Goal: Task Accomplishment & Management: Complete application form

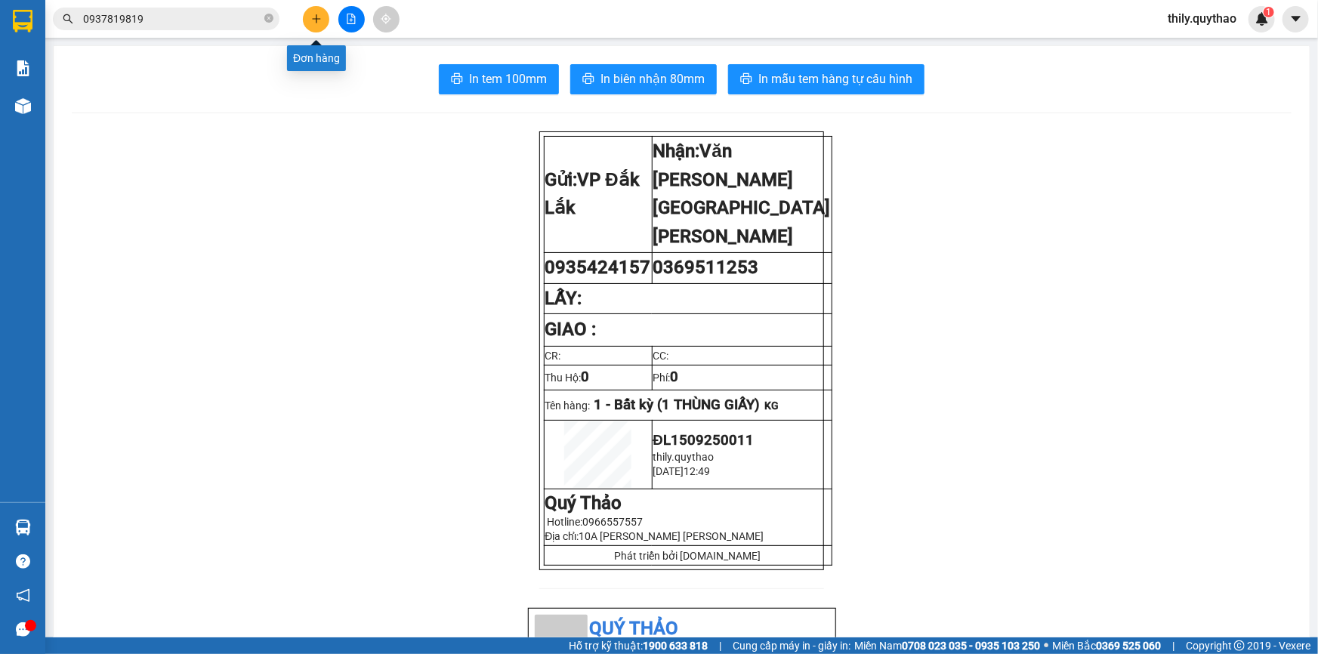
click at [313, 21] on icon "plus" at bounding box center [316, 19] width 11 height 11
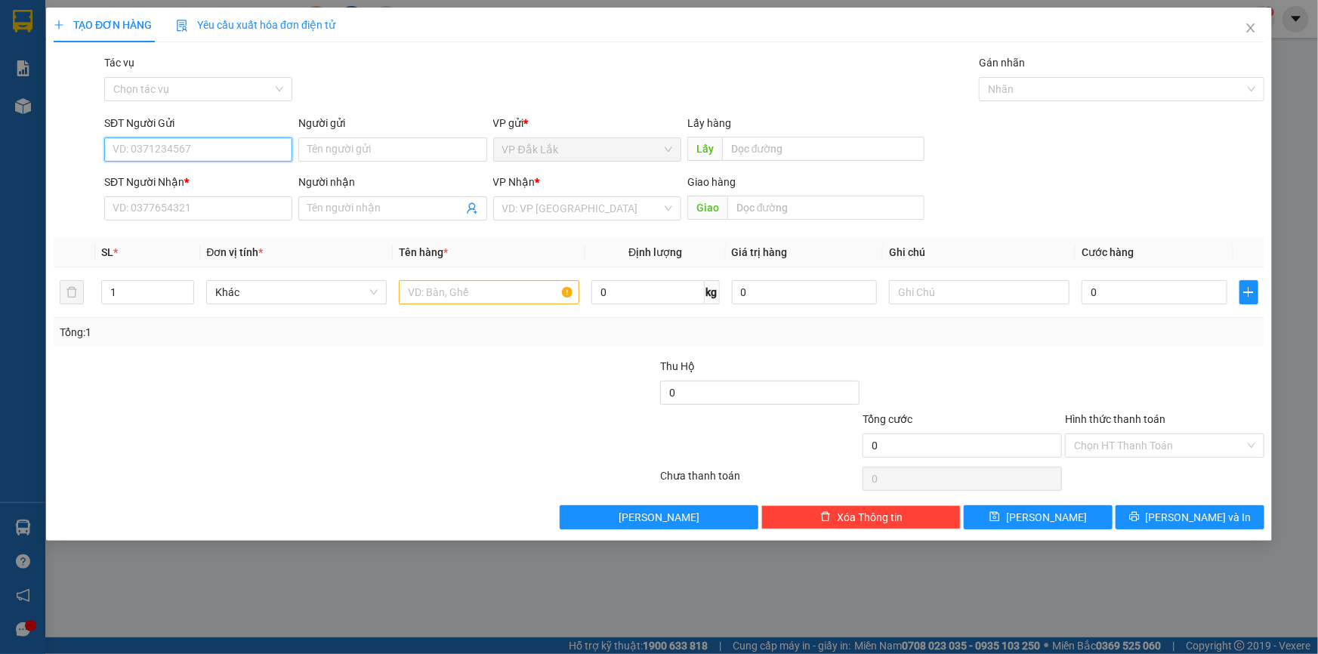
click at [172, 152] on input "SĐT Người Gửi" at bounding box center [198, 149] width 188 height 24
type input "0932509555"
click at [162, 180] on div "0932509555" at bounding box center [198, 179] width 170 height 17
type input "0776997226"
type input "CX THỚI HOÀ - MỸ PHƯỚC 3"
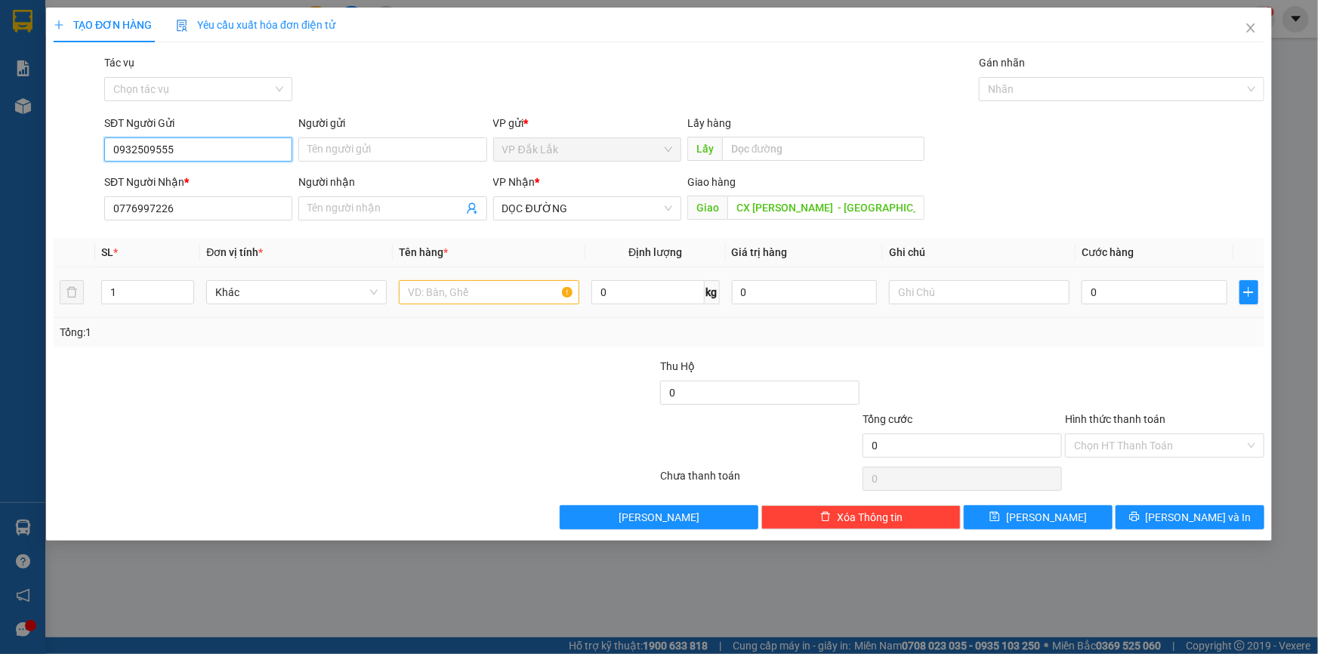
type input "0932509555"
click at [458, 288] on input "text" at bounding box center [489, 292] width 180 height 24
type input "1 THÙNG GIẤY"
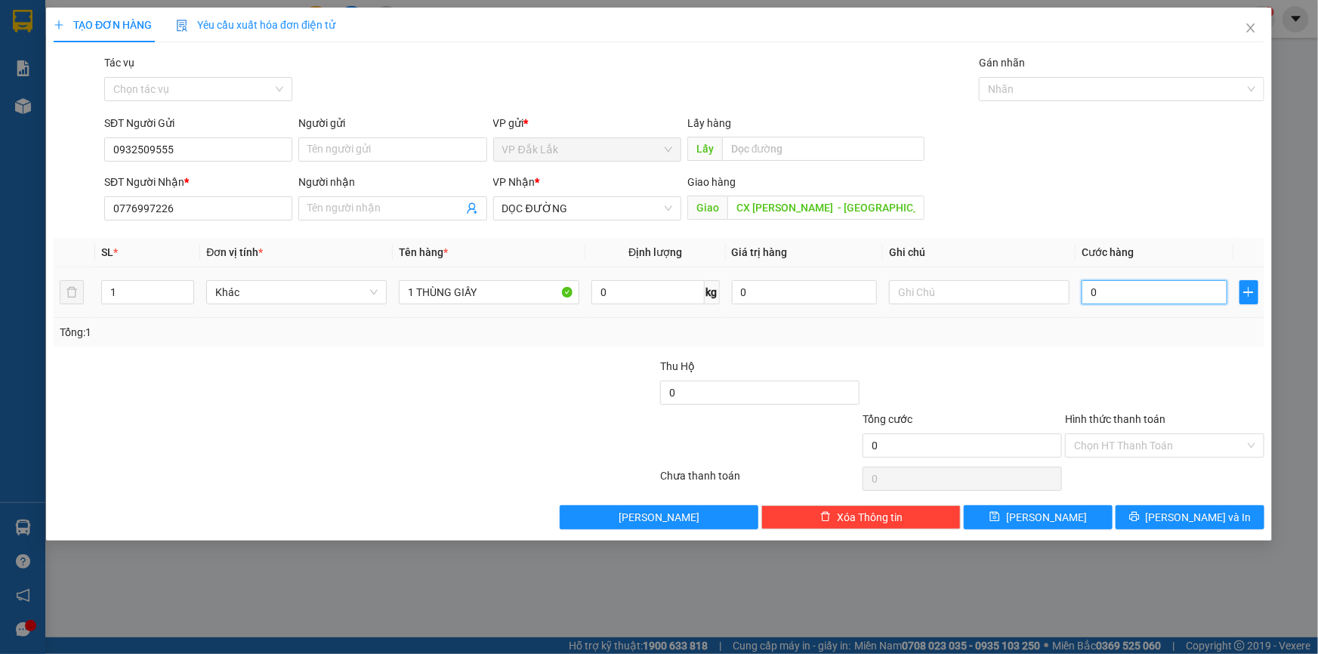
click at [1085, 295] on input "0" at bounding box center [1154, 292] width 146 height 24
type input "7"
type input "70"
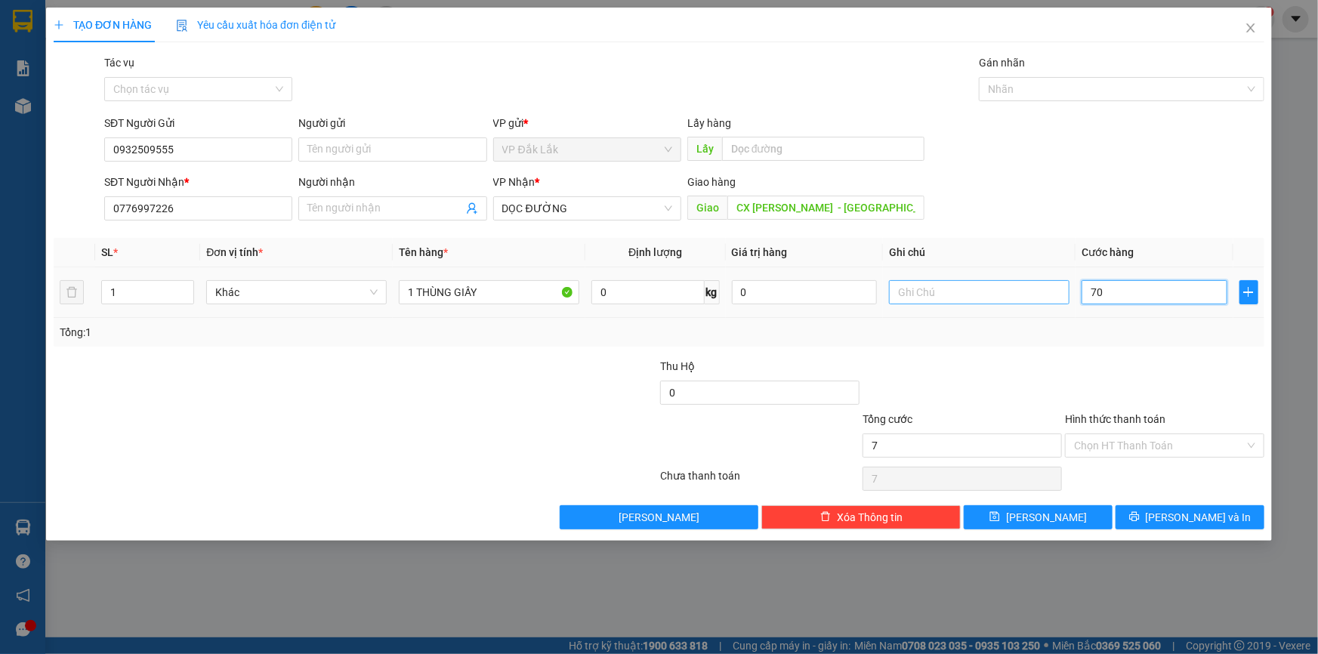
type input "70"
type input "700"
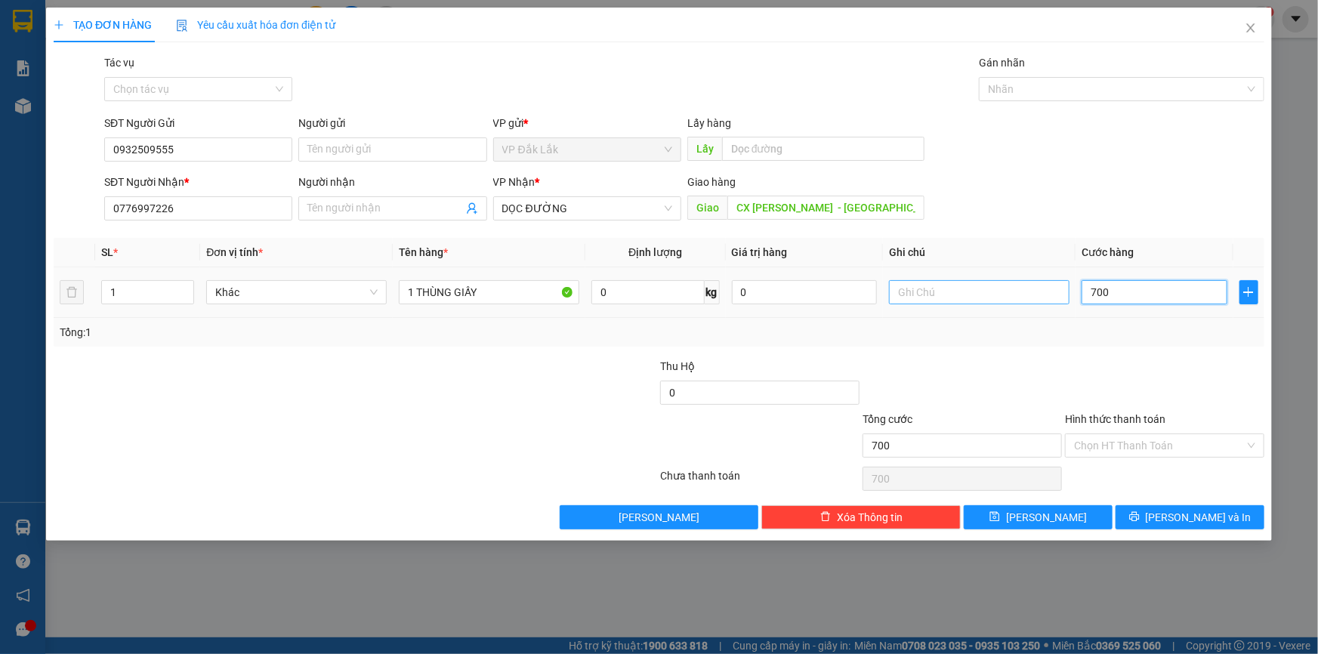
type input "7.000"
type input "70.000"
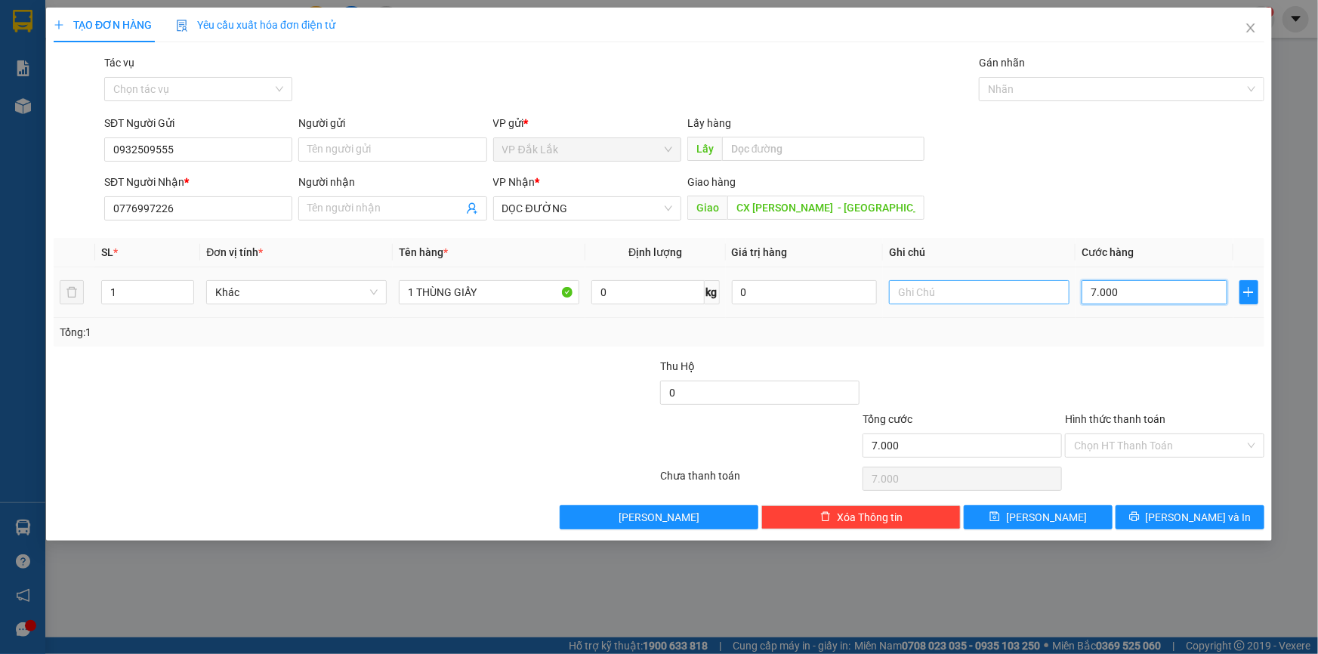
type input "70.000"
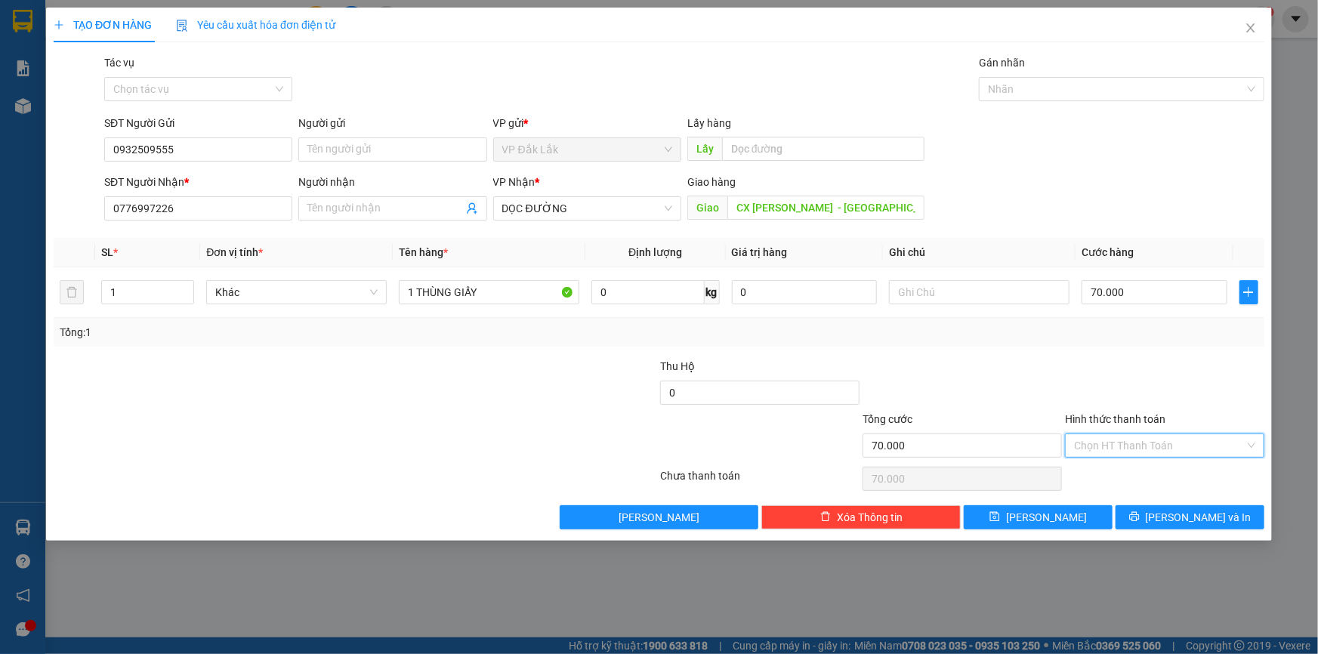
click at [1093, 446] on input "Hình thức thanh toán" at bounding box center [1159, 445] width 171 height 23
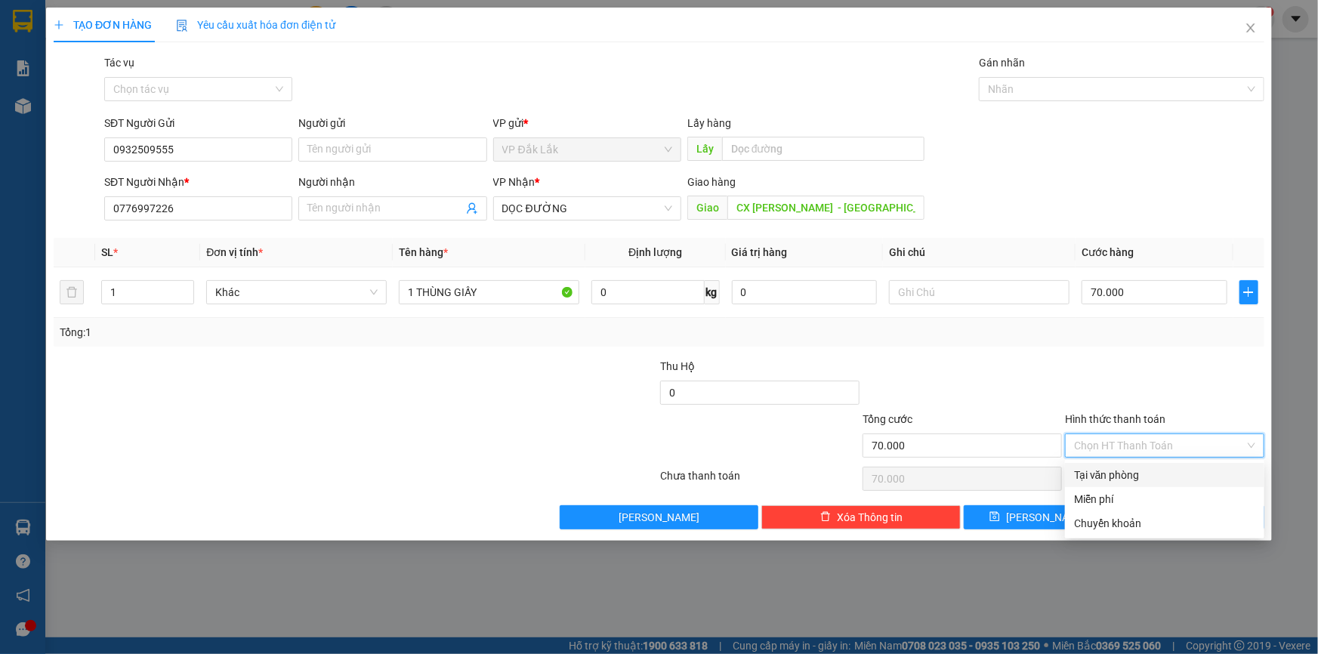
click at [1118, 480] on div "Tại văn phòng" at bounding box center [1164, 475] width 181 height 17
type input "0"
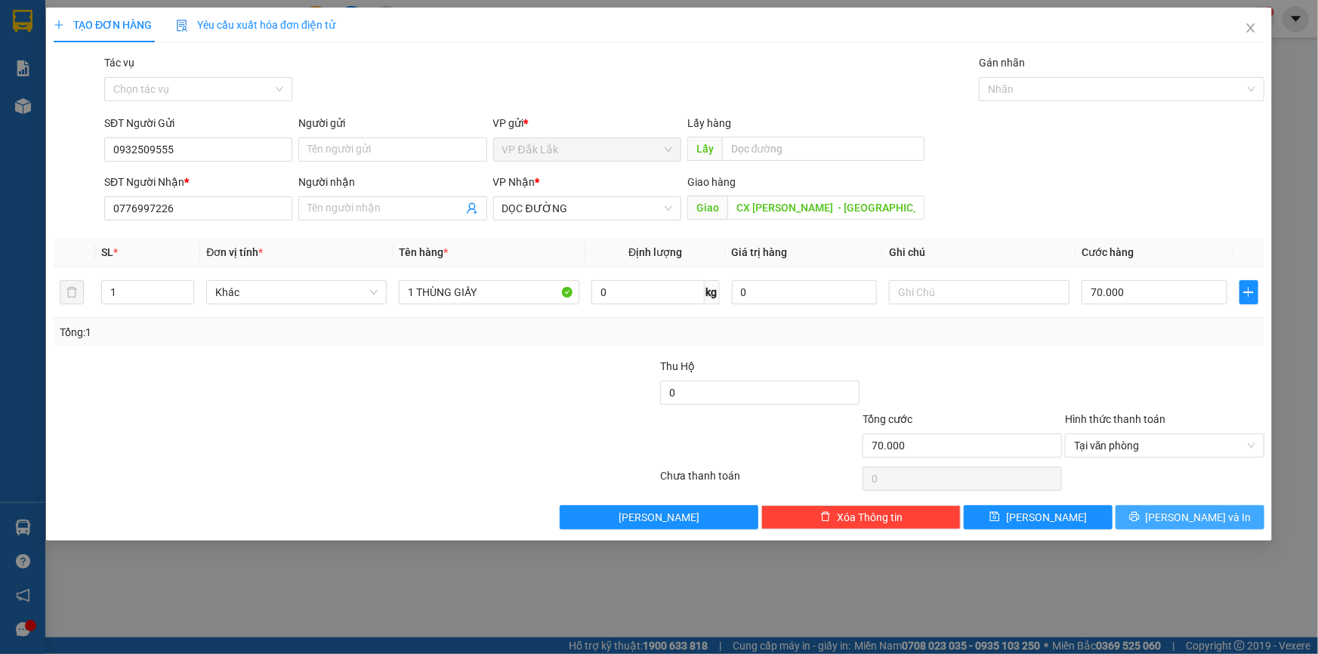
click at [1143, 518] on button "[PERSON_NAME] và In" at bounding box center [1189, 517] width 149 height 24
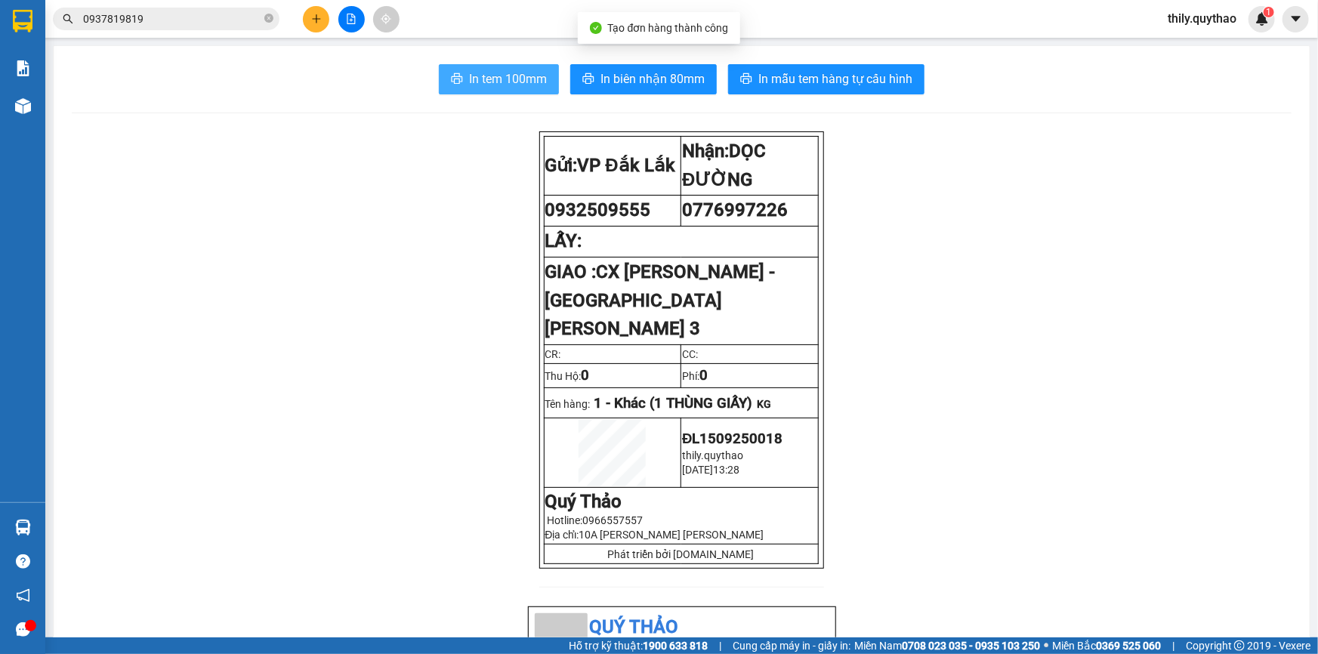
click at [486, 80] on span "In tem 100mm" at bounding box center [508, 78] width 78 height 19
click at [302, 14] on div at bounding box center [351, 19] width 113 height 26
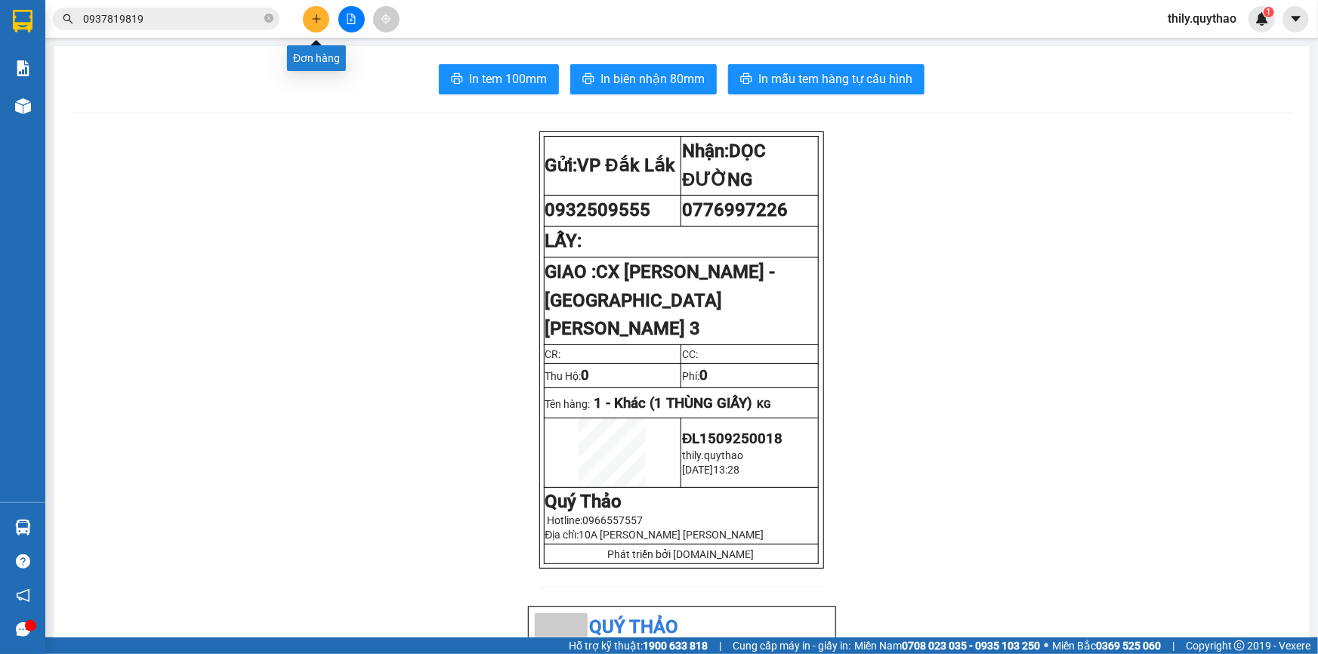
click at [311, 17] on icon "plus" at bounding box center [316, 19] width 11 height 11
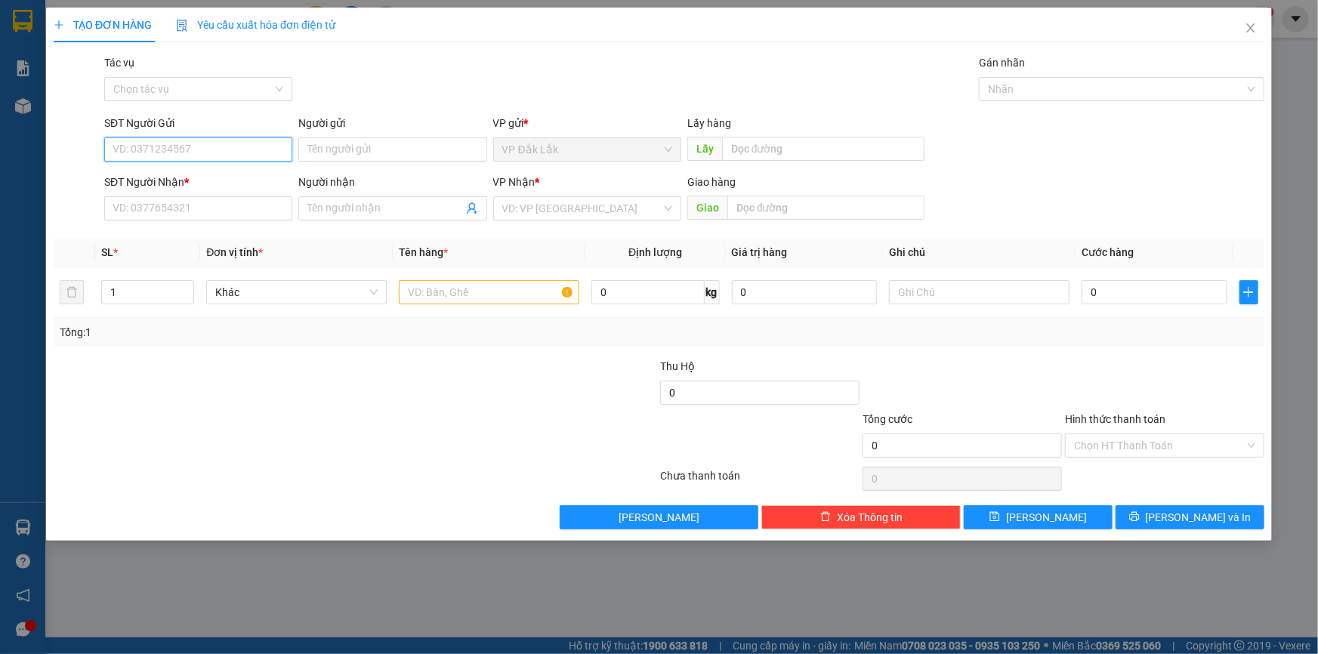
click at [258, 147] on input "SĐT Người Gửi" at bounding box center [198, 149] width 188 height 24
type input "0982703721"
click at [186, 180] on div "0982703721" at bounding box center [198, 179] width 170 height 17
type input "0979393114"
type input "0982703721"
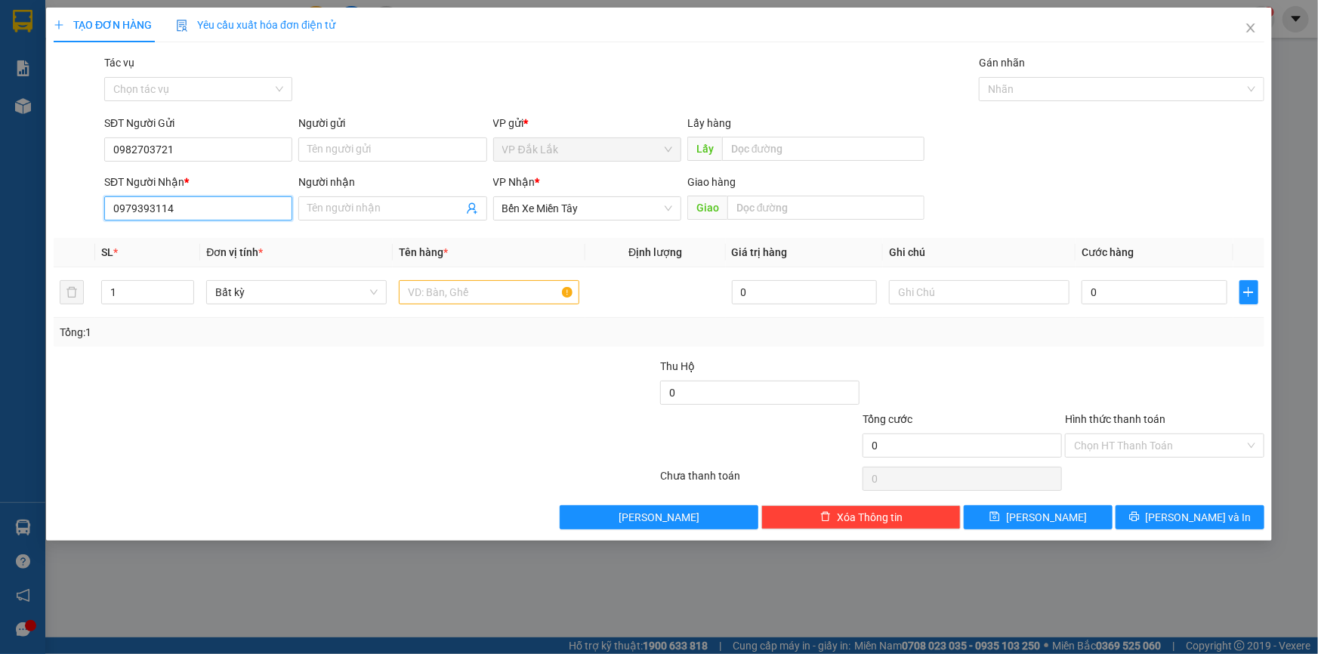
click at [188, 204] on input "0979393114" at bounding box center [198, 208] width 188 height 24
type input "0979393114"
click at [483, 300] on input "text" at bounding box center [489, 292] width 180 height 24
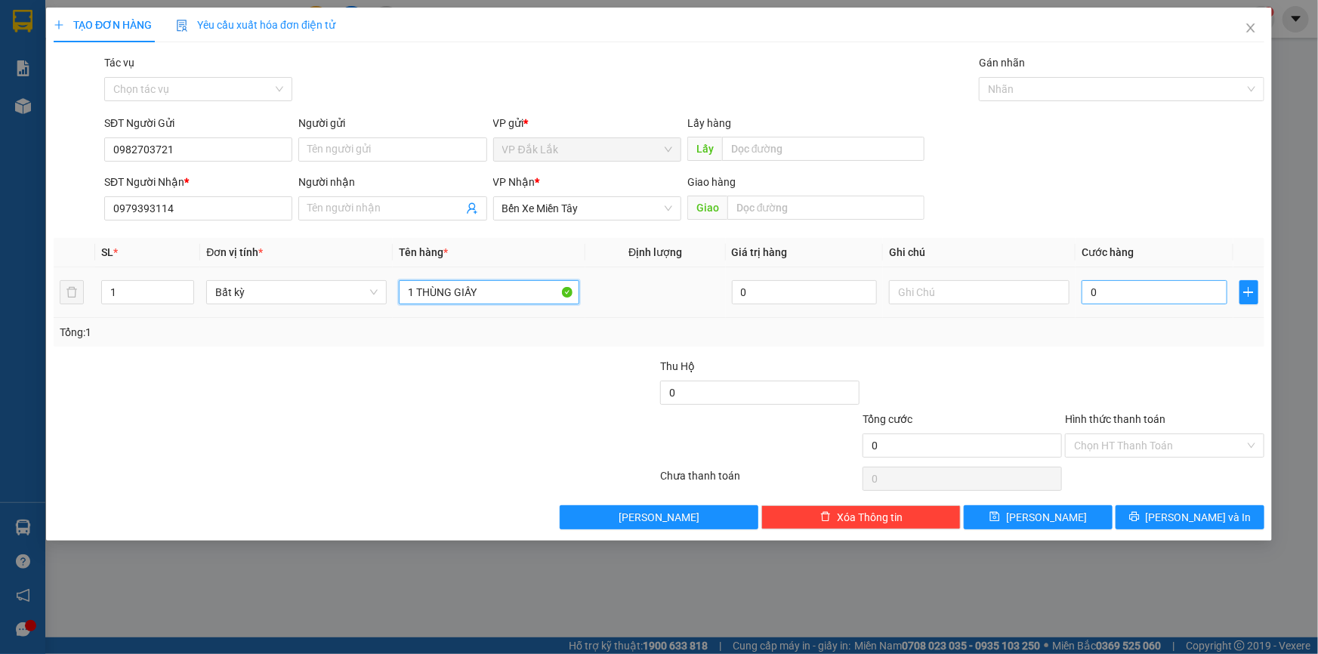
type input "1 THÙNG GIẤY"
click at [1087, 295] on input "0" at bounding box center [1154, 292] width 146 height 24
type input "7"
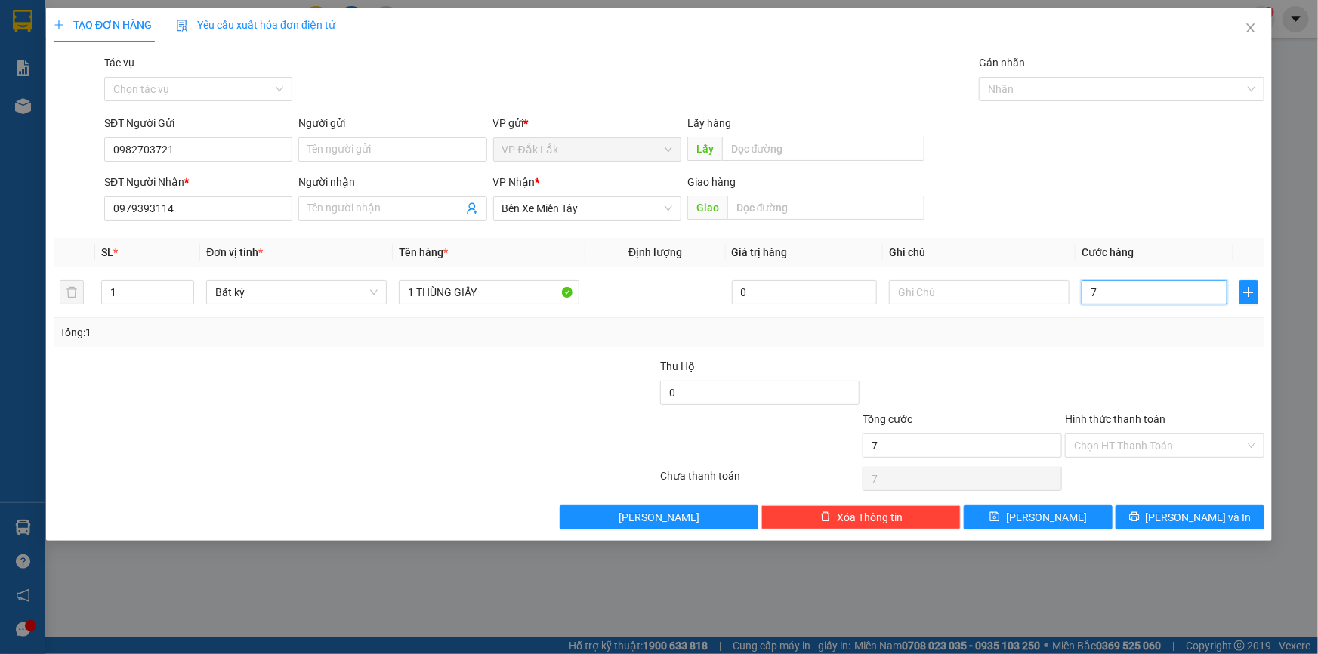
type input "70"
type input "700"
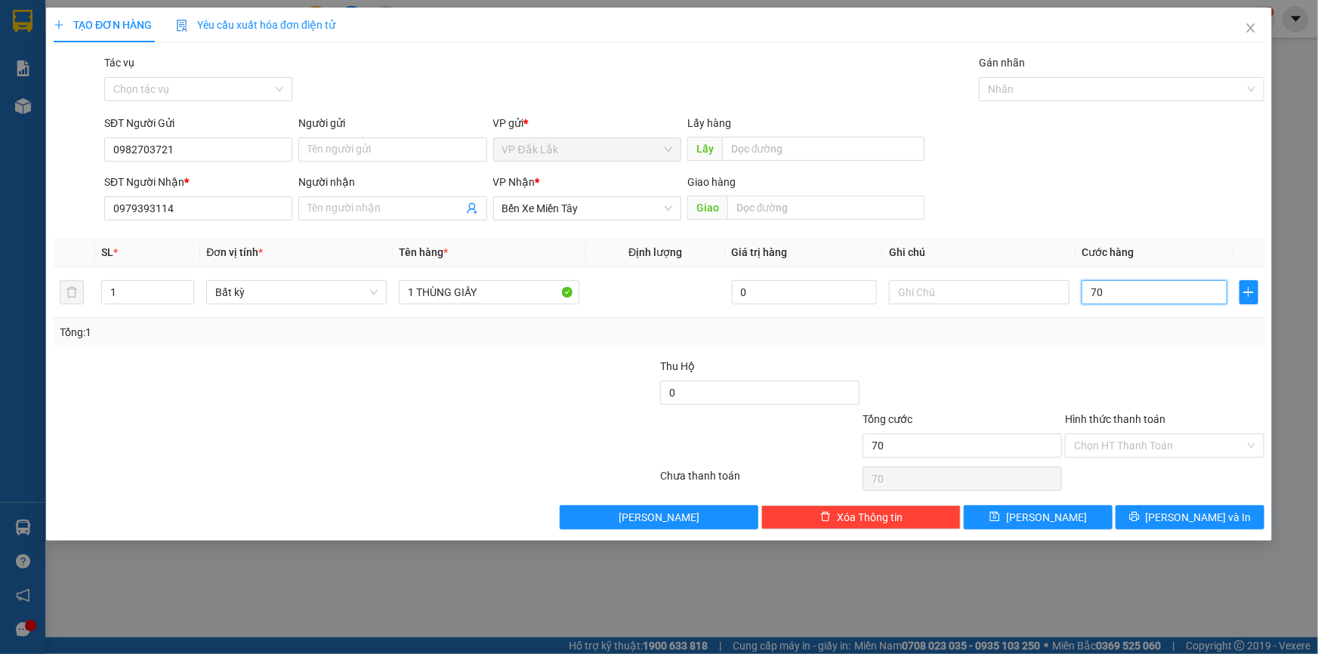
type input "700"
type input "7.000"
type input "70.000"
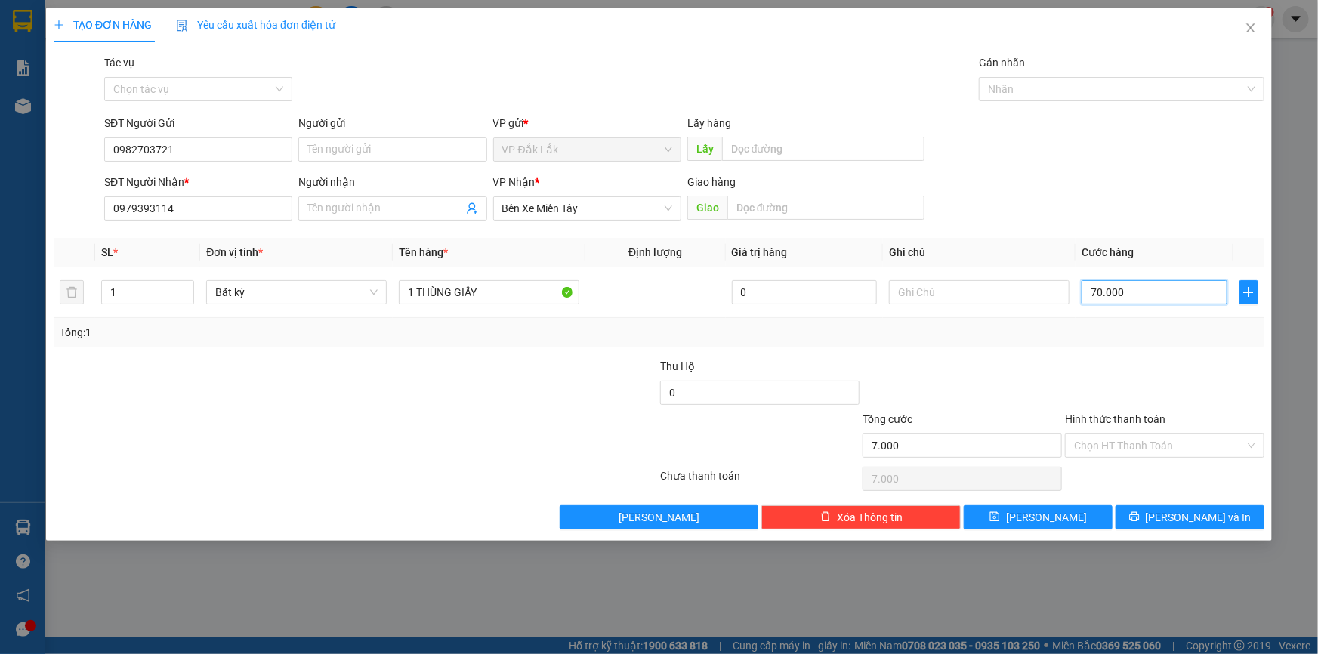
type input "70.000"
click at [1155, 446] on input "Hình thức thanh toán" at bounding box center [1159, 445] width 171 height 23
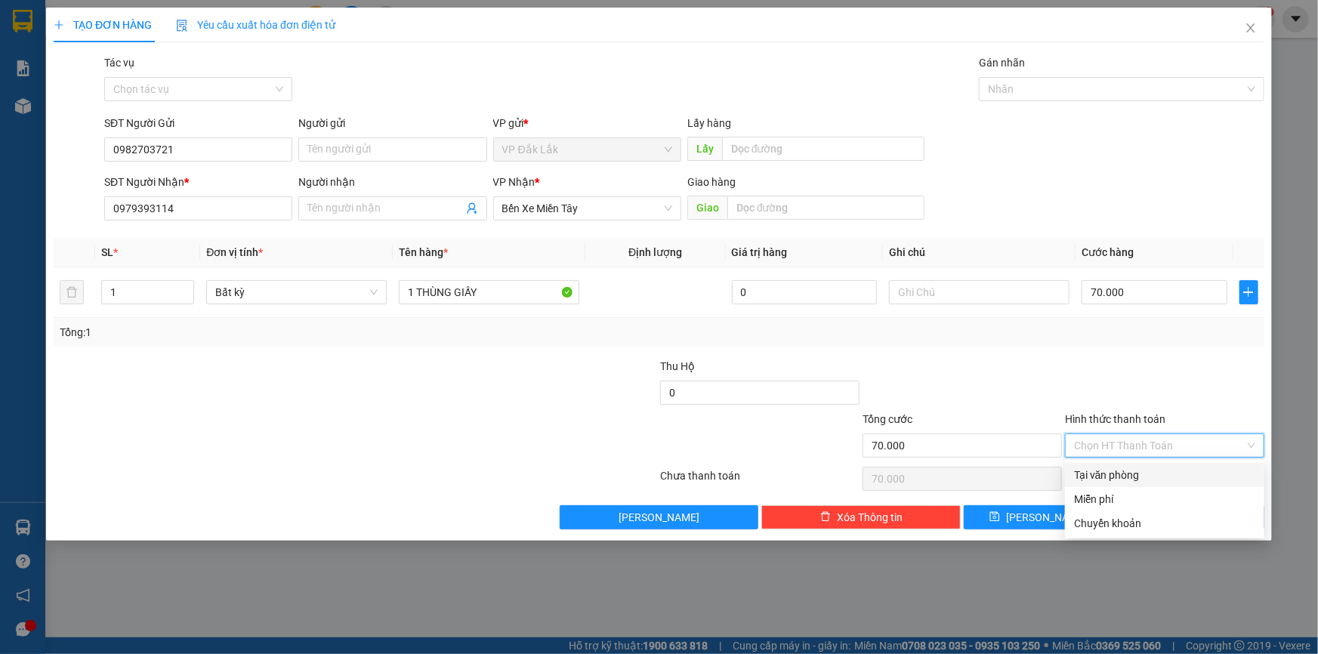
click at [1152, 473] on div "Tại văn phòng" at bounding box center [1164, 475] width 181 height 17
type input "0"
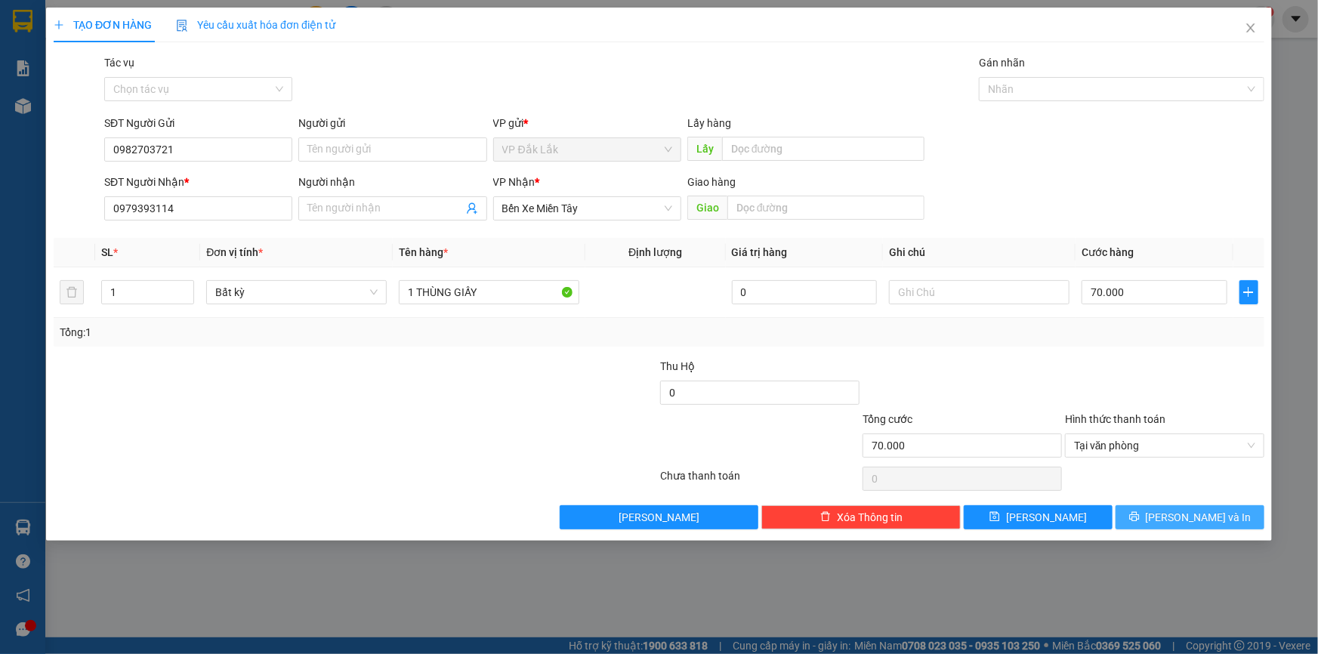
click at [1174, 521] on button "[PERSON_NAME] và In" at bounding box center [1189, 517] width 149 height 24
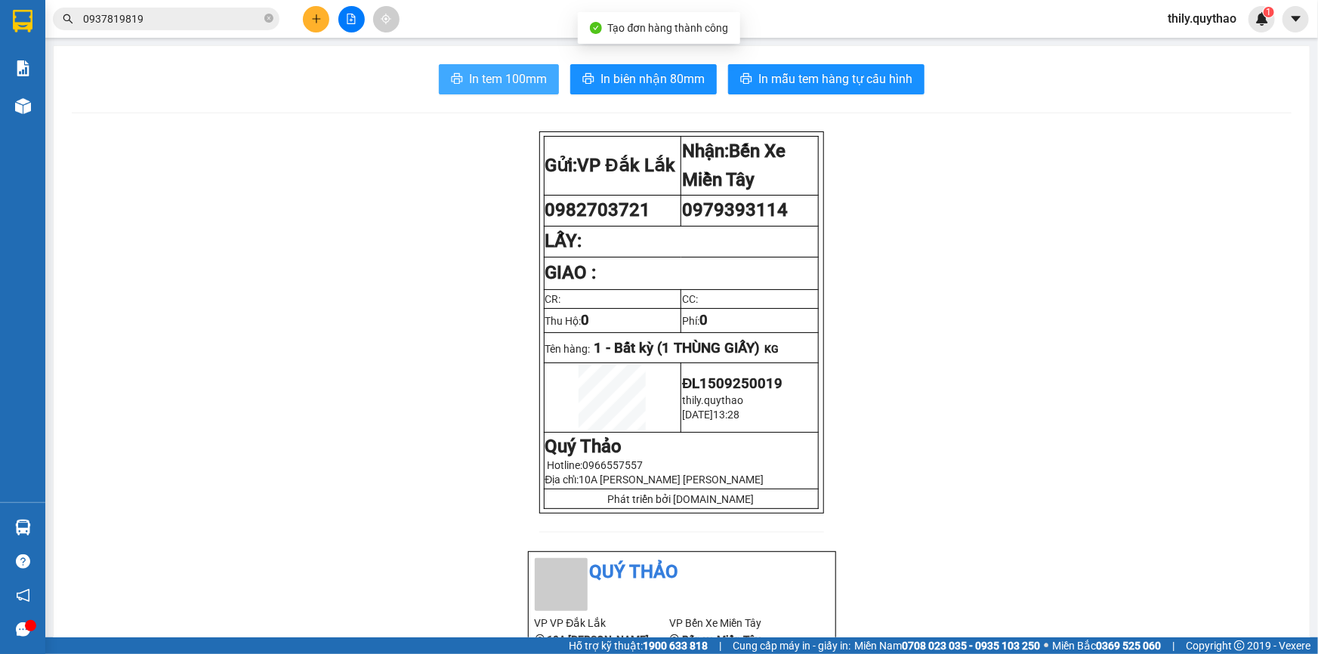
drag, startPoint x: 471, startPoint y: 85, endPoint x: 537, endPoint y: 82, distance: 65.8
click at [477, 85] on span "In tem 100mm" at bounding box center [508, 78] width 78 height 19
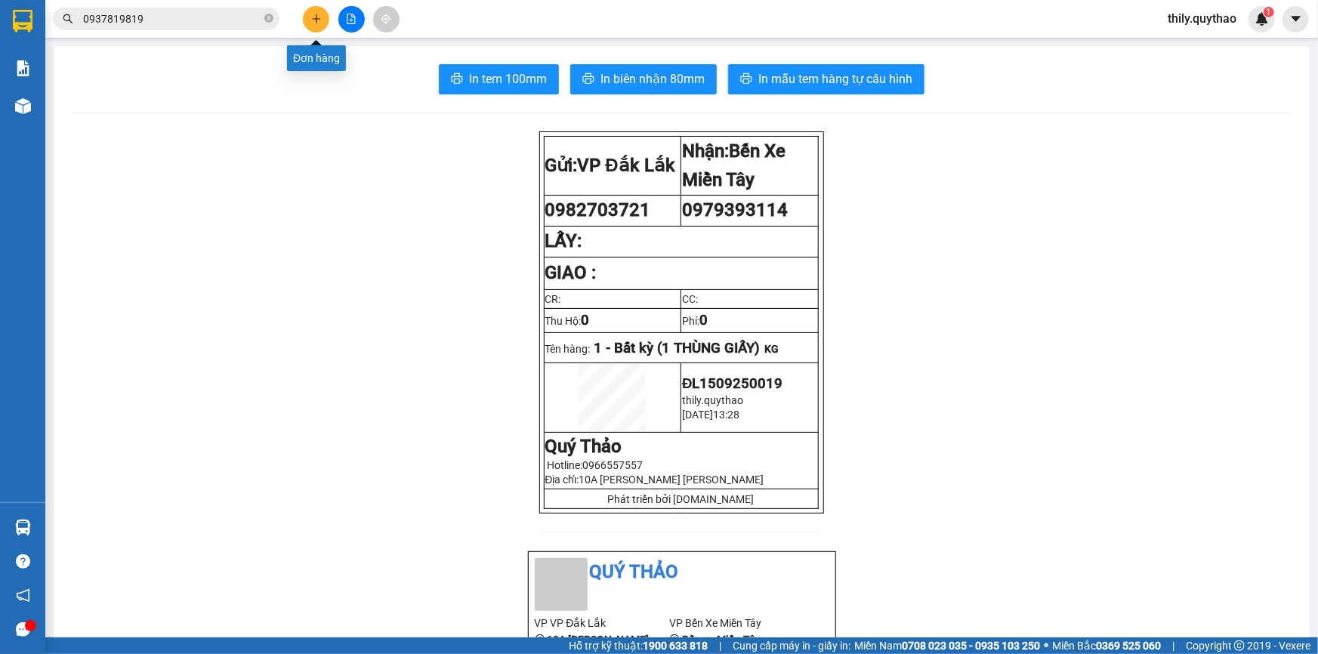
click at [318, 19] on icon "plus" at bounding box center [316, 18] width 8 height 1
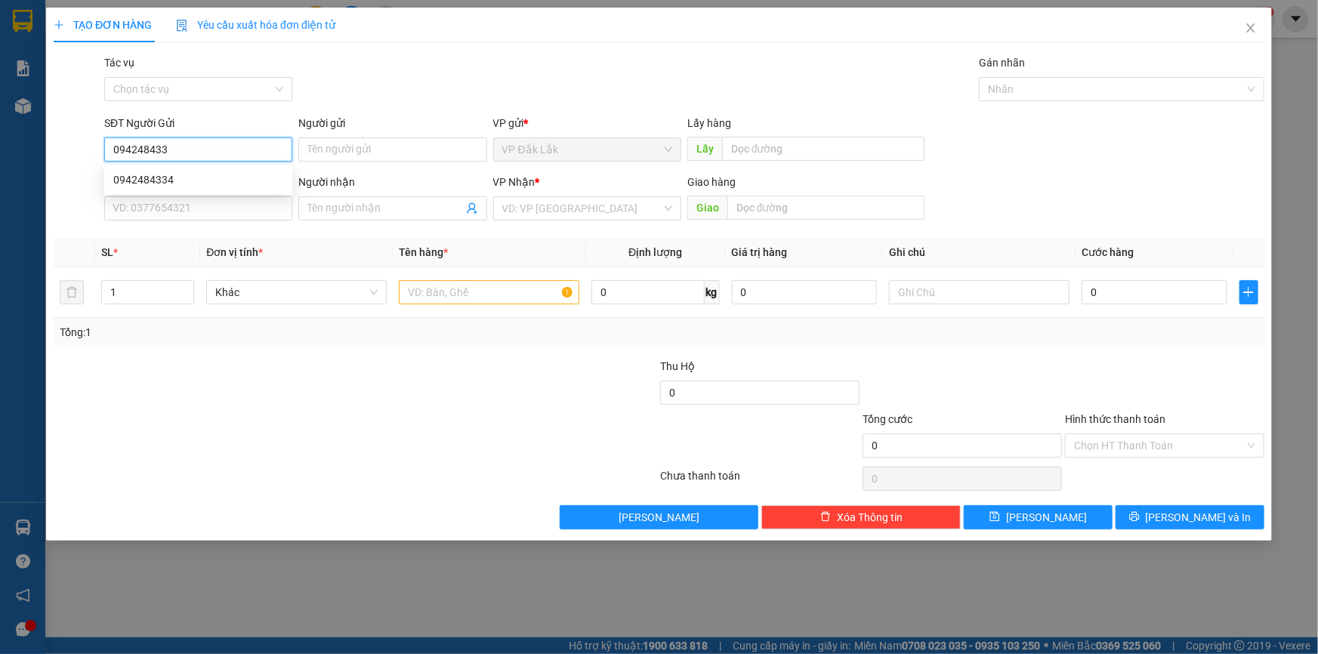
type input "0942484334"
click at [166, 182] on div "0942484334" at bounding box center [198, 179] width 170 height 17
type input "0938710028"
type input "GÒ ĐẬU"
type input "0942484334"
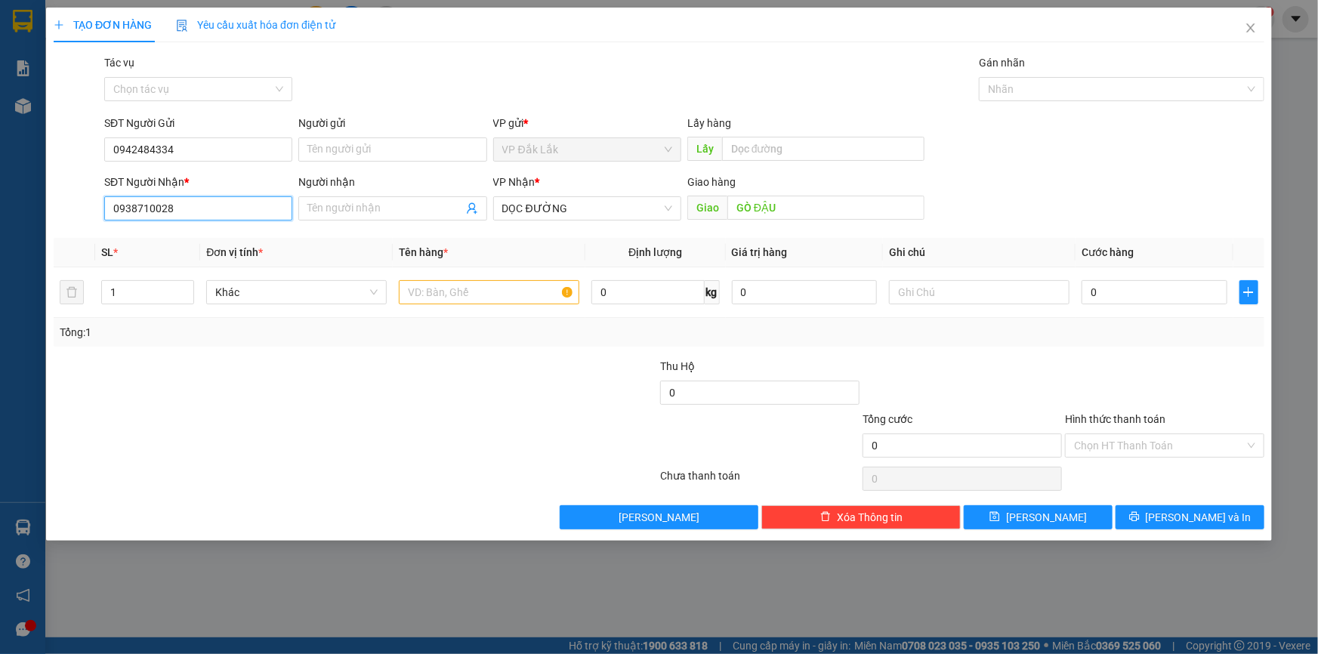
click at [182, 208] on input "0938710028" at bounding box center [198, 208] width 188 height 24
type input "0"
type input "0928630766"
click at [511, 300] on input "text" at bounding box center [489, 292] width 180 height 24
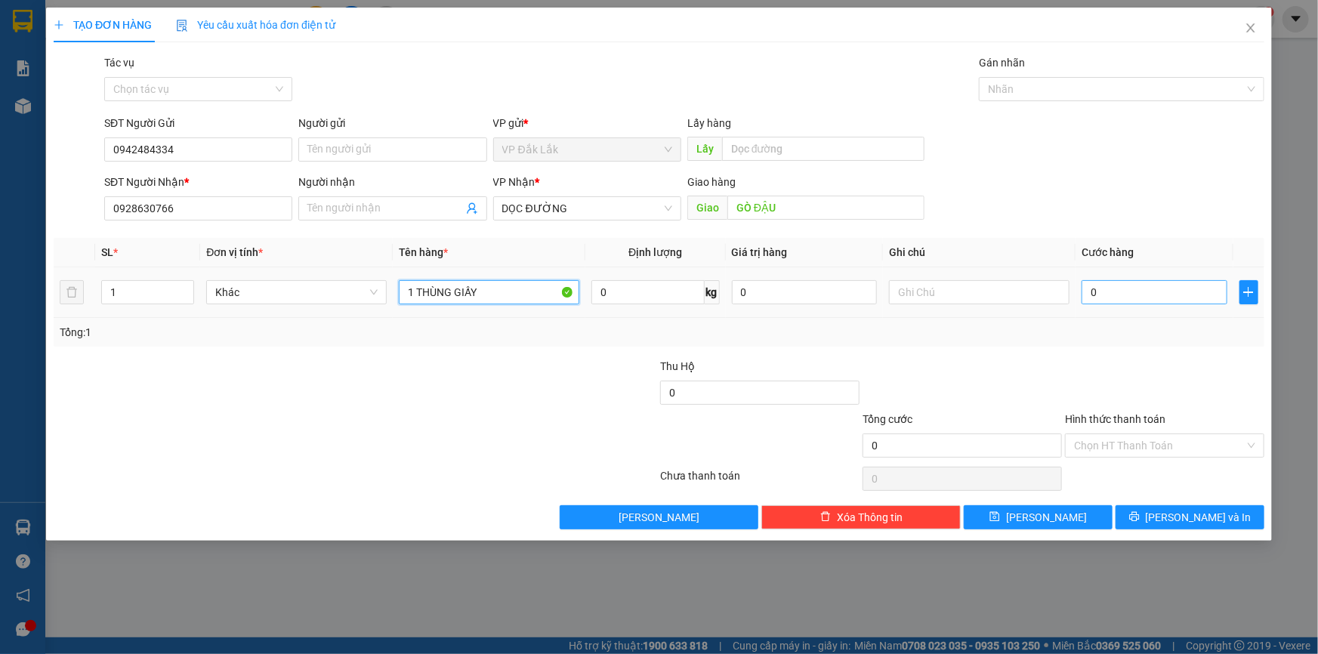
type input "1 THÙNG GIẤY"
click at [1085, 294] on input "0" at bounding box center [1154, 292] width 146 height 24
type input "7"
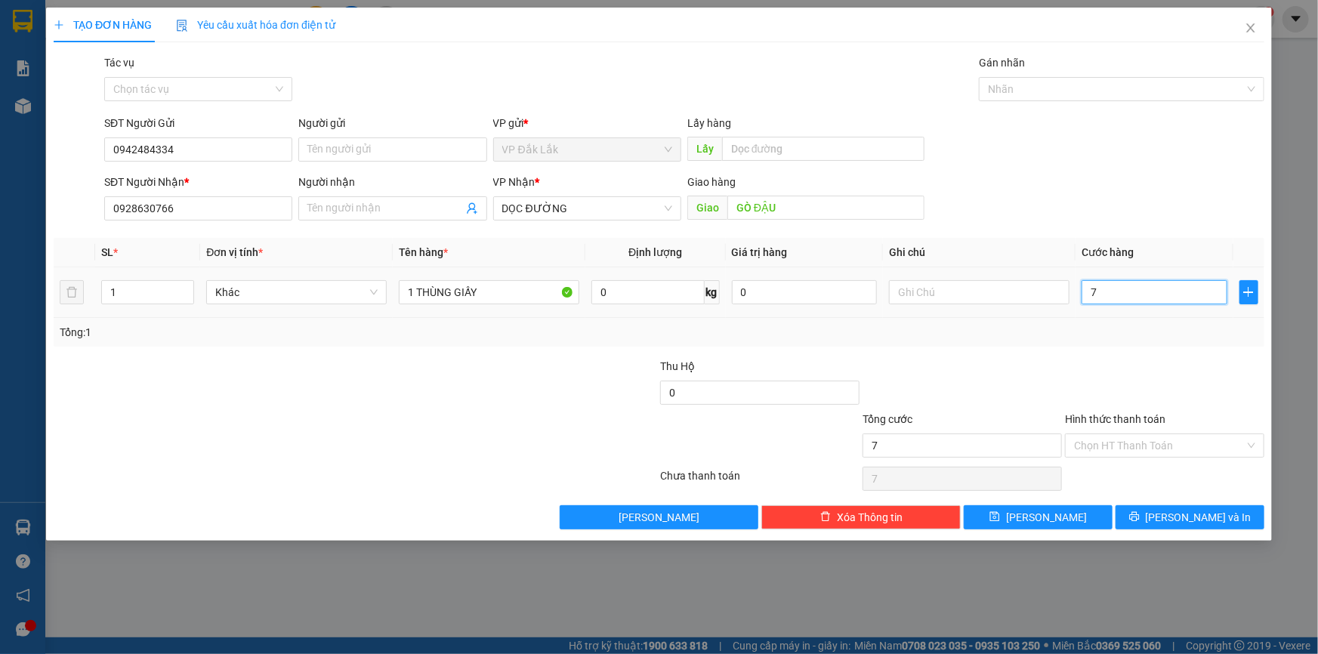
type input "70"
type input "700"
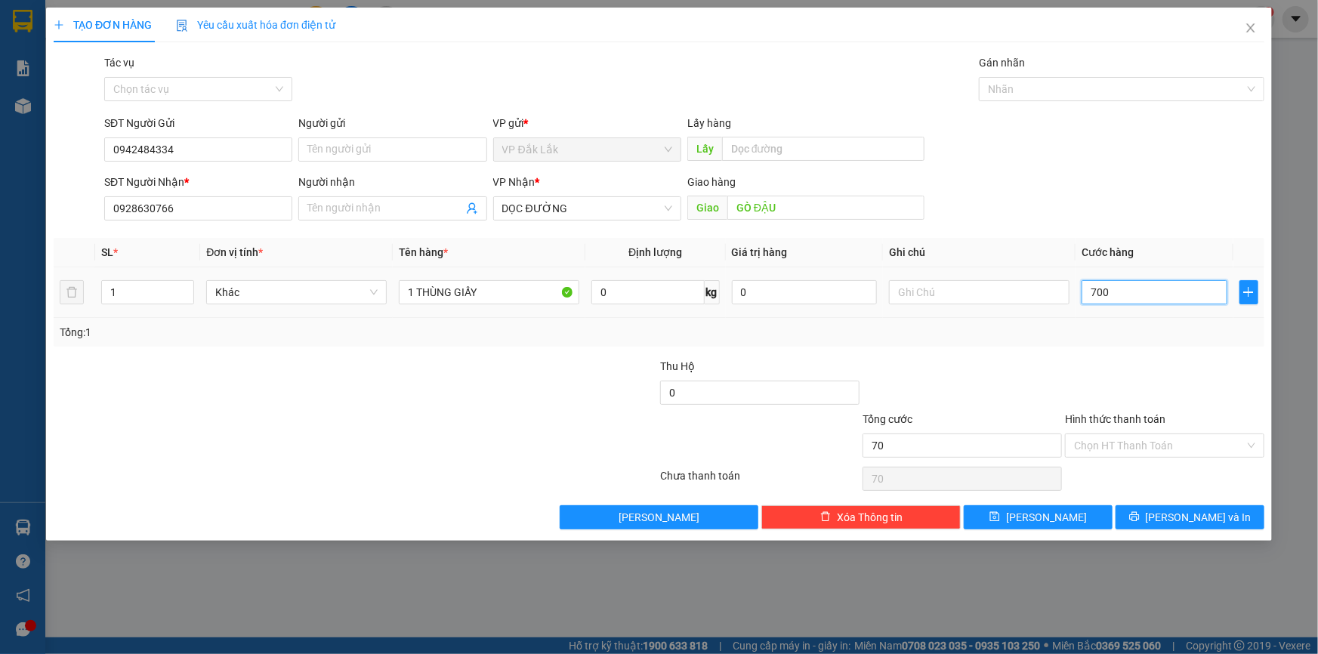
type input "700"
type input "7.000"
type input "70.000"
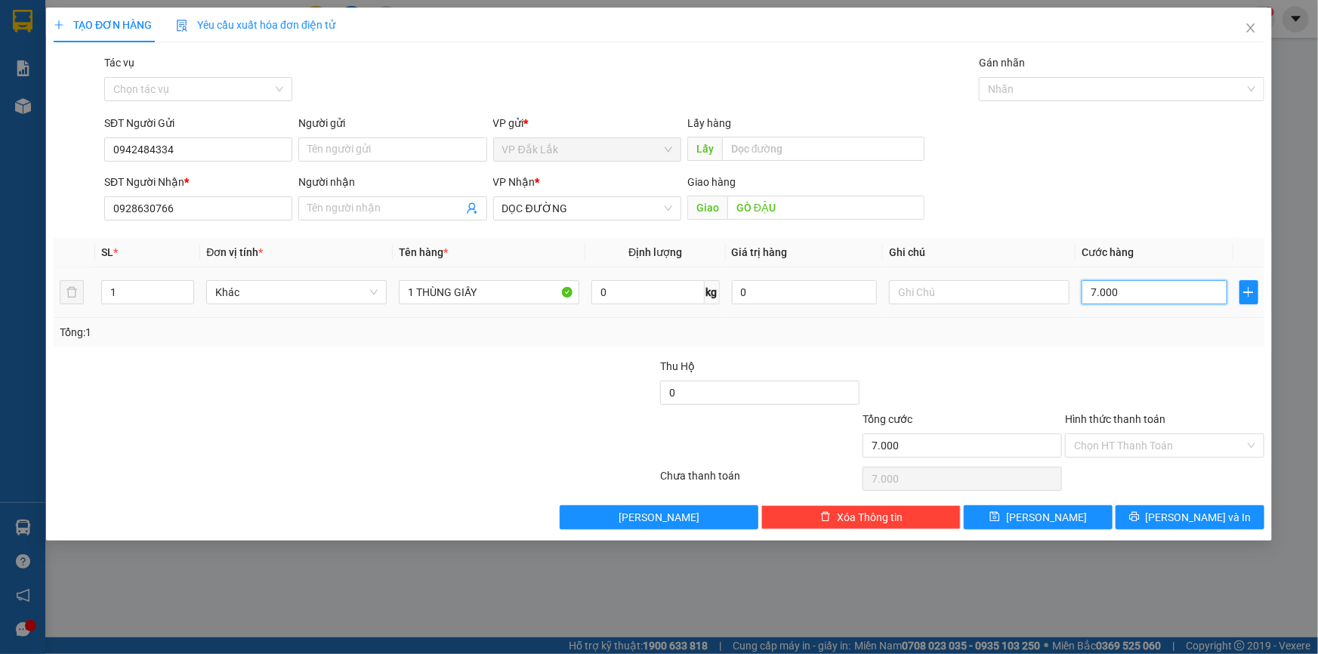
type input "70.000"
click at [1159, 443] on input "Hình thức thanh toán" at bounding box center [1159, 445] width 171 height 23
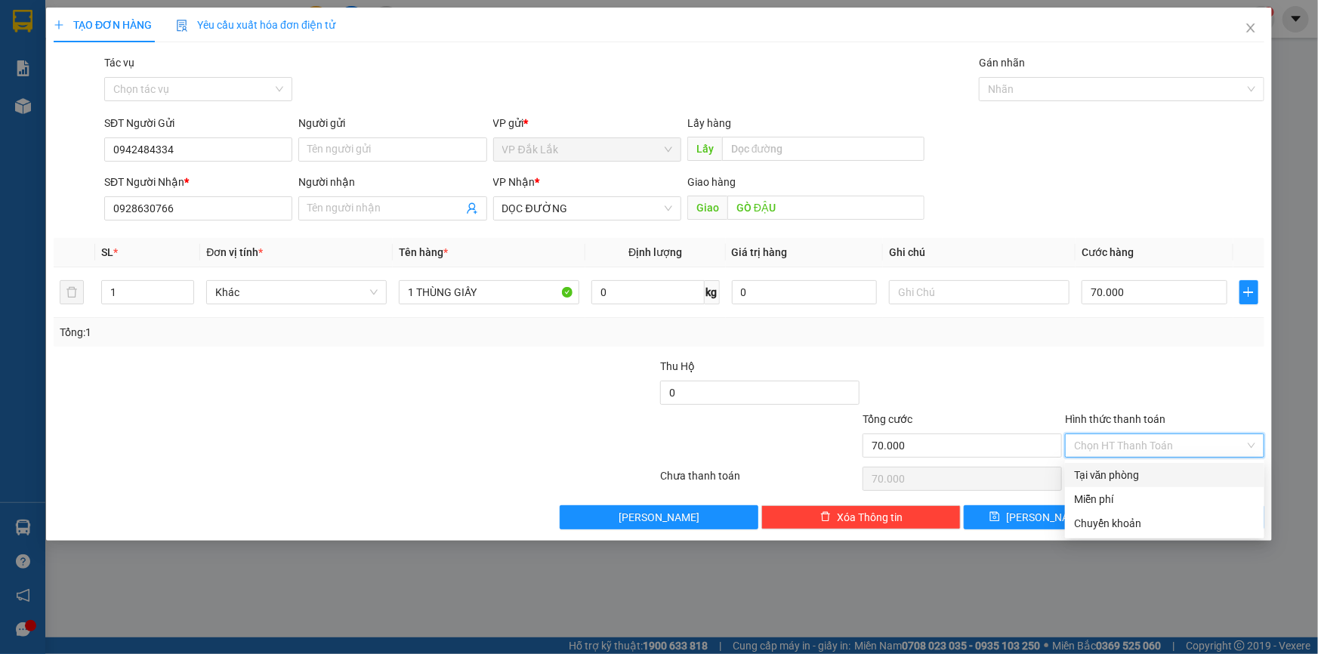
click at [1163, 479] on div "Tại văn phòng" at bounding box center [1164, 475] width 181 height 17
type input "0"
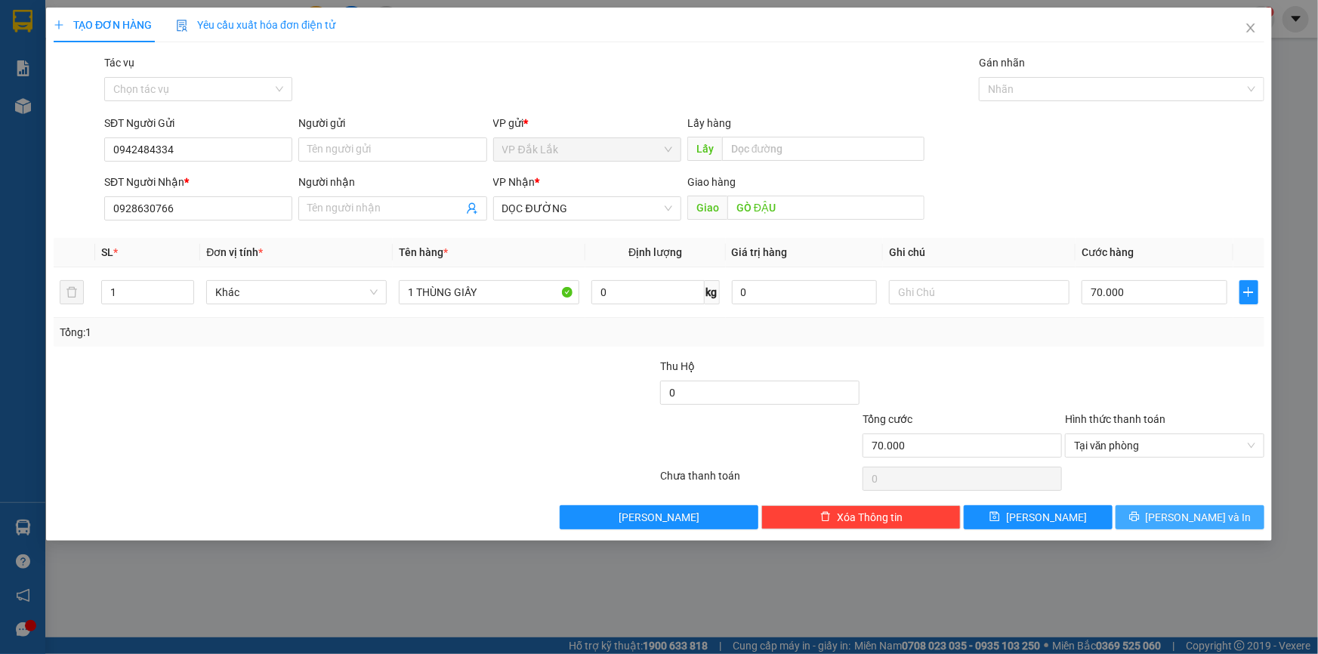
click at [1153, 510] on button "[PERSON_NAME] và In" at bounding box center [1189, 517] width 149 height 24
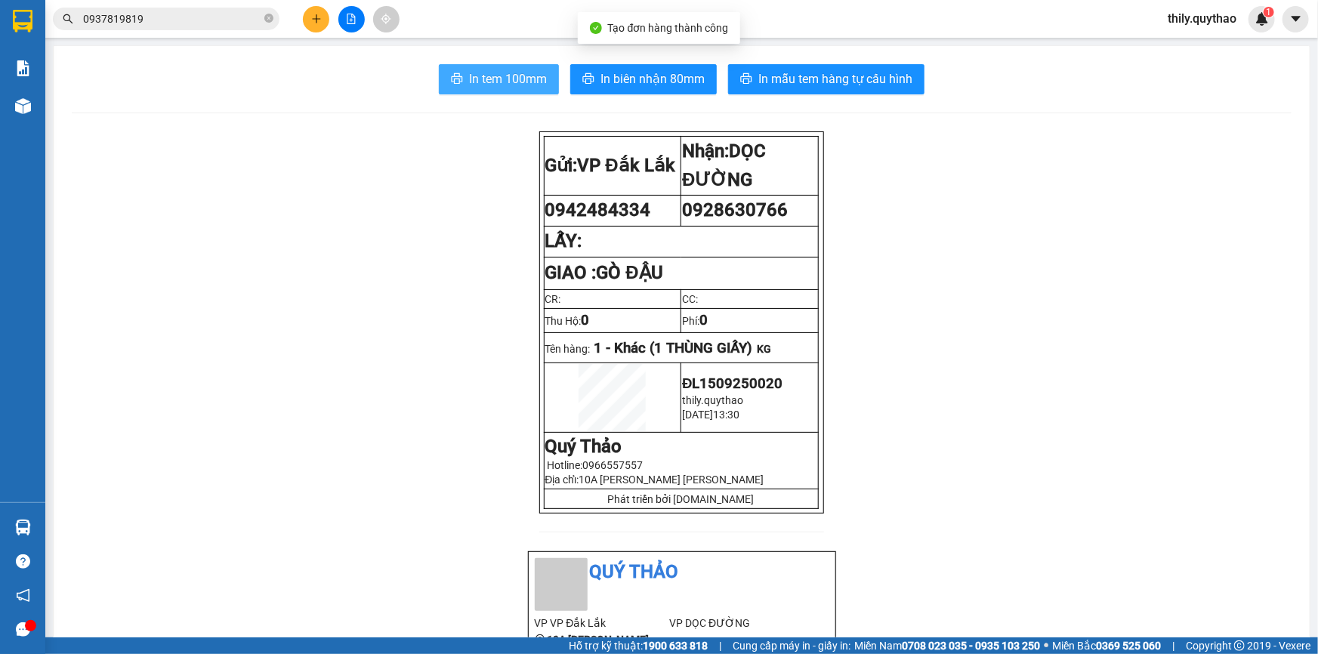
drag, startPoint x: 524, startPoint y: 55, endPoint x: 520, endPoint y: 76, distance: 20.7
click at [520, 76] on span "In tem 100mm" at bounding box center [508, 78] width 78 height 19
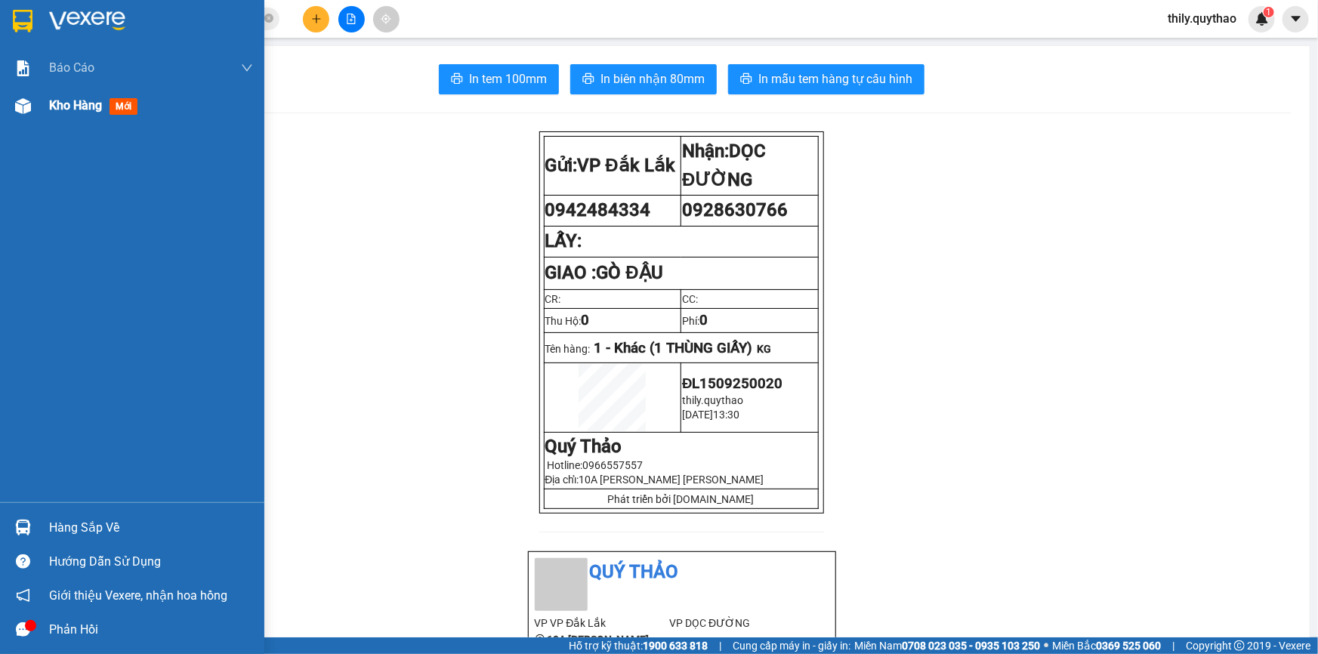
click at [32, 106] on div at bounding box center [23, 106] width 26 height 26
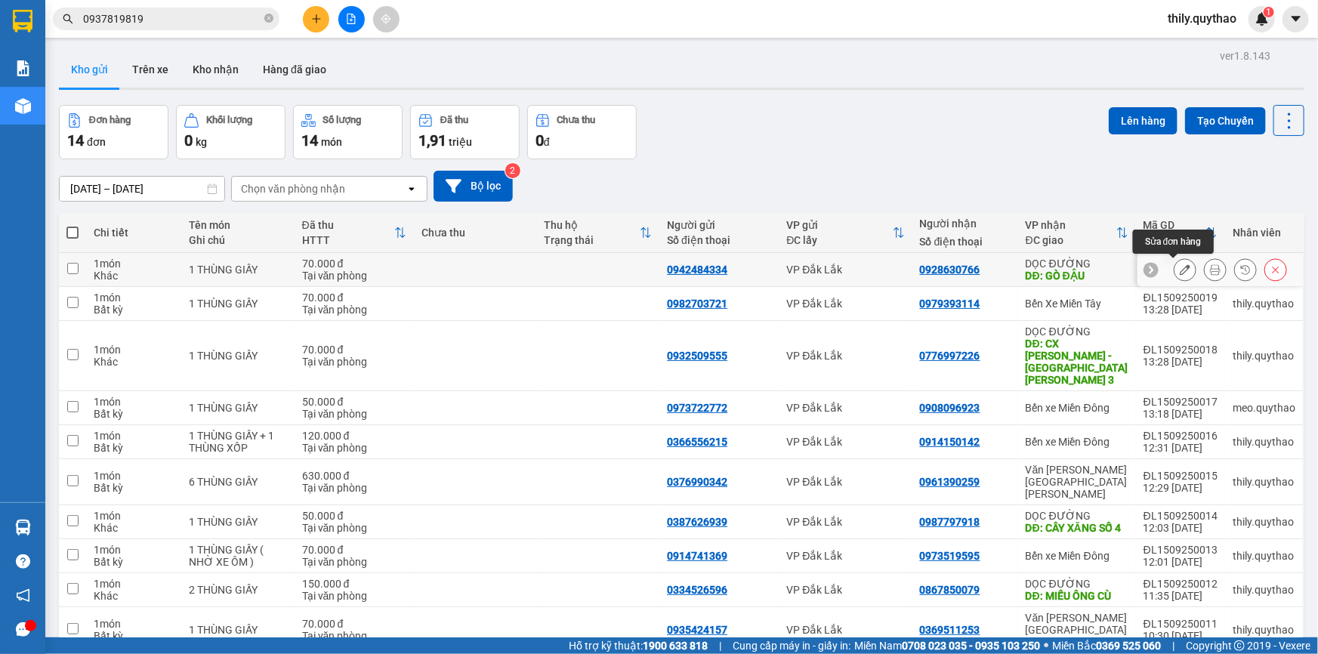
click at [1180, 271] on icon at bounding box center [1185, 269] width 11 height 11
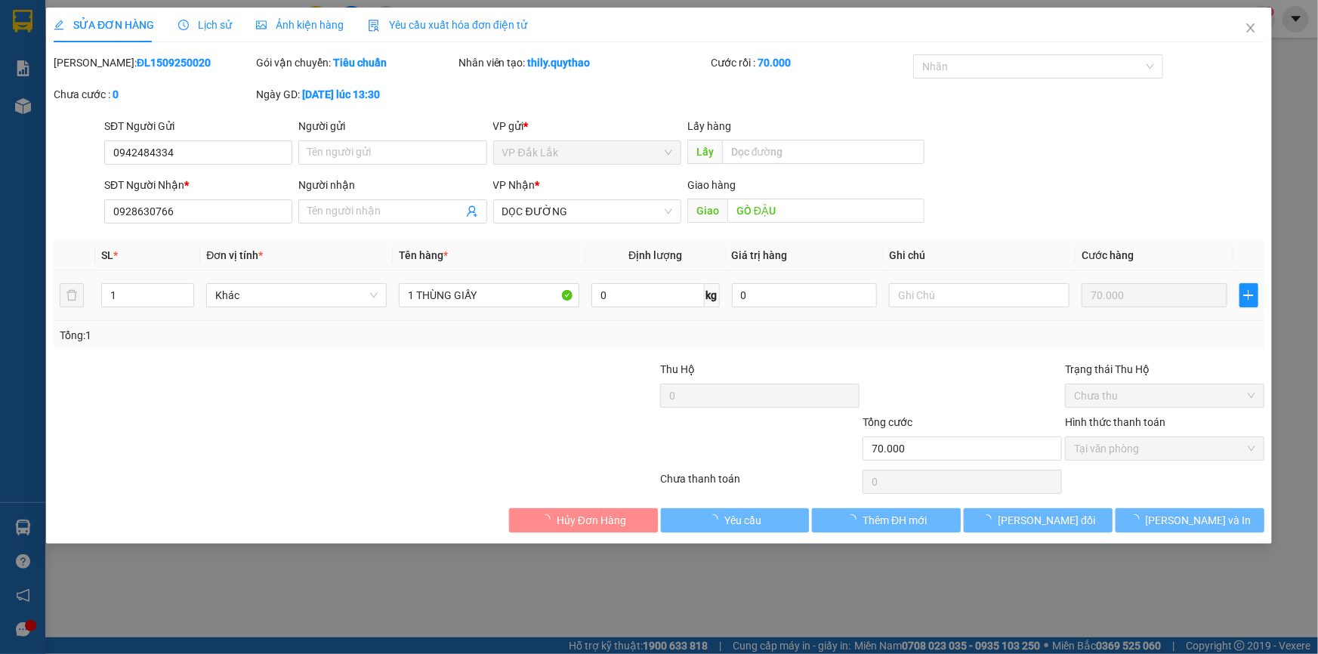
type input "0942484334"
type input "0928630766"
type input "GÒ ĐẬU"
type input "70.000"
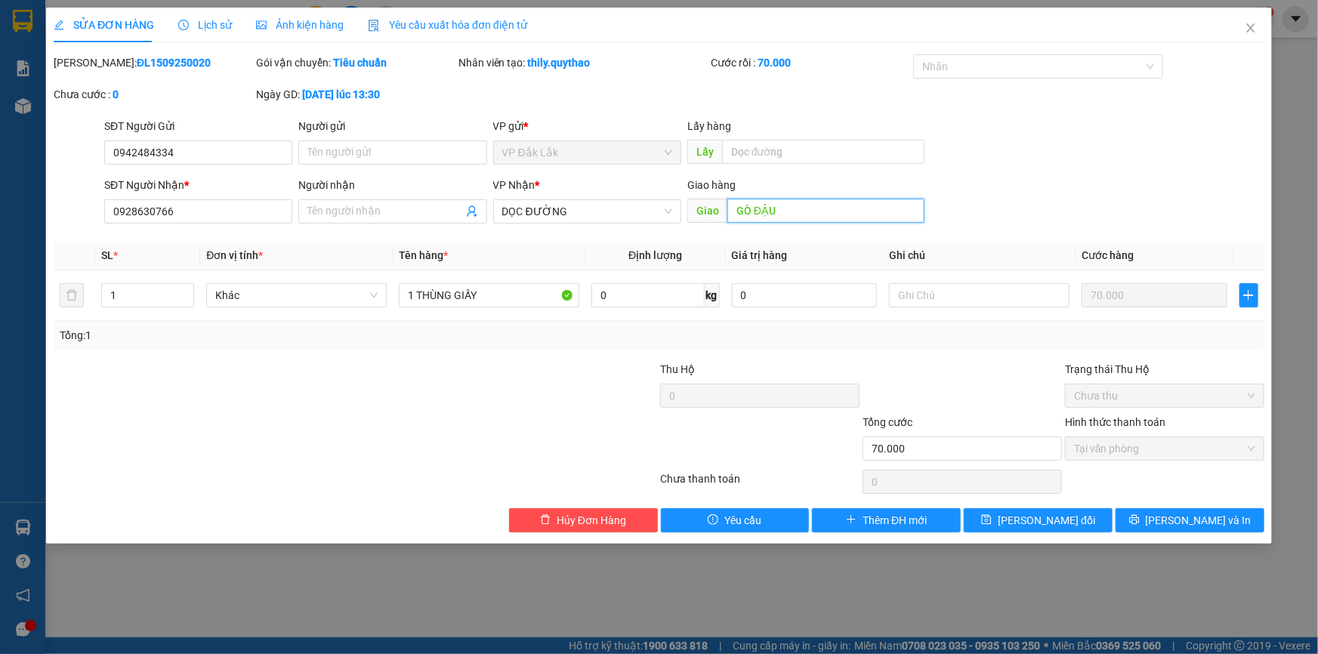
click at [792, 215] on input "GÒ ĐẬU" at bounding box center [825, 211] width 197 height 24
click at [609, 222] on span "DỌC ĐƯỜNG" at bounding box center [587, 211] width 170 height 23
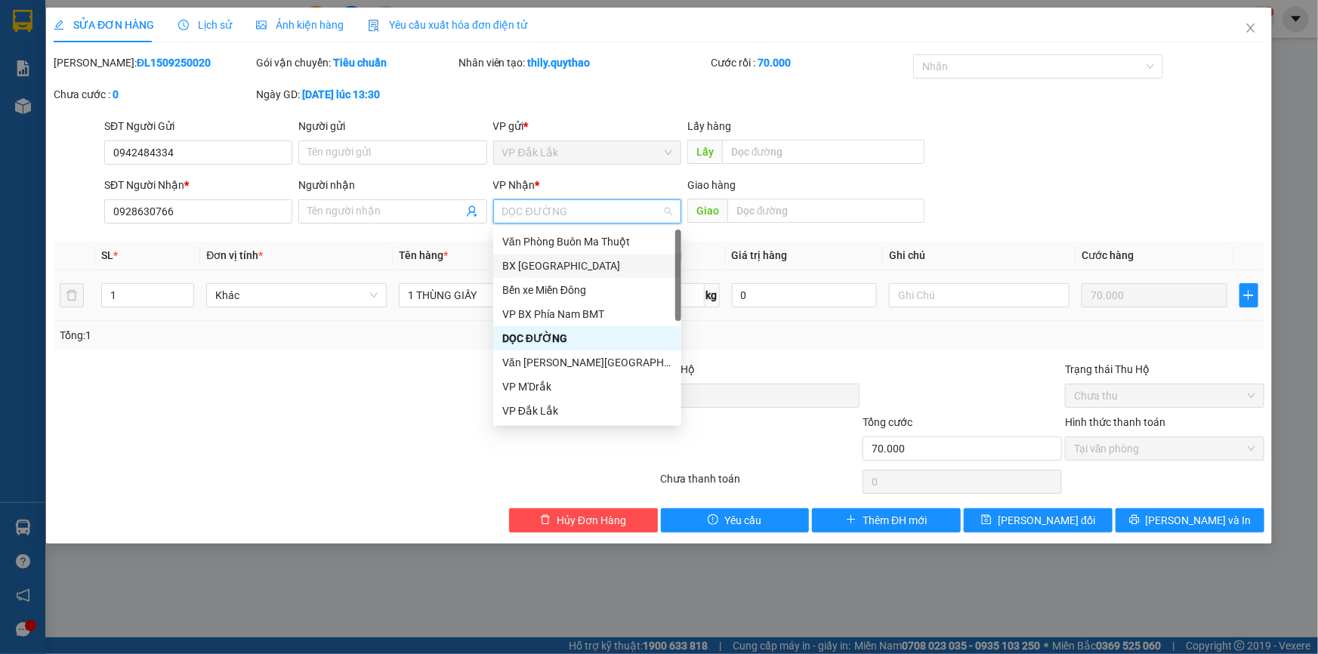
click at [619, 268] on div "BX [GEOGRAPHIC_DATA]" at bounding box center [587, 266] width 170 height 17
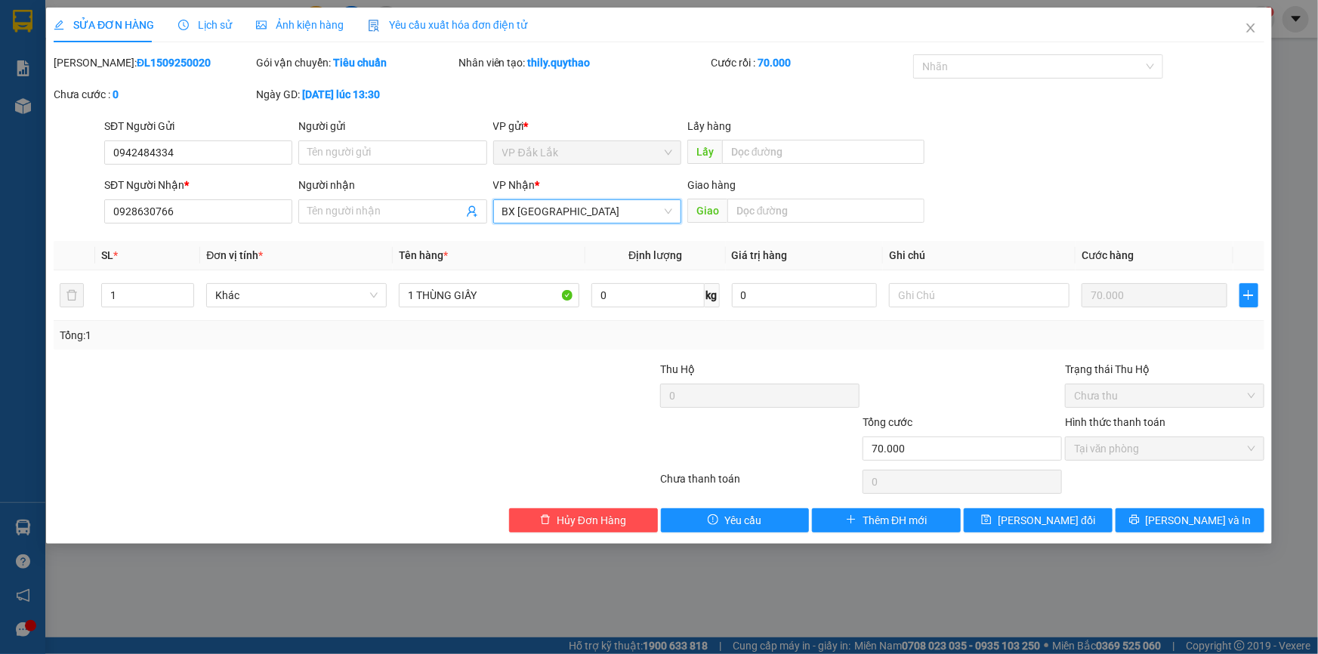
click at [631, 212] on span "BX [GEOGRAPHIC_DATA]" at bounding box center [587, 211] width 170 height 23
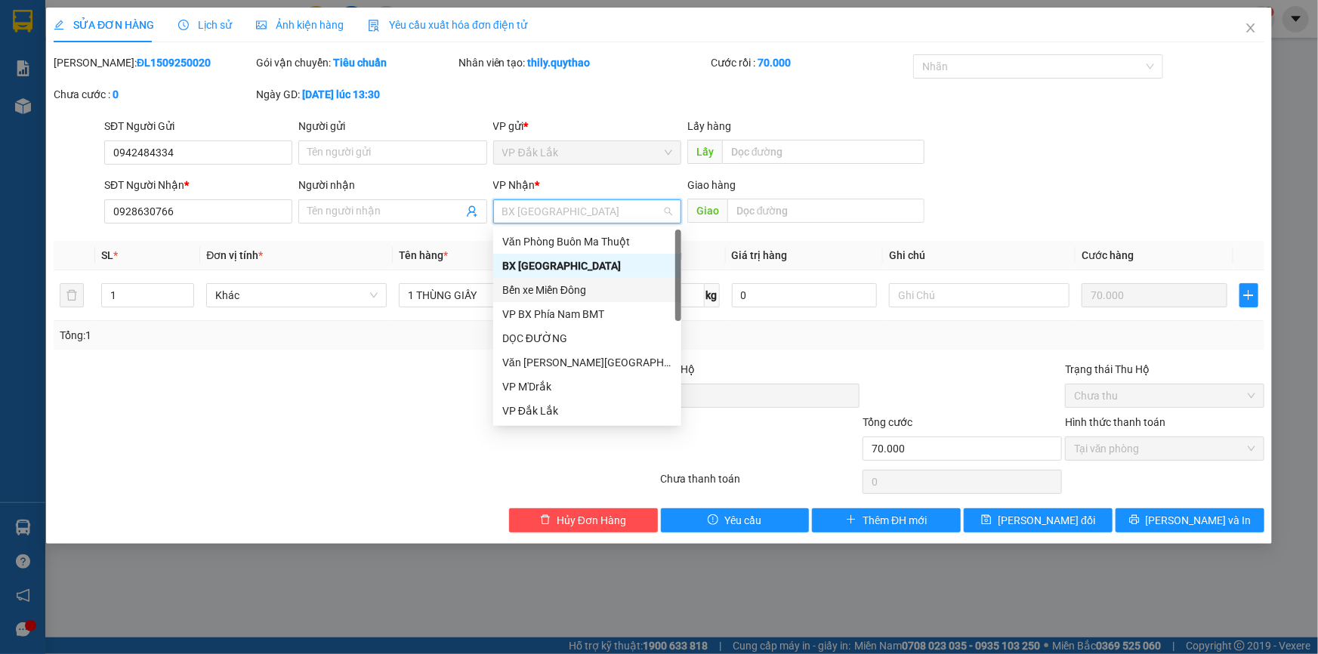
click at [597, 297] on div "Bến xe Miền Đông" at bounding box center [587, 290] width 170 height 17
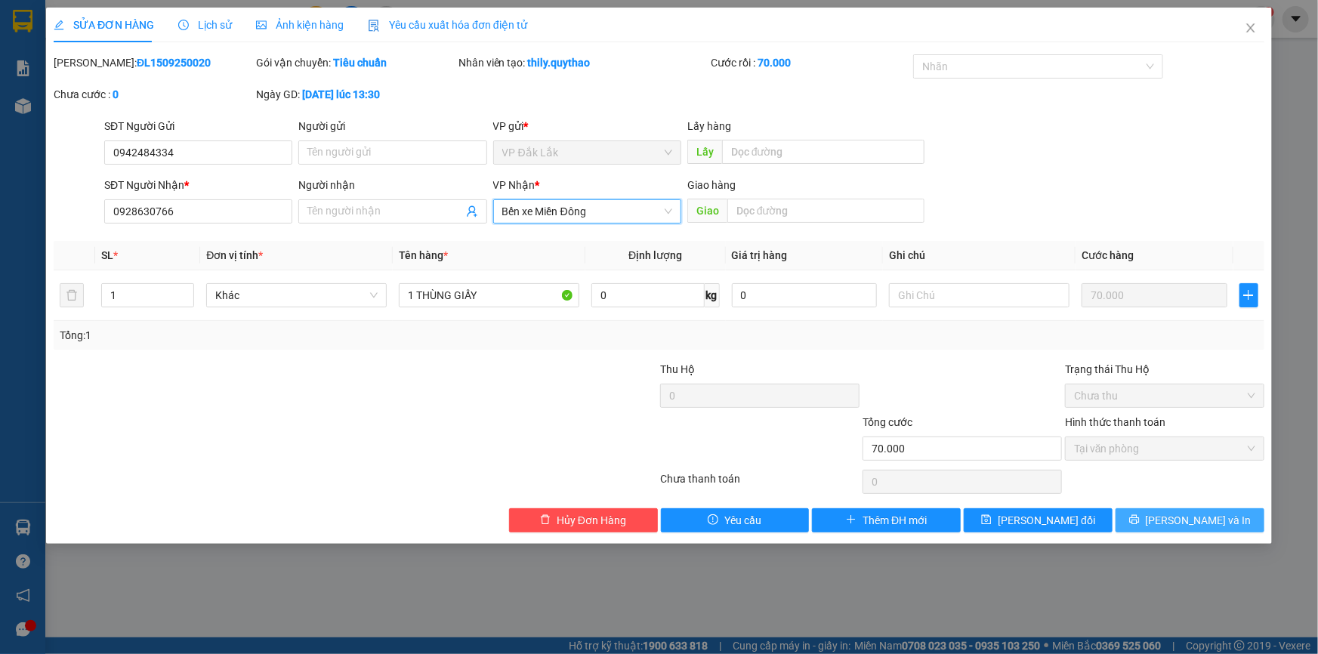
click at [1140, 525] on span "printer" at bounding box center [1134, 520] width 11 height 12
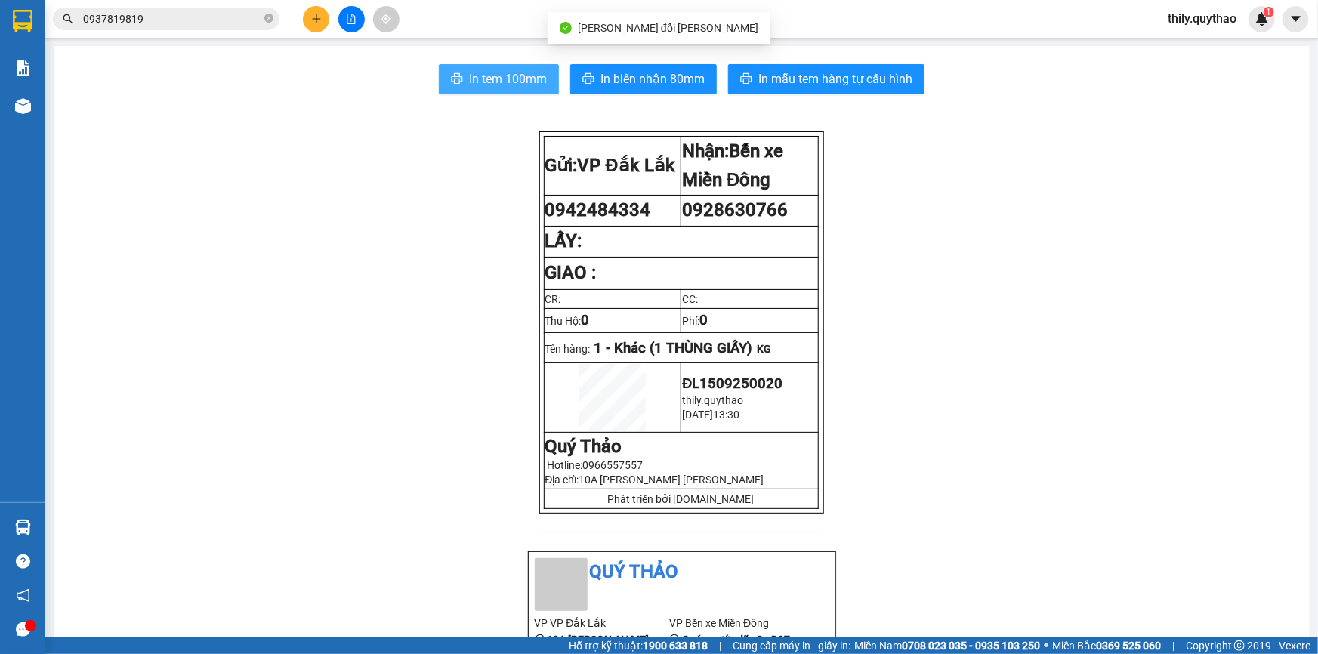
click at [529, 82] on span "In tem 100mm" at bounding box center [508, 78] width 78 height 19
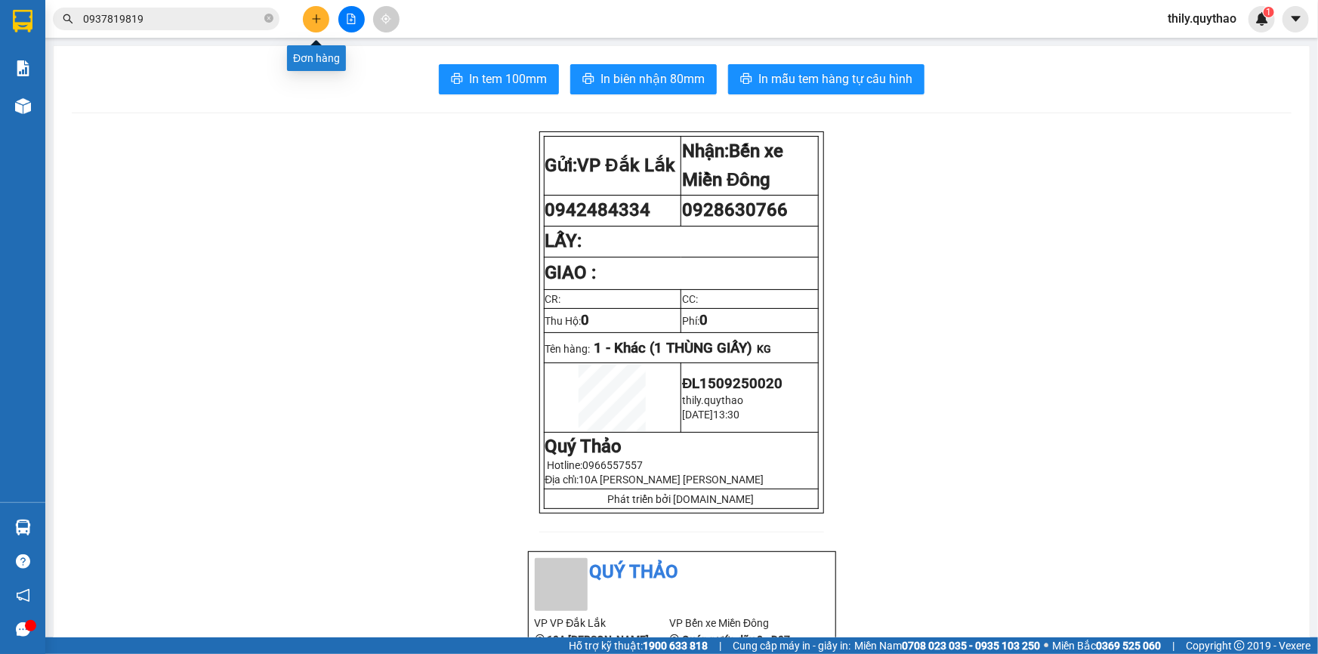
click at [315, 23] on icon "plus" at bounding box center [316, 19] width 11 height 11
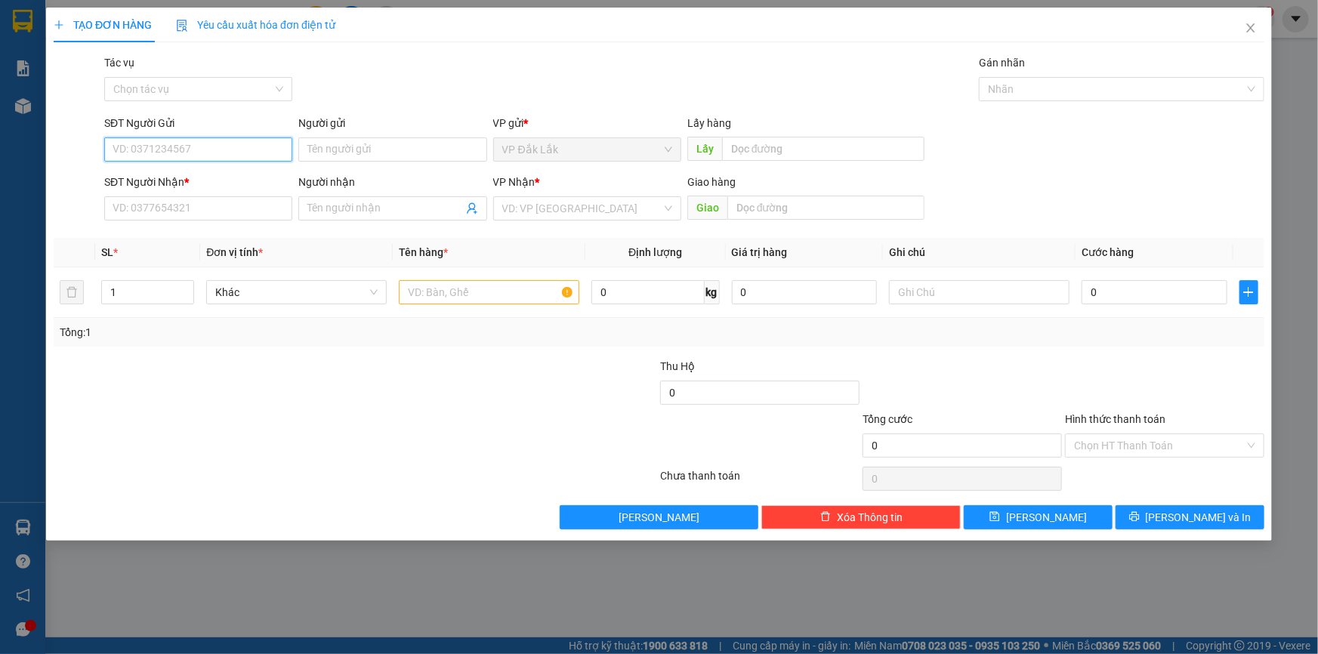
click at [236, 145] on input "SĐT Người Gửi" at bounding box center [198, 149] width 188 height 24
type input "0896454973"
click at [183, 175] on div "0896454973" at bounding box center [198, 179] width 170 height 17
type input "0332585344"
type input "NGUYỆT"
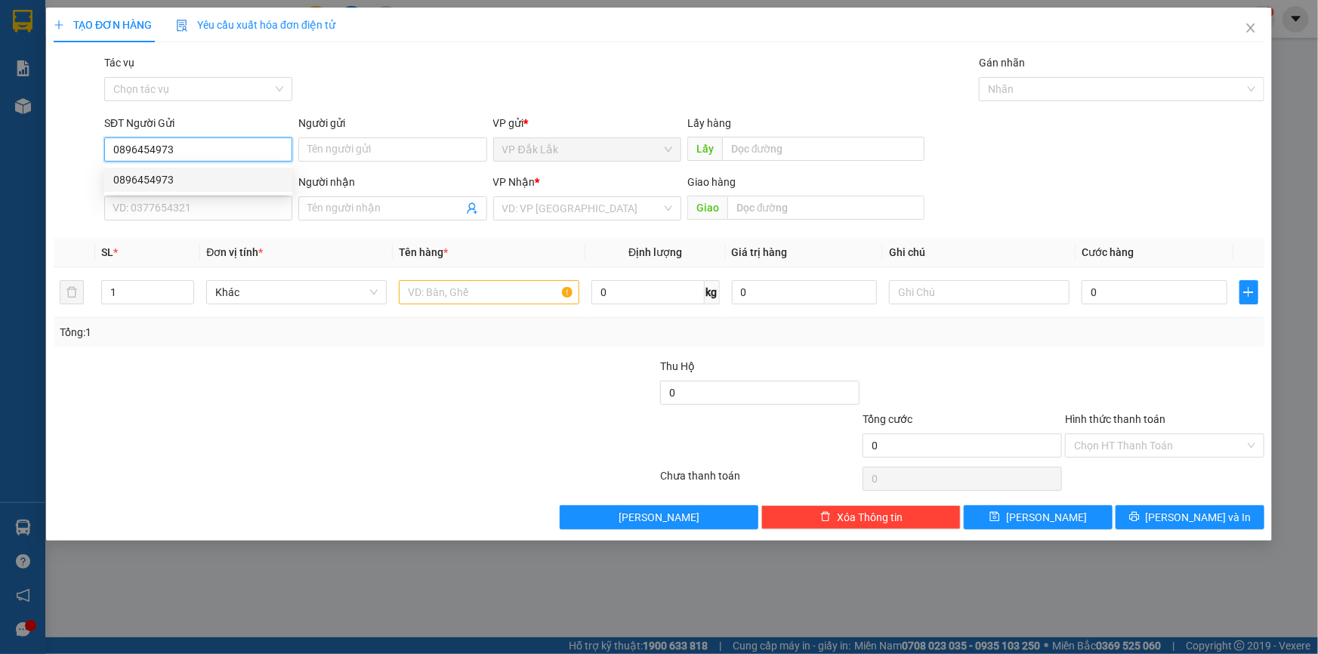
type input "HỘI NGHĨA"
type input "0896454973"
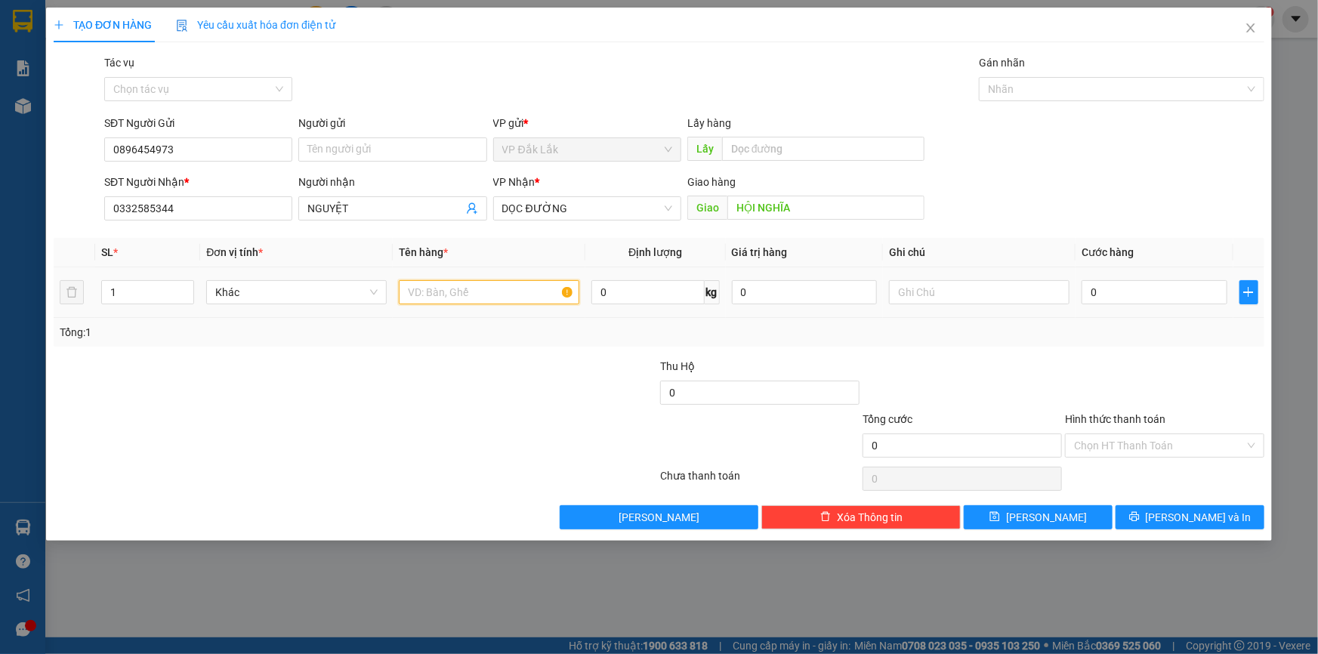
click at [443, 291] on input "text" at bounding box center [489, 292] width 180 height 24
type input "1 THÙNG GIẤY"
click at [1084, 288] on input "0" at bounding box center [1154, 292] width 146 height 24
type input "1"
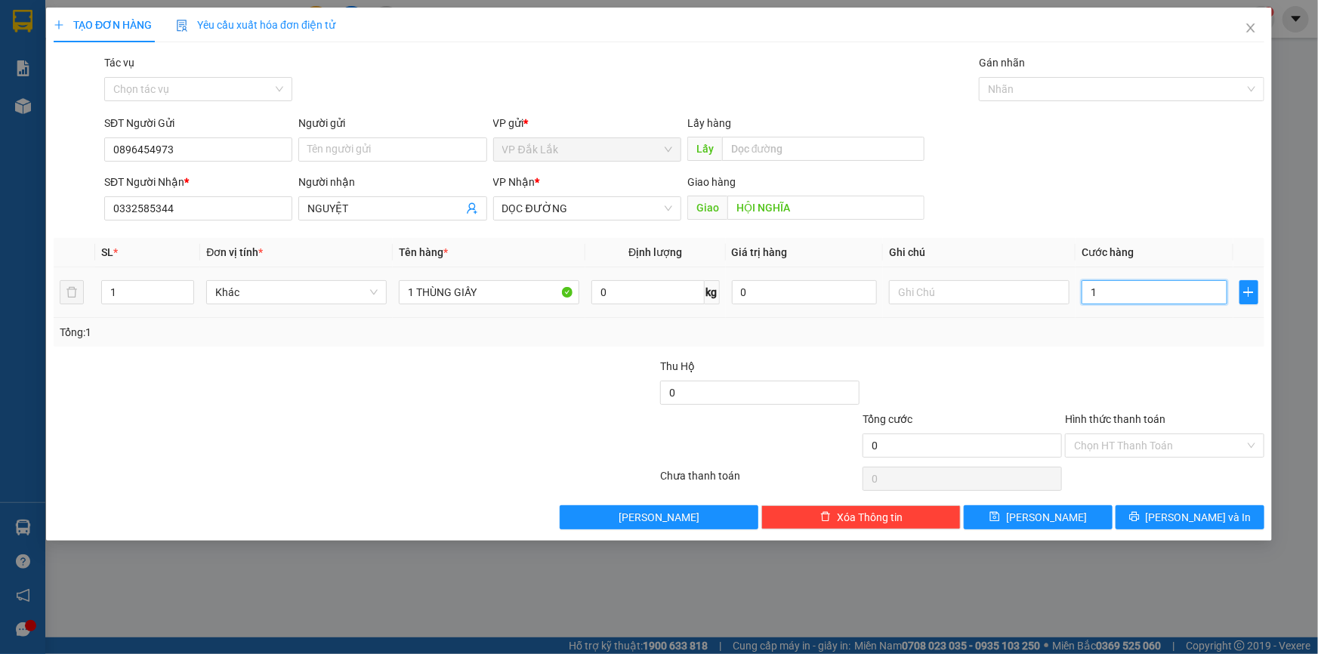
type input "1"
type input "10"
type input "100"
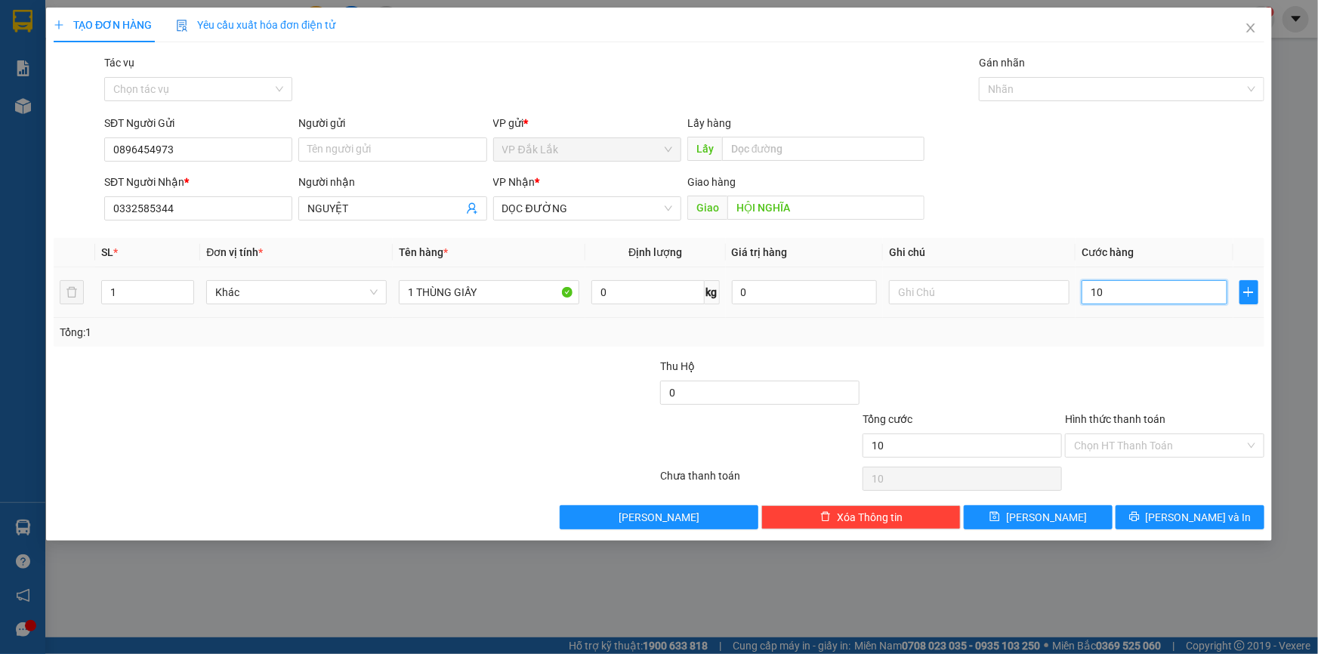
type input "100"
type input "1.000"
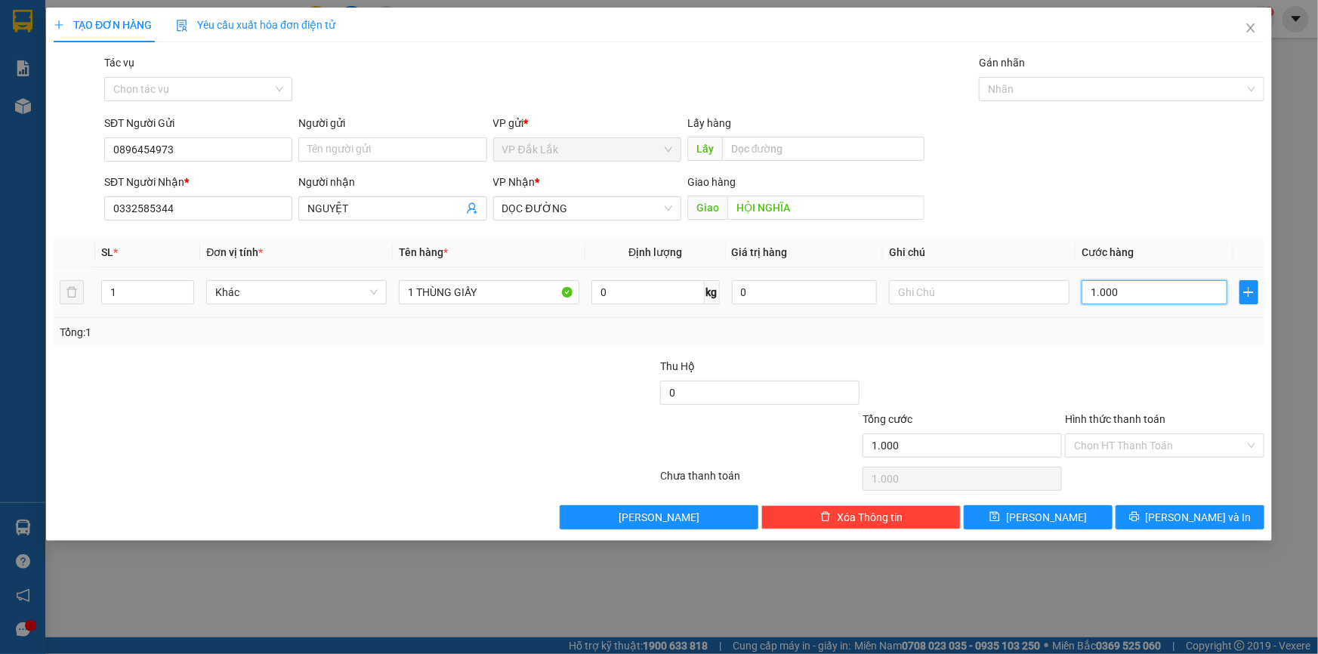
type input "10.000"
type input "100.000"
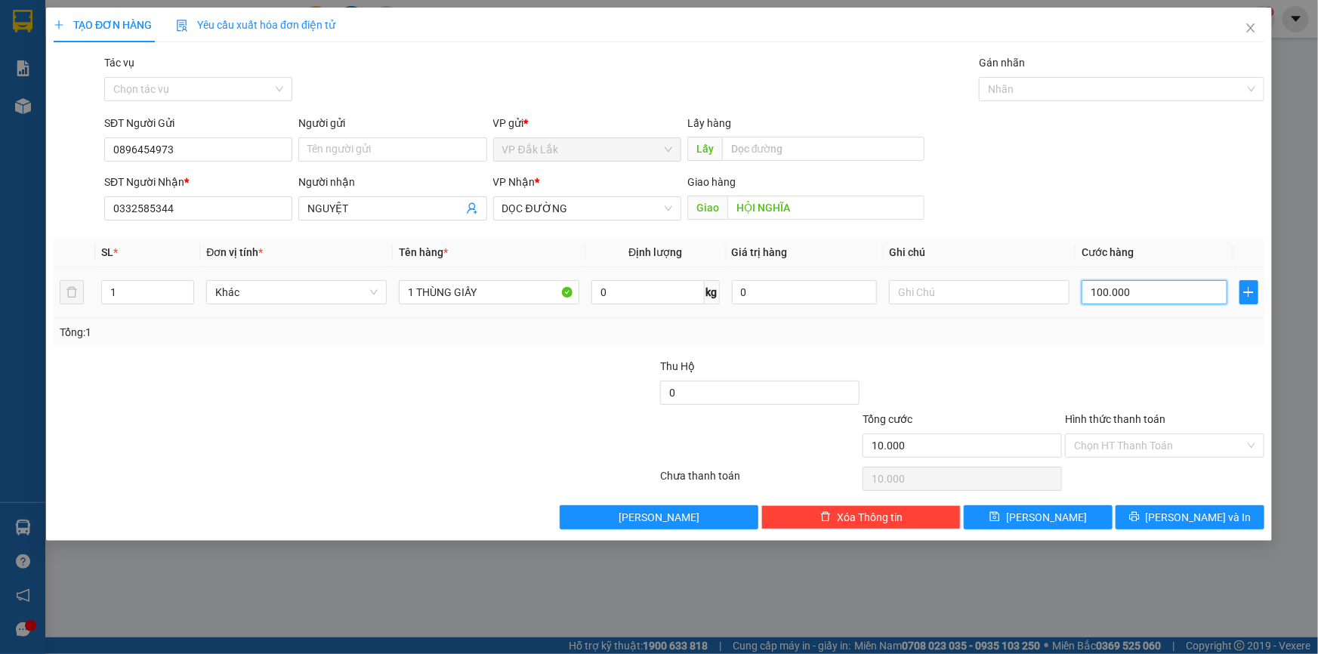
type input "100.000"
click at [1088, 439] on input "Hình thức thanh toán" at bounding box center [1159, 445] width 171 height 23
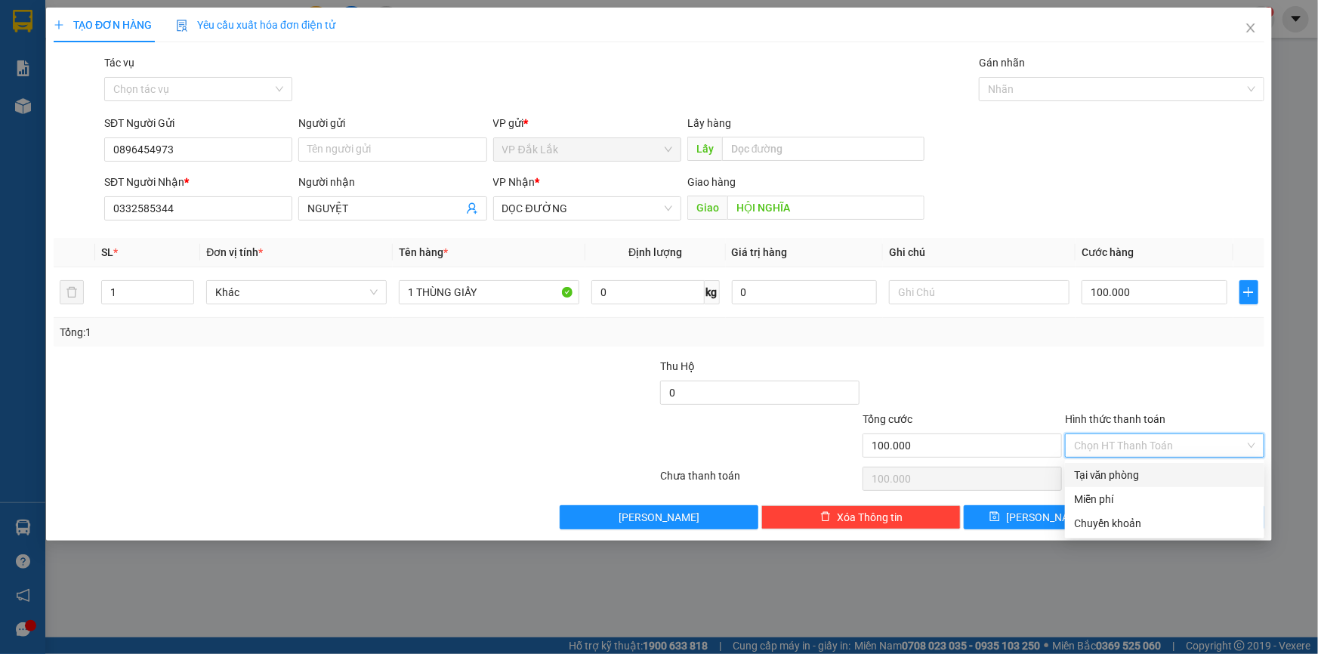
click at [1103, 470] on div "Tại văn phòng" at bounding box center [1164, 475] width 181 height 17
type input "0"
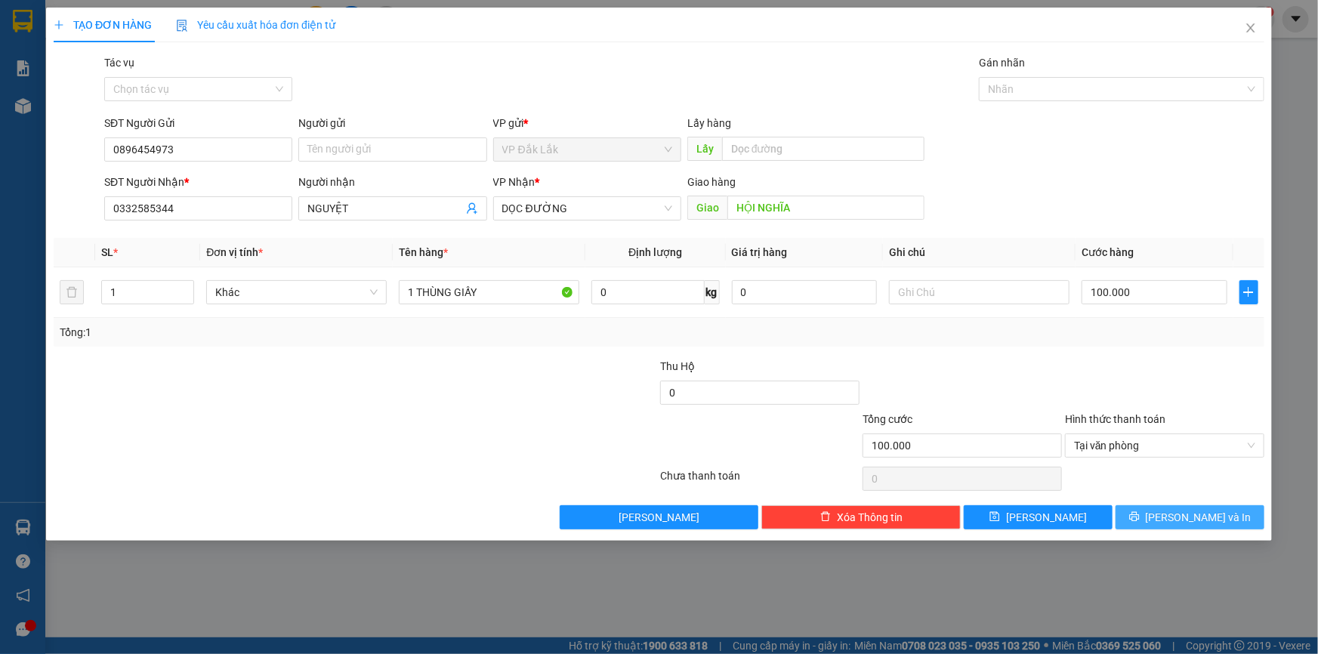
click at [1138, 514] on button "Lưu và In" at bounding box center [1189, 517] width 149 height 24
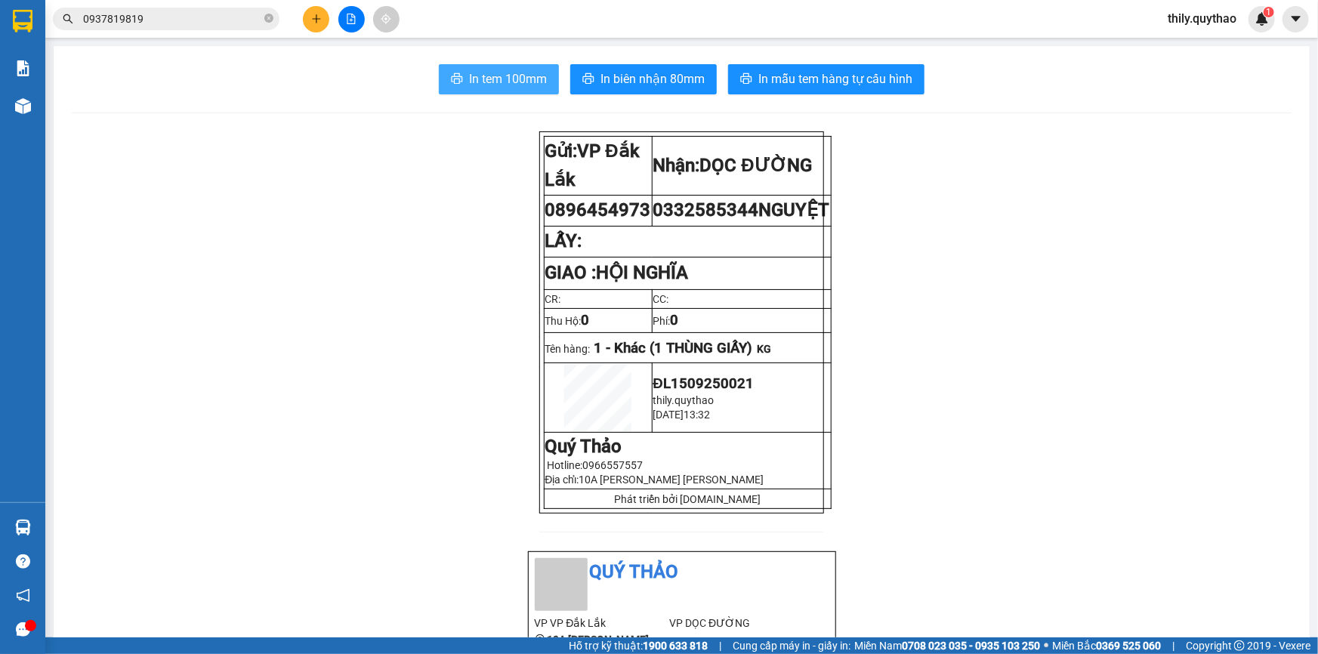
click at [522, 79] on span "In tem 100mm" at bounding box center [508, 78] width 78 height 19
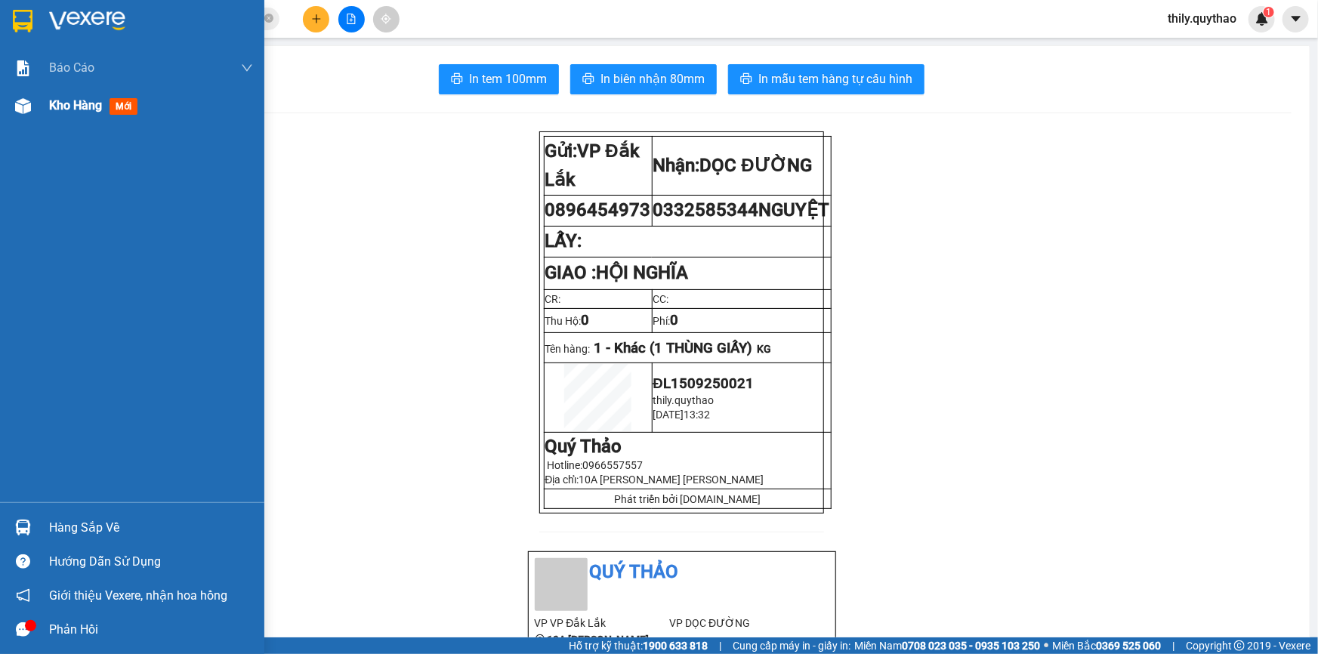
click at [113, 106] on span "mới" at bounding box center [124, 106] width 28 height 17
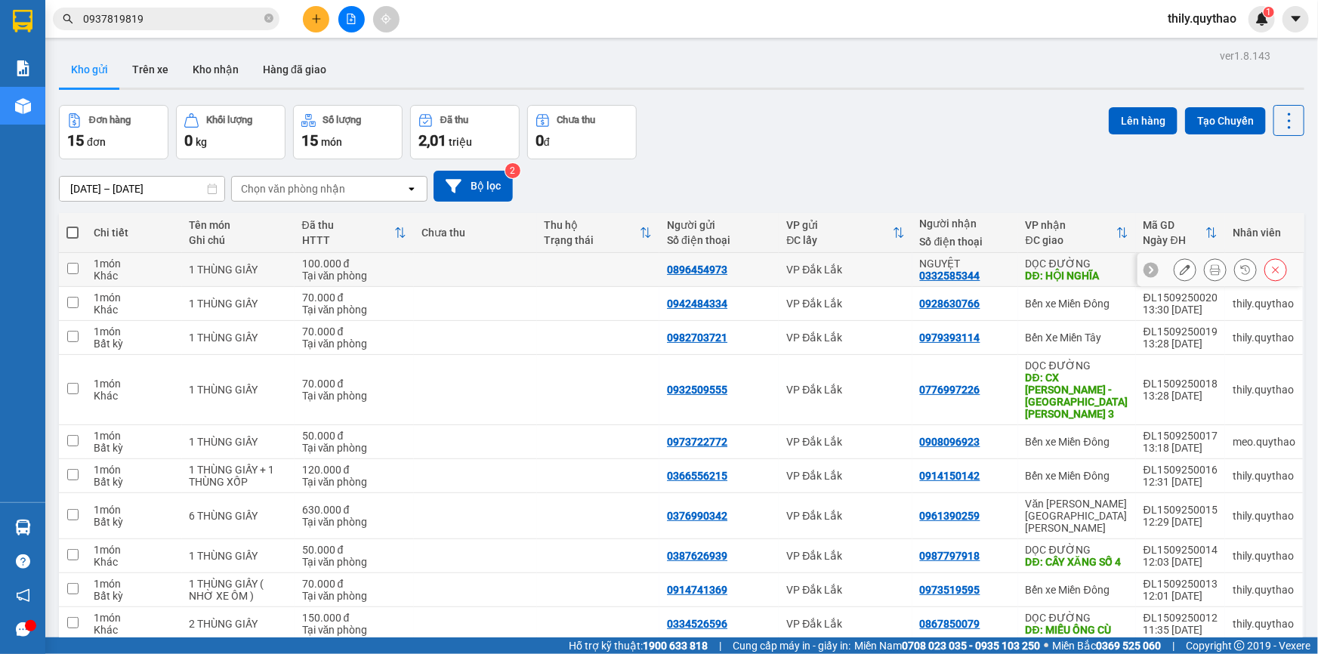
click at [692, 270] on div "0896454973" at bounding box center [697, 270] width 60 height 12
copy div "0896454973"
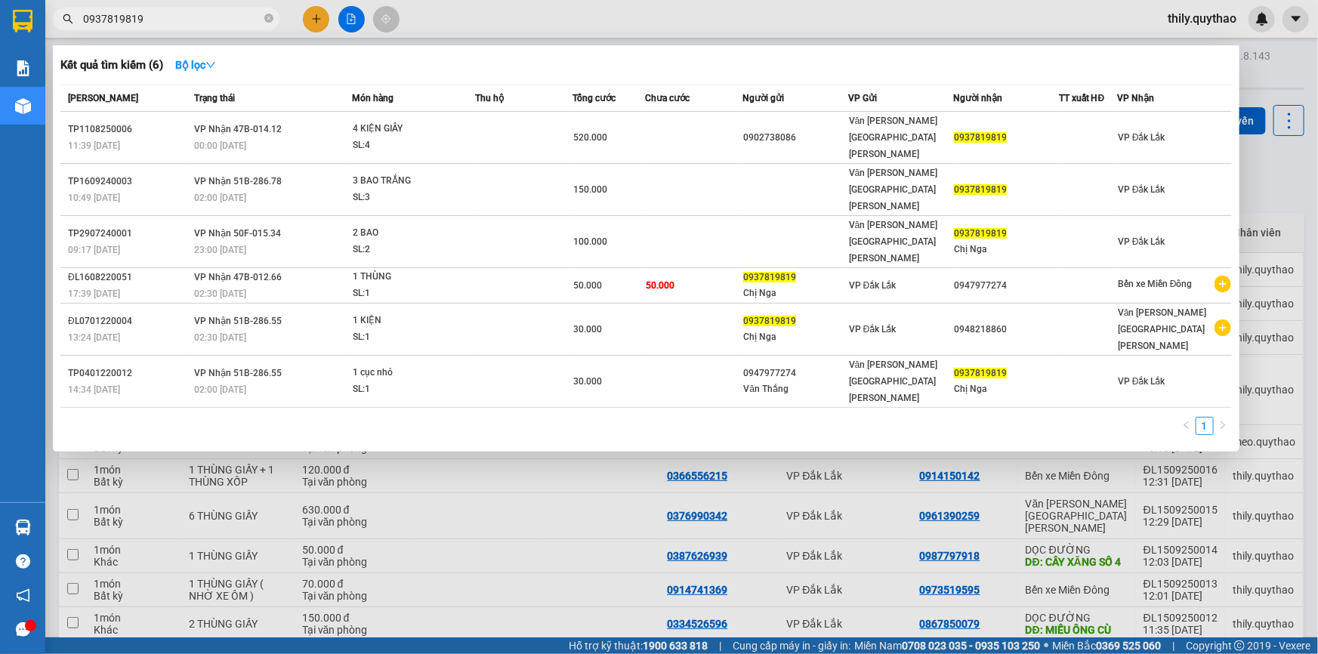
click at [143, 13] on input "0937819819" at bounding box center [172, 19] width 178 height 17
type input "0"
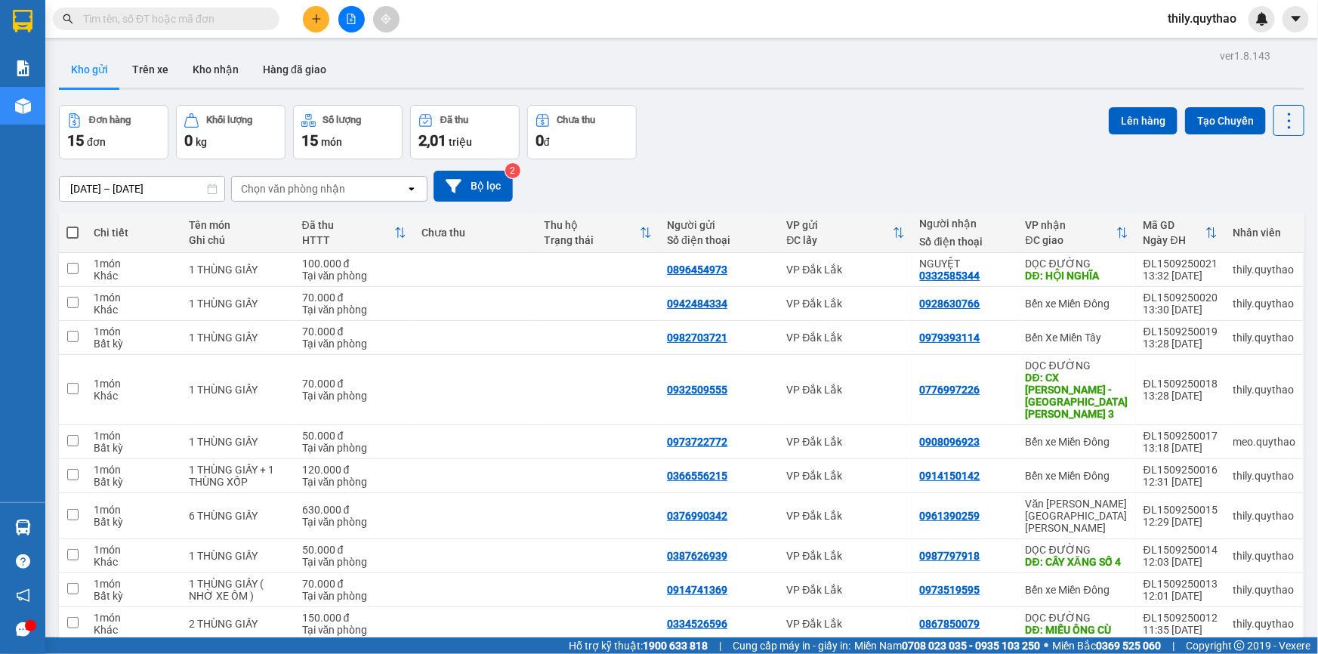
paste input "0896454973"
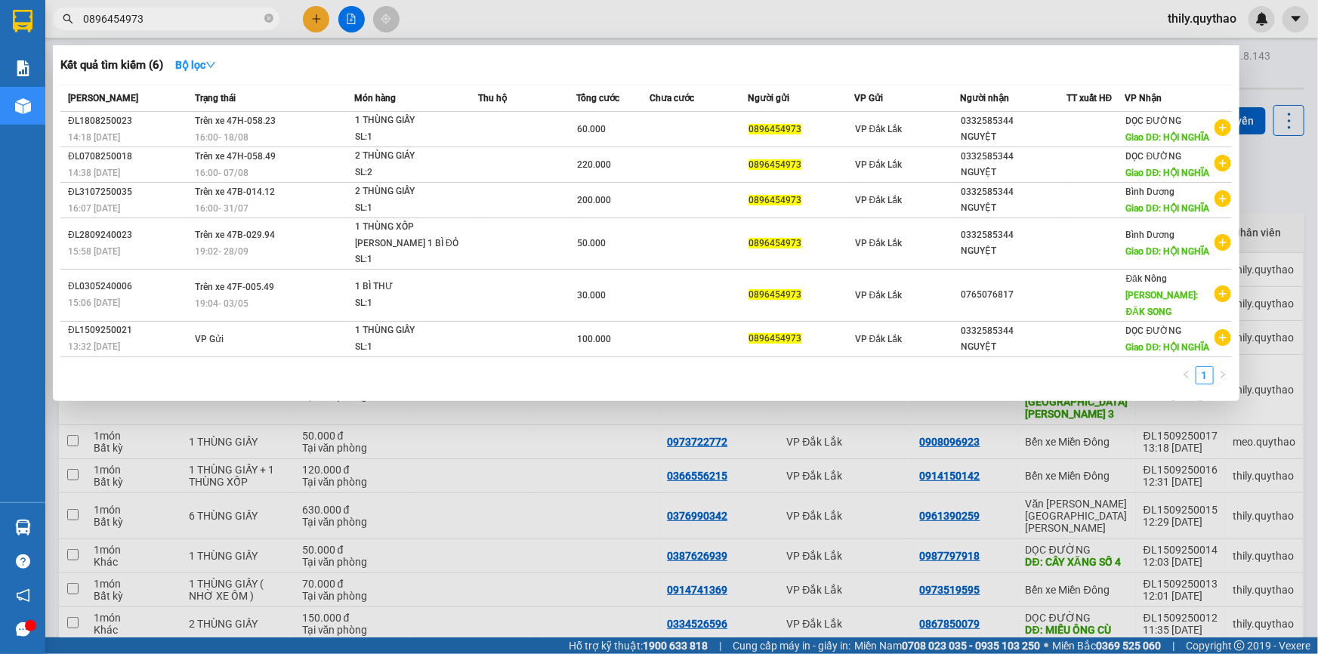
type input "0896454973"
click at [319, 17] on div at bounding box center [659, 327] width 1318 height 654
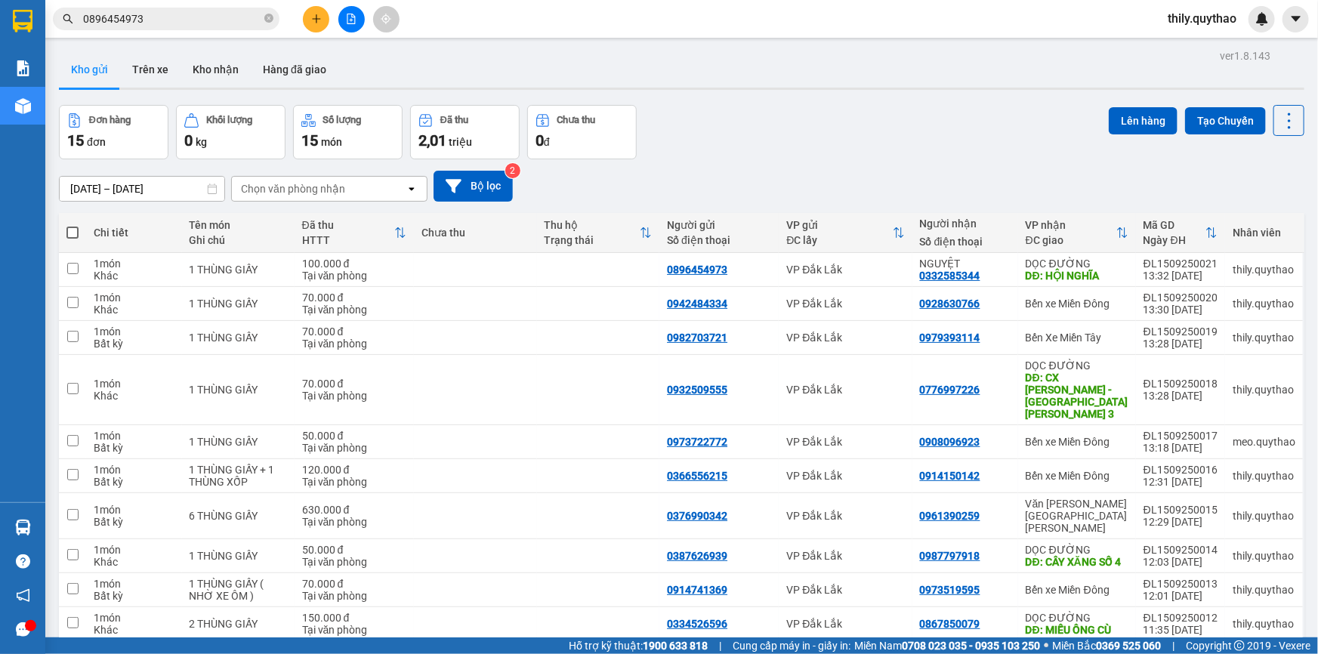
click at [310, 17] on button at bounding box center [316, 19] width 26 height 26
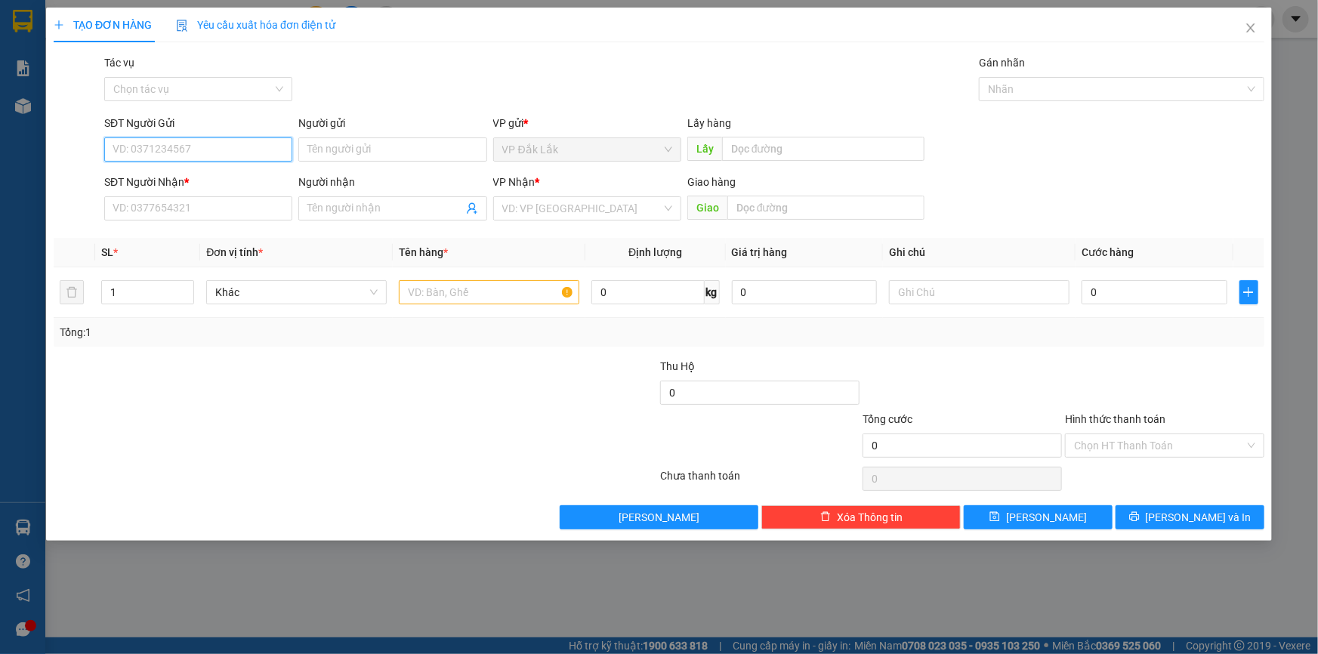
click at [188, 151] on input "SĐT Người Gửi" at bounding box center [198, 149] width 188 height 24
type input "0348758176"
click at [190, 186] on div "0348758176" at bounding box center [198, 179] width 170 height 17
type input "0367253032"
type input "CX TOÀN DUNG - QL51"
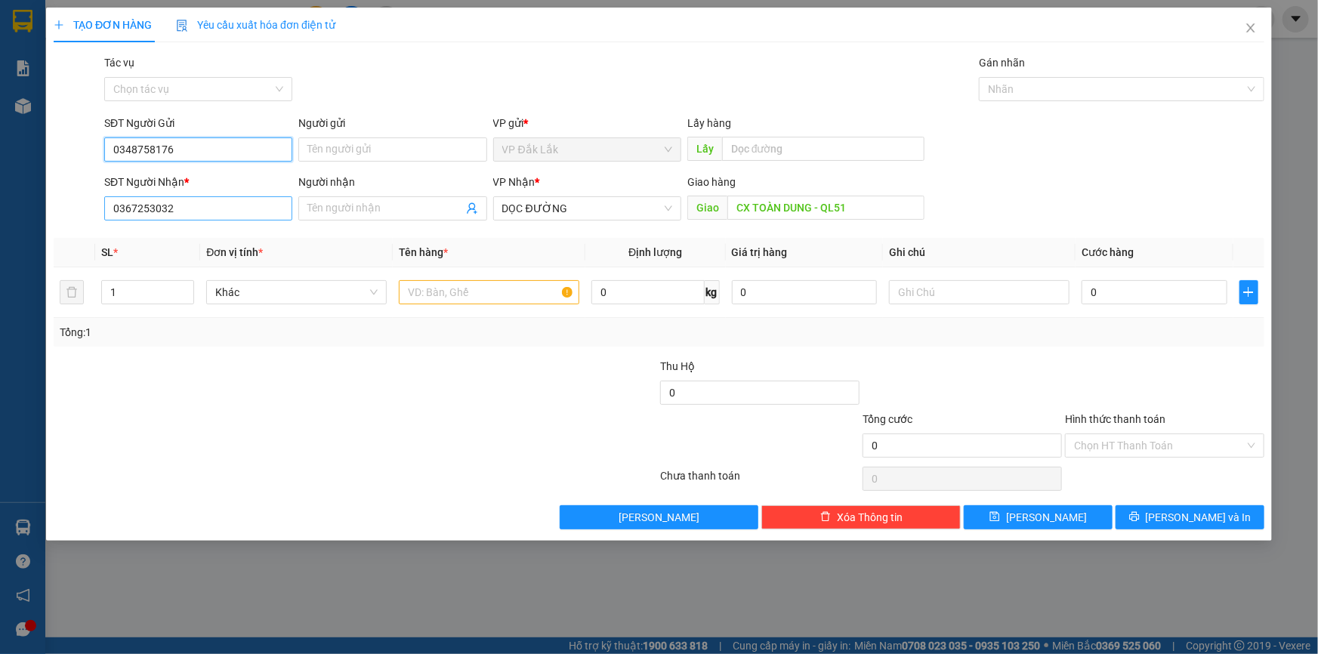
type input "0348758176"
click at [211, 214] on input "0367253032" at bounding box center [198, 208] width 188 height 24
click at [435, 295] on input "text" at bounding box center [489, 292] width 180 height 24
click at [448, 296] on input "text" at bounding box center [489, 292] width 180 height 24
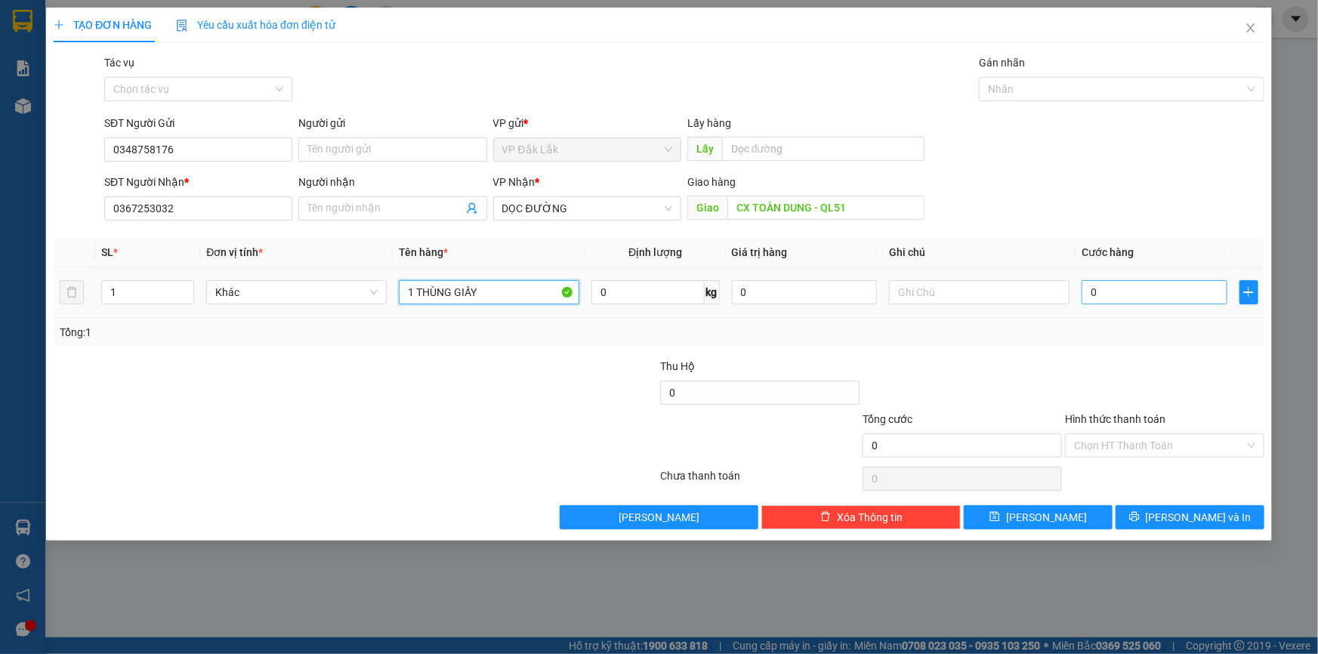
type input "1 THÙNG GIẤY"
click at [1090, 292] on input "0" at bounding box center [1154, 292] width 146 height 24
type input "1"
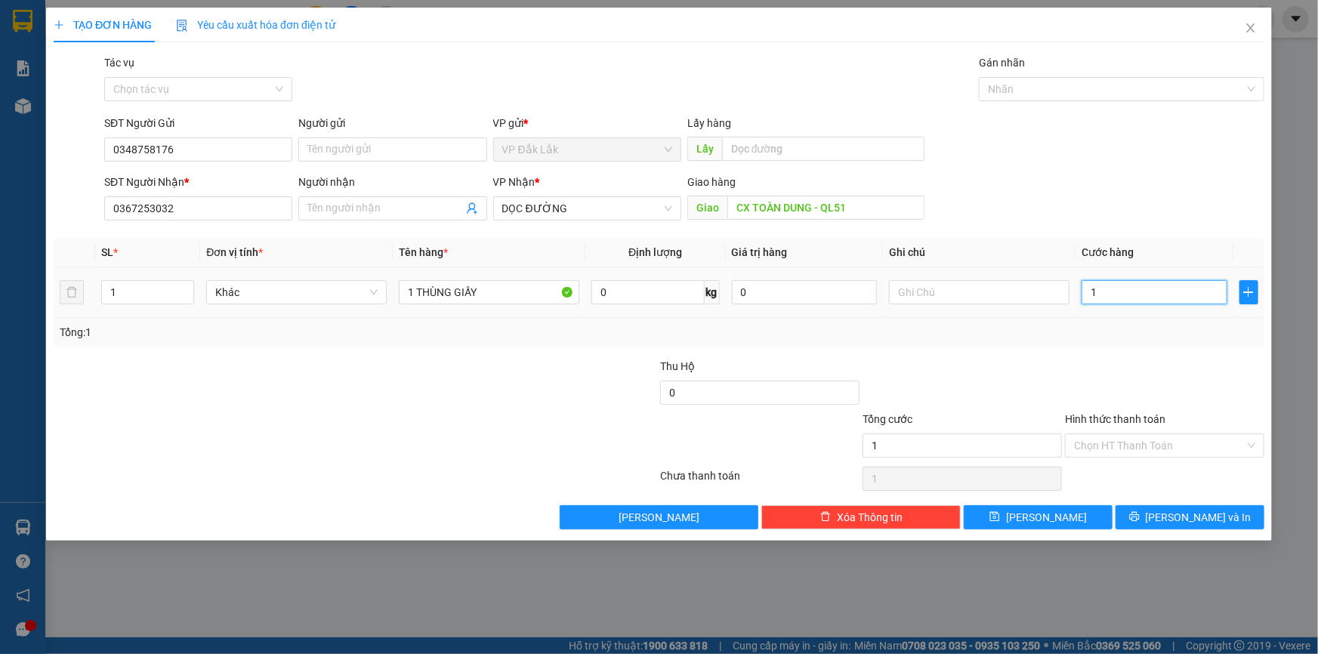
type input "15"
type input "150"
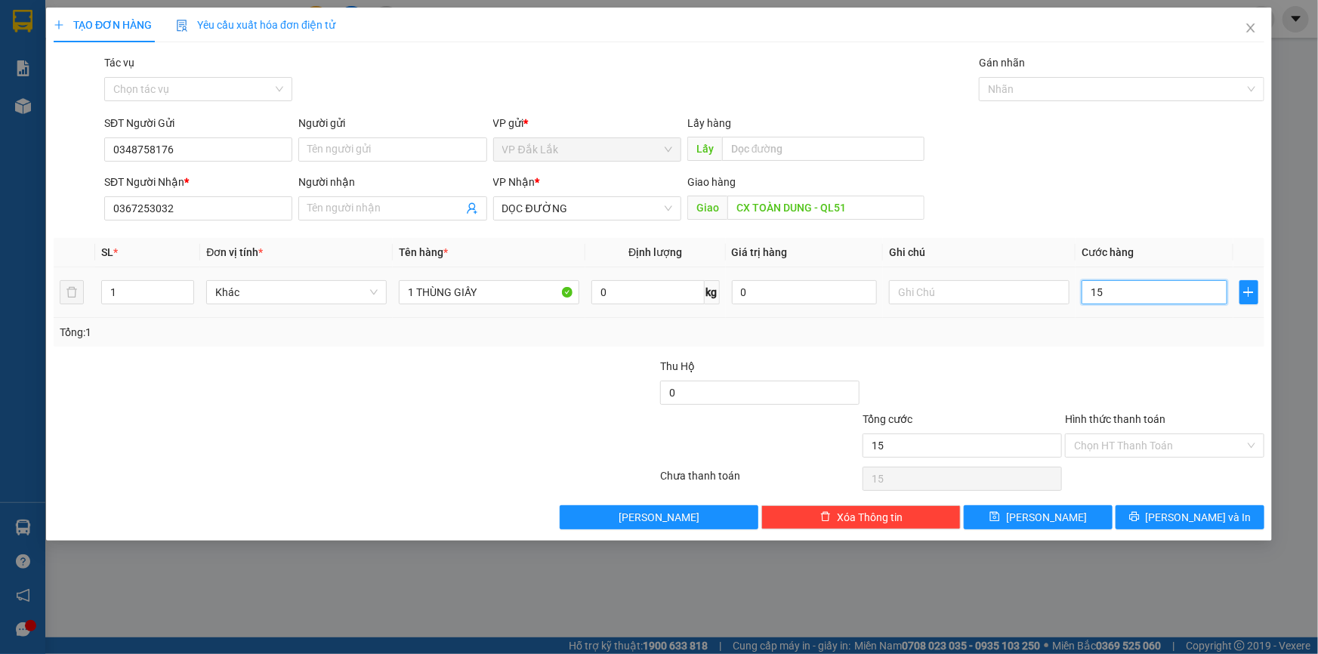
type input "150"
type input "1.500"
type input "15.000"
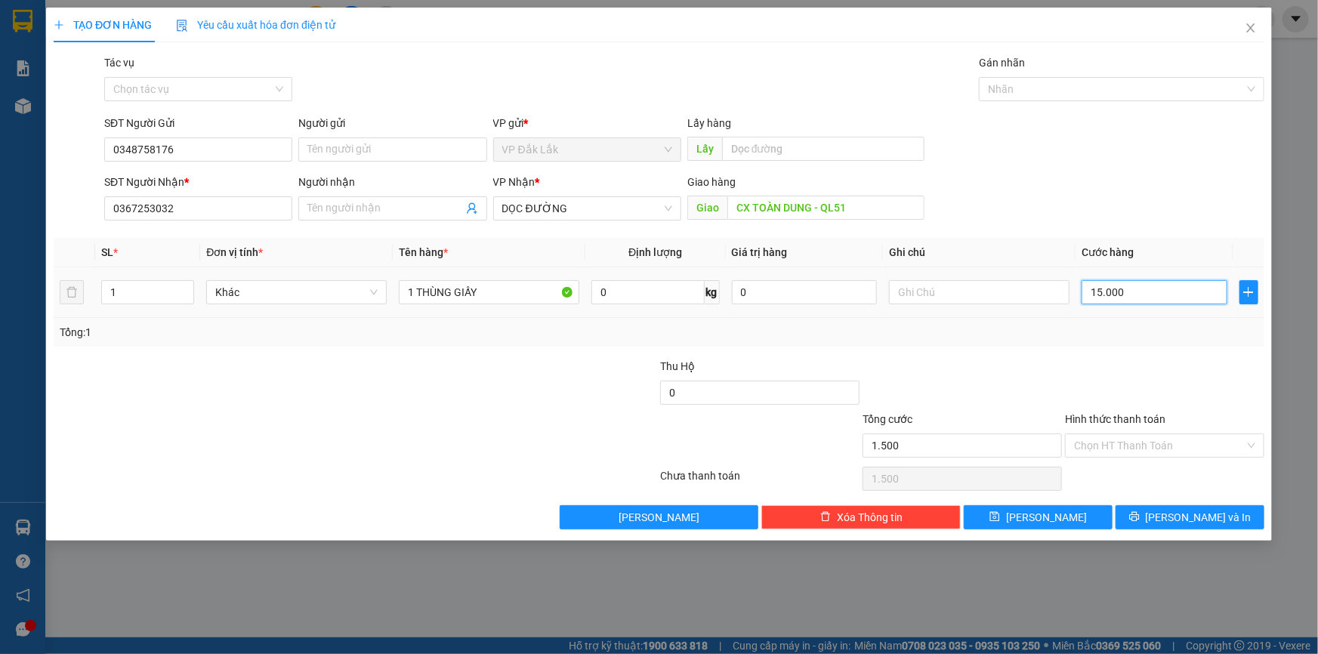
type input "15.000"
type input "150.000"
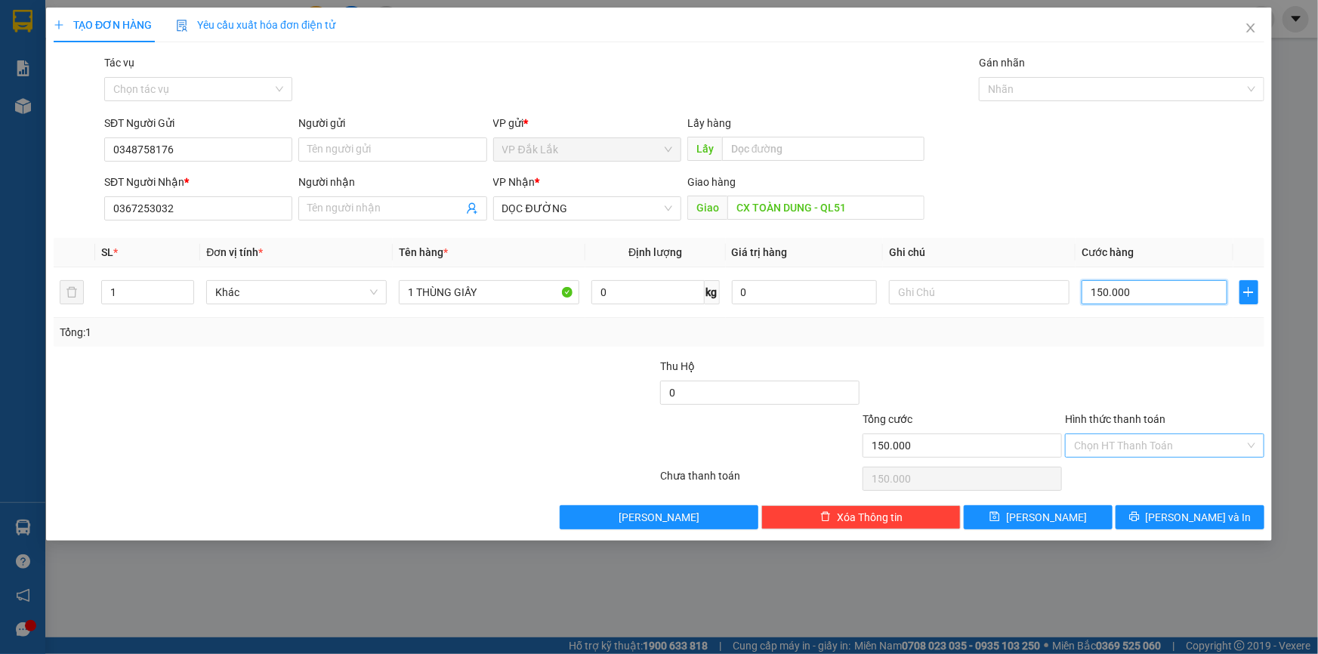
type input "150.000"
click at [1111, 438] on input "Hình thức thanh toán" at bounding box center [1159, 445] width 171 height 23
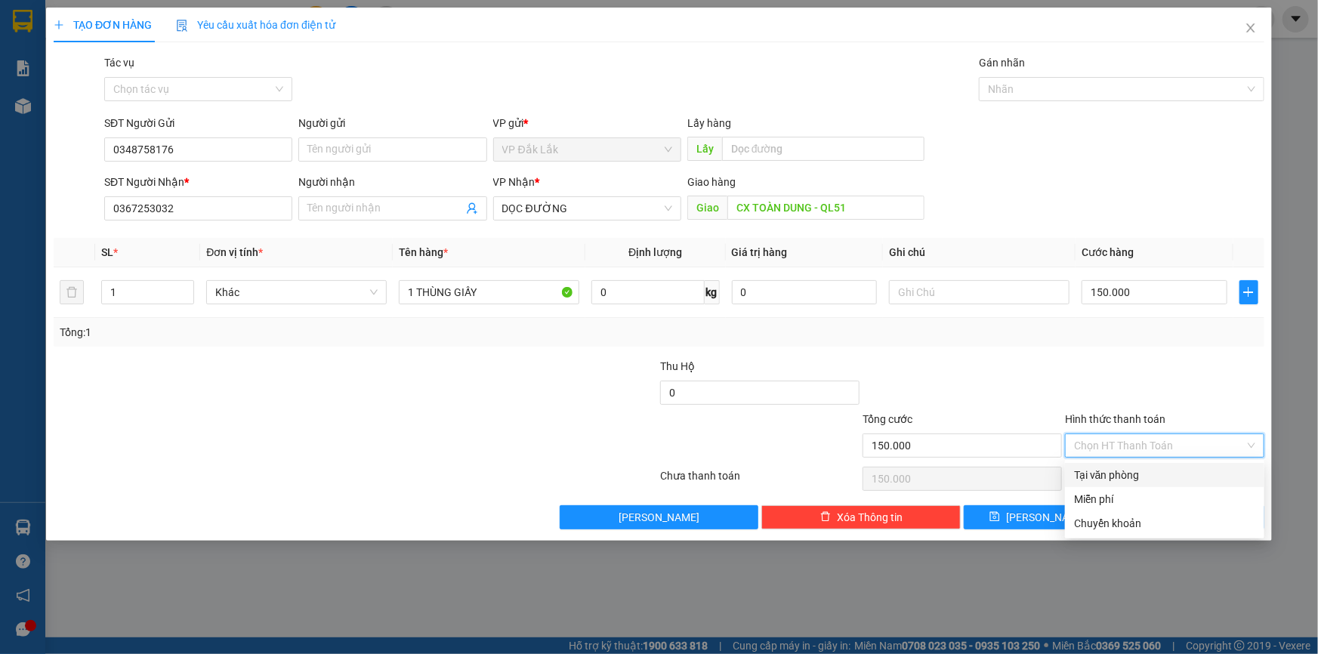
drag, startPoint x: 1112, startPoint y: 483, endPoint x: 1128, endPoint y: 504, distance: 27.5
click at [1112, 483] on div "Tại văn phòng" at bounding box center [1164, 475] width 199 height 24
type input "0"
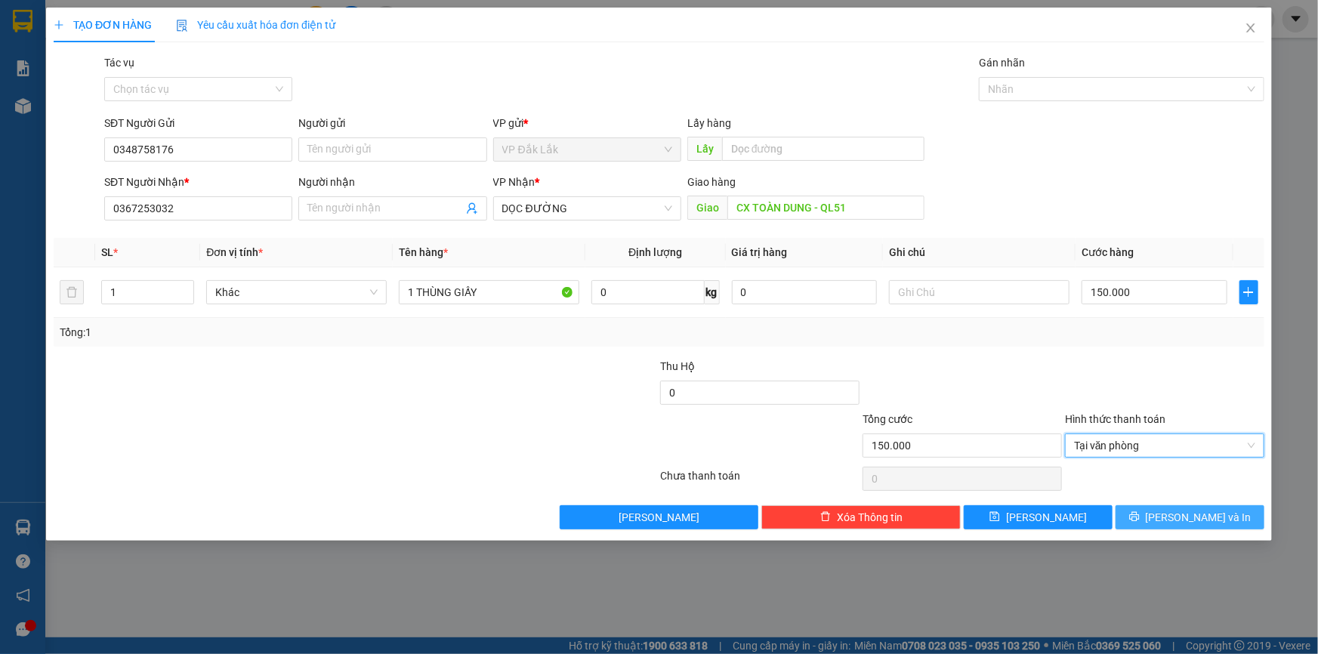
click at [1142, 520] on button "Lưu và In" at bounding box center [1189, 517] width 149 height 24
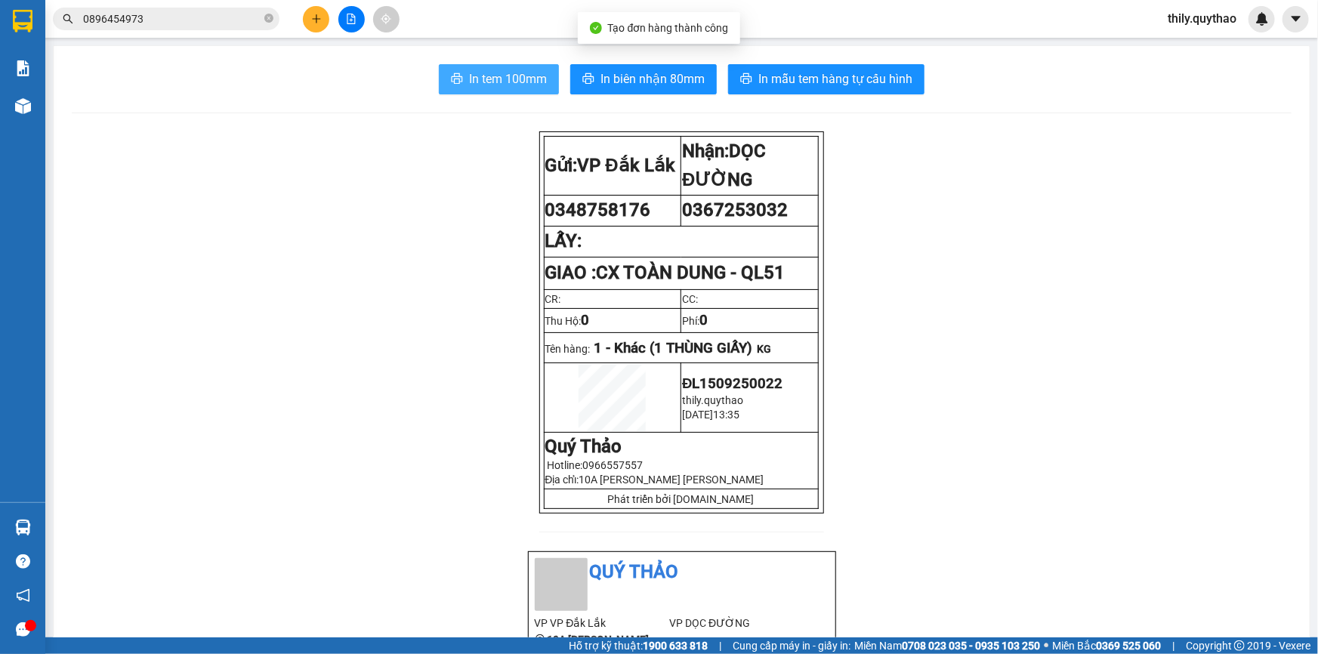
click at [461, 84] on button "In tem 100mm" at bounding box center [499, 79] width 120 height 30
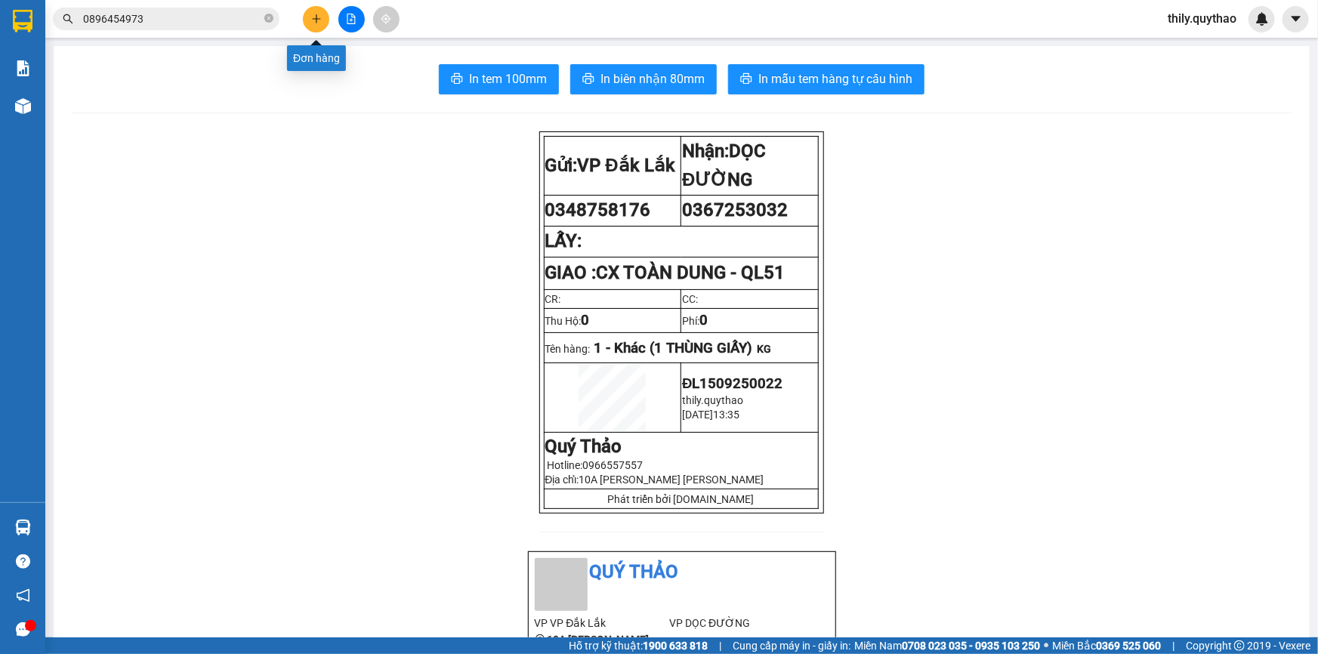
click at [313, 20] on icon "plus" at bounding box center [316, 19] width 11 height 11
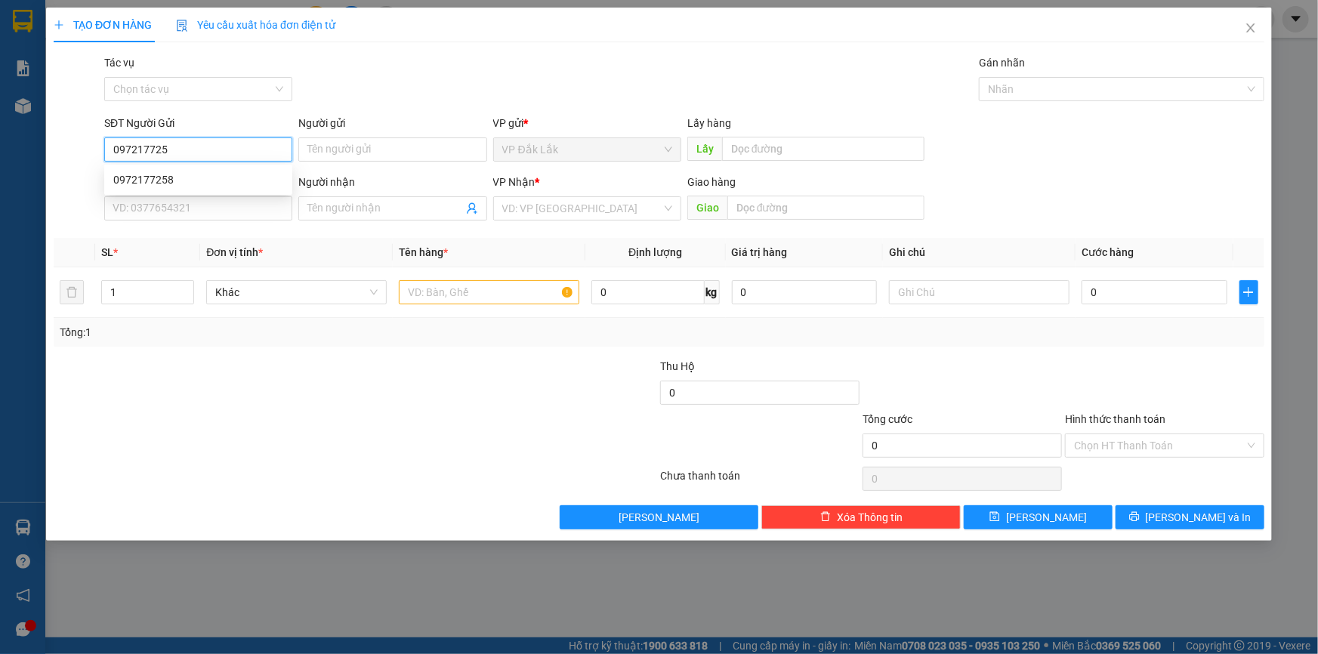
type input "0972177258"
click at [187, 175] on div "0972177258" at bounding box center [198, 179] width 170 height 17
type input "0973104945"
type input "MỸ PHƯỚC 3"
type input "0972177258"
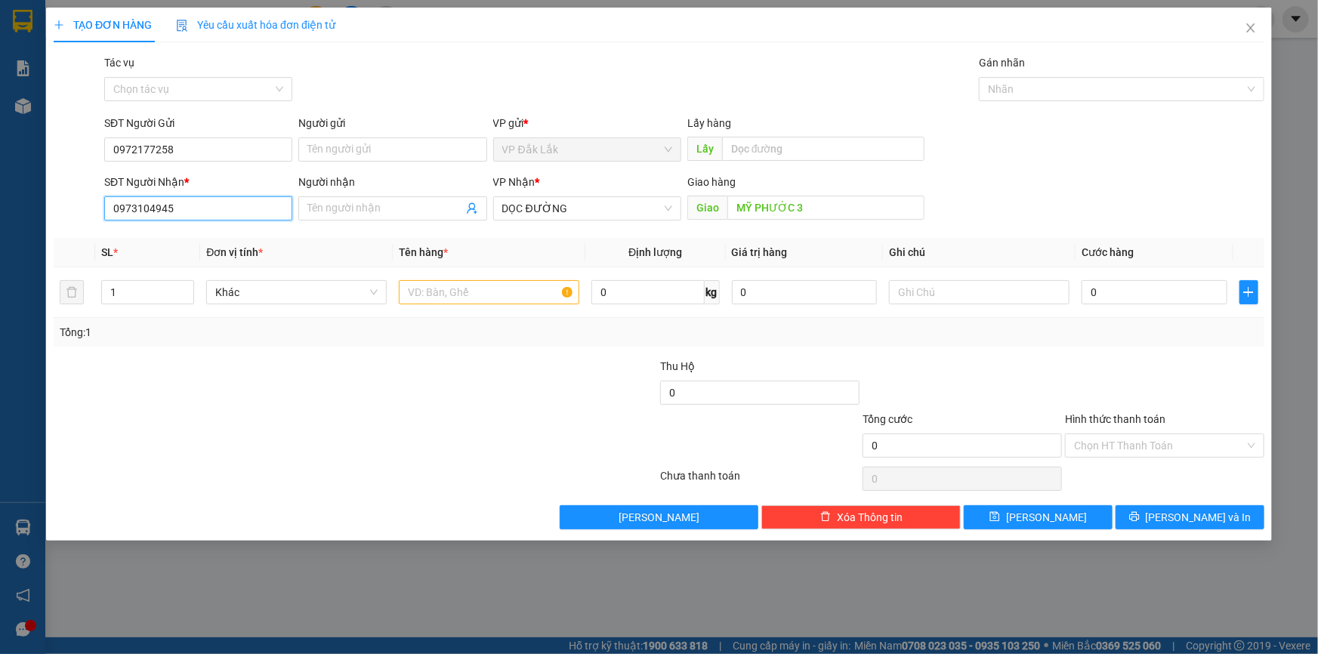
click at [196, 207] on input "0973104945" at bounding box center [198, 208] width 188 height 24
type input "0"
type input "0981100483"
click at [188, 242] on div "0981100483" at bounding box center [198, 238] width 170 height 17
type input "VX AN PHÚ"
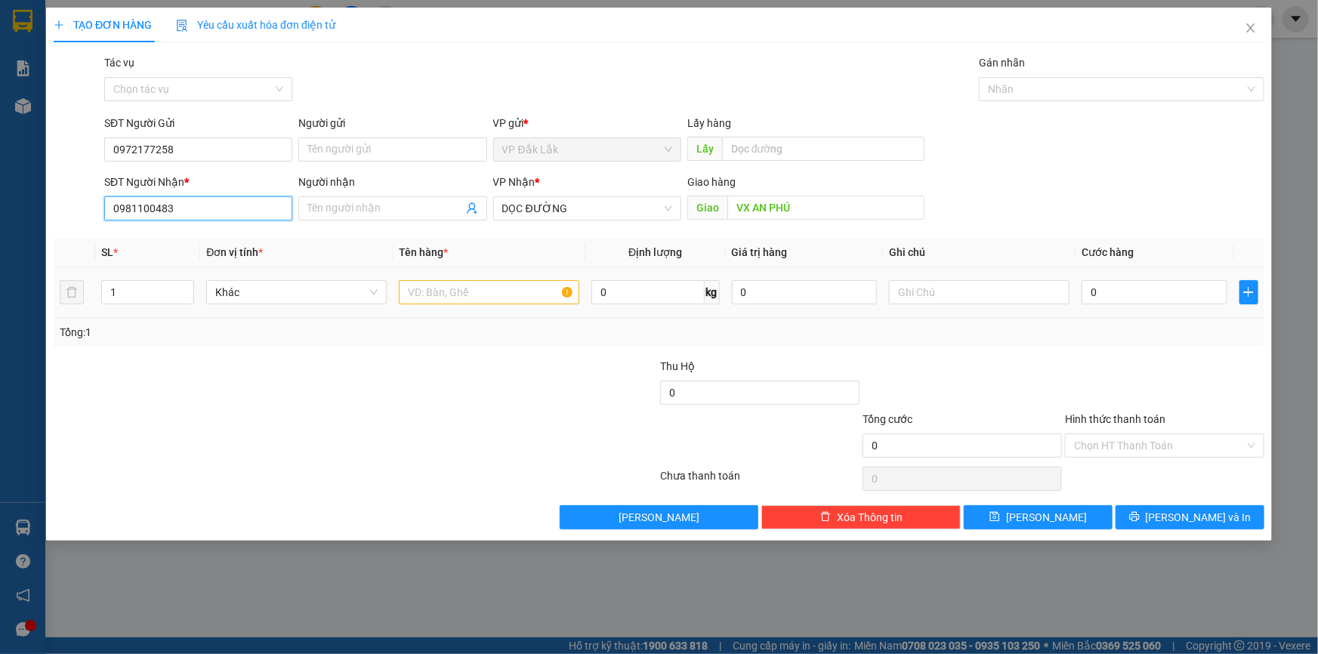
type input "0981100483"
click at [447, 302] on input "text" at bounding box center [489, 292] width 180 height 24
type input "1 THÙNG GIẤY"
click at [1198, 442] on input "Hình thức thanh toán" at bounding box center [1159, 445] width 171 height 23
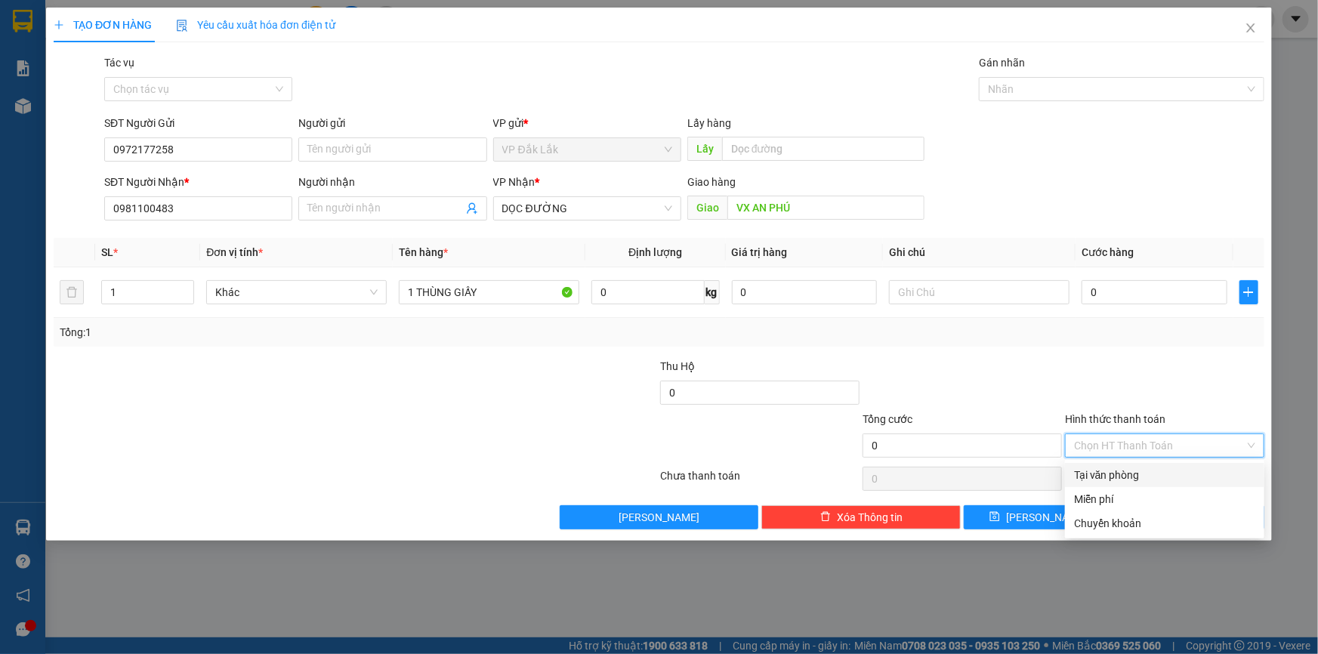
click at [1171, 477] on div "Tại văn phòng" at bounding box center [1164, 475] width 181 height 17
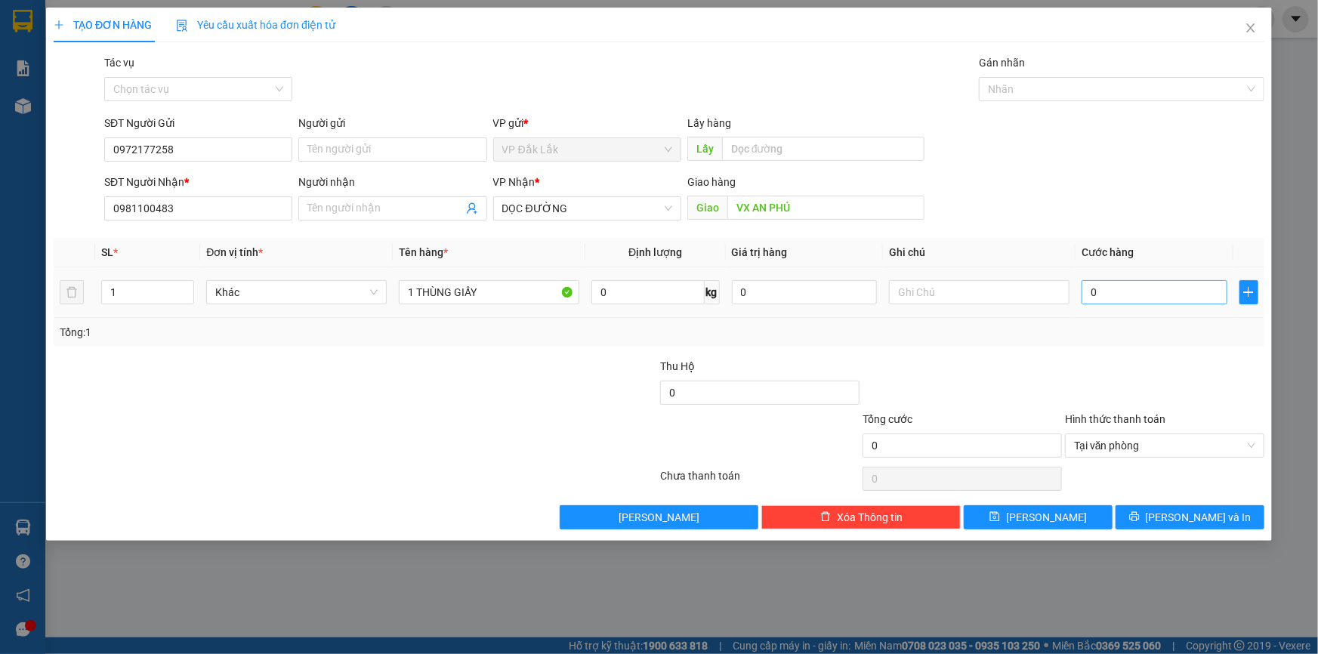
drag, startPoint x: 1078, startPoint y: 295, endPoint x: 1090, endPoint y: 291, distance: 12.7
click at [1088, 292] on td "0" at bounding box center [1154, 292] width 158 height 51
click at [1084, 288] on input "0" at bounding box center [1154, 292] width 146 height 24
type input "1"
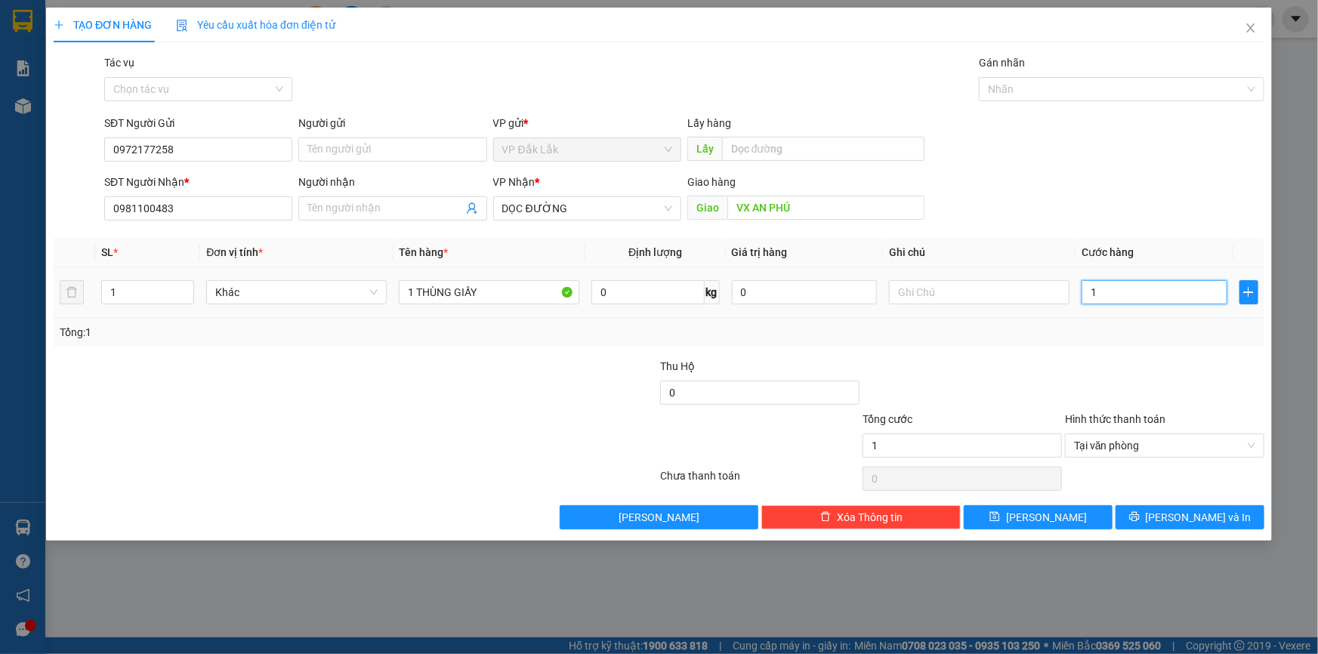
type input "12"
type input "120"
type input "1.200"
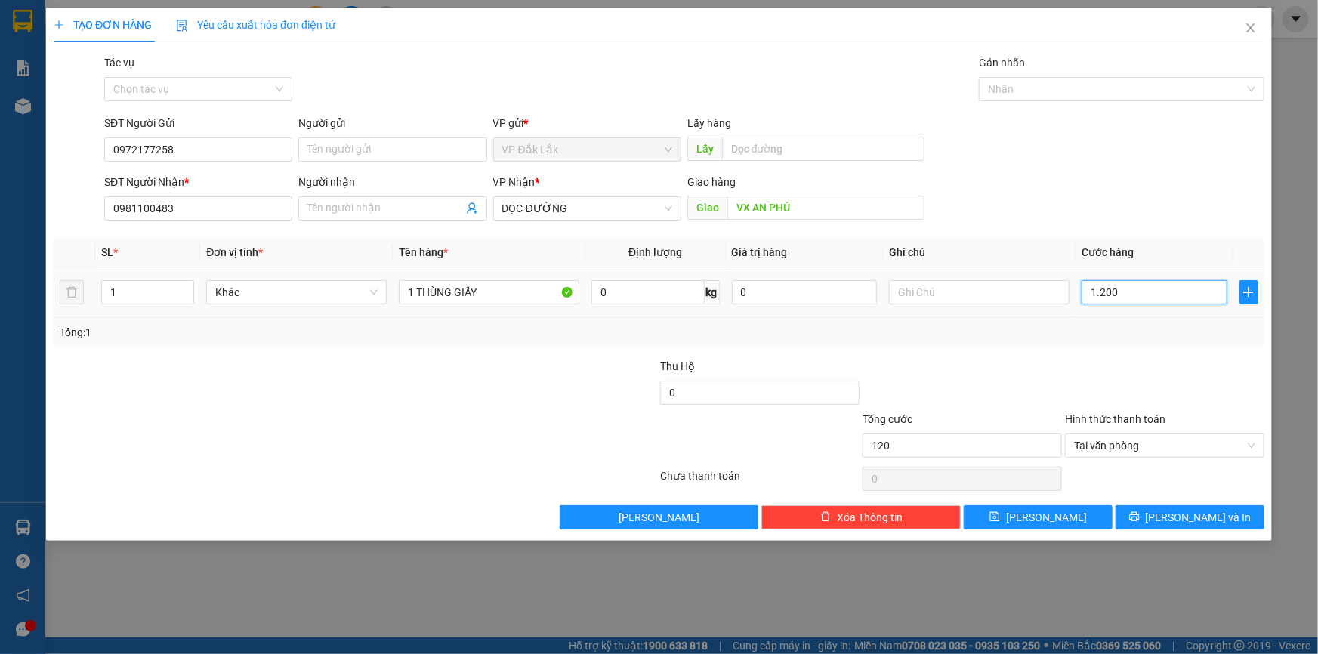
type input "1.200"
type input "12.000"
type input "120.000"
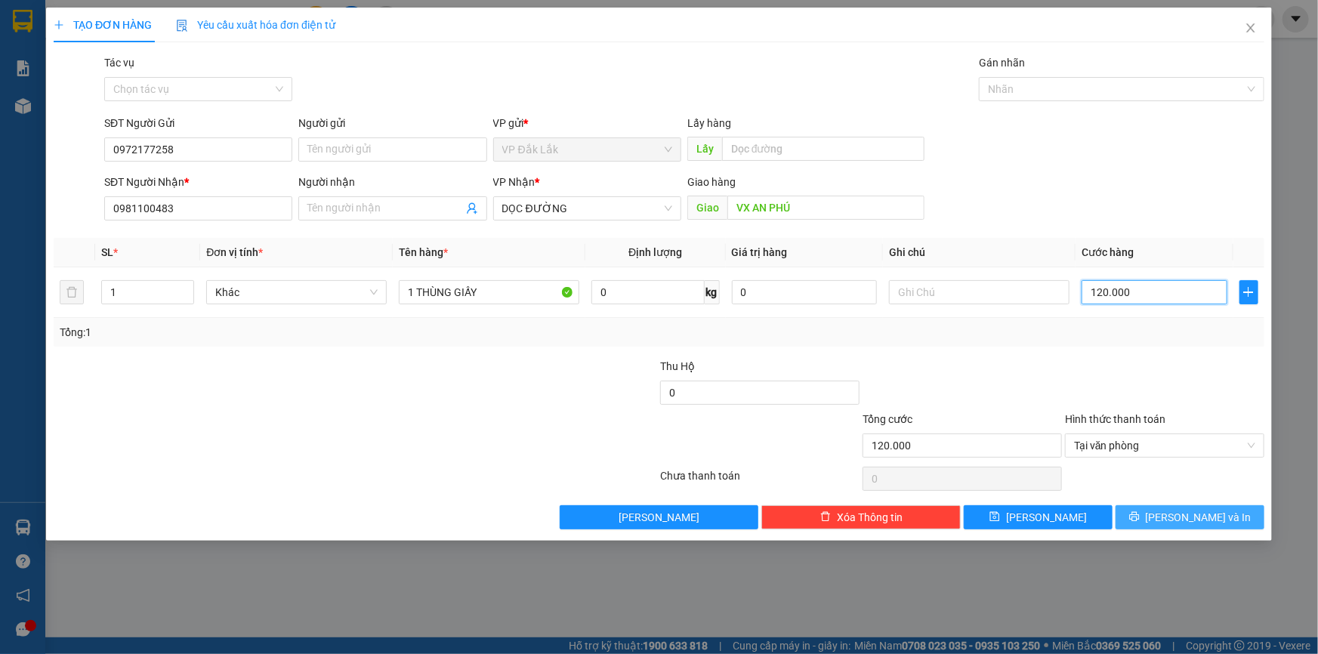
type input "120.000"
click at [1151, 506] on button "Lưu và In" at bounding box center [1189, 517] width 149 height 24
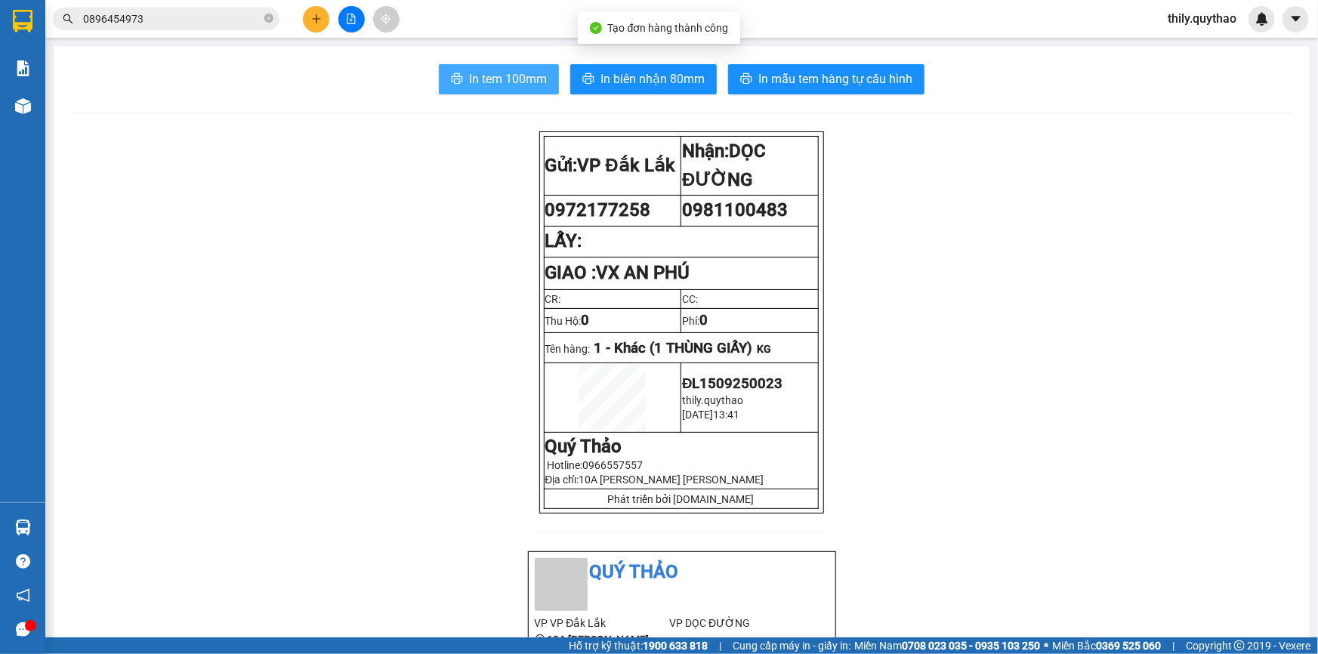
click at [491, 66] on button "In tem 100mm" at bounding box center [499, 79] width 120 height 30
click at [504, 76] on span "In tem 100mm" at bounding box center [508, 78] width 78 height 19
click at [313, 8] on button at bounding box center [316, 19] width 26 height 26
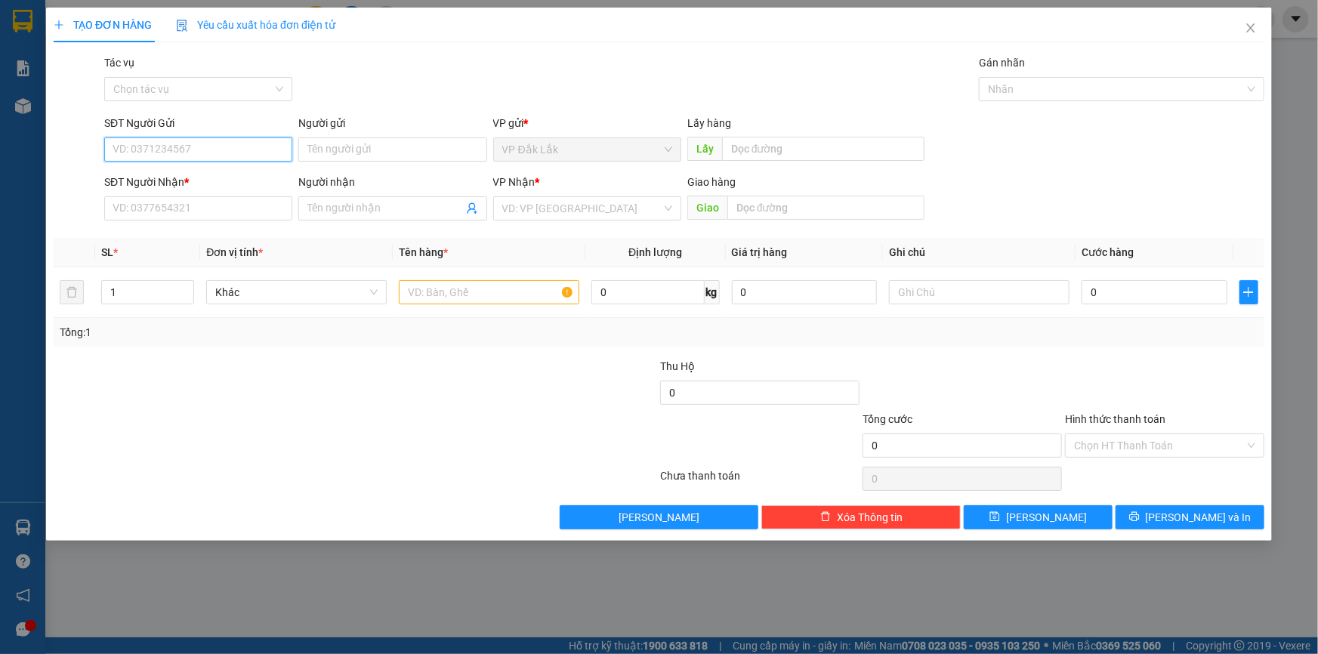
click at [198, 147] on input "SĐT Người Gửi" at bounding box center [198, 149] width 188 height 24
type input "0389705613"
click at [173, 182] on div "0389705613" at bounding box center [198, 179] width 170 height 17
type input "0399051925"
type input "0389705613"
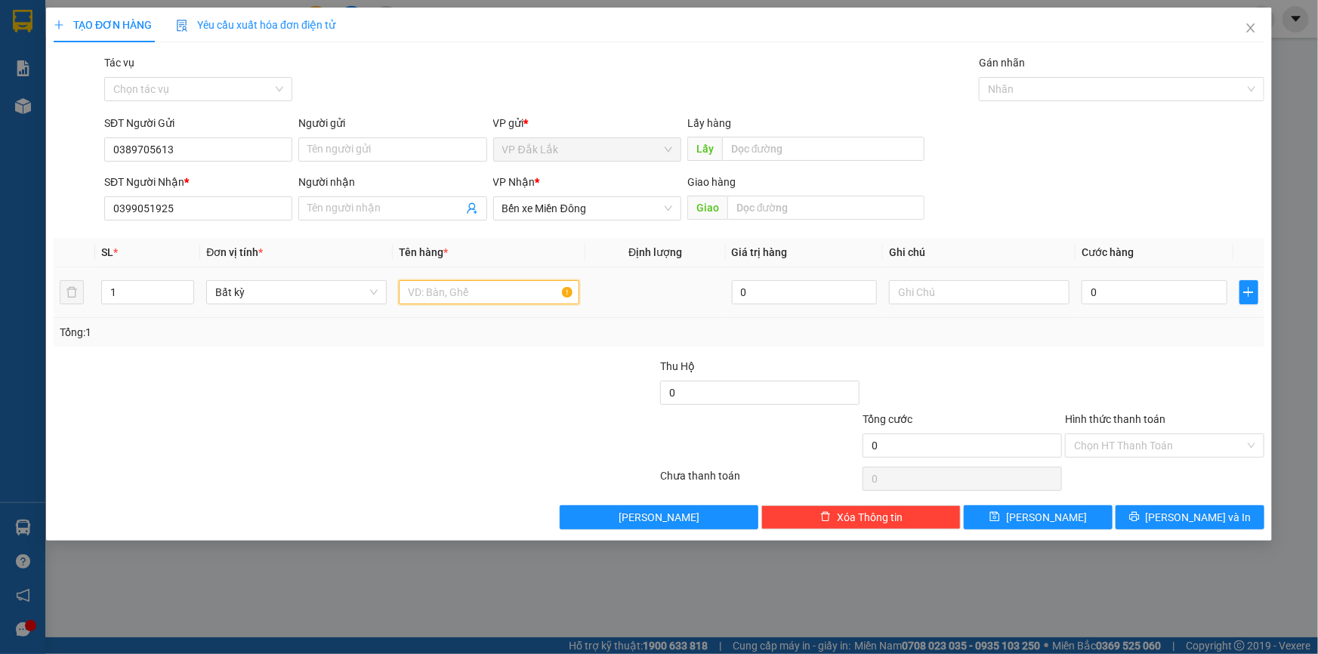
click at [460, 291] on input "text" at bounding box center [489, 292] width 180 height 24
click at [1209, 444] on input "Hình thức thanh toán" at bounding box center [1159, 445] width 171 height 23
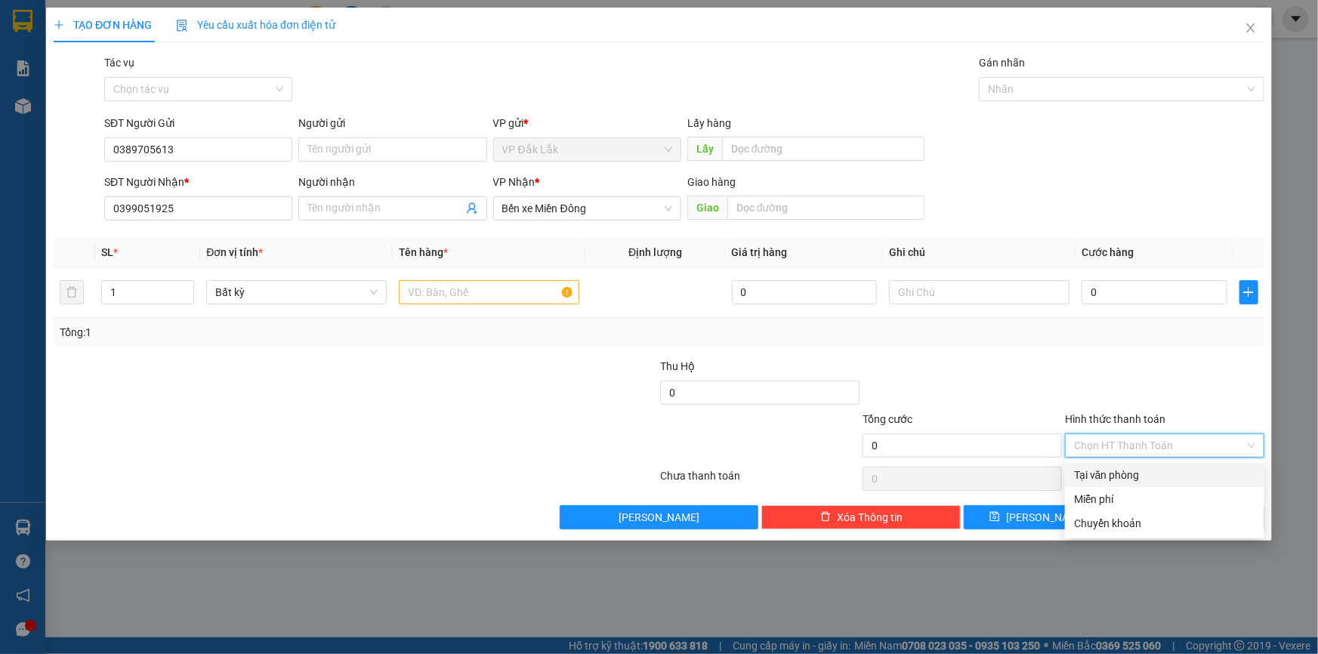
click at [1217, 474] on div "Tại văn phòng" at bounding box center [1164, 475] width 181 height 17
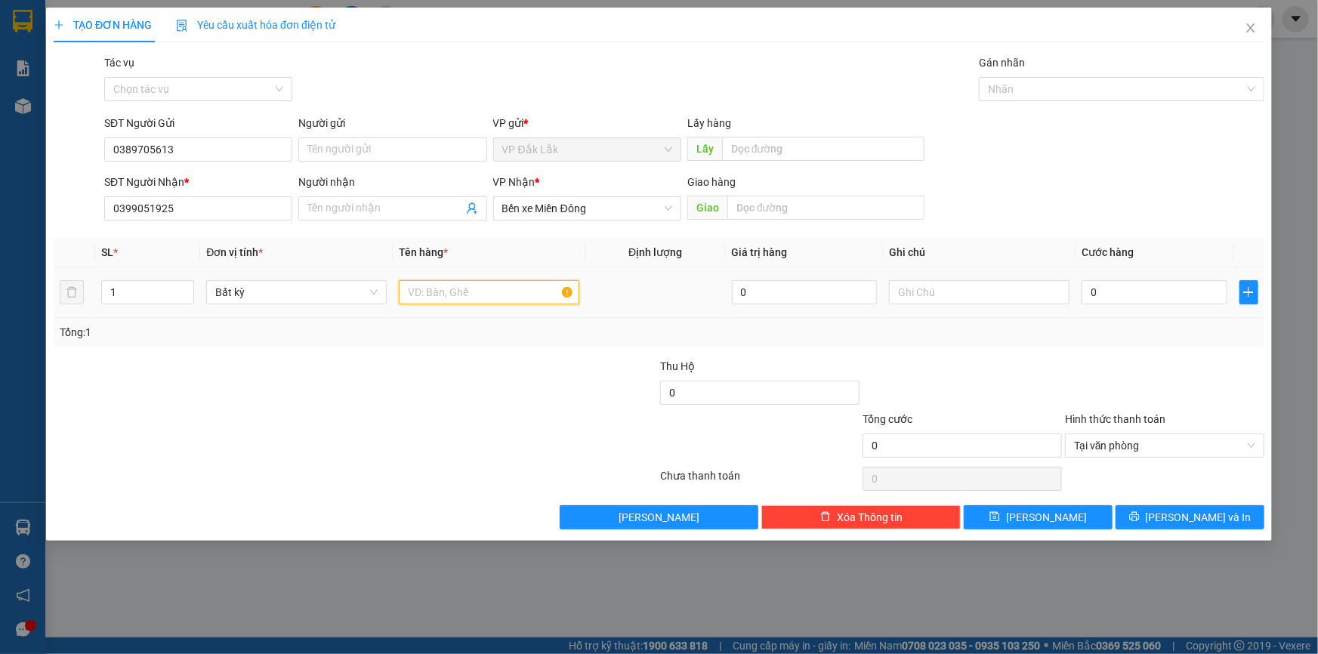
click at [509, 289] on input "text" at bounding box center [489, 292] width 180 height 24
type input "3 THÙNG GIẤY"
click at [174, 211] on input "0399051925" at bounding box center [198, 208] width 188 height 24
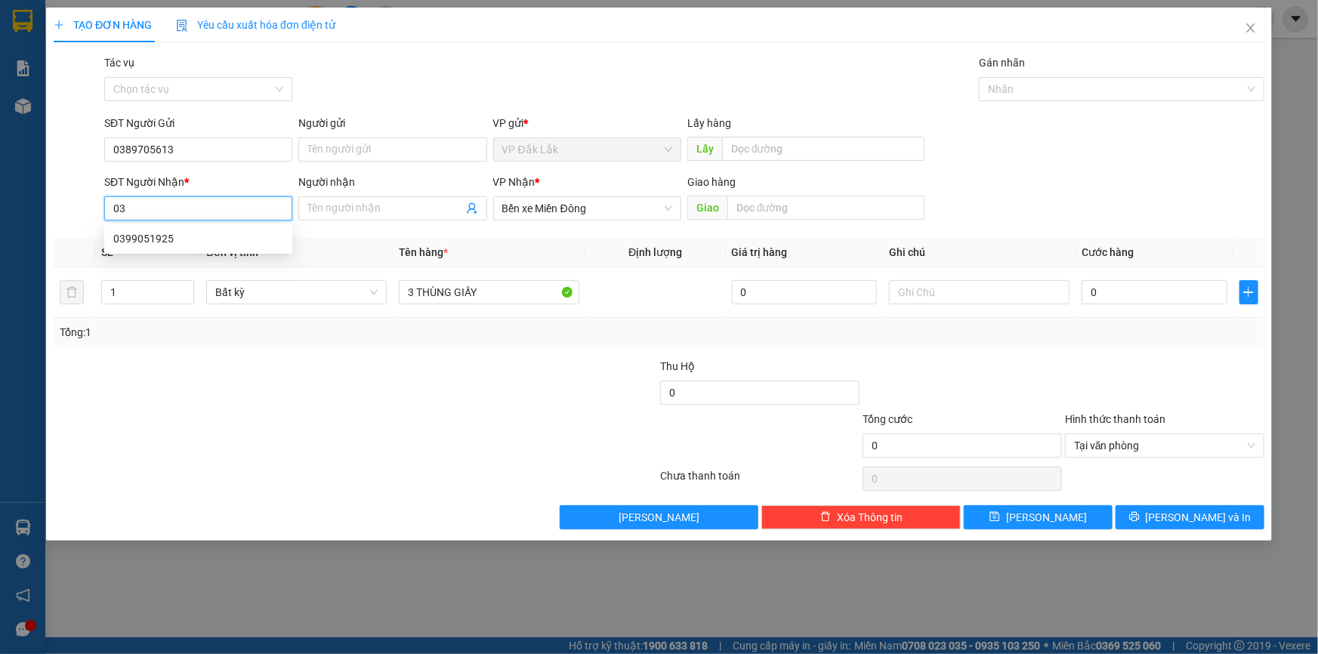
type input "0"
click at [194, 239] on div "0902564492" at bounding box center [198, 238] width 170 height 17
type input "0902564492"
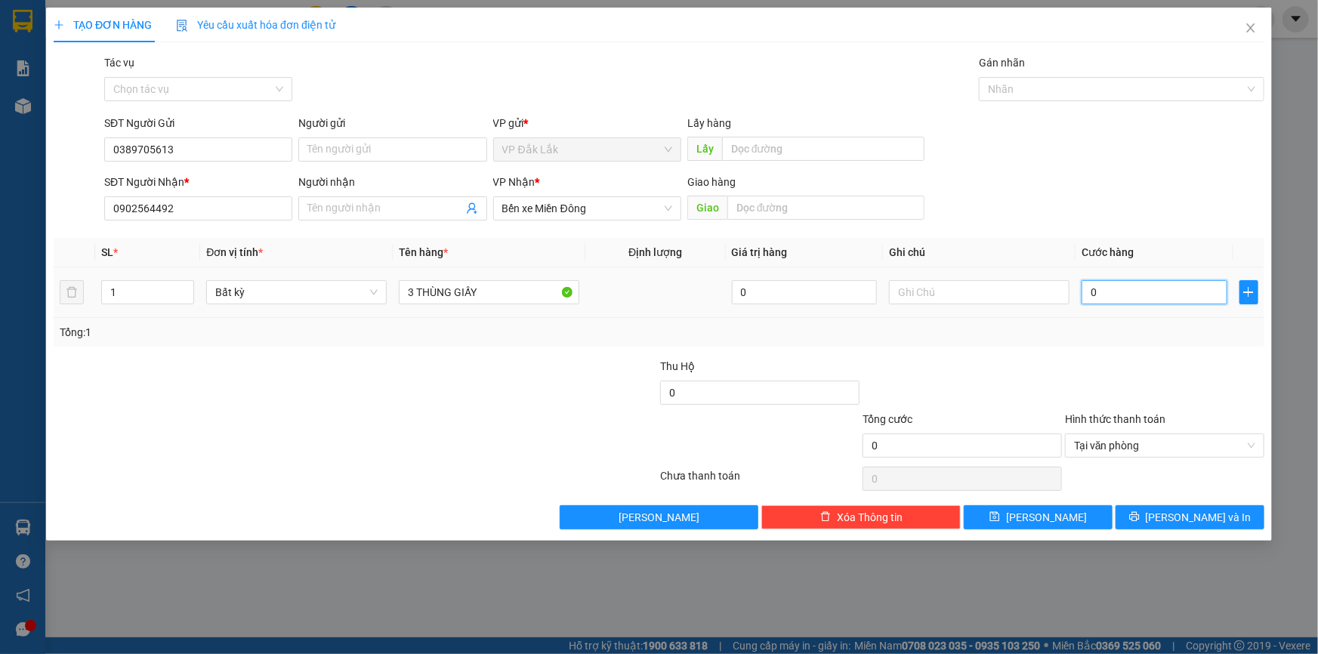
click at [1083, 294] on input "0" at bounding box center [1154, 292] width 146 height 24
type input "1"
type input "18"
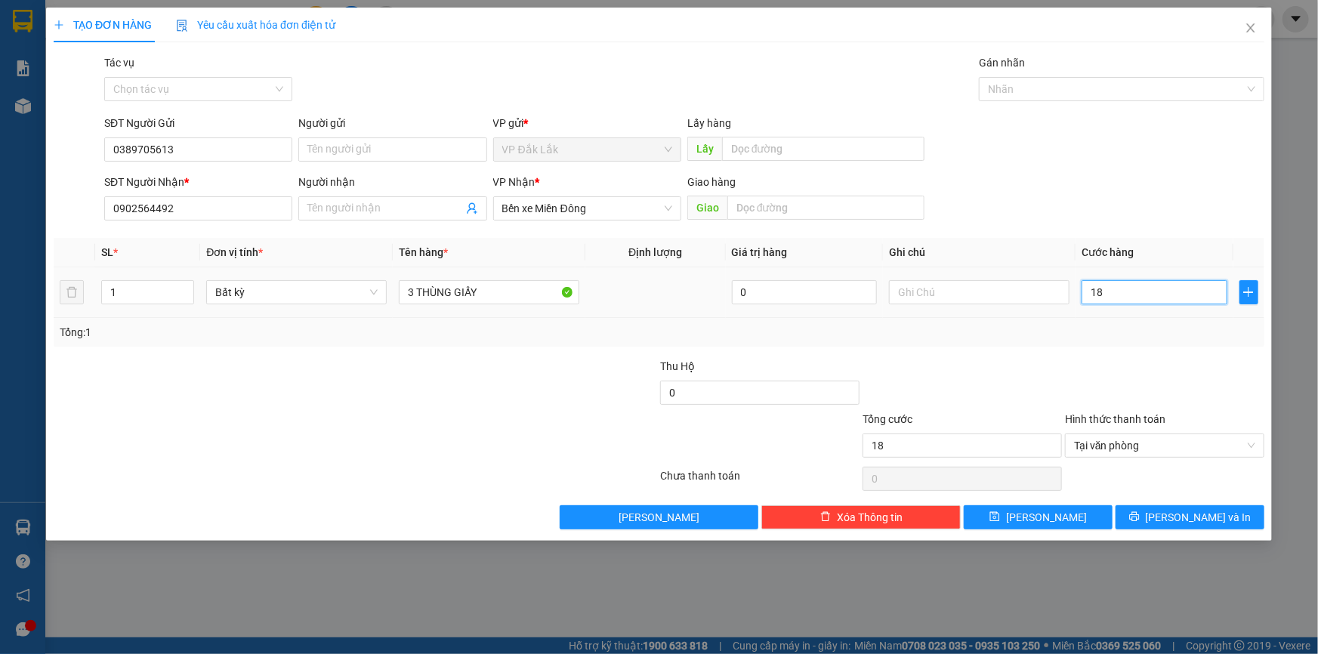
type input "180"
type input "1.800"
type input "18.000"
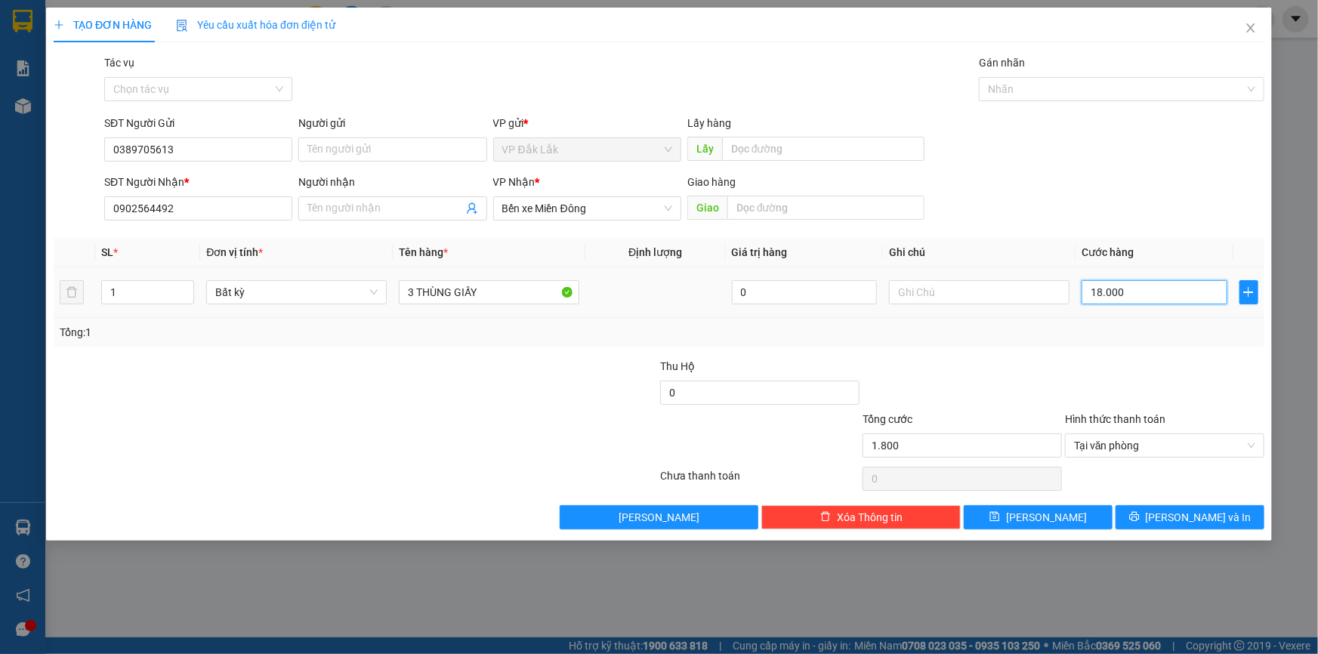
type input "18.000"
type input "180.000"
click at [1171, 510] on button "Lưu và In" at bounding box center [1189, 517] width 149 height 24
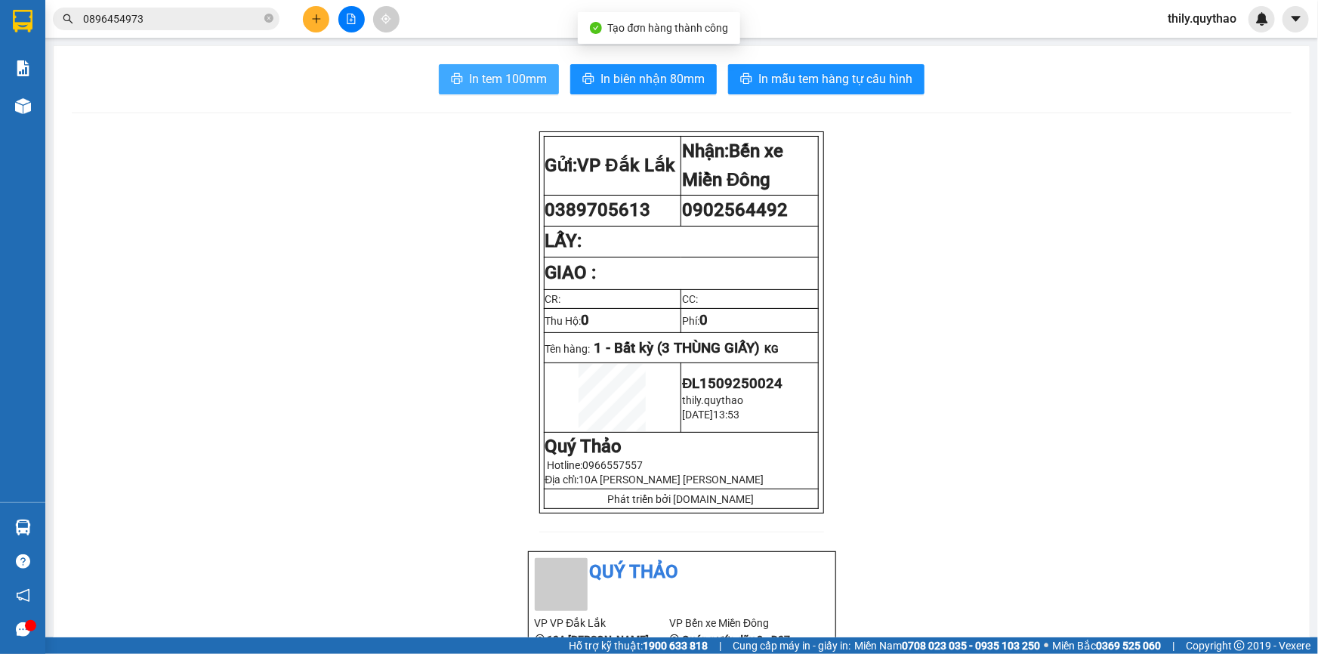
click at [516, 88] on span "In tem 100mm" at bounding box center [508, 78] width 78 height 19
click at [316, 20] on icon "plus" at bounding box center [316, 18] width 1 height 8
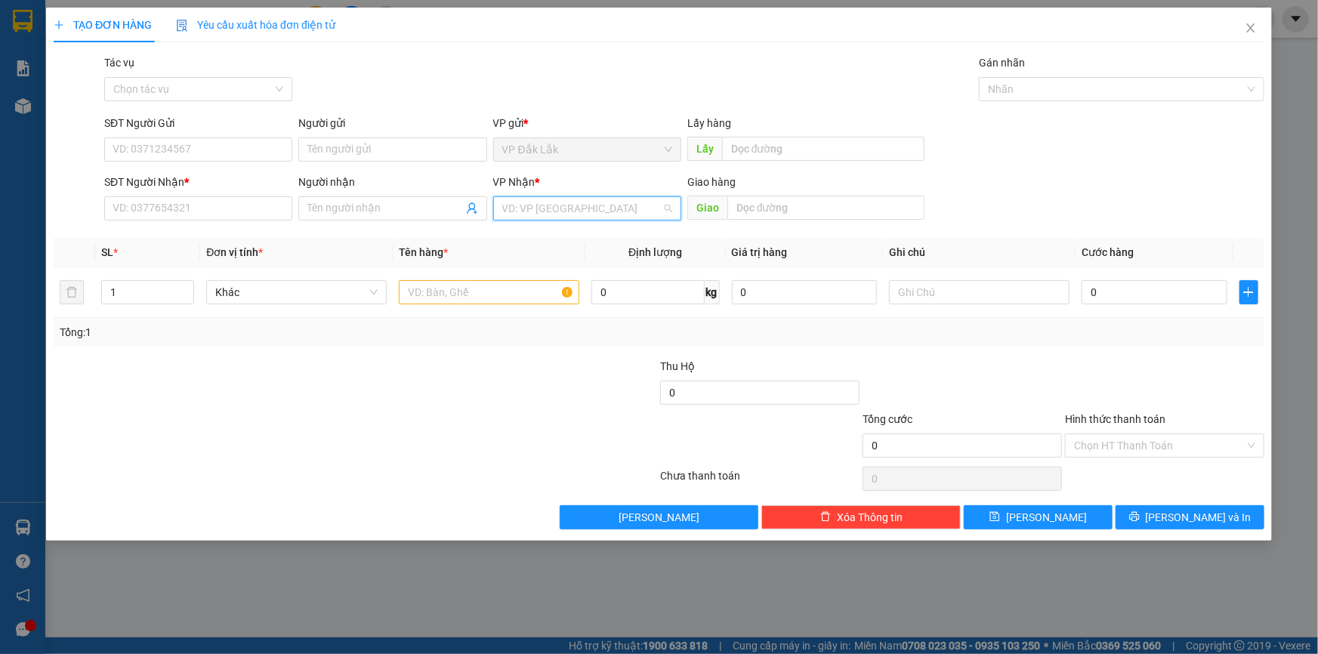
click at [614, 204] on input "search" at bounding box center [581, 208] width 159 height 23
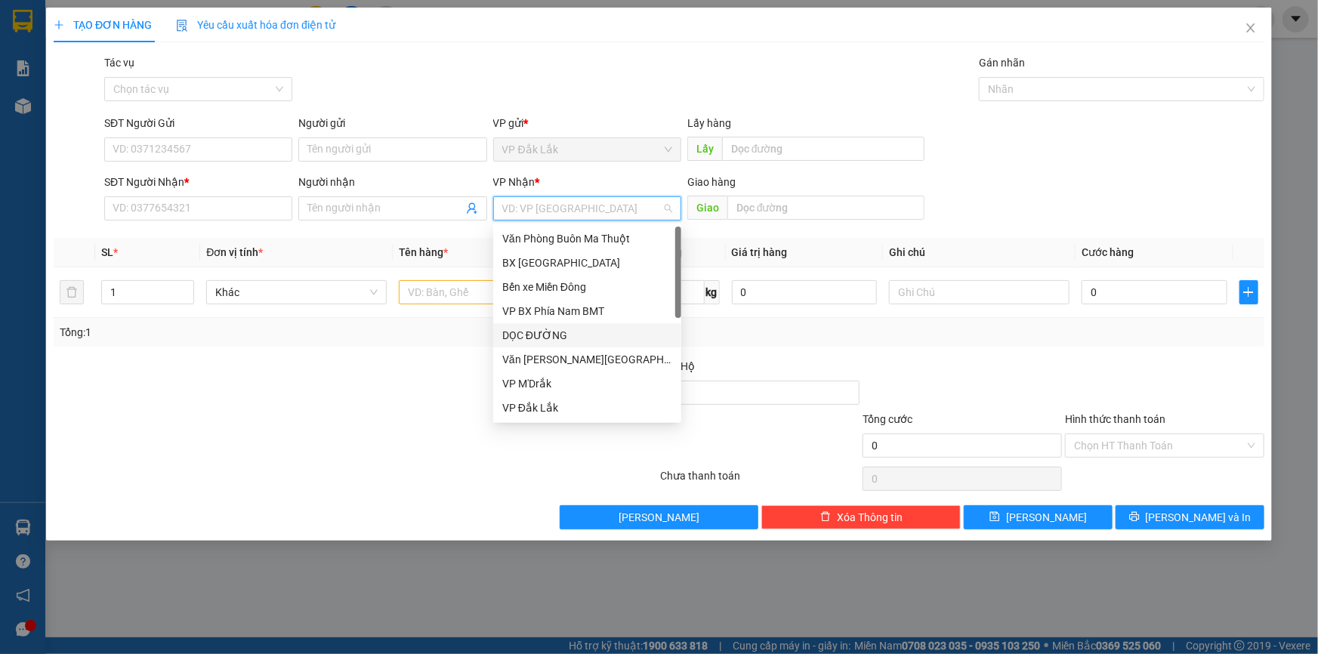
drag, startPoint x: 608, startPoint y: 335, endPoint x: 625, endPoint y: 319, distance: 23.5
click at [609, 336] on div "DỌC ĐƯỜNG" at bounding box center [587, 335] width 170 height 17
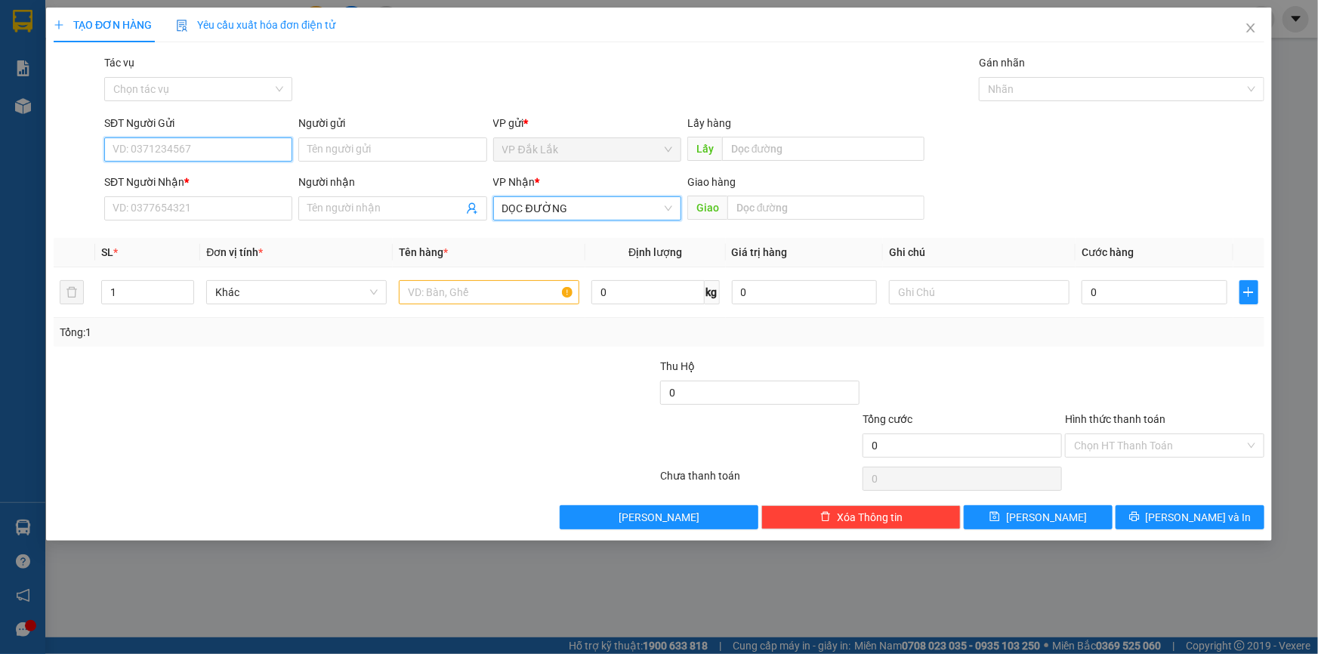
click at [196, 143] on input "SĐT Người Gửi" at bounding box center [198, 149] width 188 height 24
type input "0975470726"
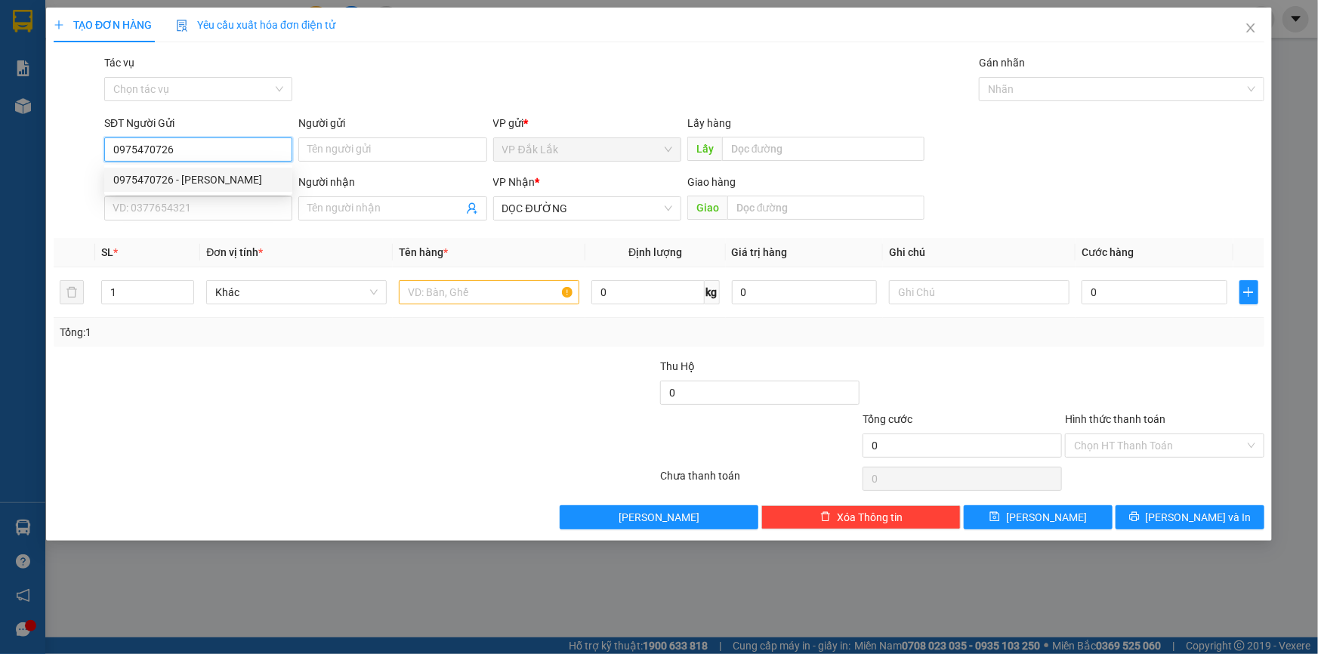
click at [199, 181] on div "0975470726 - THUỶ" at bounding box center [198, 179] width 170 height 17
type input "THUỶ"
type input "0975470726"
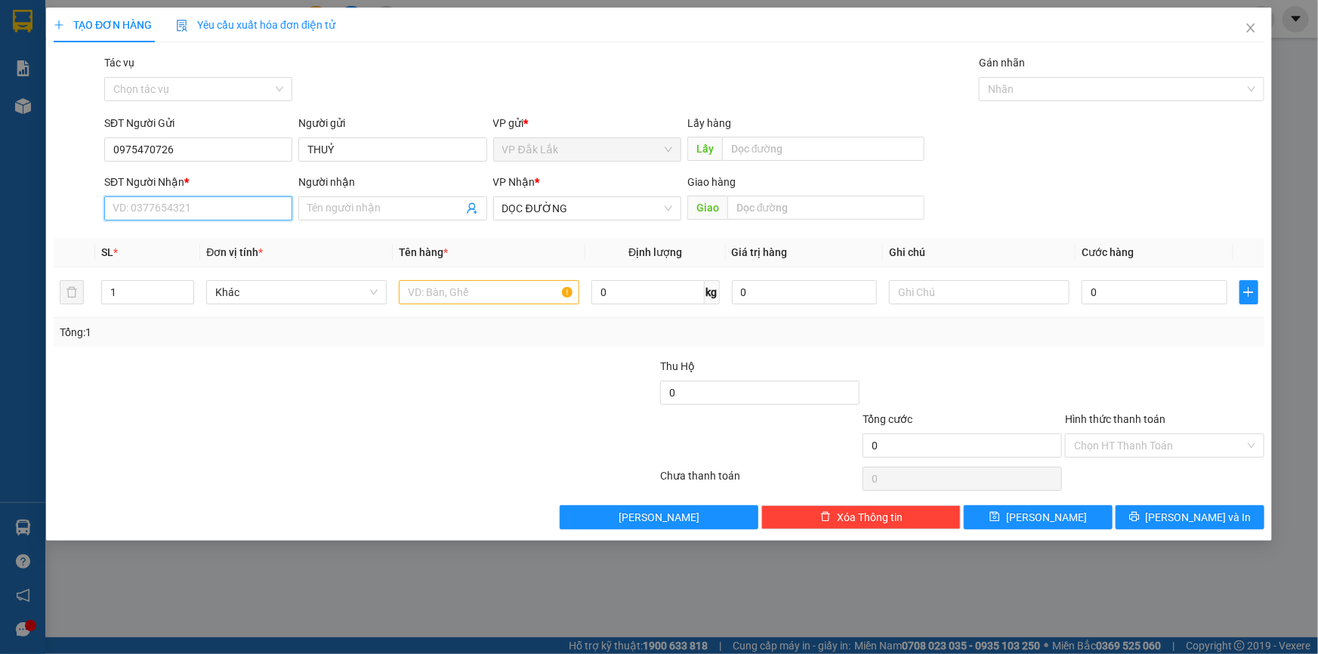
click at [202, 209] on input "SĐT Người Nhận *" at bounding box center [198, 208] width 188 height 24
click at [168, 237] on div "0983424341" at bounding box center [198, 238] width 170 height 17
type input "0983424341"
type input "CỦ CHI"
click at [492, 293] on input "text" at bounding box center [489, 292] width 180 height 24
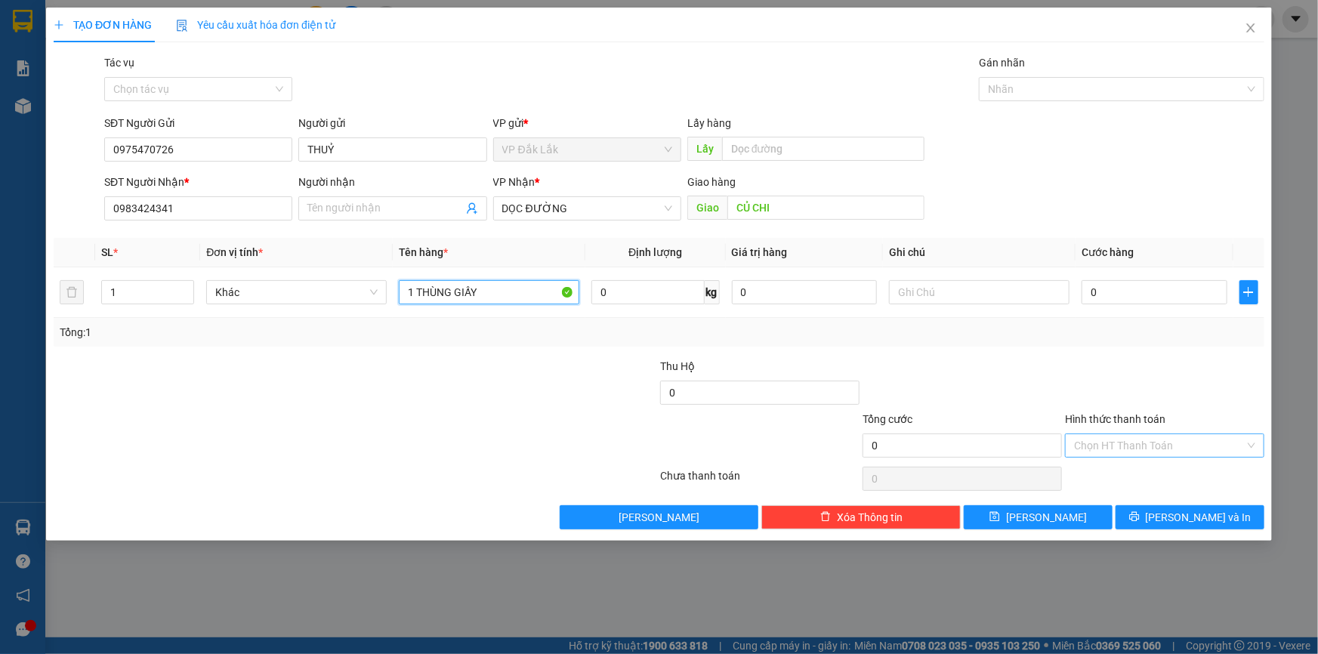
type input "1 THÙNG GIẤY"
click at [1109, 449] on input "Hình thức thanh toán" at bounding box center [1159, 445] width 171 height 23
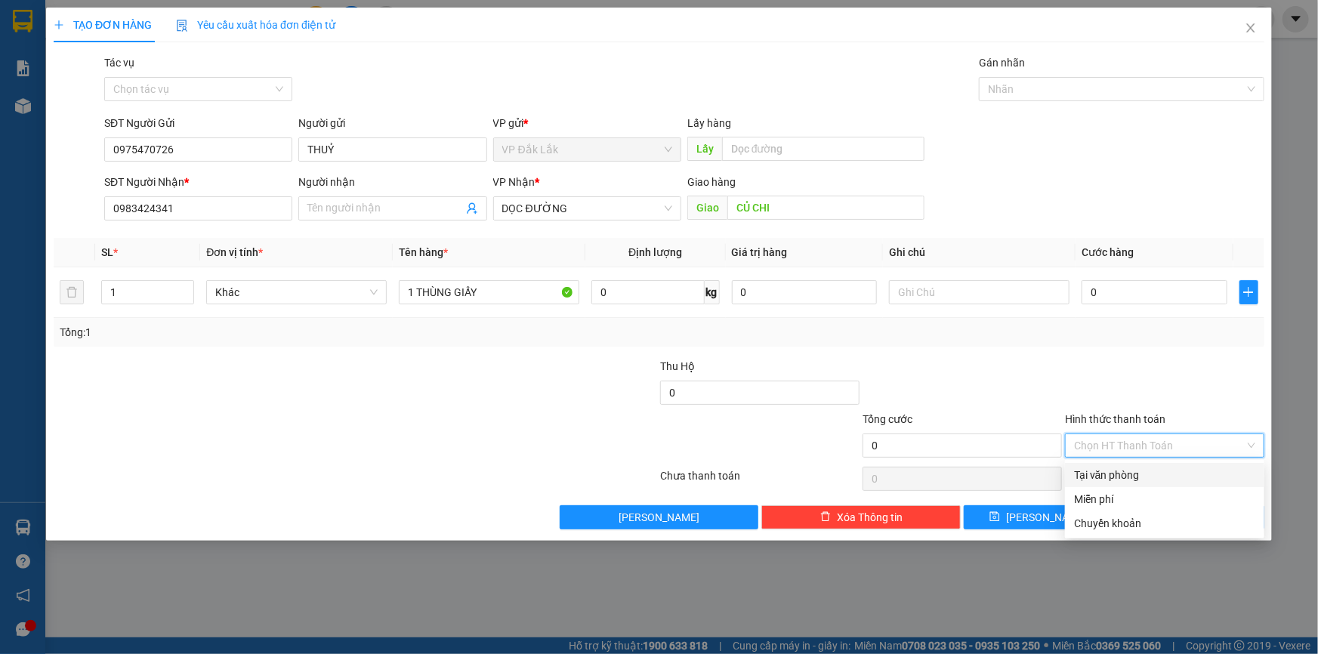
click at [1125, 470] on div "Tại văn phòng" at bounding box center [1164, 475] width 181 height 17
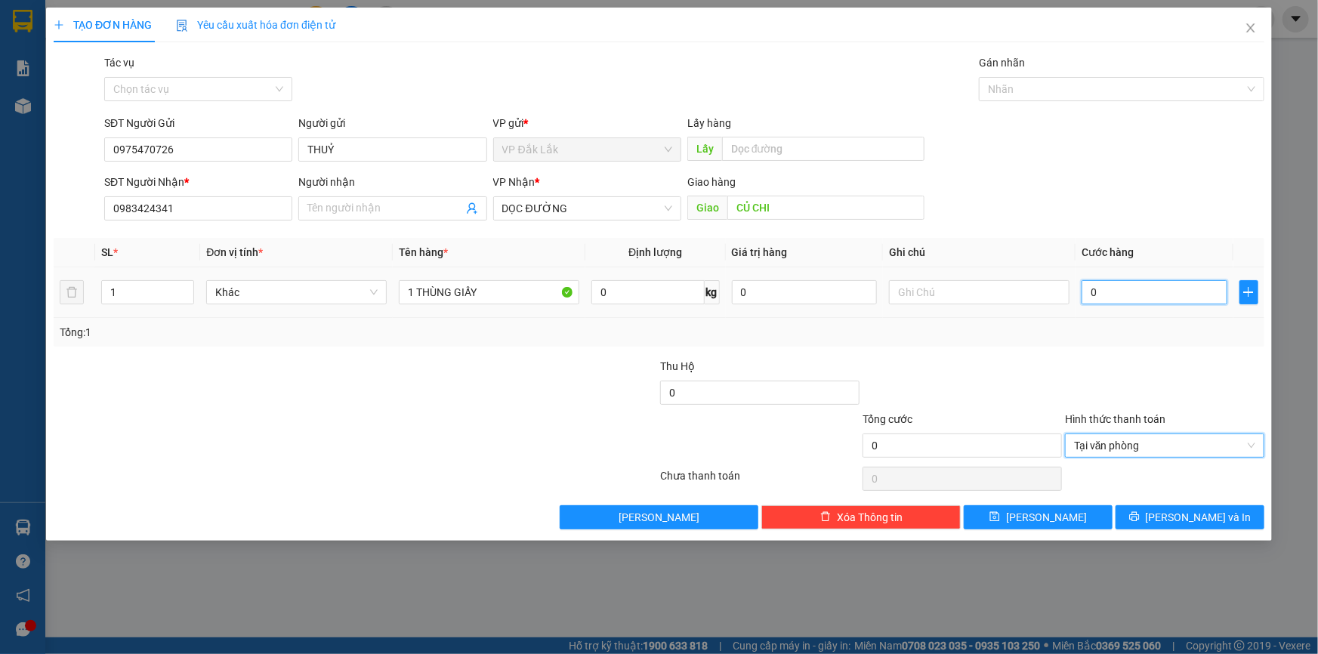
click at [1082, 295] on input "0" at bounding box center [1154, 292] width 146 height 24
type input "7"
type input "70"
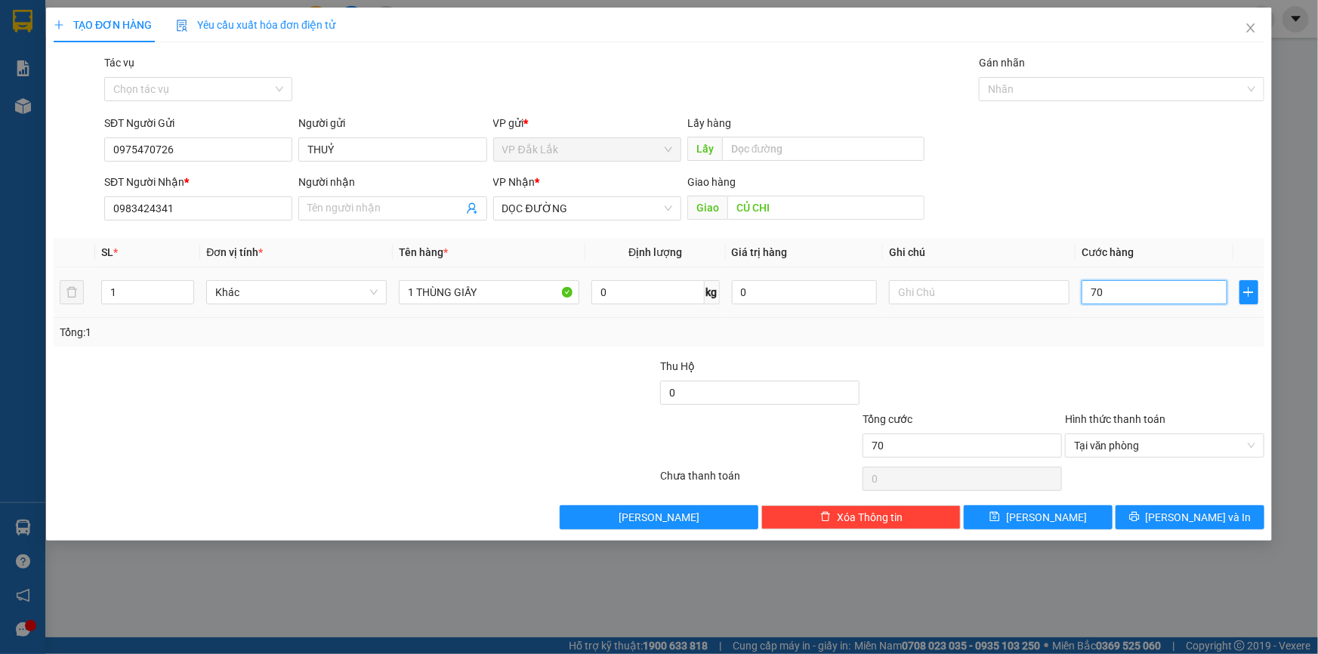
type input "700"
type input "7.000"
type input "70.000"
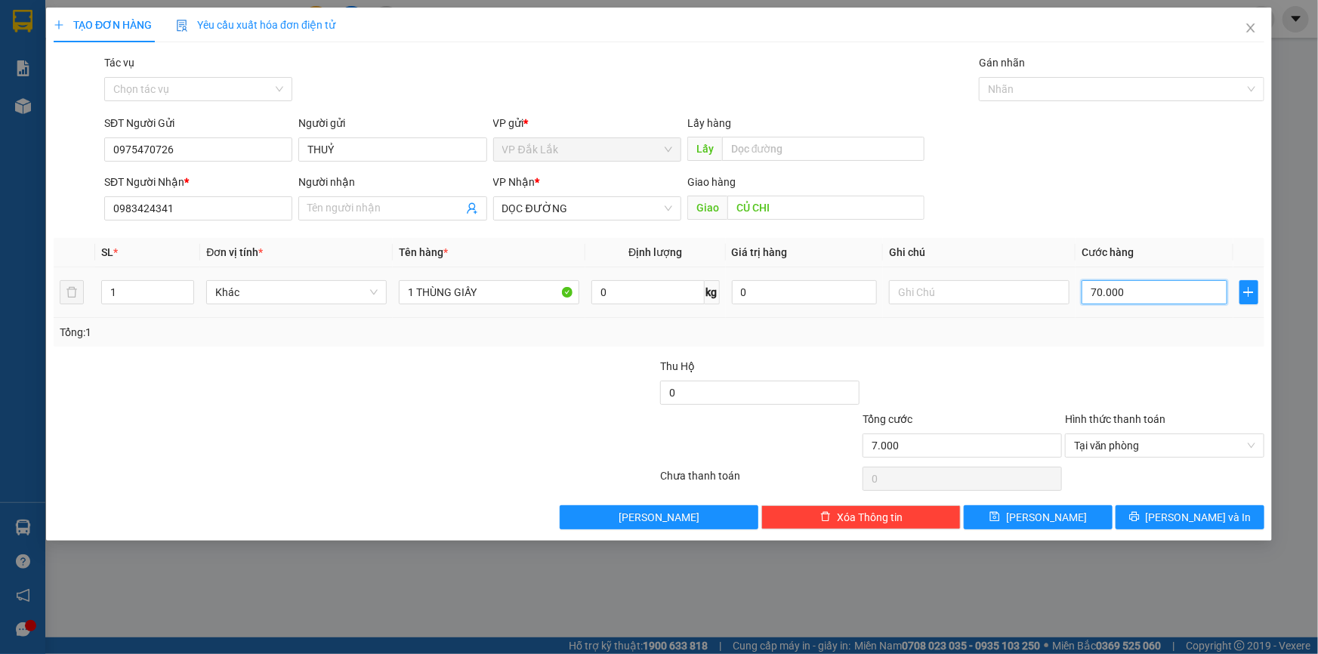
type input "70.000"
click at [1217, 521] on span "Lưu và In" at bounding box center [1199, 517] width 106 height 17
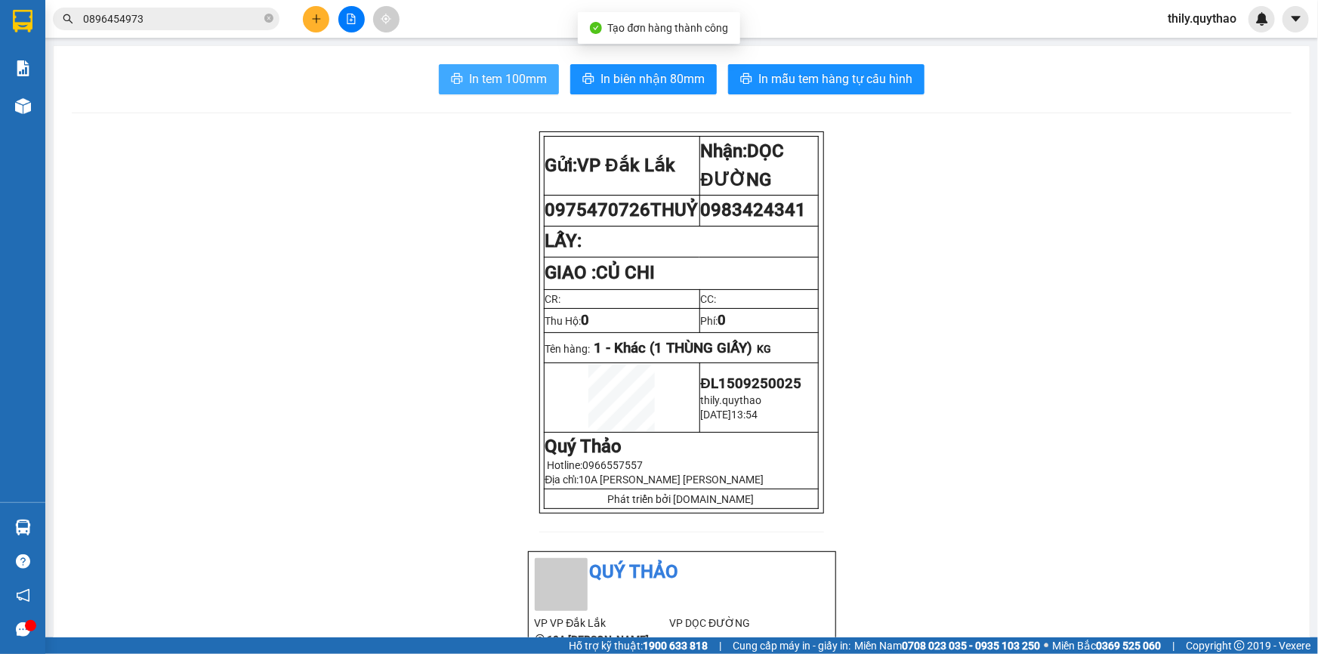
click at [527, 86] on span "In tem 100mm" at bounding box center [508, 78] width 78 height 19
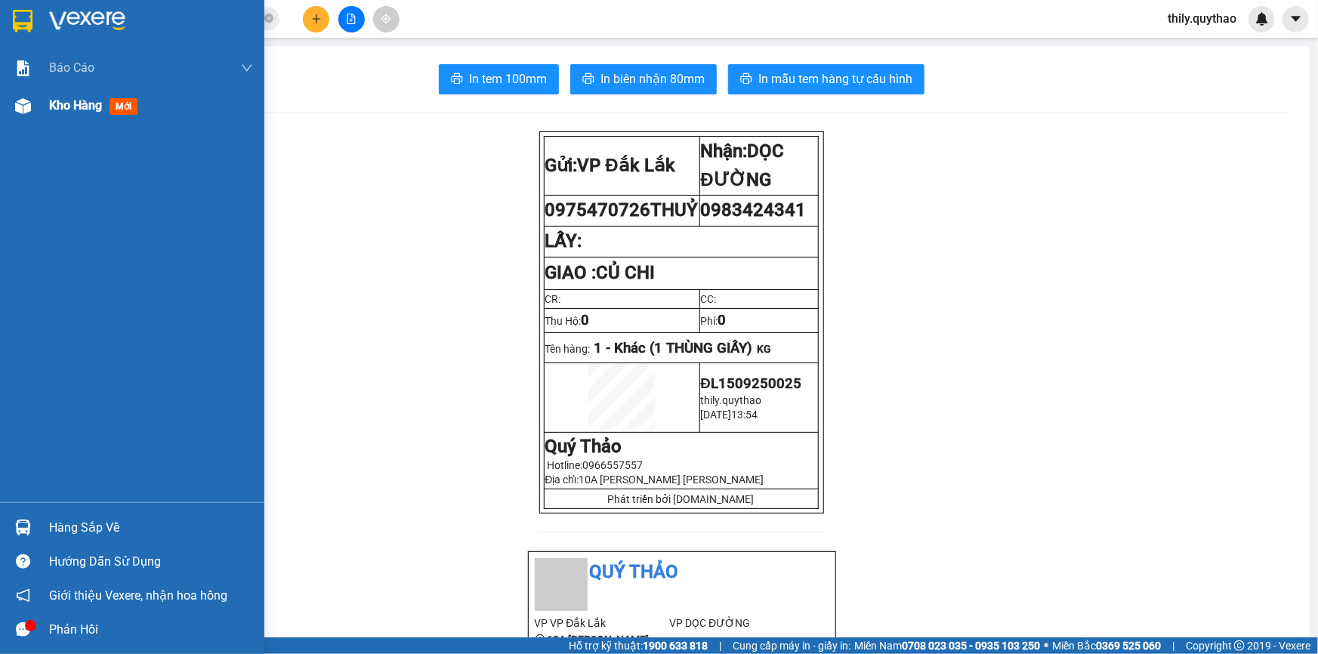
click at [68, 103] on span "Kho hàng" at bounding box center [75, 105] width 53 height 14
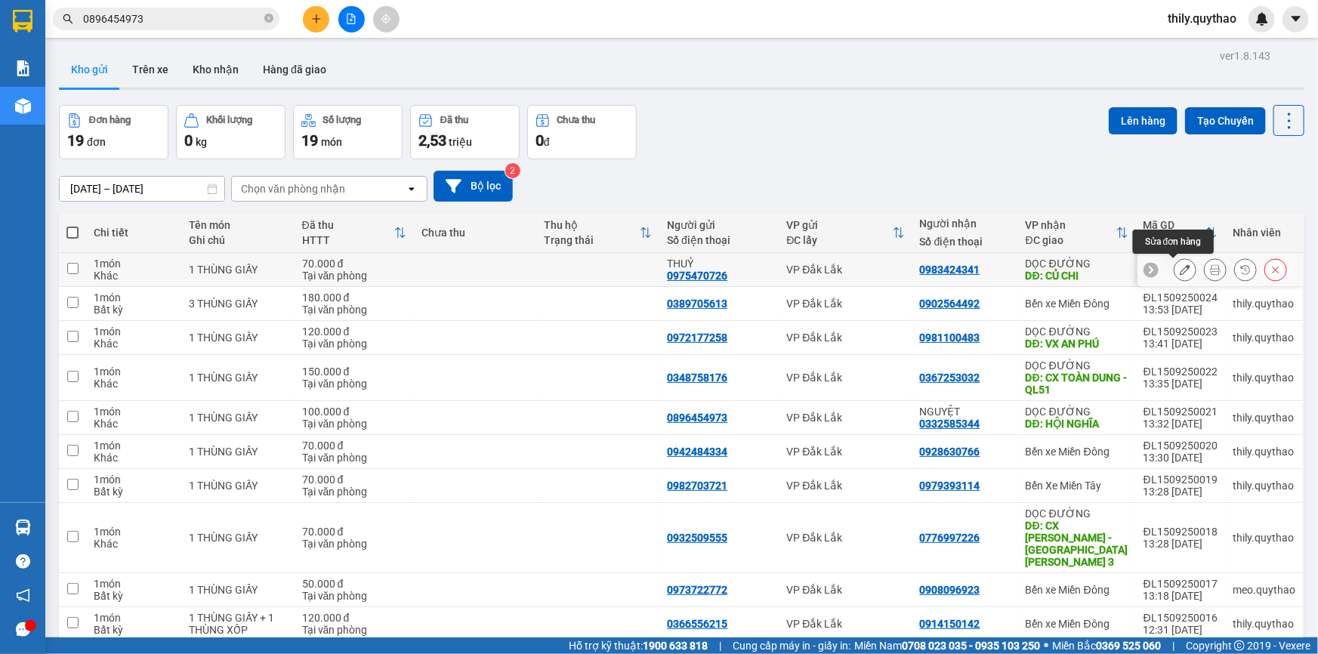
click at [1180, 273] on icon at bounding box center [1185, 269] width 11 height 11
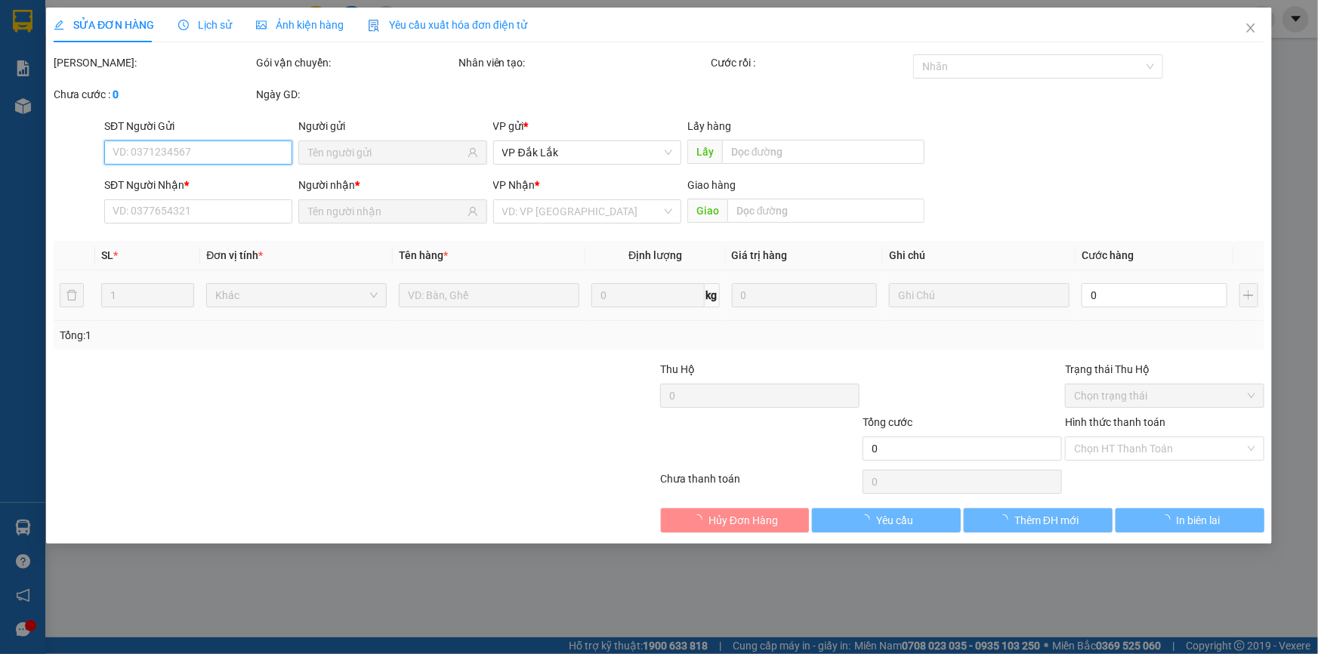
type input "0975470726"
type input "0983424341"
type input "CỦ CHI"
type input "70.000"
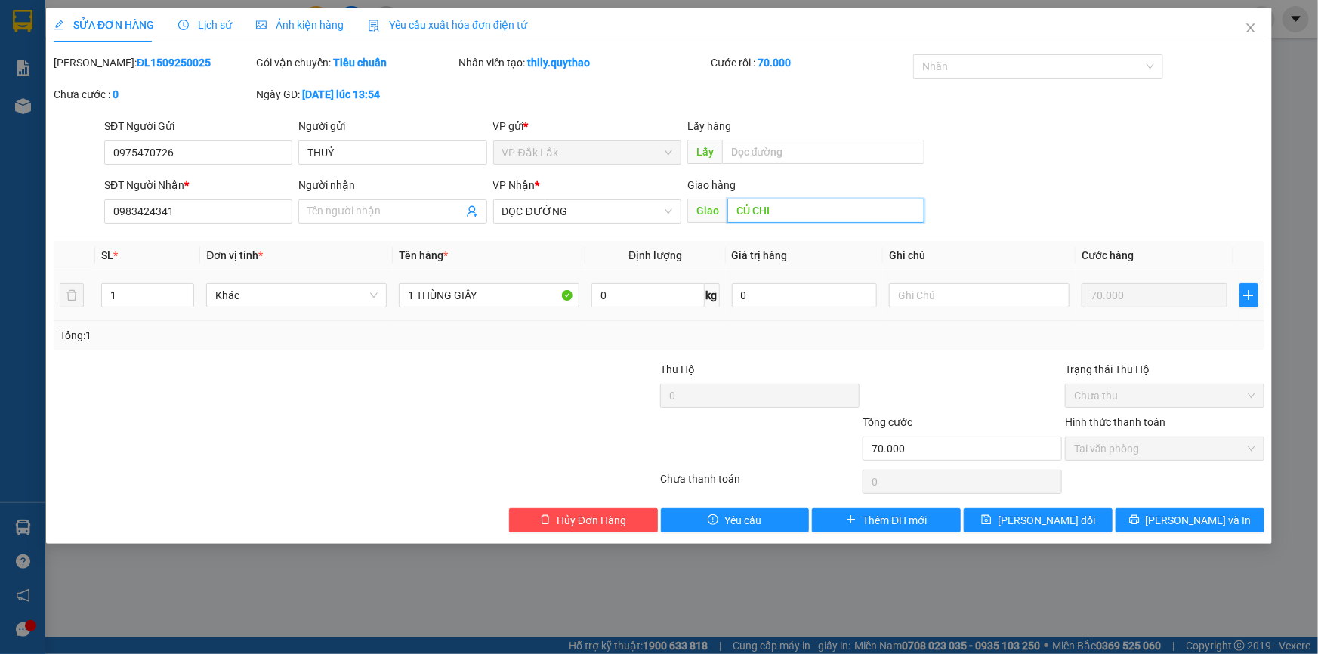
click at [735, 212] on input "CỦ CHI" at bounding box center [825, 211] width 197 height 24
click at [735, 208] on input "CỦ CHI" at bounding box center [825, 211] width 197 height 24
type input "BX CỦ CHI"
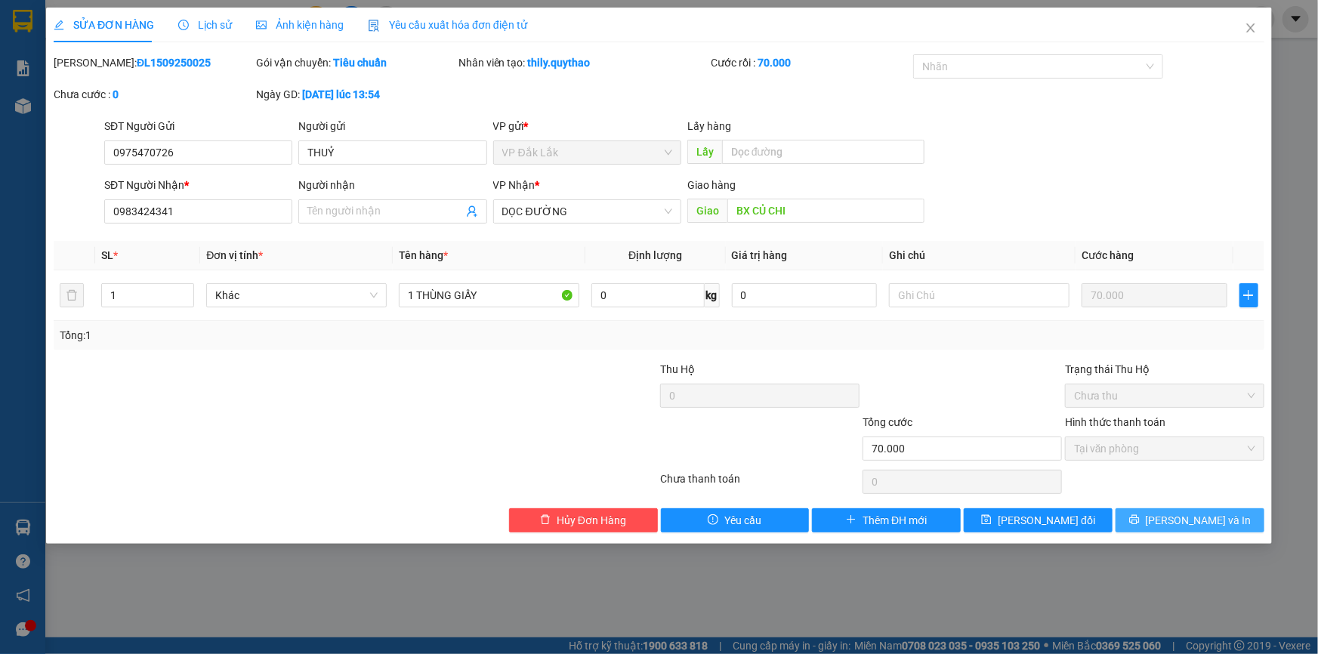
click at [1189, 517] on span "Lưu và In" at bounding box center [1199, 520] width 106 height 17
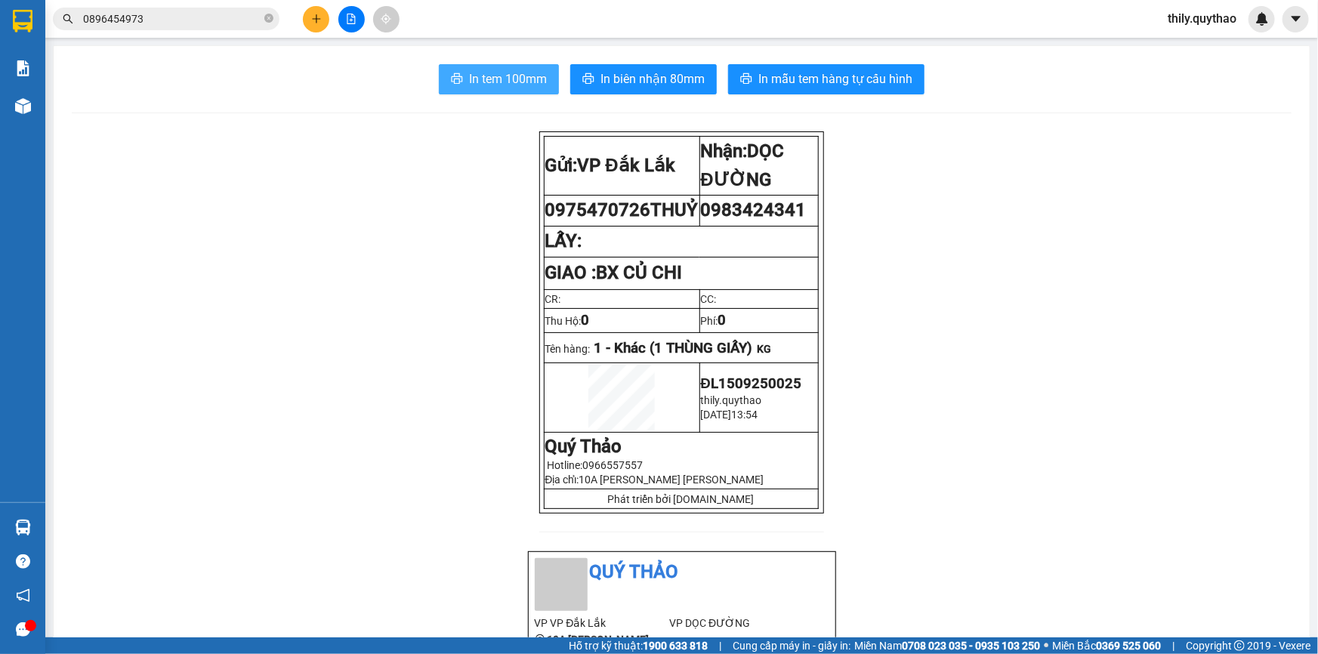
click at [505, 82] on span "In tem 100mm" at bounding box center [508, 78] width 78 height 19
click at [322, 26] on button at bounding box center [316, 19] width 26 height 26
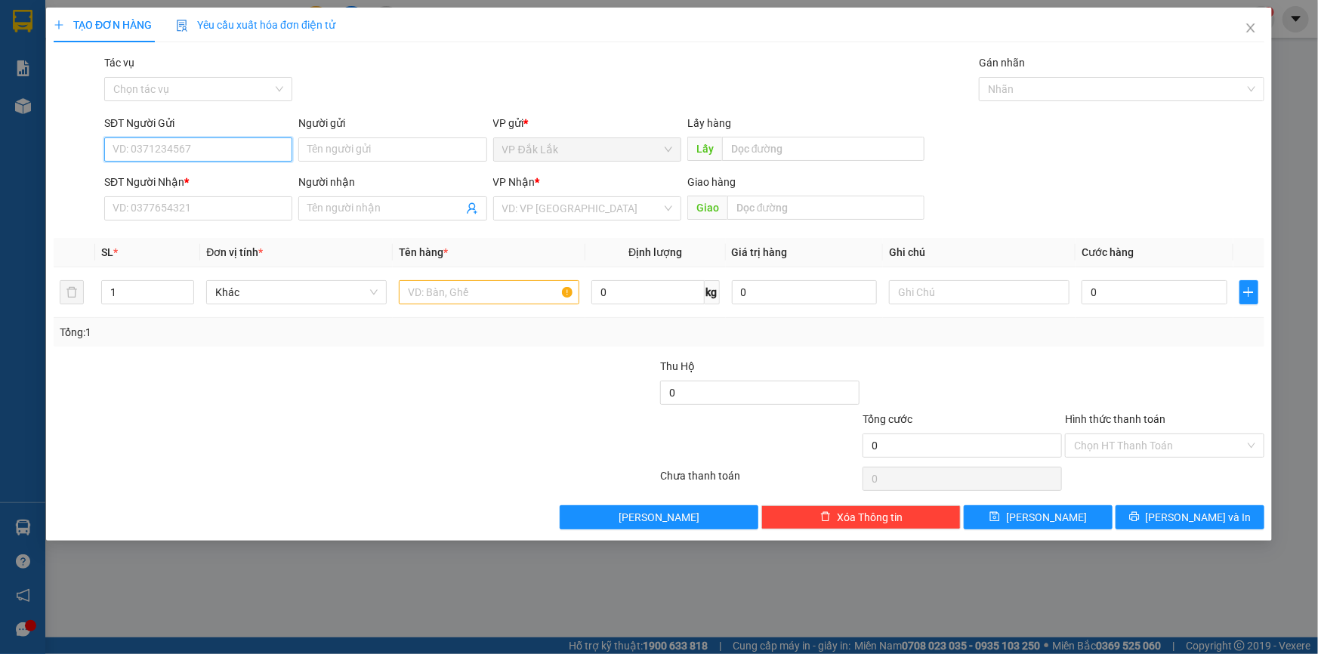
click at [222, 148] on input "SĐT Người Gửi" at bounding box center [198, 149] width 188 height 24
type input "0905043116"
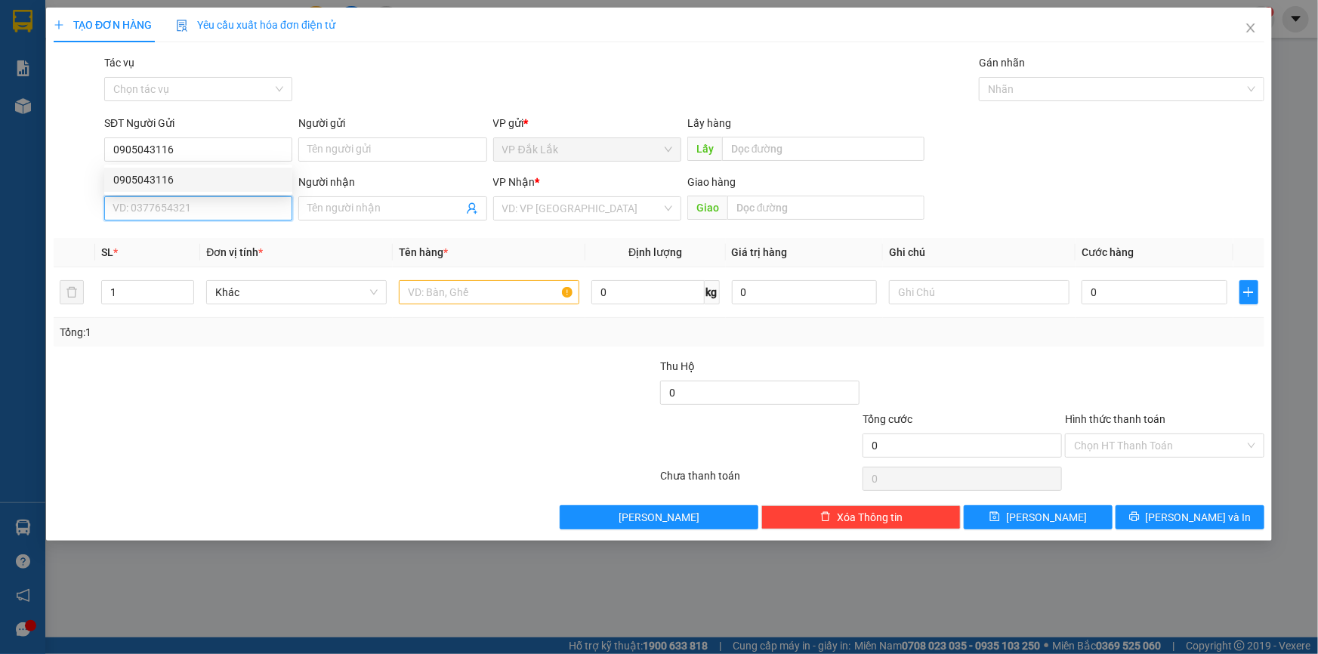
click at [134, 213] on input "SĐT Người Nhận *" at bounding box center [198, 208] width 188 height 24
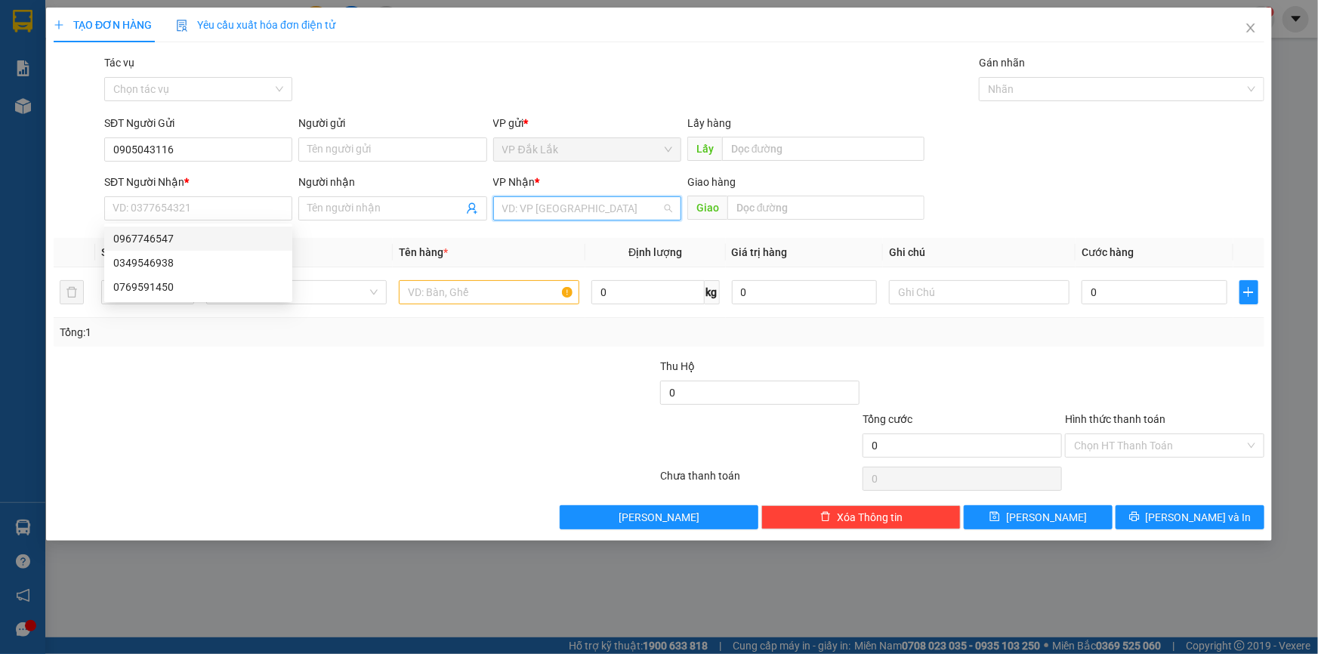
click at [560, 210] on input "search" at bounding box center [581, 208] width 159 height 23
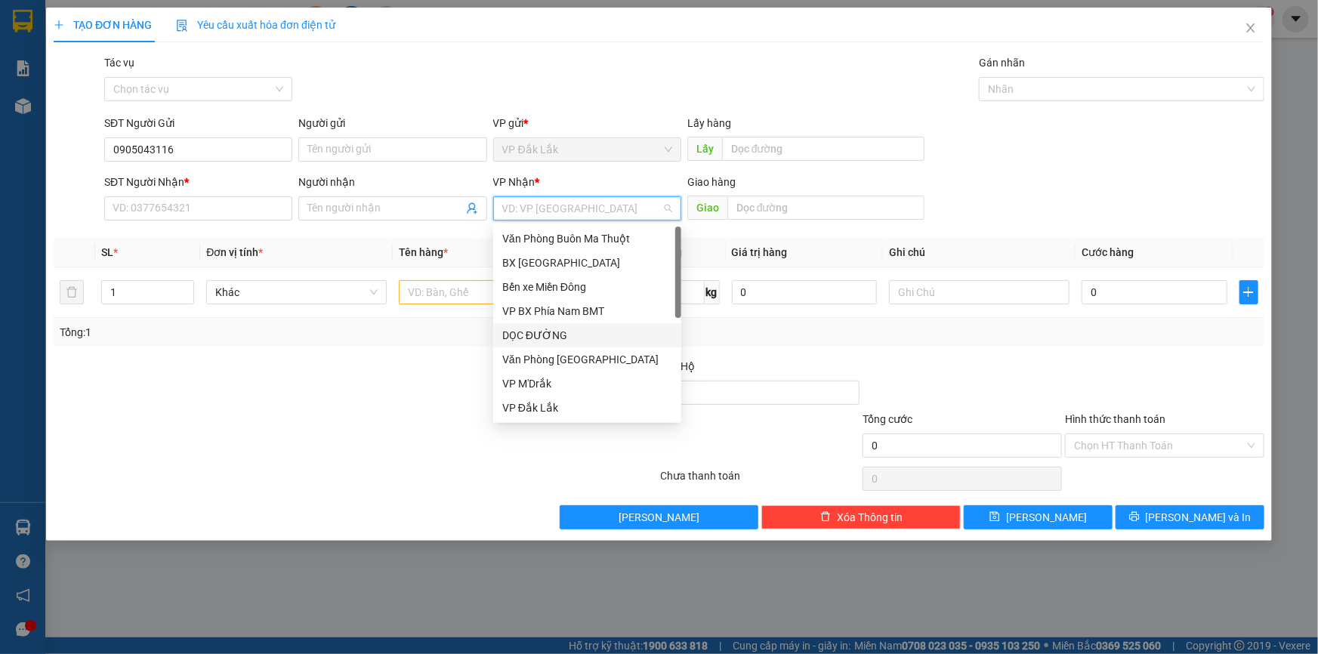
click at [597, 339] on div "DỌC ĐƯỜNG" at bounding box center [587, 335] width 170 height 17
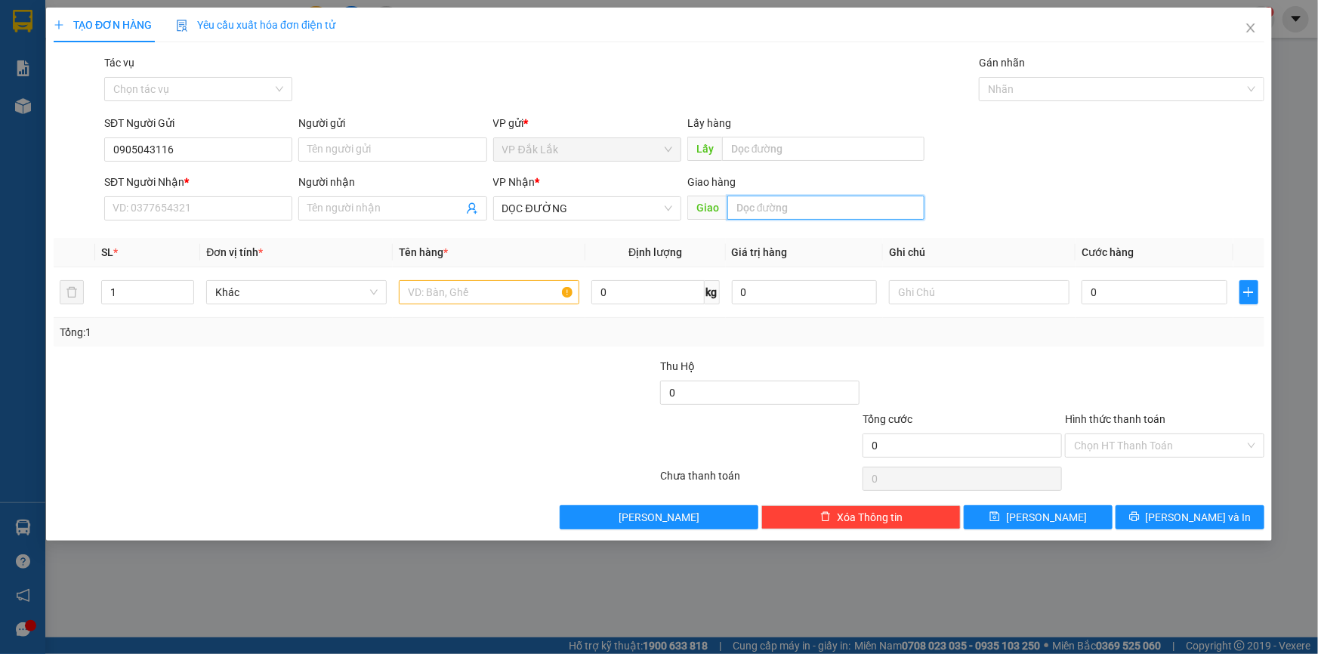
click at [760, 215] on input "text" at bounding box center [825, 208] width 197 height 24
type input "G"
type input "CV SÓNG THẦN"
click at [224, 199] on input "SĐT Người Nhận *" at bounding box center [198, 208] width 188 height 24
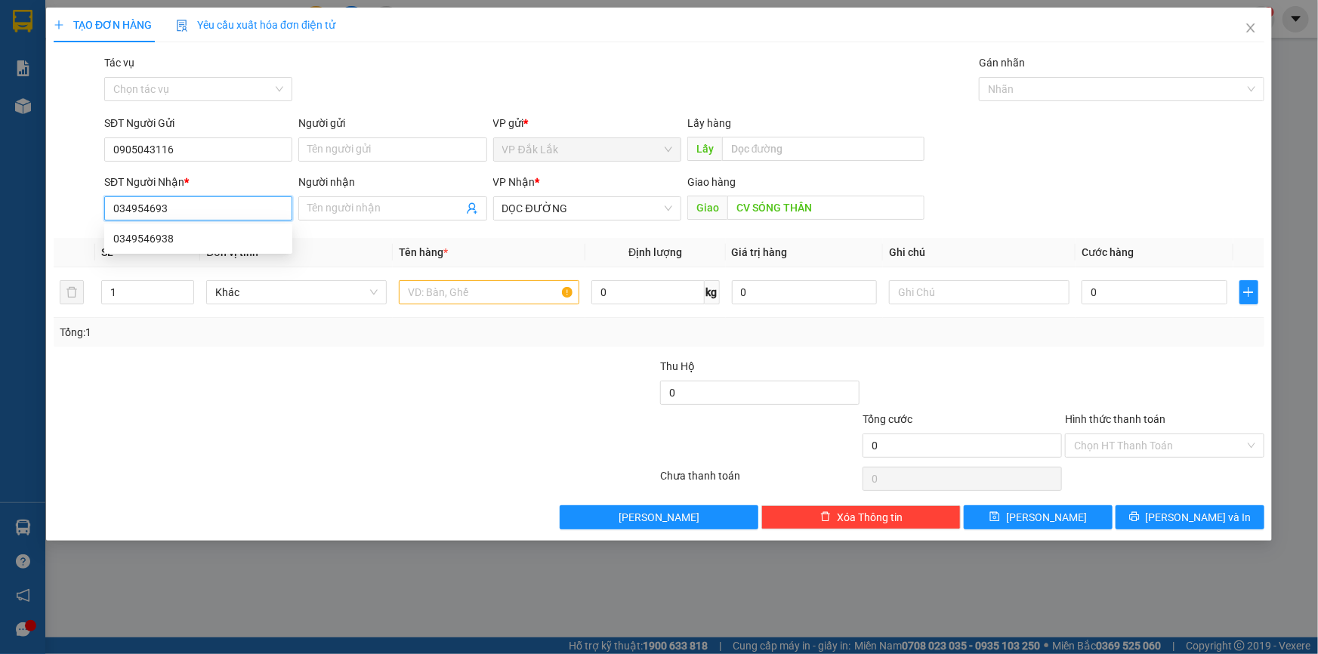
type input "0349546938"
click at [159, 240] on div "0349546938" at bounding box center [198, 238] width 170 height 17
click at [609, 211] on span "Bến xe Miền Đông" at bounding box center [587, 208] width 170 height 23
type input "0349546938"
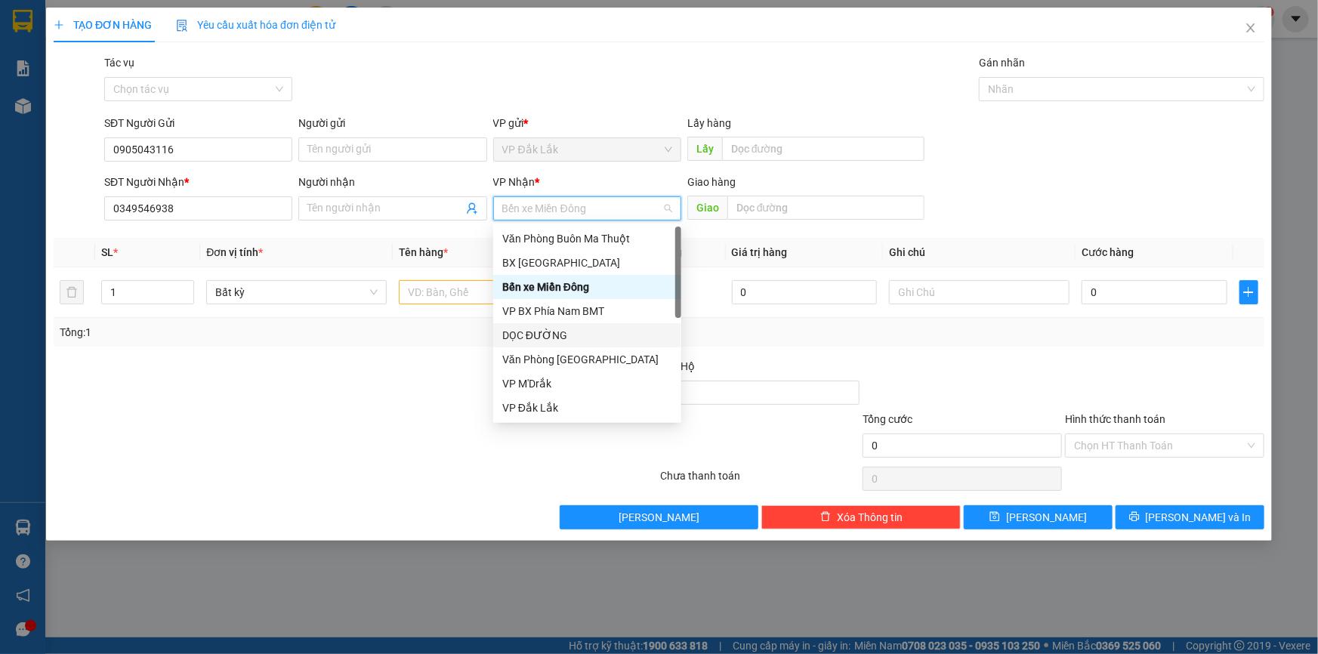
click at [607, 333] on div "DỌC ĐƯỜNG" at bounding box center [587, 335] width 170 height 17
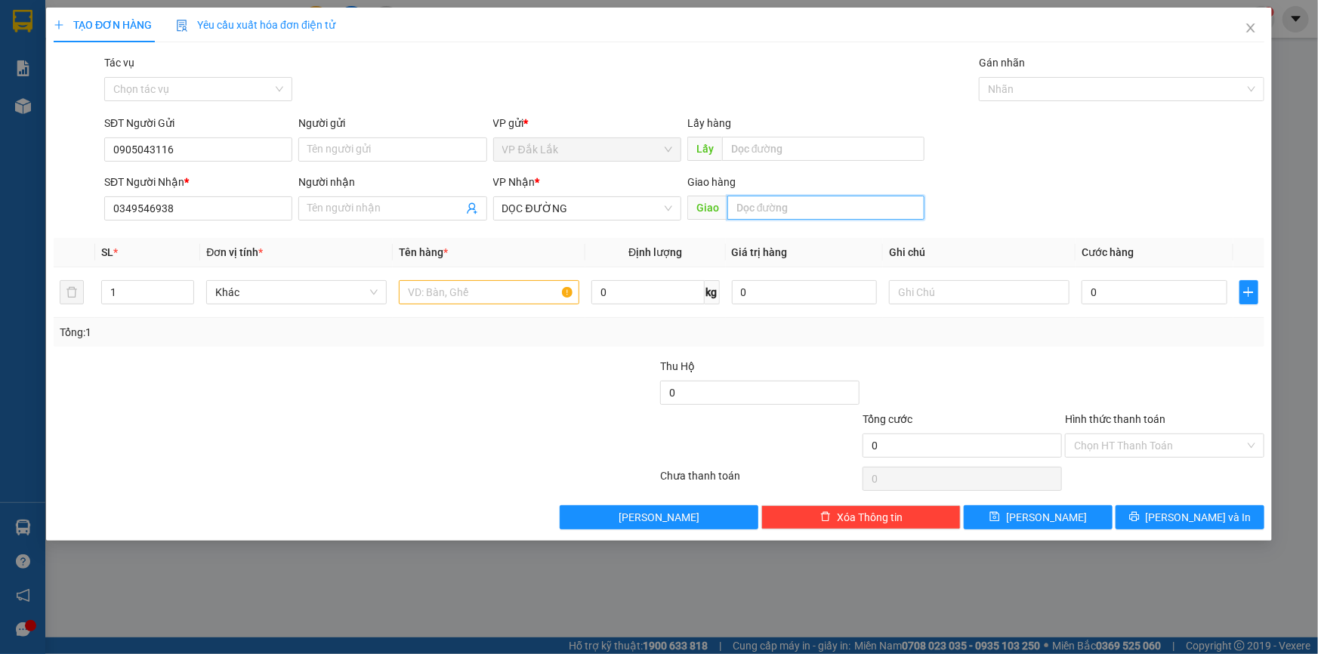
click at [774, 212] on input "text" at bounding box center [825, 208] width 197 height 24
type input "CV SÓNG THẤN"
click at [421, 297] on input "text" at bounding box center [489, 292] width 180 height 24
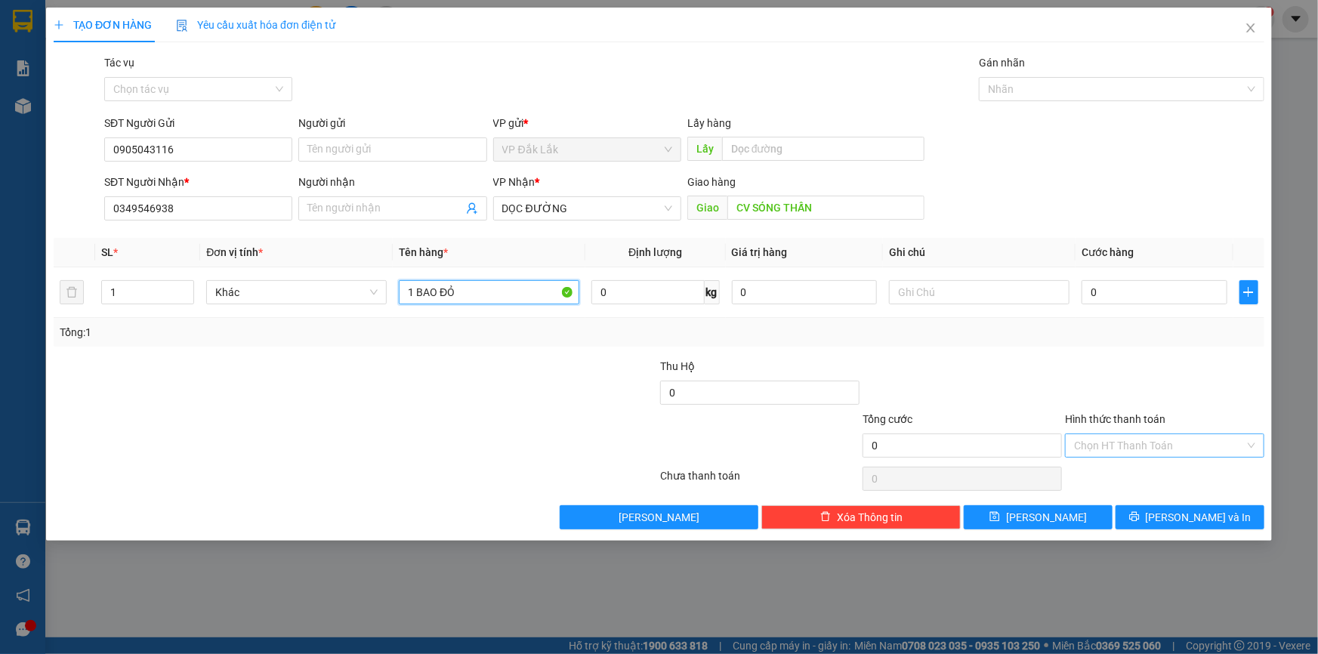
type input "1 BAO ĐỎ"
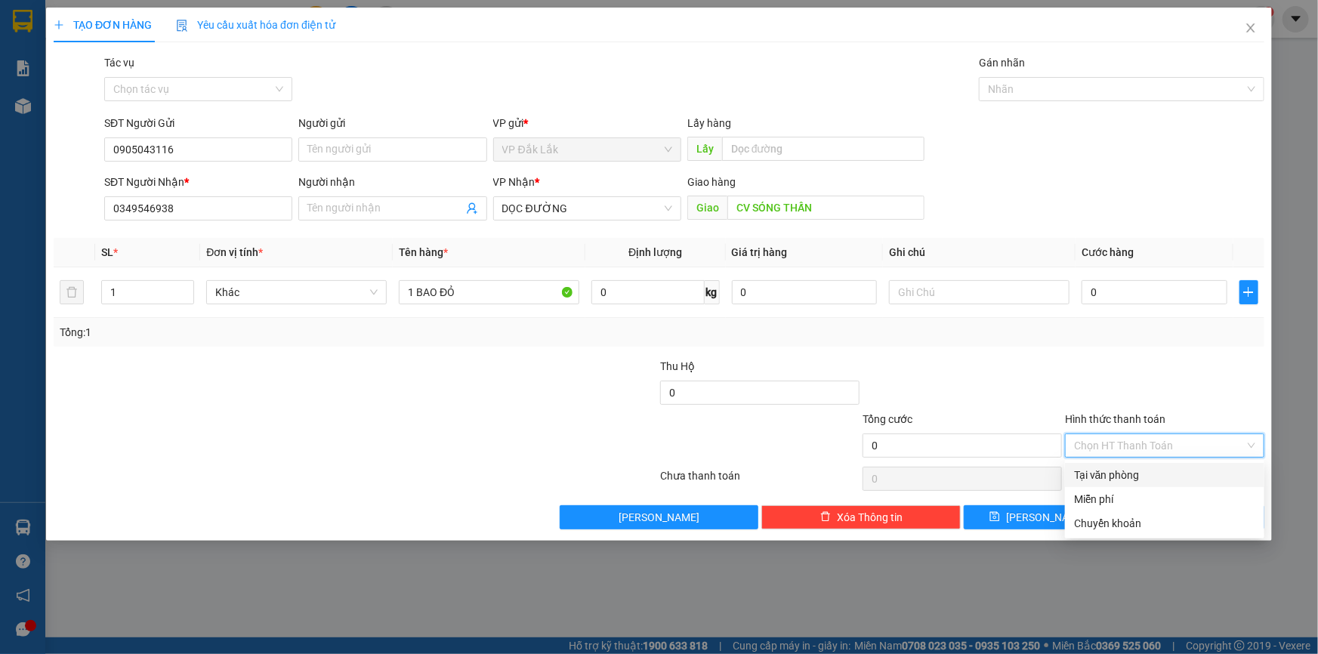
click at [1125, 438] on input "Hình thức thanh toán" at bounding box center [1159, 445] width 171 height 23
click at [1131, 477] on div "Tại văn phòng" at bounding box center [1164, 475] width 181 height 17
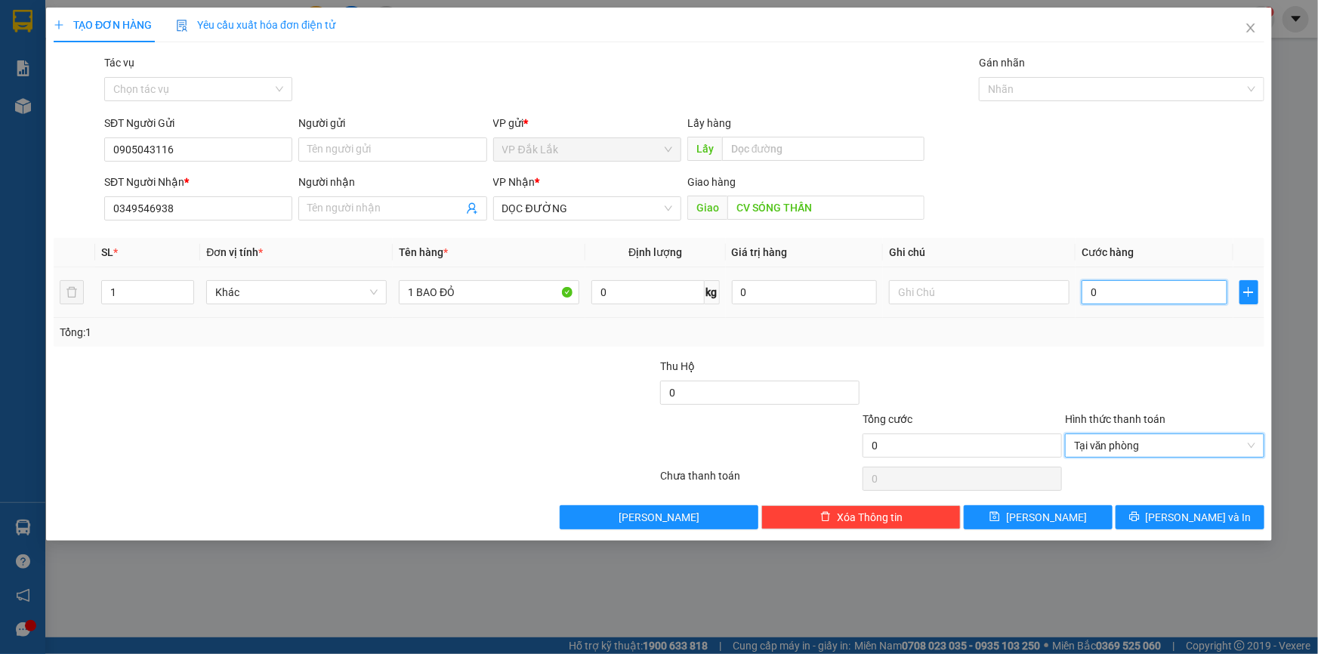
click at [1088, 296] on input "0" at bounding box center [1154, 292] width 146 height 24
type input "8"
type input "80"
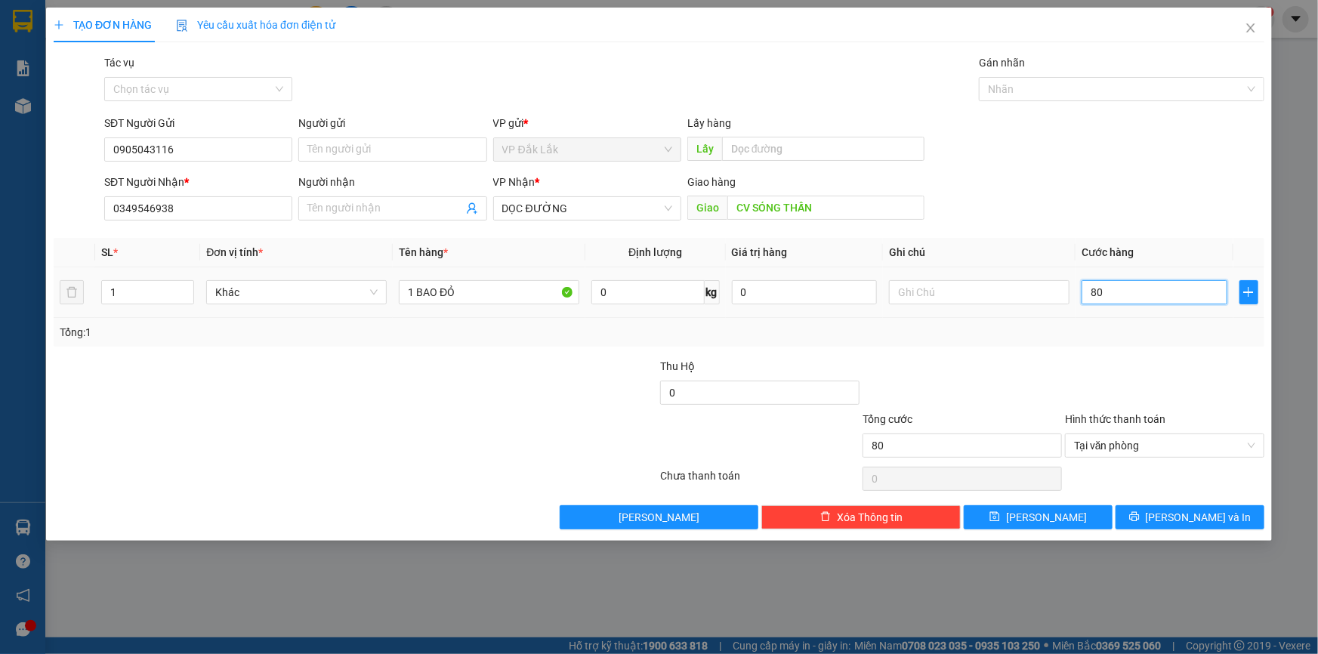
type input "800"
type input "8.000"
type input "80.000"
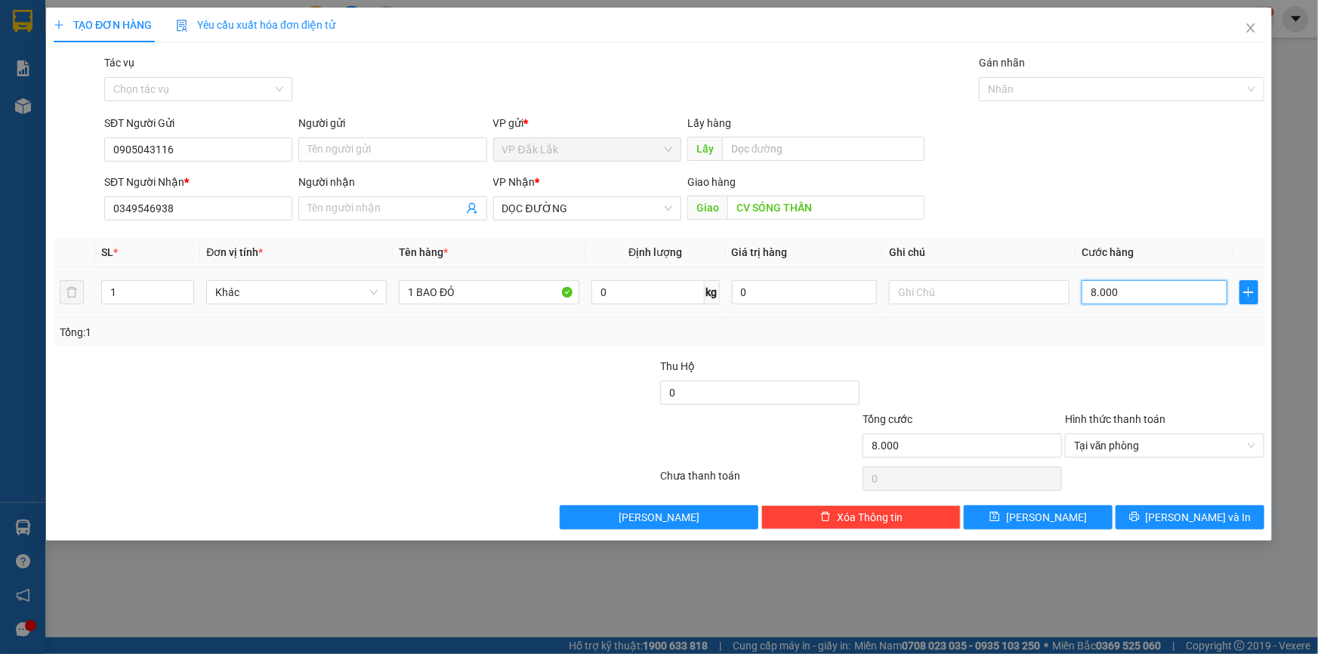
type input "80.000"
click at [1206, 524] on span "[PERSON_NAME] và In" at bounding box center [1199, 517] width 106 height 17
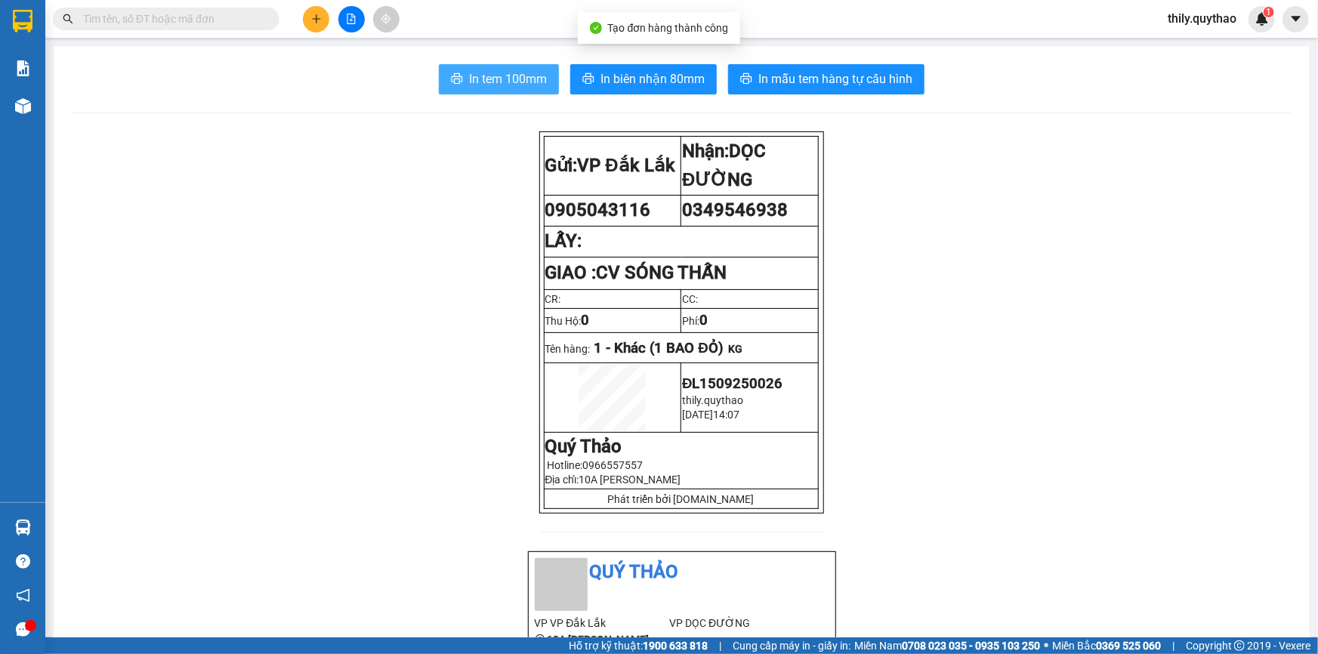
click at [487, 68] on button "In tem 100mm" at bounding box center [499, 79] width 120 height 30
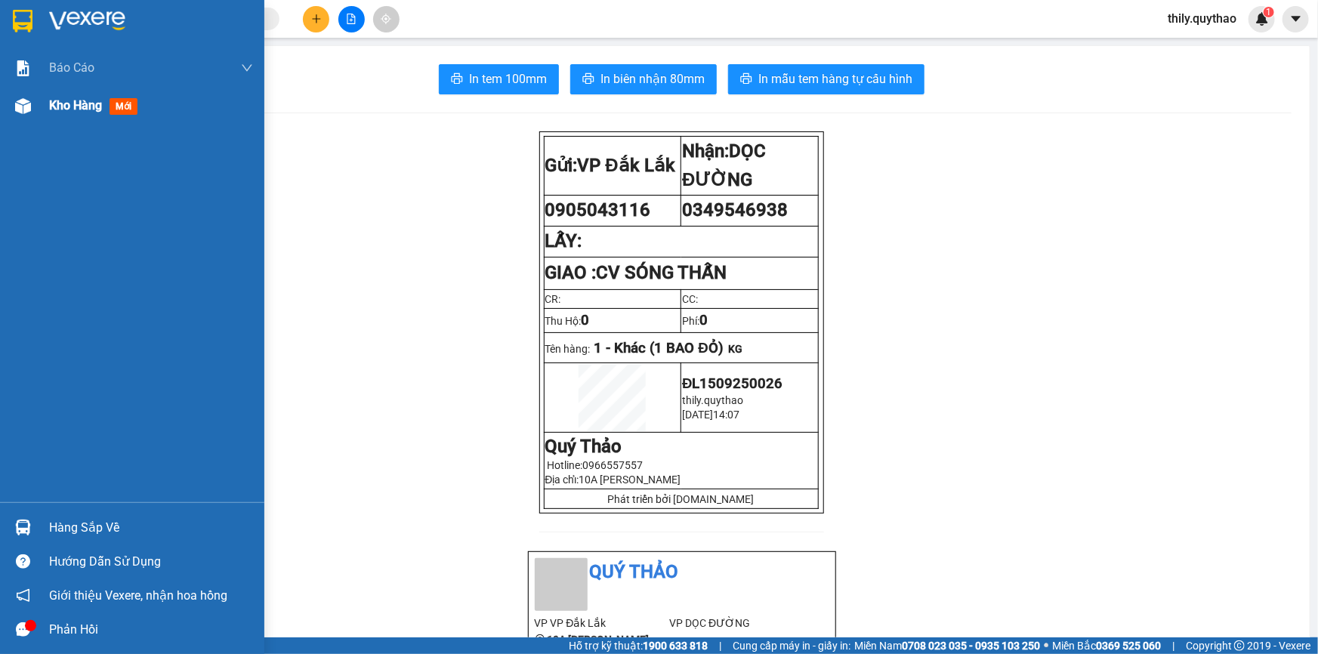
click at [10, 98] on div at bounding box center [23, 106] width 26 height 26
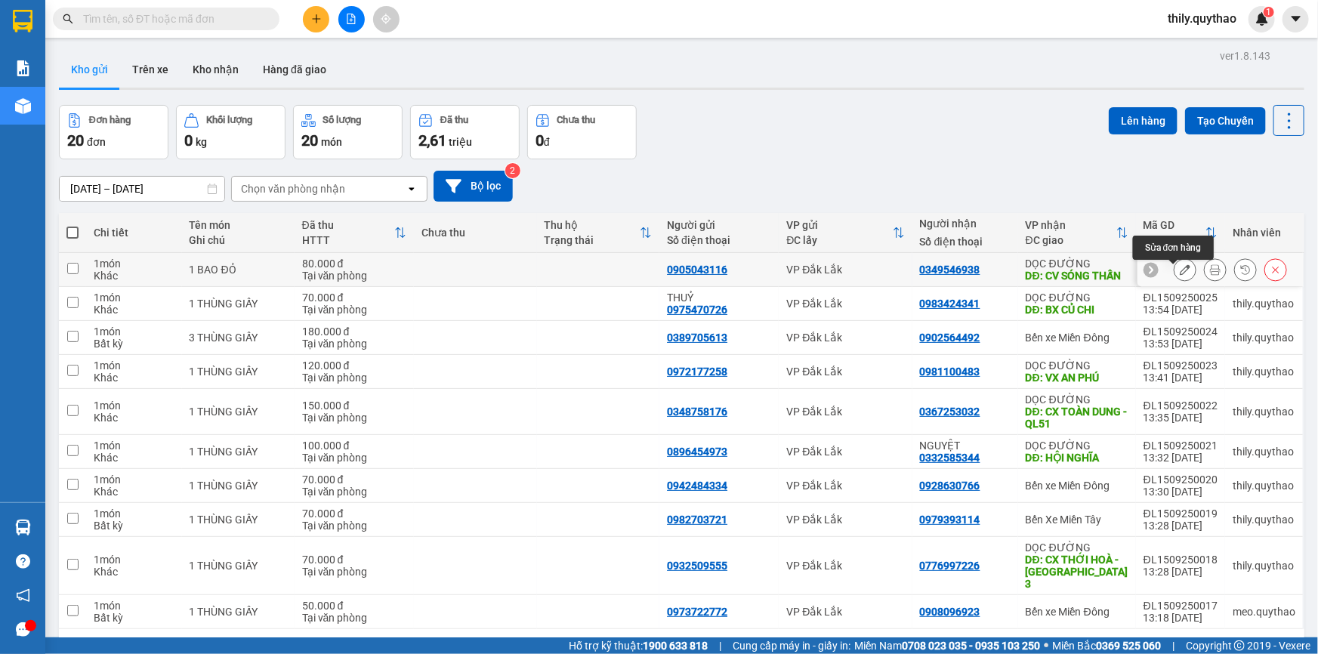
click at [1180, 275] on icon at bounding box center [1185, 269] width 11 height 11
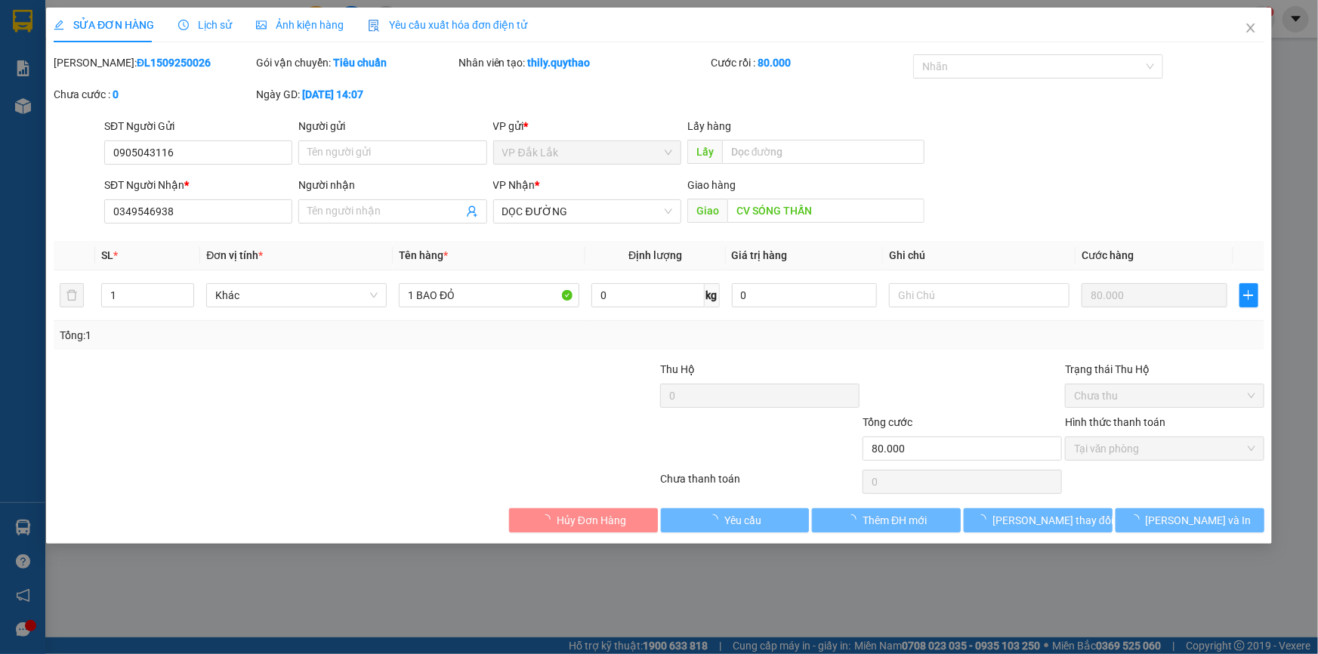
type input "0905043116"
type input "0349546938"
type input "CV SÓNG THẤN"
type input "80.000"
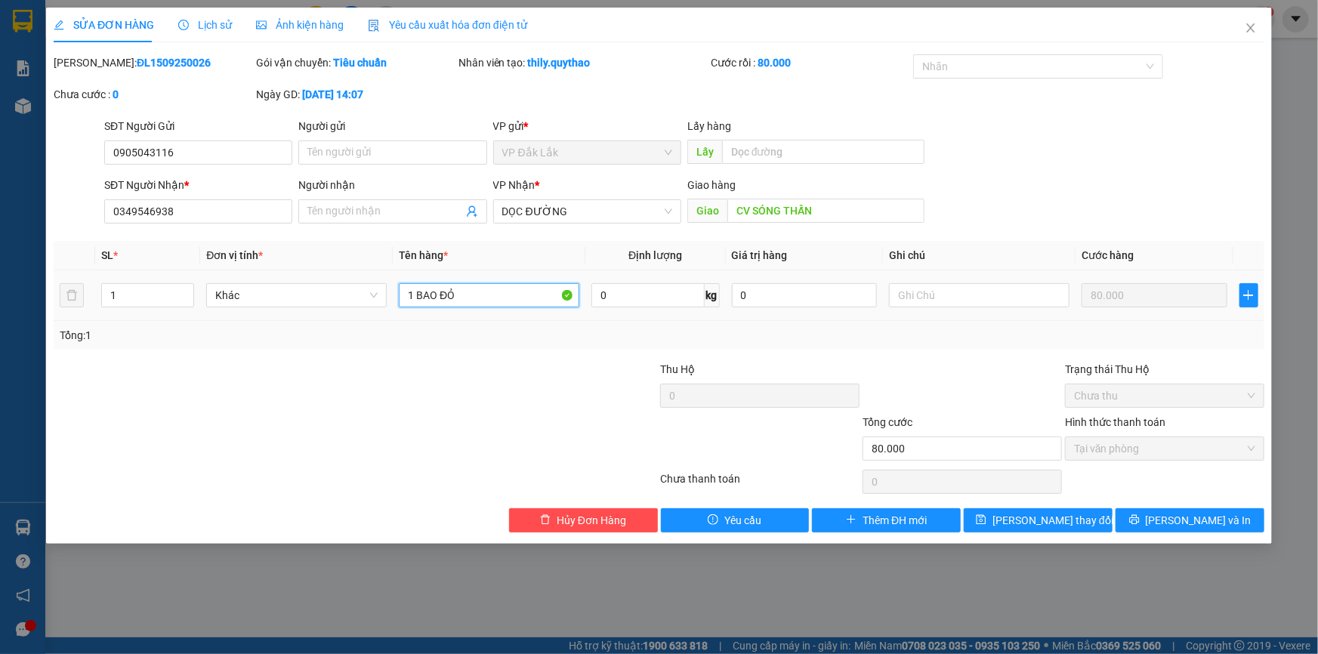
click at [464, 302] on input "1 BAO ĐỎ" at bounding box center [489, 295] width 180 height 24
type input "1 BAO XANH"
click at [1207, 516] on span "[PERSON_NAME] và In" at bounding box center [1199, 520] width 106 height 17
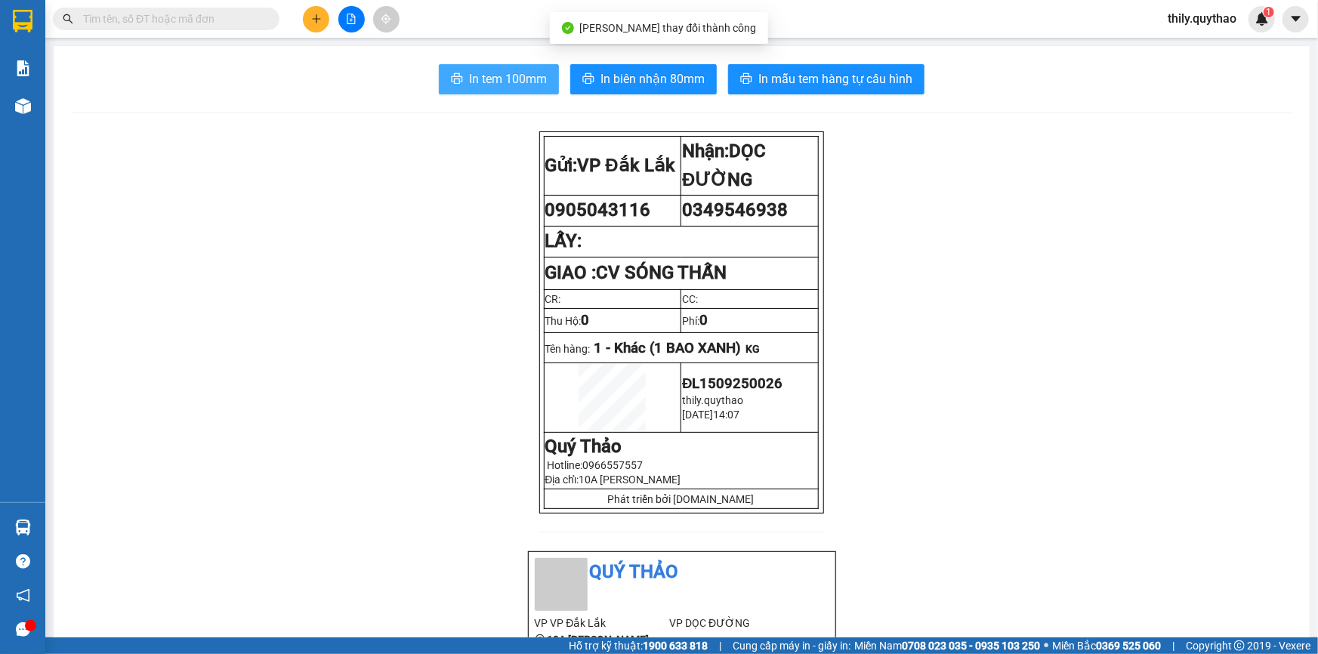
click at [537, 80] on span "In tem 100mm" at bounding box center [508, 78] width 78 height 19
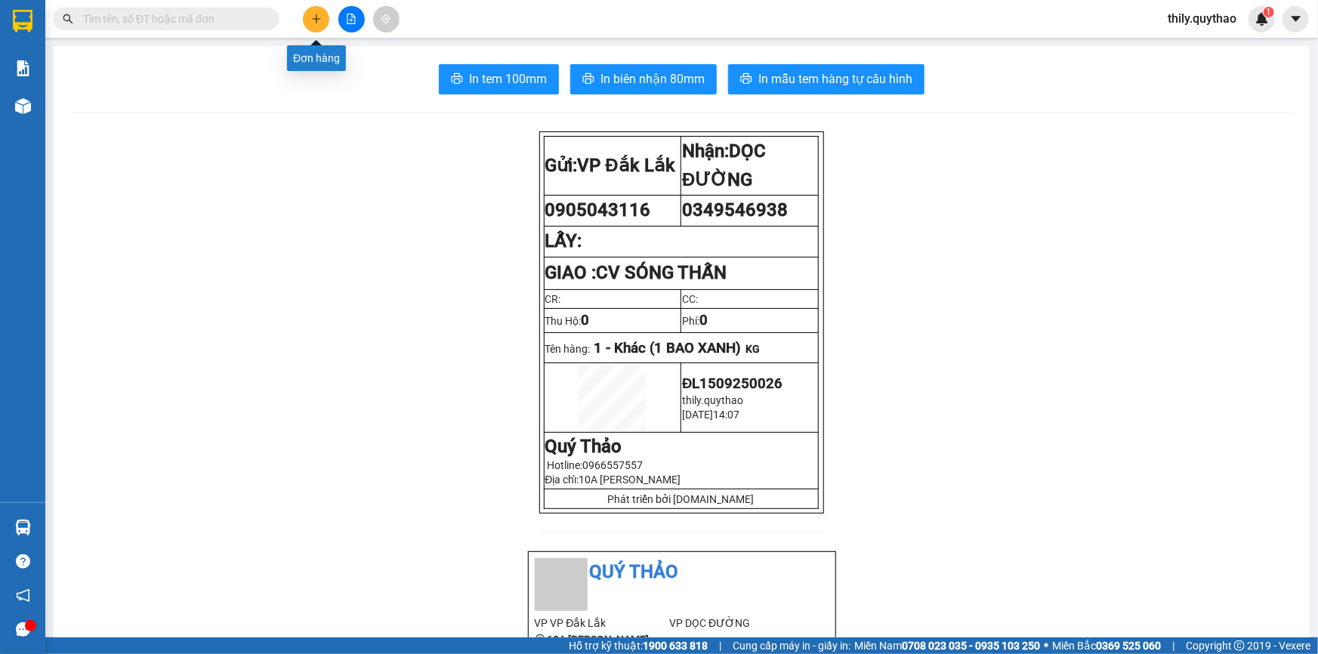
click at [311, 26] on button at bounding box center [316, 19] width 26 height 26
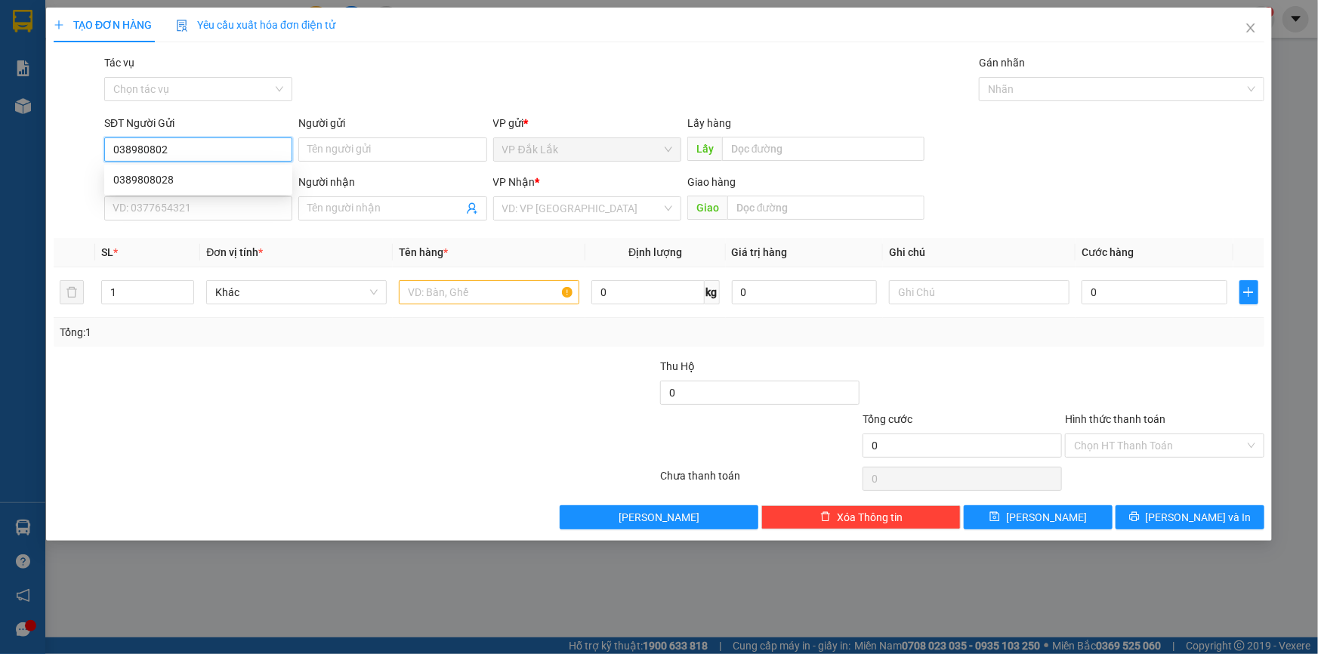
type input "0389808028"
drag, startPoint x: 160, startPoint y: 183, endPoint x: 184, endPoint y: 193, distance: 25.4
click at [160, 181] on div "0389808028" at bounding box center [198, 179] width 170 height 17
type input "0964943238"
type input "EON BD"
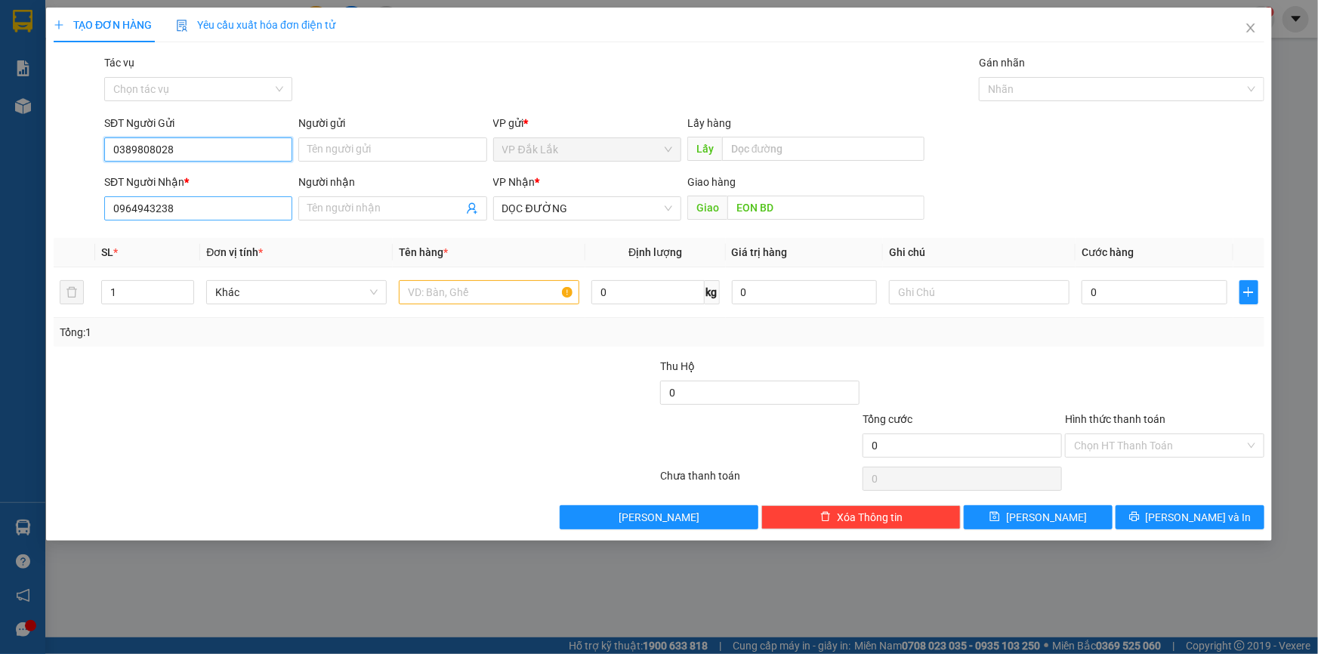
type input "0389808028"
click at [189, 208] on input "0964943238" at bounding box center [198, 208] width 188 height 24
click at [477, 287] on input "text" at bounding box center [489, 292] width 180 height 24
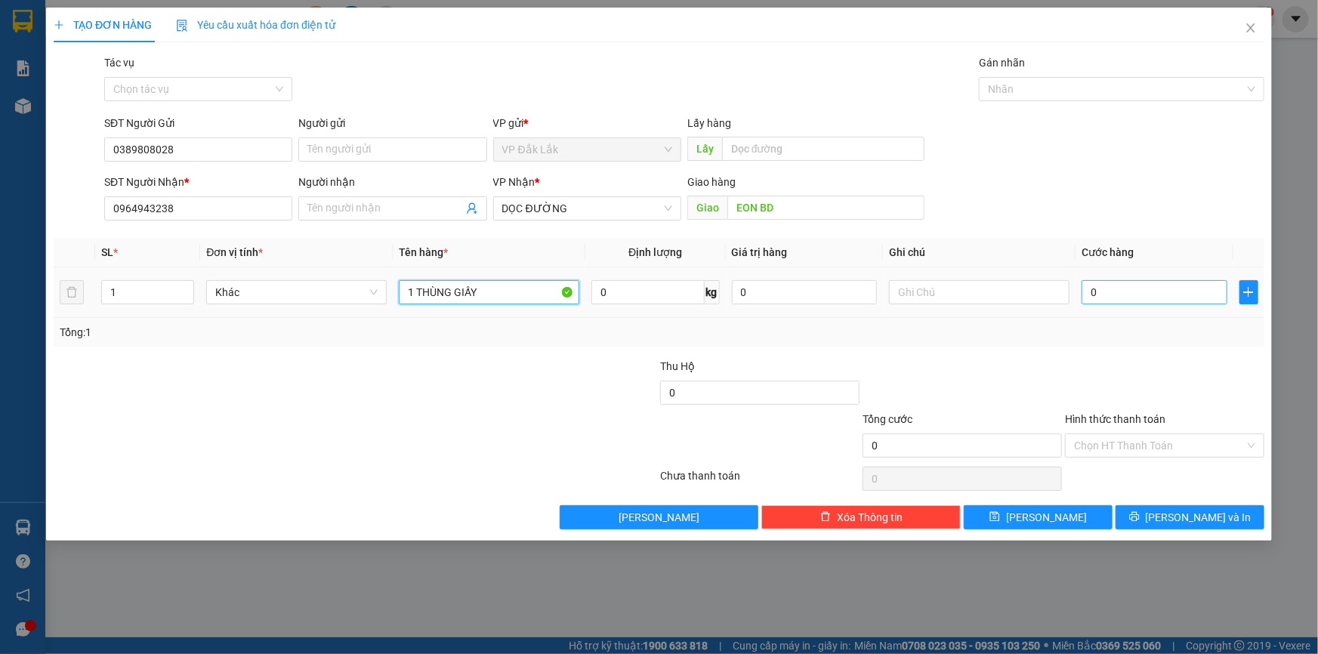
type input "1 THÙNG GIẤY"
click at [1091, 295] on input "0" at bounding box center [1154, 292] width 146 height 24
type input "1"
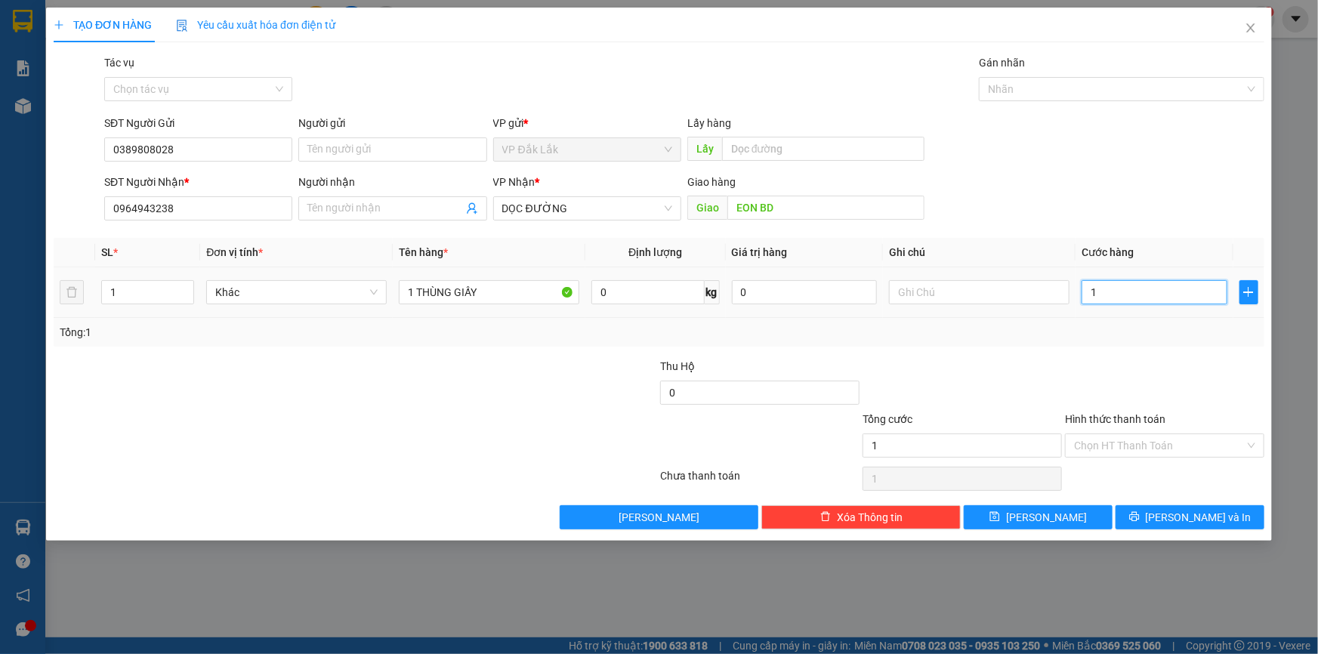
type input "10"
type input "100"
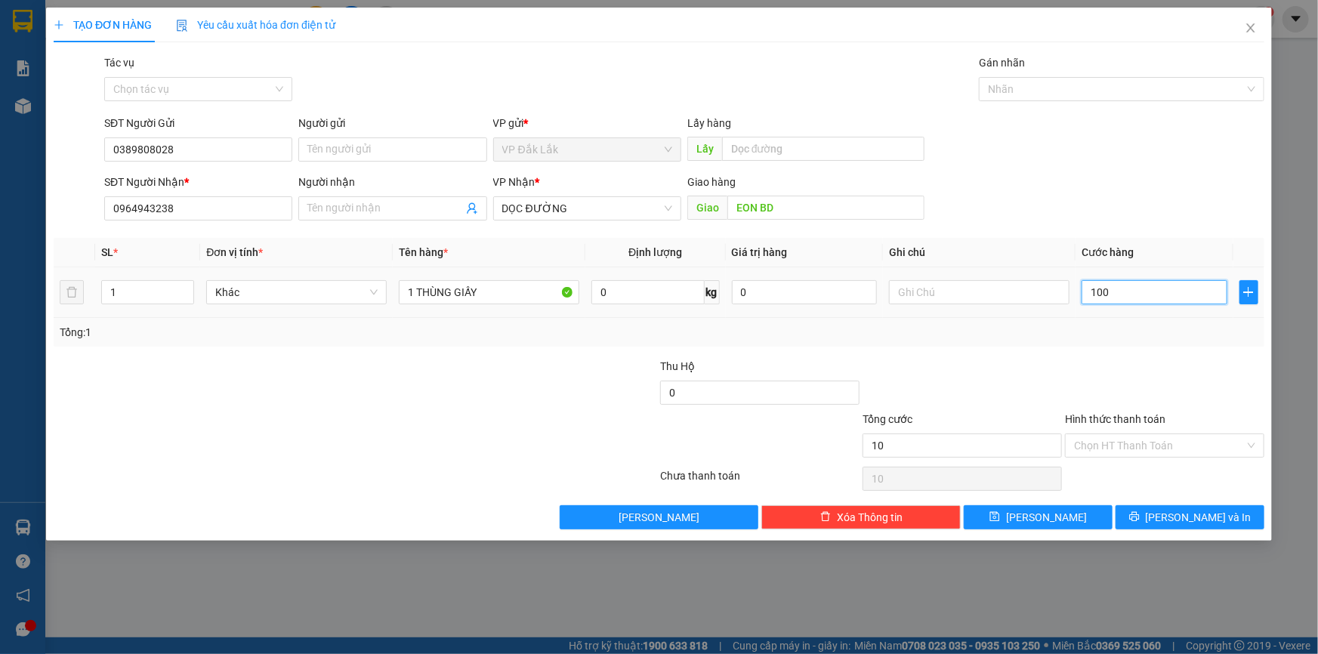
type input "100"
type input "1.000"
type input "10.000"
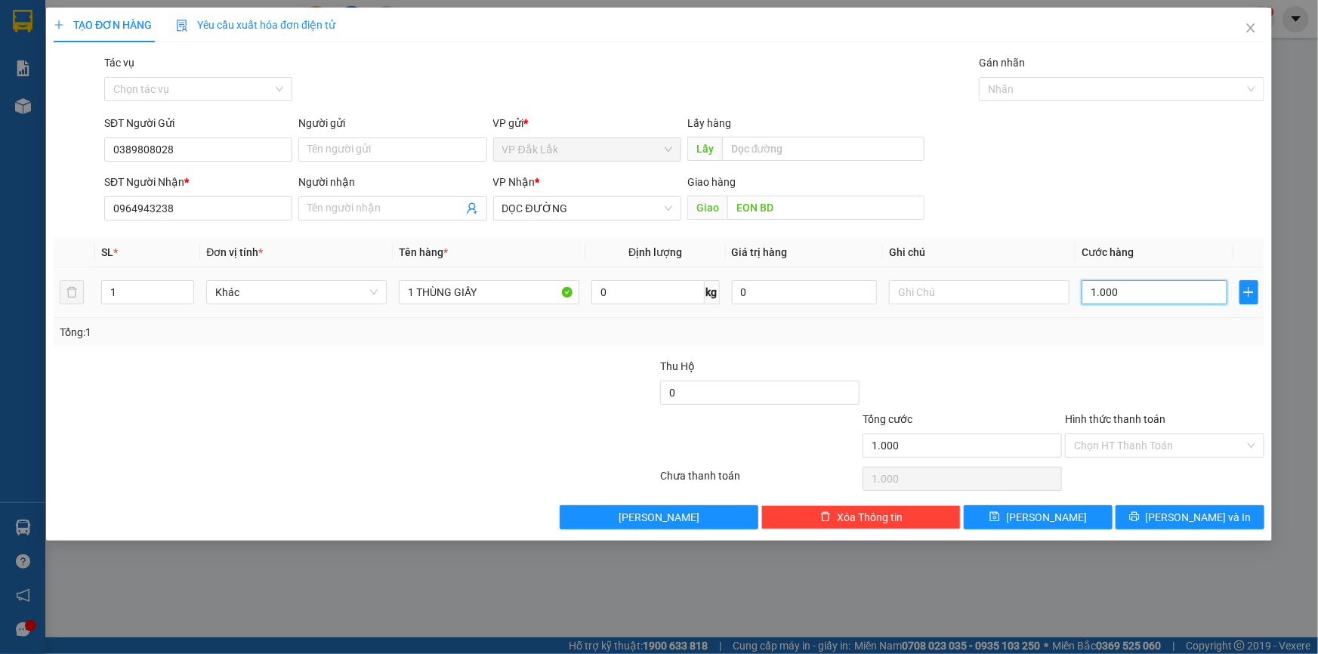
type input "10.000"
type input "1.000"
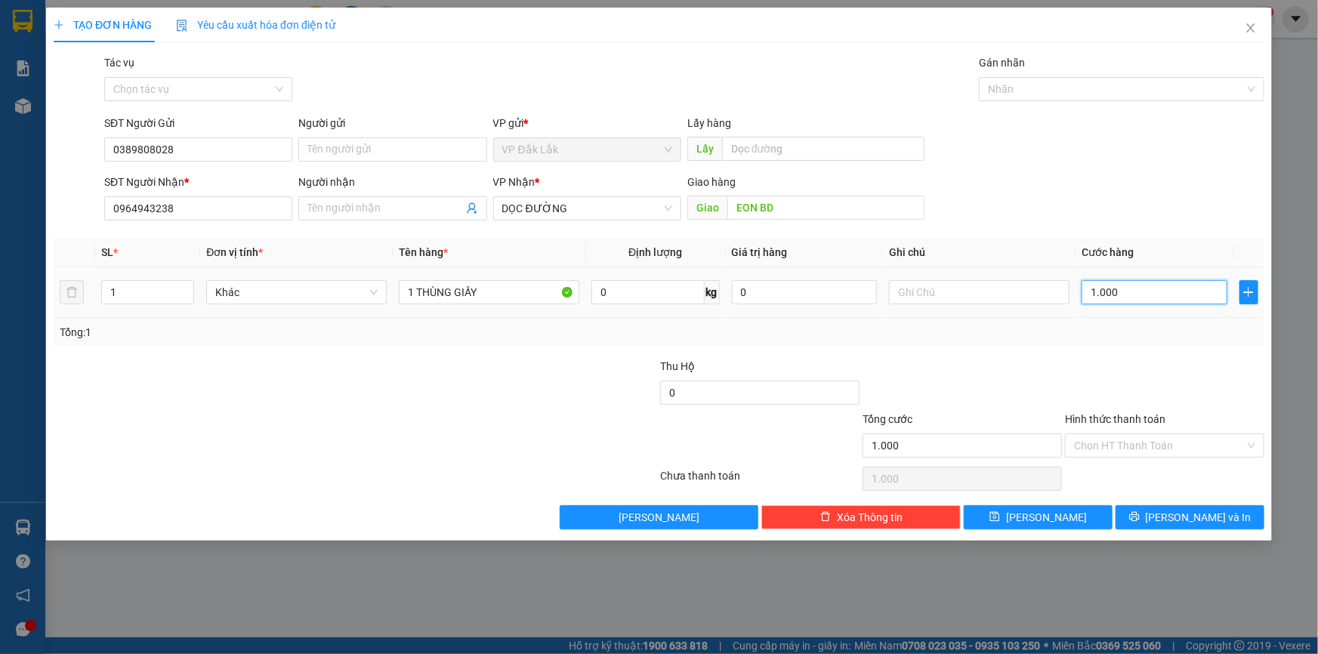
type input "100"
type input "10"
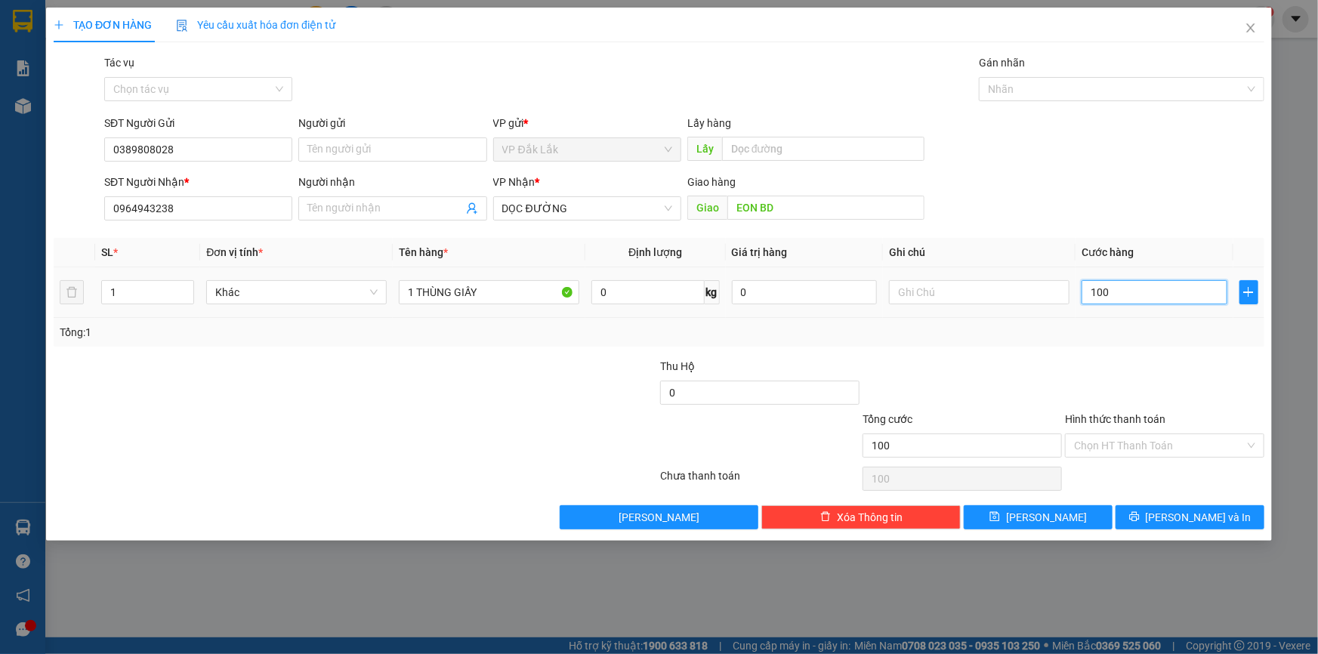
type input "10"
type input "1"
type input "11"
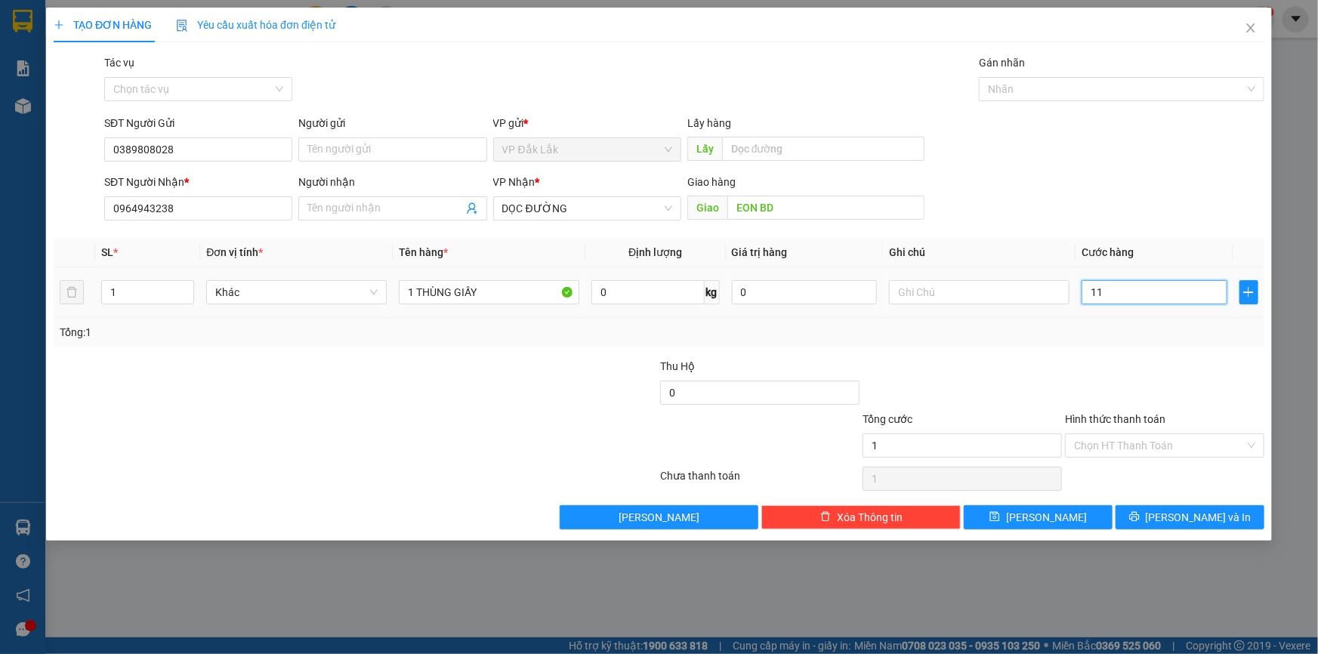
type input "11"
type input "110"
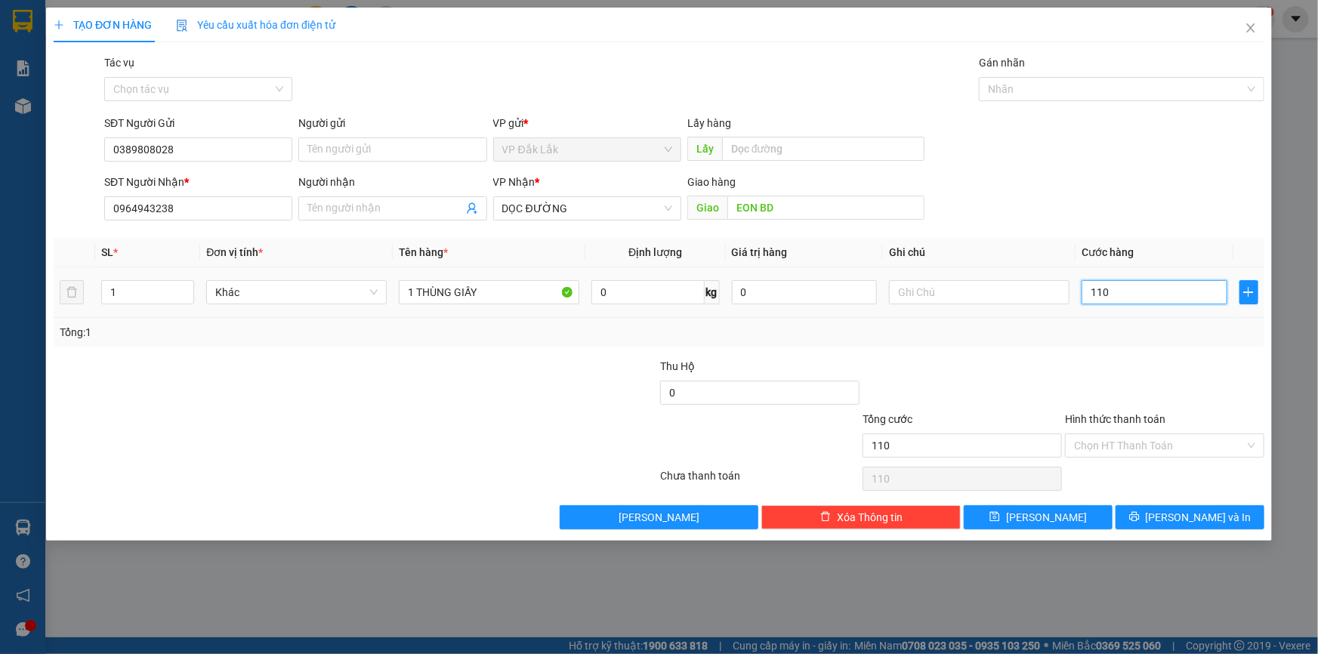
type input "1.100"
type input "11.000"
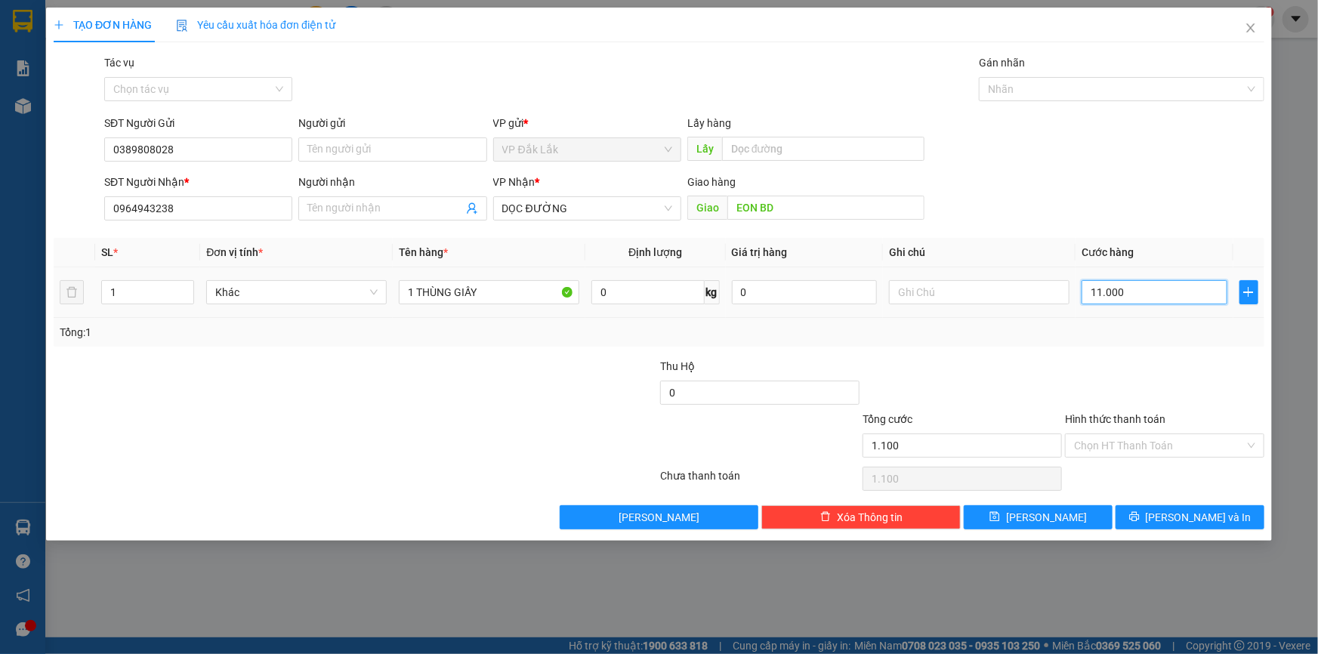
type input "11.000"
type input "110.000"
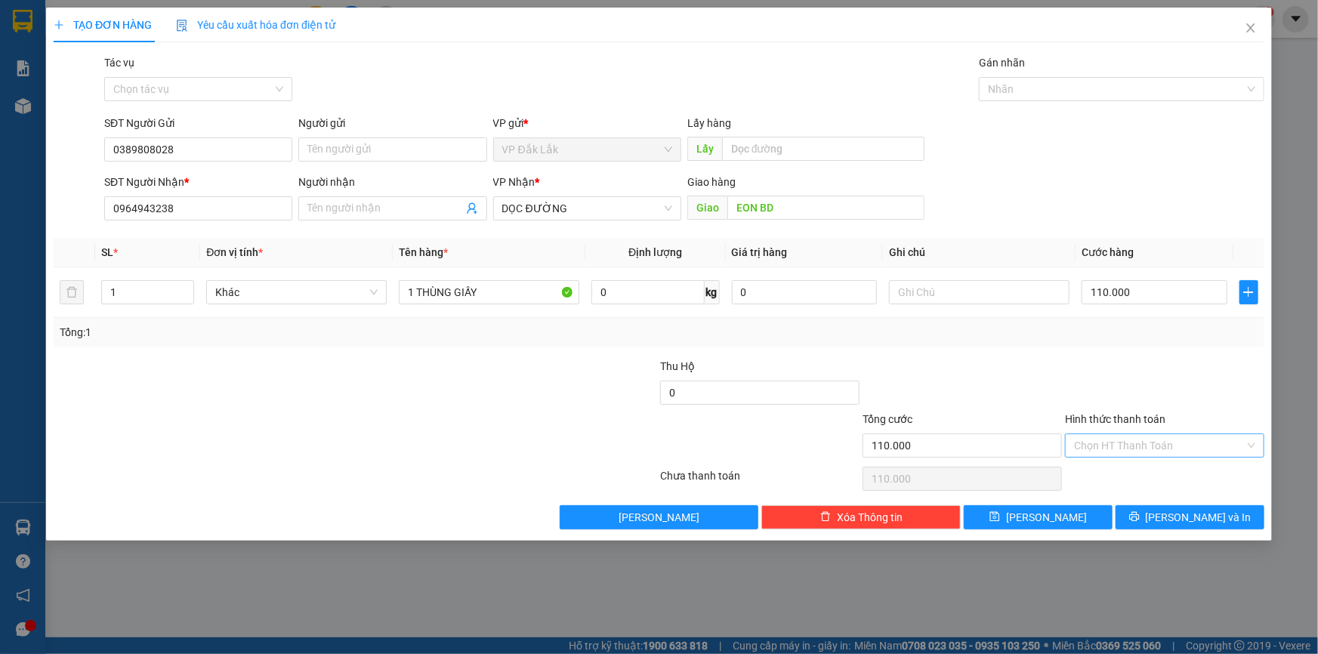
drag, startPoint x: 1115, startPoint y: 439, endPoint x: 1127, endPoint y: 455, distance: 20.1
click at [1116, 439] on input "Hình thức thanh toán" at bounding box center [1159, 445] width 171 height 23
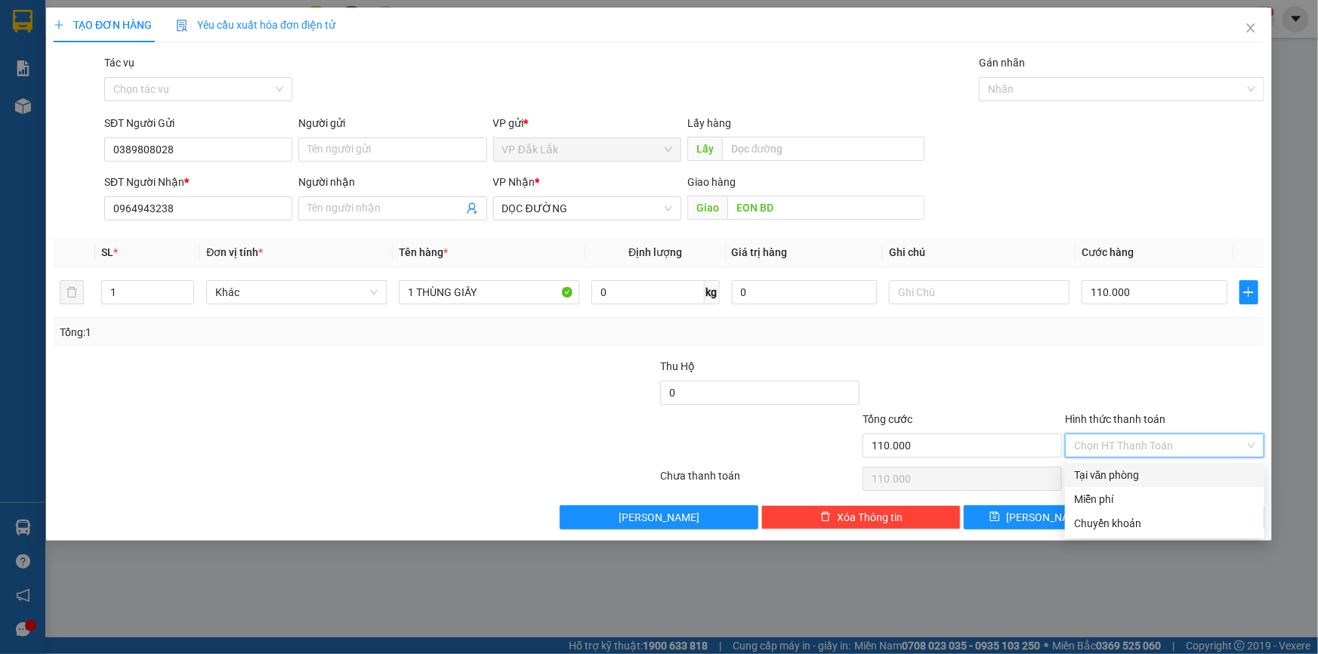
click at [1134, 470] on div "Tại văn phòng" at bounding box center [1164, 475] width 181 height 17
type input "0"
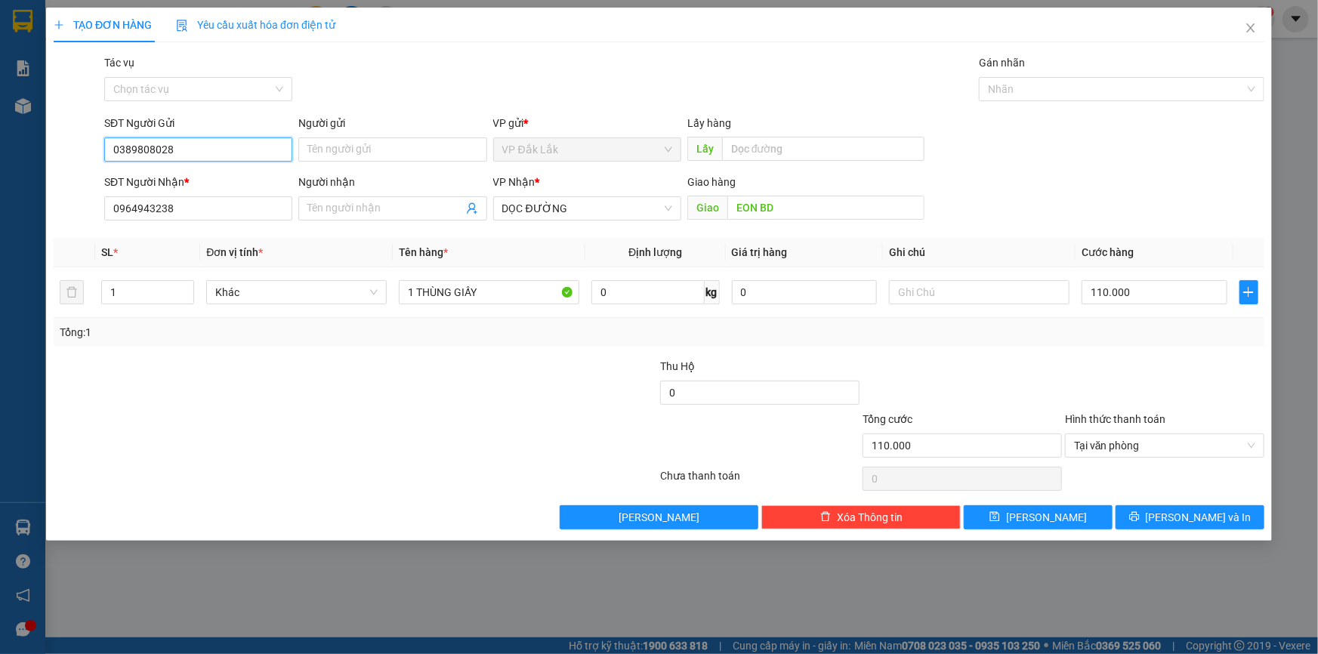
drag, startPoint x: 177, startPoint y: 150, endPoint x: 120, endPoint y: 145, distance: 56.9
click at [120, 145] on input "0389808028" at bounding box center [198, 149] width 188 height 24
click at [186, 156] on input "0389808028" at bounding box center [198, 149] width 188 height 24
drag, startPoint x: 198, startPoint y: 155, endPoint x: 118, endPoint y: 157, distance: 80.1
click at [107, 154] on input "0389808028" at bounding box center [198, 149] width 188 height 24
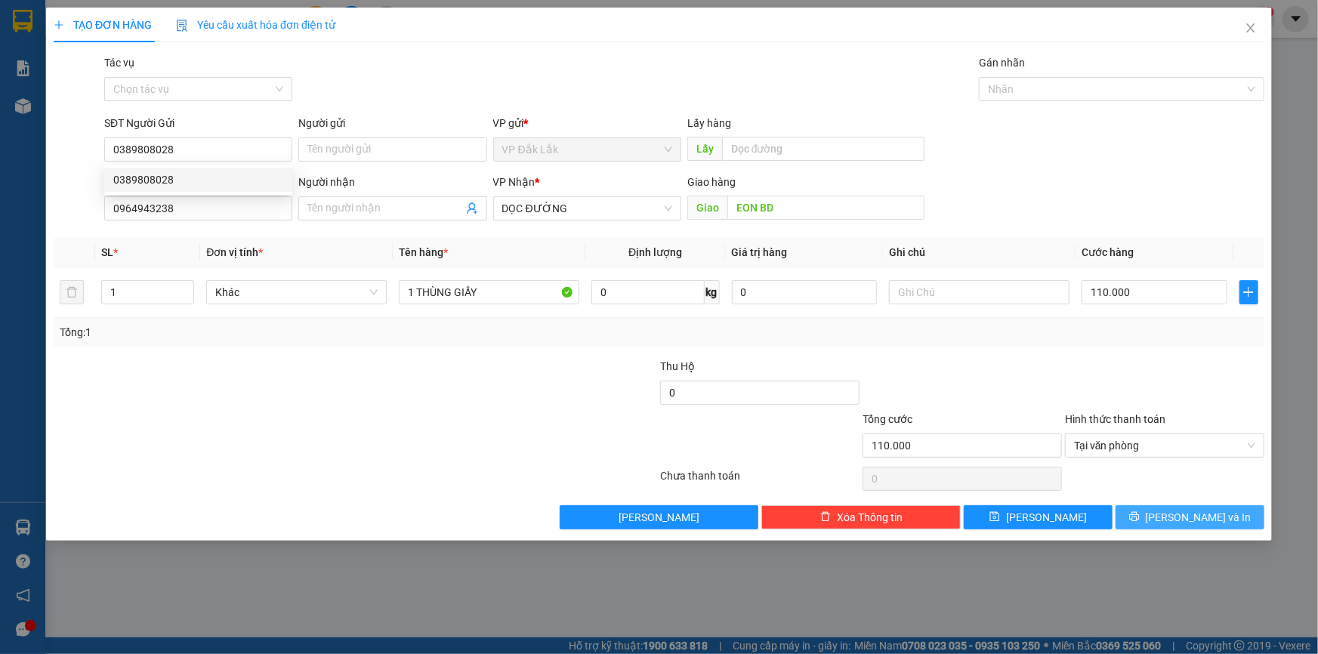
click at [1143, 517] on button "[PERSON_NAME] và In" at bounding box center [1189, 517] width 149 height 24
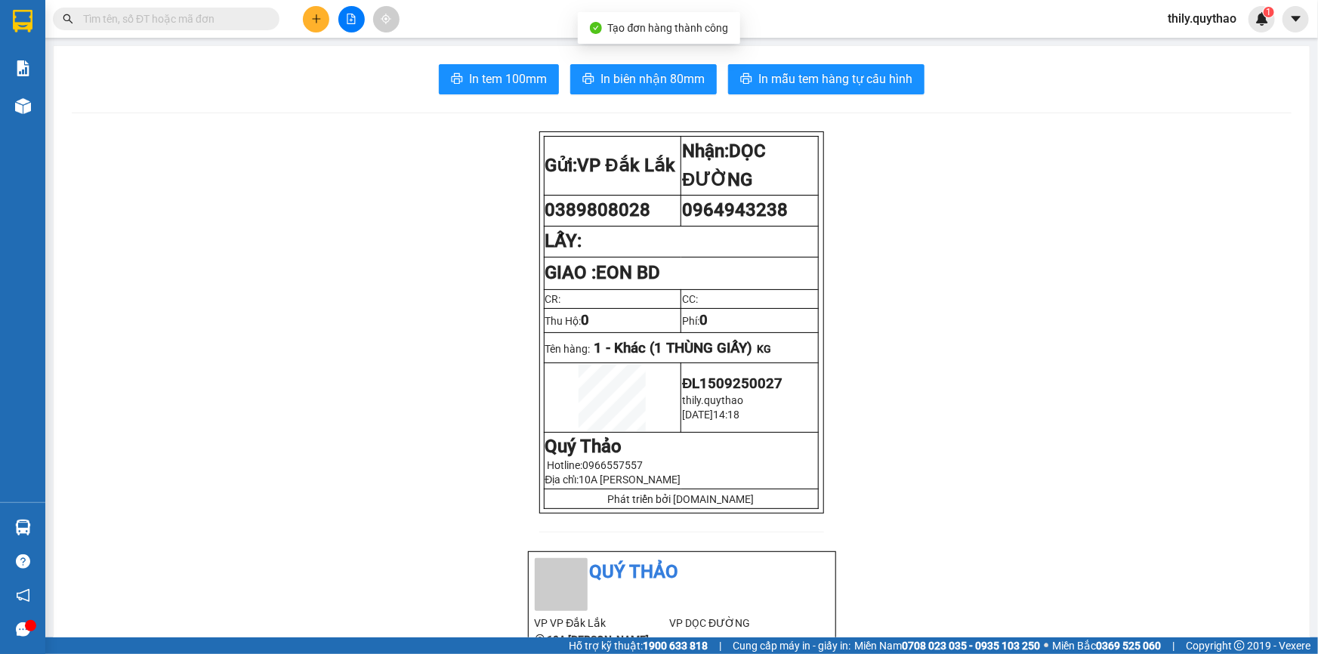
click at [504, 73] on span "In tem 100mm" at bounding box center [508, 78] width 78 height 19
click at [318, 17] on icon "plus" at bounding box center [316, 19] width 11 height 11
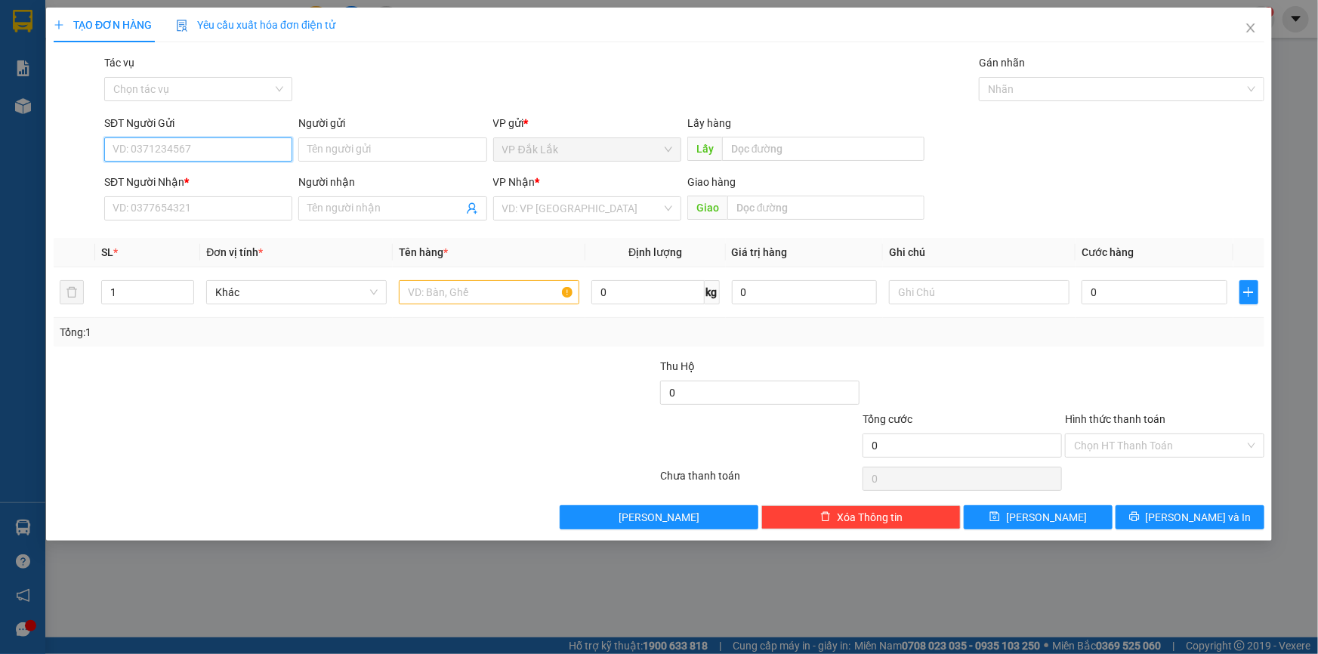
paste input "0389808028"
type input "0389808028"
click at [191, 211] on input "SĐT Người Nhận *" at bounding box center [198, 208] width 188 height 24
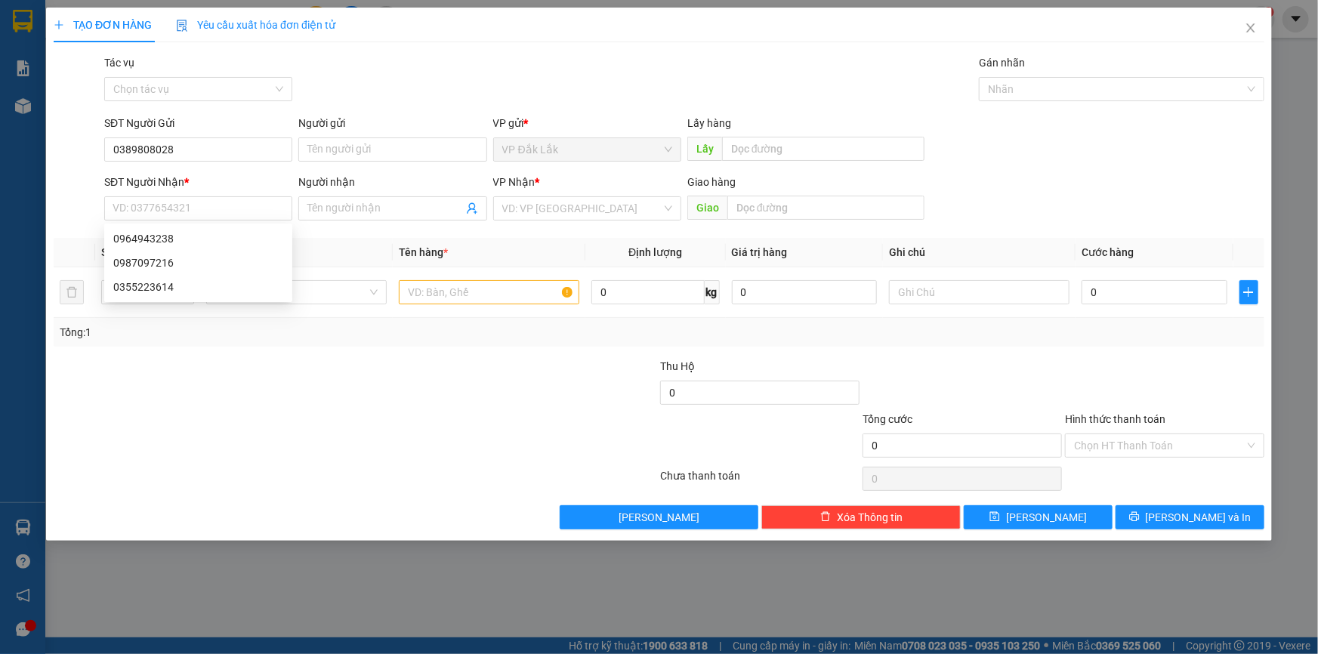
click at [559, 188] on div "VP Nhận *" at bounding box center [587, 182] width 188 height 17
click at [557, 208] on input "search" at bounding box center [581, 208] width 159 height 23
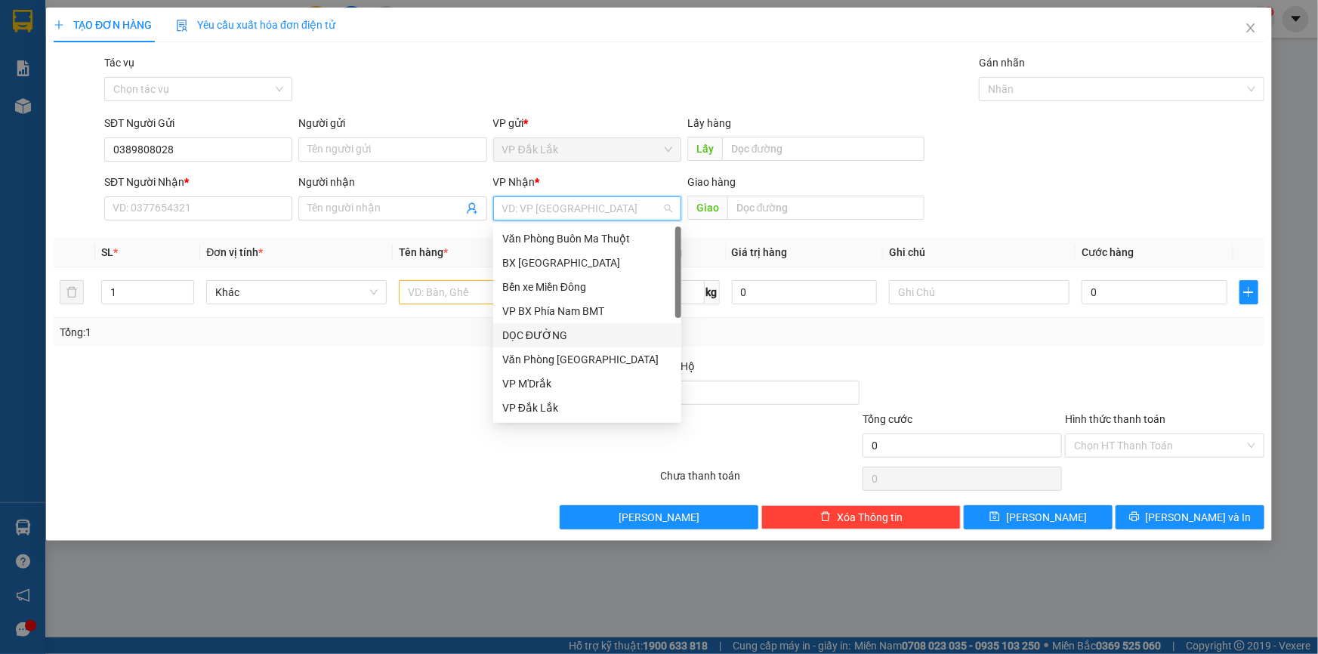
scroll to position [137, 0]
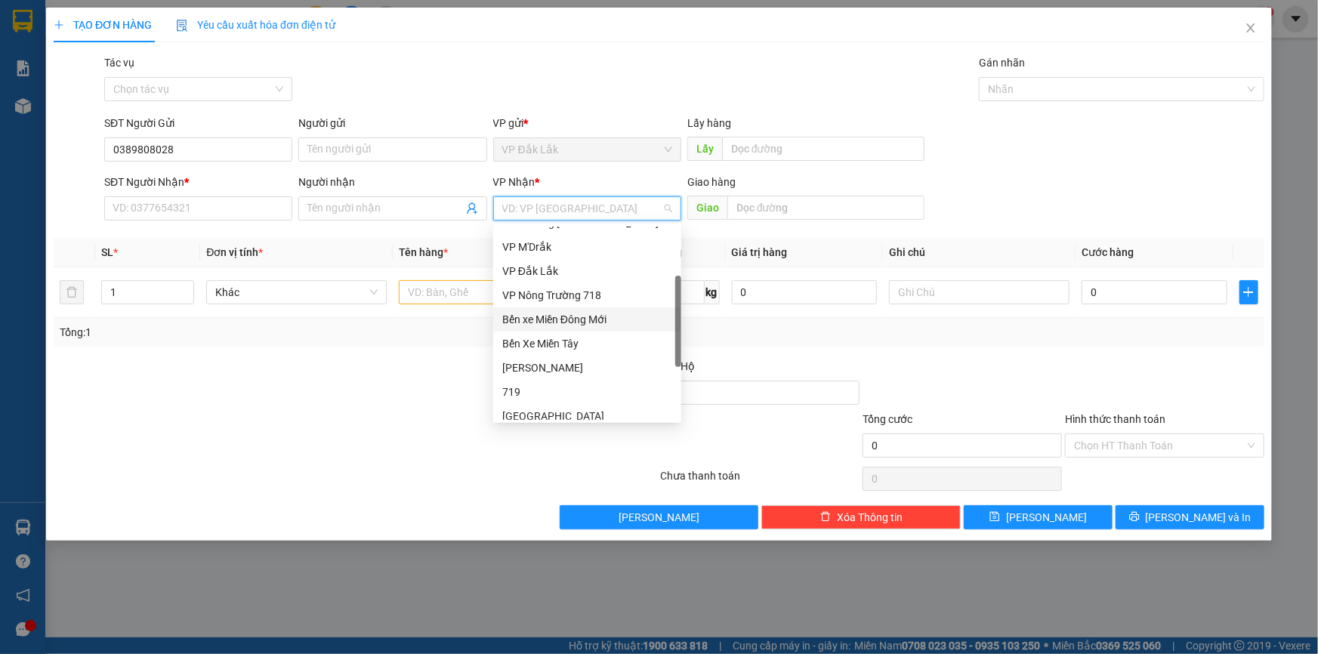
click at [588, 324] on div "Bến xe Miền Đông Mới" at bounding box center [587, 319] width 170 height 17
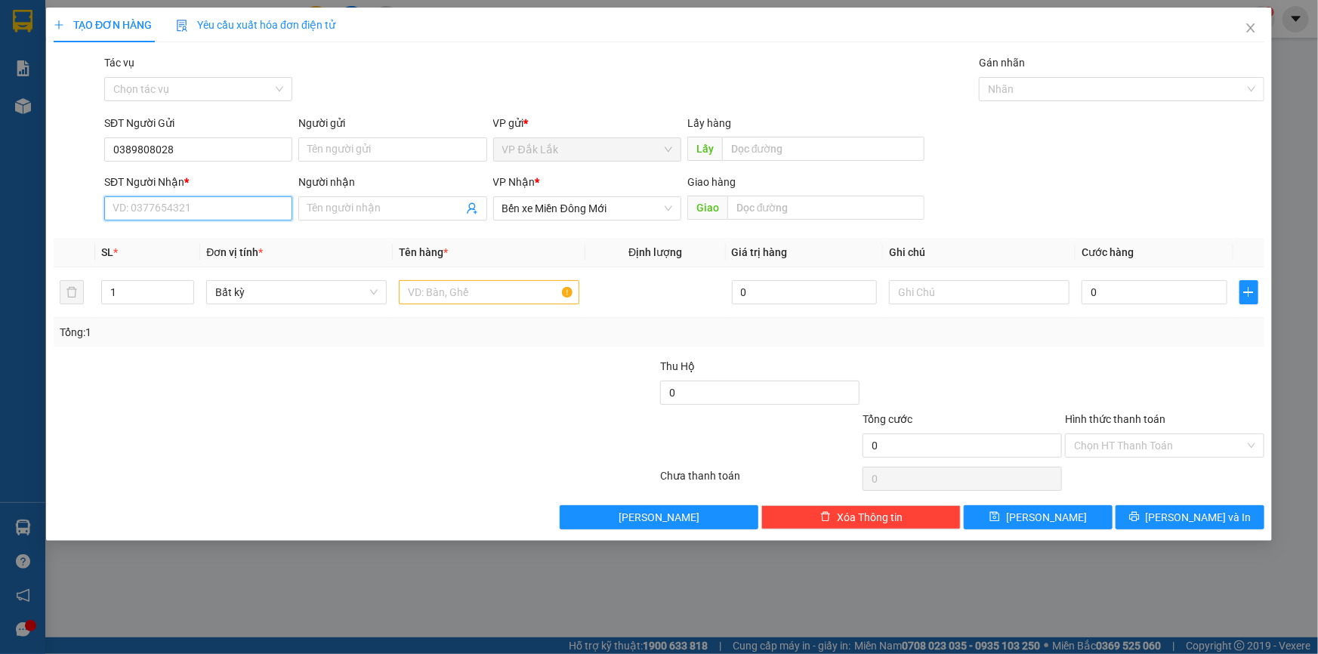
click at [217, 216] on input "SĐT Người Nhận *" at bounding box center [198, 208] width 188 height 24
click at [180, 263] on div "0987097216" at bounding box center [198, 262] width 170 height 17
type input "0987097216"
click at [514, 291] on input "text" at bounding box center [489, 292] width 180 height 24
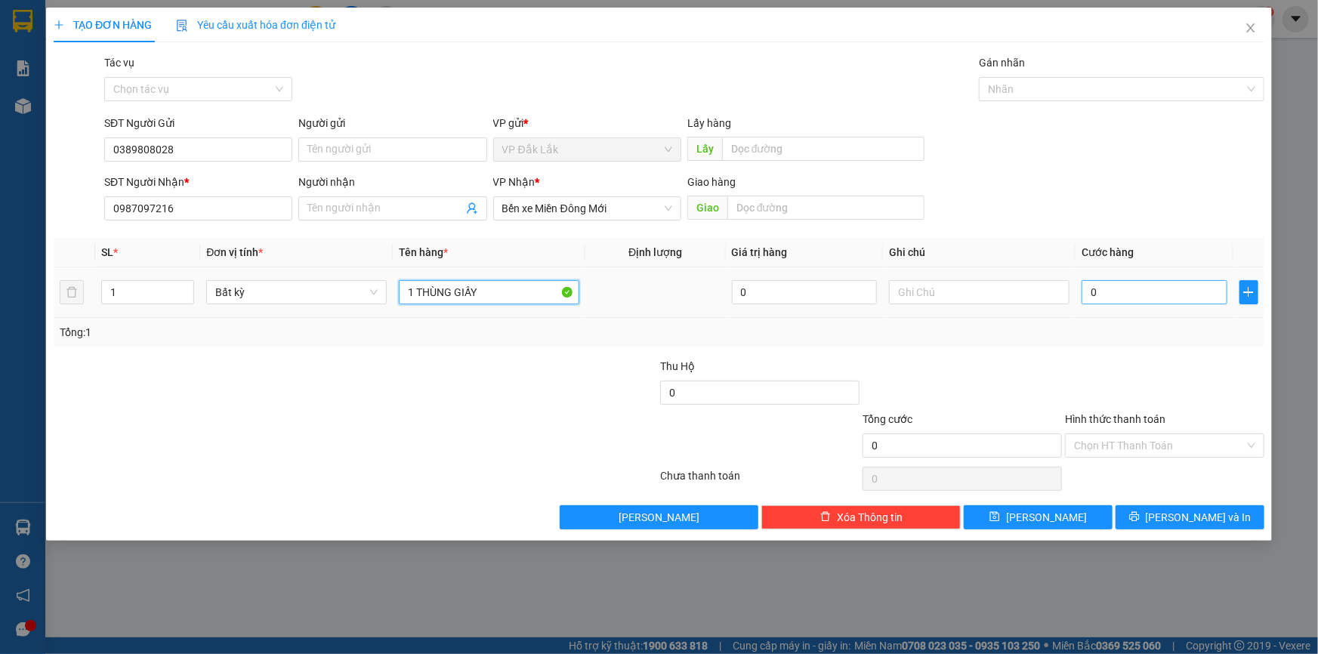
type input "1 THÙNG GIẤY"
type input "9"
type input "90"
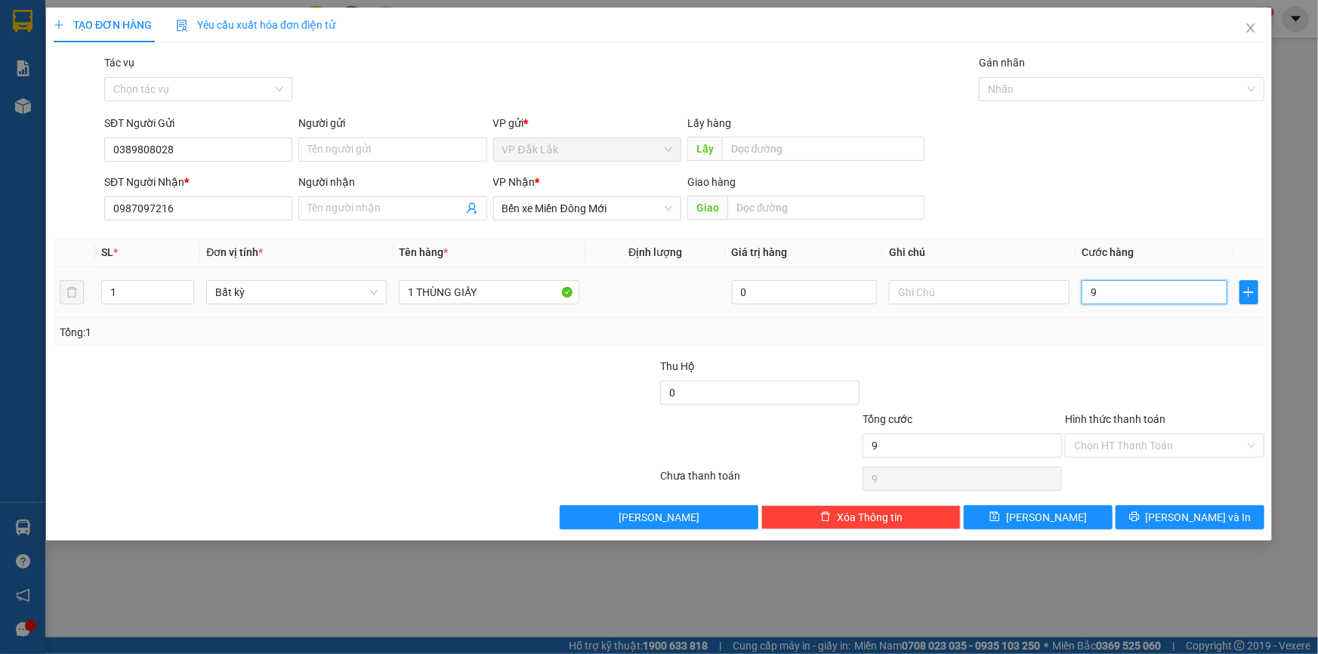
type input "90"
type input "900"
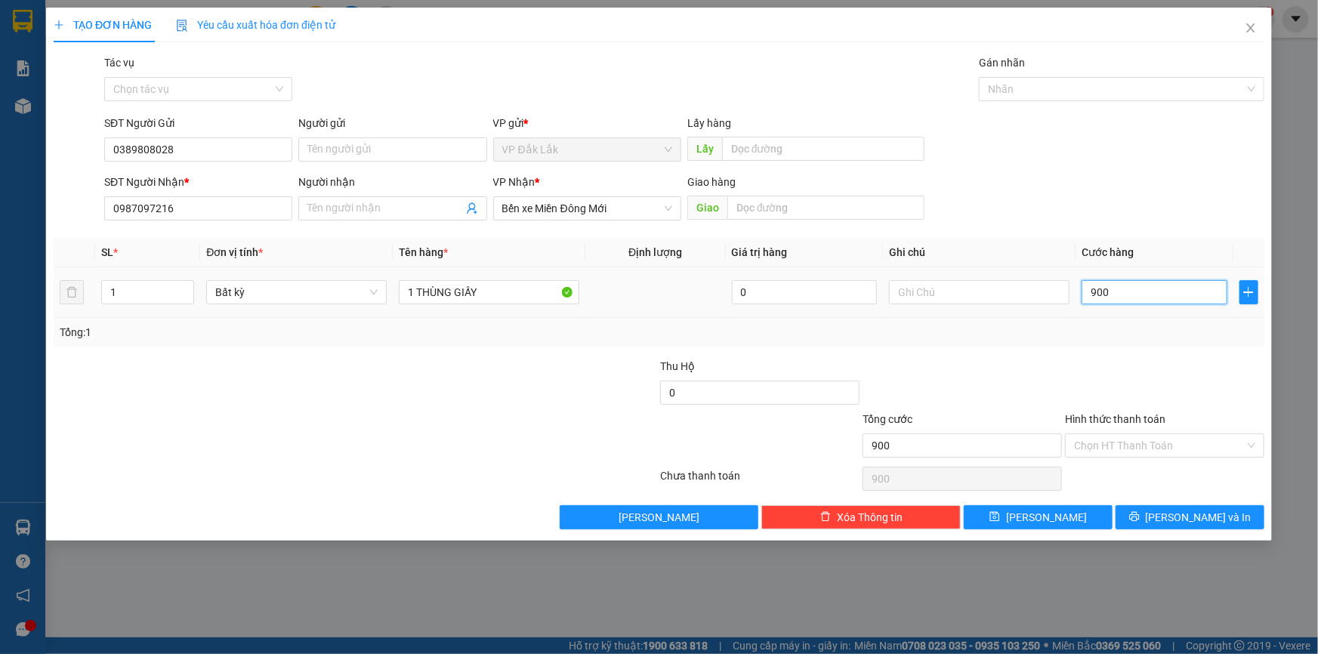
type input "9.000"
type input "90.000"
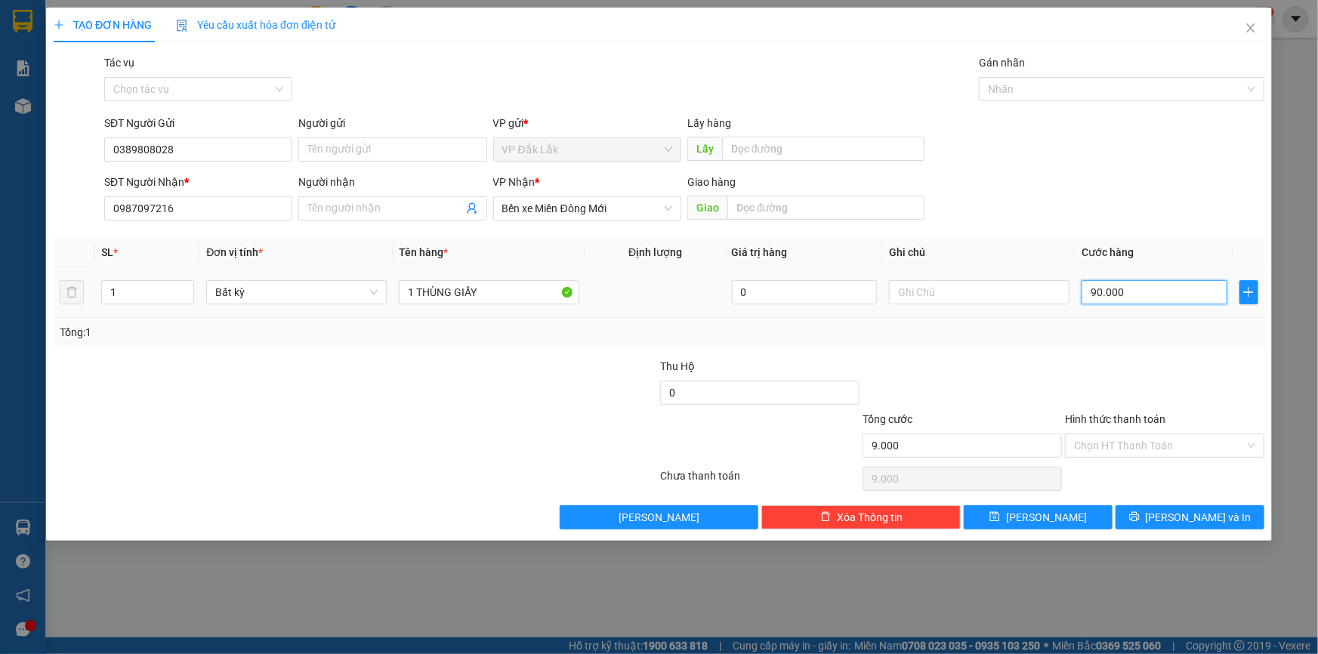
type input "90.000"
type input "900.000"
type input "90.000"
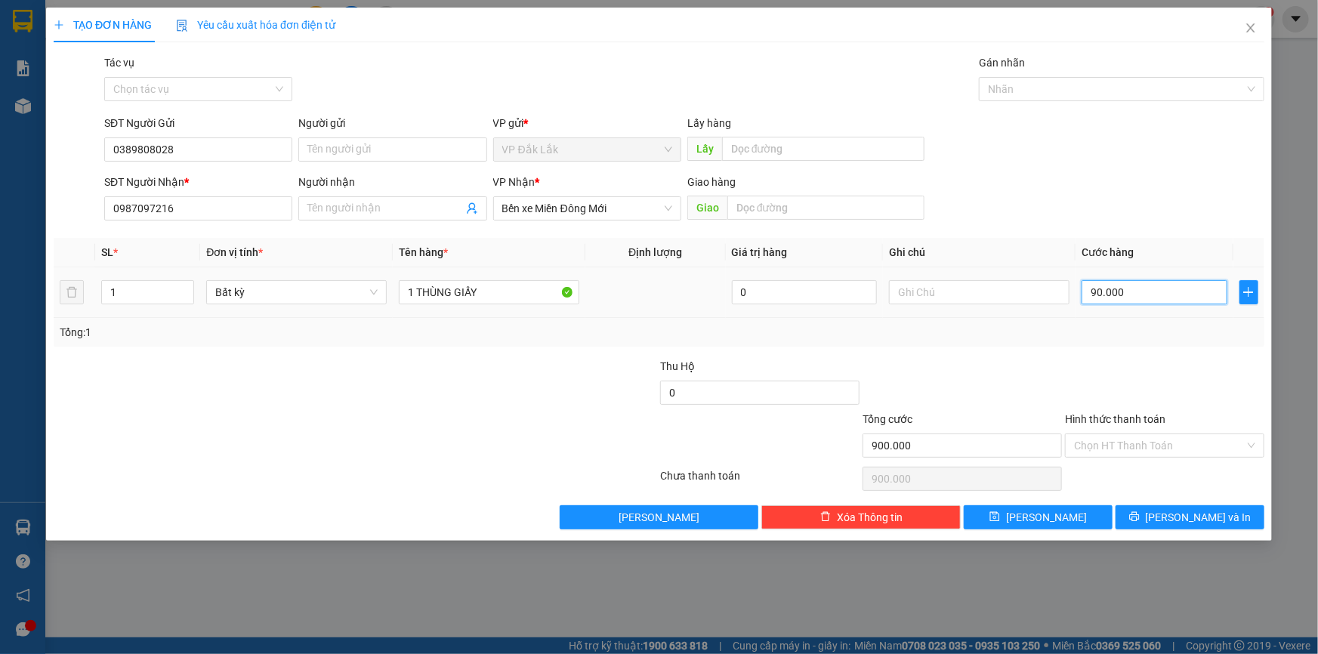
type input "90.000"
click at [1161, 437] on input "Hình thức thanh toán" at bounding box center [1159, 445] width 171 height 23
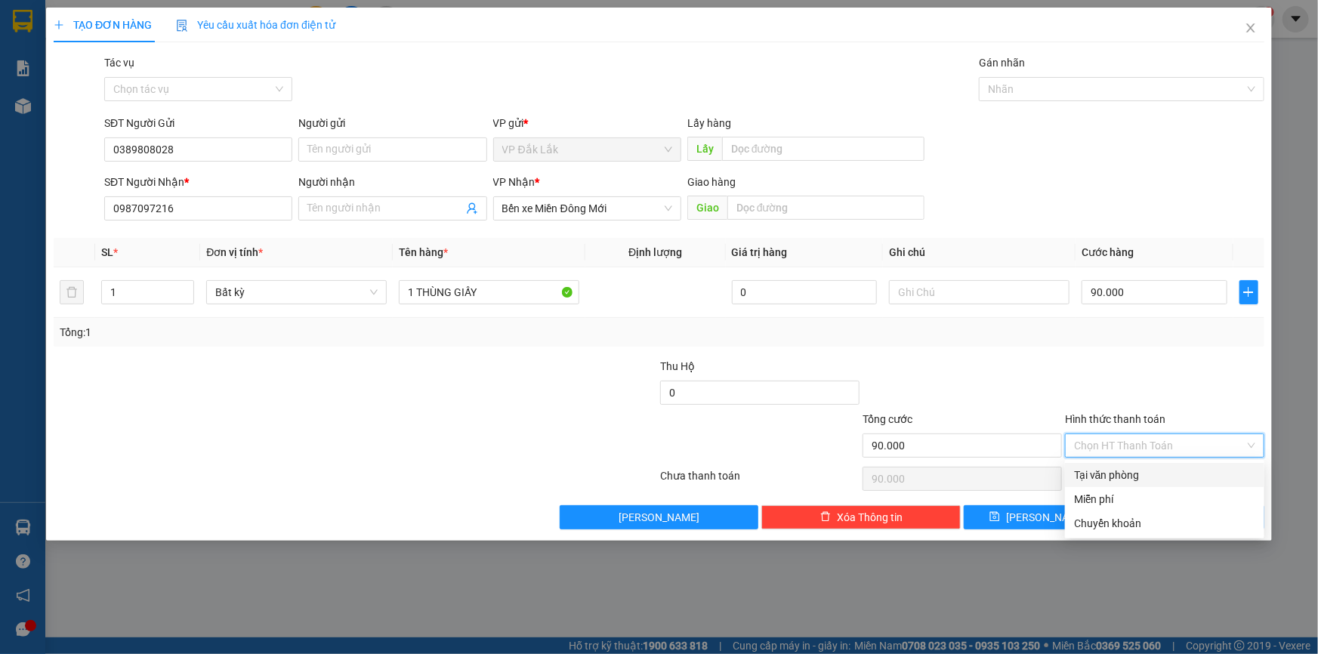
click at [1166, 468] on div "Tại văn phòng" at bounding box center [1164, 475] width 181 height 17
type input "0"
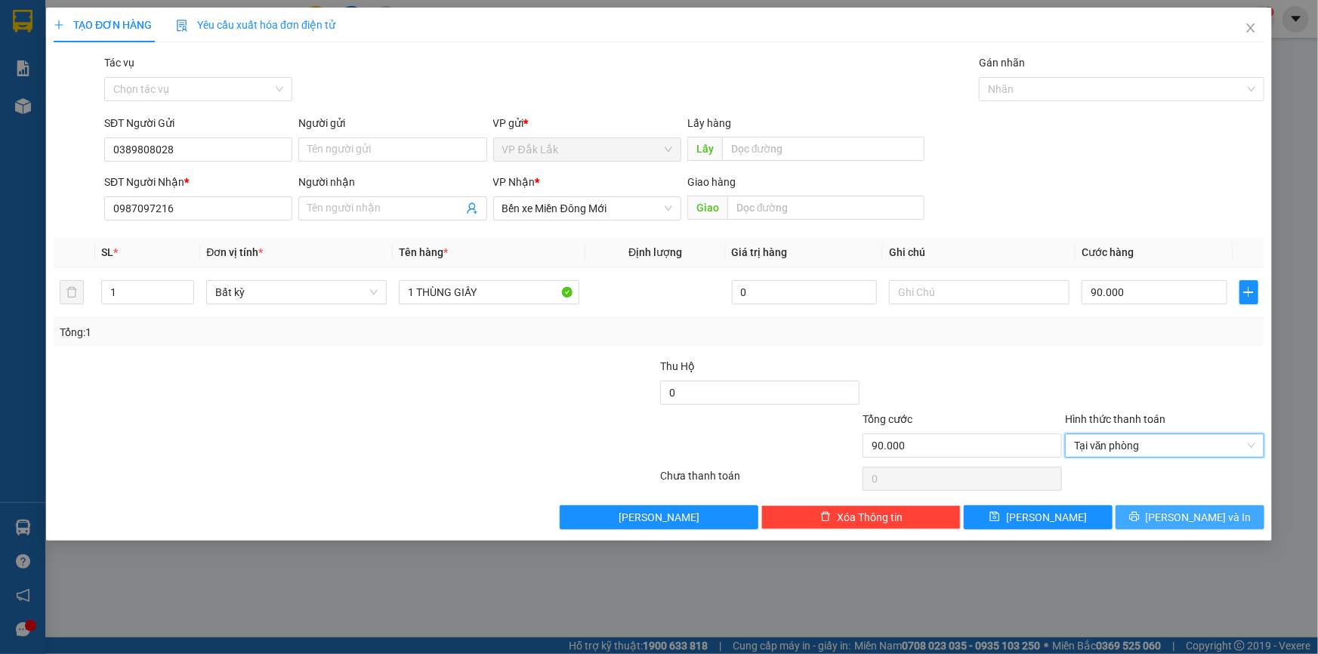
click at [1184, 518] on span "[PERSON_NAME] và In" at bounding box center [1199, 517] width 106 height 17
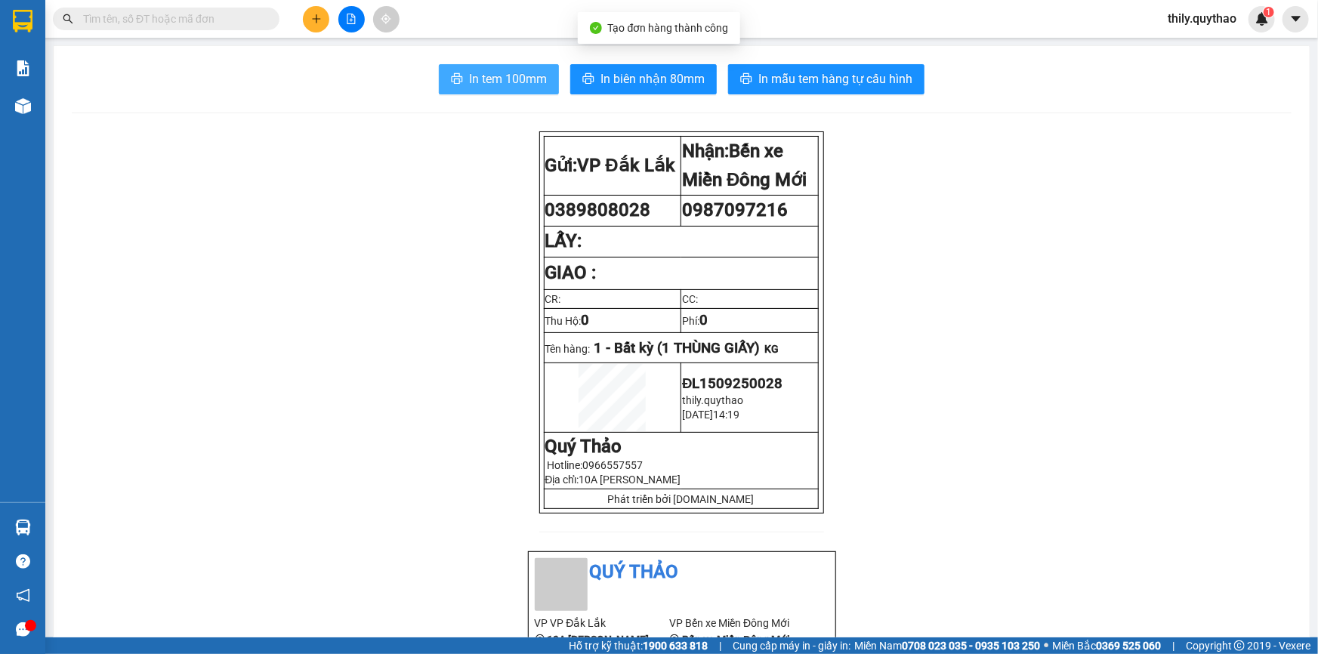
click at [511, 79] on span "In tem 100mm" at bounding box center [508, 78] width 78 height 19
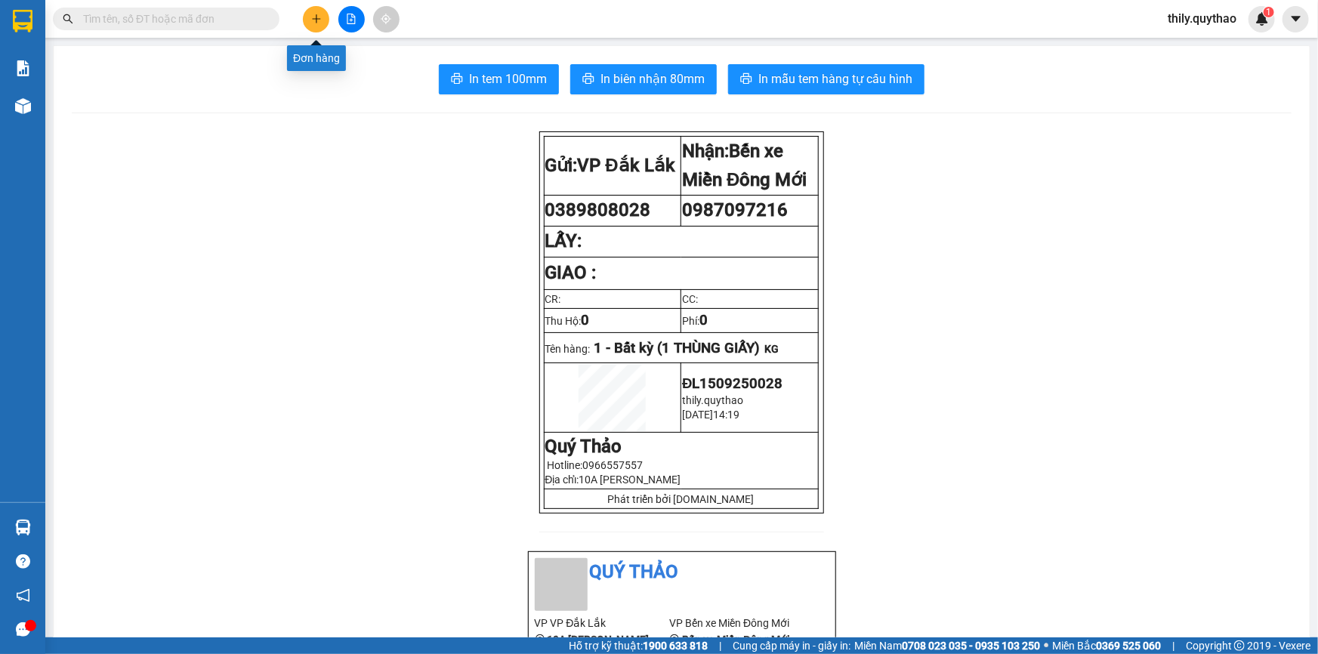
click at [316, 26] on button at bounding box center [316, 19] width 26 height 26
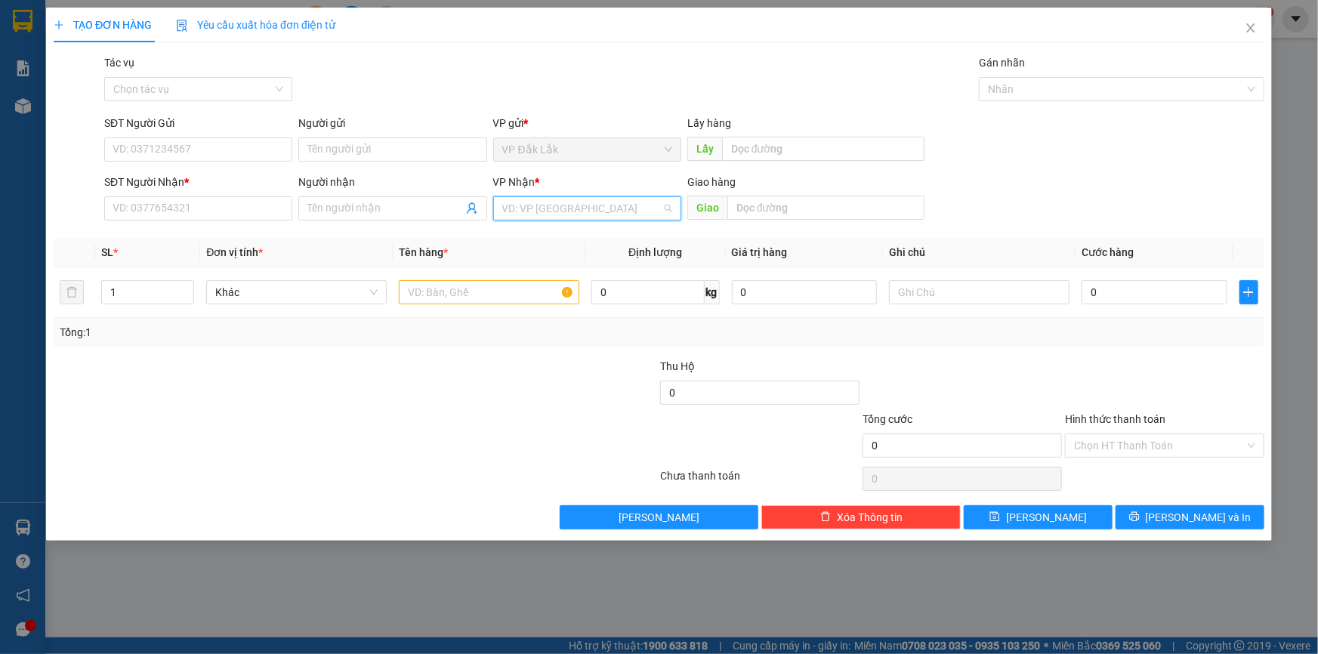
click at [597, 203] on input "search" at bounding box center [581, 208] width 159 height 23
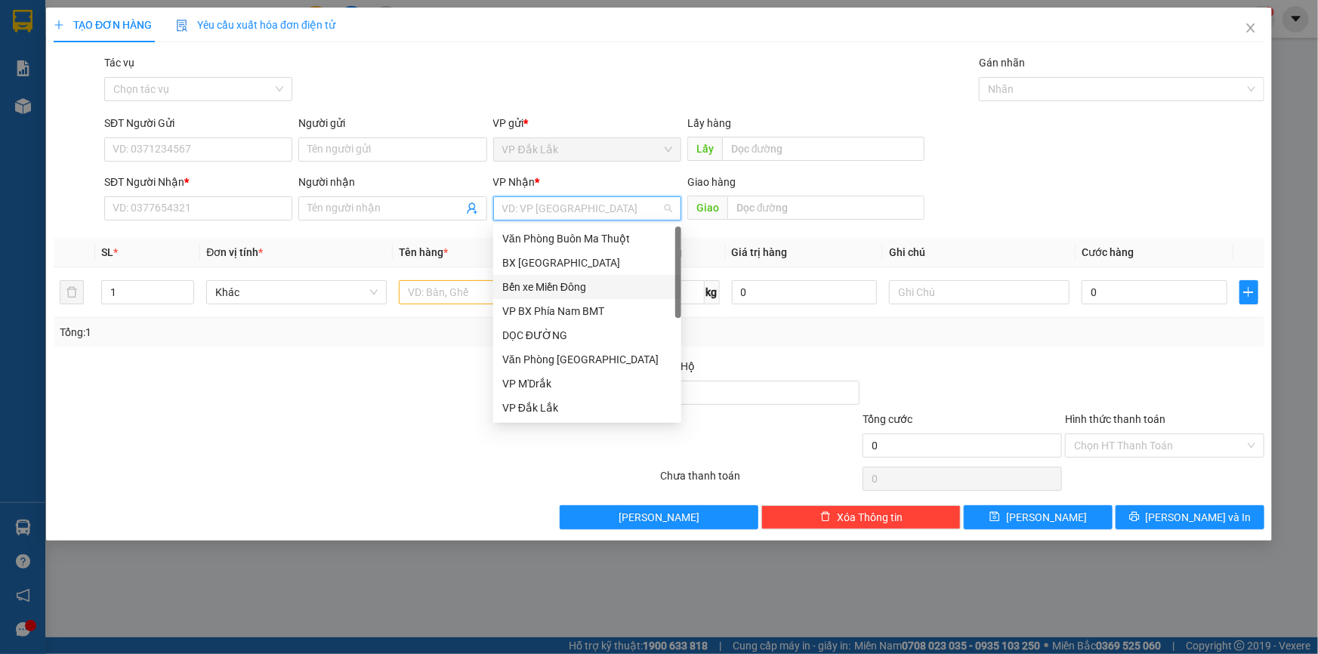
click at [606, 289] on div "Bến xe Miền Đông" at bounding box center [587, 287] width 170 height 17
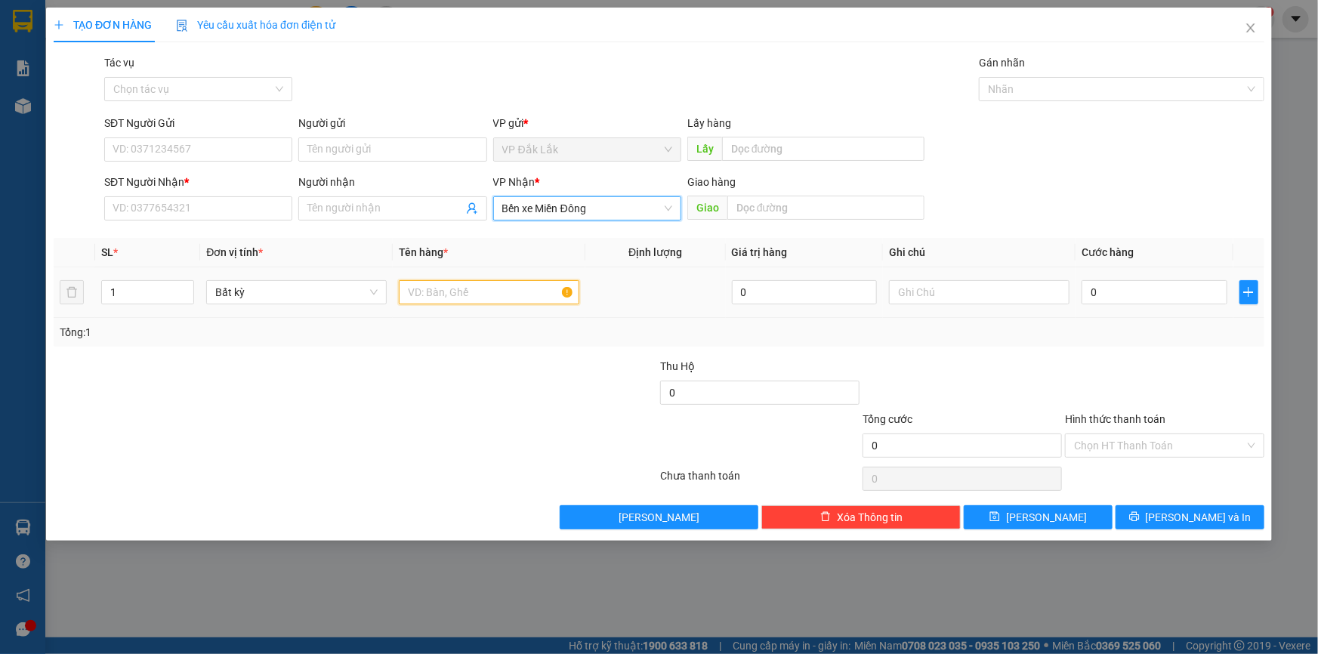
click at [496, 287] on input "text" at bounding box center [489, 292] width 180 height 24
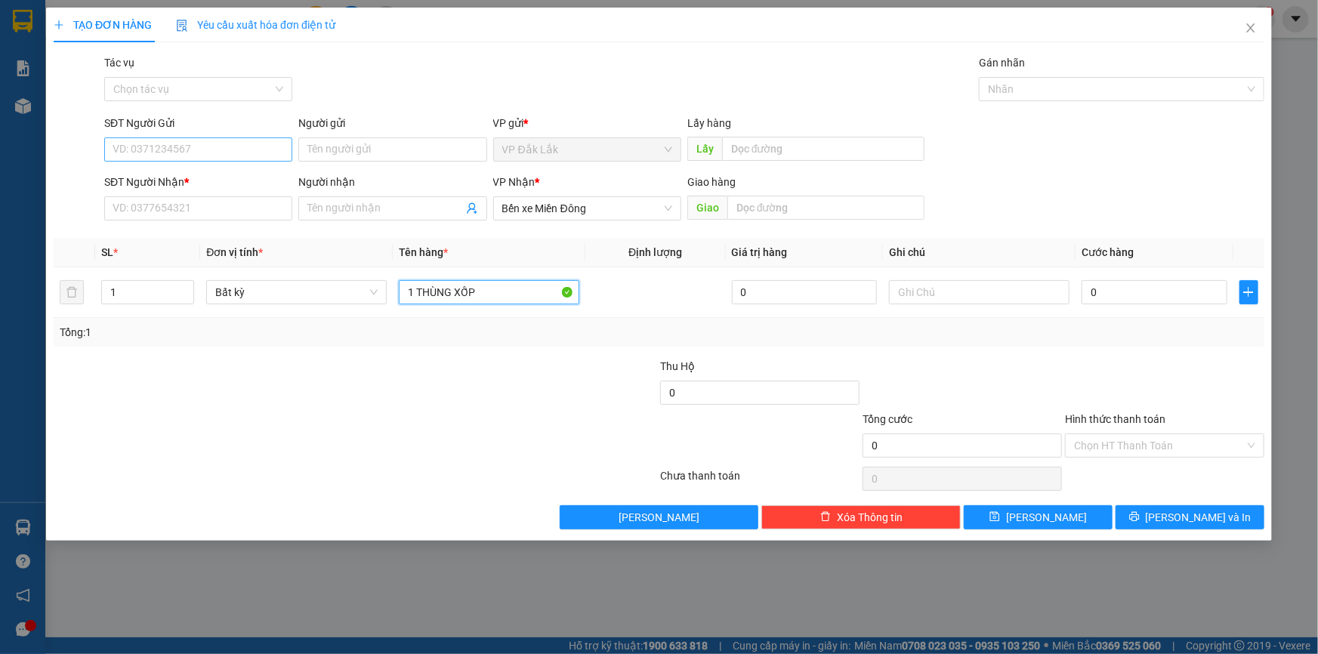
type input "1 THÙNG XỐP"
click at [154, 140] on input "SĐT Người Gửi" at bounding box center [198, 149] width 188 height 24
click at [143, 200] on input "SĐT Người Nhận *" at bounding box center [198, 208] width 188 height 24
click at [1084, 302] on input "0" at bounding box center [1154, 292] width 146 height 24
type input "1"
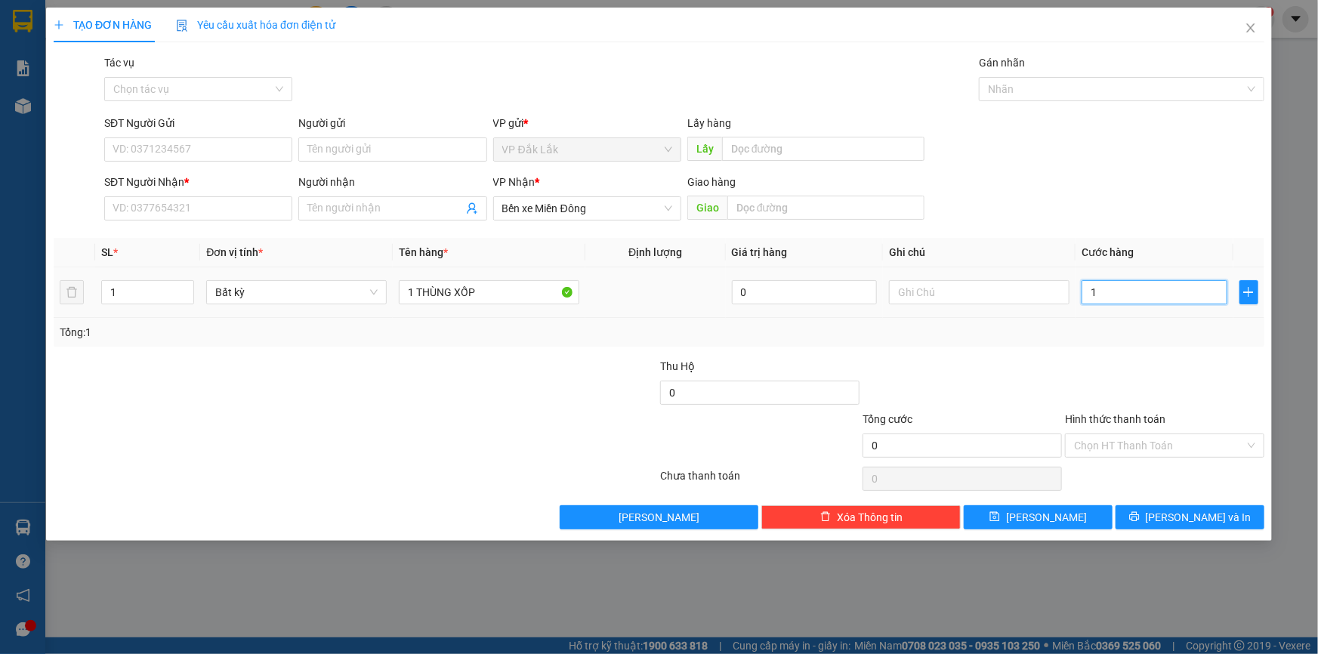
type input "1"
type input "12"
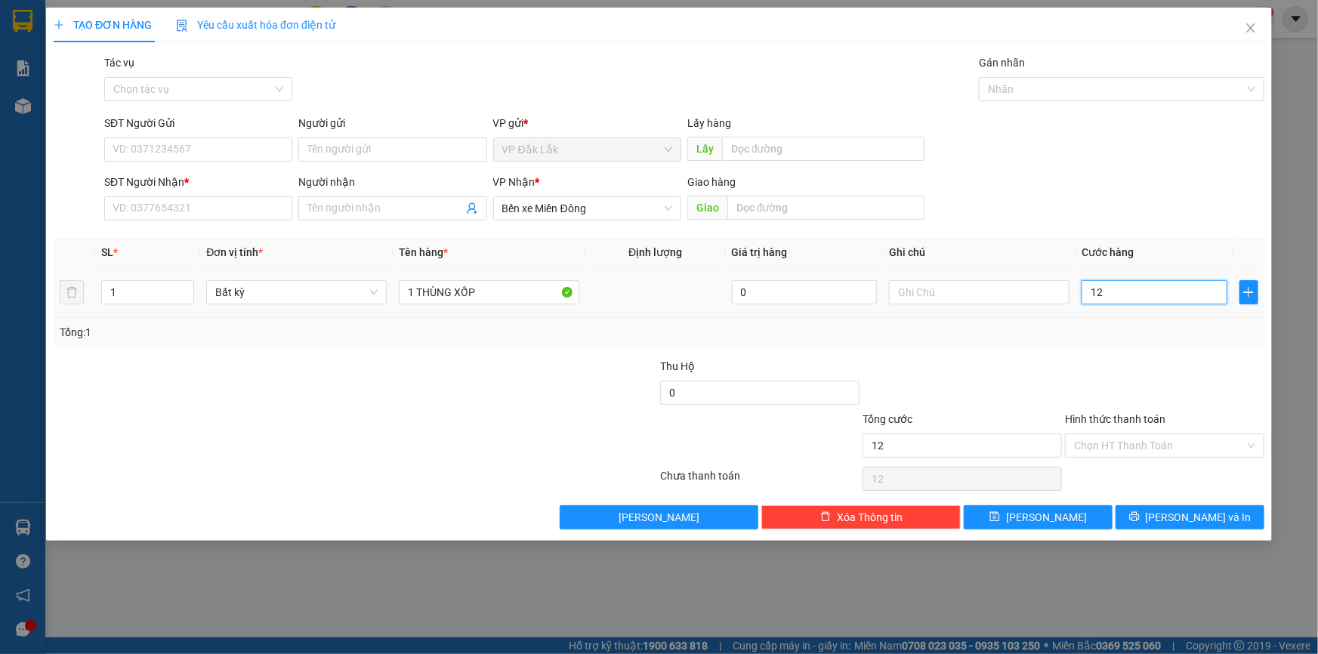
type input "120"
type input "1.200"
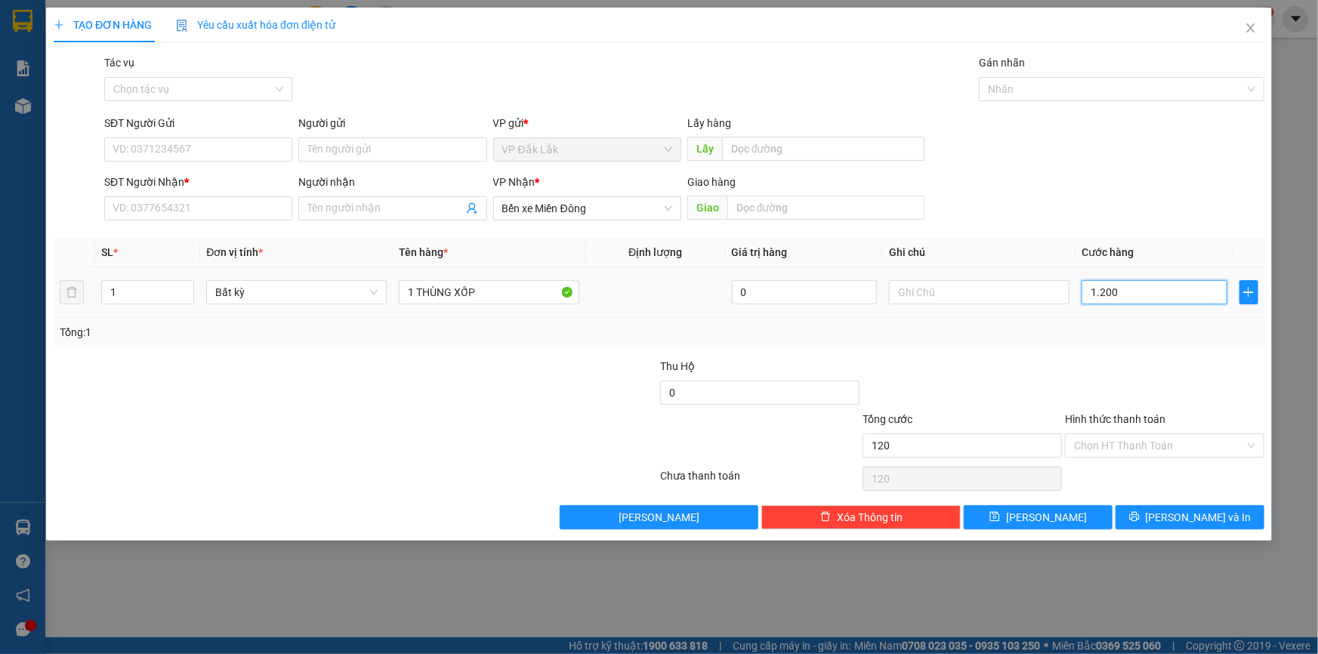
type input "1.200"
type input "12.000"
type input "120.000"
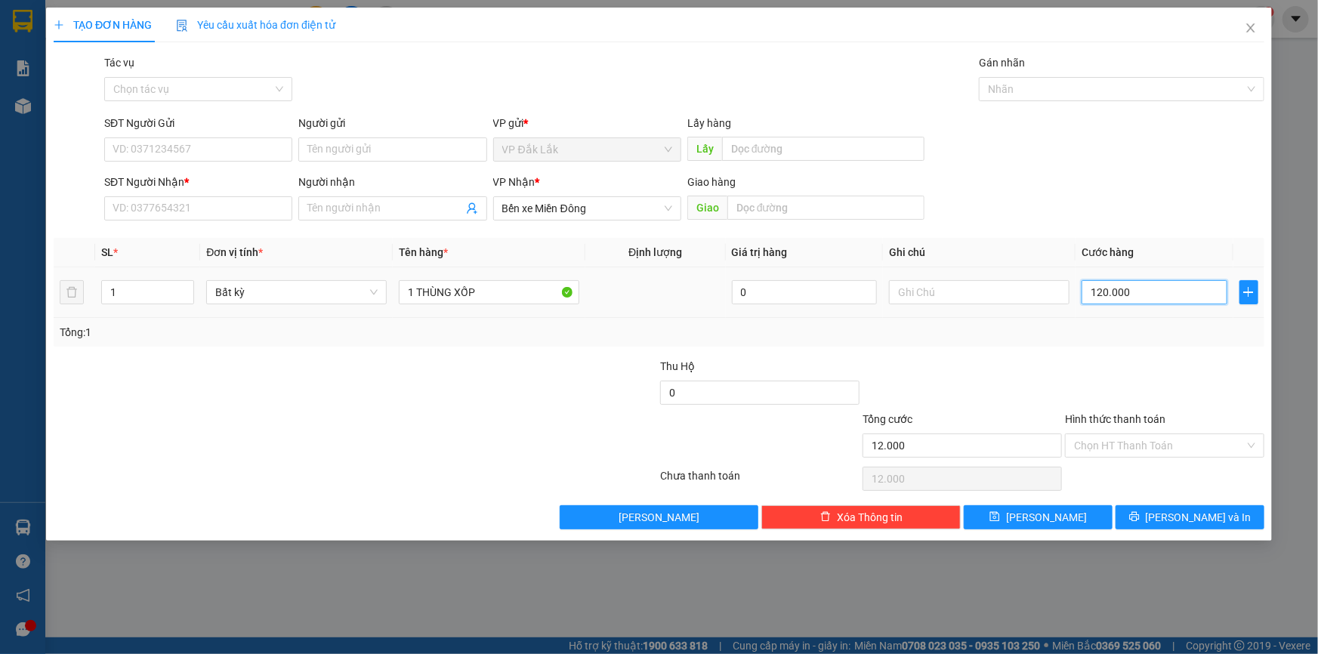
type input "120.000"
click at [1178, 443] on input "Hình thức thanh toán" at bounding box center [1159, 445] width 171 height 23
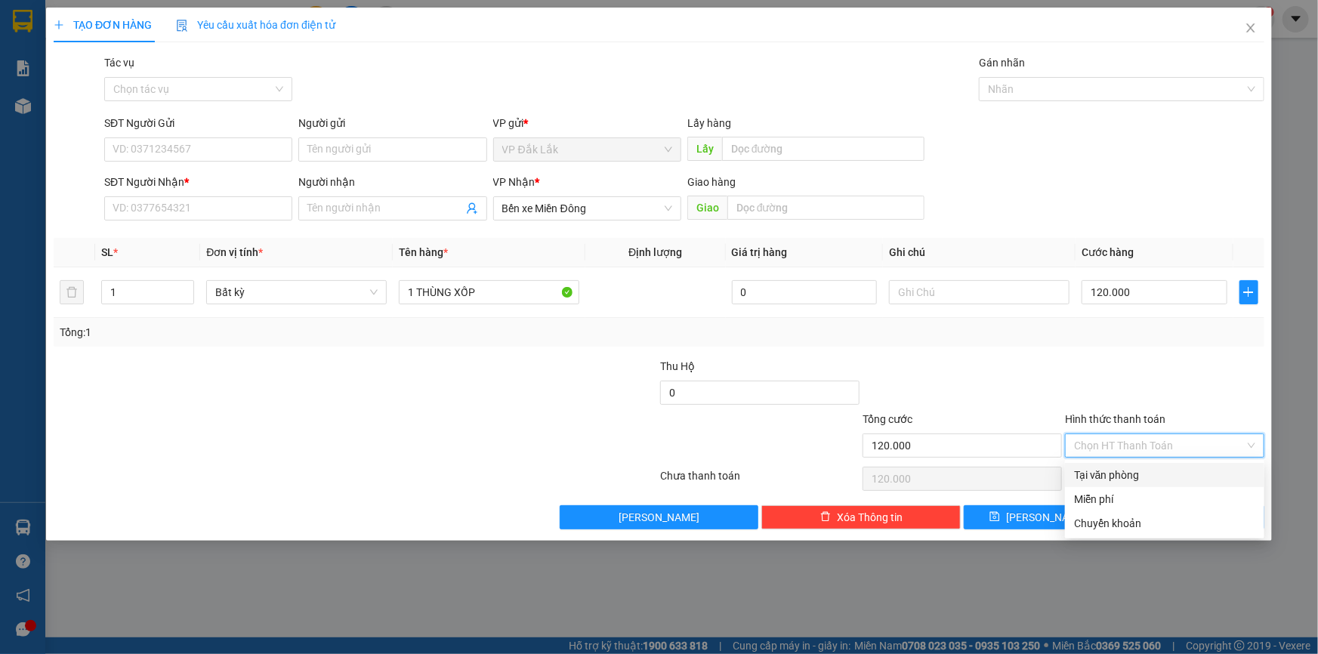
click at [1186, 473] on div "Tại văn phòng" at bounding box center [1164, 475] width 181 height 17
type input "0"
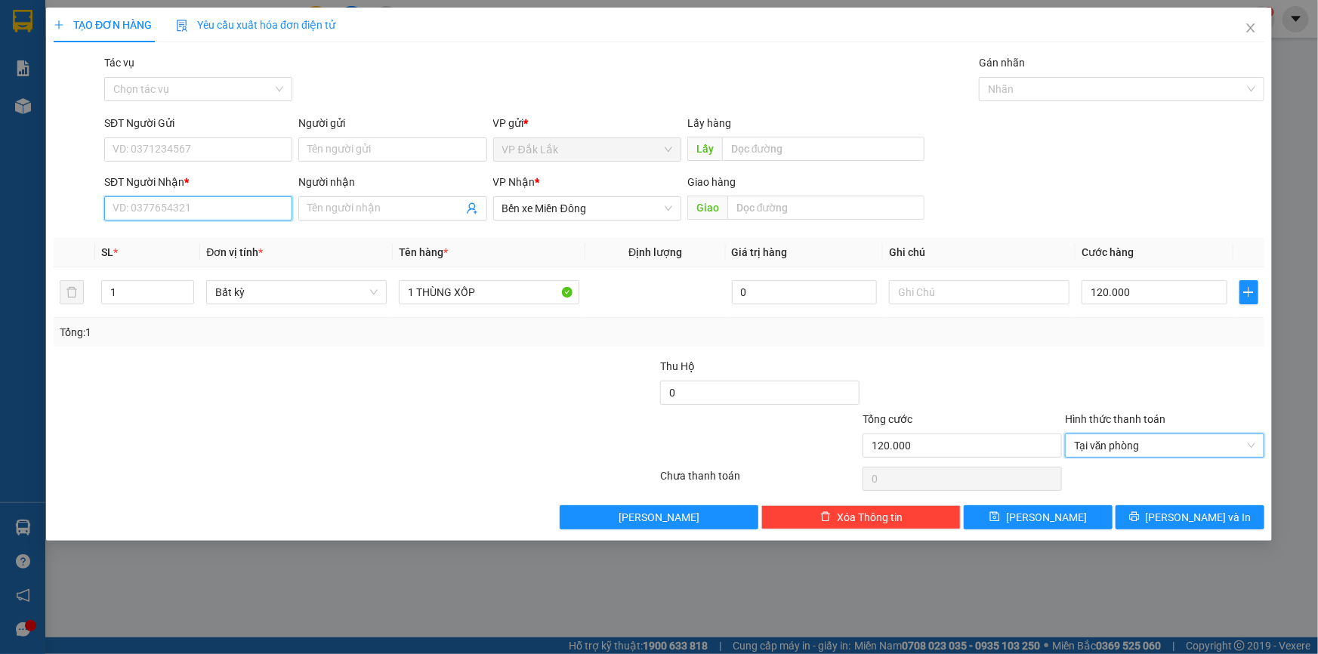
click at [187, 198] on input "SĐT Người Nhận *" at bounding box center [198, 208] width 188 height 24
click at [157, 135] on div "SĐT Người Gửi" at bounding box center [198, 126] width 188 height 23
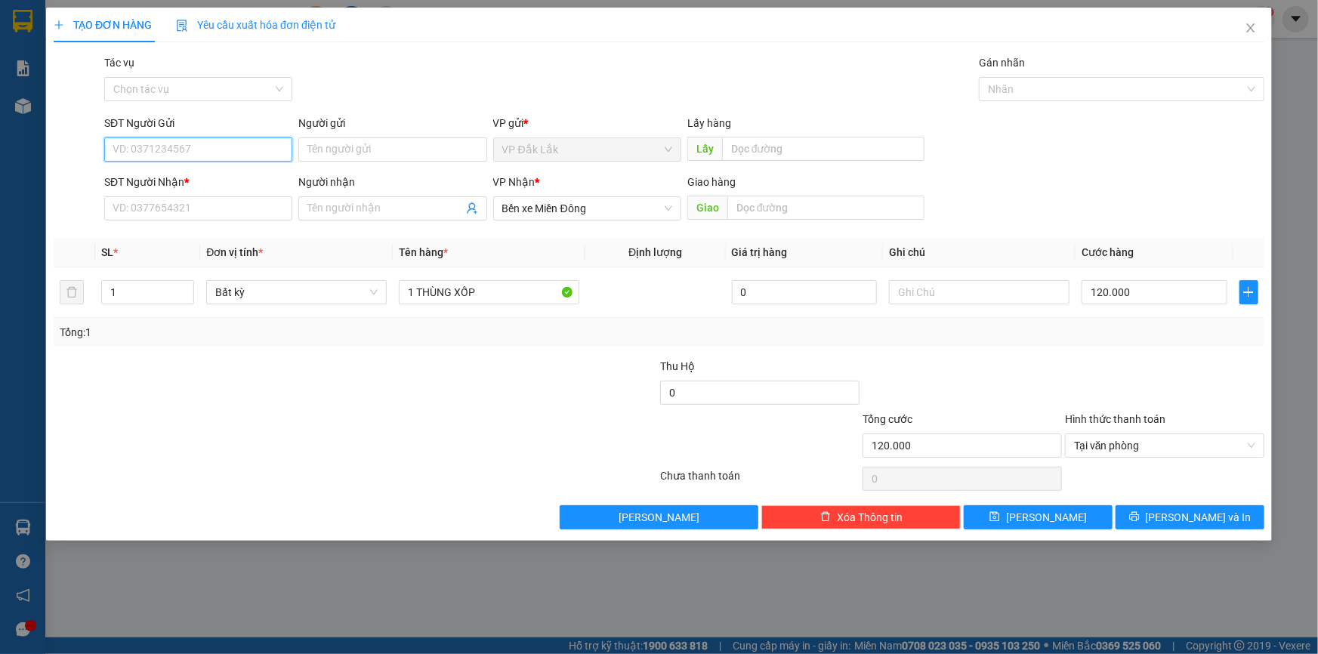
click at [148, 147] on input "SĐT Người Gửi" at bounding box center [198, 149] width 188 height 24
drag, startPoint x: 143, startPoint y: 174, endPoint x: 190, endPoint y: 207, distance: 57.0
click at [143, 175] on div "0349030939" at bounding box center [198, 179] width 170 height 17
type input "0349030939"
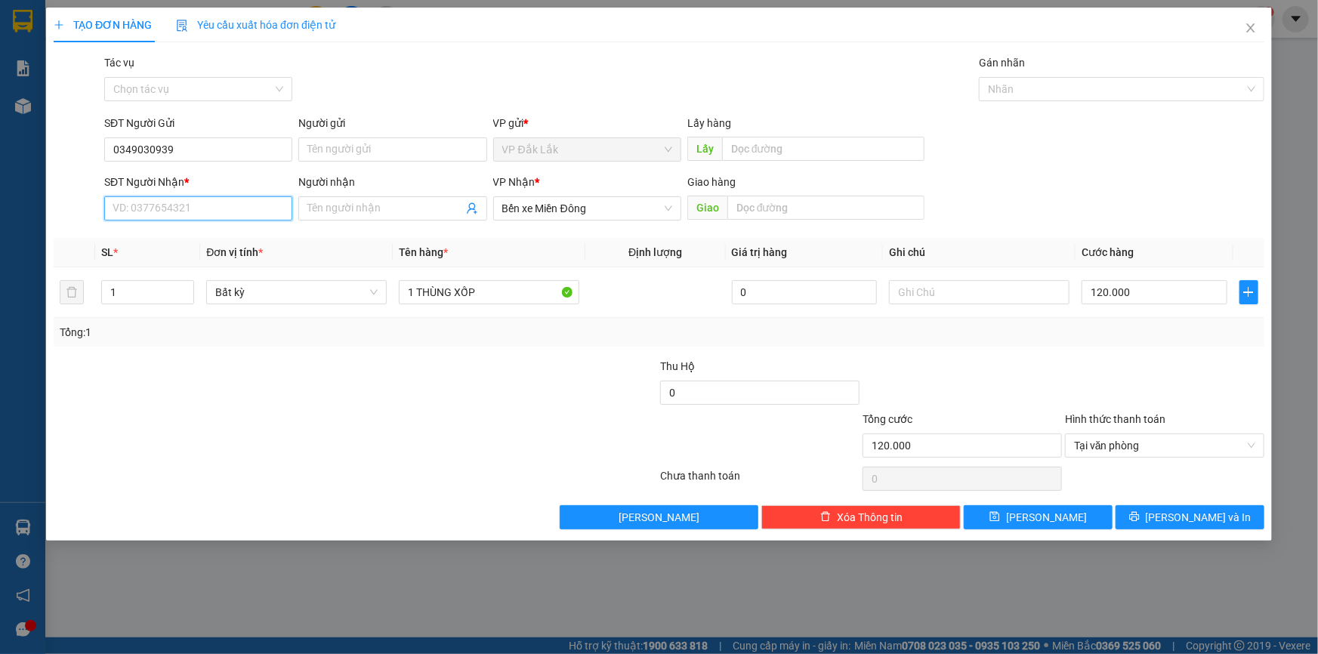
click at [190, 207] on input "SĐT Người Nhận *" at bounding box center [198, 208] width 188 height 24
click at [182, 293] on div "0364009446" at bounding box center [198, 287] width 170 height 17
type input "0364009446"
click at [1140, 519] on icon "printer" at bounding box center [1134, 516] width 11 height 11
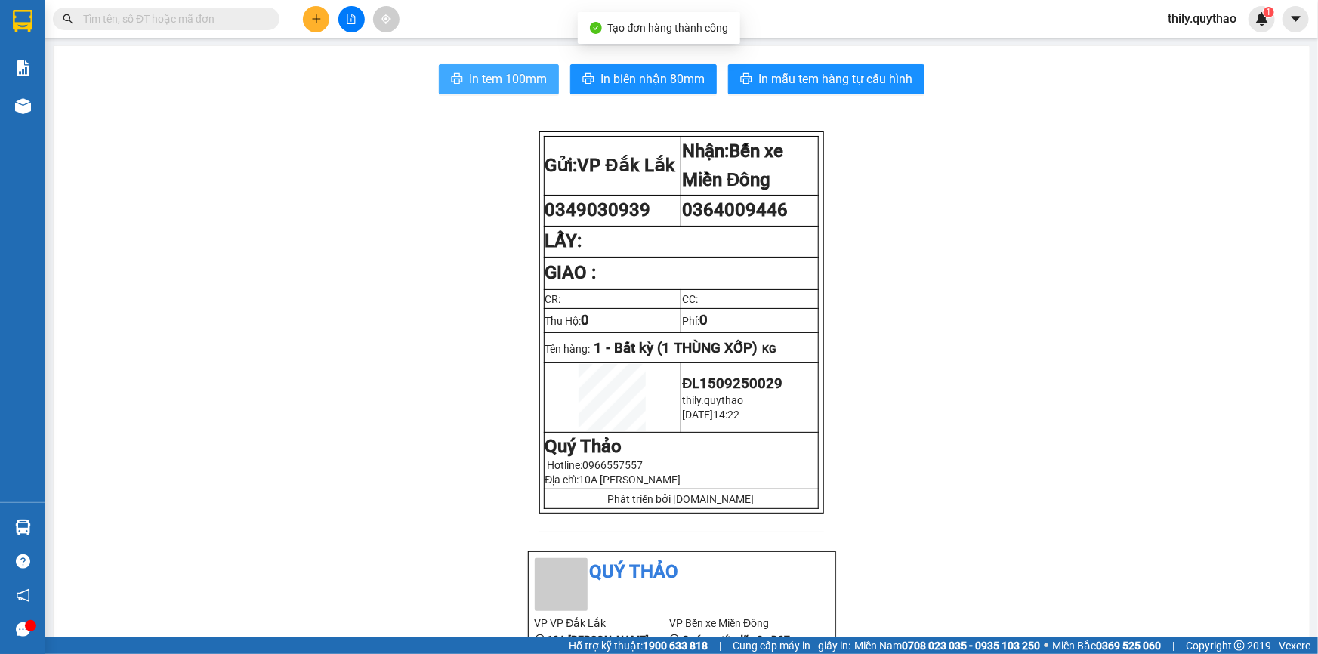
drag, startPoint x: 483, startPoint y: 68, endPoint x: 536, endPoint y: 74, distance: 53.2
click at [483, 68] on button "In tem 100mm" at bounding box center [499, 79] width 120 height 30
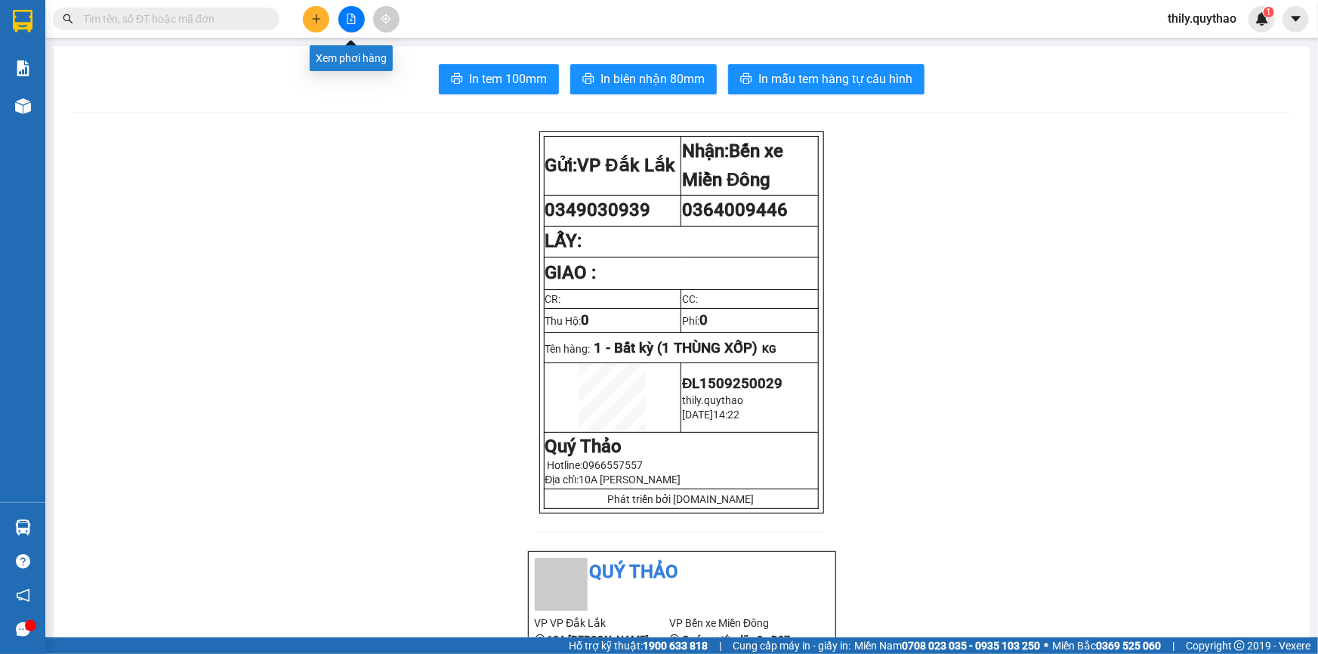
click at [354, 23] on icon "file-add" at bounding box center [351, 19] width 8 height 11
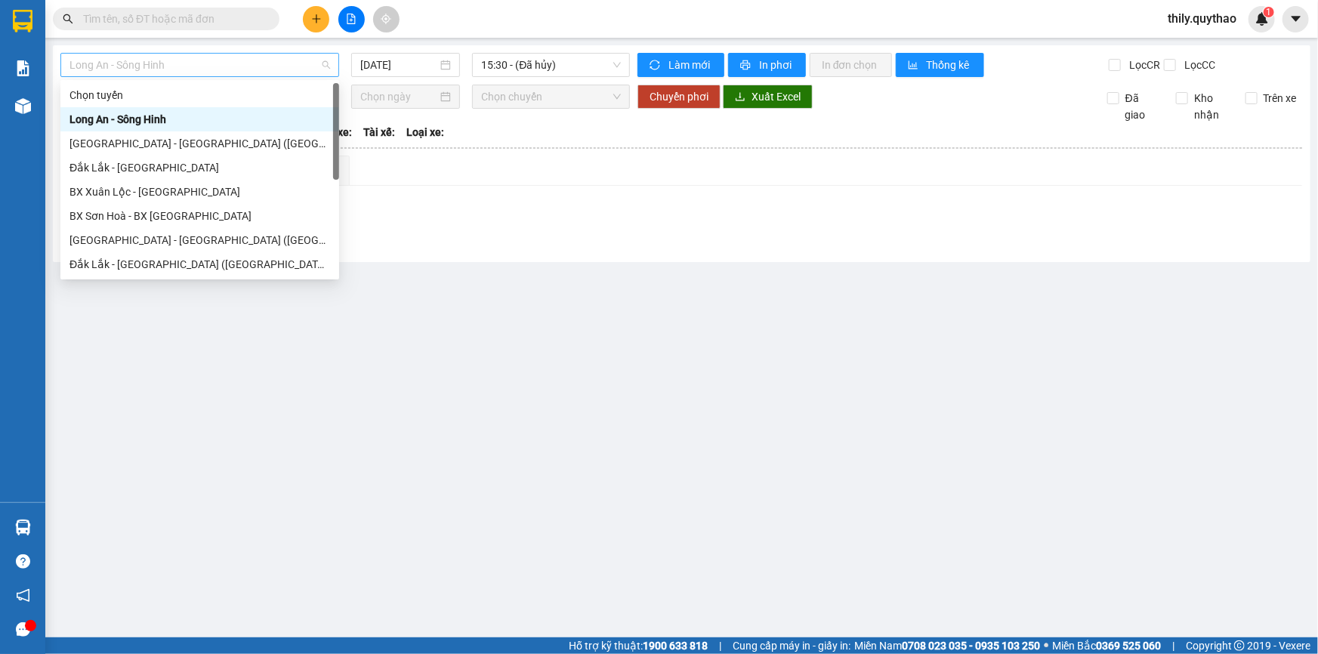
click at [264, 65] on span "Long An - Sông Hinh" at bounding box center [199, 65] width 261 height 23
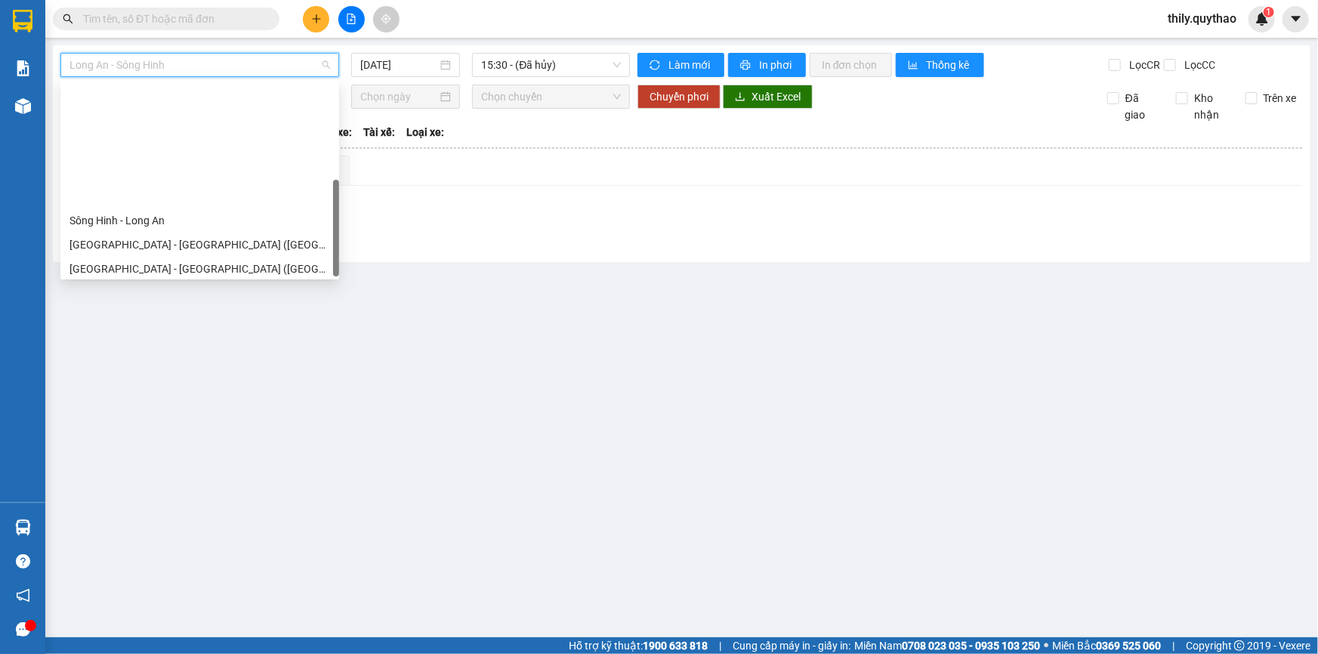
scroll to position [217, 0]
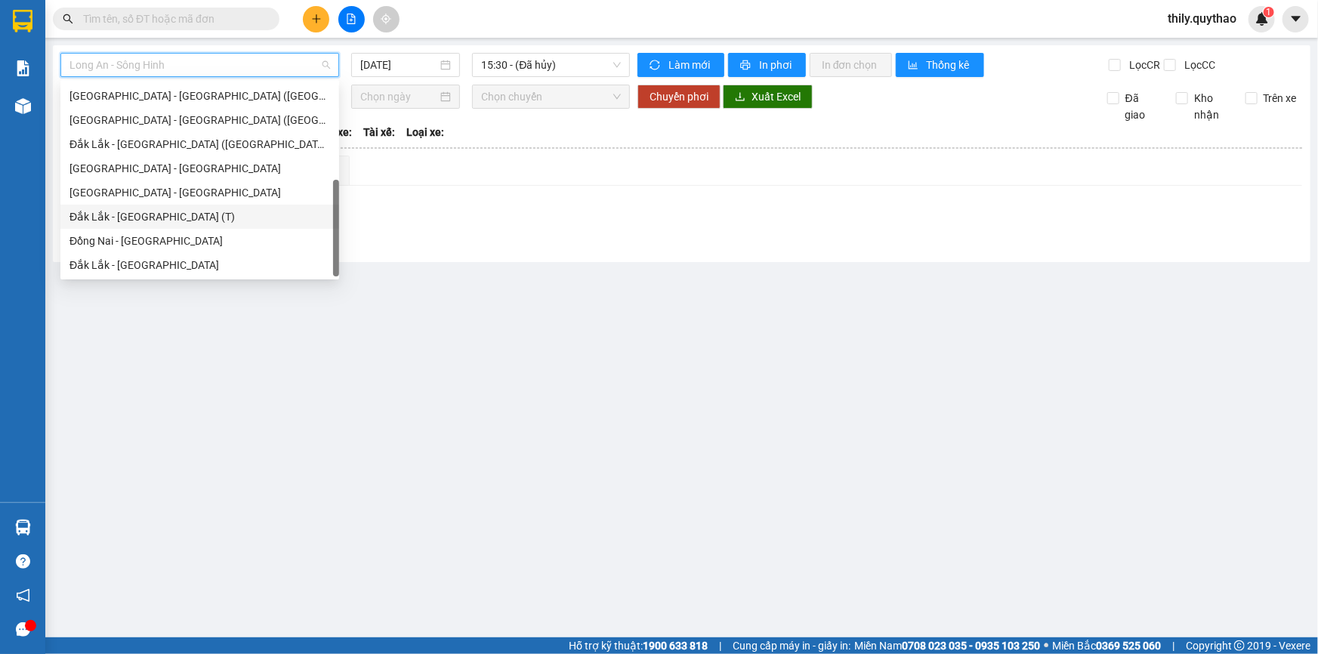
click at [208, 219] on div "Đắk Lắk - Sài Gòn (T)" at bounding box center [199, 216] width 261 height 17
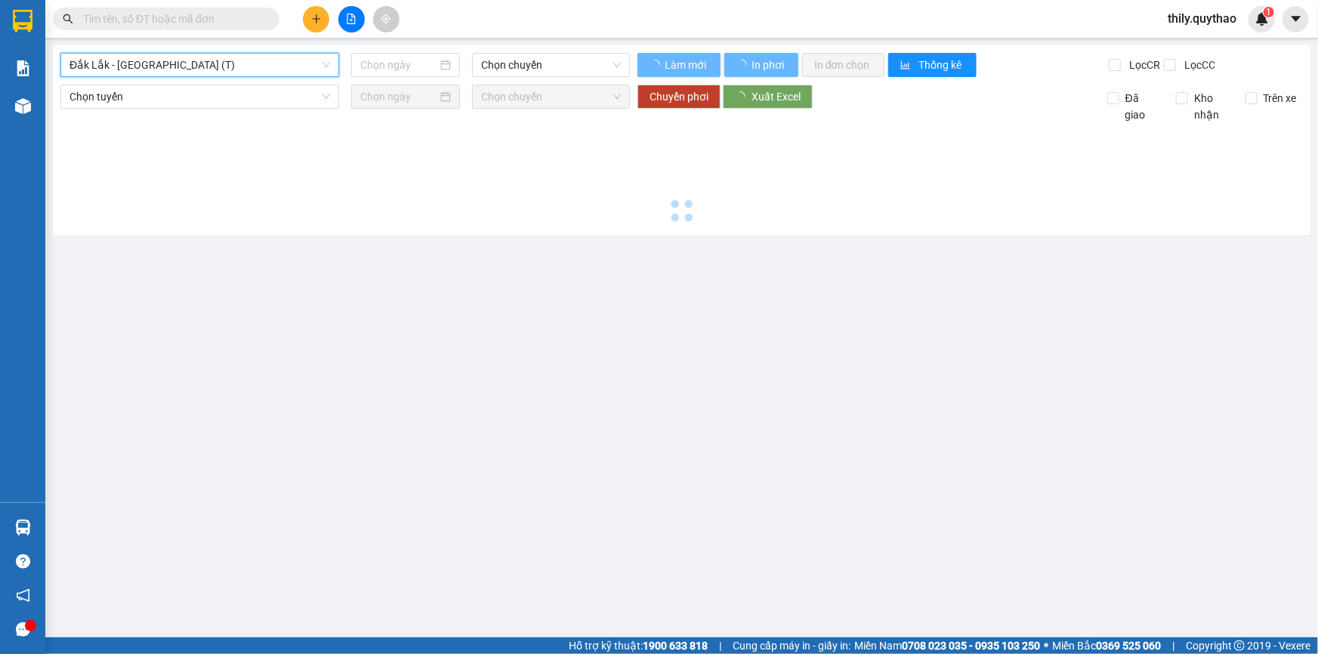
type input "15/09/2025"
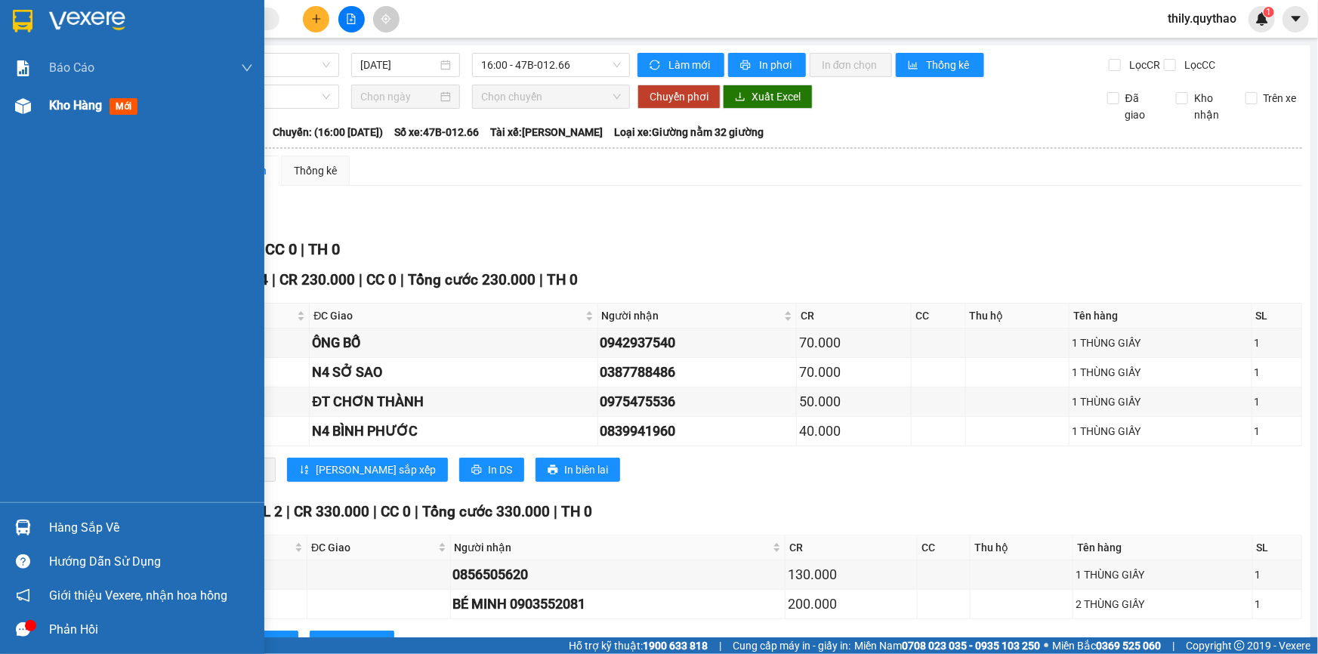
click at [32, 109] on div at bounding box center [23, 106] width 26 height 26
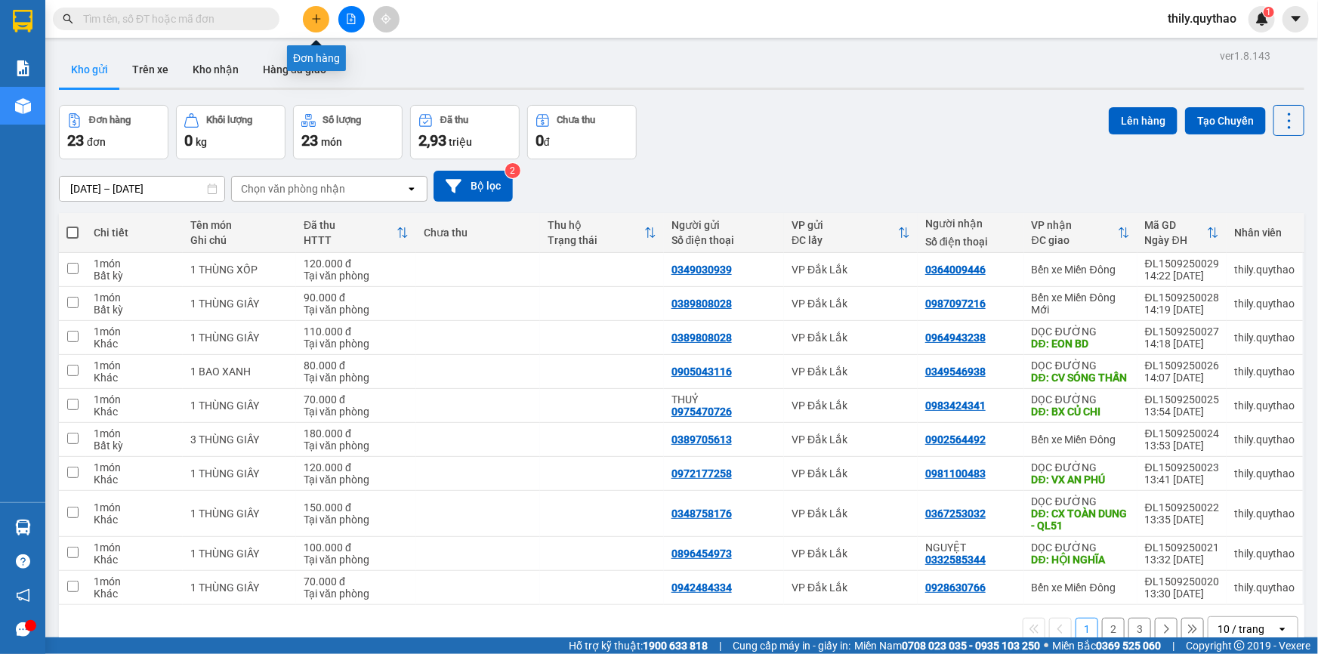
click at [308, 15] on button at bounding box center [316, 19] width 26 height 26
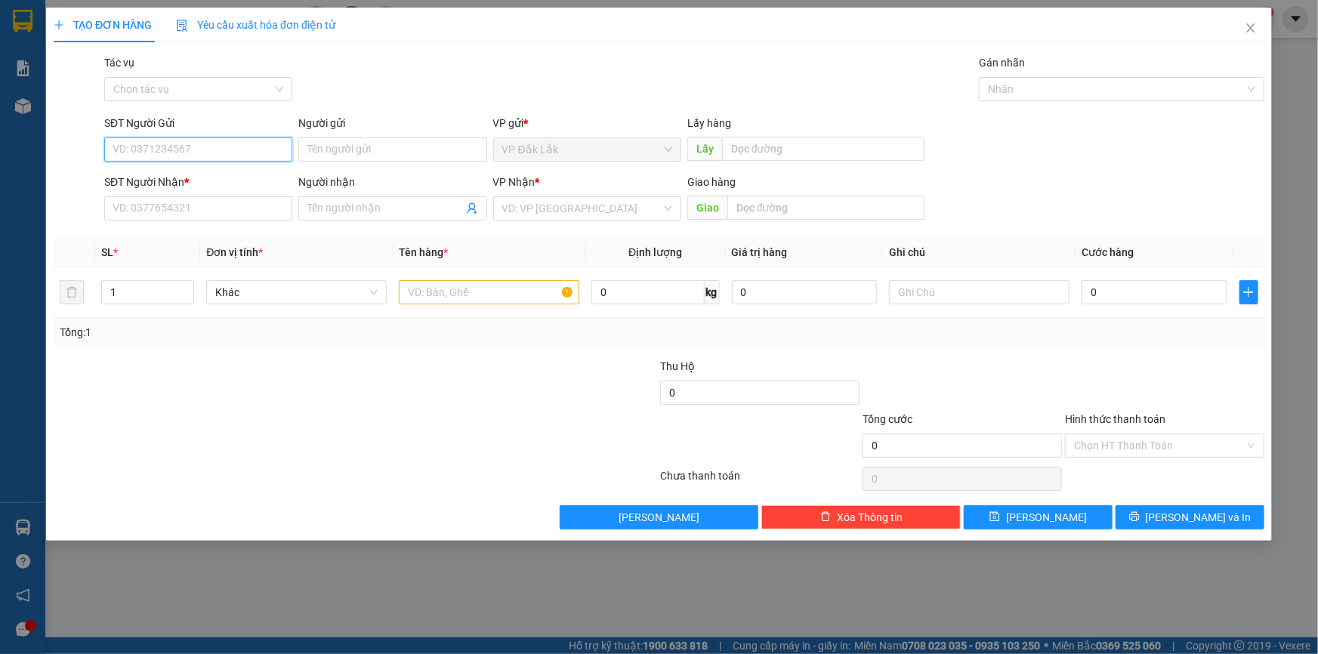
click at [147, 148] on input "SĐT Người Gửi" at bounding box center [198, 149] width 188 height 24
type input "0338624647"
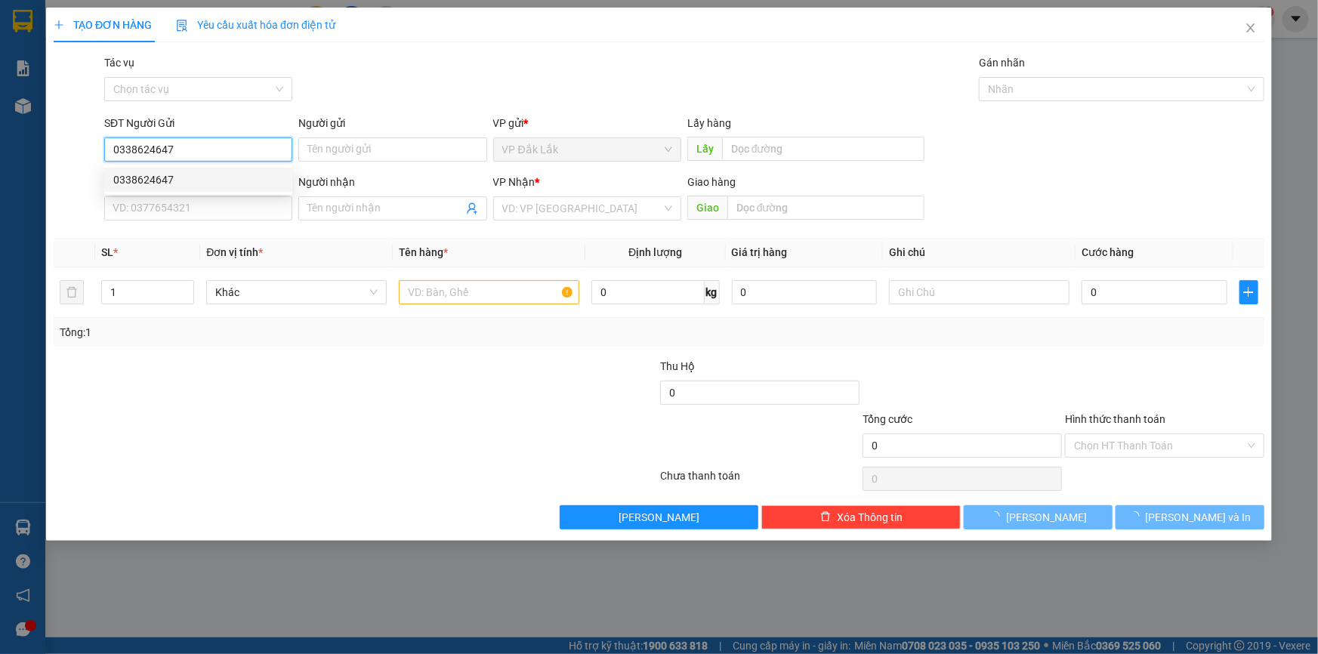
click at [153, 171] on div "0338624647" at bounding box center [198, 179] width 170 height 17
type input "0933384699"
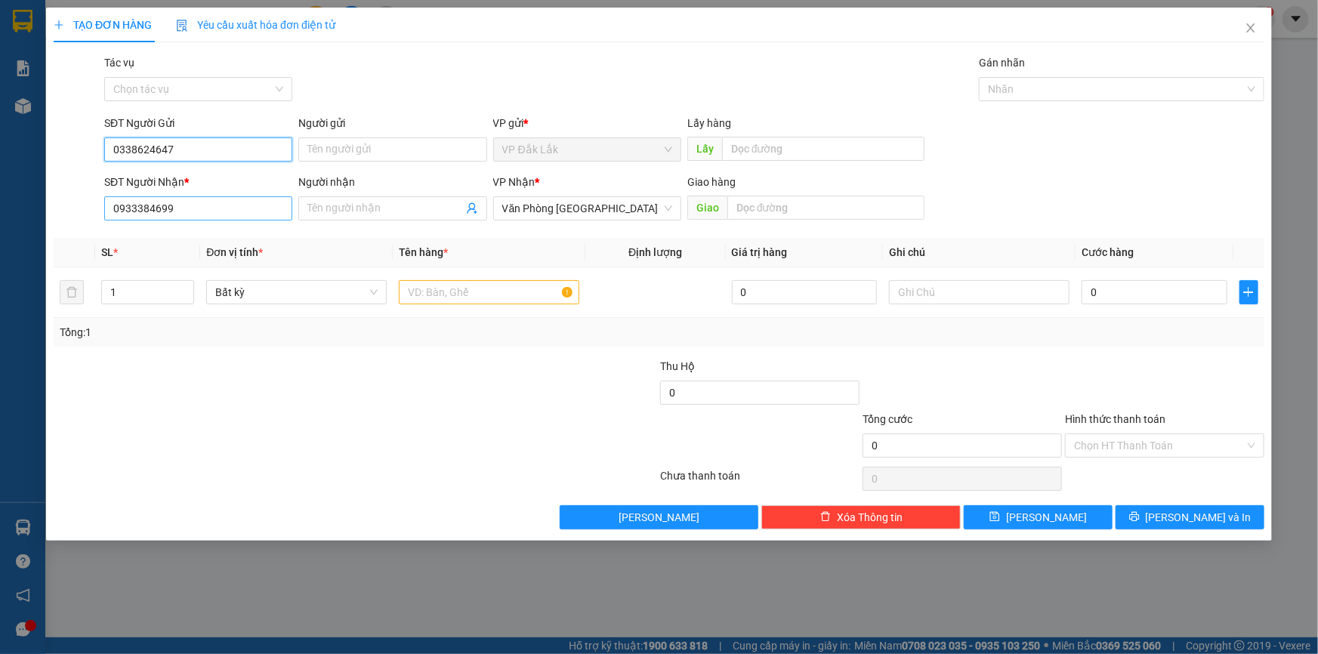
type input "0338624647"
click at [180, 209] on input "0933384699" at bounding box center [198, 208] width 188 height 24
click at [489, 304] on div at bounding box center [489, 292] width 180 height 30
click at [470, 295] on input "text" at bounding box center [489, 292] width 180 height 24
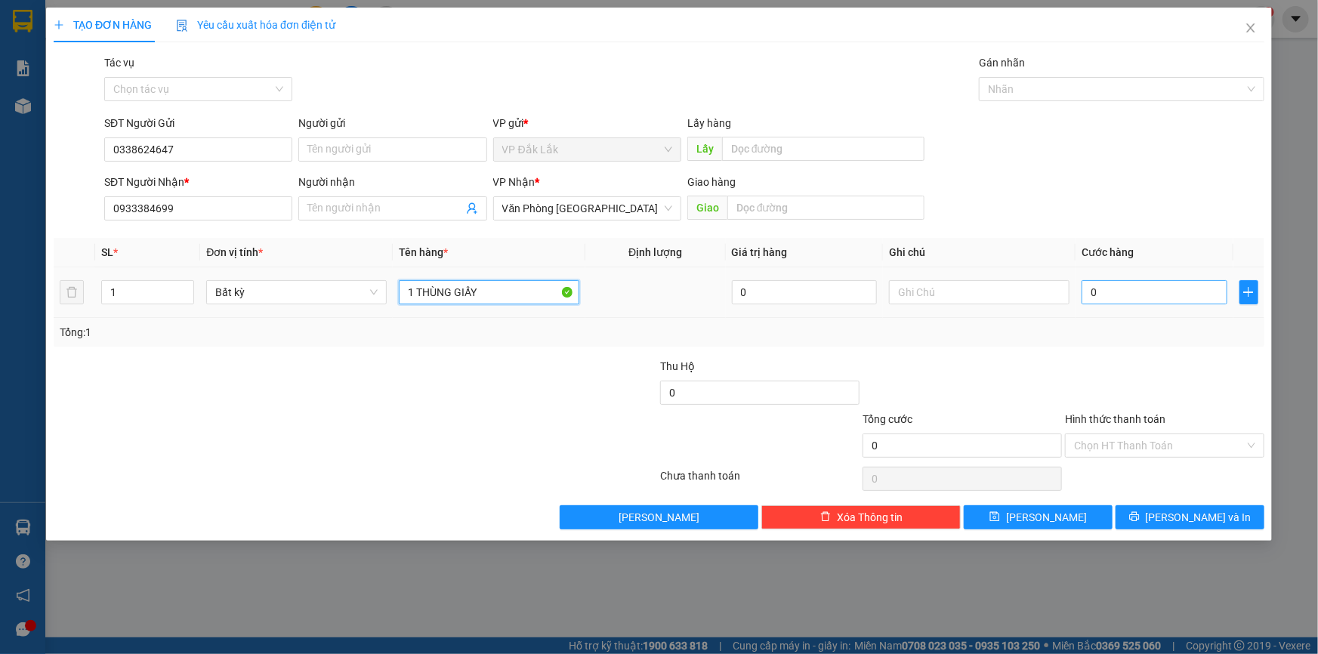
type input "1 THÙNG GIẤY"
click at [1087, 291] on input "0" at bounding box center [1154, 292] width 146 height 24
type input "5"
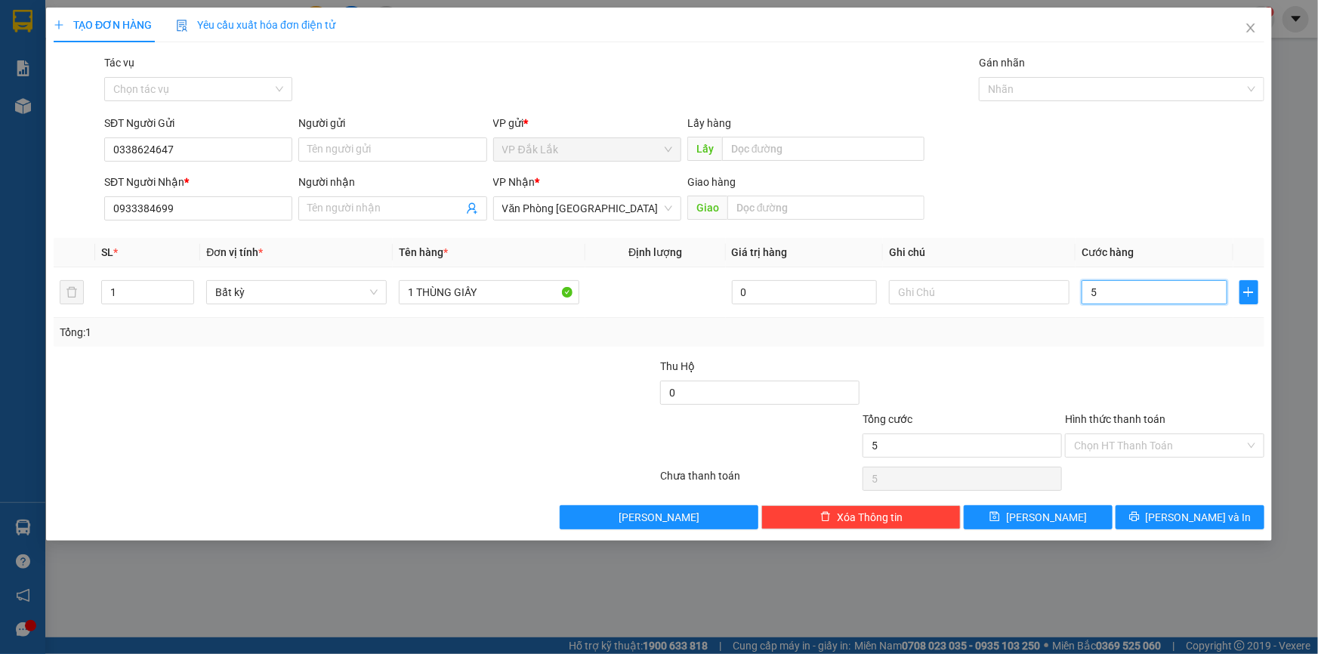
type input "50"
type input "500"
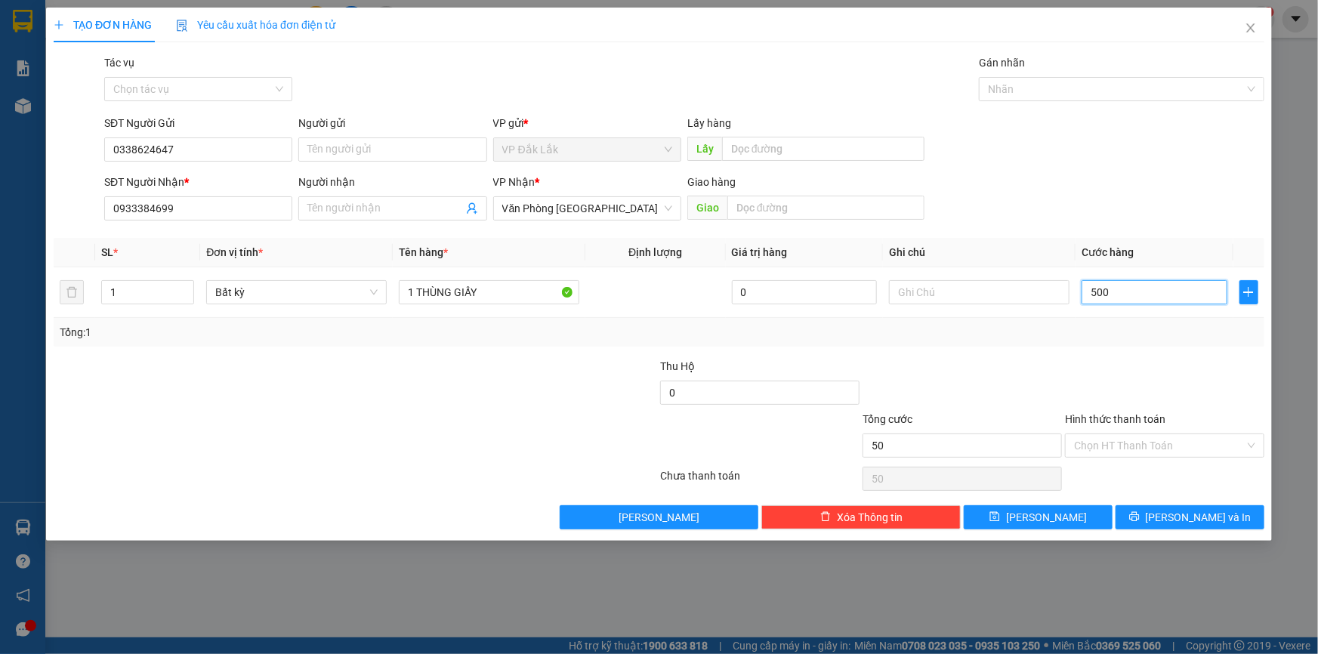
type input "500"
type input "5.000"
type input "50.000"
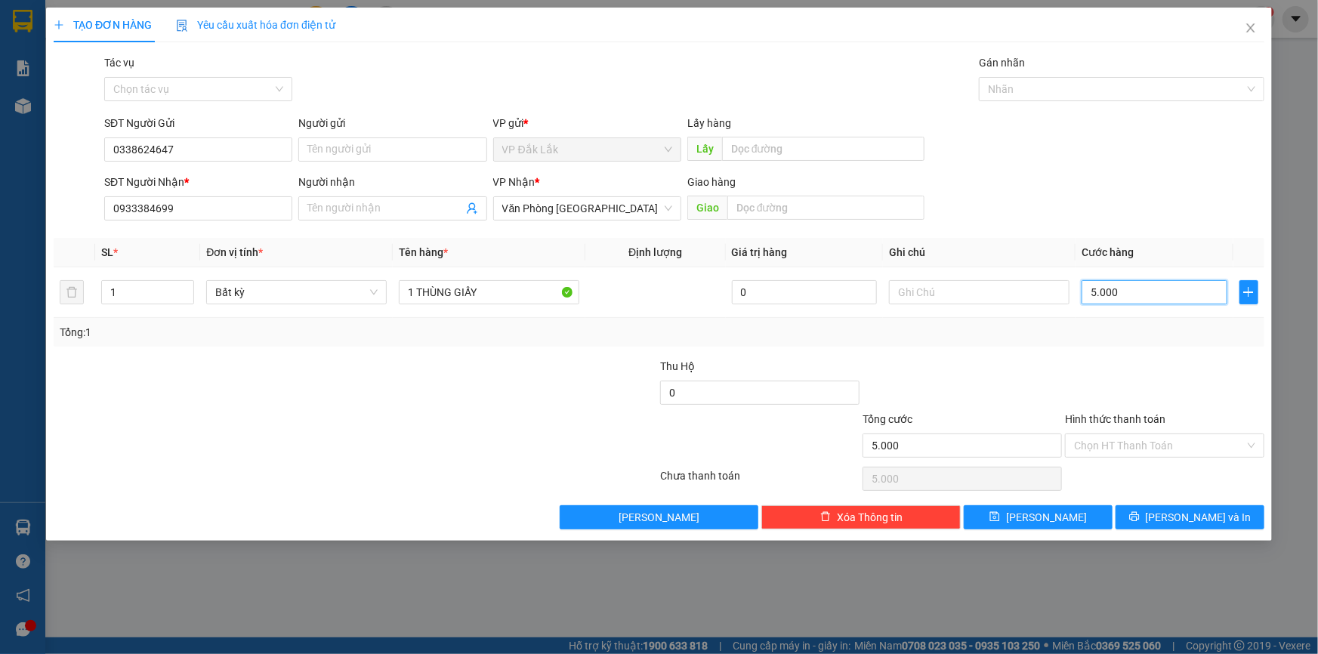
type input "50.000"
drag, startPoint x: 1168, startPoint y: 441, endPoint x: 1168, endPoint y: 449, distance: 7.6
click at [1169, 446] on input "Hình thức thanh toán" at bounding box center [1159, 445] width 171 height 23
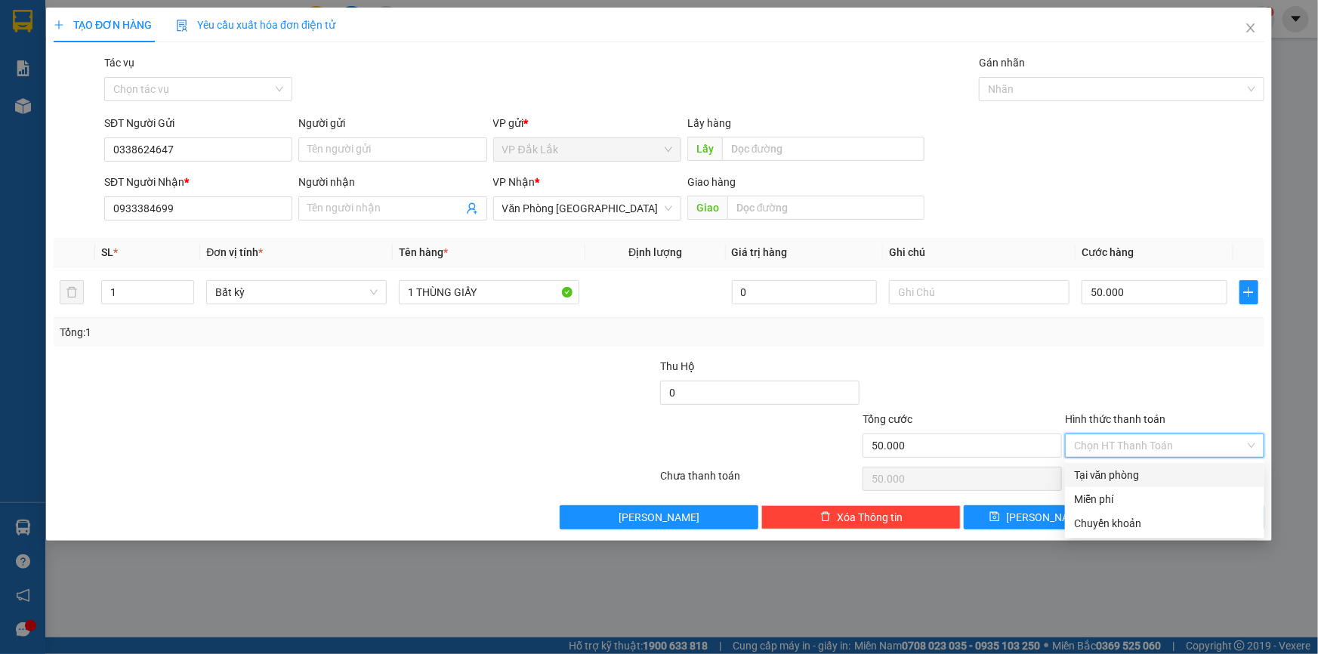
click at [1164, 472] on div "Tại văn phòng" at bounding box center [1164, 475] width 181 height 17
type input "0"
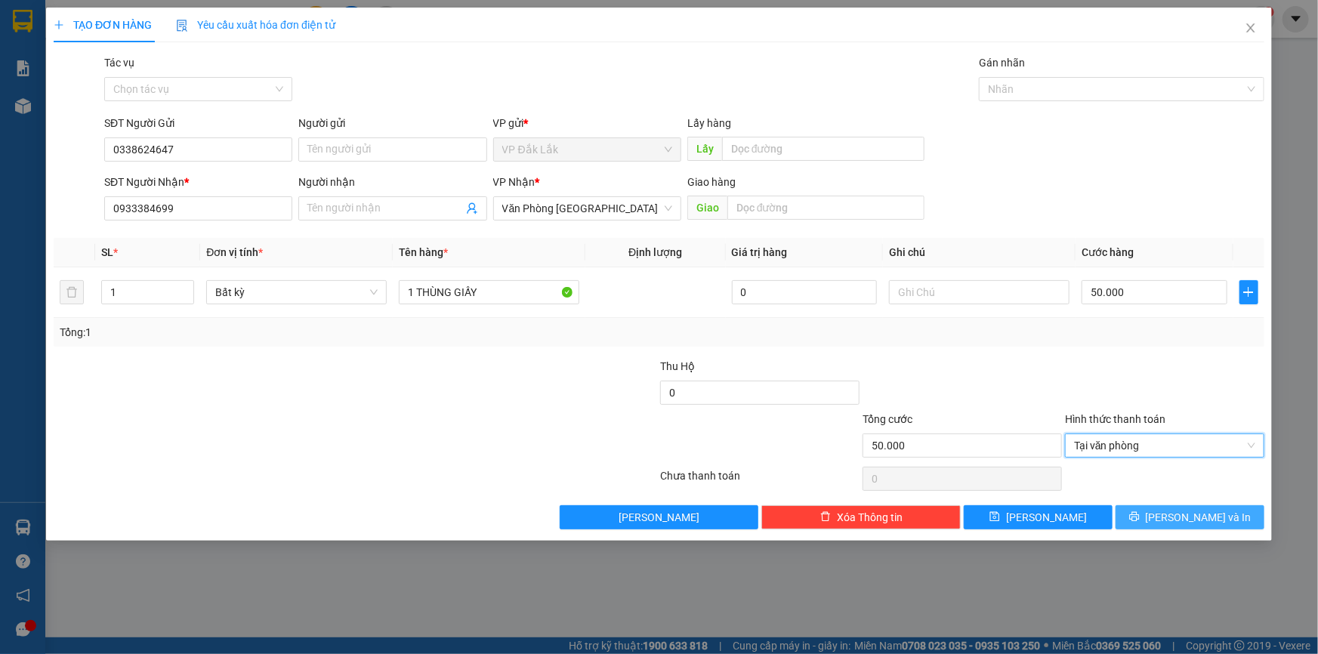
click at [1174, 514] on button "Lưu và In" at bounding box center [1189, 517] width 149 height 24
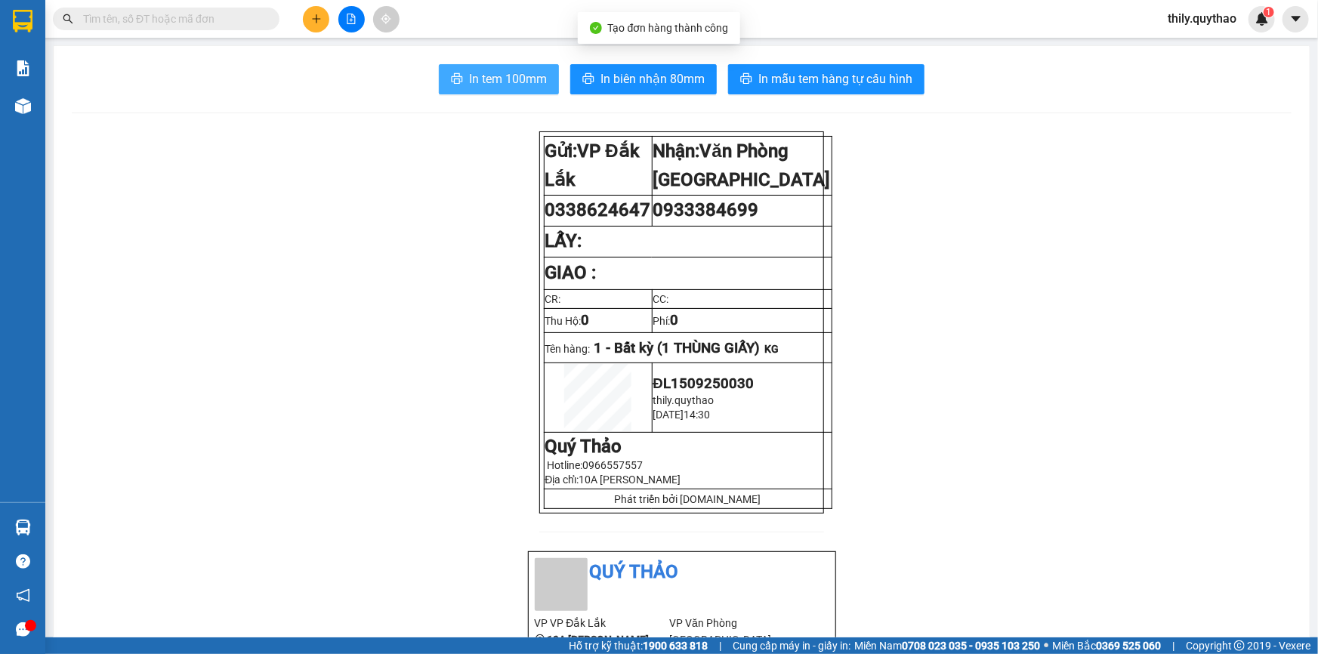
click at [473, 82] on span "In tem 100mm" at bounding box center [508, 78] width 78 height 19
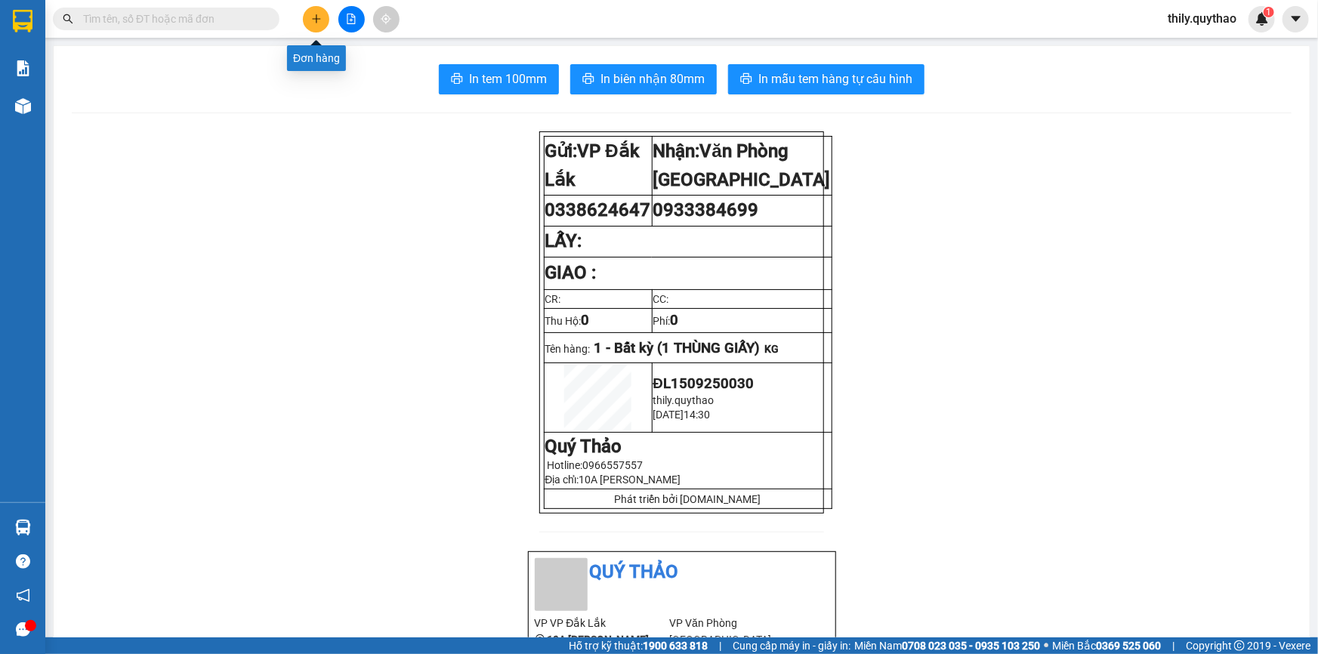
click at [316, 20] on icon "plus" at bounding box center [316, 18] width 1 height 8
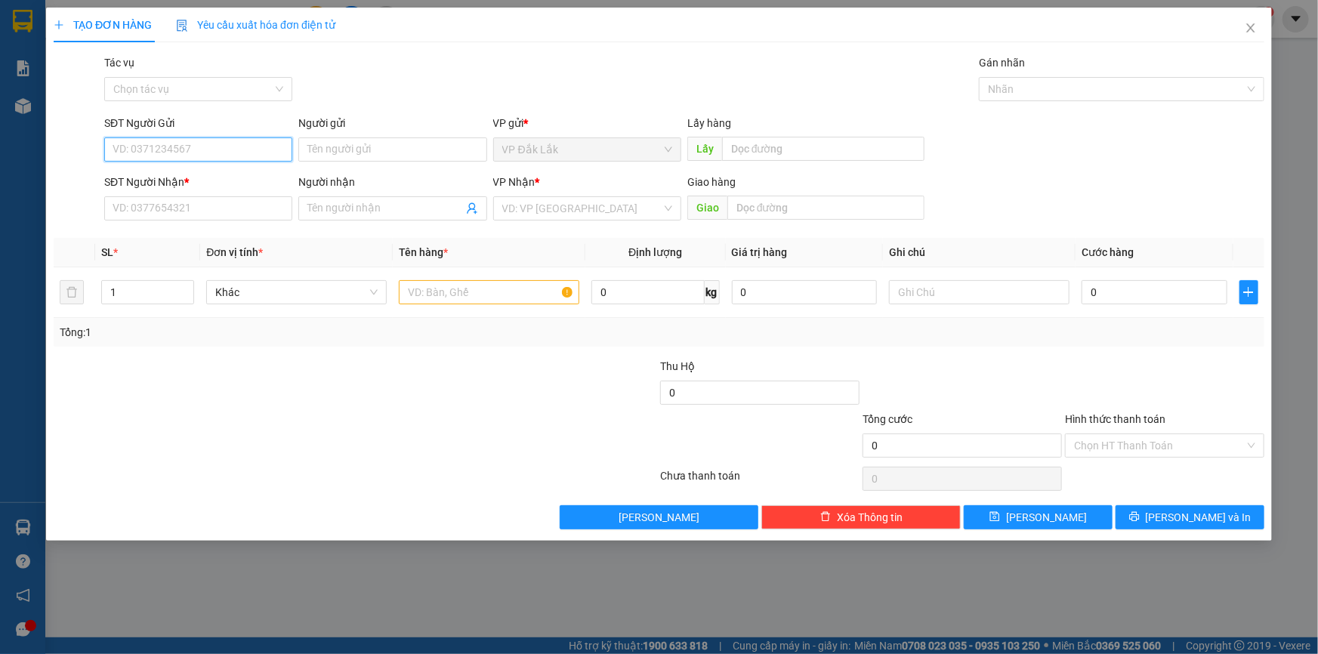
click at [172, 153] on input "SĐT Người Gửi" at bounding box center [198, 149] width 188 height 24
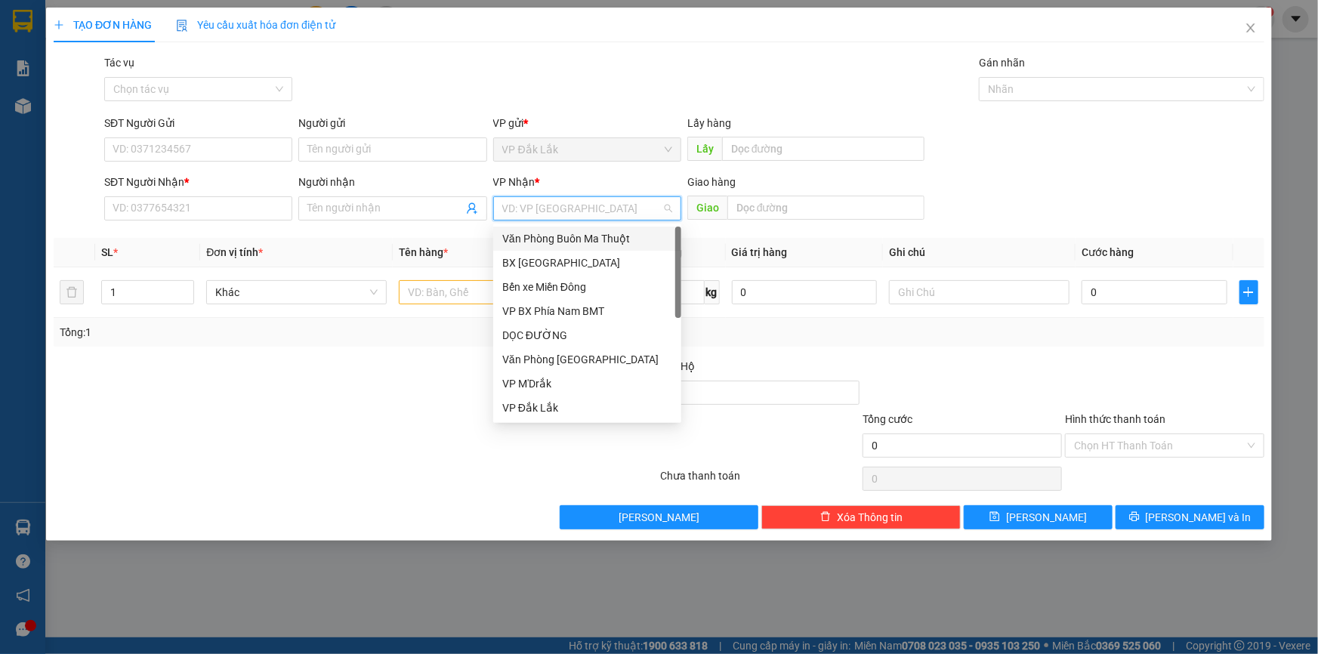
click at [532, 202] on input "search" at bounding box center [581, 208] width 159 height 23
click at [566, 288] on div "Bến xe Miền Đông" at bounding box center [587, 287] width 170 height 17
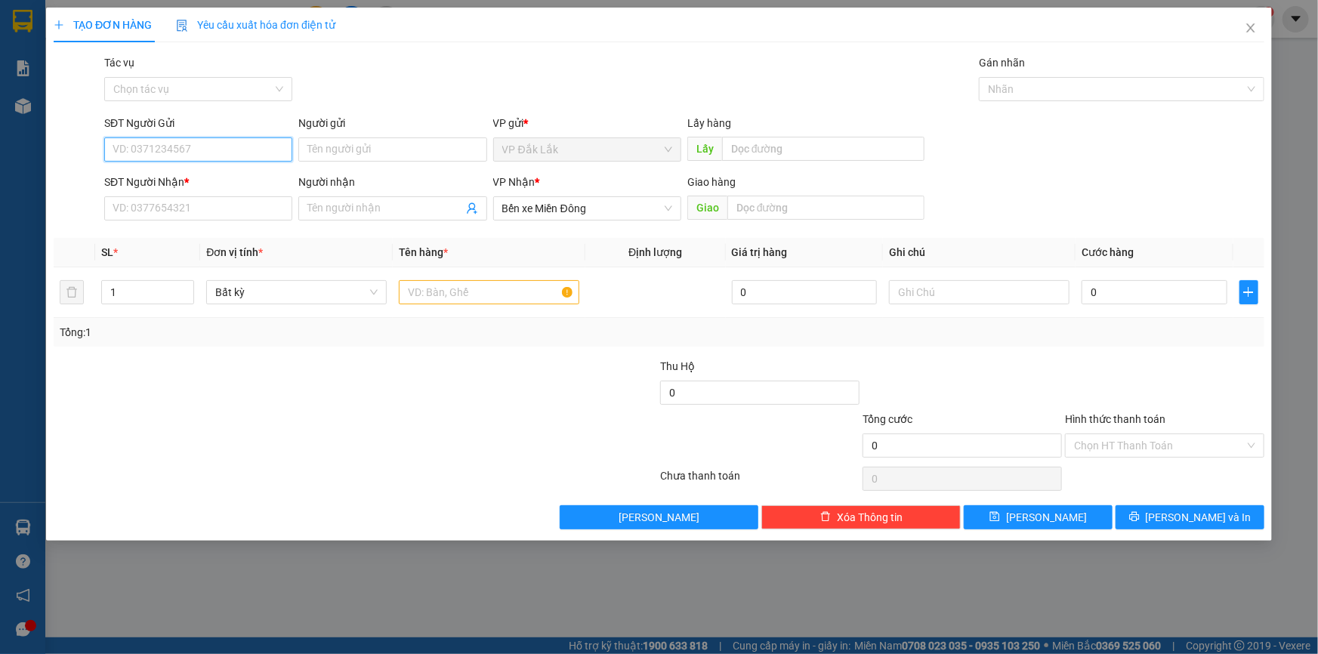
click at [220, 150] on input "SĐT Người Gửi" at bounding box center [198, 149] width 188 height 24
click at [156, 178] on div "0941328770" at bounding box center [198, 179] width 170 height 17
type input "0941328770"
click at [186, 206] on input "SĐT Người Nhận *" at bounding box center [198, 208] width 188 height 24
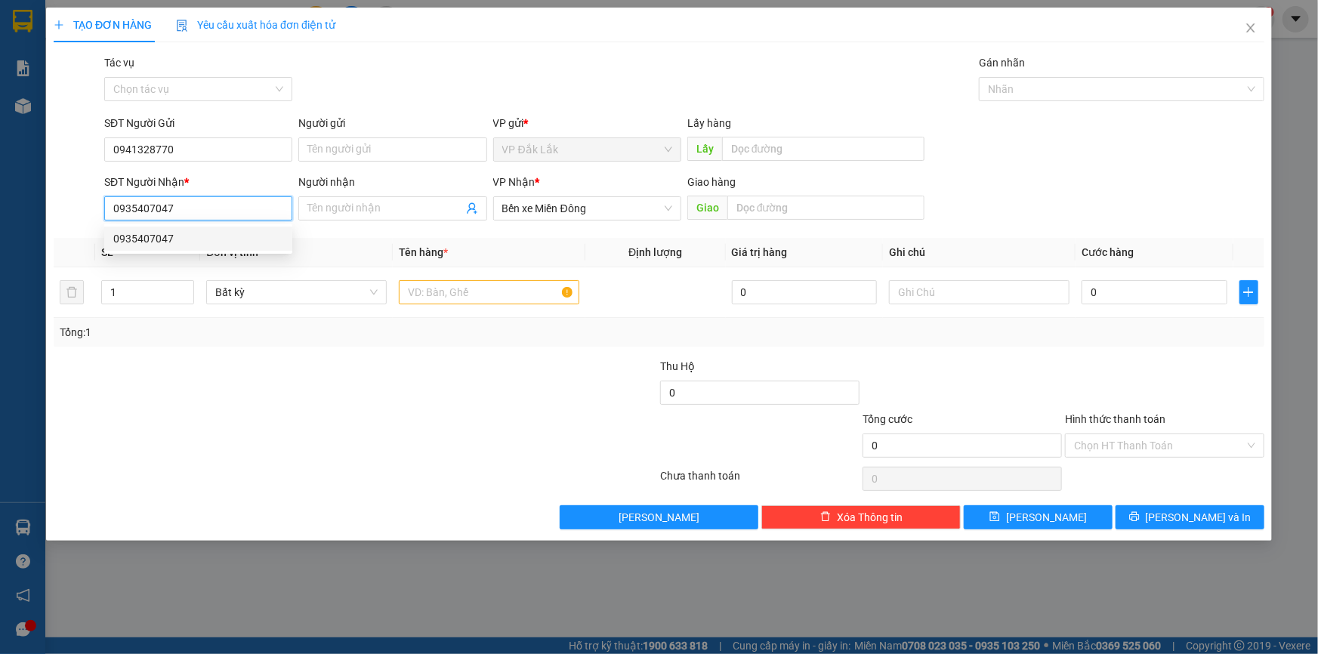
click at [147, 235] on div "0935407047" at bounding box center [198, 238] width 170 height 17
type input "0935407047"
click at [486, 296] on input "text" at bounding box center [489, 292] width 180 height 24
type input "2"
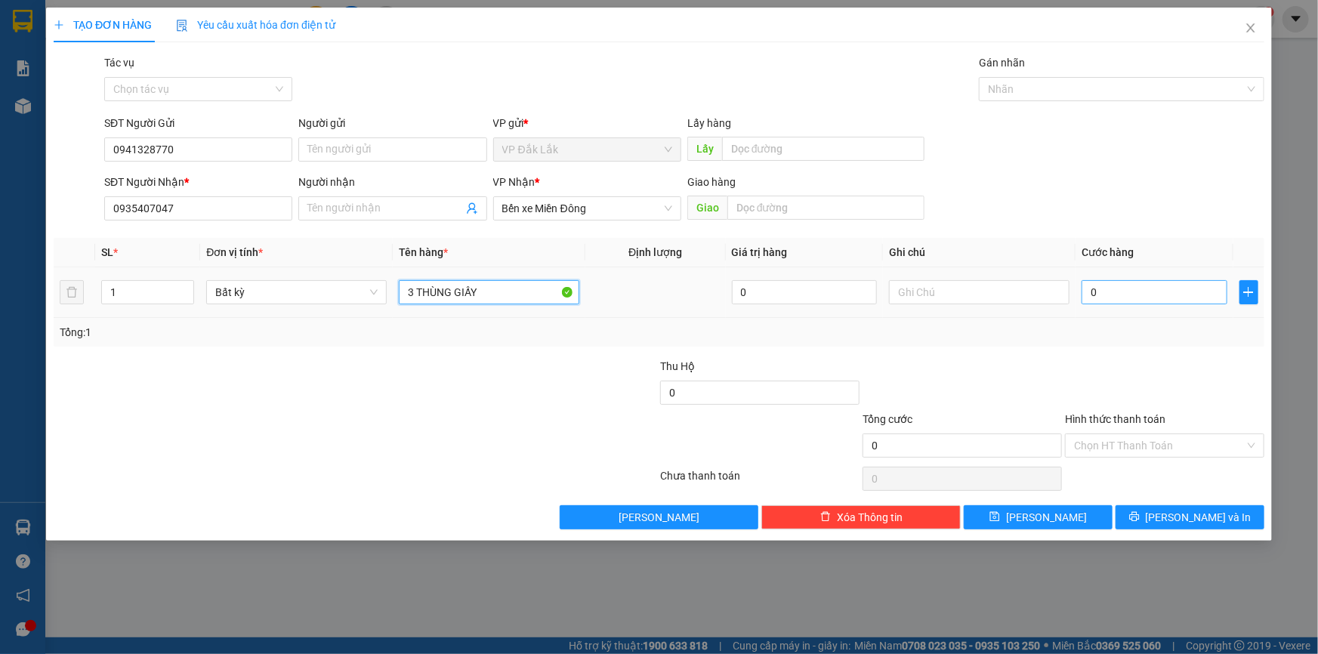
type input "3 THÙNG GIẤY"
click at [1090, 300] on input "0" at bounding box center [1154, 292] width 146 height 24
type input "3"
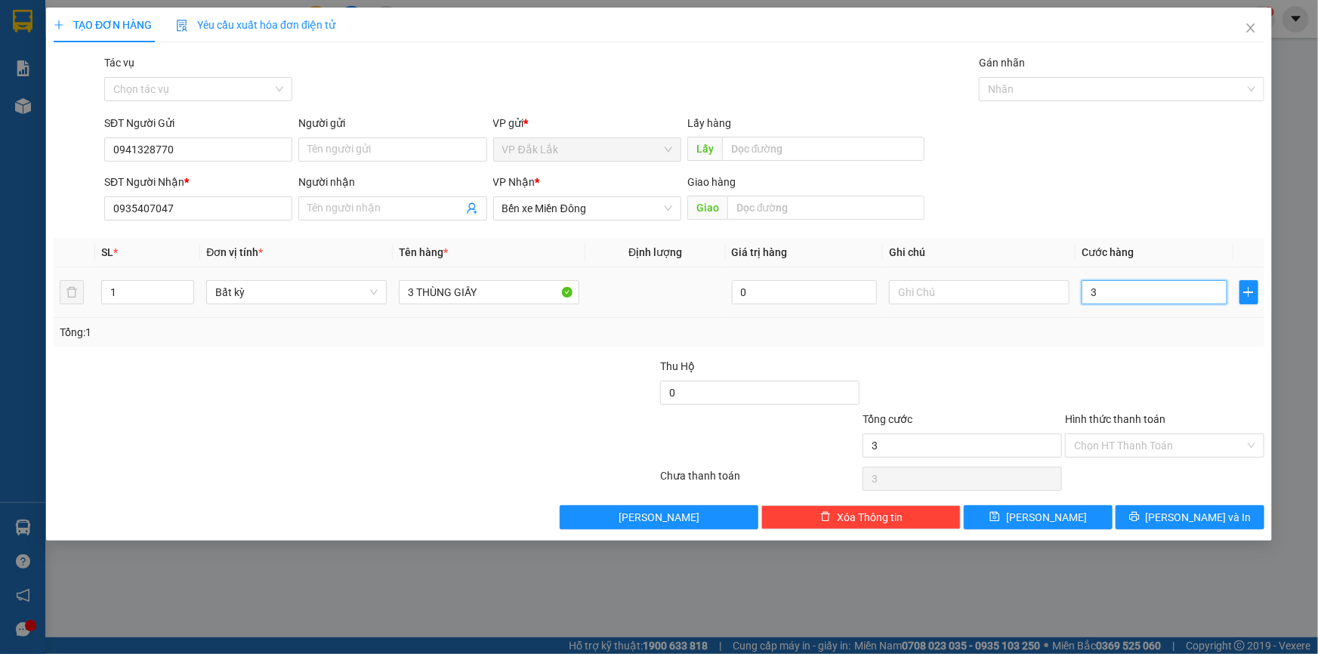
type input "34"
type input "340"
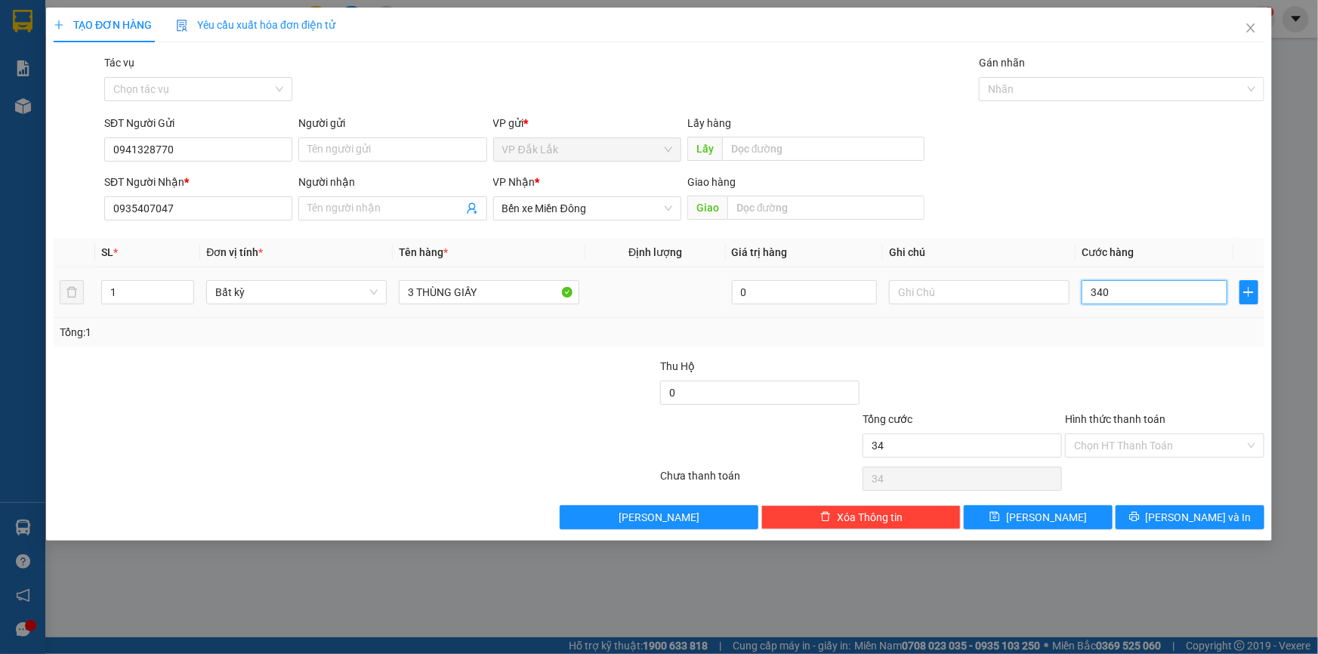
type input "340"
type input "3.400"
type input "34.000"
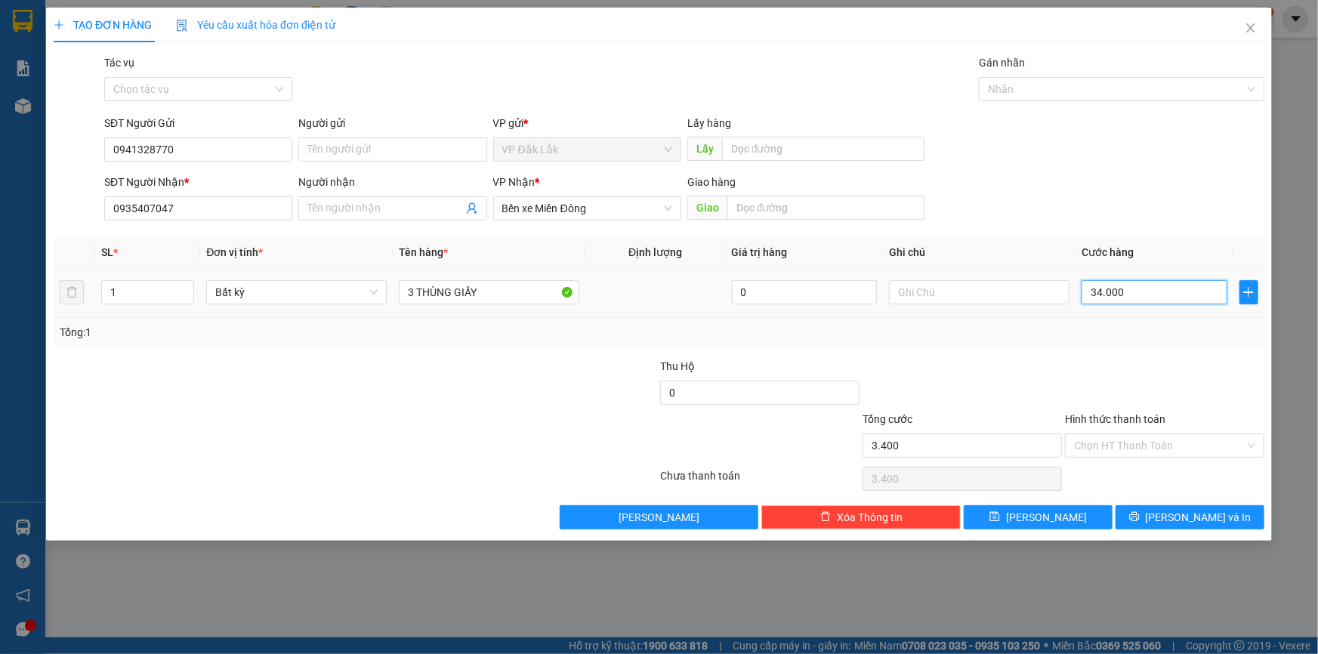
type input "34.000"
type input "340.000"
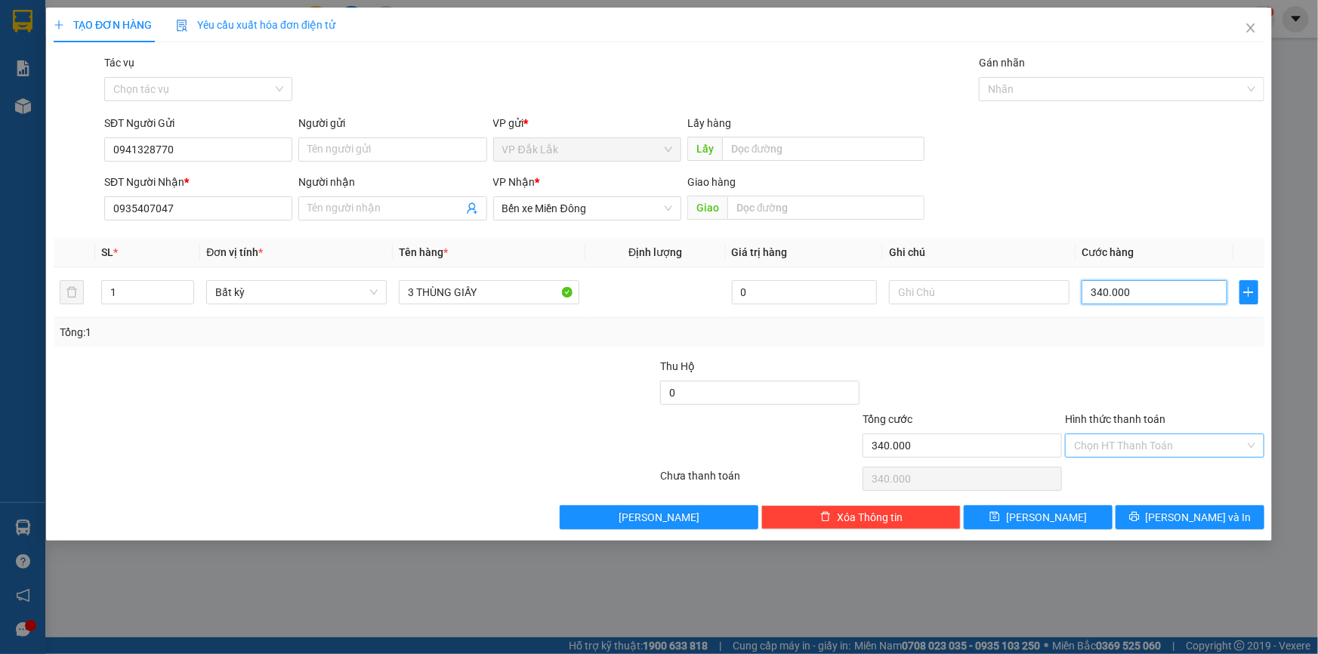
click at [1140, 456] on div "Chọn HT Thanh Toán" at bounding box center [1164, 445] width 199 height 24
type input "340.000"
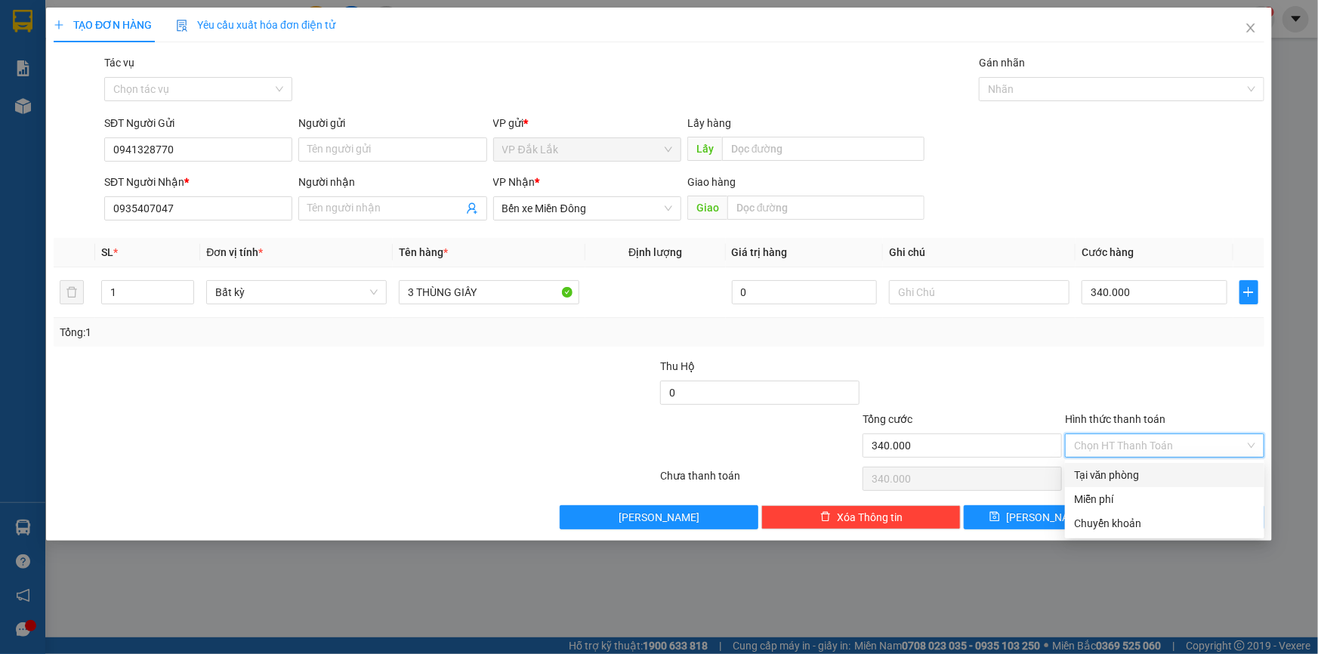
click at [1132, 480] on div "Tại văn phòng" at bounding box center [1164, 475] width 181 height 17
type input "0"
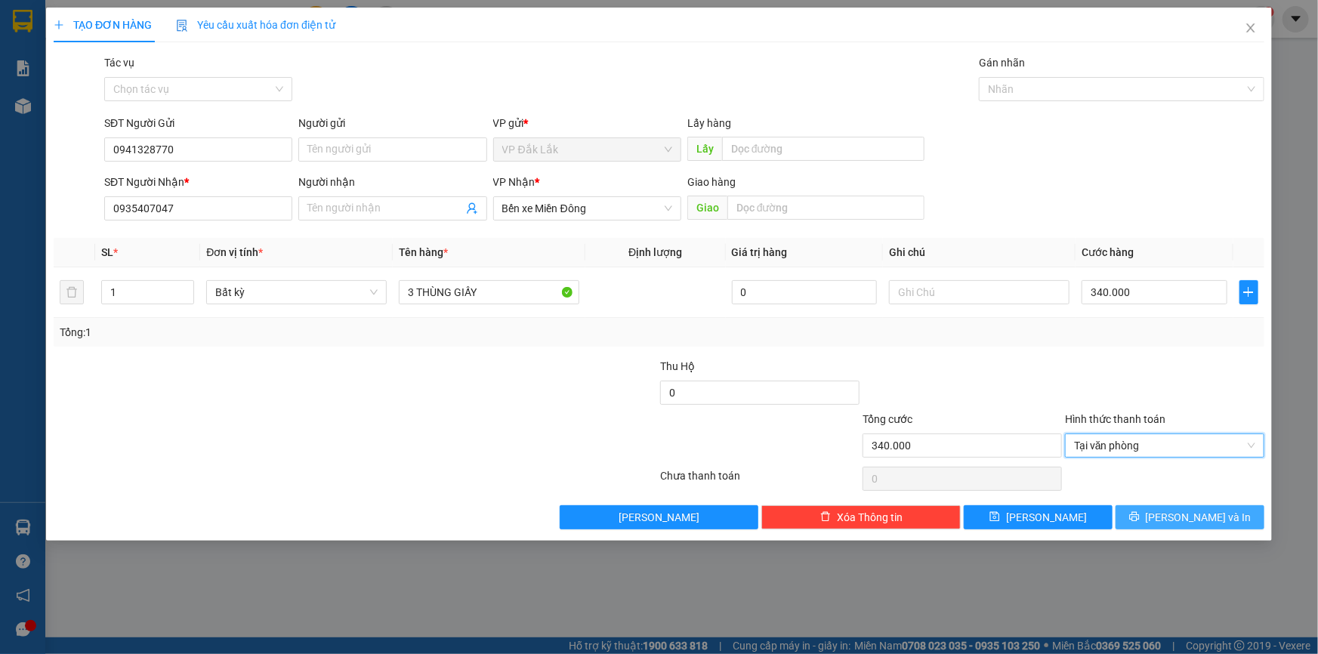
click at [1134, 517] on button "Lưu và In" at bounding box center [1189, 517] width 149 height 24
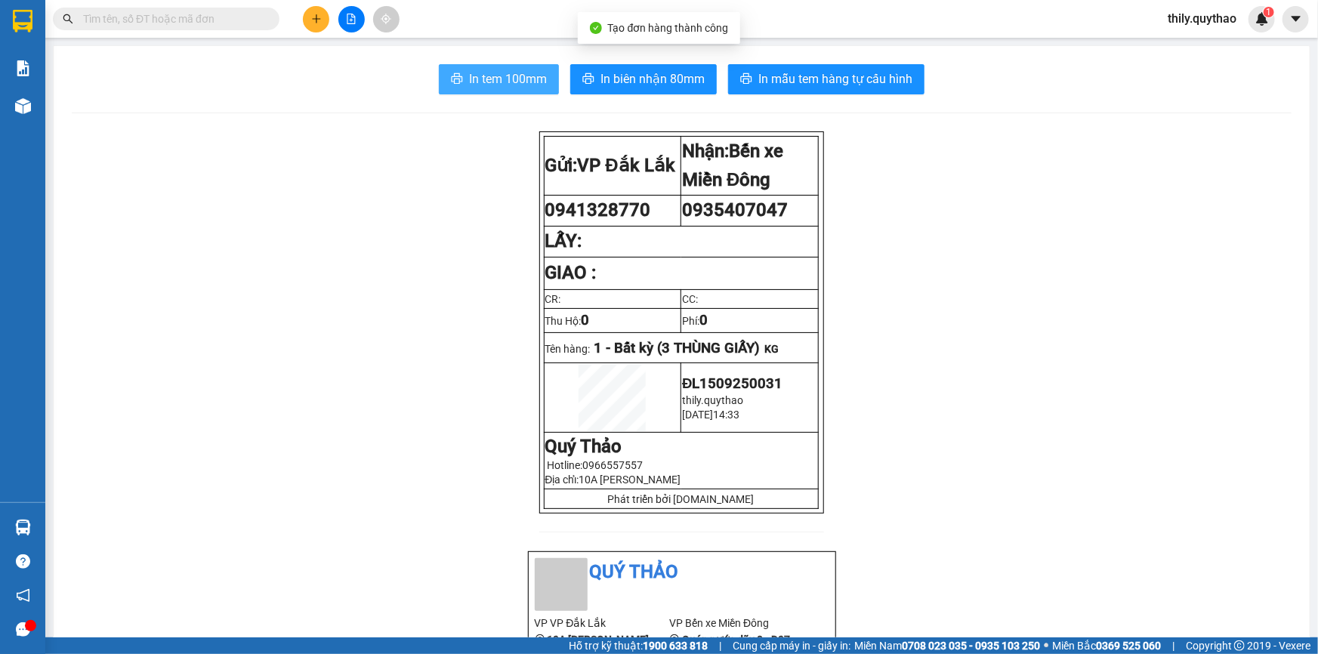
click at [461, 76] on button "In tem 100mm" at bounding box center [499, 79] width 120 height 30
click at [341, 15] on button at bounding box center [351, 19] width 26 height 26
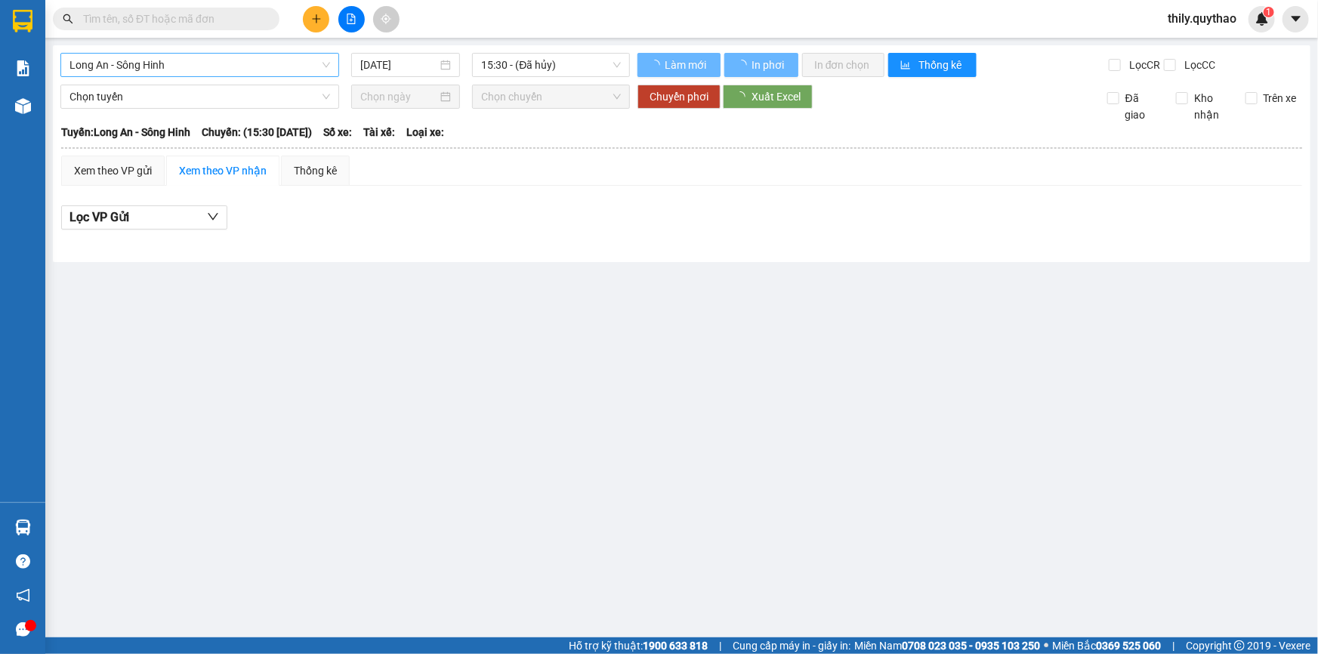
click at [313, 56] on span "Long An - Sông Hinh" at bounding box center [199, 65] width 261 height 23
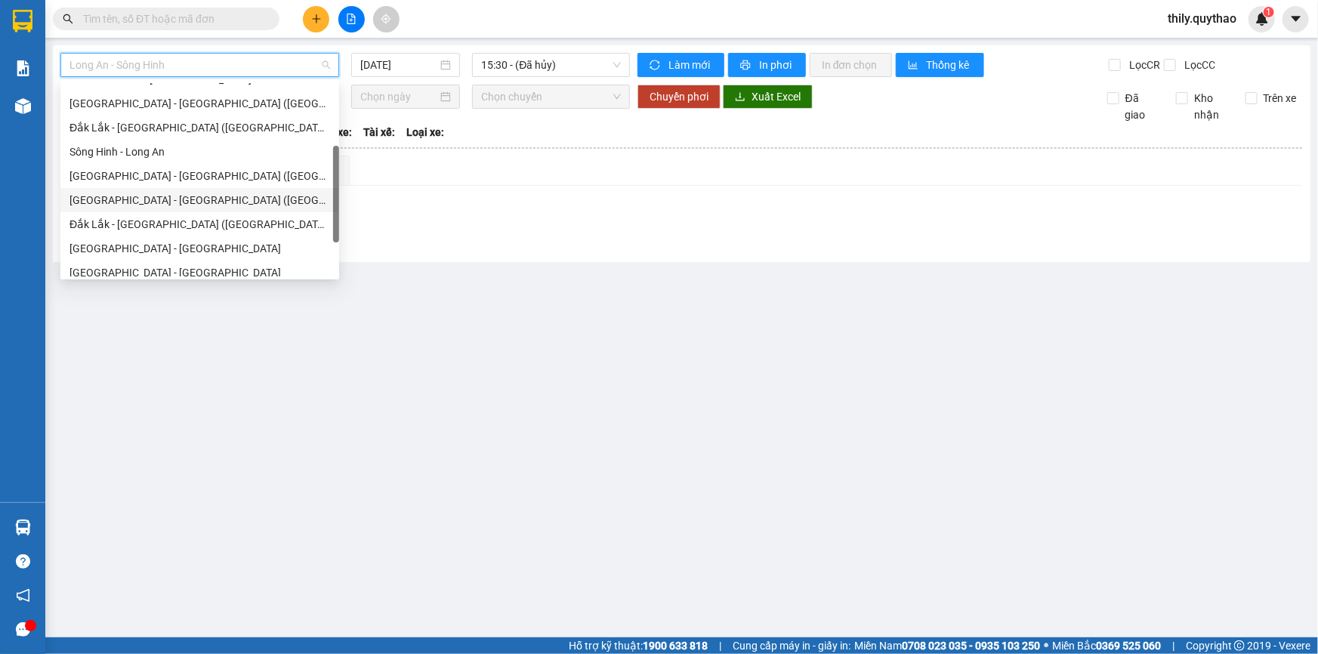
scroll to position [205, 0]
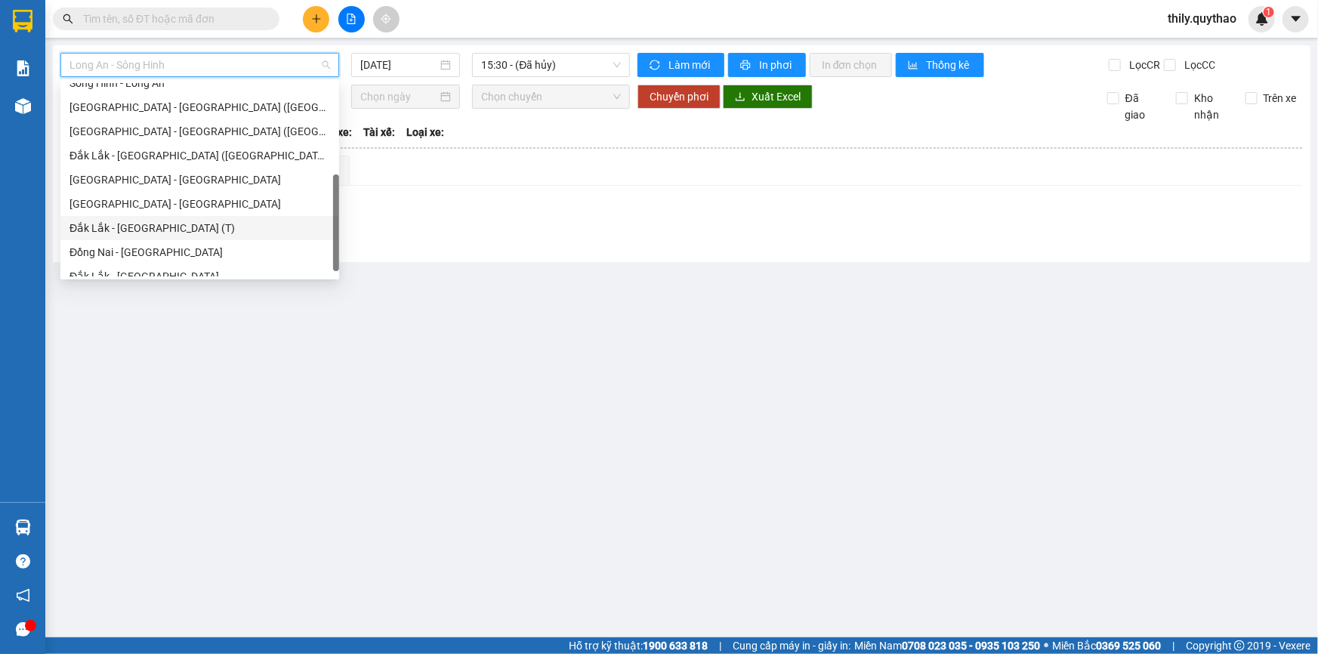
click at [190, 220] on div "Đắk Lắk - Sài Gòn (T)" at bounding box center [199, 228] width 261 height 17
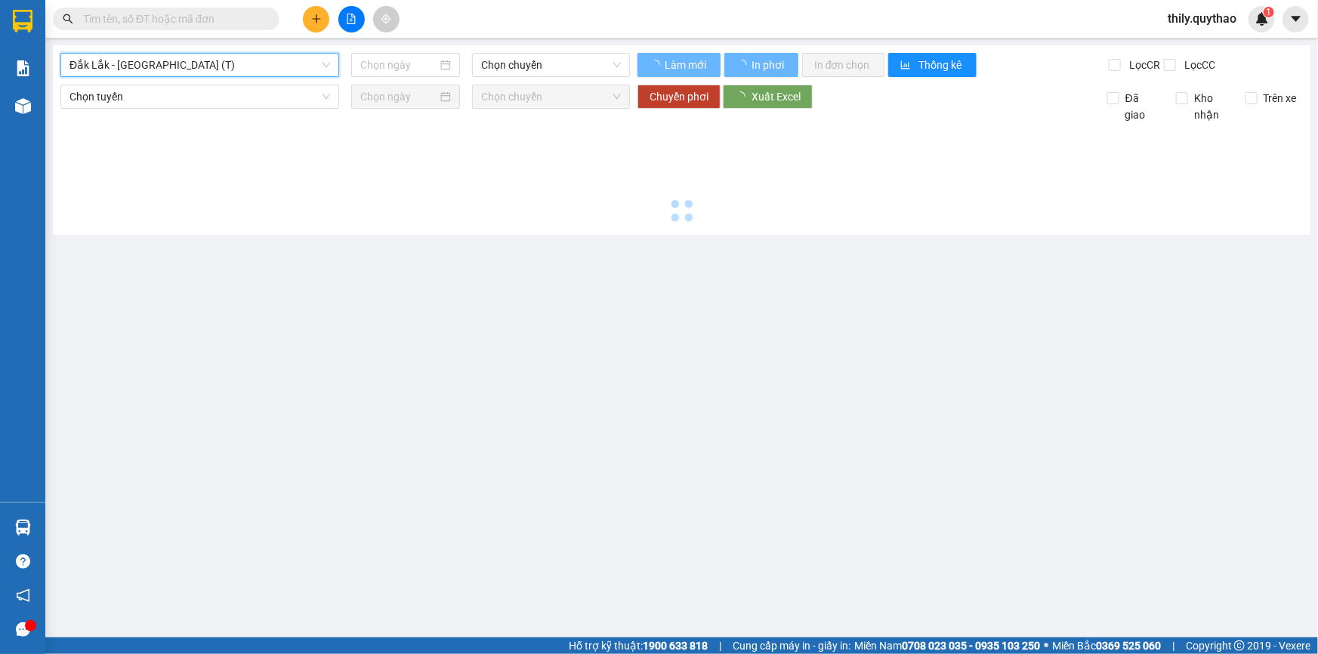
type input "15/09/2025"
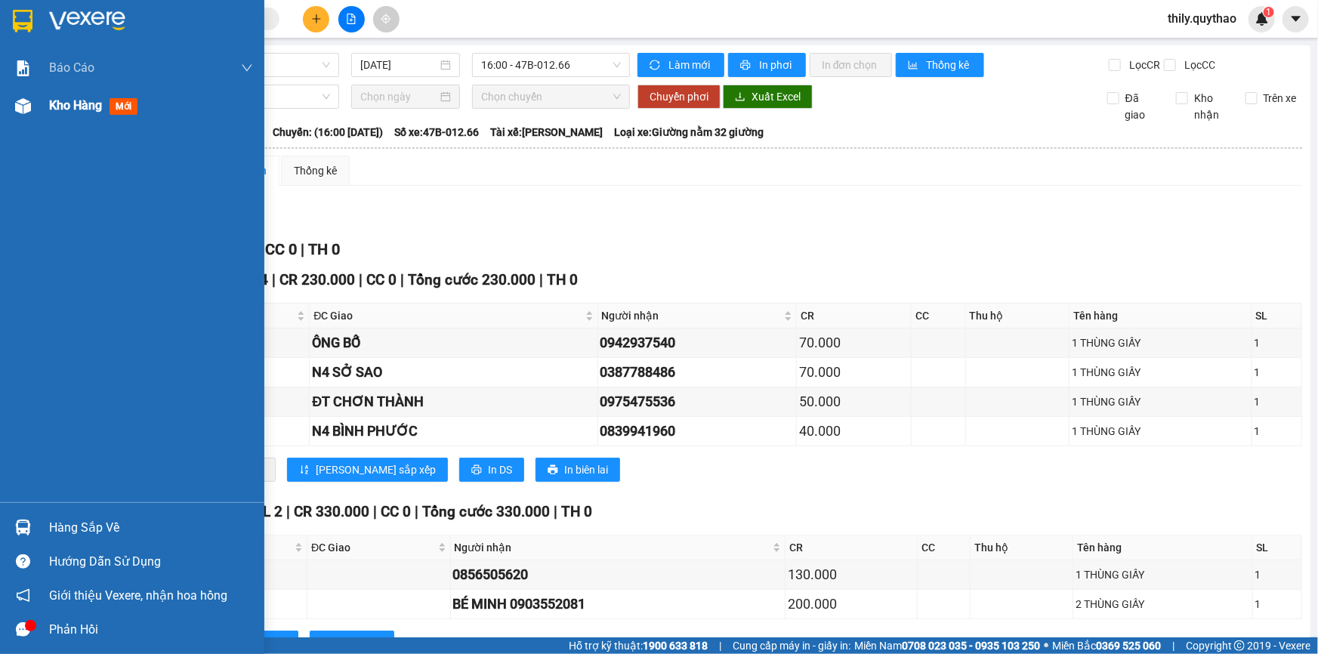
click at [24, 107] on img at bounding box center [23, 106] width 16 height 16
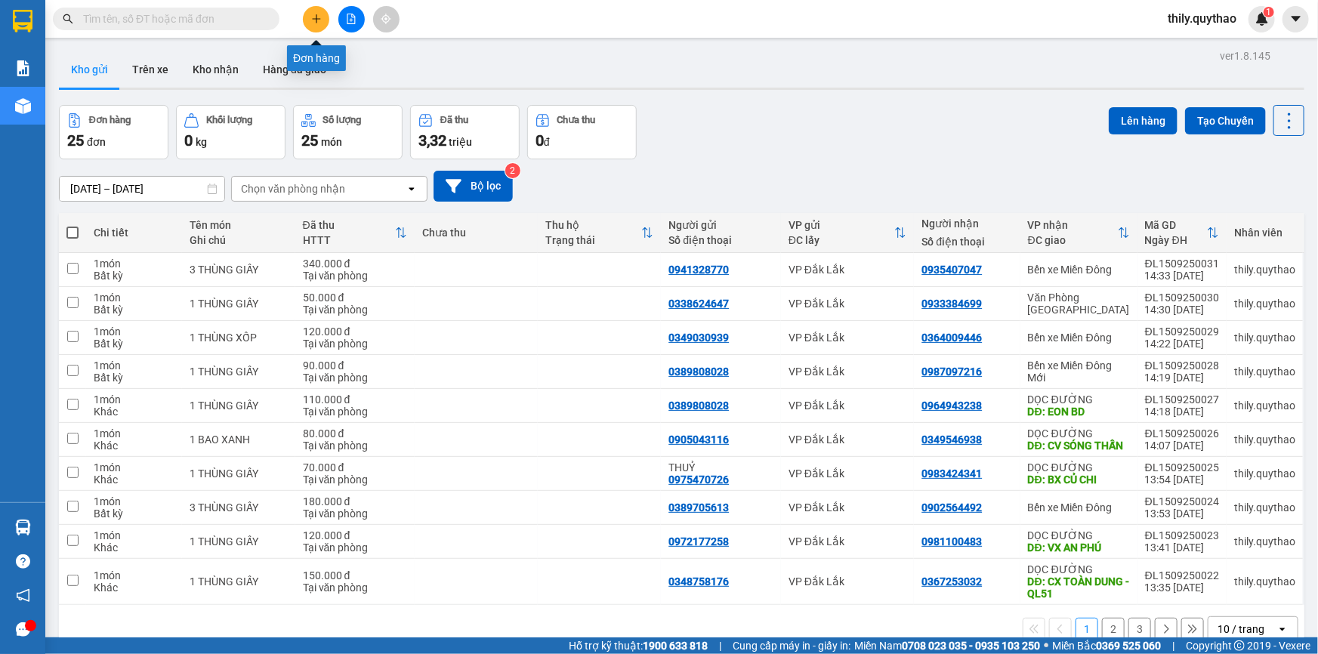
click at [322, 17] on button at bounding box center [316, 19] width 26 height 26
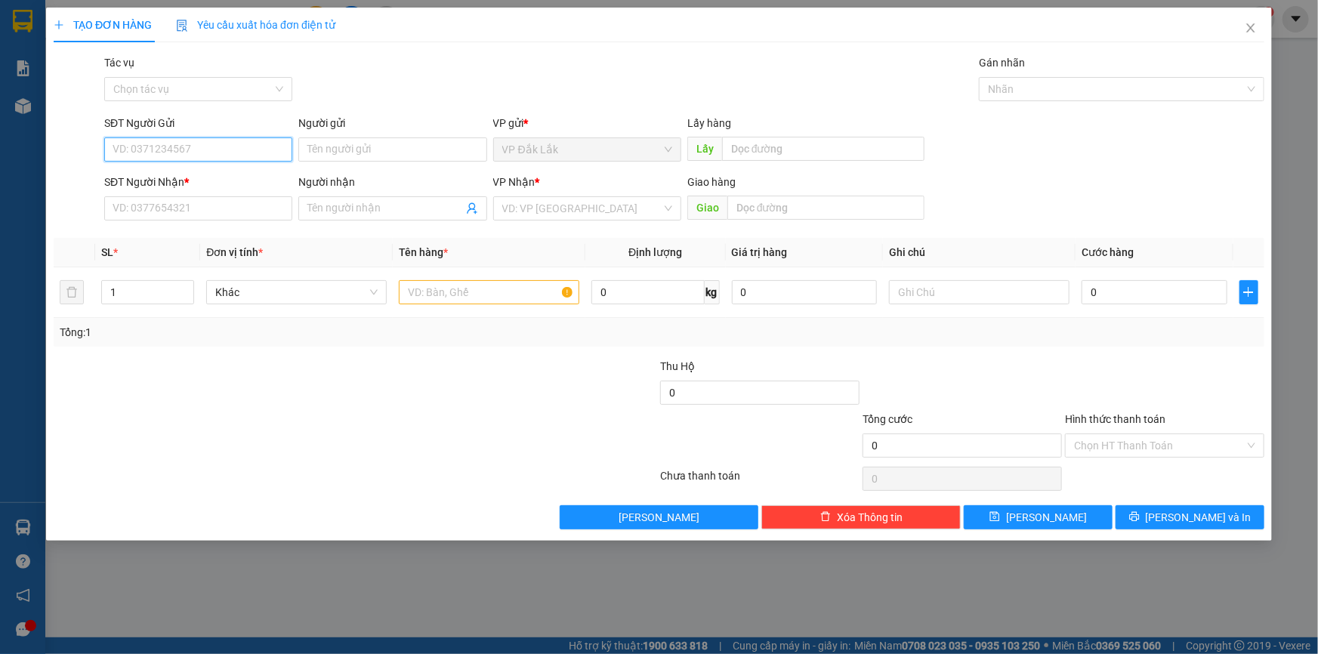
click at [183, 151] on input "SĐT Người Gửi" at bounding box center [198, 149] width 188 height 24
click at [604, 211] on input "search" at bounding box center [581, 208] width 159 height 23
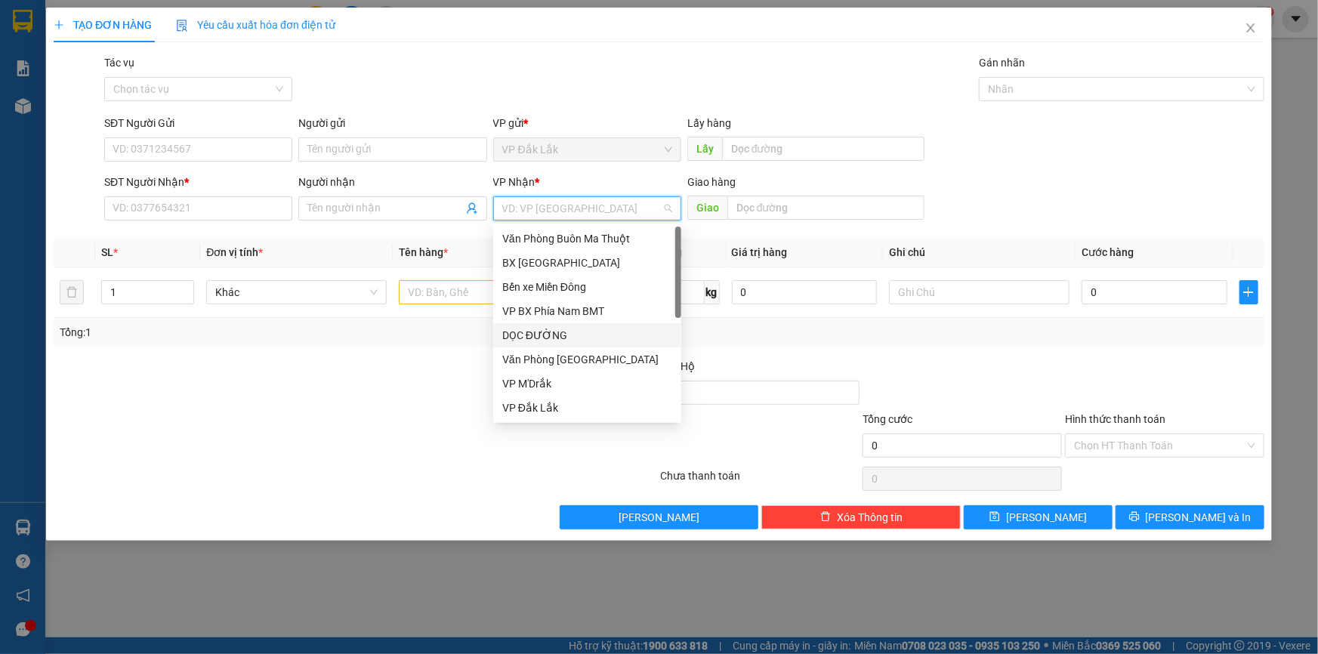
click at [569, 341] on div "DỌC ĐƯỜNG" at bounding box center [587, 335] width 170 height 17
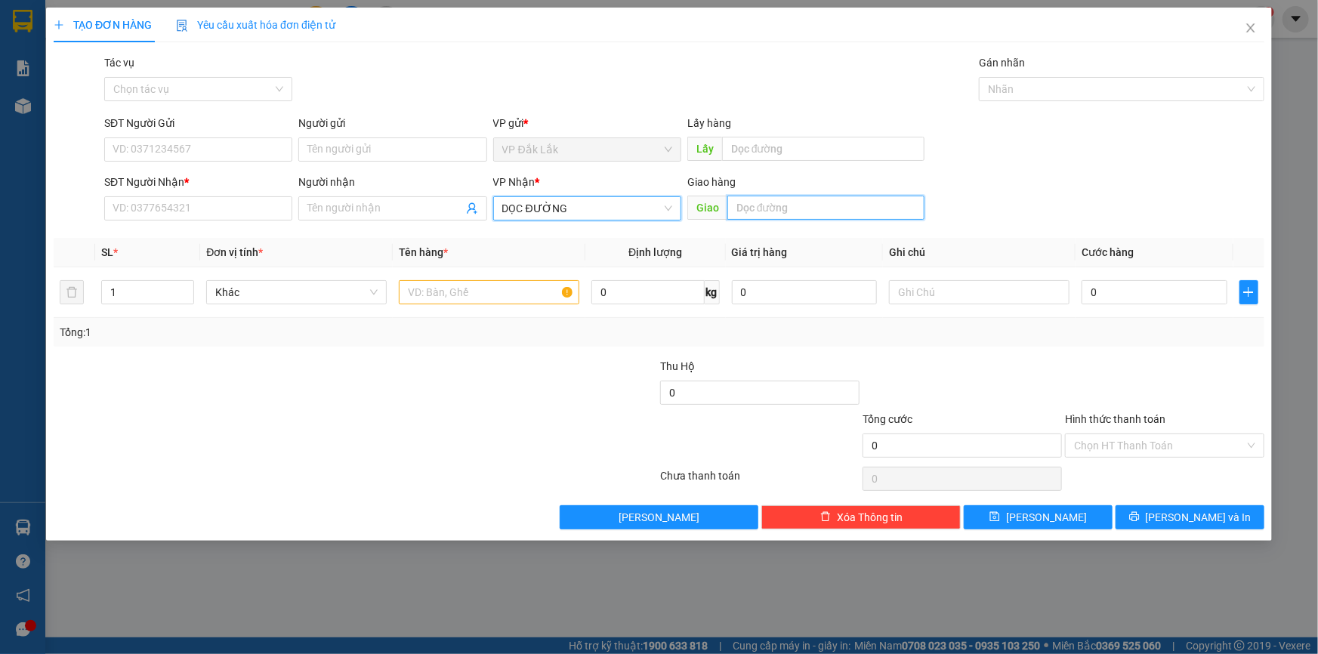
click at [751, 211] on input "text" at bounding box center [825, 208] width 197 height 24
type input "CỔNG XANH"
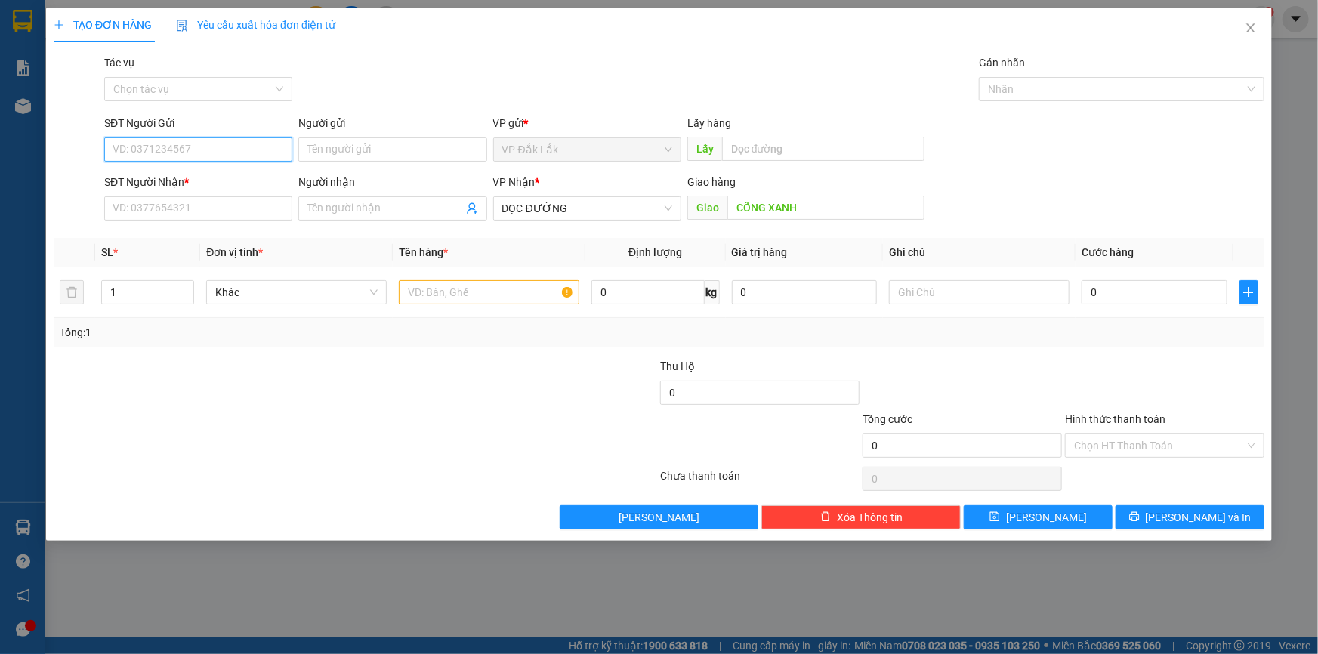
click at [198, 150] on input "SĐT Người Gửi" at bounding box center [198, 149] width 188 height 24
click at [1101, 445] on input "Hình thức thanh toán" at bounding box center [1159, 445] width 171 height 23
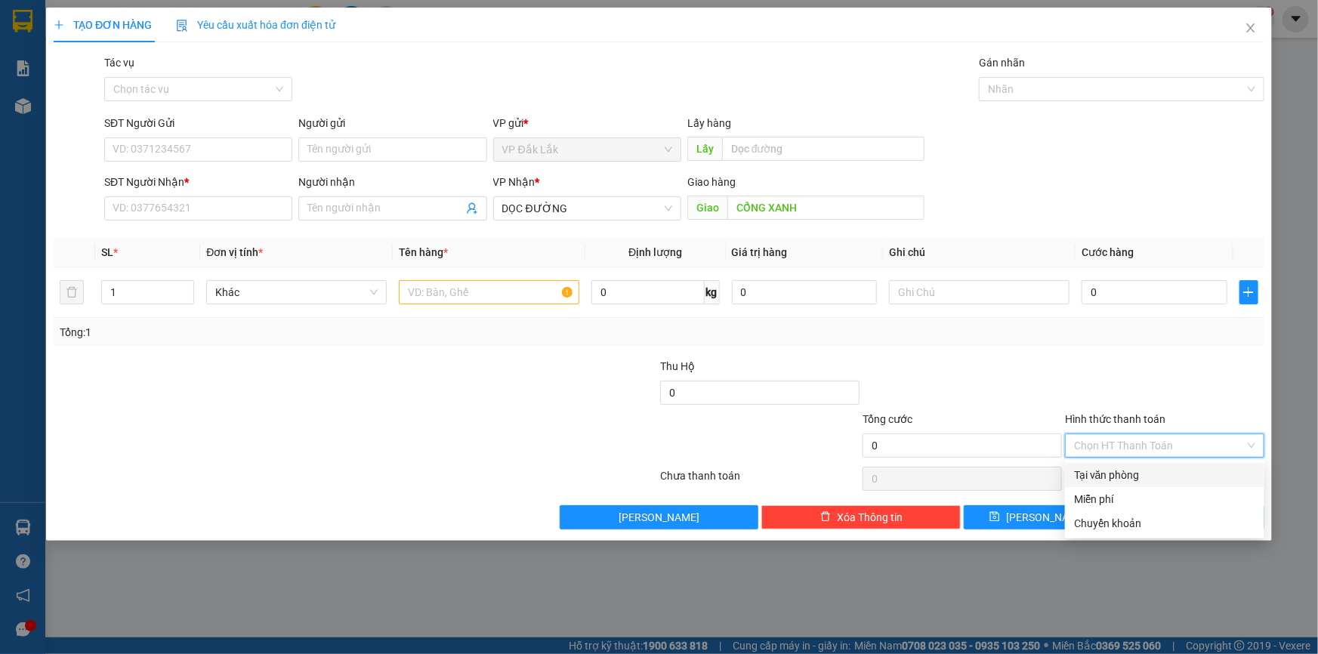
click at [1110, 480] on div "Tại văn phòng" at bounding box center [1164, 475] width 181 height 17
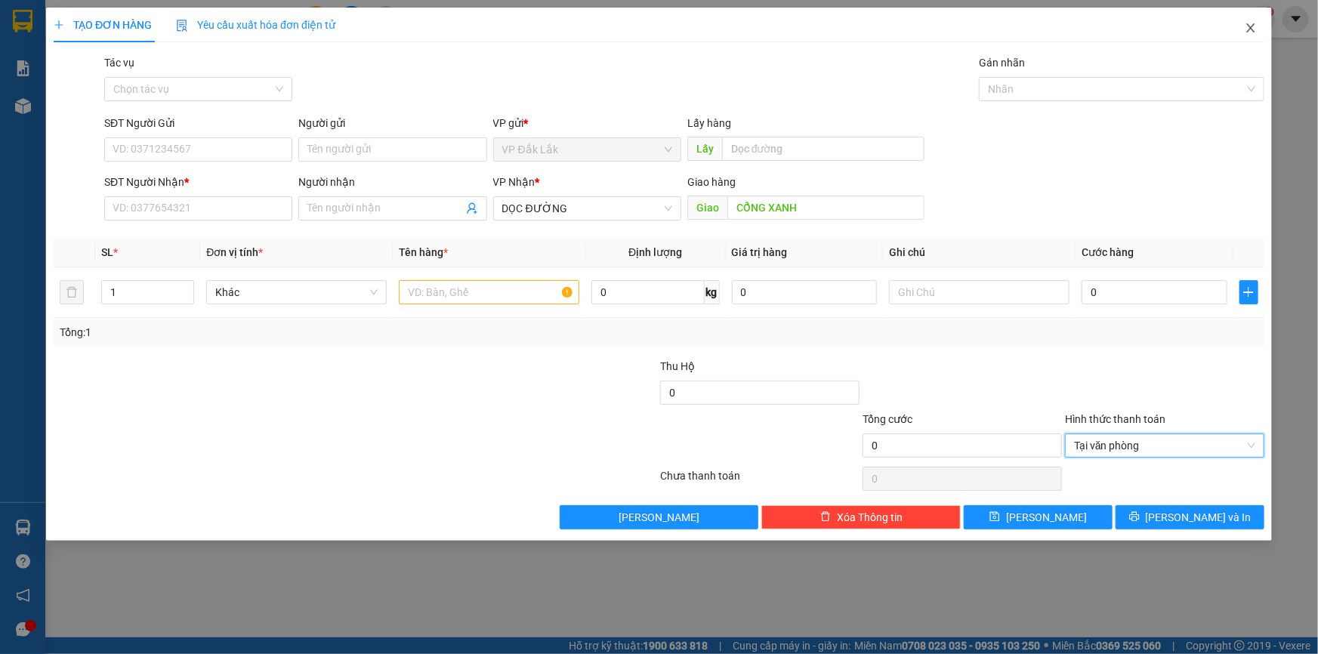
click at [1243, 29] on span "Close" at bounding box center [1250, 29] width 42 height 42
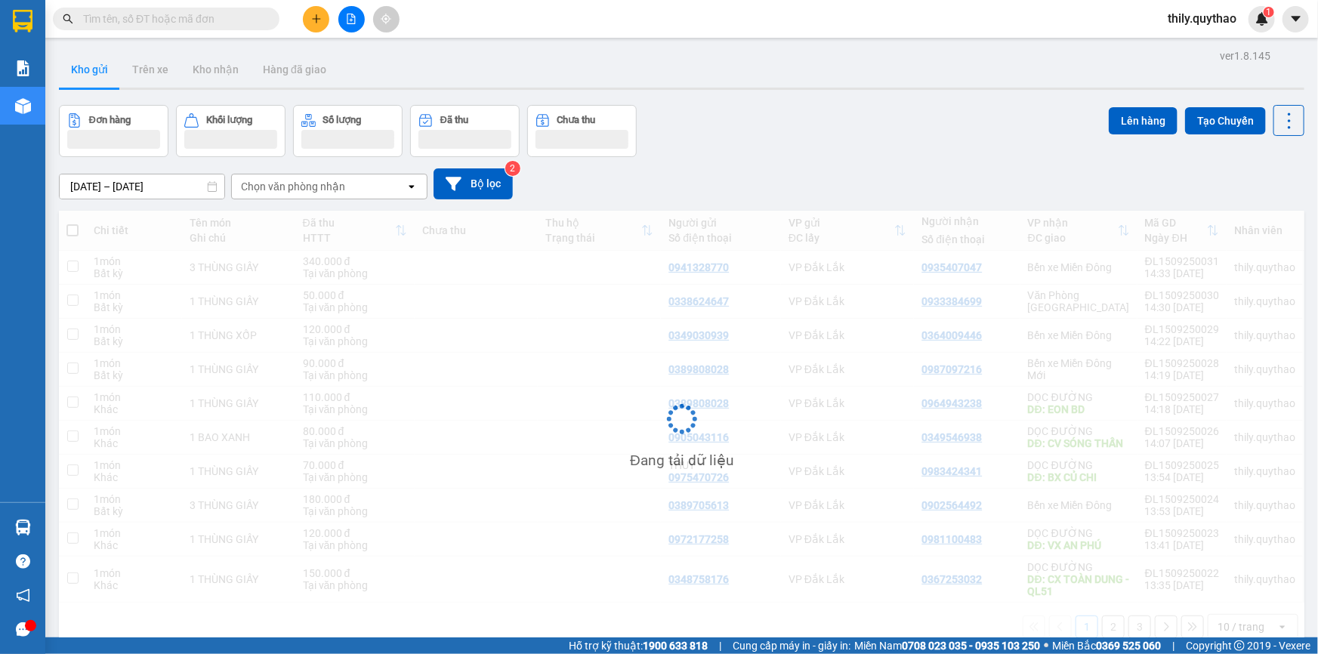
click at [1245, 30] on div "thily.quythao 1" at bounding box center [1214, 19] width 119 height 26
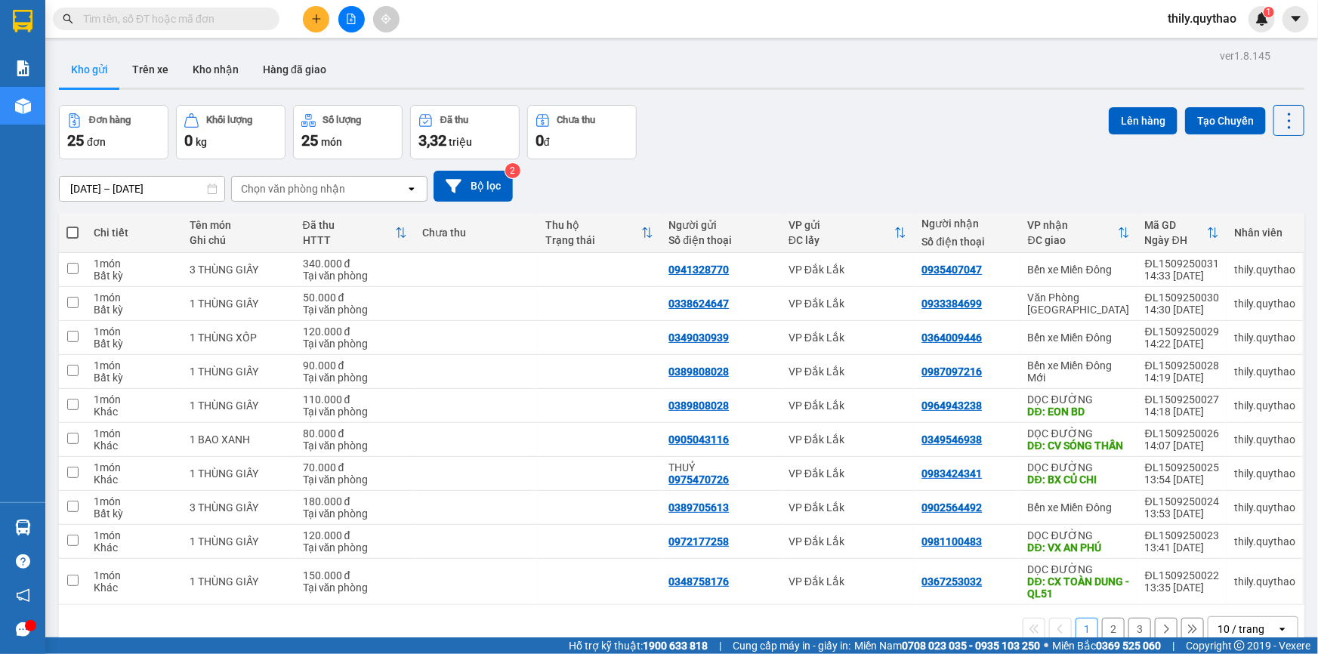
click at [310, 17] on button at bounding box center [316, 19] width 26 height 26
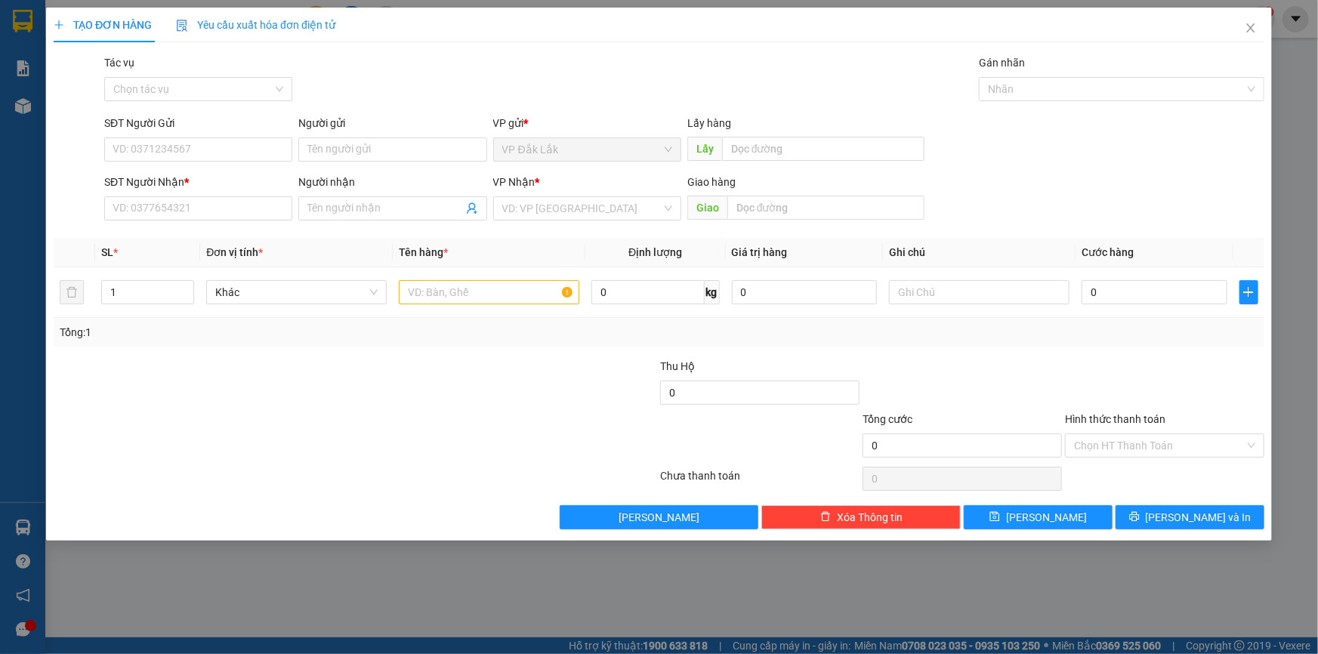
click at [131, 165] on div "SĐT Người Gửi VD: 0371234567" at bounding box center [198, 141] width 188 height 53
click at [138, 144] on input "SĐT Người Gửi" at bounding box center [198, 149] width 188 height 24
type input "0964756741"
click at [151, 181] on div "0964756741" at bounding box center [198, 179] width 170 height 17
type input "0367162150"
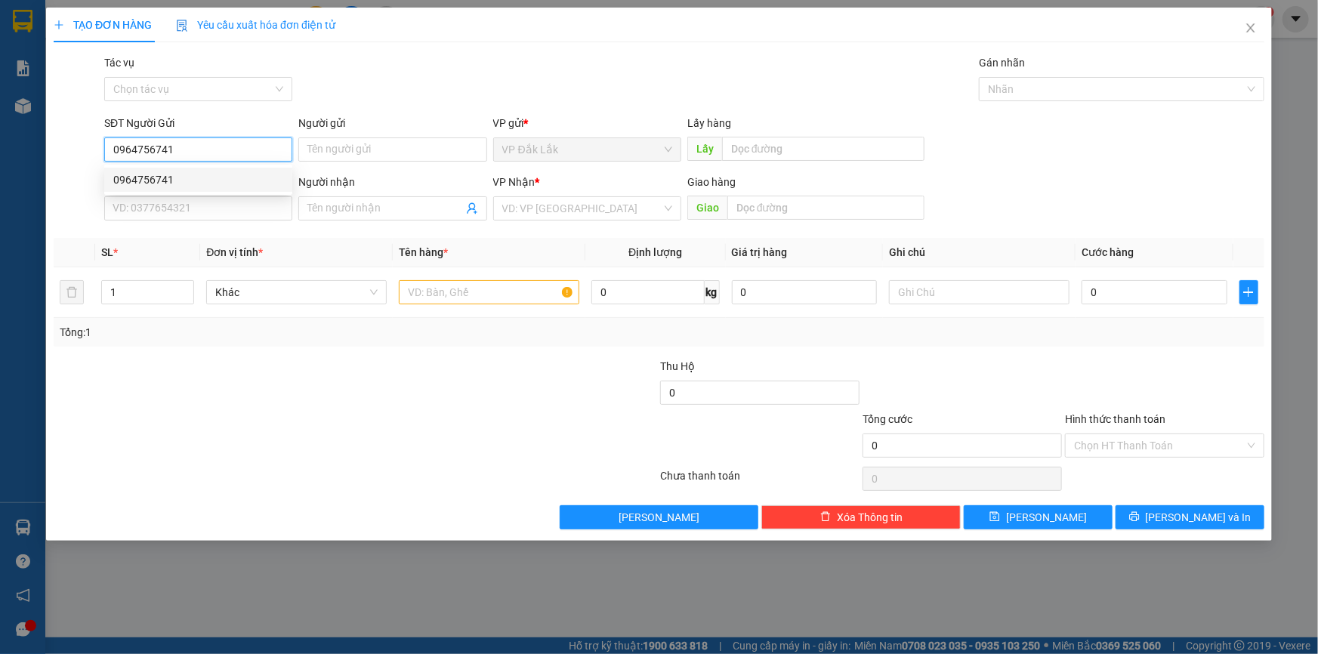
type input "TRẠM DỪNG AN BÌNH PGIAO"
type input "0964756741"
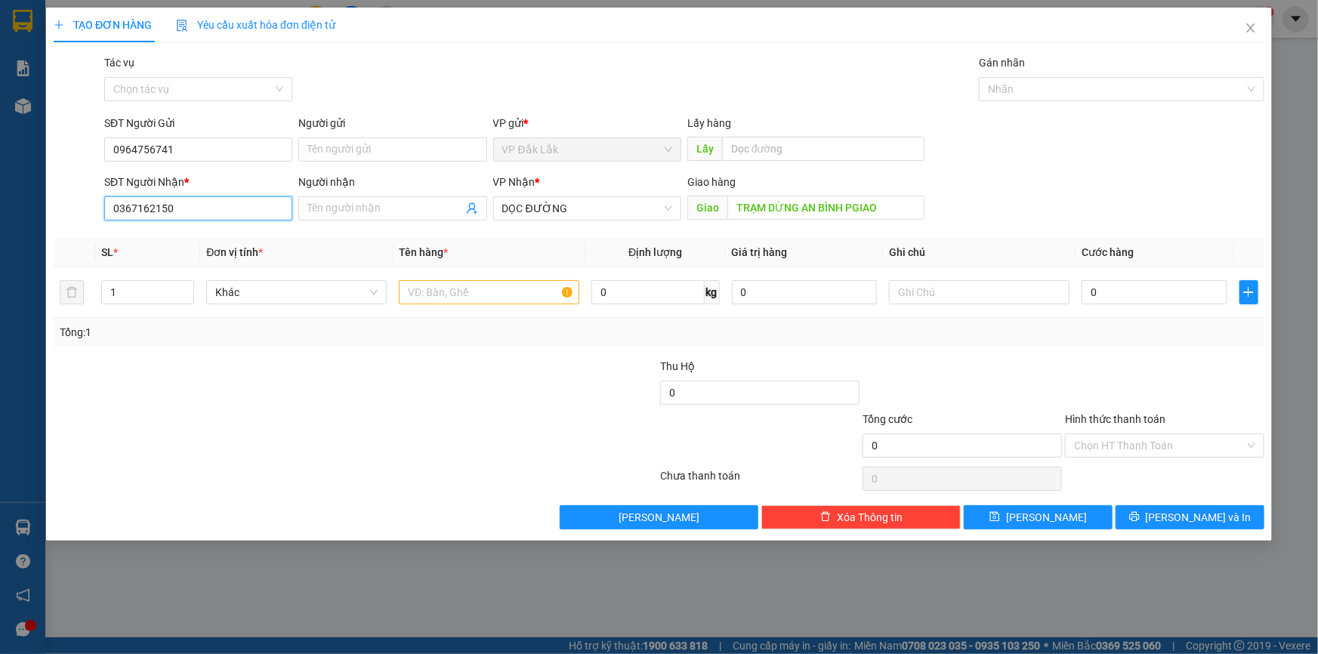
click at [183, 212] on input "0367162150" at bounding box center [198, 208] width 188 height 24
click at [493, 293] on input "text" at bounding box center [489, 292] width 180 height 24
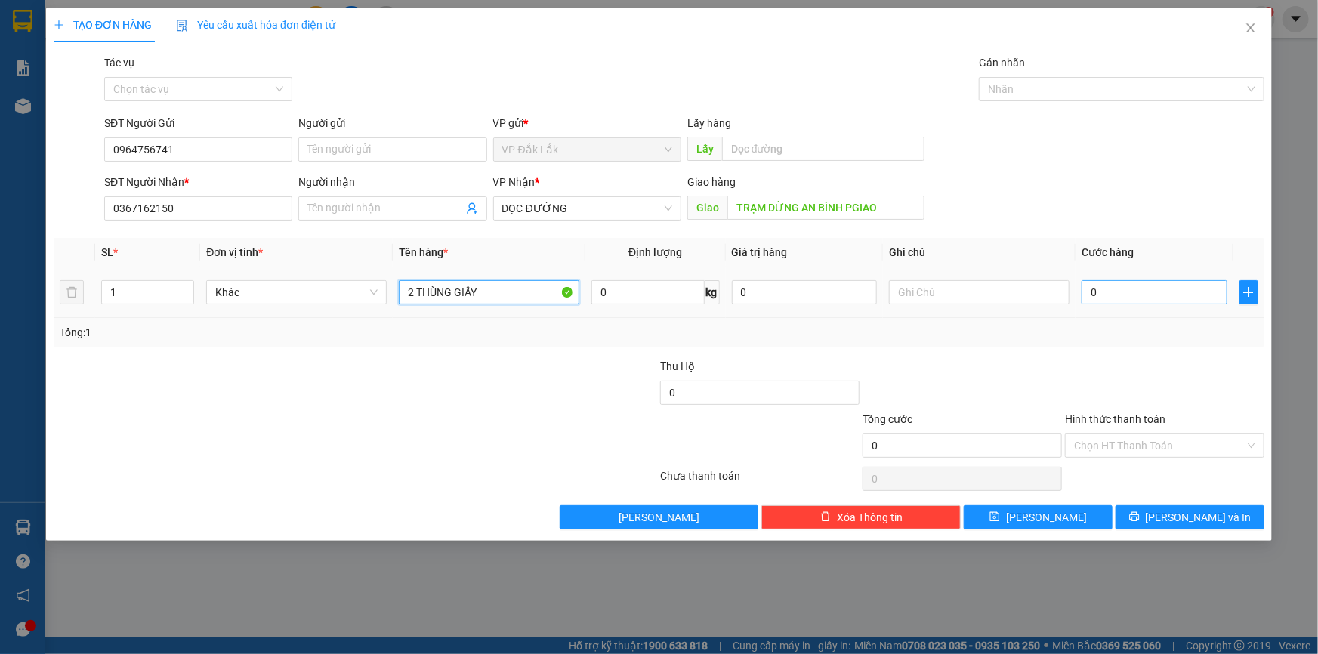
type input "2 THÙNG GIẤY"
click at [1093, 295] on input "0" at bounding box center [1154, 292] width 146 height 24
type input "1"
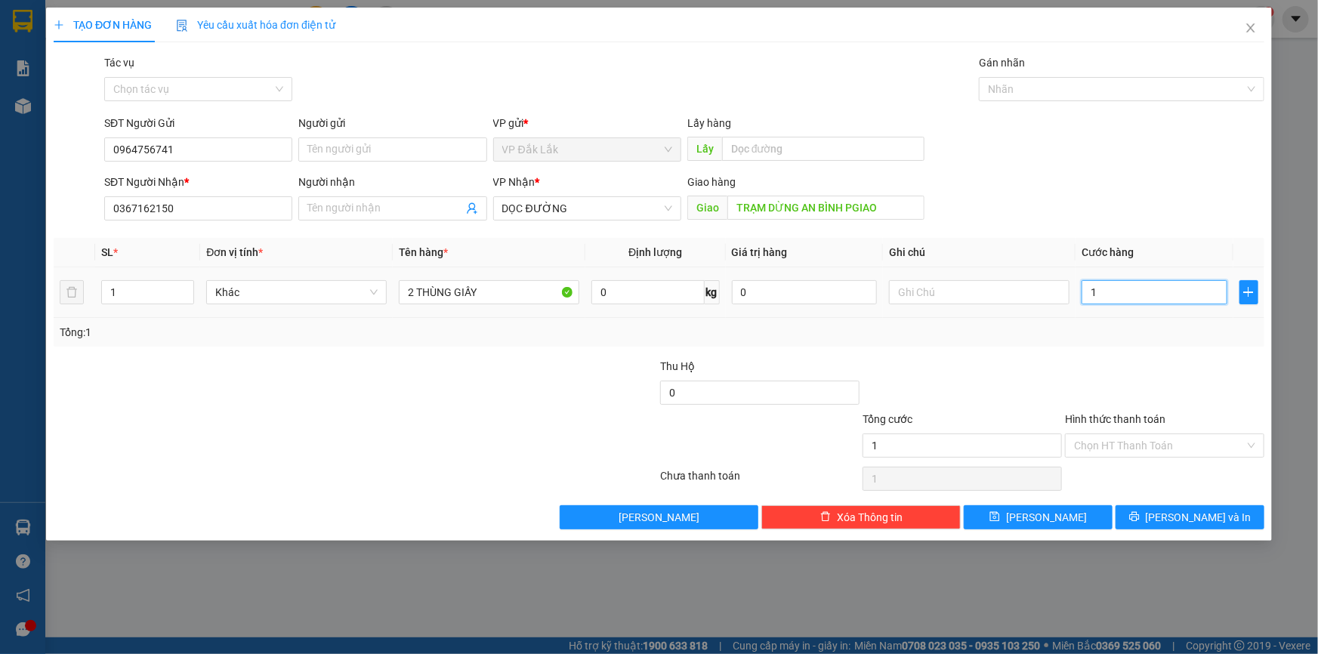
type input "18"
type input "180"
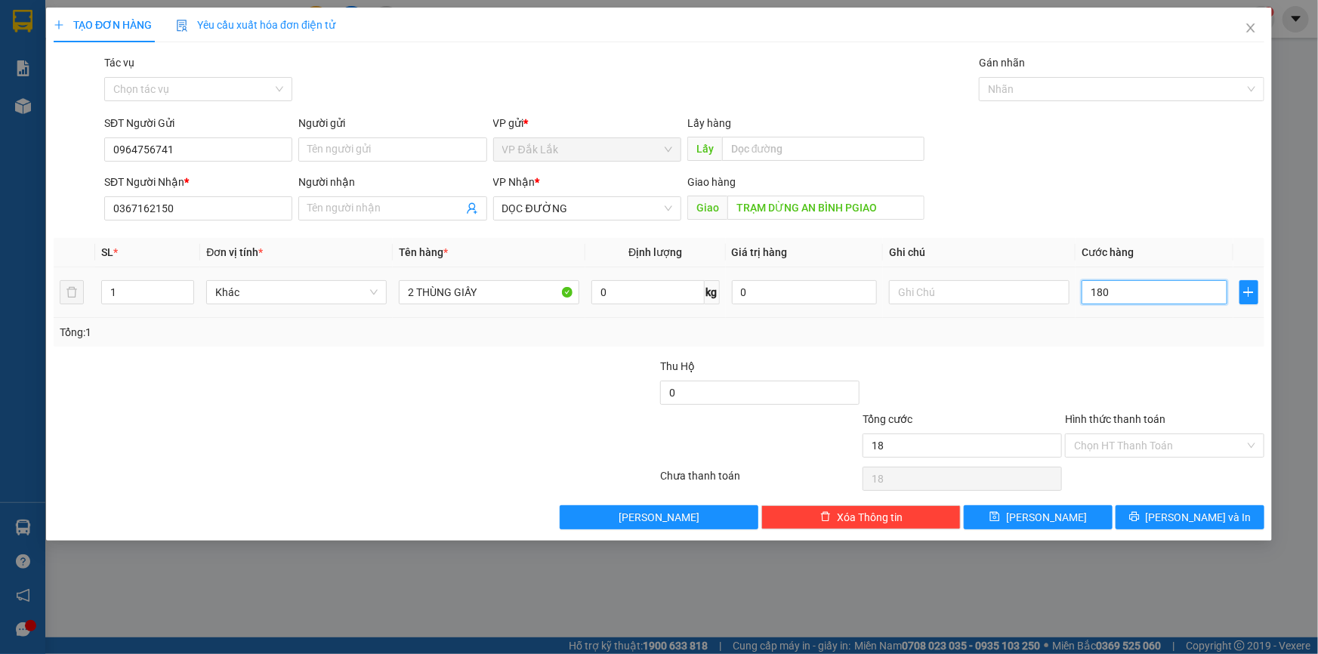
type input "180"
type input "1.800"
type input "18.000"
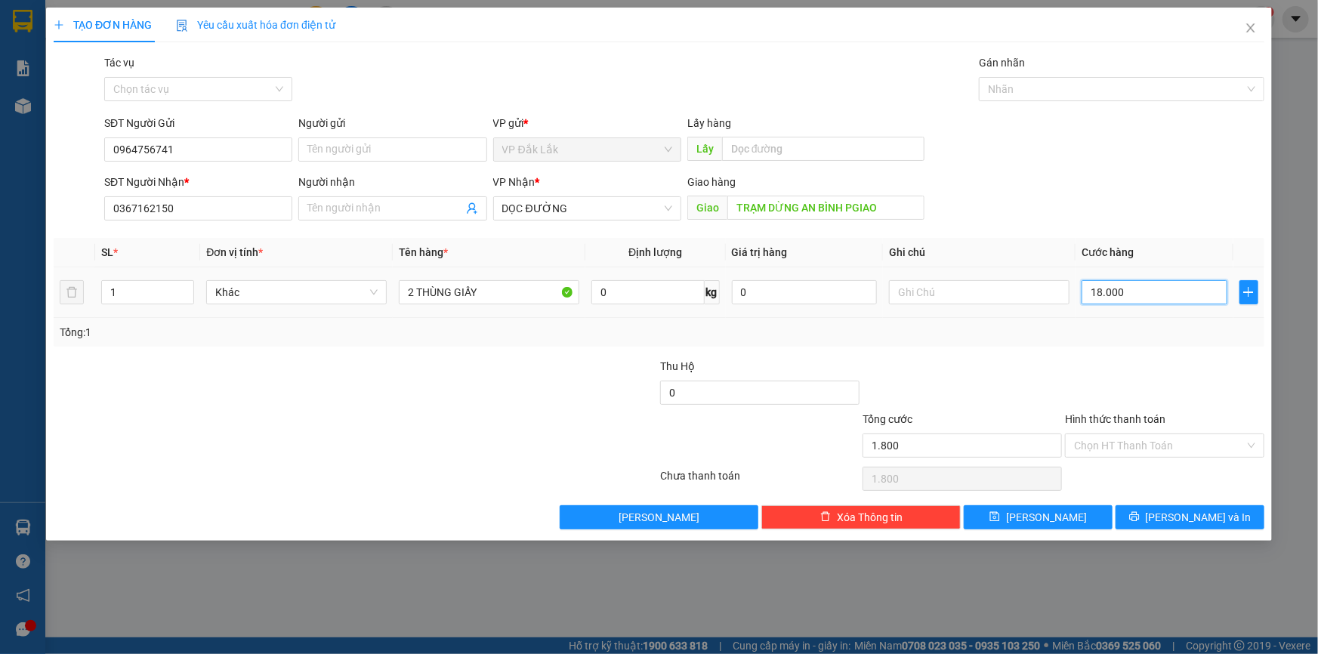
type input "18.000"
type input "180.000"
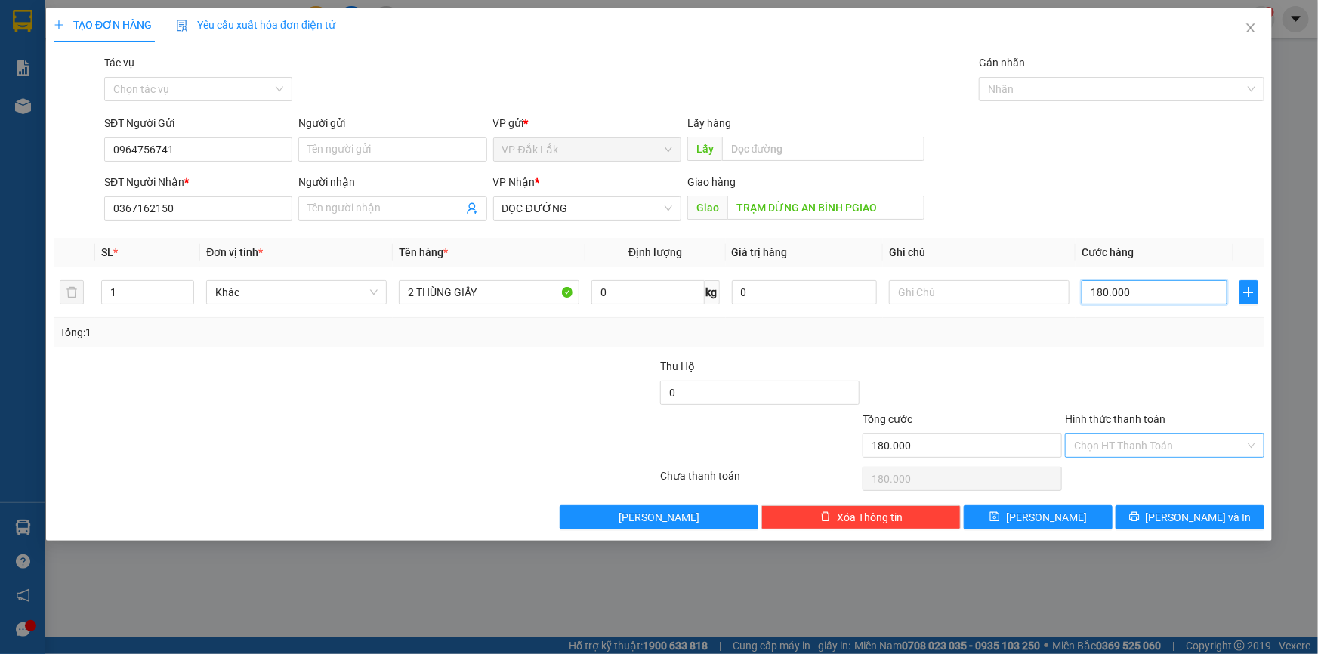
type input "180.000"
click at [1125, 446] on input "Hình thức thanh toán" at bounding box center [1159, 445] width 171 height 23
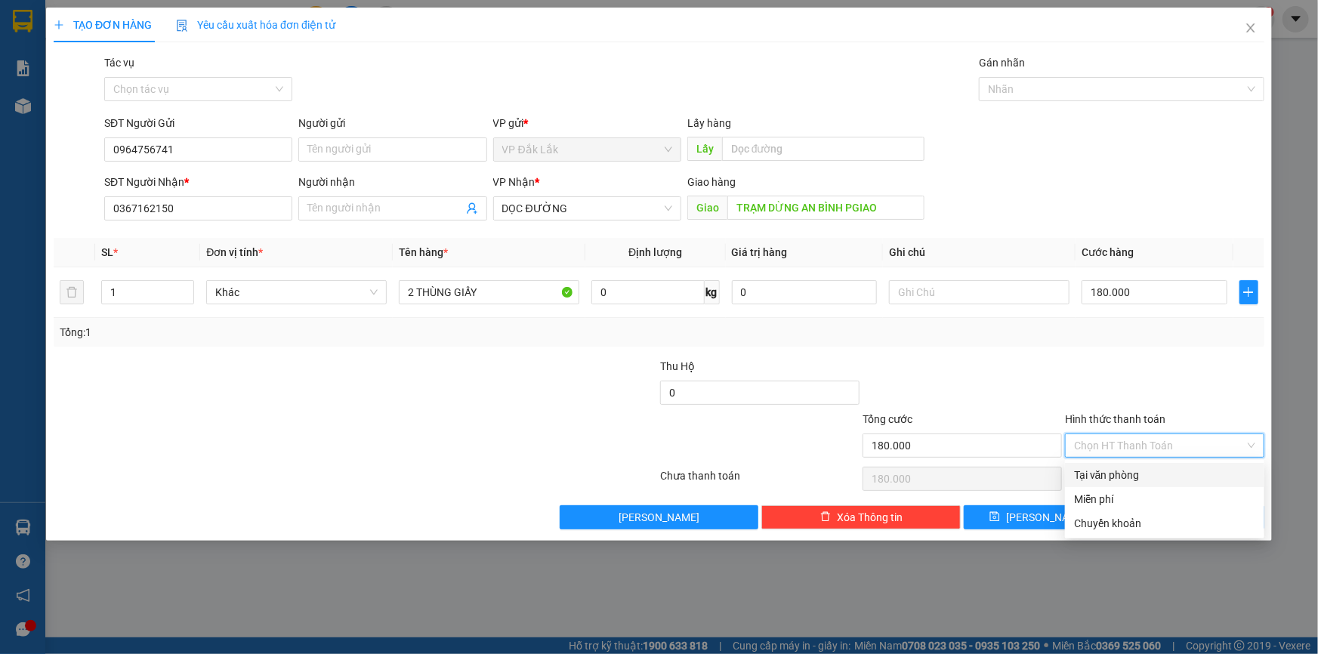
click at [1135, 471] on div "Tại văn phòng" at bounding box center [1164, 475] width 181 height 17
type input "0"
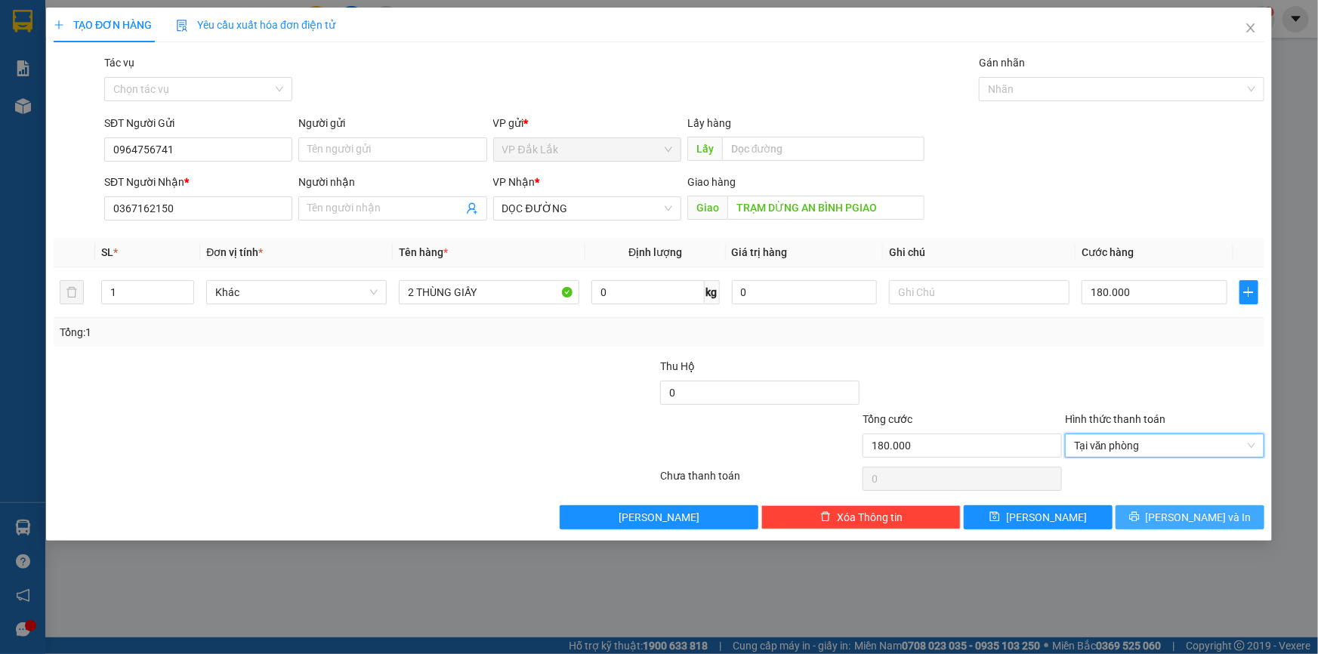
click at [1140, 514] on button "[PERSON_NAME] và In" at bounding box center [1189, 517] width 149 height 24
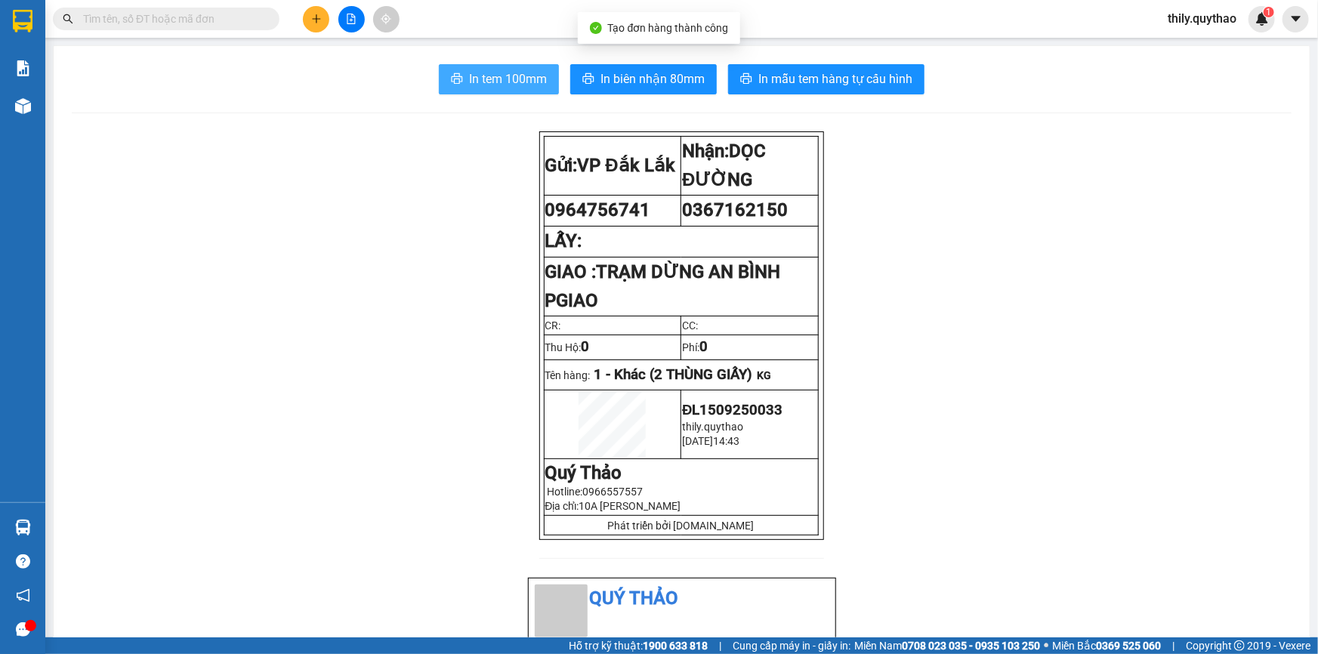
click at [494, 79] on span "In tem 100mm" at bounding box center [508, 78] width 78 height 19
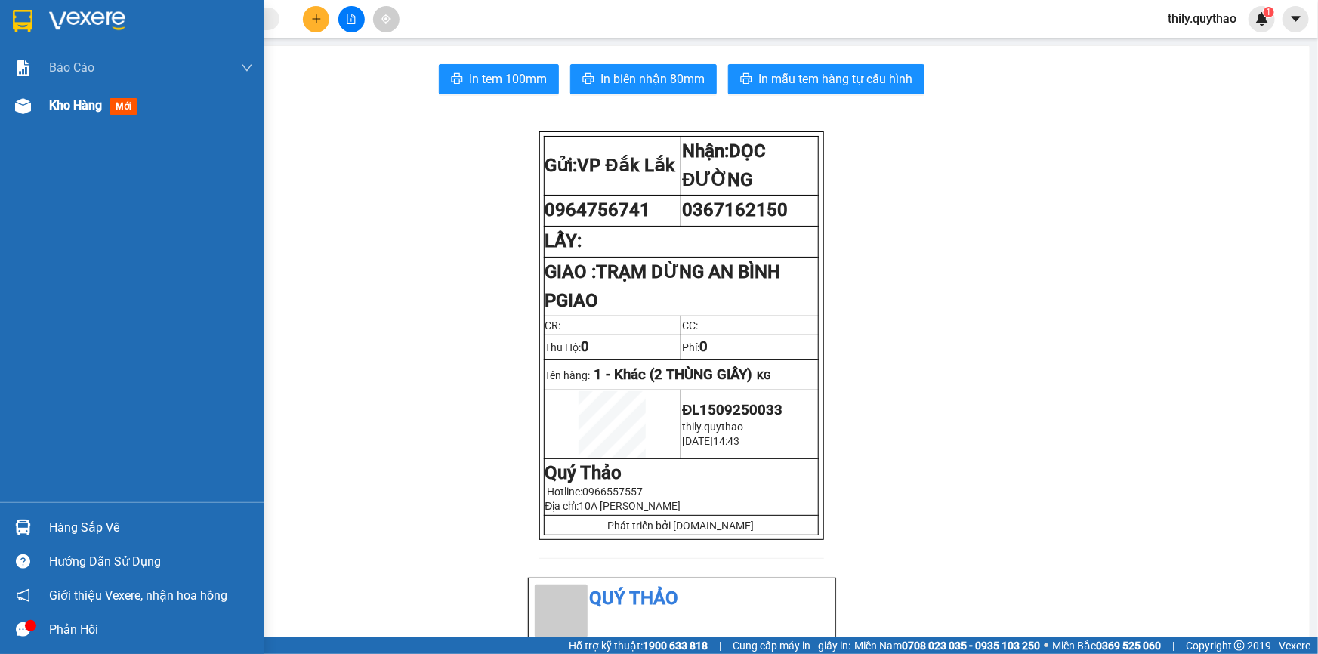
click at [73, 103] on span "Kho hàng" at bounding box center [75, 105] width 53 height 14
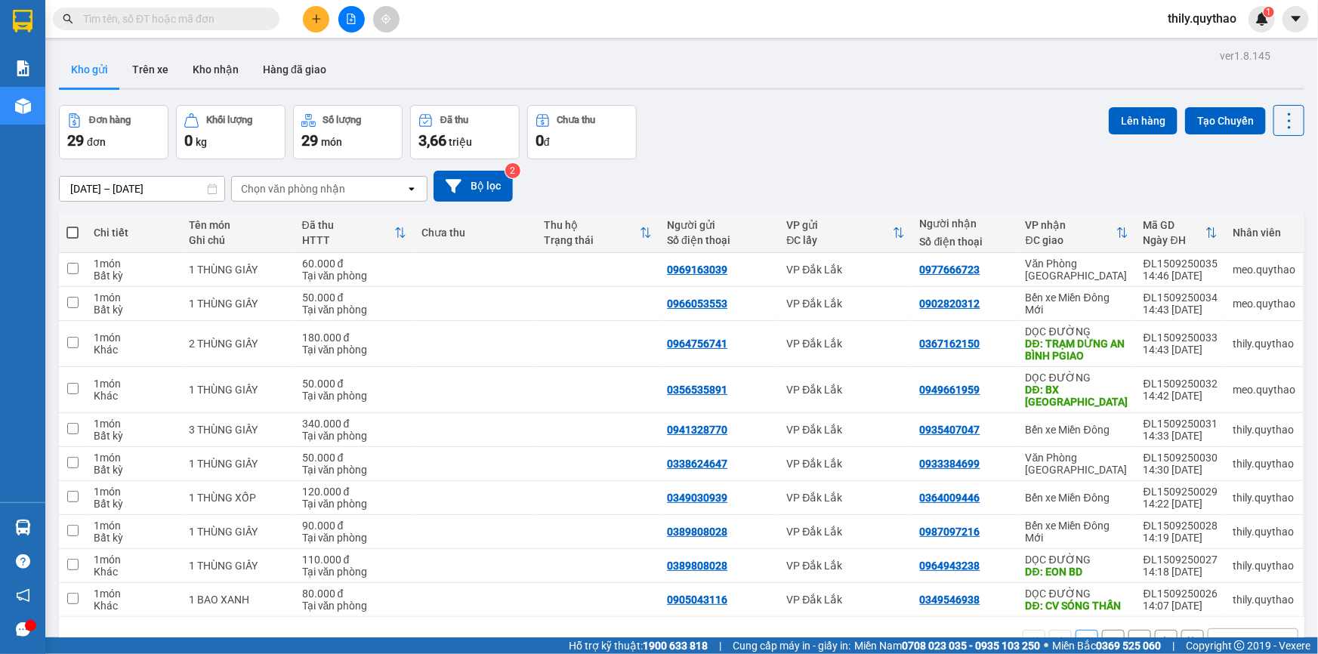
scroll to position [68, 0]
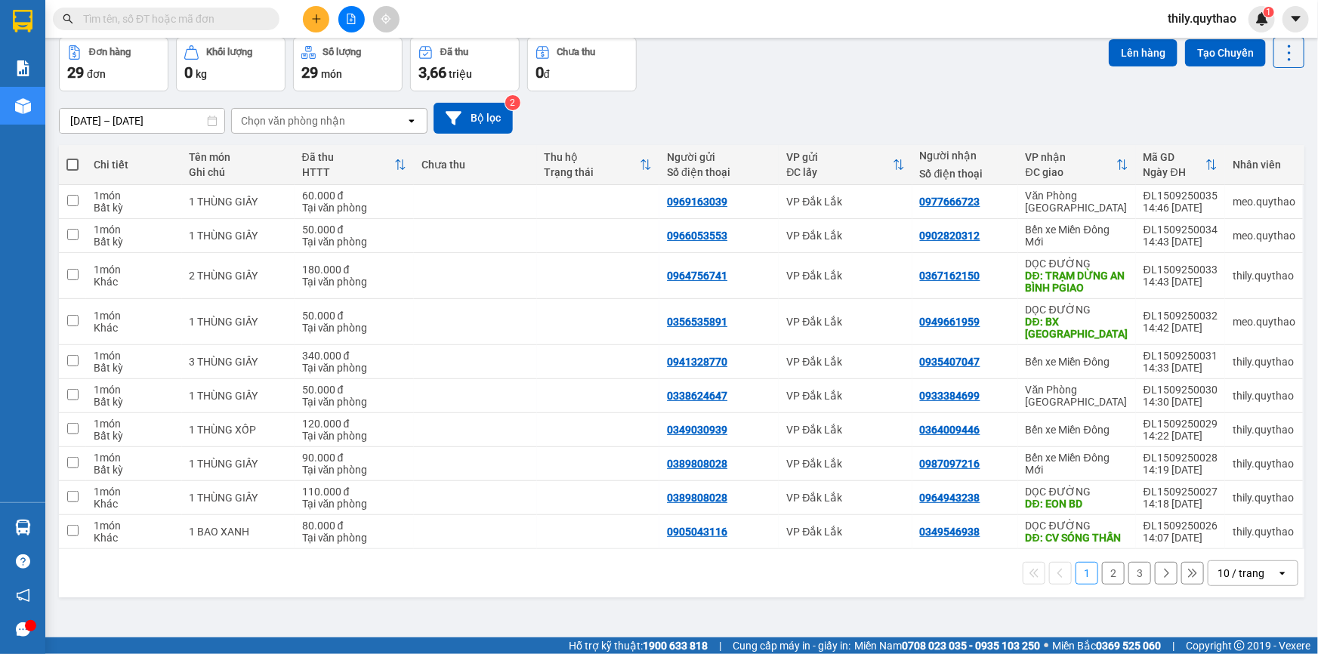
click at [1102, 569] on button "2" at bounding box center [1113, 573] width 23 height 23
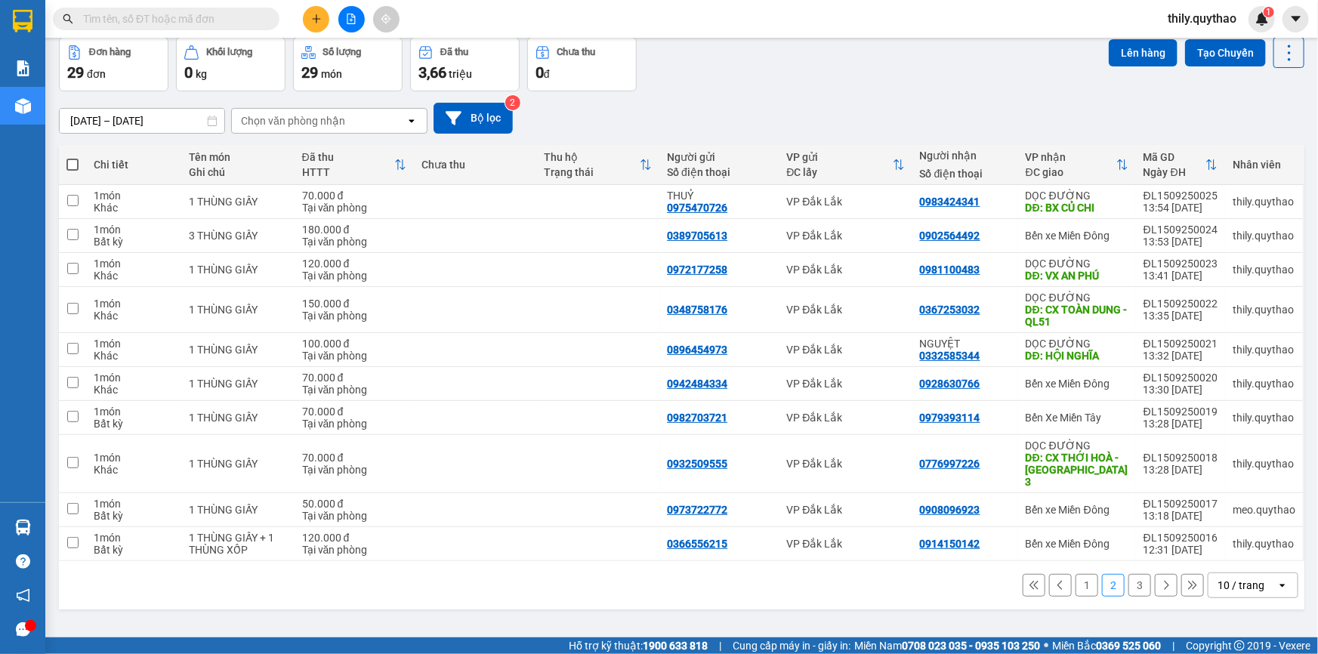
click at [1128, 574] on button "3" at bounding box center [1139, 585] width 23 height 23
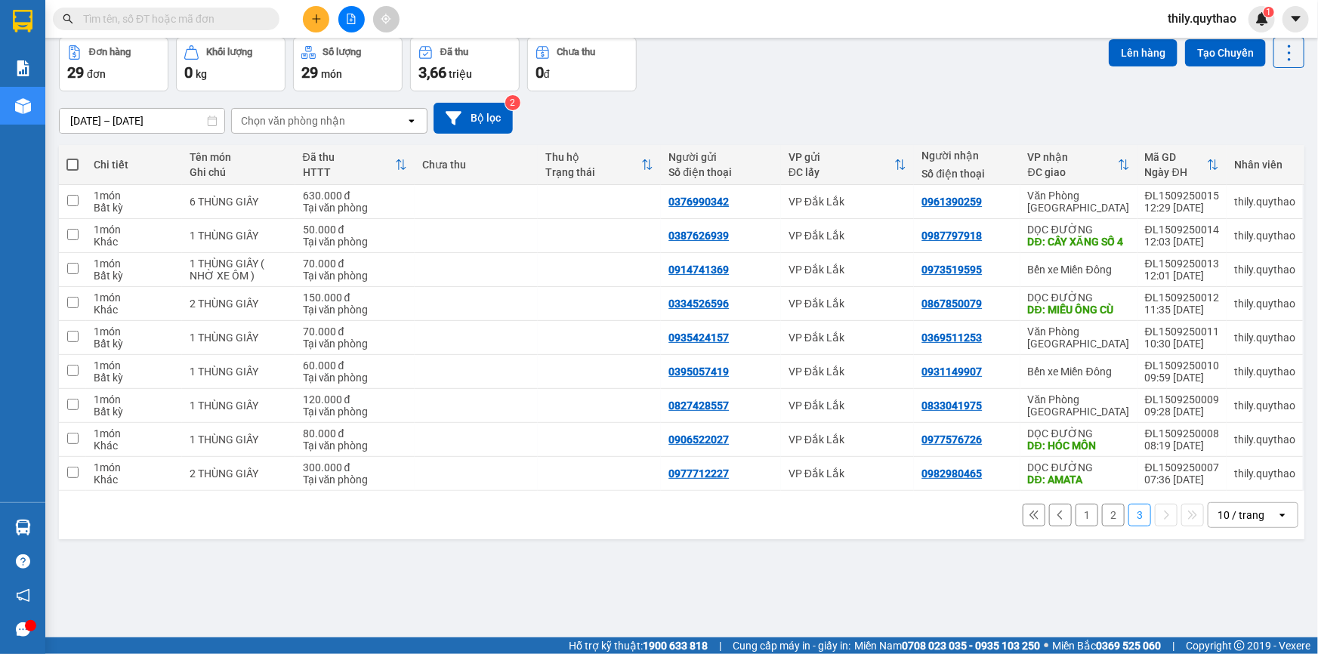
click at [1075, 526] on button "1" at bounding box center [1086, 515] width 23 height 23
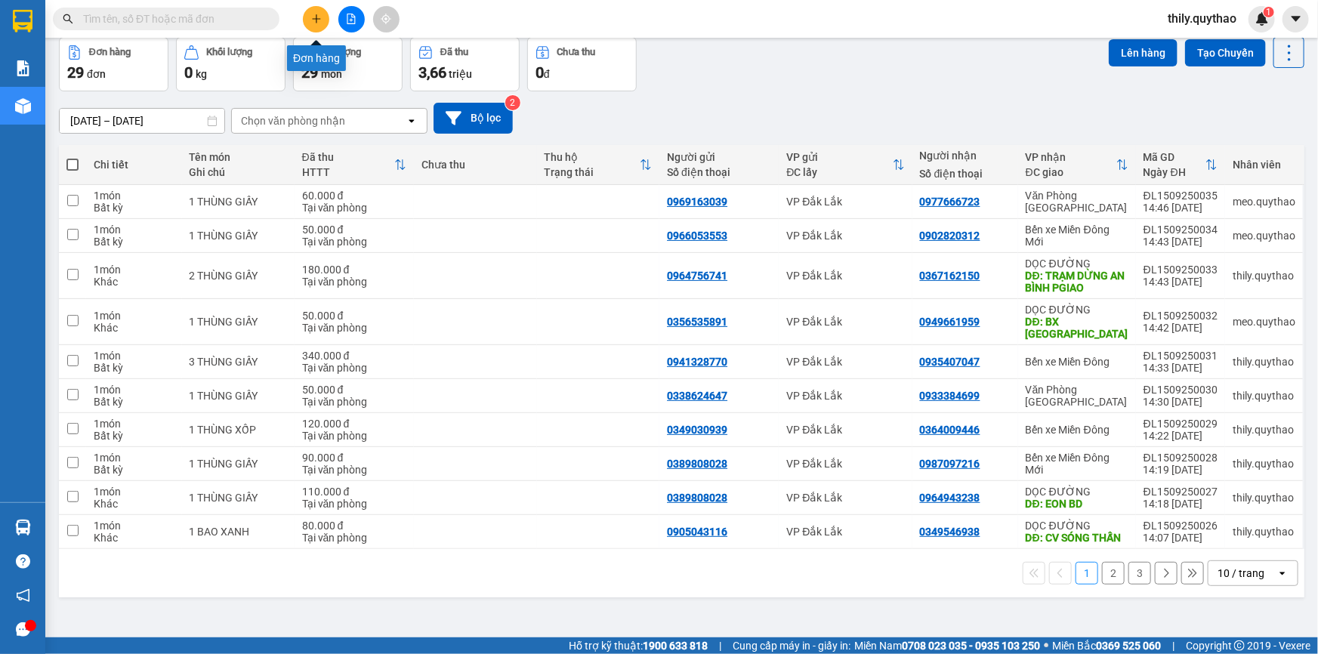
click at [314, 23] on icon "plus" at bounding box center [316, 19] width 11 height 11
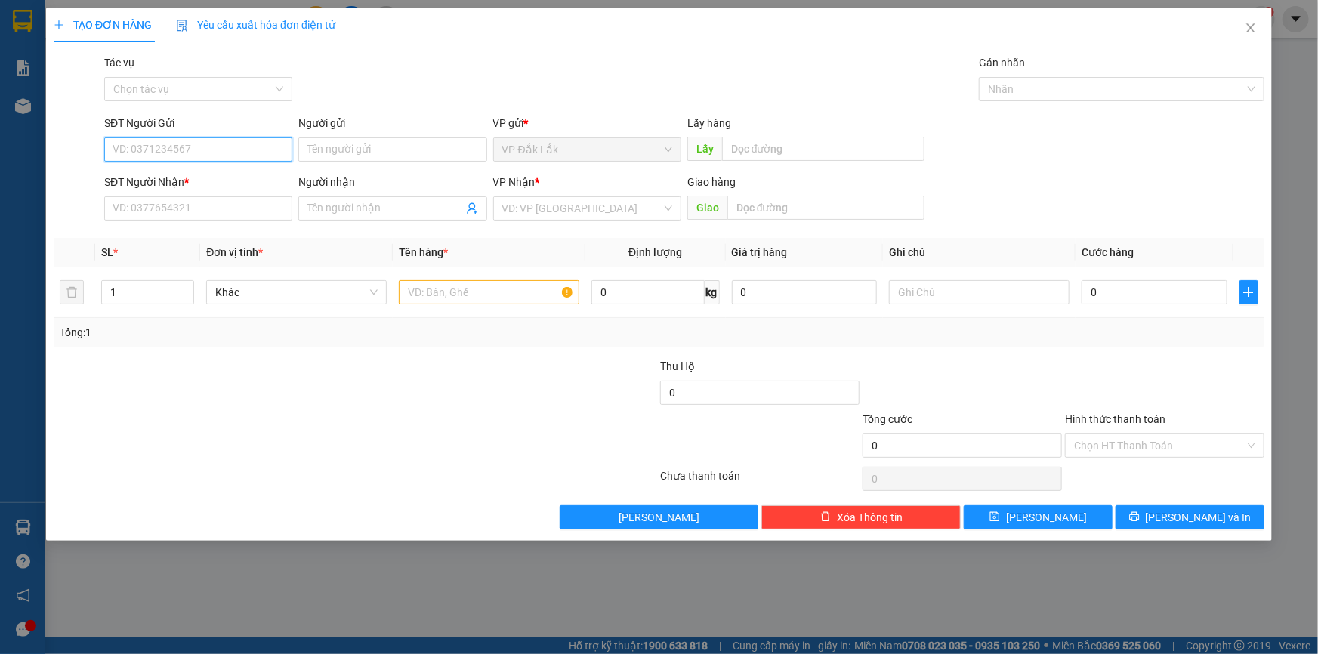
click at [222, 154] on input "SĐT Người Gửi" at bounding box center [198, 149] width 188 height 24
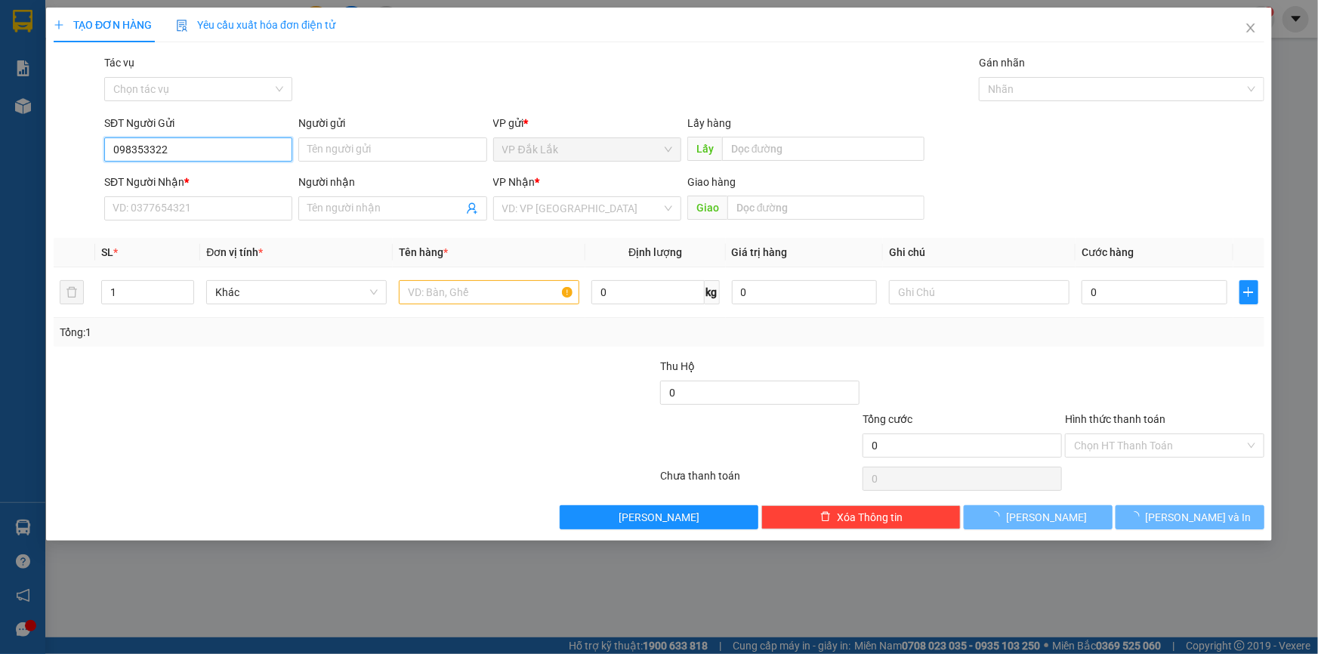
type input "0983533228"
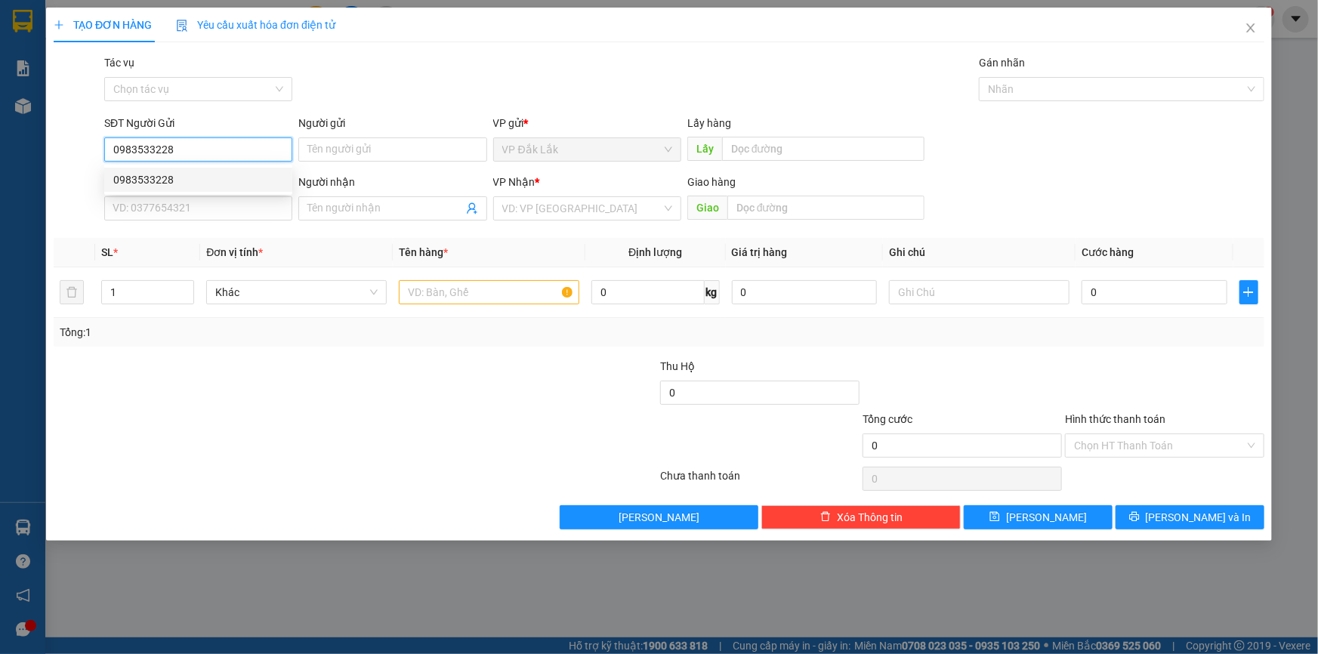
click at [210, 174] on div "0983533228" at bounding box center [198, 179] width 170 height 17
type input "0983203388"
click at [599, 208] on span "Bến xe Miền Đông" at bounding box center [587, 208] width 170 height 23
type input "0983533228"
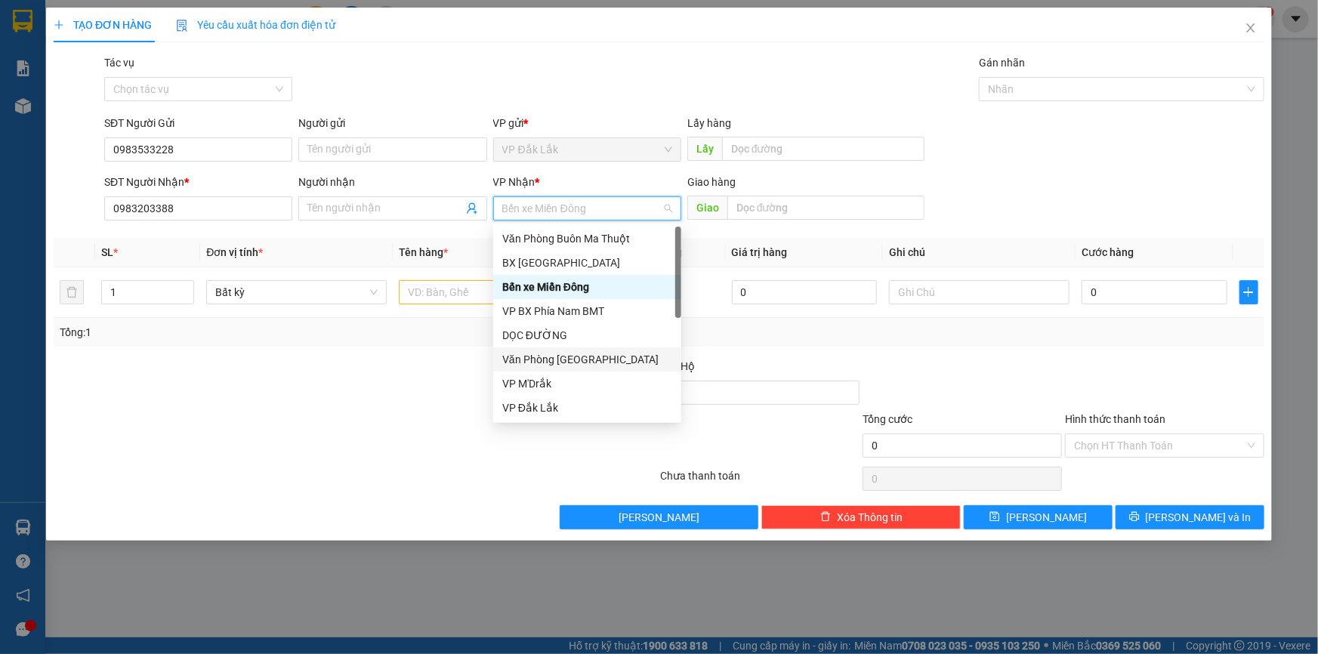
click at [572, 354] on div "Văn Phòng Tân Phú" at bounding box center [587, 359] width 170 height 17
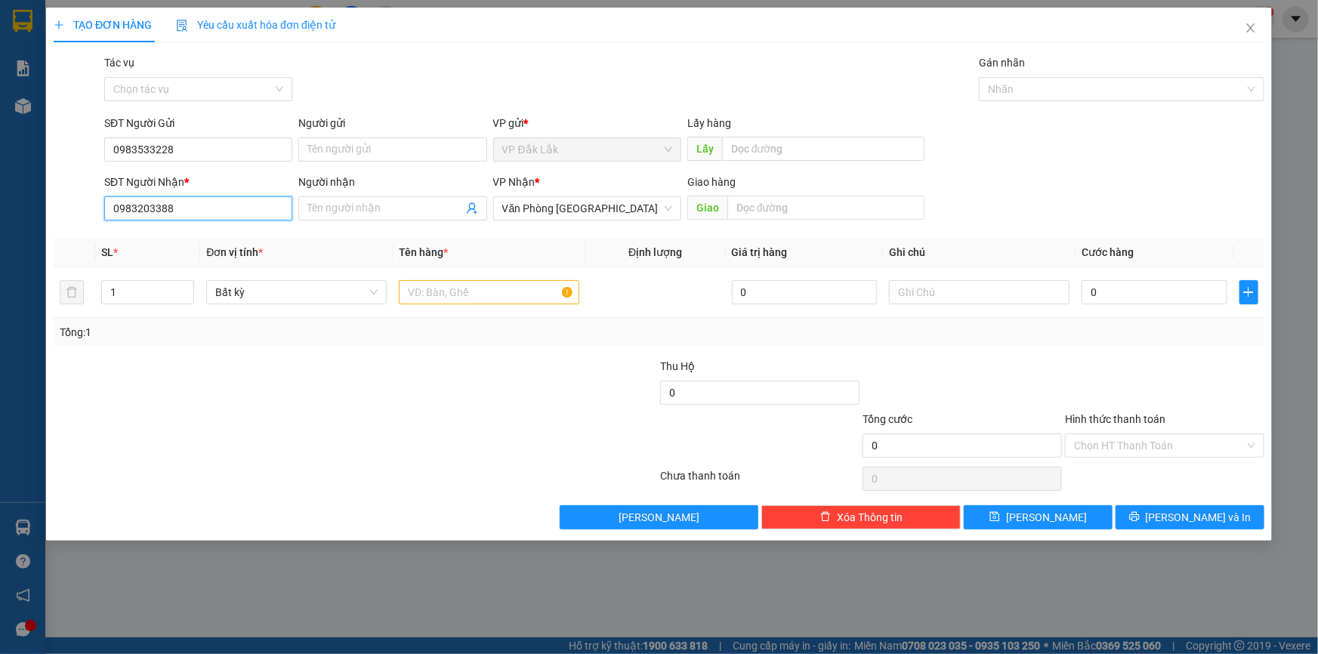
click at [236, 199] on input "0983203388" at bounding box center [198, 208] width 188 height 24
click at [489, 279] on div at bounding box center [489, 292] width 180 height 30
click at [486, 295] on input "text" at bounding box center [489, 292] width 180 height 24
click at [214, 216] on input "0983203388" at bounding box center [198, 208] width 188 height 24
type input "0"
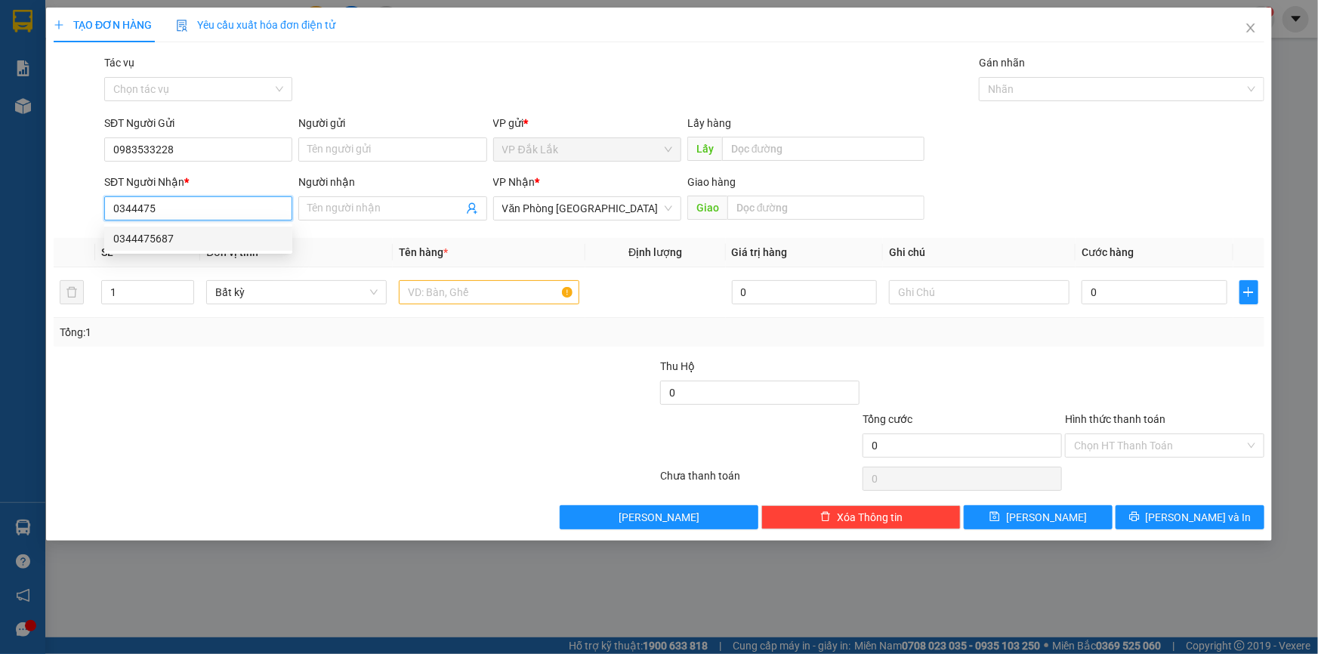
click at [194, 234] on div "0344475687" at bounding box center [198, 238] width 170 height 17
type input "0344475687"
click at [450, 302] on input "text" at bounding box center [489, 292] width 180 height 24
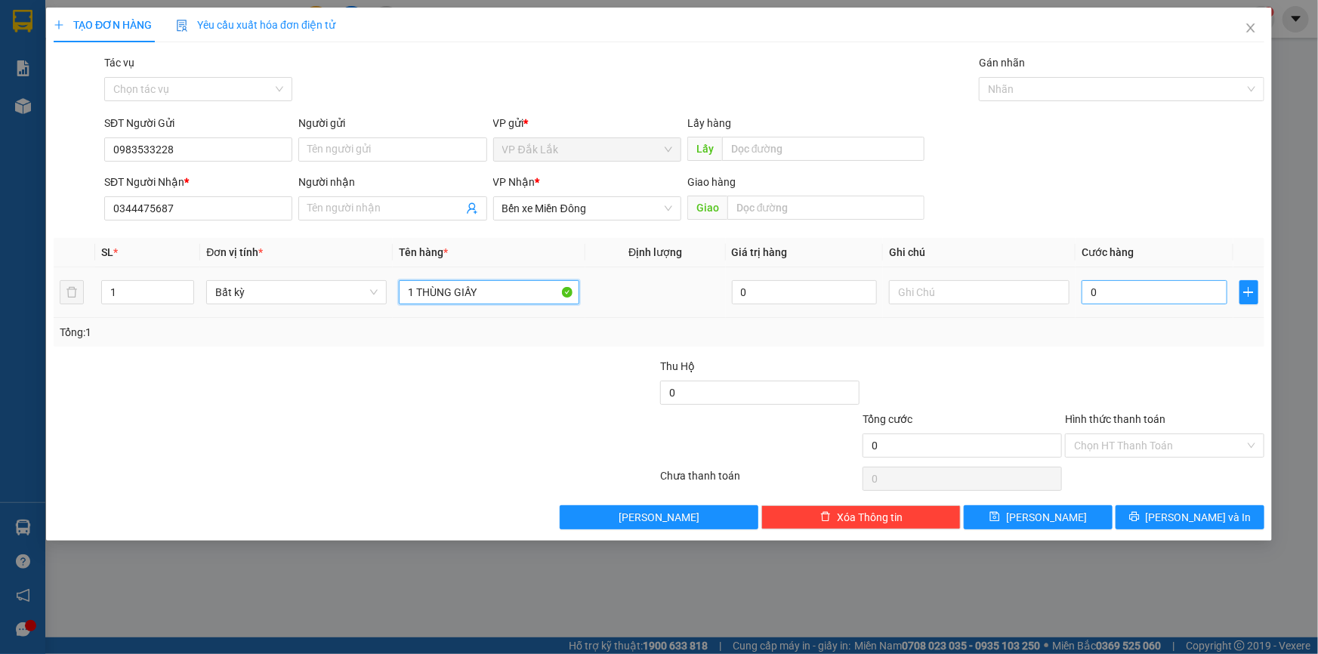
type input "1 THÙNG GIẤY"
click at [1085, 286] on input "0" at bounding box center [1154, 292] width 146 height 24
type input "5"
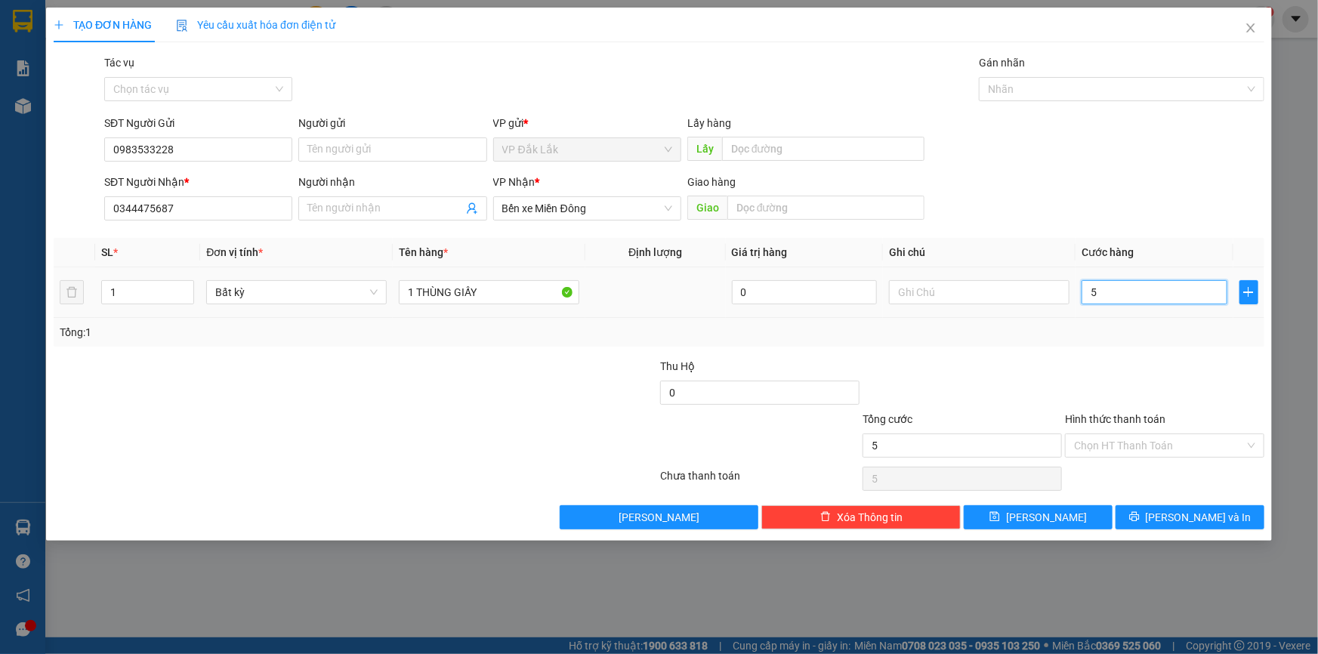
type input "50"
type input "500"
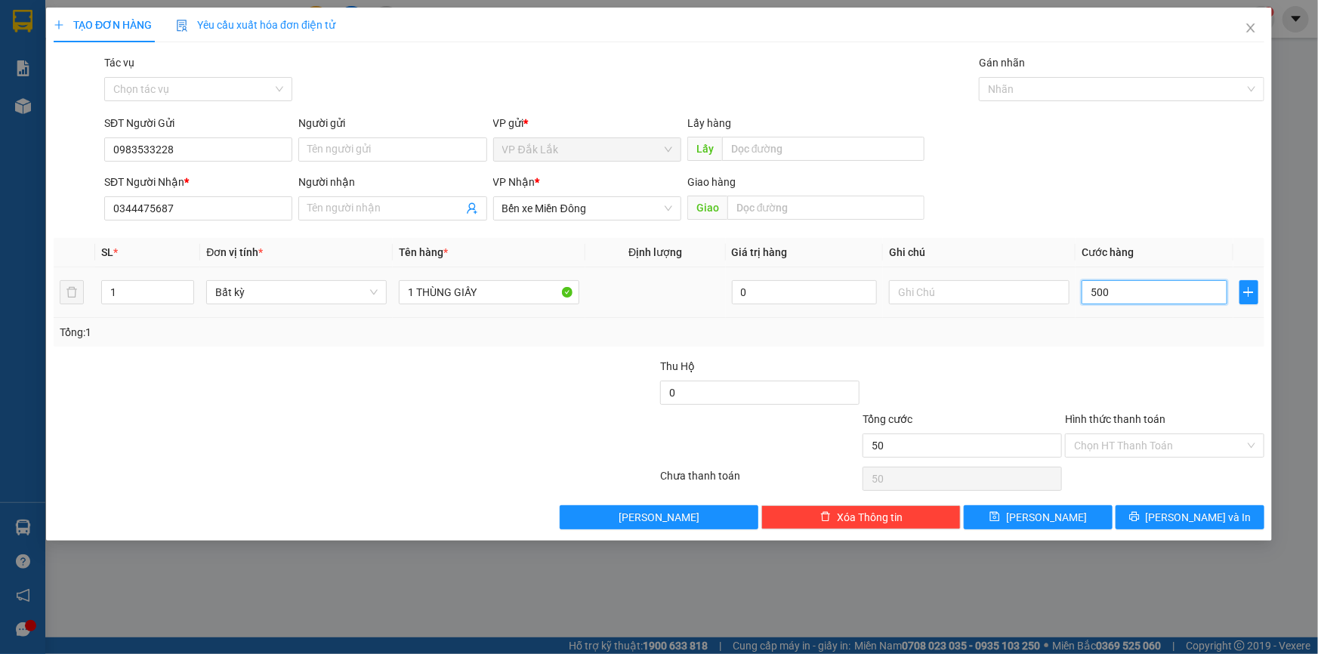
type input "500"
type input "5.000"
type input "50.000"
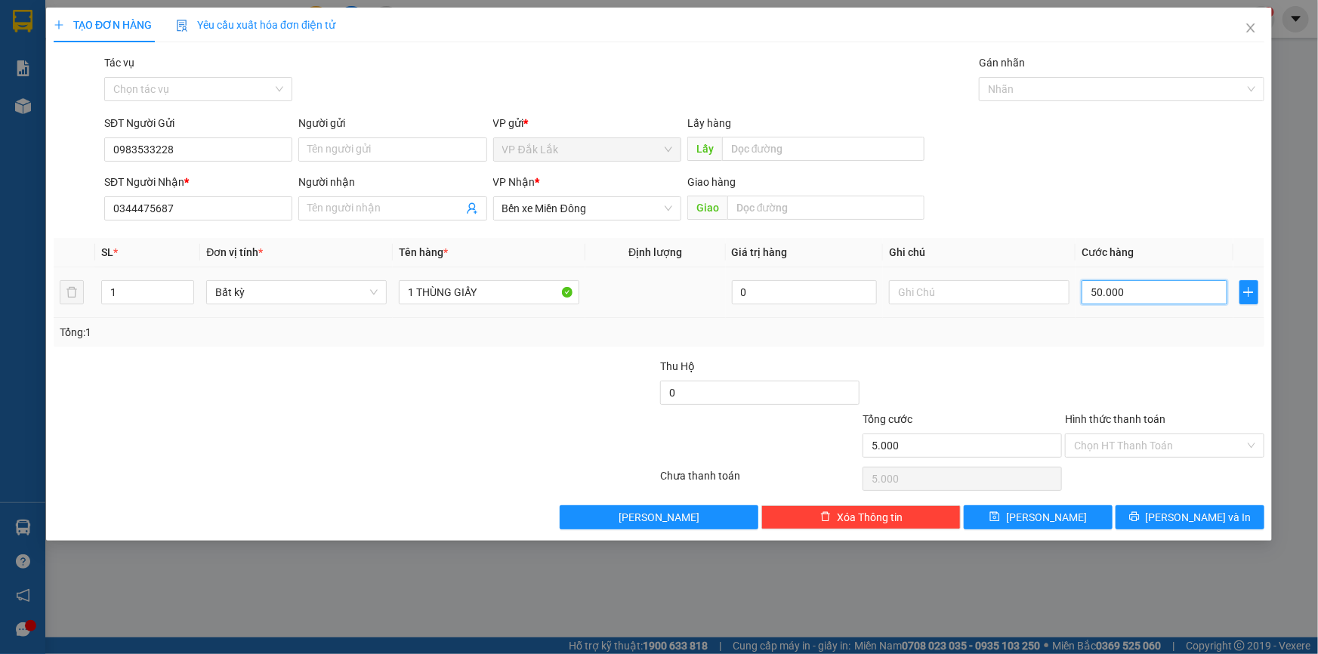
type input "50.000"
click at [1162, 443] on input "Hình thức thanh toán" at bounding box center [1159, 445] width 171 height 23
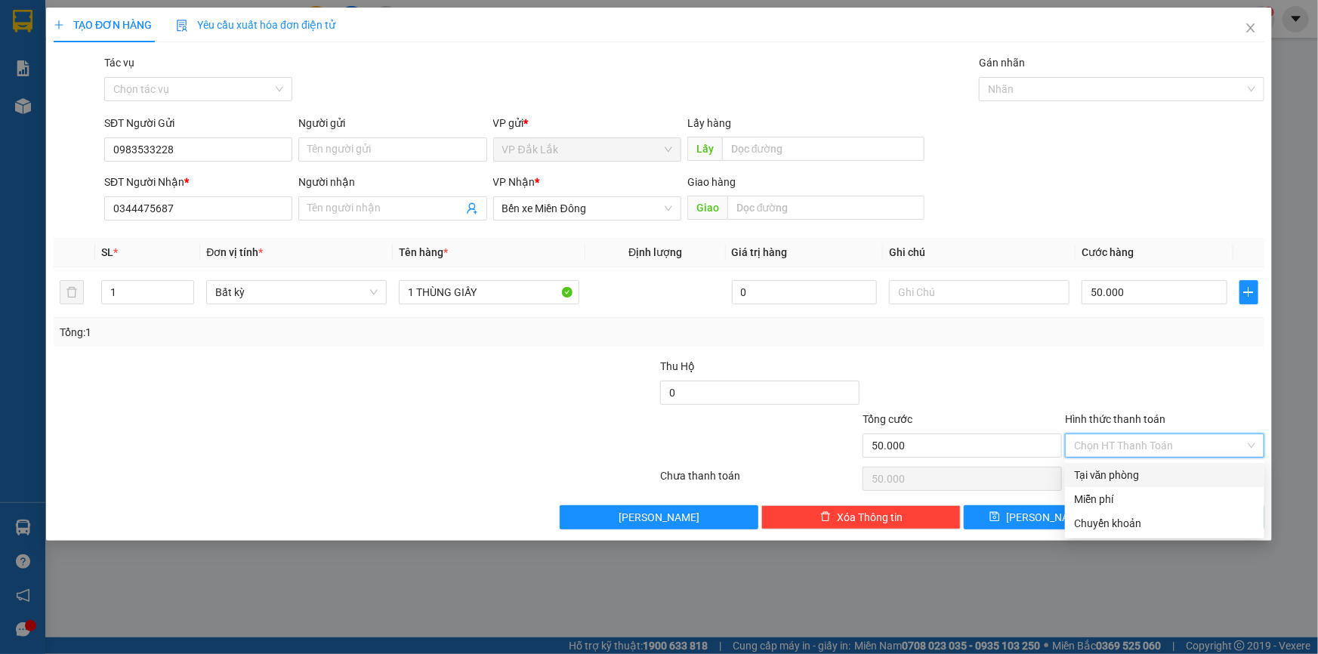
click at [1156, 471] on div "Tại văn phòng" at bounding box center [1164, 475] width 181 height 17
type input "0"
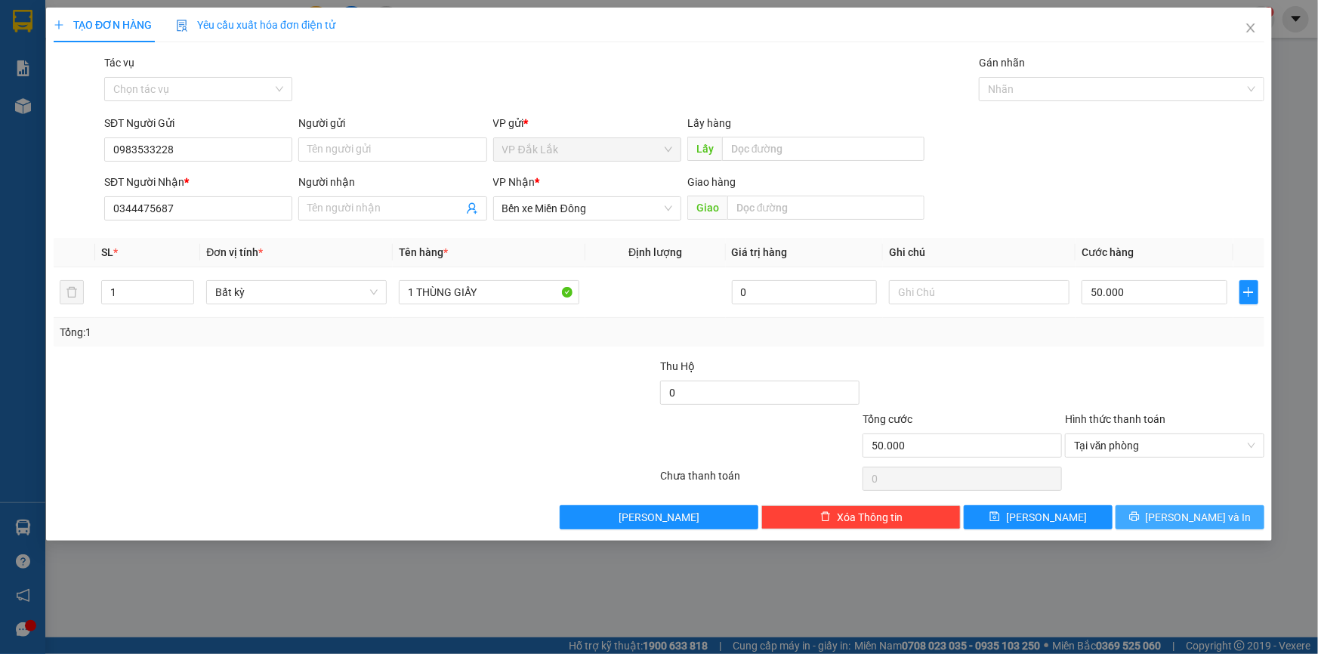
click at [1182, 526] on button "Lưu và In" at bounding box center [1189, 517] width 149 height 24
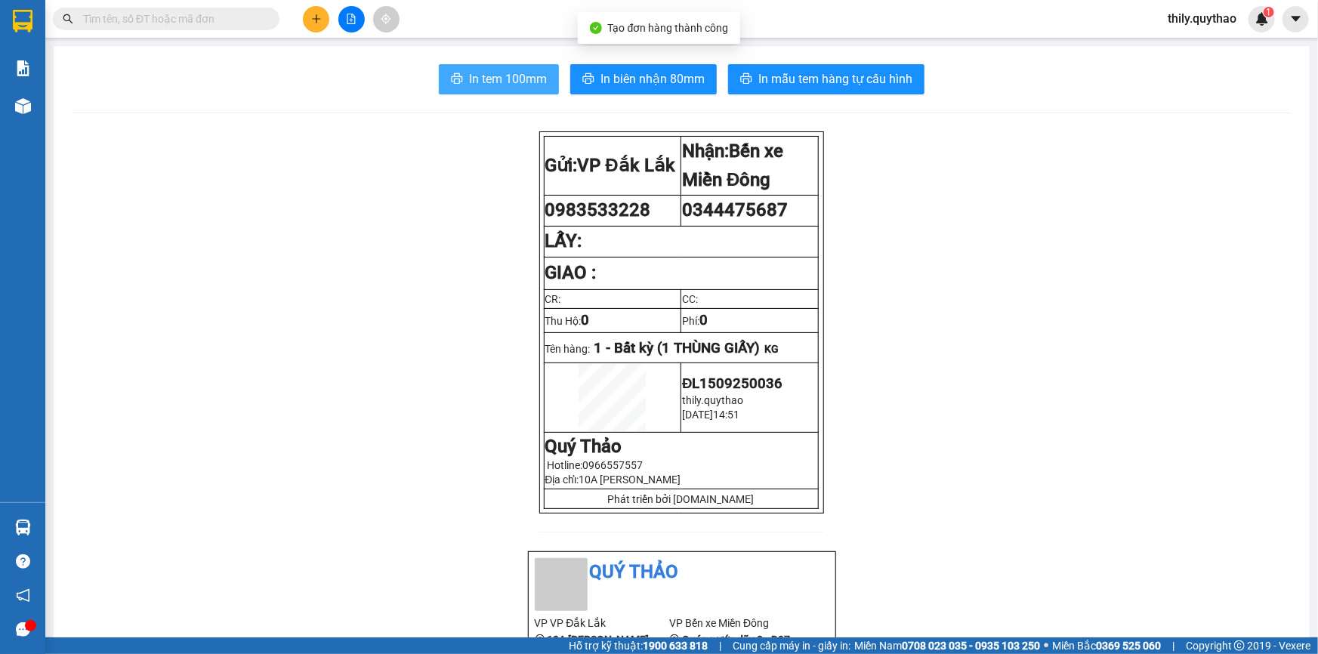
click at [526, 80] on span "In tem 100mm" at bounding box center [508, 78] width 78 height 19
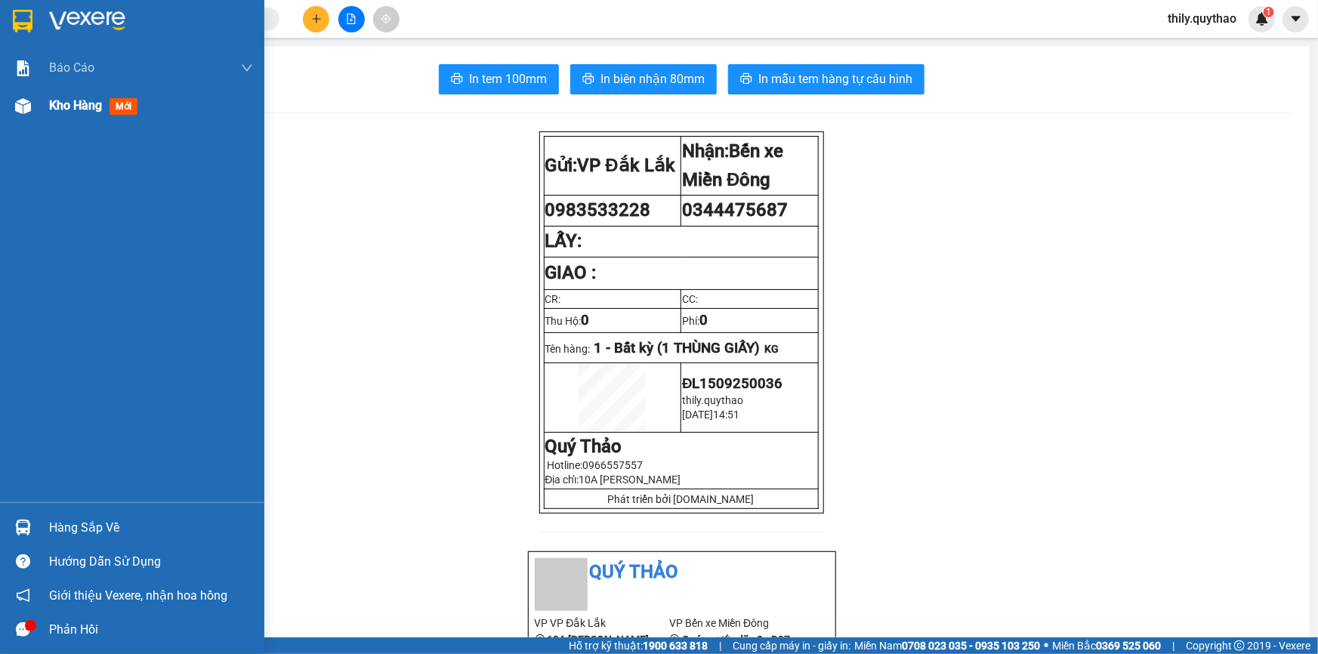
click at [31, 96] on div at bounding box center [23, 106] width 26 height 26
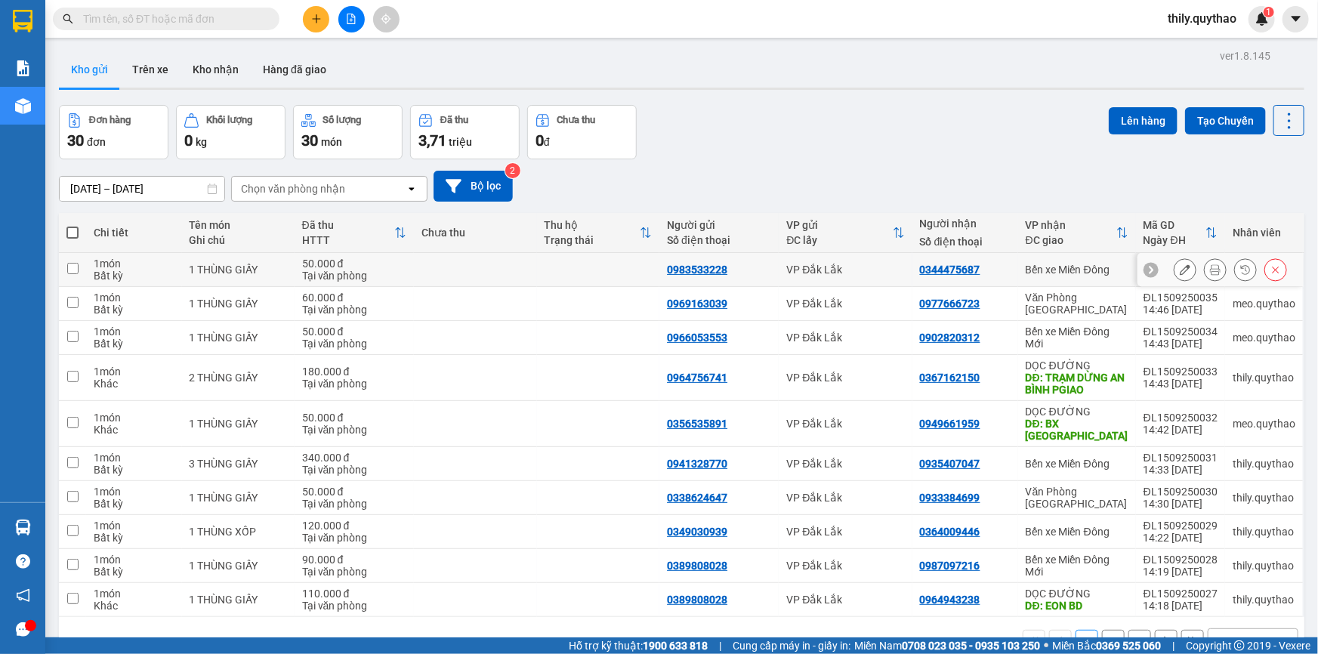
click at [1180, 274] on icon at bounding box center [1185, 269] width 11 height 11
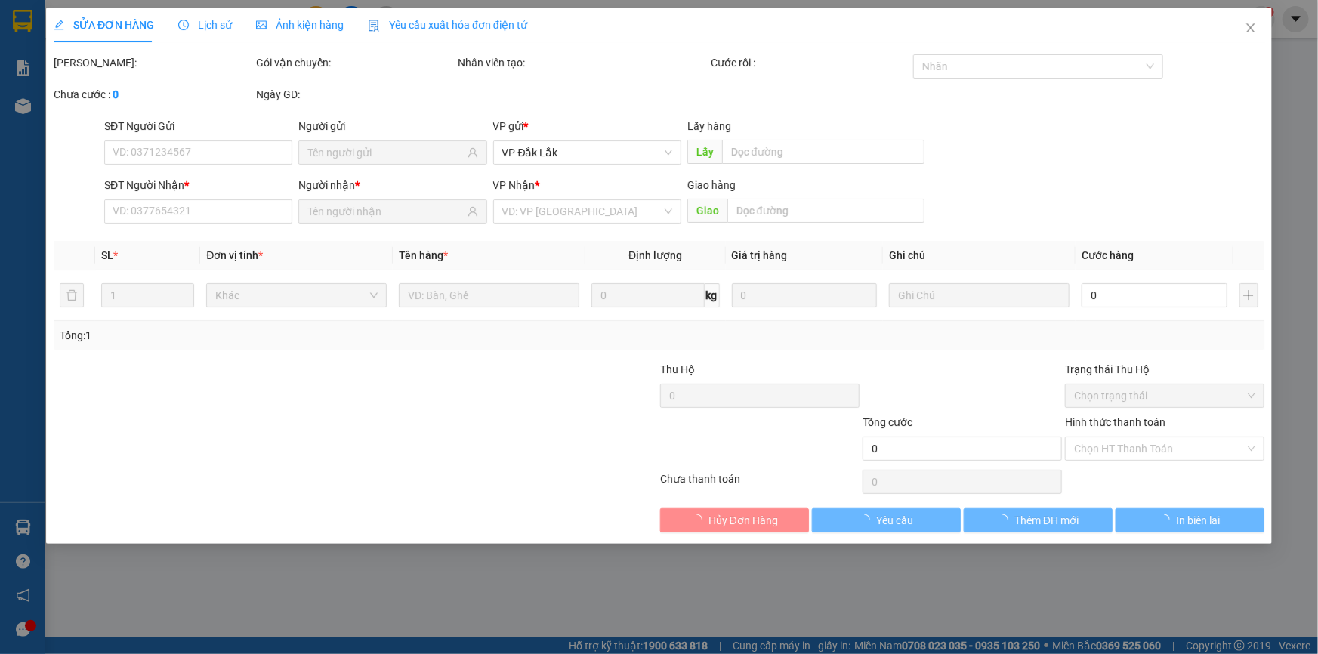
type input "0983533228"
type input "0344475687"
type input "50.000"
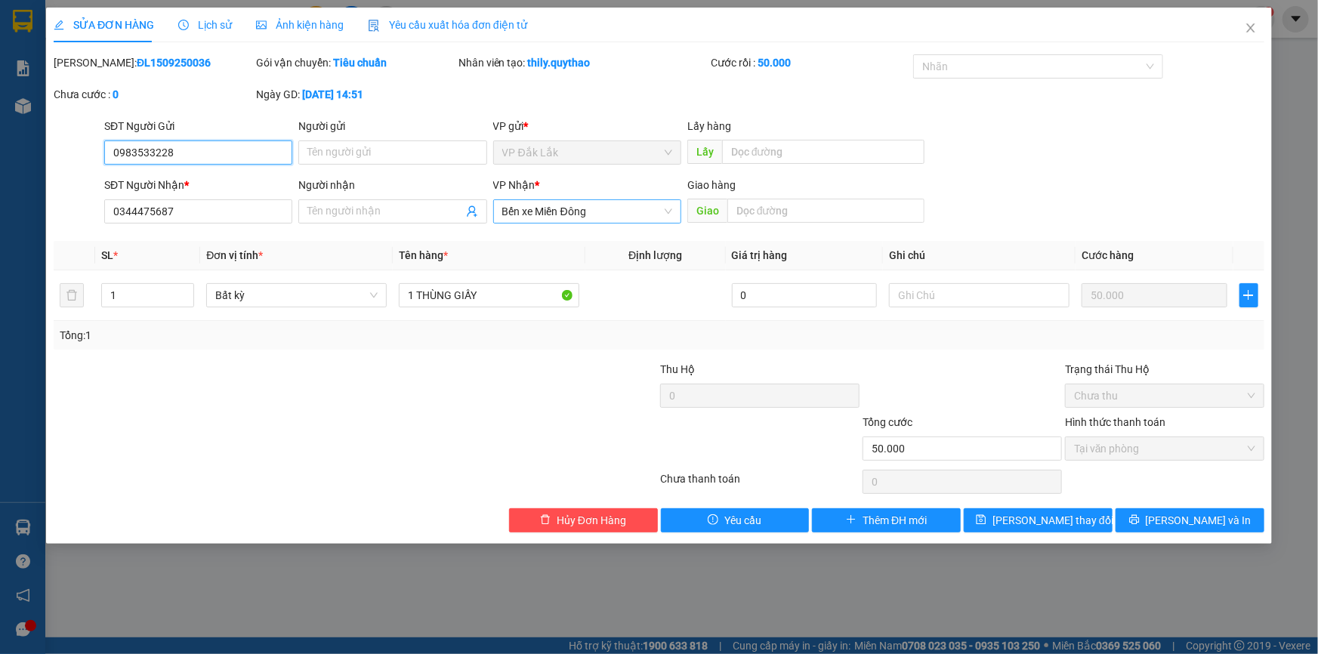
click at [606, 216] on span "Bến xe Miền Đông" at bounding box center [587, 211] width 170 height 23
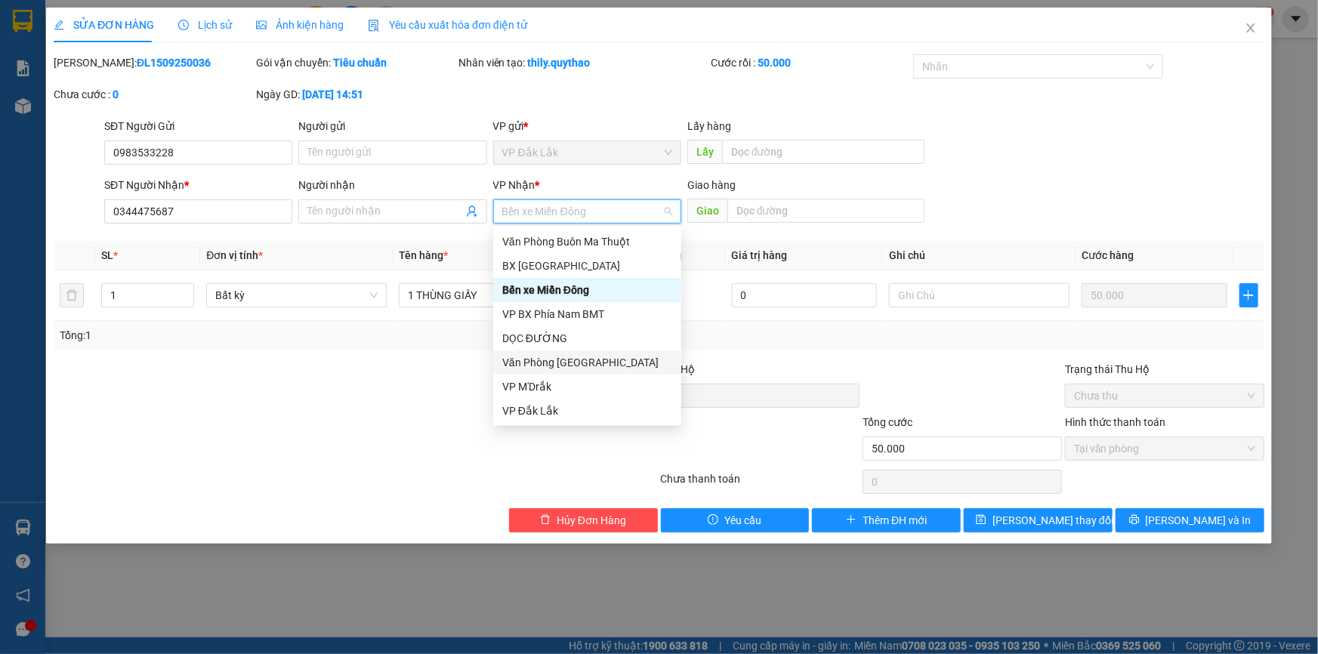
click at [573, 358] on div "Văn Phòng Tân Phú" at bounding box center [587, 362] width 170 height 17
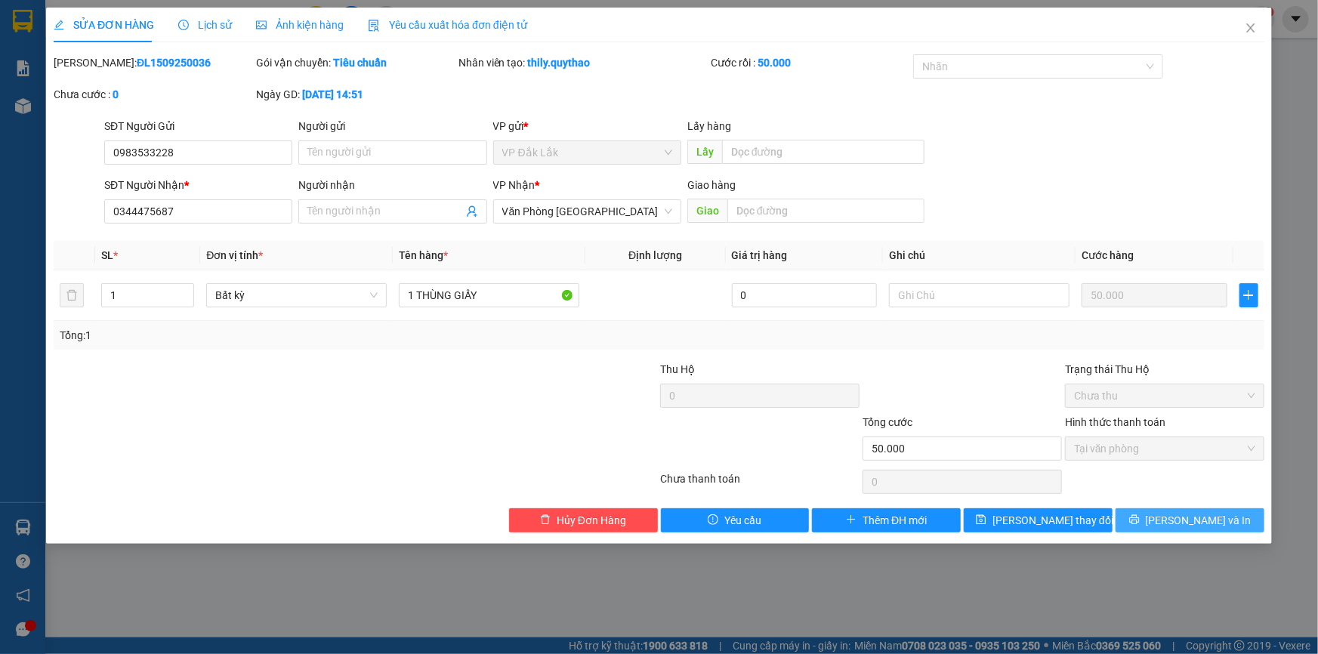
click at [1202, 524] on span "Lưu và In" at bounding box center [1199, 520] width 106 height 17
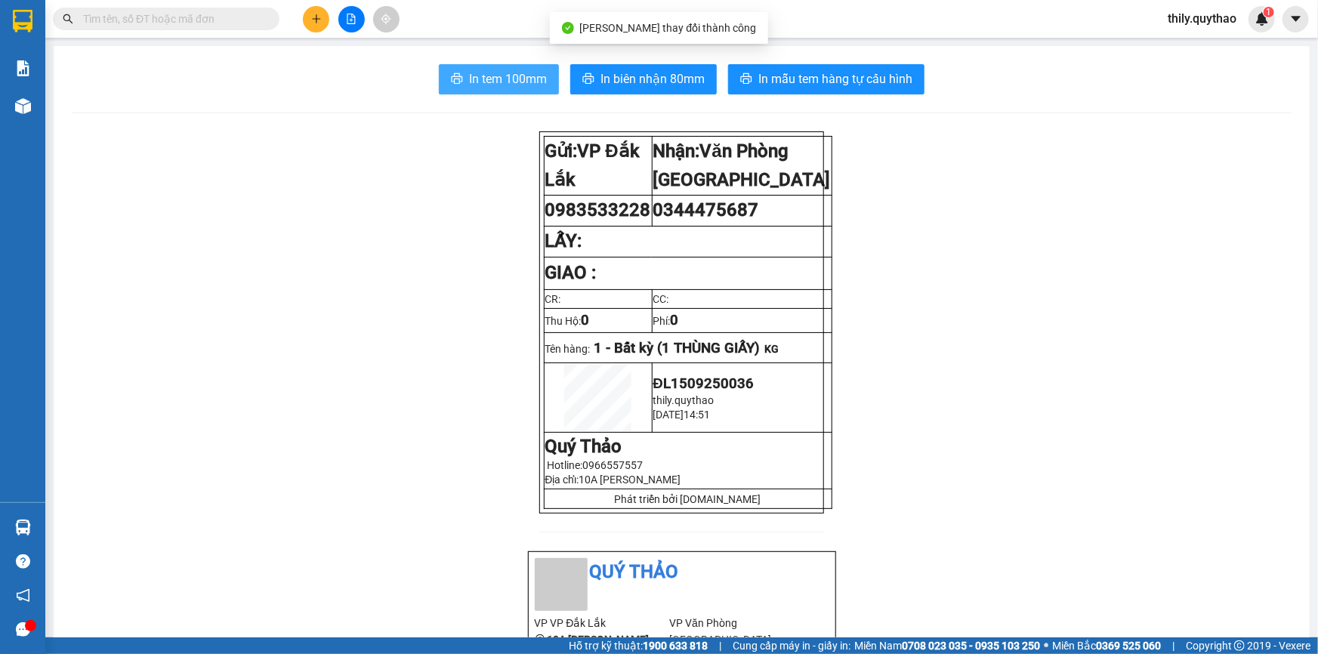
click at [474, 69] on span "In tem 100mm" at bounding box center [508, 78] width 78 height 19
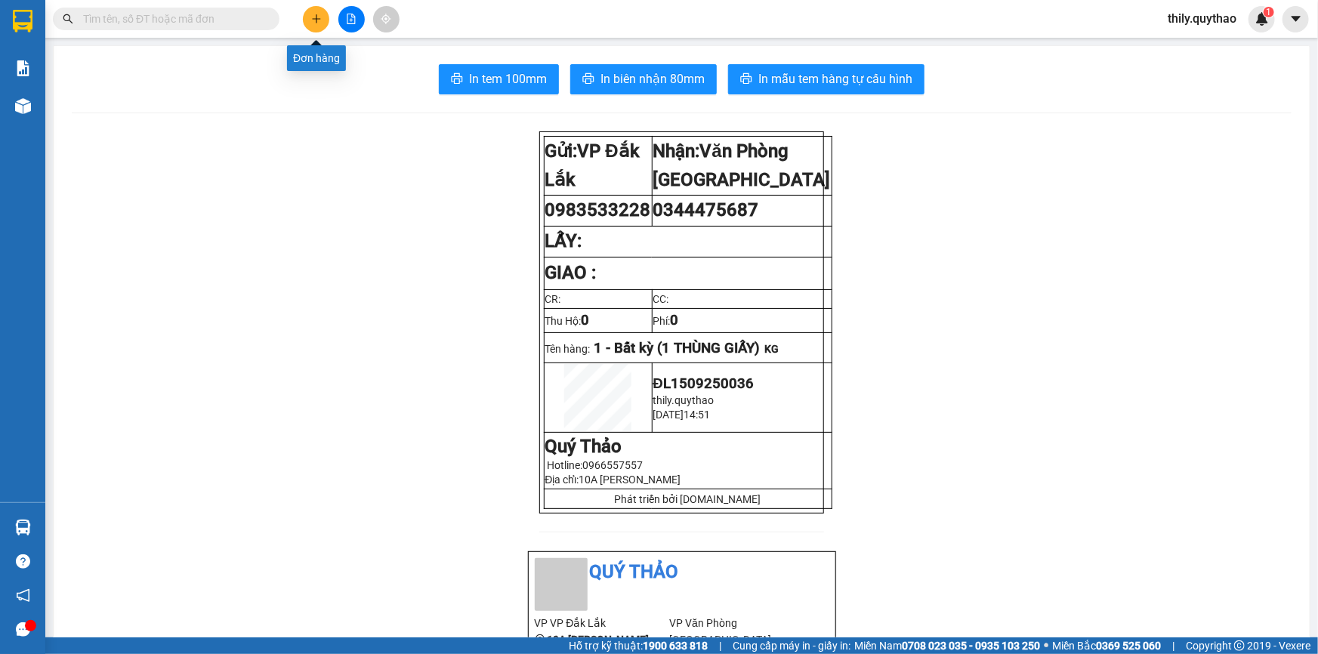
click at [324, 19] on button at bounding box center [316, 19] width 26 height 26
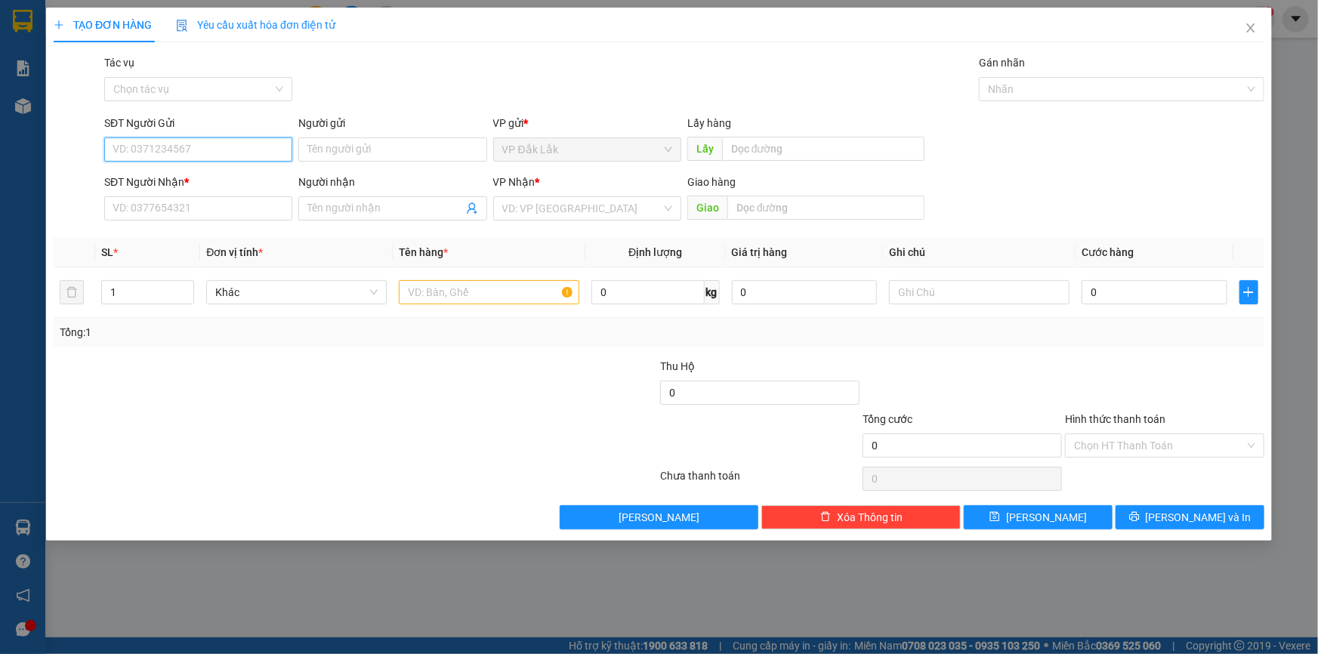
click at [180, 159] on input "SĐT Người Gửi" at bounding box center [198, 149] width 188 height 24
type input "0358617112"
click at [159, 180] on div "0358617112" at bounding box center [198, 179] width 170 height 17
type input "0965306453"
type input "0358617112"
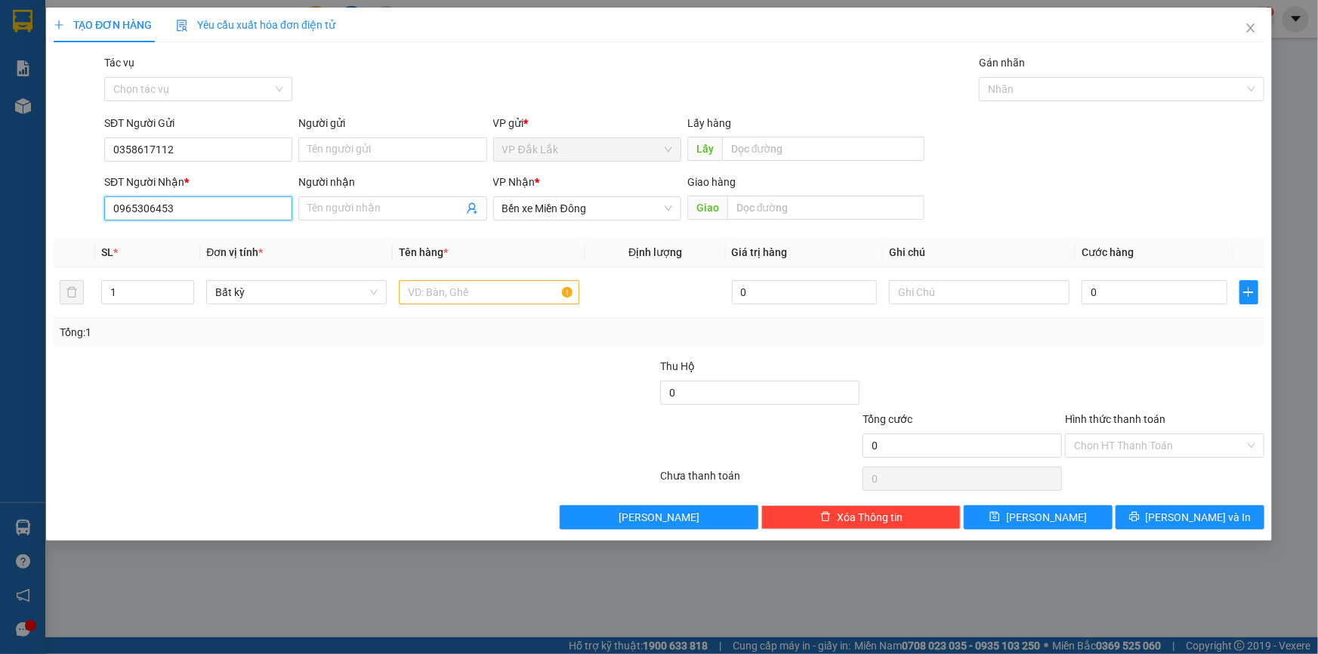
click at [180, 208] on input "0965306453" at bounding box center [198, 208] width 188 height 24
type input "0"
click at [195, 242] on div "0366035795" at bounding box center [198, 238] width 170 height 17
click at [615, 207] on span "Bến xe Miền Đông" at bounding box center [587, 208] width 170 height 23
type input "0366035795"
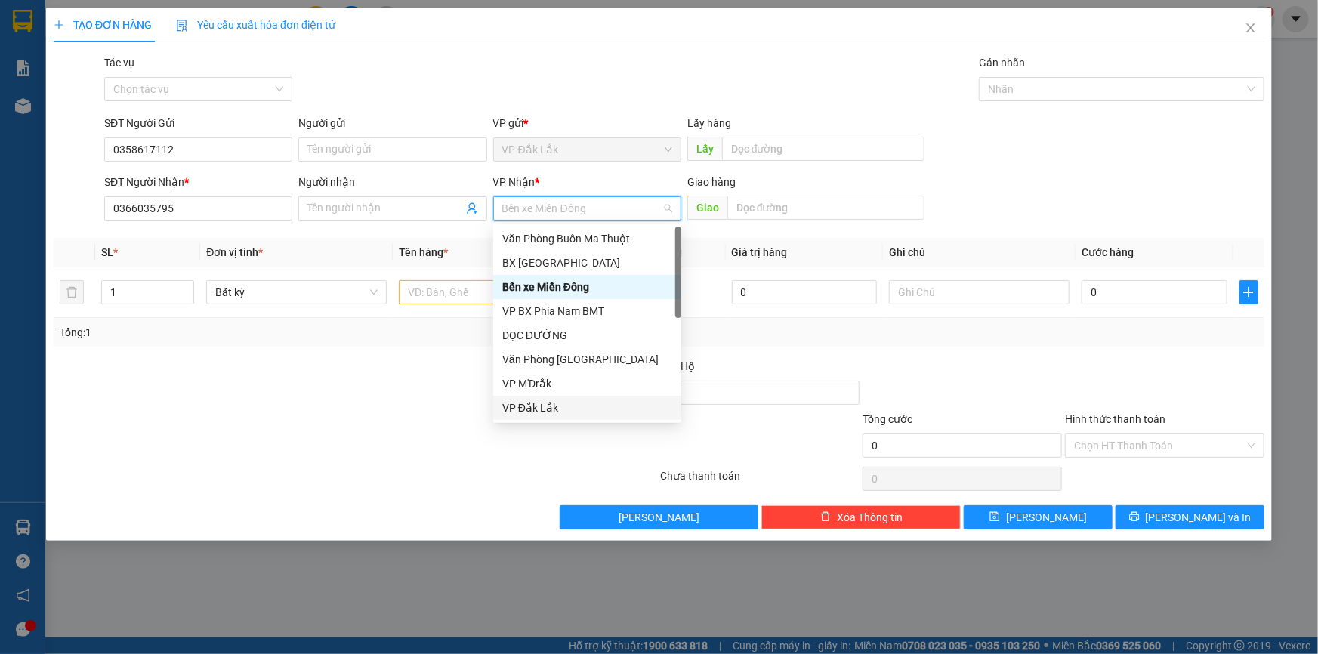
click at [514, 489] on div at bounding box center [355, 479] width 606 height 30
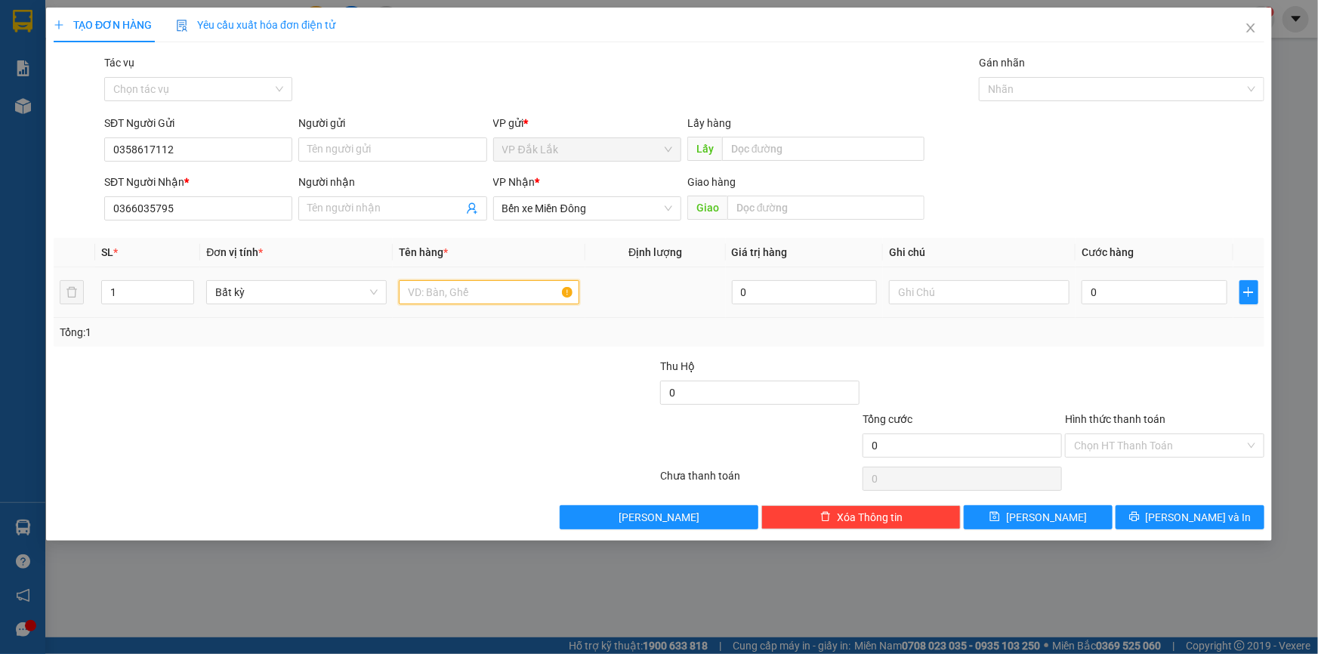
click at [437, 299] on input "text" at bounding box center [489, 292] width 180 height 24
type input "1 THÙNG GIẤY"
click at [1088, 300] on input "0" at bounding box center [1154, 292] width 146 height 24
type input "1"
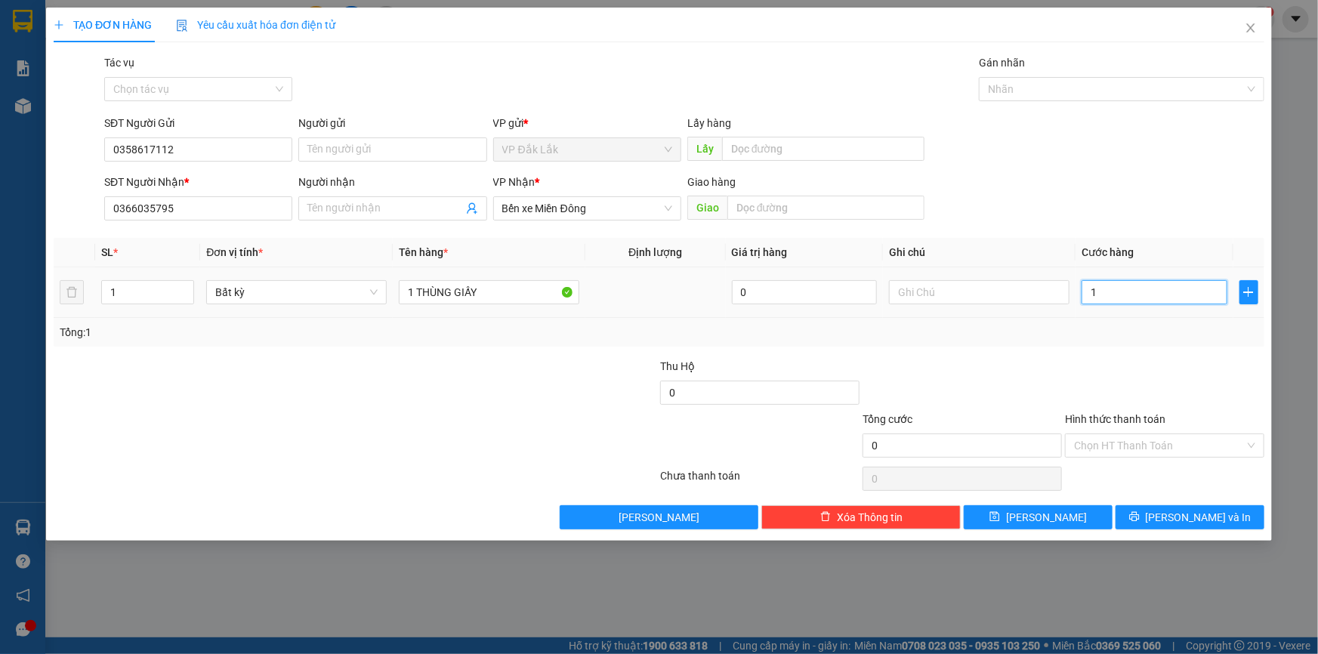
type input "1"
type input "10"
type input "100"
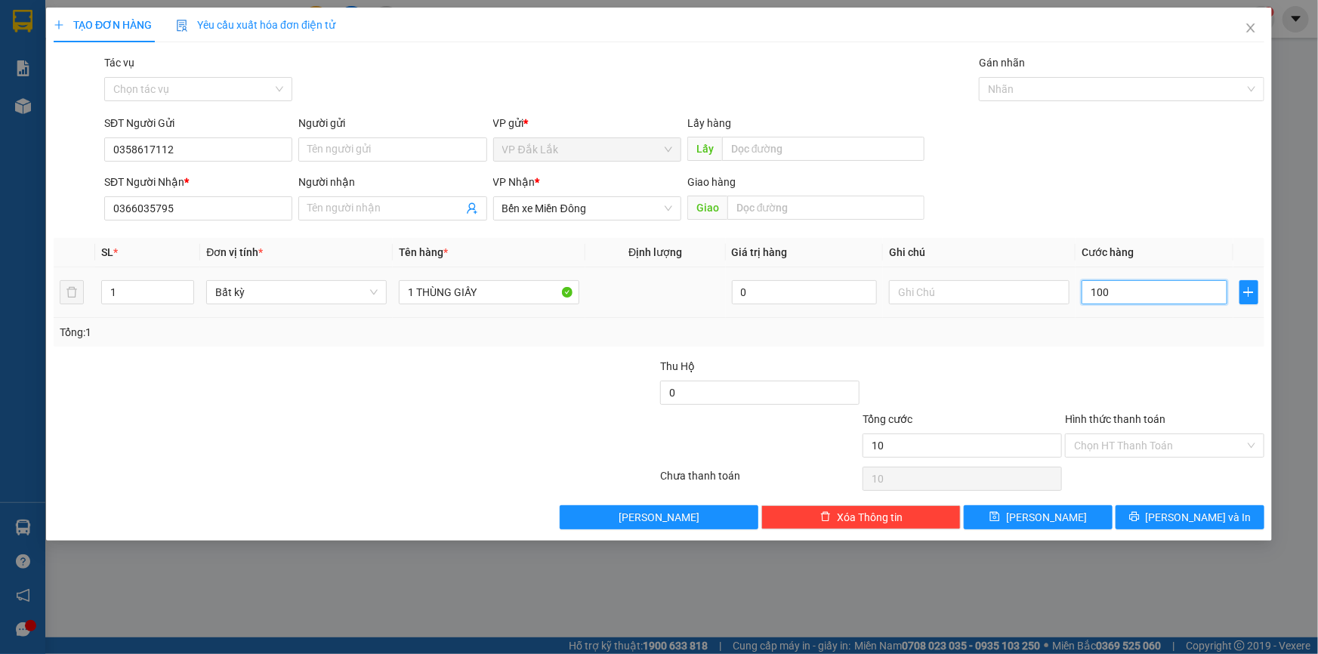
type input "100"
type input "1.000"
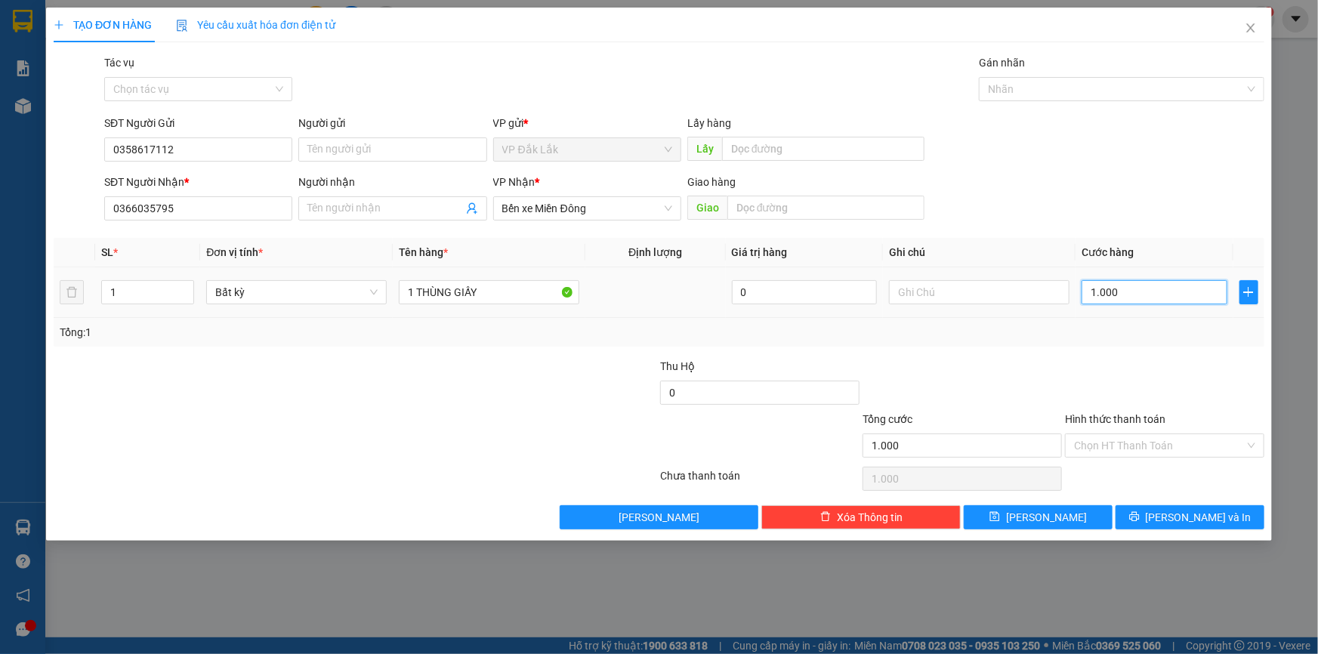
type input "10.000"
type input "100.000"
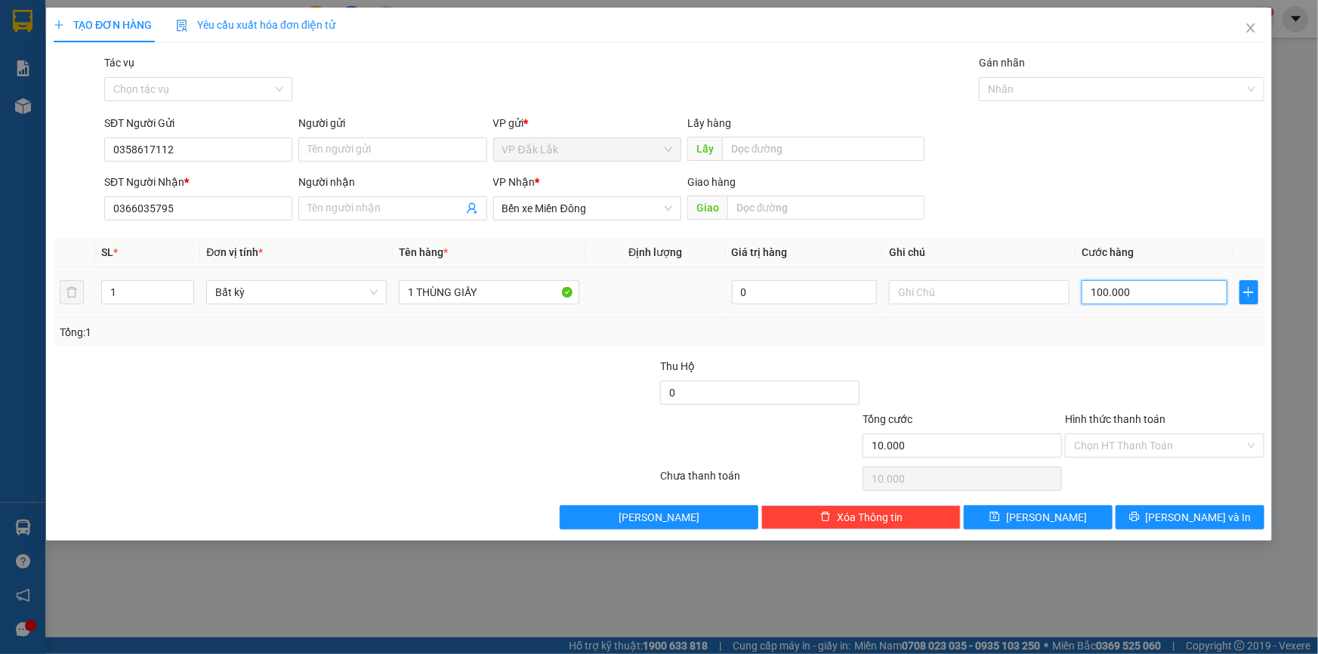
type input "100.000"
click at [1137, 438] on input "Hình thức thanh toán" at bounding box center [1159, 445] width 171 height 23
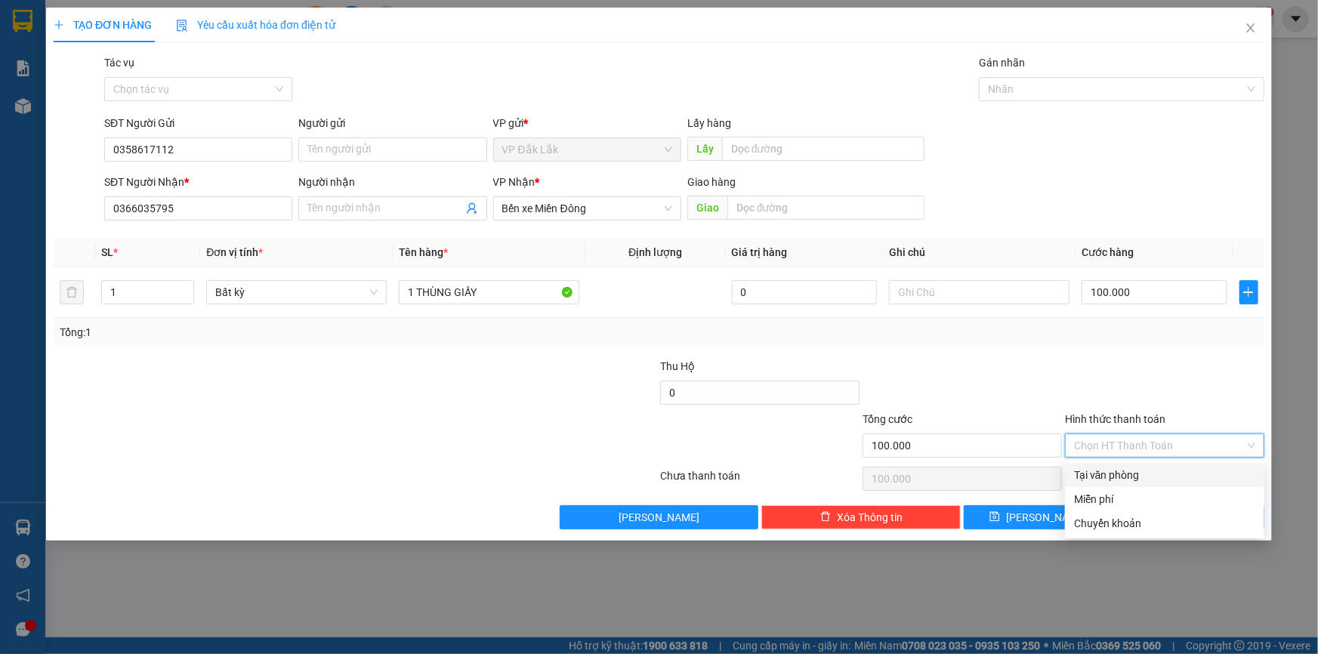
drag, startPoint x: 1143, startPoint y: 473, endPoint x: 1154, endPoint y: 495, distance: 24.3
click at [1143, 476] on div "Tại văn phòng" at bounding box center [1164, 475] width 181 height 17
type input "0"
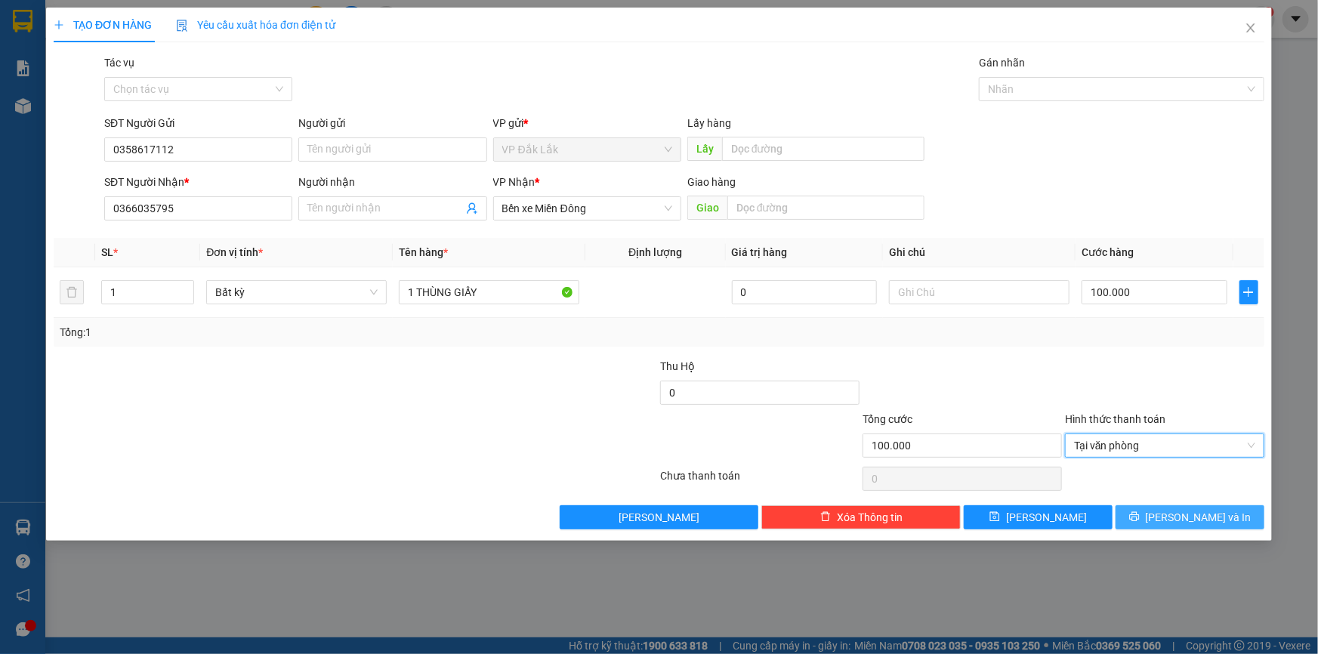
click at [1140, 522] on span "printer" at bounding box center [1134, 517] width 11 height 12
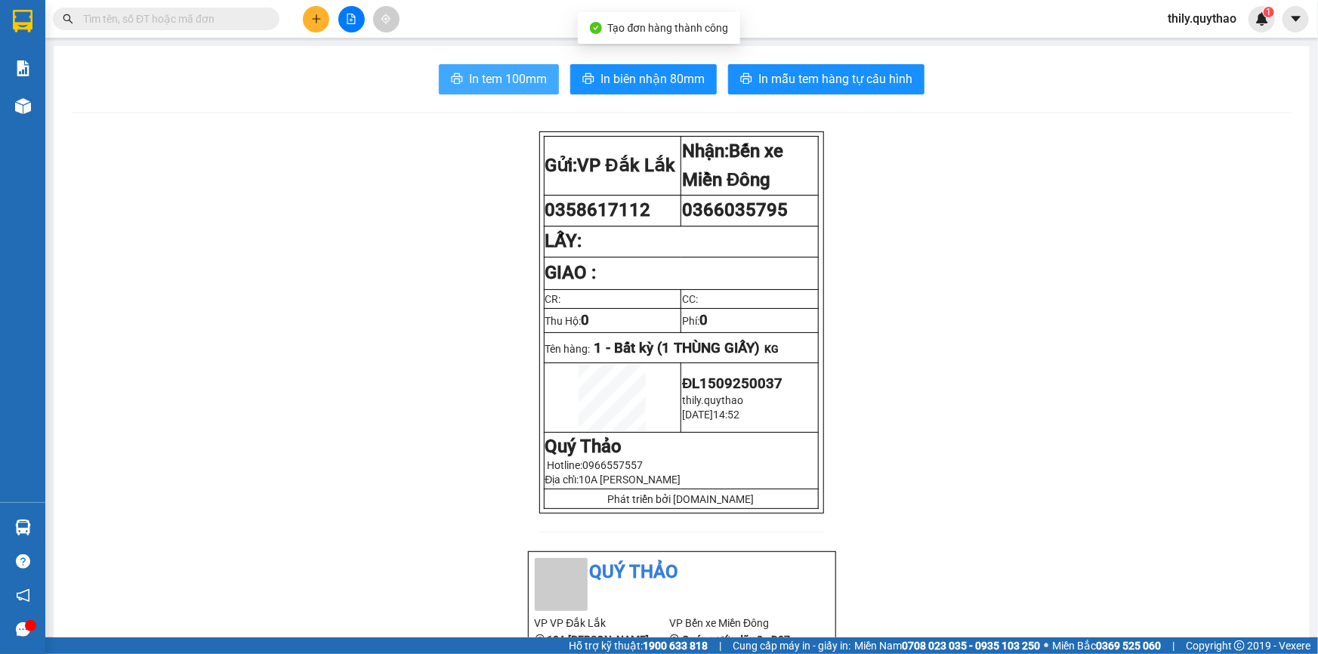
click at [492, 76] on span "In tem 100mm" at bounding box center [508, 78] width 78 height 19
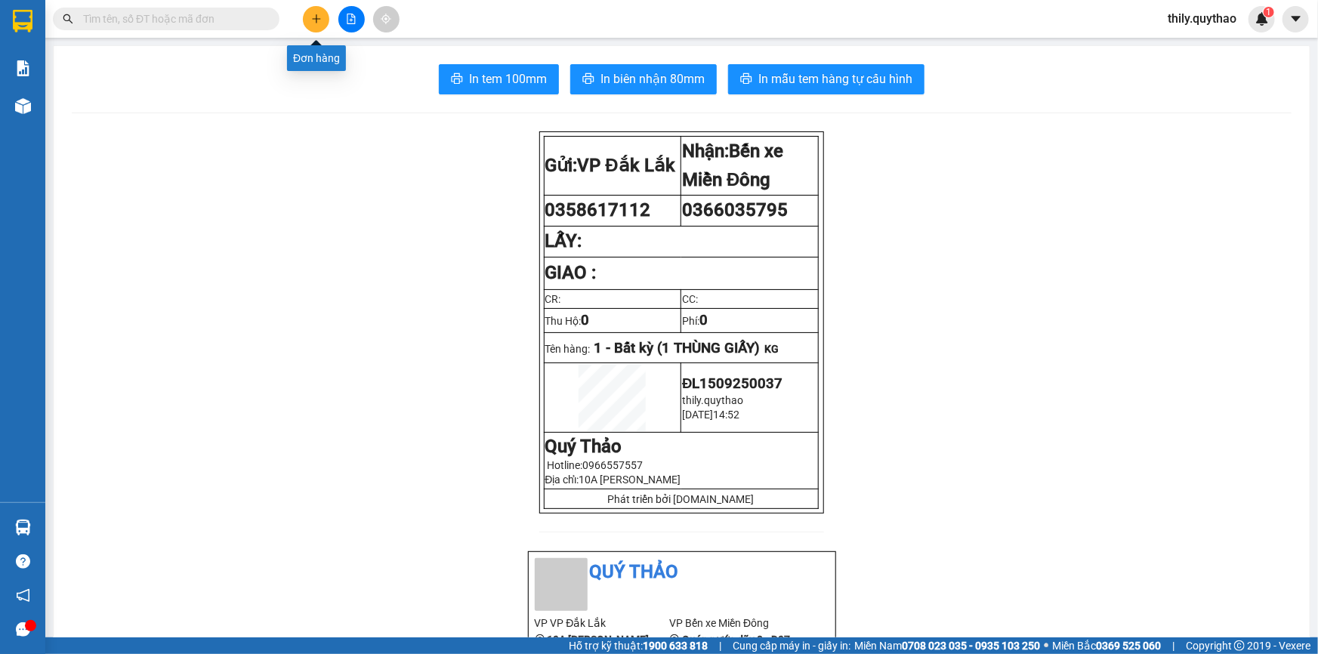
click at [322, 18] on button at bounding box center [316, 19] width 26 height 26
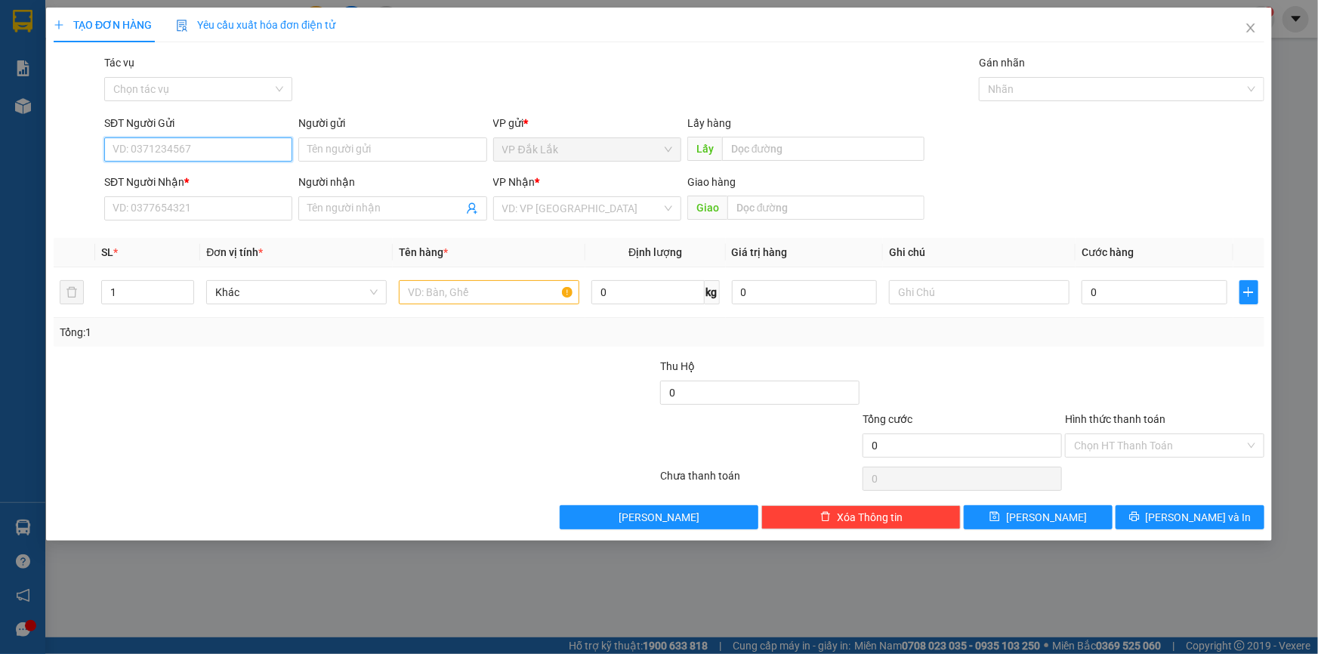
click at [251, 153] on input "SĐT Người Gửi" at bounding box center [198, 149] width 188 height 24
click at [568, 200] on input "search" at bounding box center [581, 208] width 159 height 23
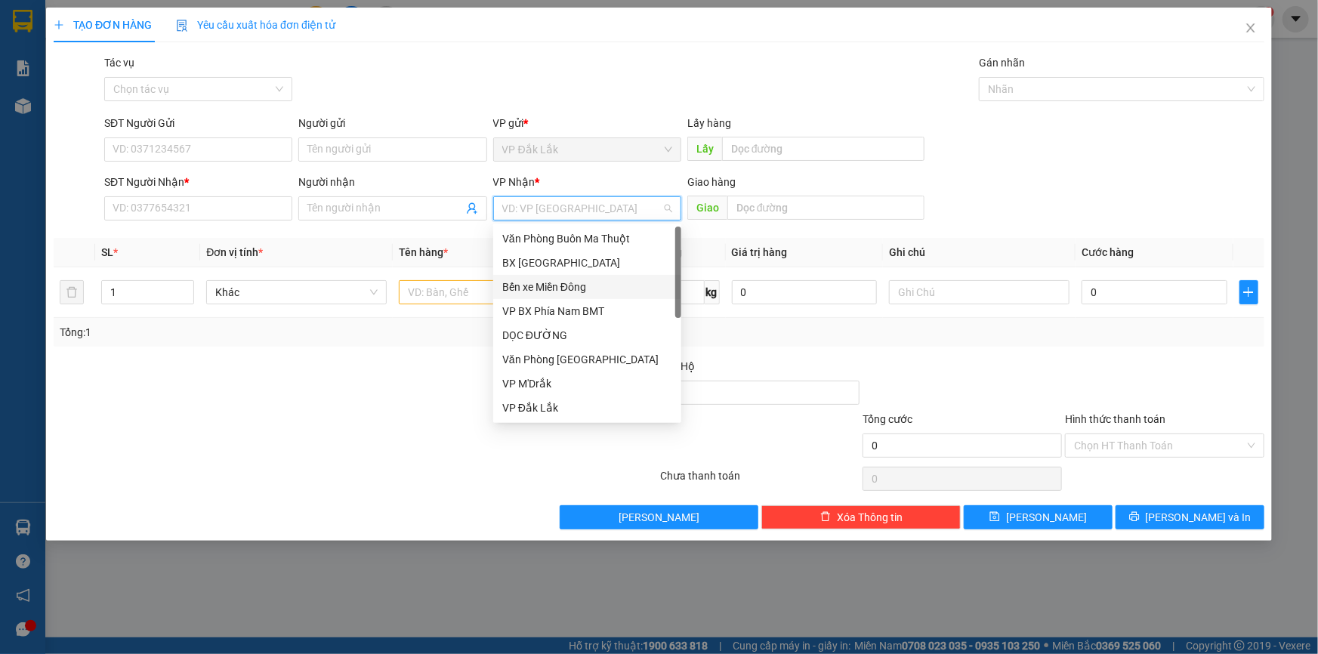
click at [575, 293] on div "Bến xe Miền Đông" at bounding box center [587, 287] width 170 height 17
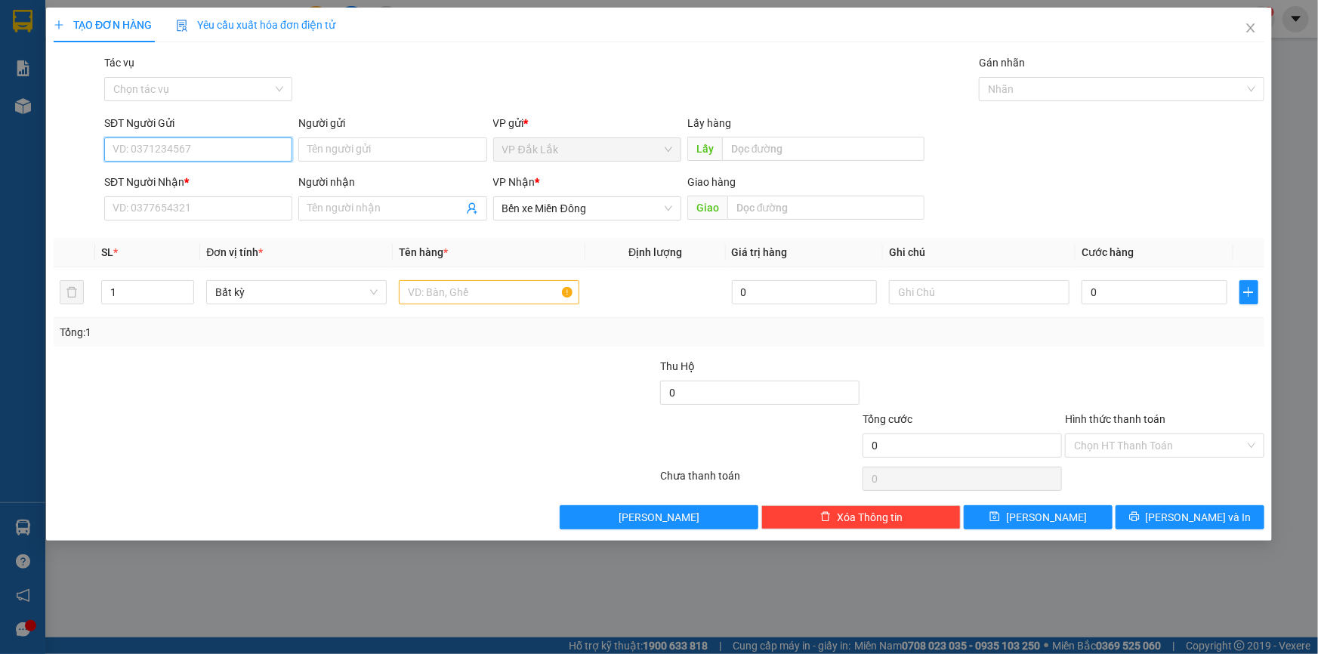
click at [216, 147] on input "SĐT Người Gửi" at bounding box center [198, 149] width 188 height 24
click at [218, 143] on input "SĐT Người Gửi" at bounding box center [198, 149] width 188 height 24
click at [225, 128] on div "SĐT Người Gửi" at bounding box center [198, 123] width 188 height 17
click at [225, 137] on input "SĐT Người Gửi" at bounding box center [198, 149] width 188 height 24
click at [220, 140] on input "SĐT Người Gửi" at bounding box center [198, 149] width 188 height 24
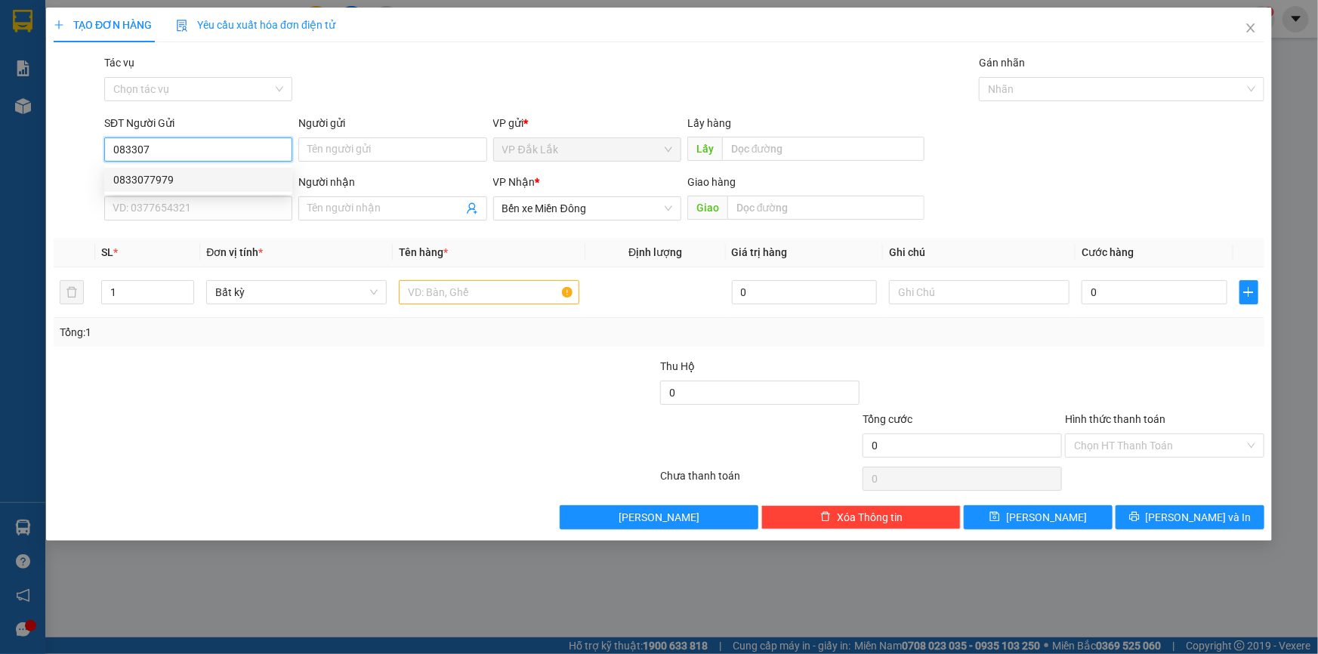
click at [205, 177] on div "0833077979" at bounding box center [198, 179] width 170 height 17
type input "0833077979"
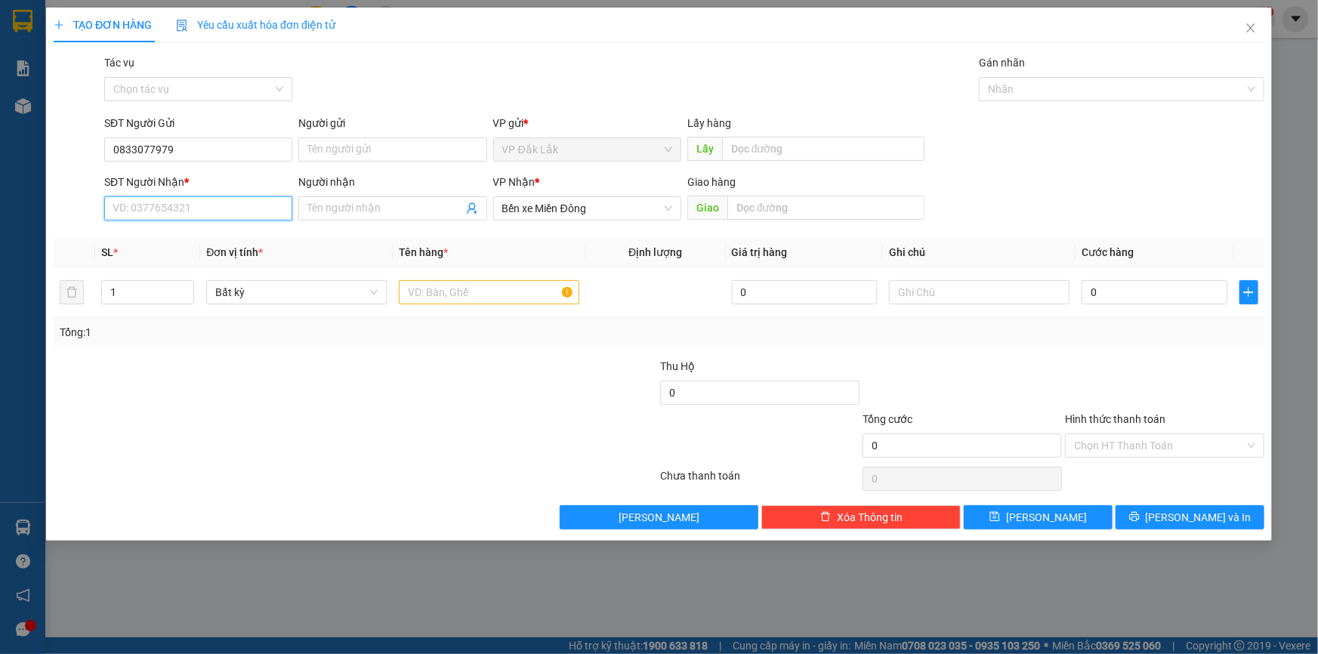
click at [195, 208] on input "SĐT Người Nhận *" at bounding box center [198, 208] width 188 height 24
click at [174, 268] on div "0352344915" at bounding box center [198, 262] width 170 height 17
type input "0352344915"
type input "TÂN PHƯỚC KHÁNH"
click at [469, 300] on input "text" at bounding box center [489, 292] width 180 height 24
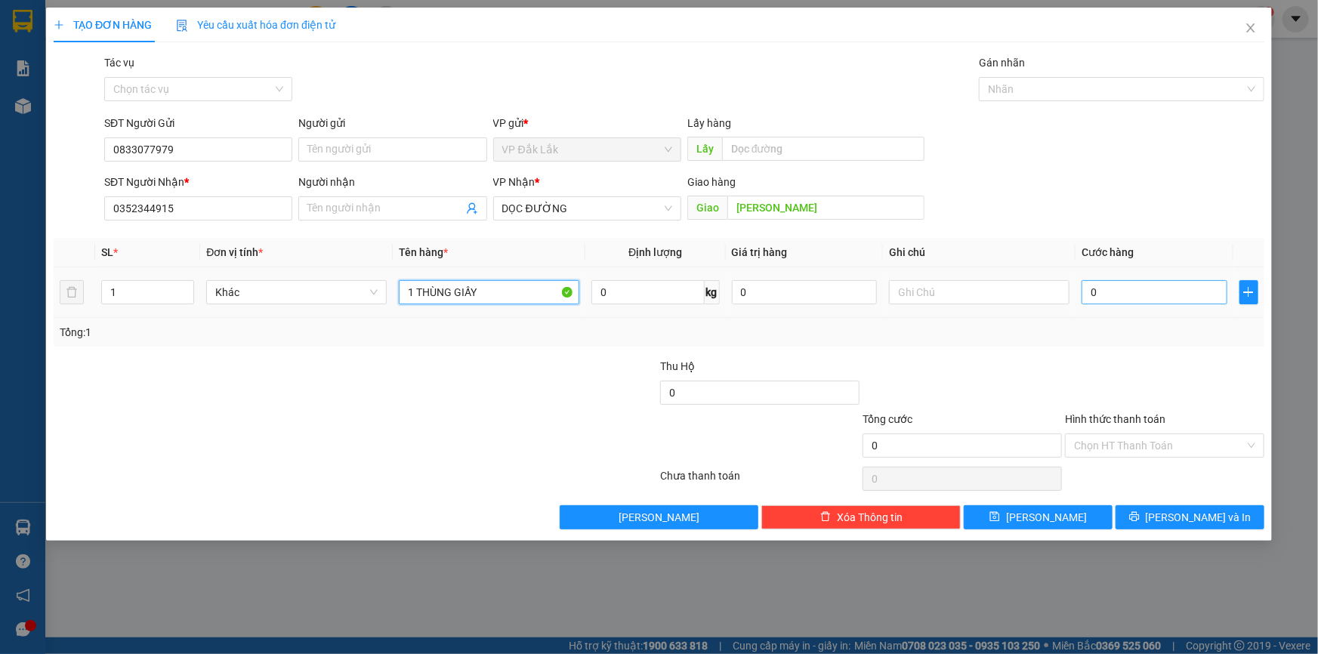
type input "1 THÙNG GIẤY"
click at [1088, 295] on input "0" at bounding box center [1154, 292] width 146 height 24
type input "1"
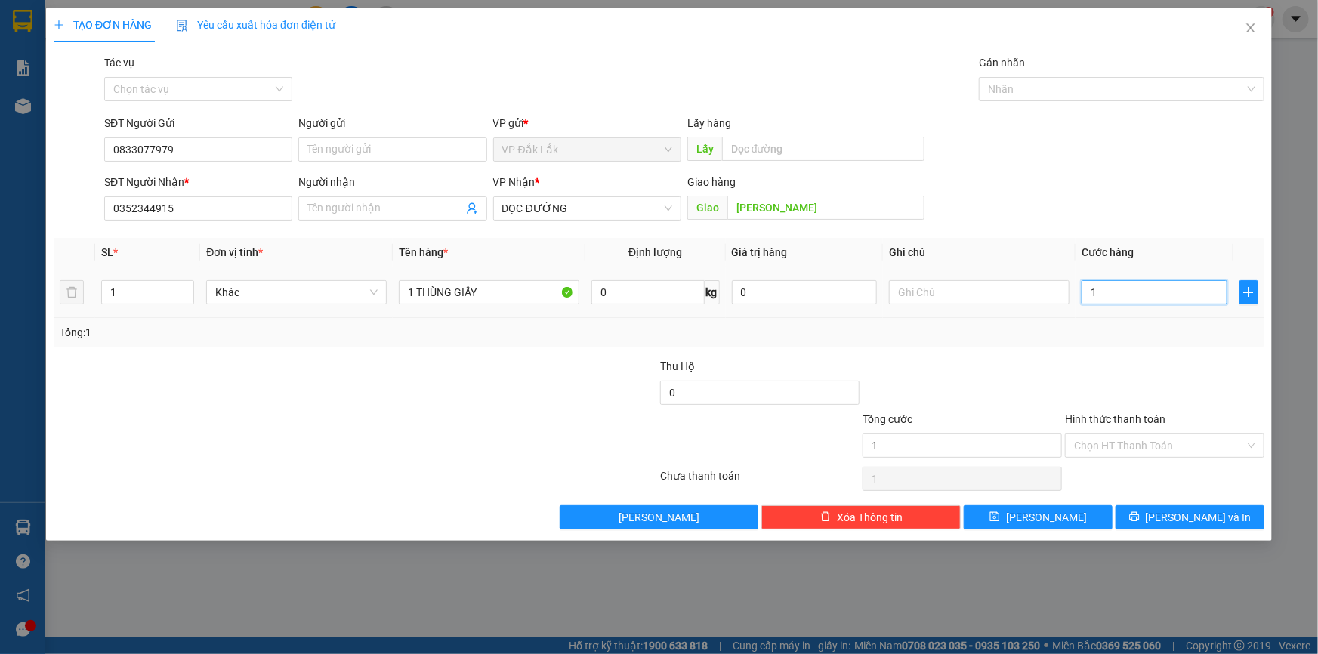
type input "12"
type input "120"
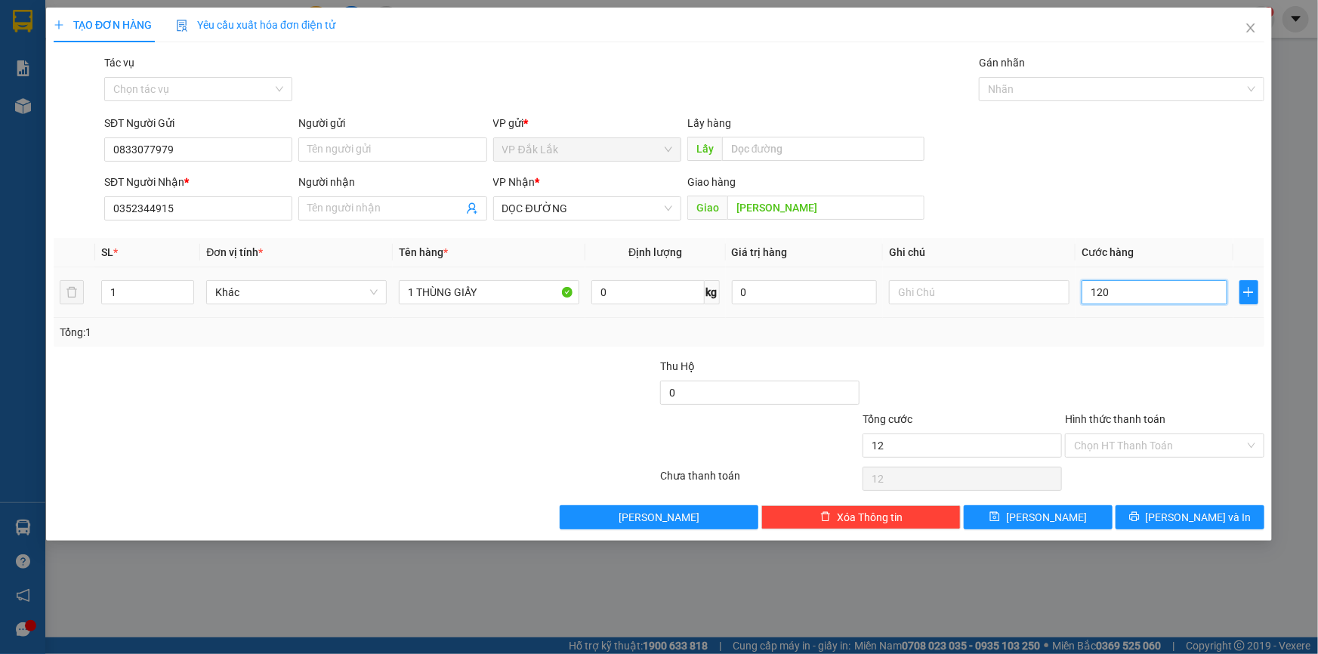
type input "120"
type input "1.200"
type input "12.000"
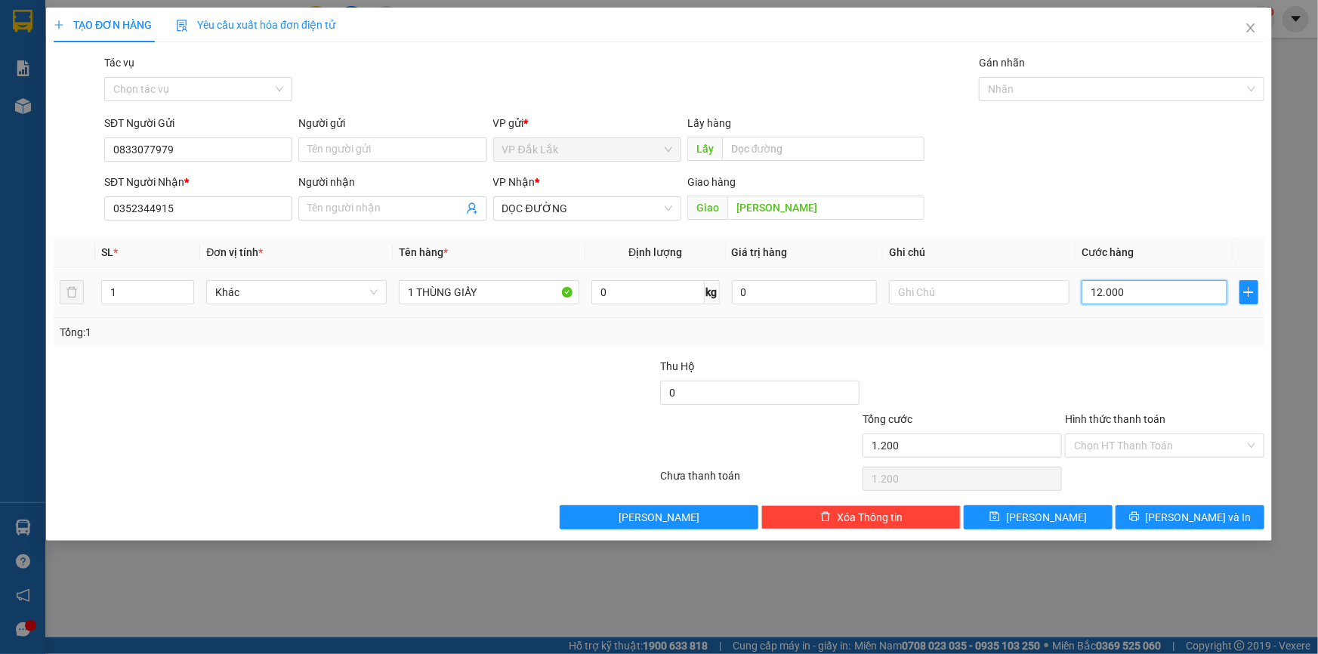
type input "12.000"
type input "120.000"
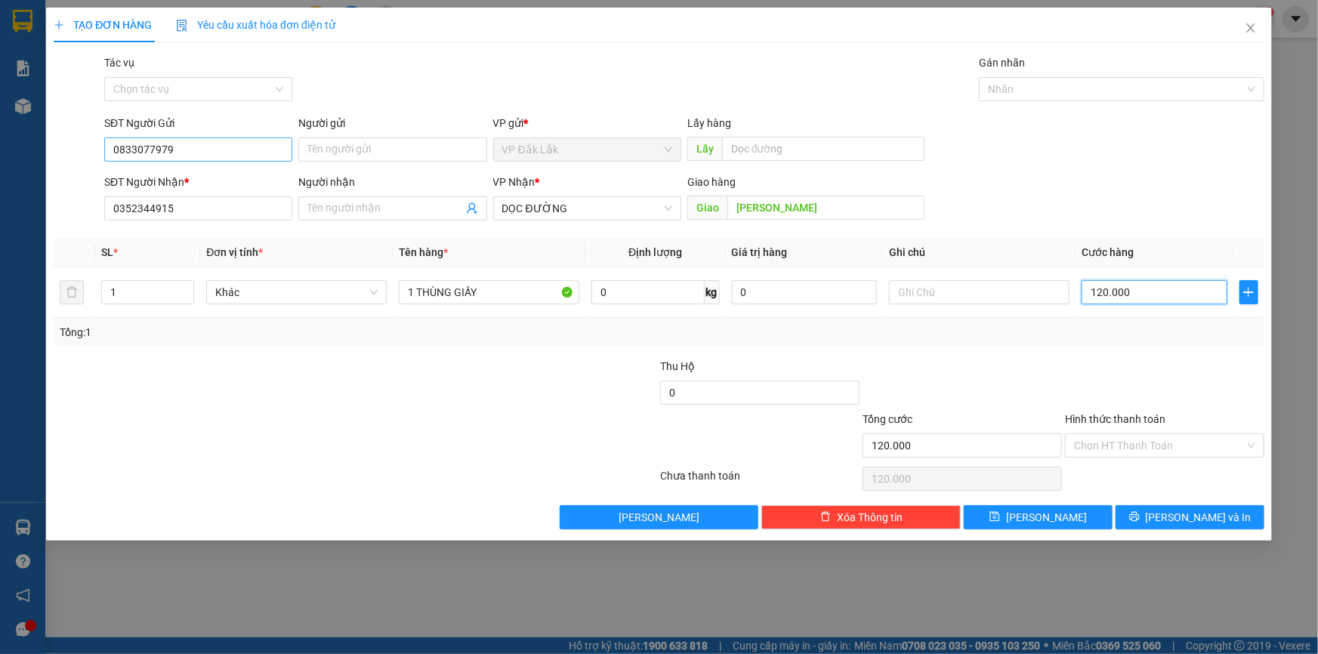
type input "120.000"
drag, startPoint x: 177, startPoint y: 152, endPoint x: 131, endPoint y: 151, distance: 46.8
click at [125, 152] on input "0833077979" at bounding box center [198, 149] width 188 height 24
click at [192, 155] on input "0833077979" at bounding box center [198, 149] width 188 height 24
drag, startPoint x: 182, startPoint y: 158, endPoint x: 130, endPoint y: 153, distance: 52.3
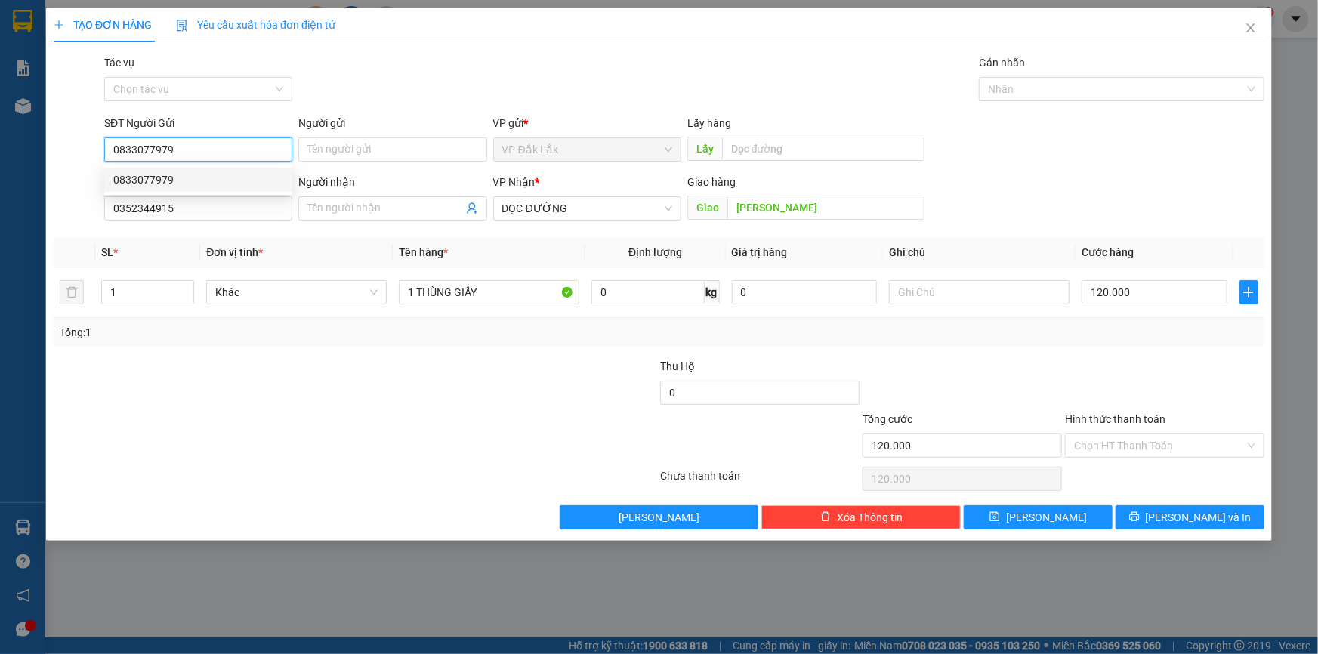
click at [103, 157] on div "SĐT Người Gửi 0833077979" at bounding box center [198, 141] width 194 height 53
drag, startPoint x: 150, startPoint y: 132, endPoint x: 60, endPoint y: 159, distance: 93.9
click at [60, 159] on div at bounding box center [77, 141] width 51 height 53
drag, startPoint x: 180, startPoint y: 148, endPoint x: 125, endPoint y: 153, distance: 55.4
click at [104, 163] on div "SĐT Người Gửi 0833077979" at bounding box center [198, 141] width 188 height 53
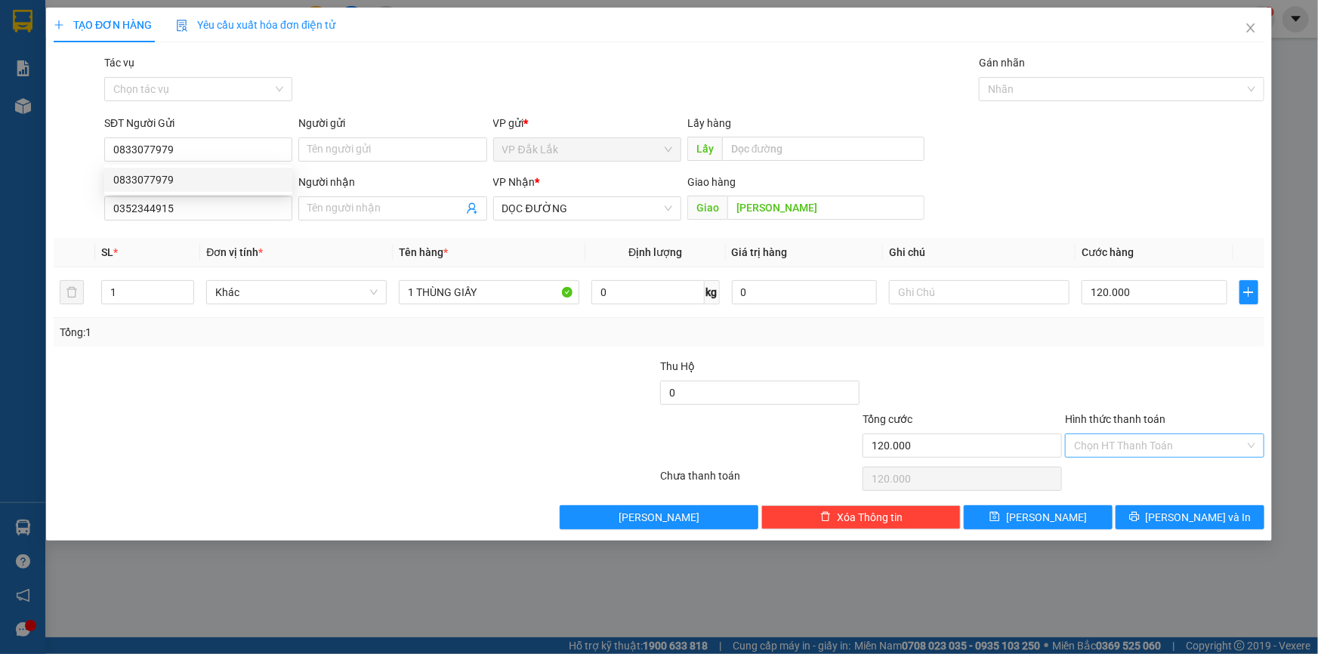
click at [1154, 446] on input "Hình thức thanh toán" at bounding box center [1159, 445] width 171 height 23
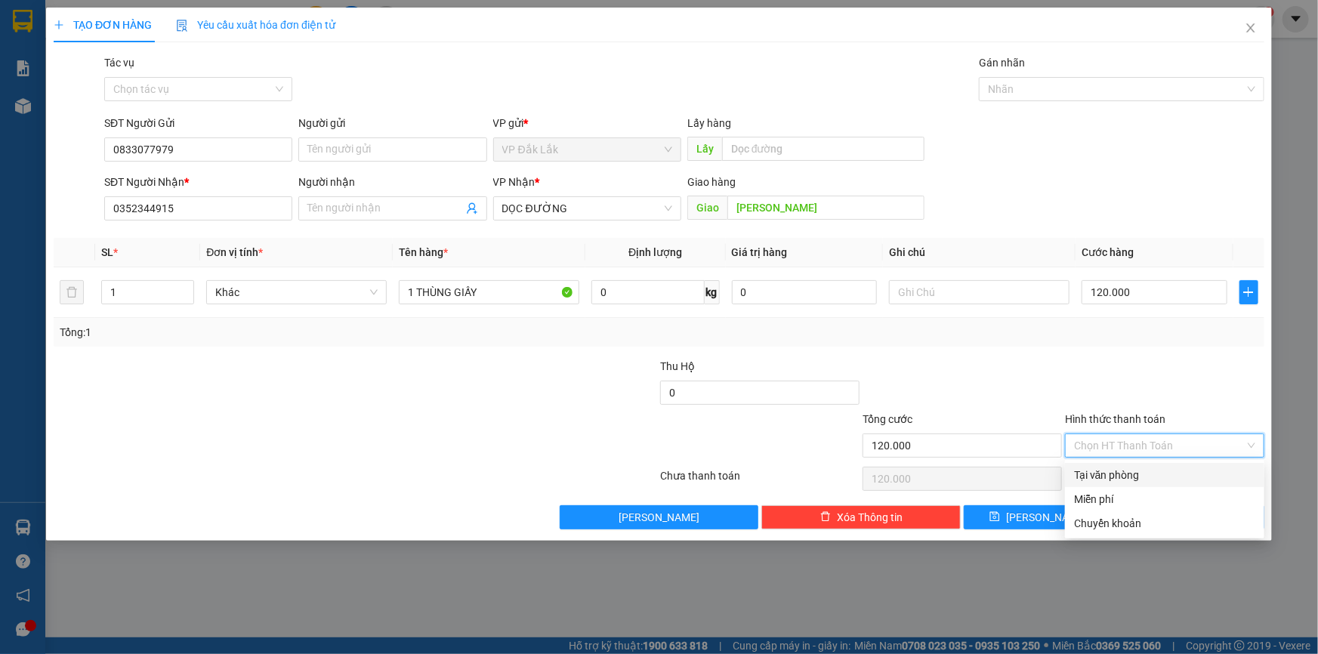
click at [1141, 475] on div "Tại văn phòng" at bounding box center [1164, 475] width 181 height 17
type input "0"
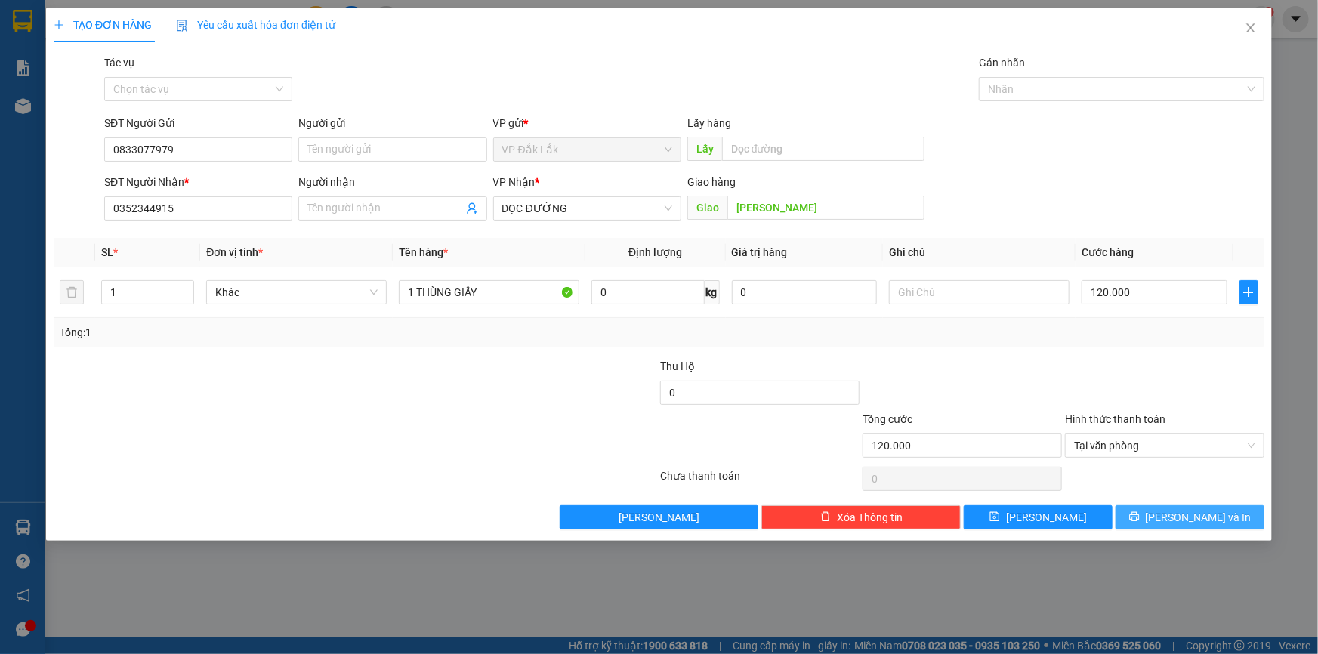
click at [1194, 520] on span "Lưu và In" at bounding box center [1199, 517] width 106 height 17
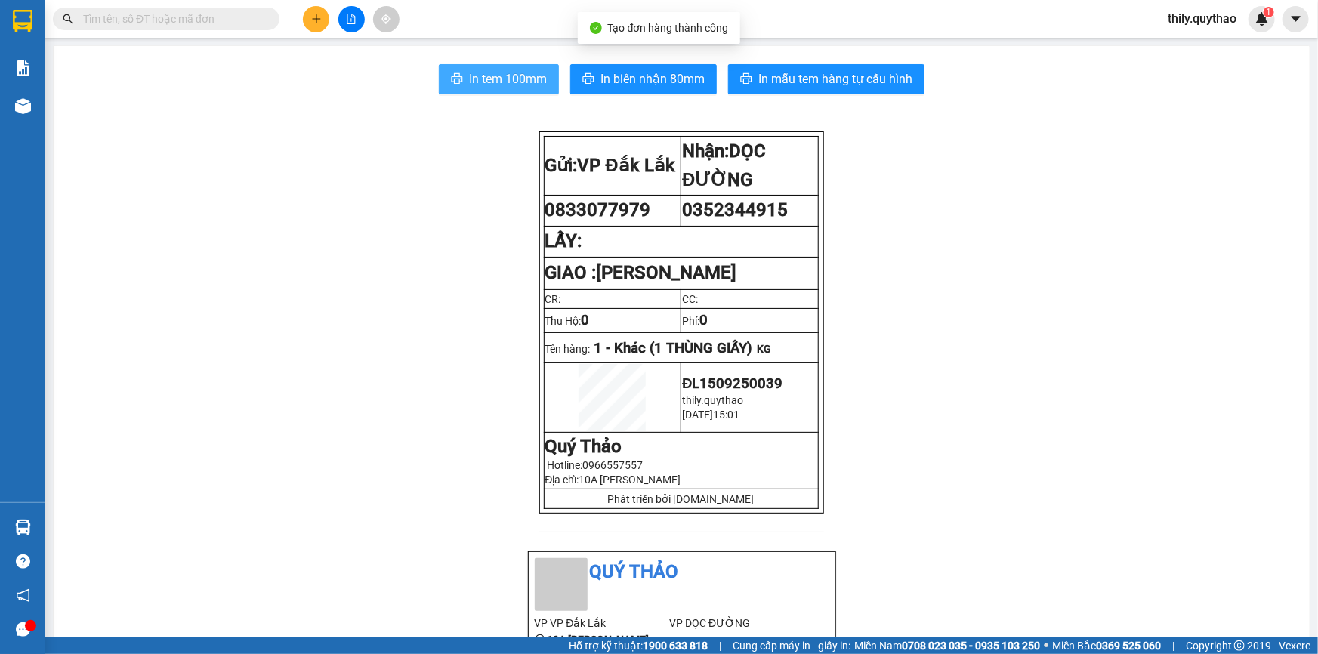
click at [511, 86] on span "In tem 100mm" at bounding box center [508, 78] width 78 height 19
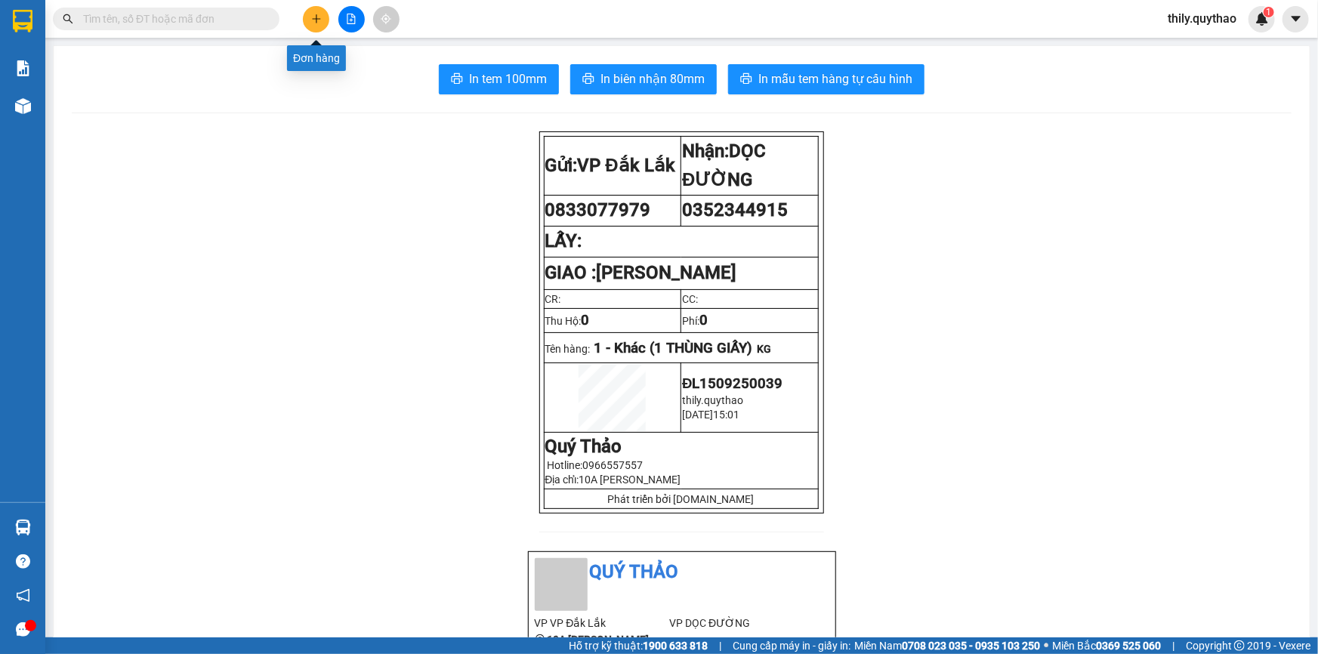
click at [313, 20] on icon "plus" at bounding box center [316, 19] width 11 height 11
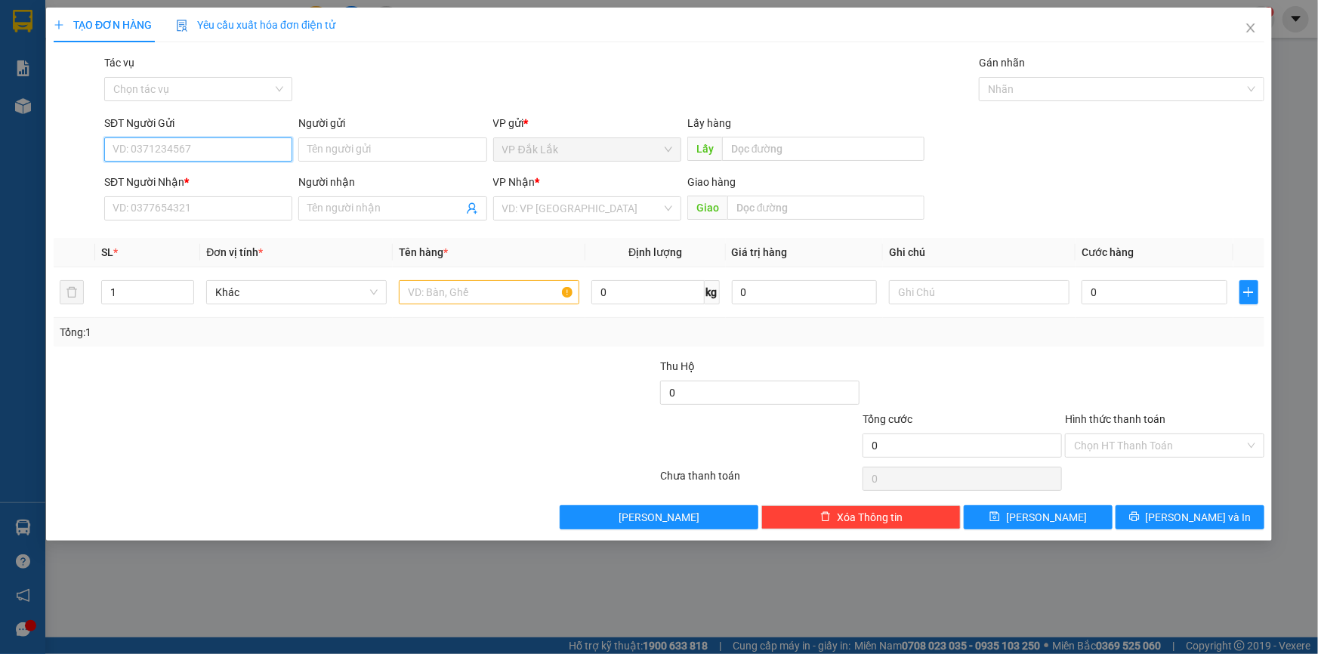
paste input "0833077979"
type input "0833077979"
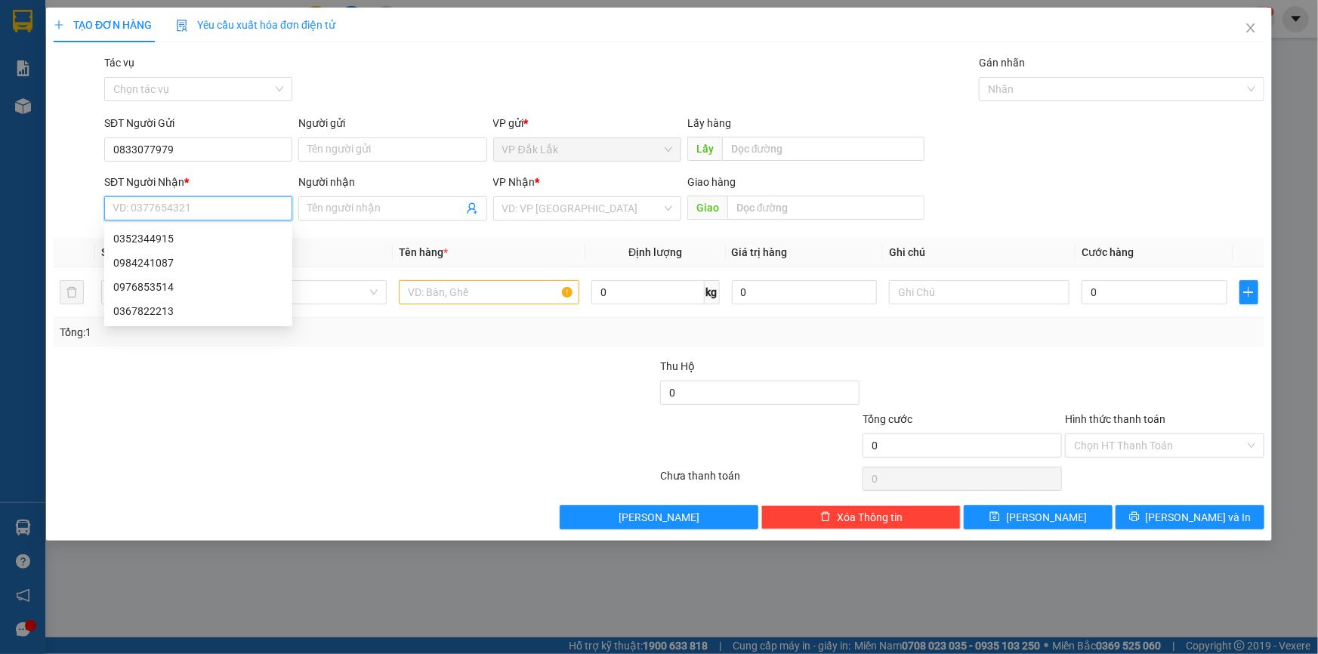
click at [149, 201] on input "SĐT Người Nhận *" at bounding box center [198, 208] width 188 height 24
type input "0913989203"
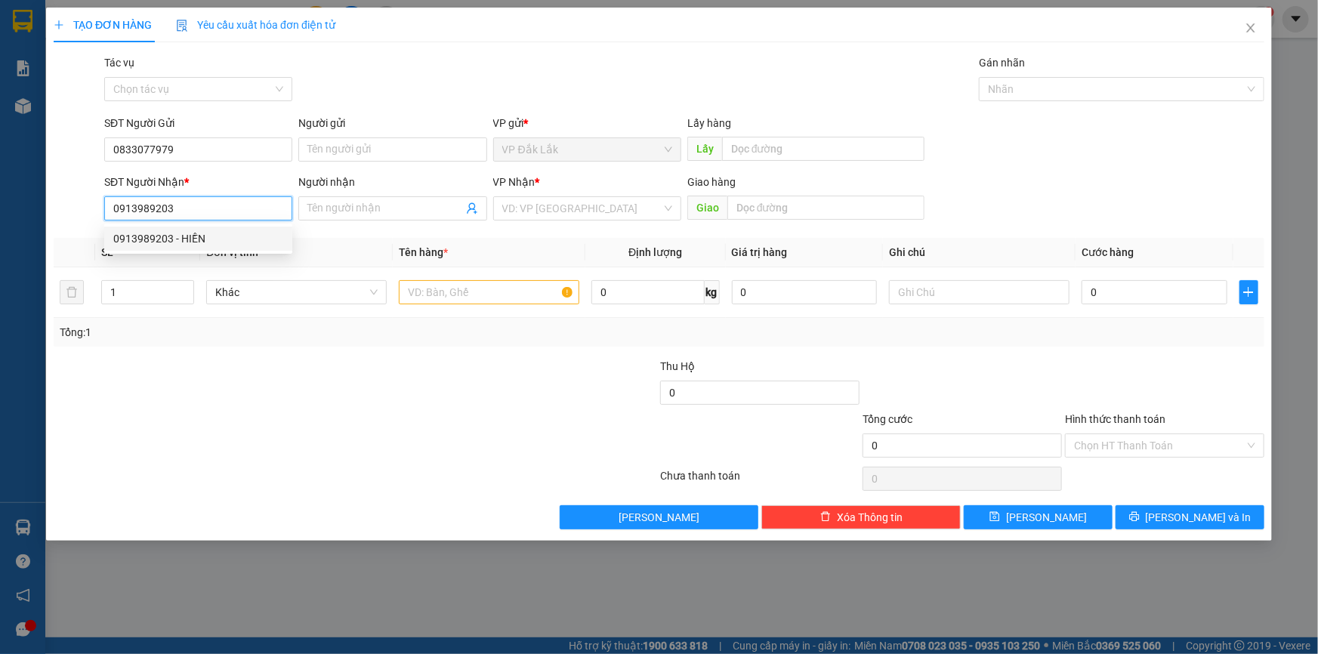
click at [166, 233] on div "0913989203 - HIỀN" at bounding box center [198, 238] width 170 height 17
type input "HIỀN"
type input "0913989203"
click at [507, 291] on input "text" at bounding box center [489, 292] width 180 height 24
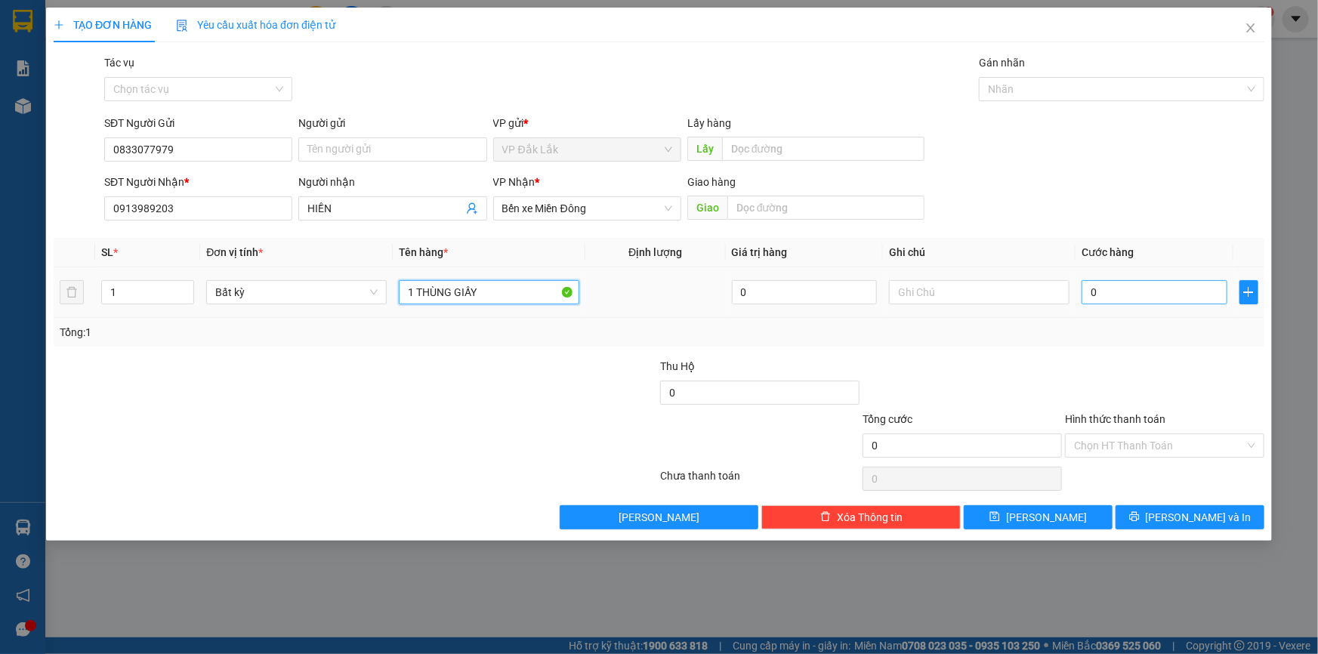
type input "1 THÙNG GIẤY"
click at [1085, 295] on input "0" at bounding box center [1154, 292] width 146 height 24
type input "1"
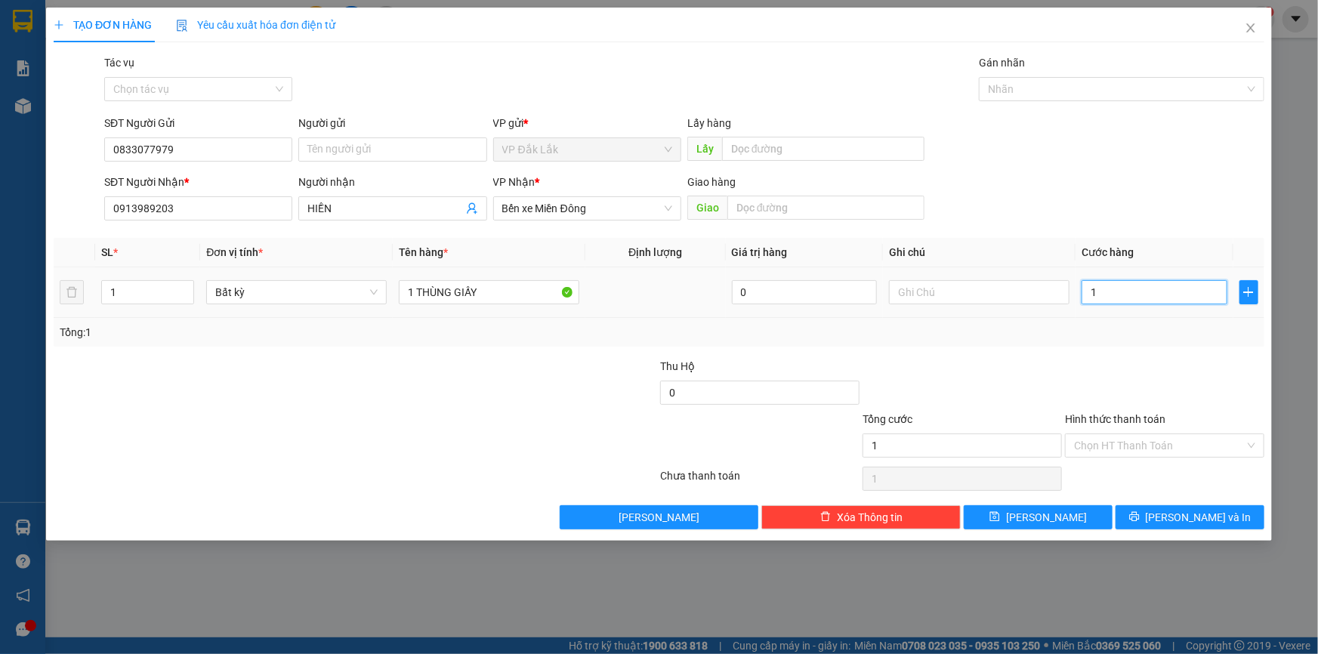
type input "12"
type input "120"
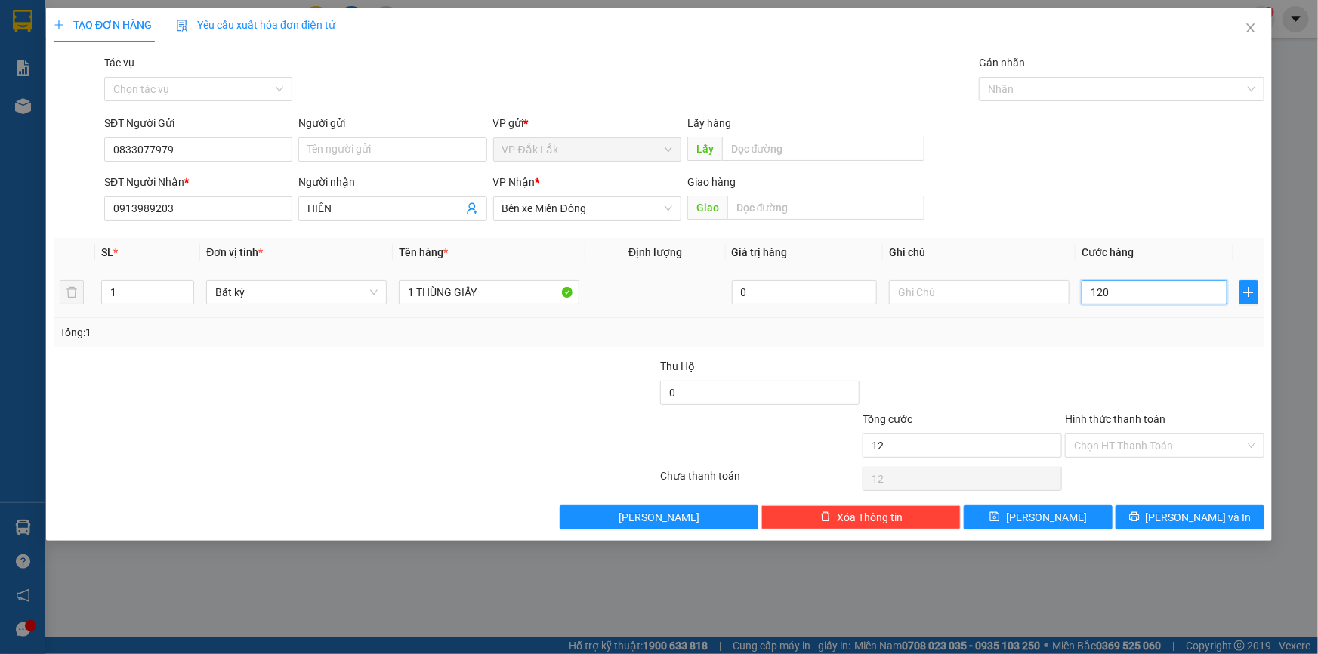
type input "120"
type input "1.200"
type input "12.000"
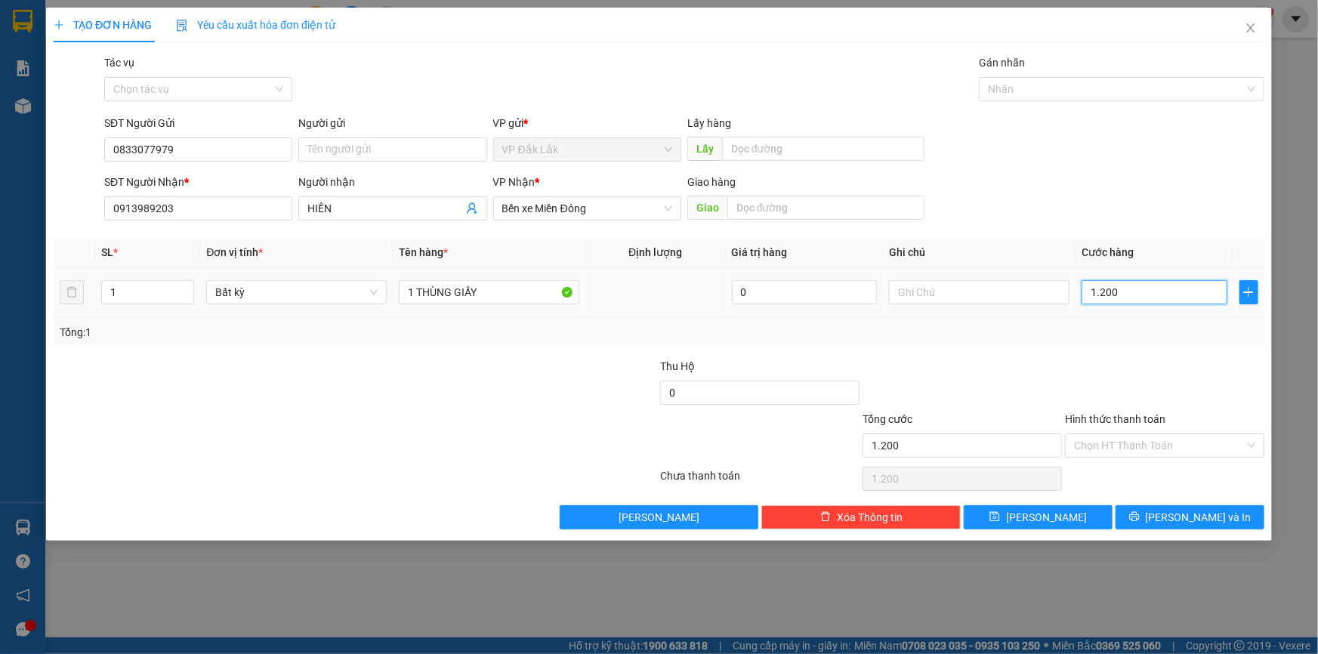
type input "12.000"
type input "120.000"
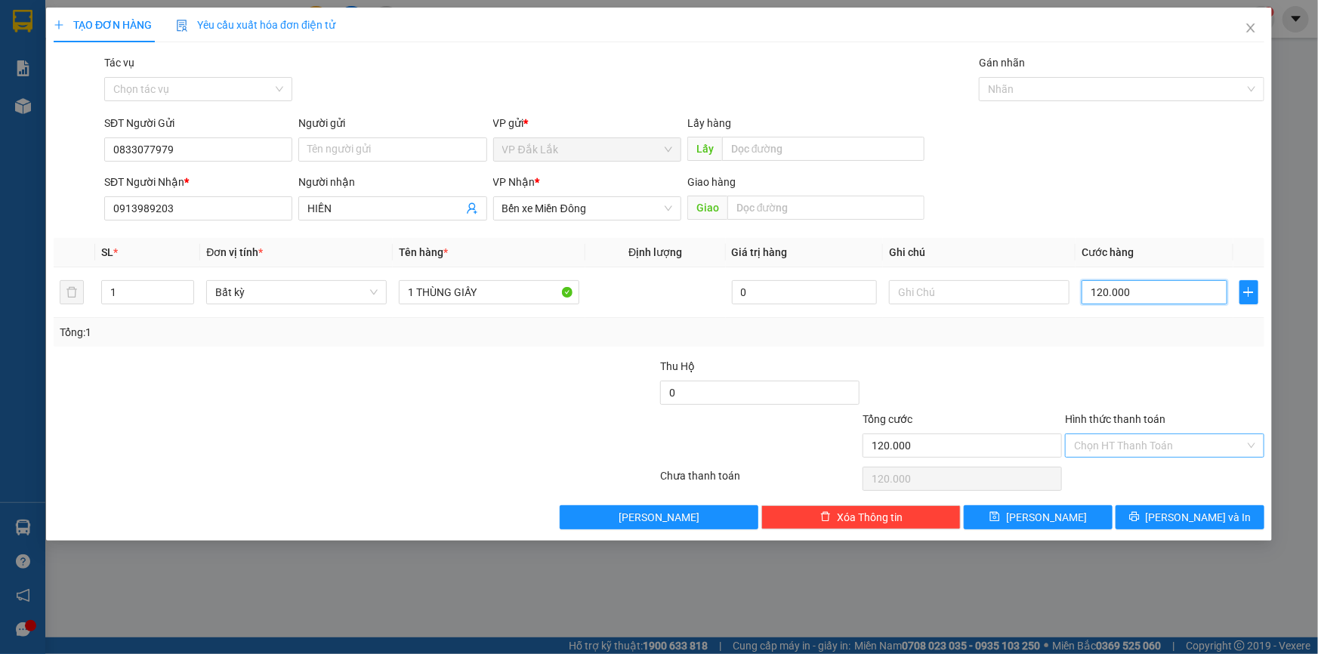
type input "120.000"
click at [1228, 440] on input "Hình thức thanh toán" at bounding box center [1159, 445] width 171 height 23
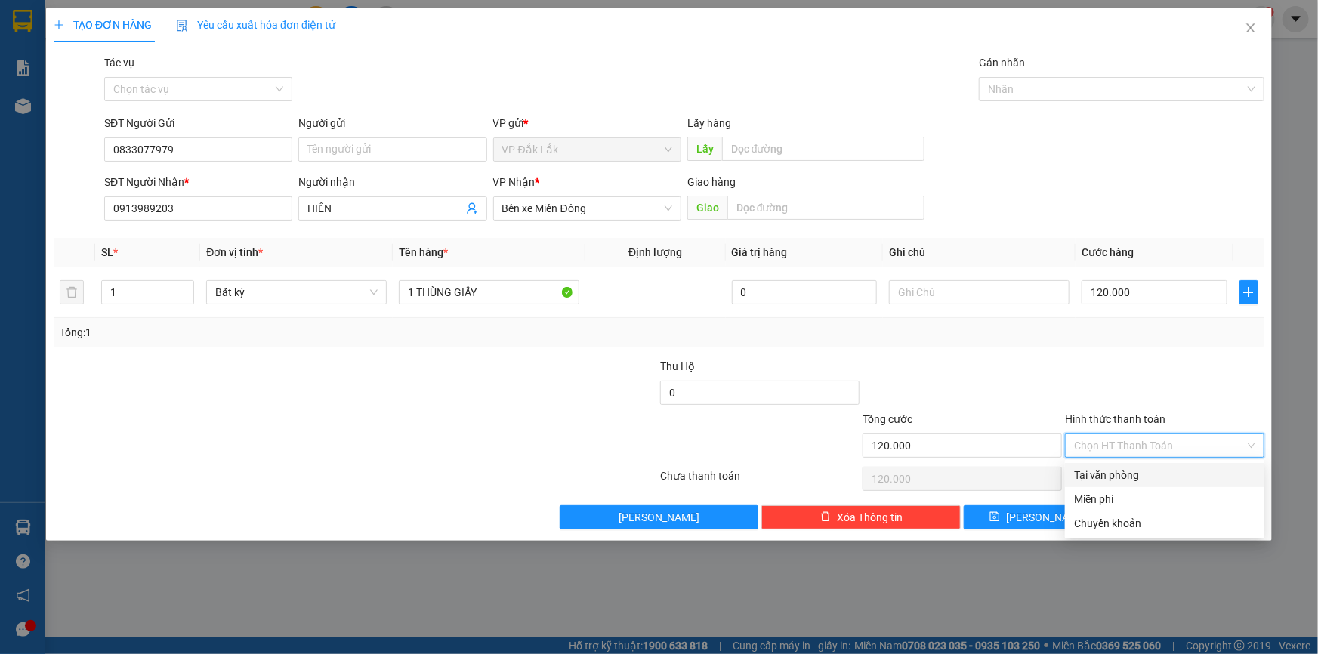
click at [1219, 475] on div "Tại văn phòng" at bounding box center [1164, 475] width 181 height 17
type input "0"
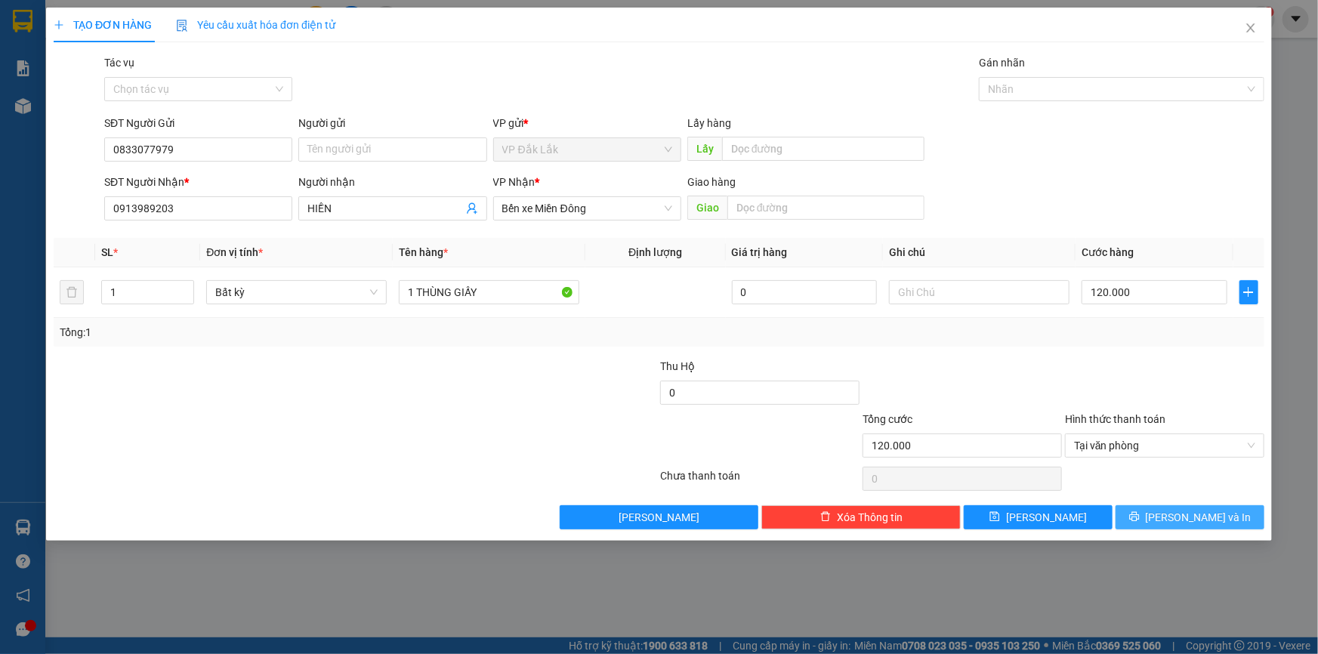
click at [1177, 513] on span "Lưu và In" at bounding box center [1199, 517] width 106 height 17
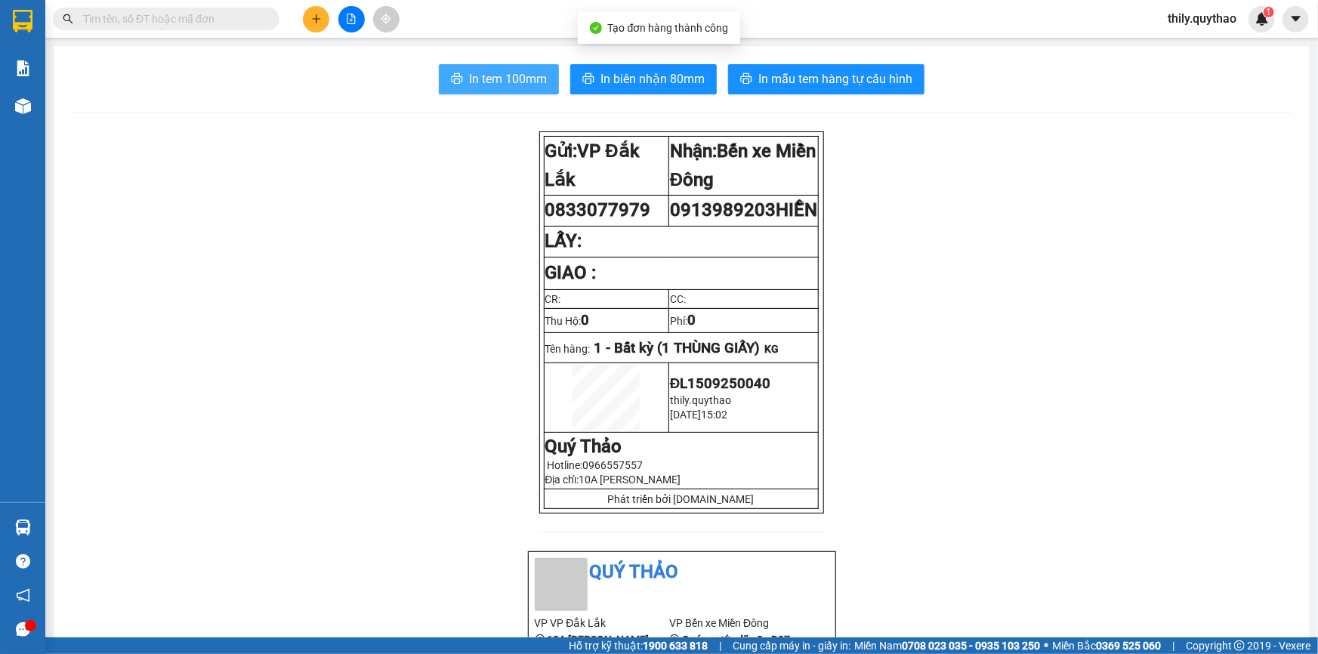
click at [520, 76] on span "In tem 100mm" at bounding box center [508, 78] width 78 height 19
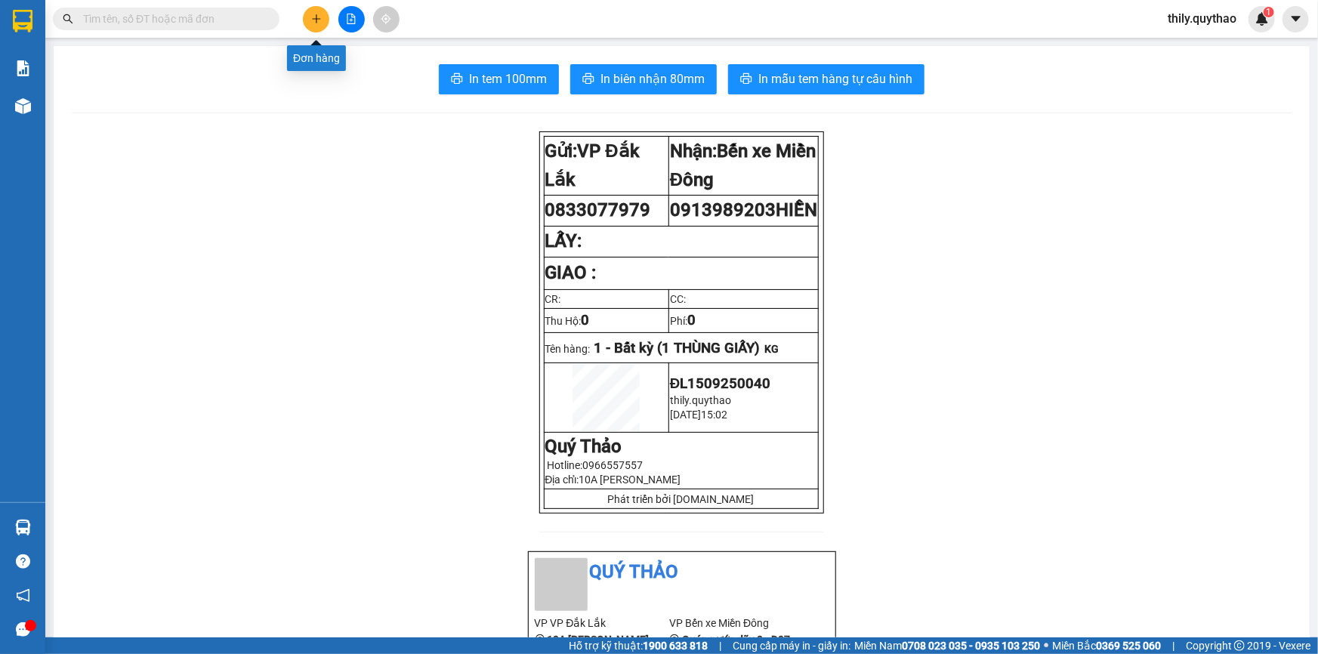
click at [315, 14] on icon "plus" at bounding box center [316, 19] width 11 height 11
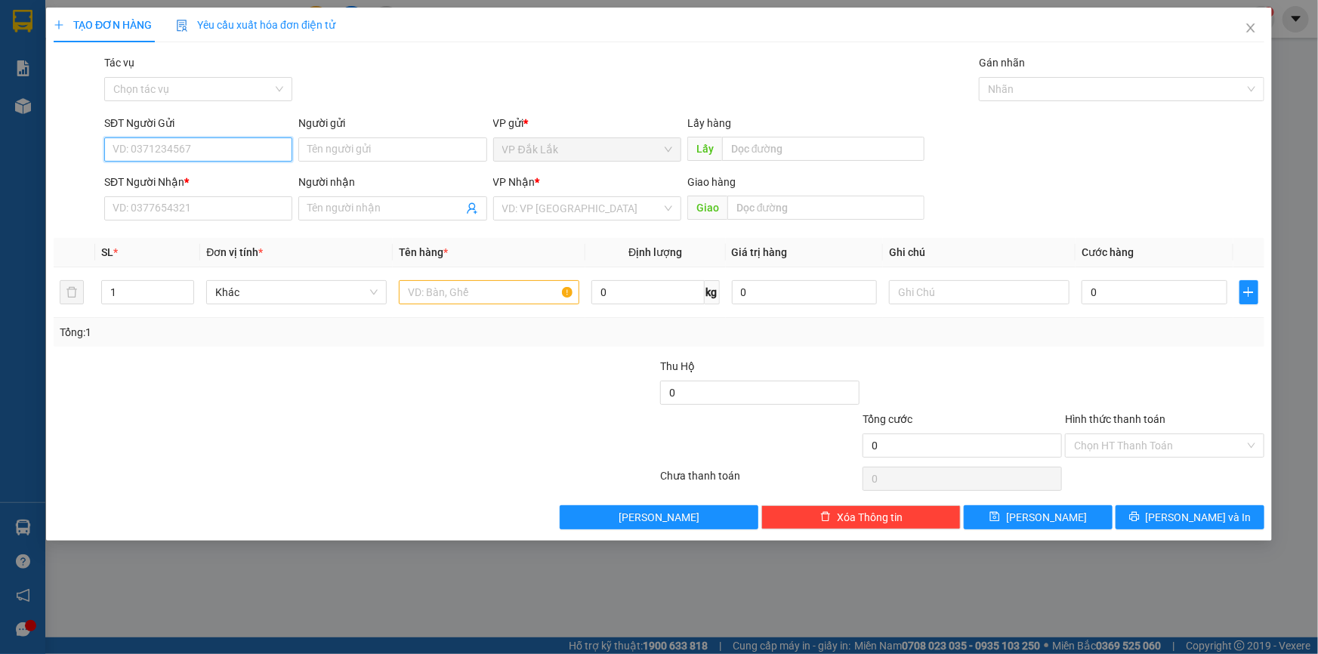
click at [161, 156] on input "SĐT Người Gửi" at bounding box center [198, 149] width 188 height 24
type input "0782636489"
click at [159, 184] on div "0782636489" at bounding box center [198, 179] width 170 height 17
type input "0345671447"
type input "CẦU ÔNG BỐ"
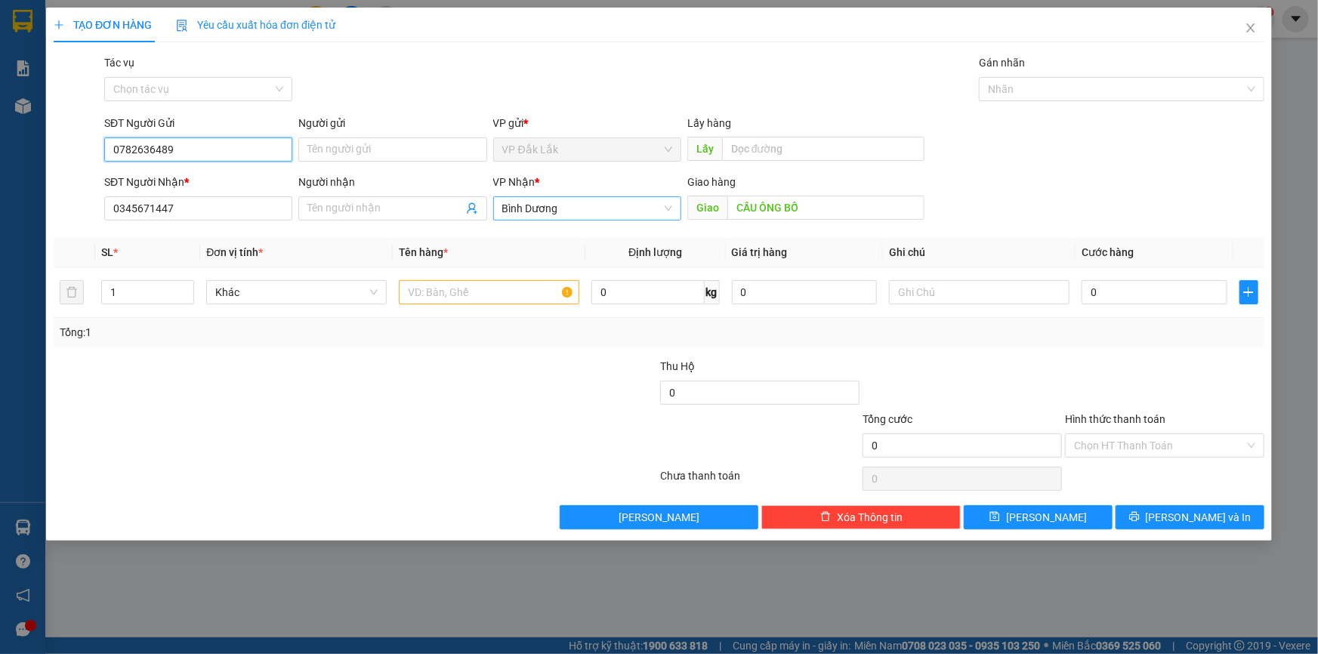
click at [595, 217] on span "Bình Dương" at bounding box center [587, 208] width 170 height 23
type input "0782636489"
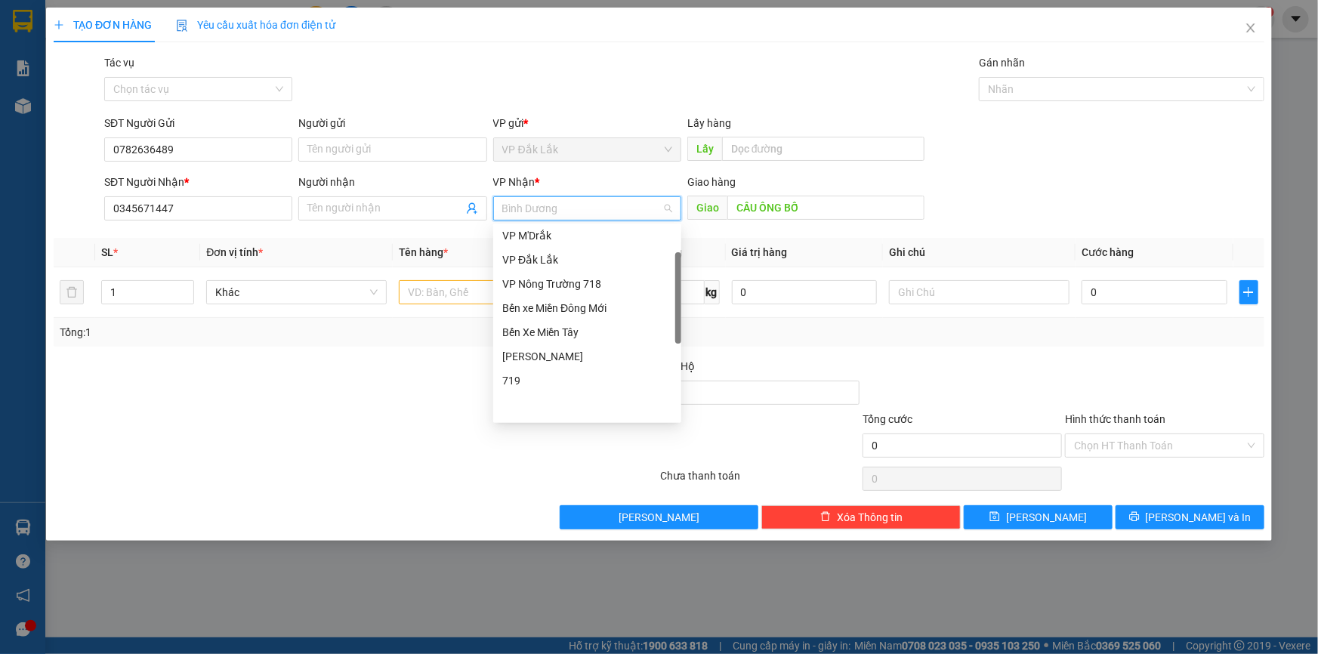
scroll to position [79, 0]
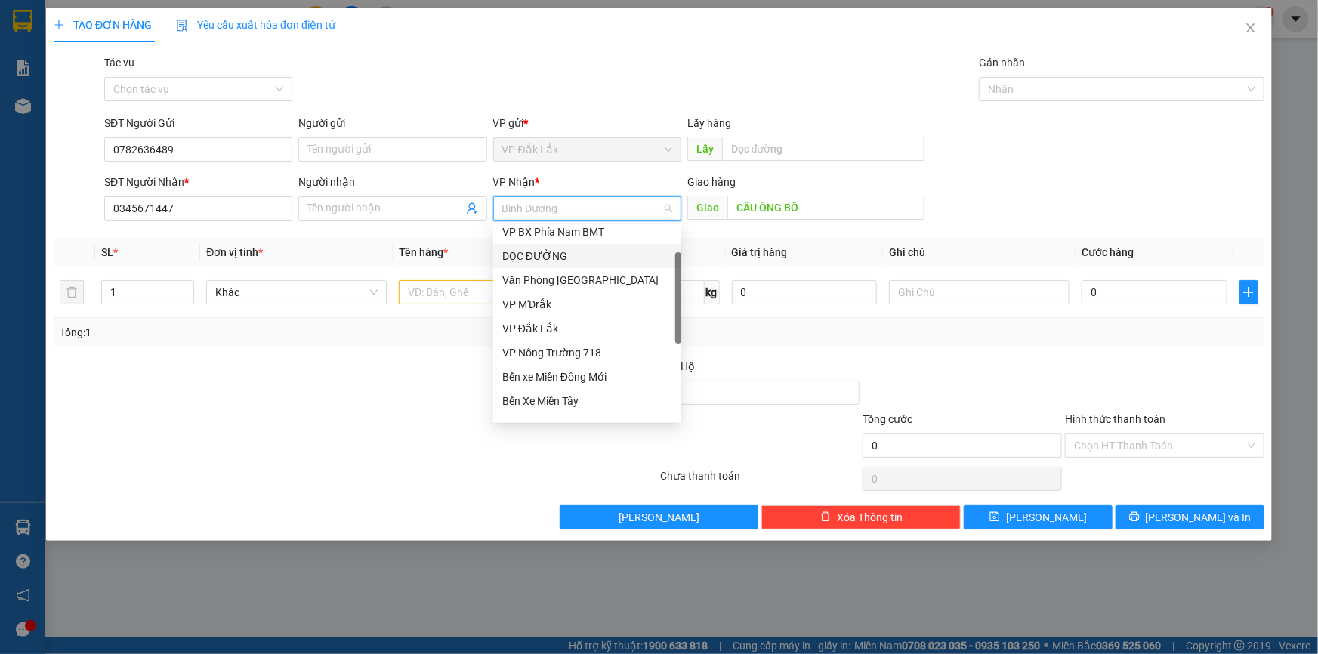
click at [591, 258] on div "DỌC ĐƯỜNG" at bounding box center [587, 256] width 170 height 17
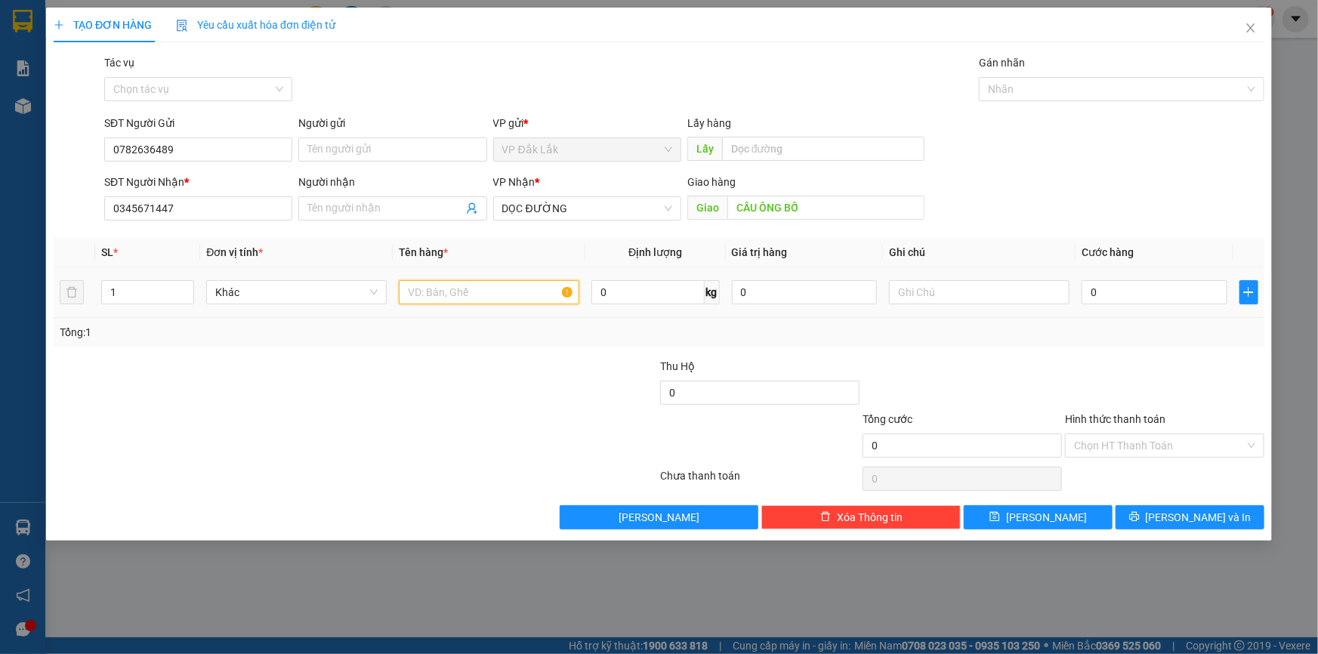
click at [521, 287] on input "text" at bounding box center [489, 292] width 180 height 24
type input "1 XỌT ĐEN"
click at [1091, 301] on input "0" at bounding box center [1154, 292] width 146 height 24
type input "5"
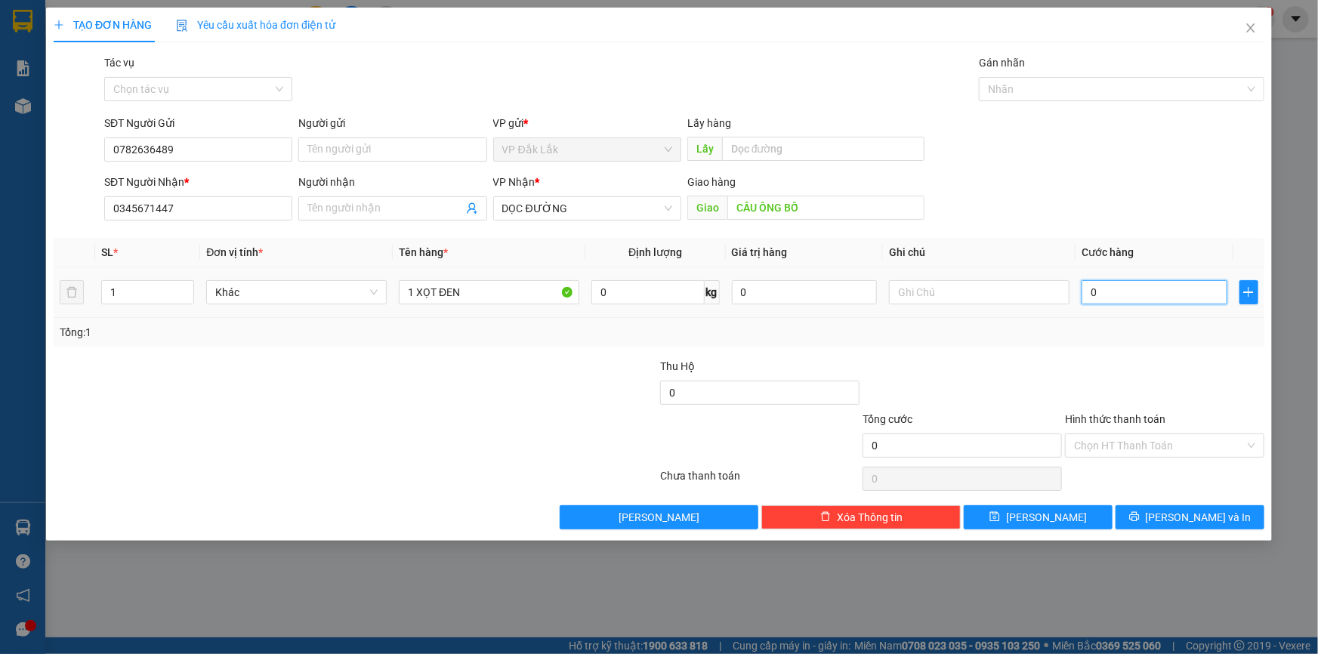
type input "5"
type input "50"
type input "500"
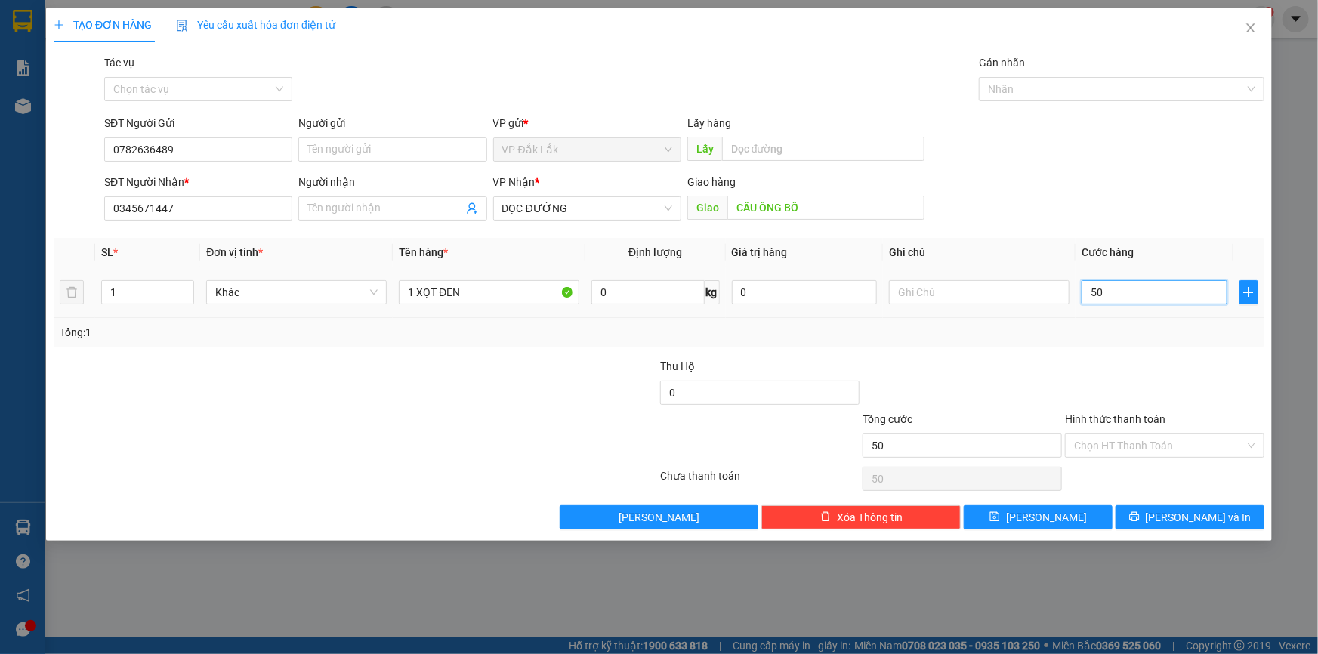
type input "500"
type input "5.000"
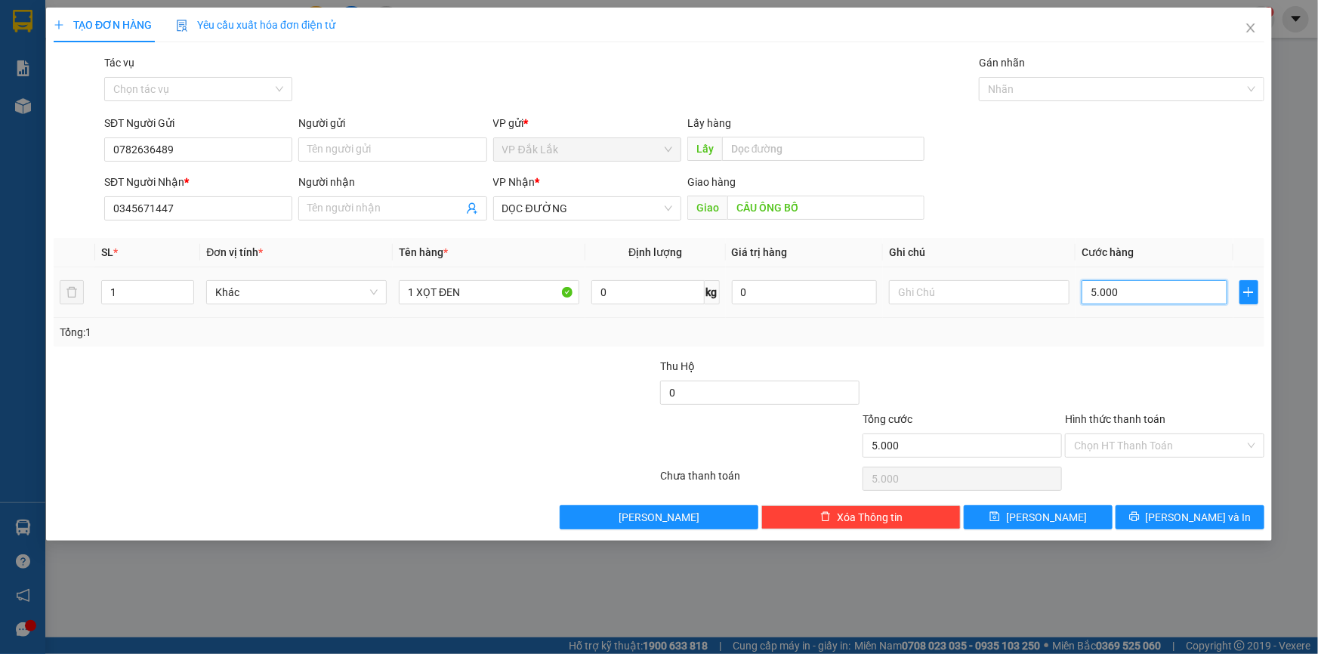
type input "50.000"
click at [1155, 443] on input "Hình thức thanh toán" at bounding box center [1159, 445] width 171 height 23
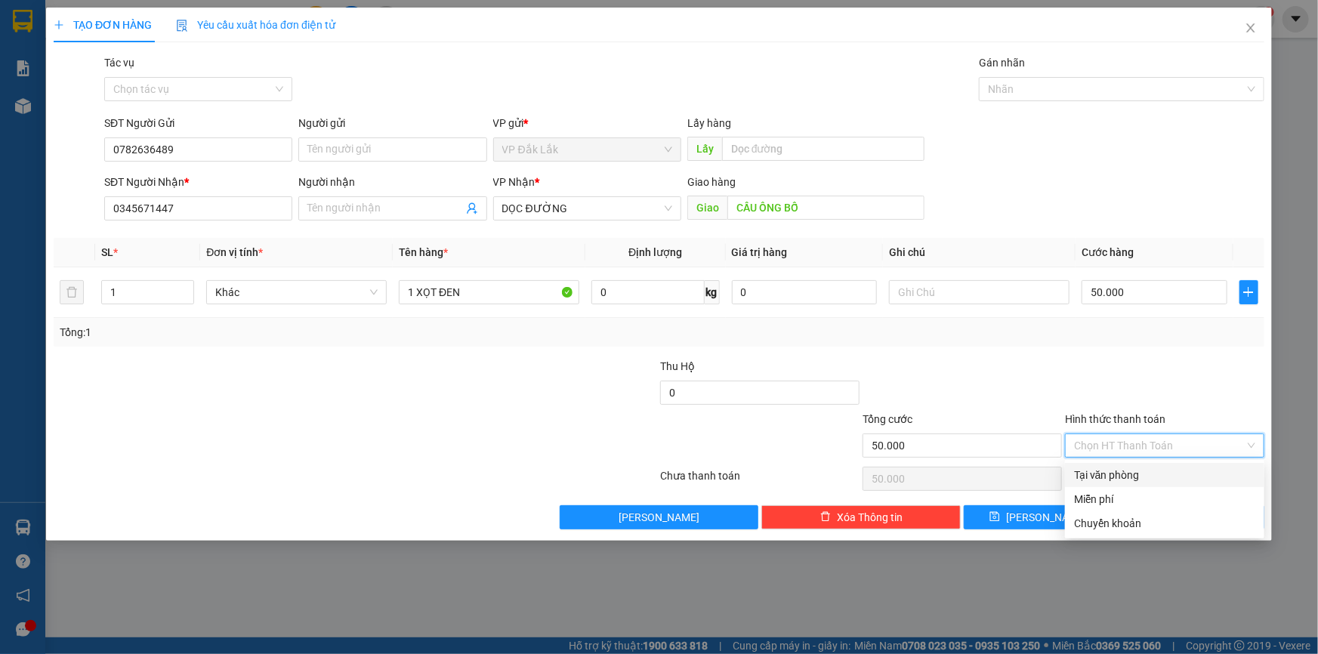
click at [1178, 480] on div "Tại văn phòng" at bounding box center [1164, 475] width 181 height 17
type input "0"
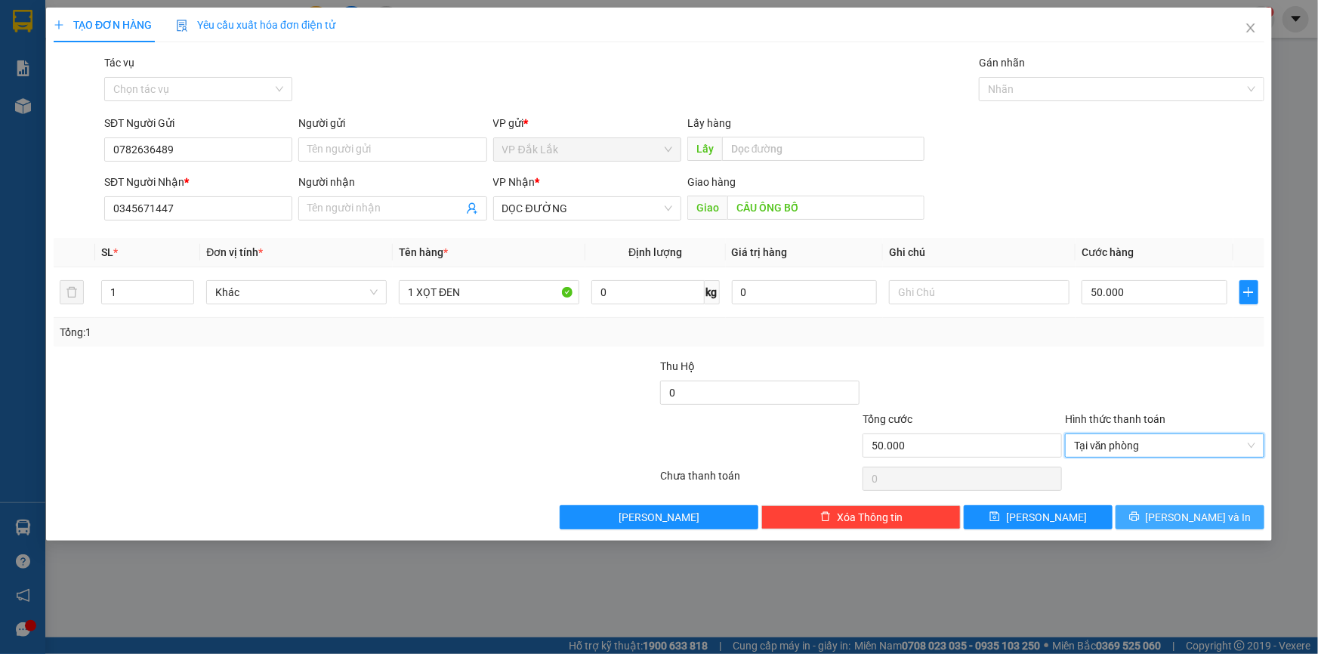
click at [1179, 520] on span "Lưu và In" at bounding box center [1199, 517] width 106 height 17
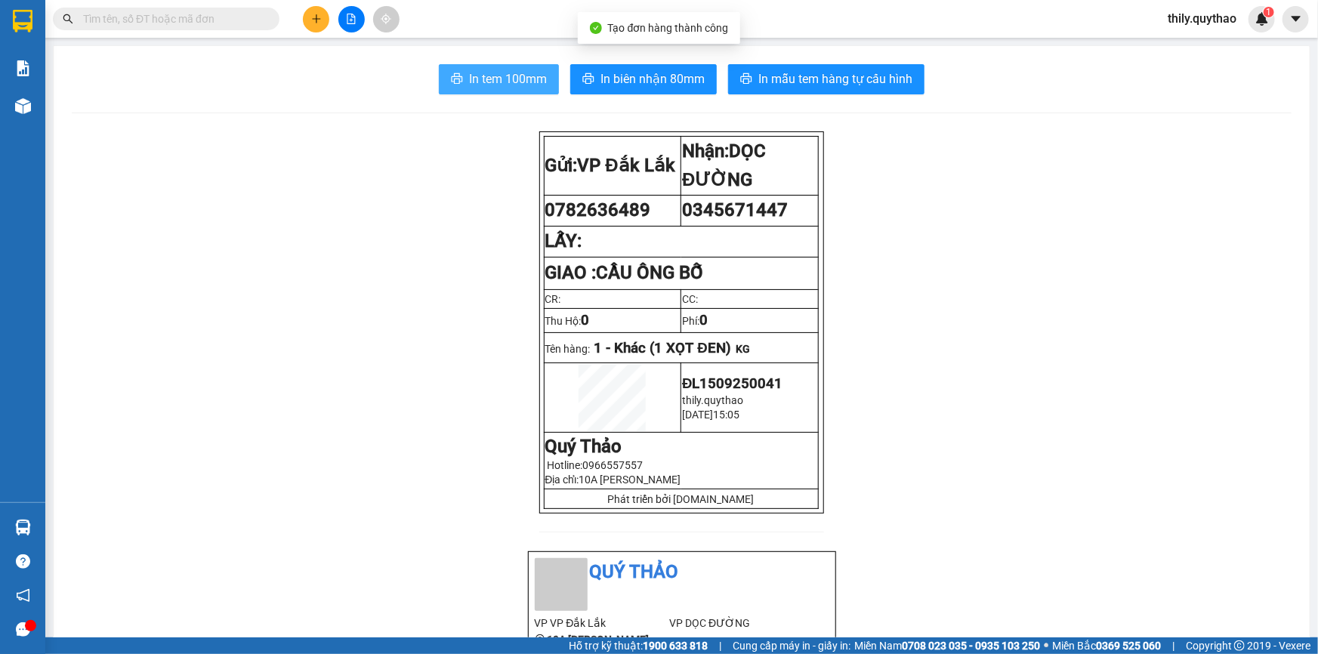
click at [518, 66] on button "In tem 100mm" at bounding box center [499, 79] width 120 height 30
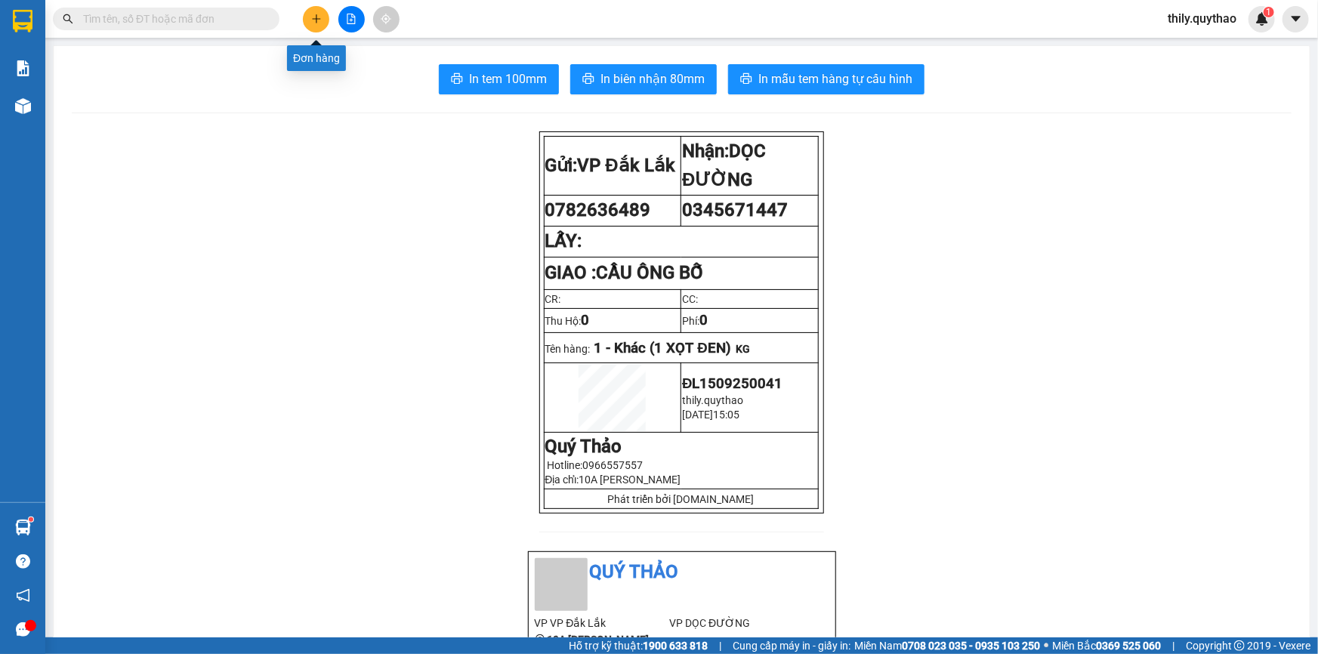
click at [314, 21] on icon "plus" at bounding box center [316, 19] width 11 height 11
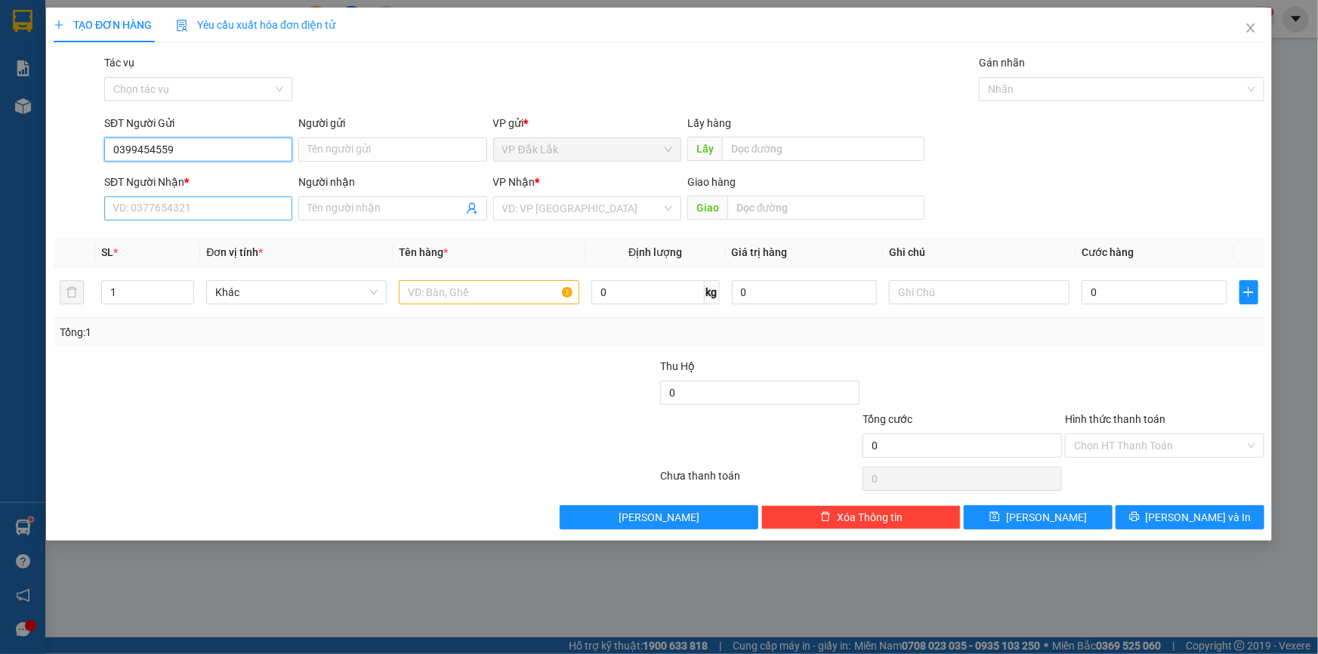
type input "0399454559"
click at [208, 213] on input "SĐT Người Nhận *" at bounding box center [198, 208] width 188 height 24
type input "0965255975"
click at [528, 201] on input "search" at bounding box center [581, 208] width 159 height 23
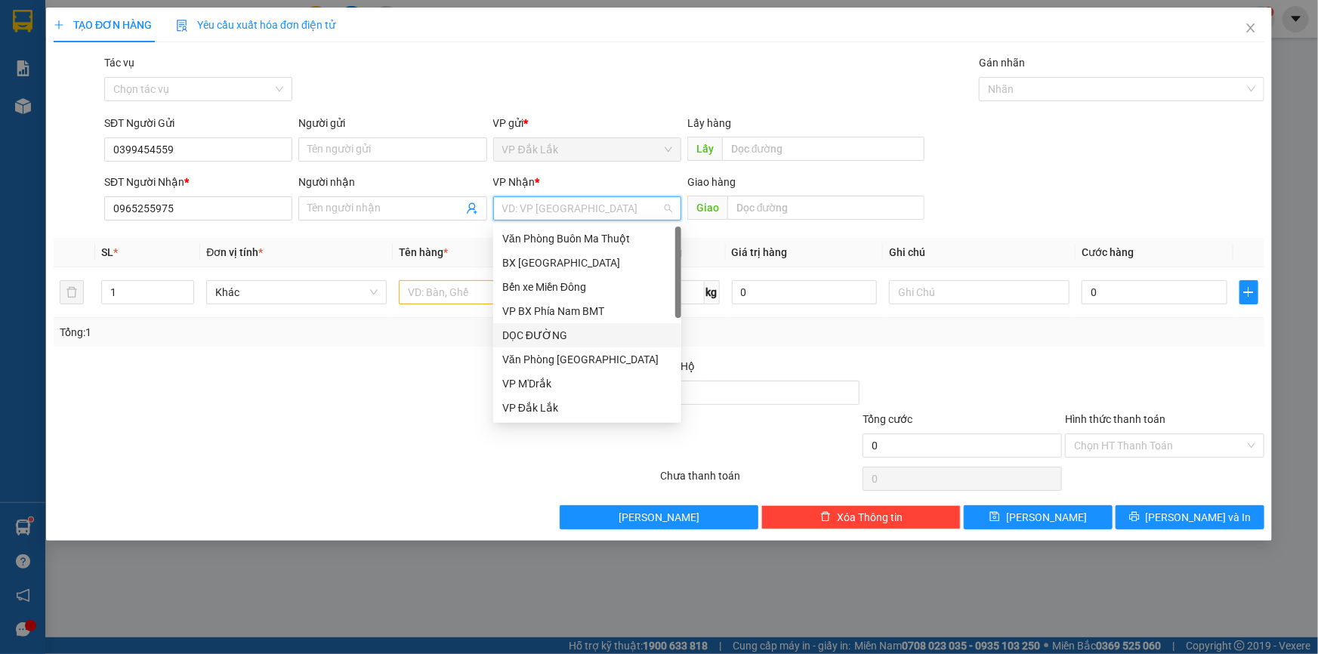
drag, startPoint x: 552, startPoint y: 333, endPoint x: 756, endPoint y: 227, distance: 230.0
click at [552, 334] on div "DỌC ĐƯỜNG" at bounding box center [587, 335] width 170 height 17
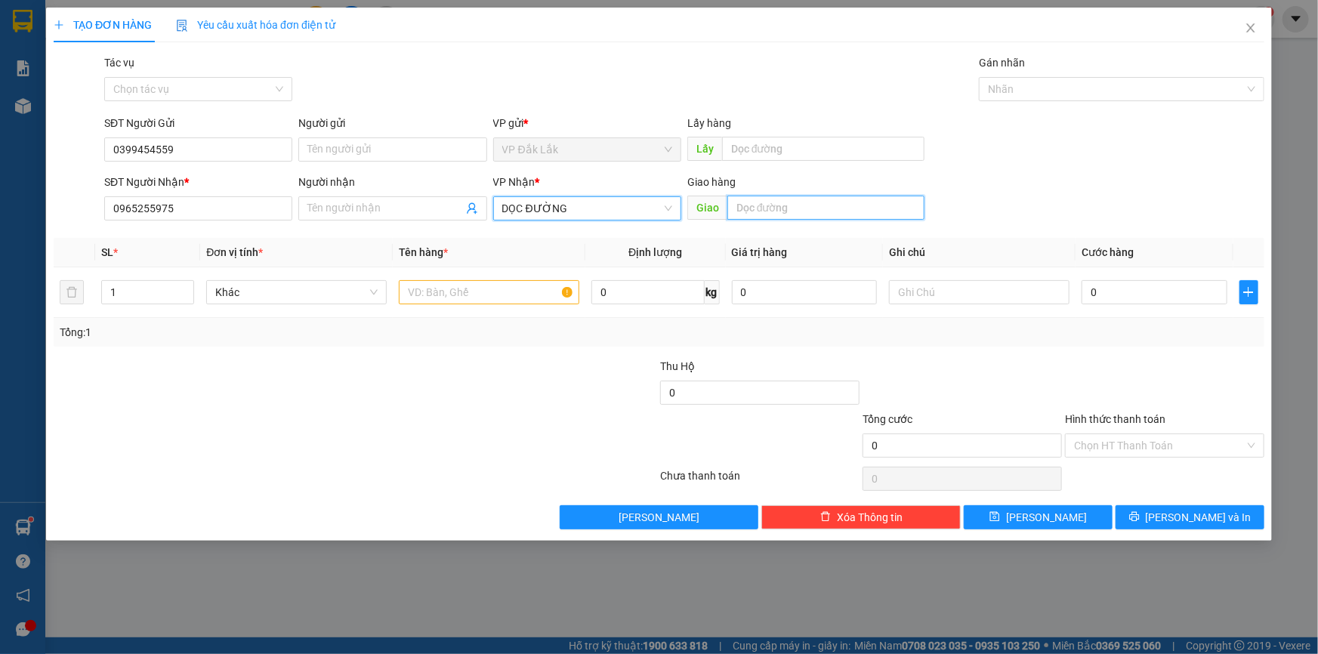
click at [767, 212] on input "text" at bounding box center [825, 208] width 197 height 24
type input "CỔNG XANH"
click at [537, 295] on input "text" at bounding box center [489, 292] width 180 height 24
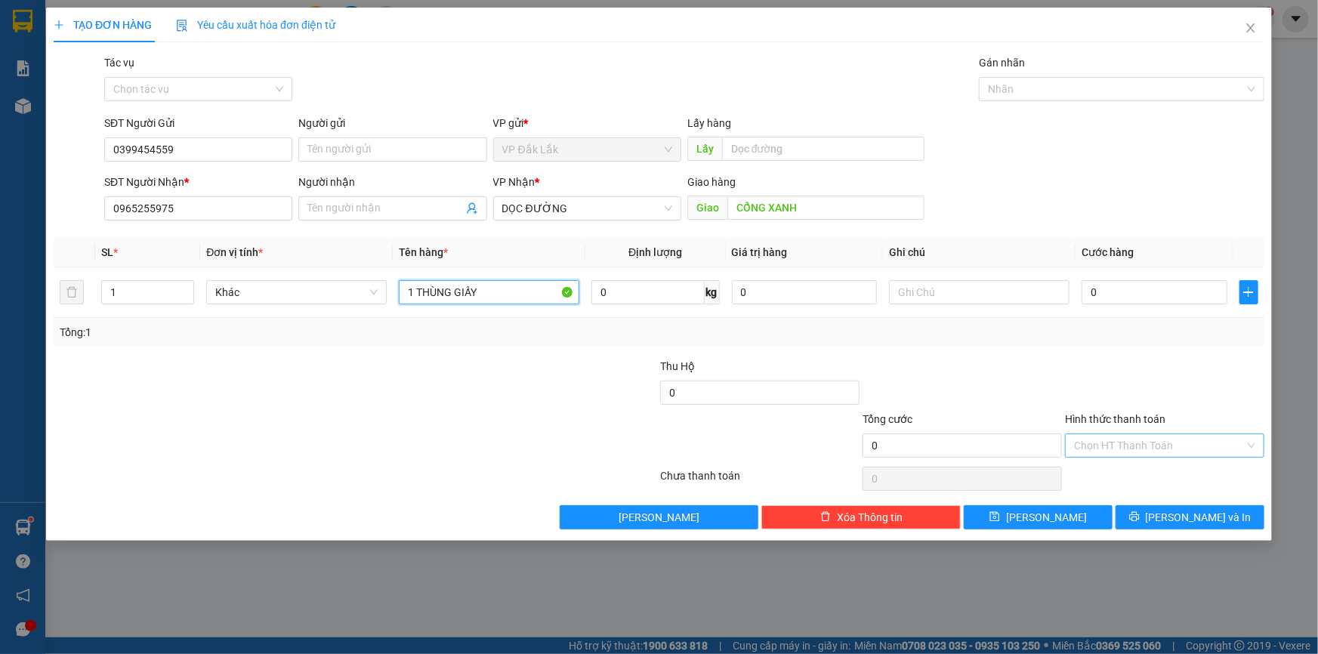
type input "1 THÙNG GIẤY"
click at [1095, 448] on input "Hình thức thanh toán" at bounding box center [1159, 445] width 171 height 23
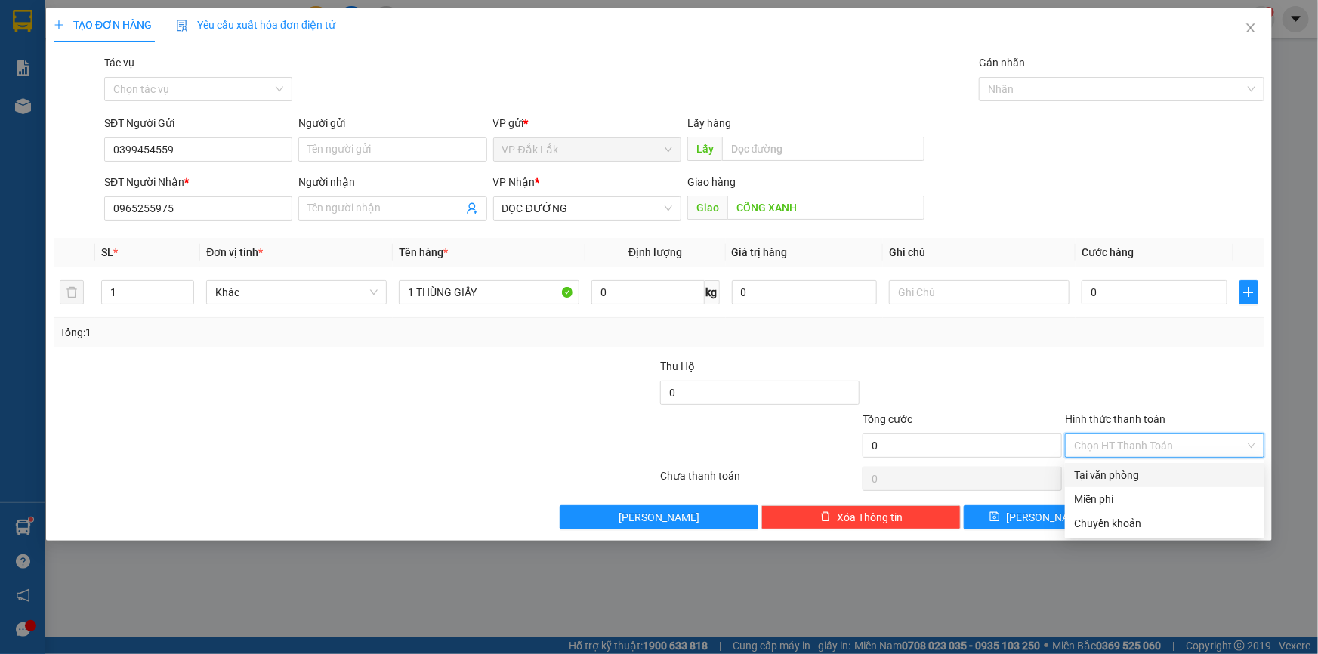
click at [1105, 471] on div "Tại văn phòng" at bounding box center [1164, 475] width 181 height 17
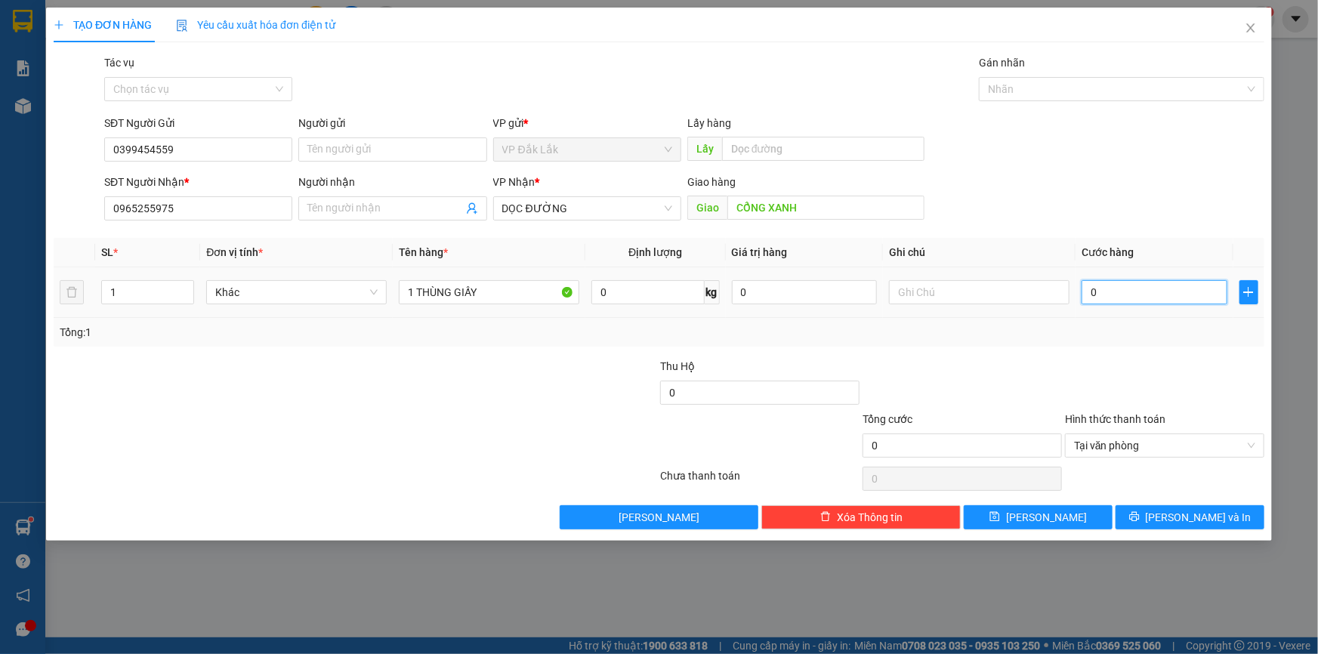
click at [1088, 294] on input "0" at bounding box center [1154, 292] width 146 height 24
type input "9"
type input "90"
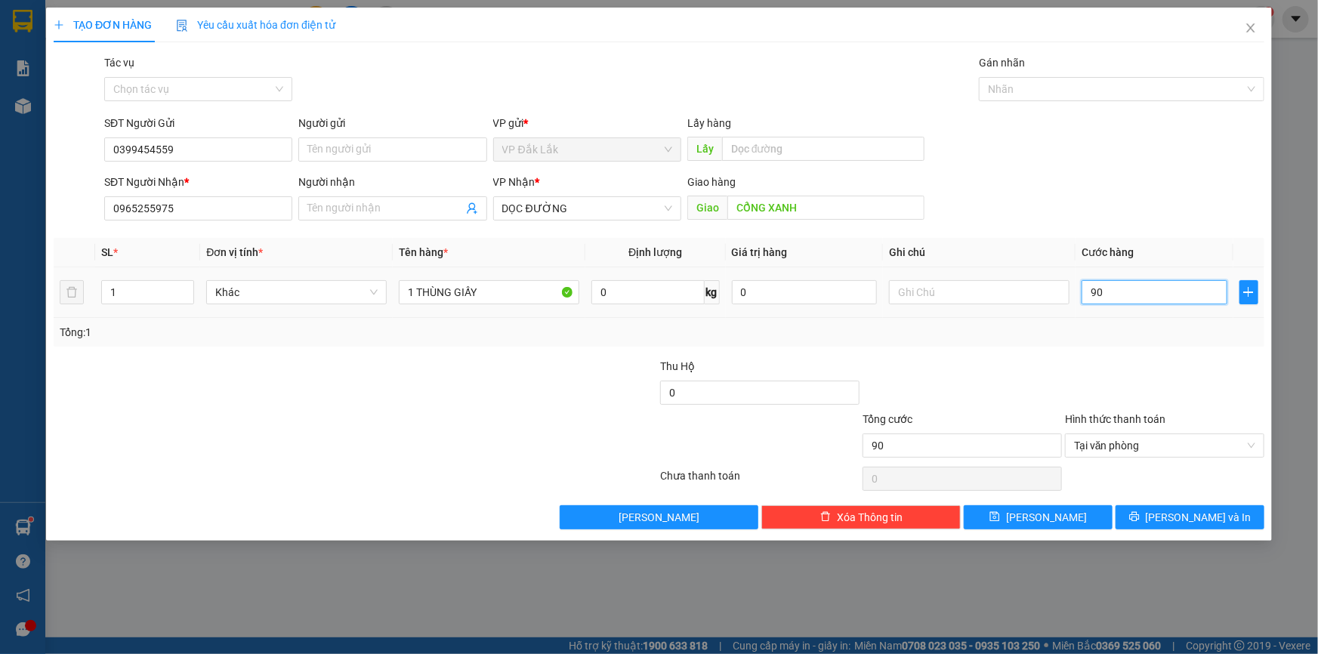
type input "900"
type input "9.000"
type input "90.000"
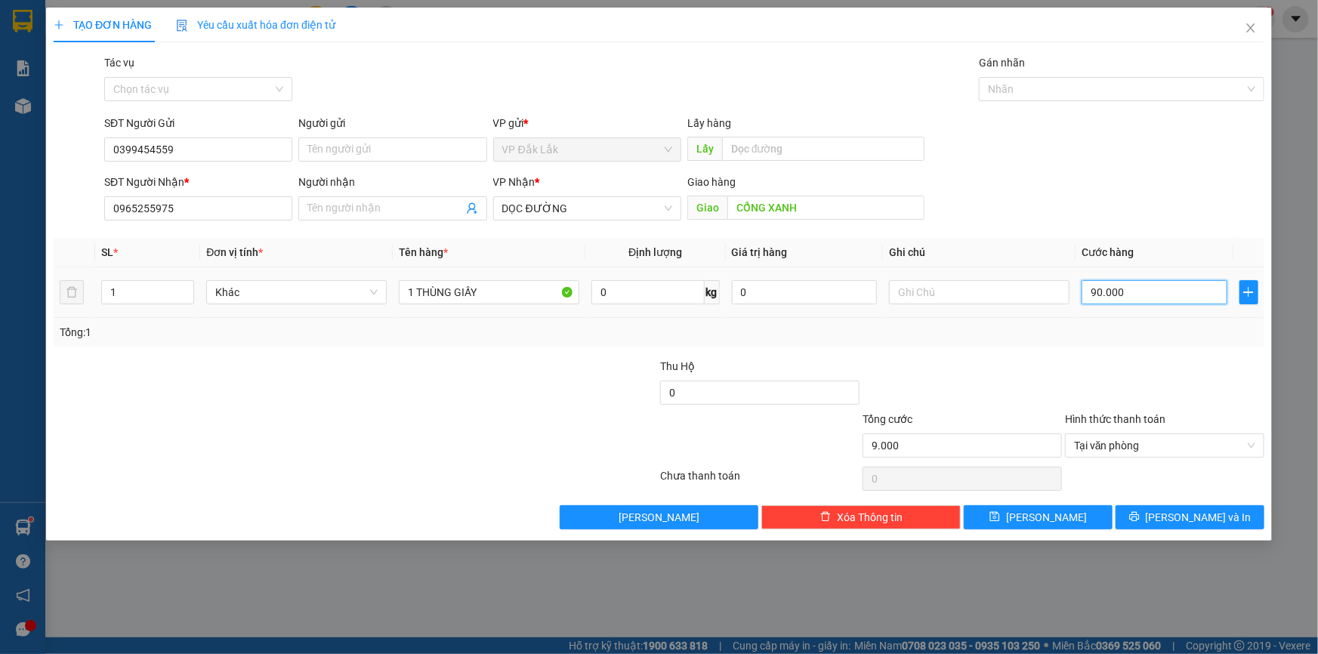
type input "90.000"
type input "900.000"
type input "90.000"
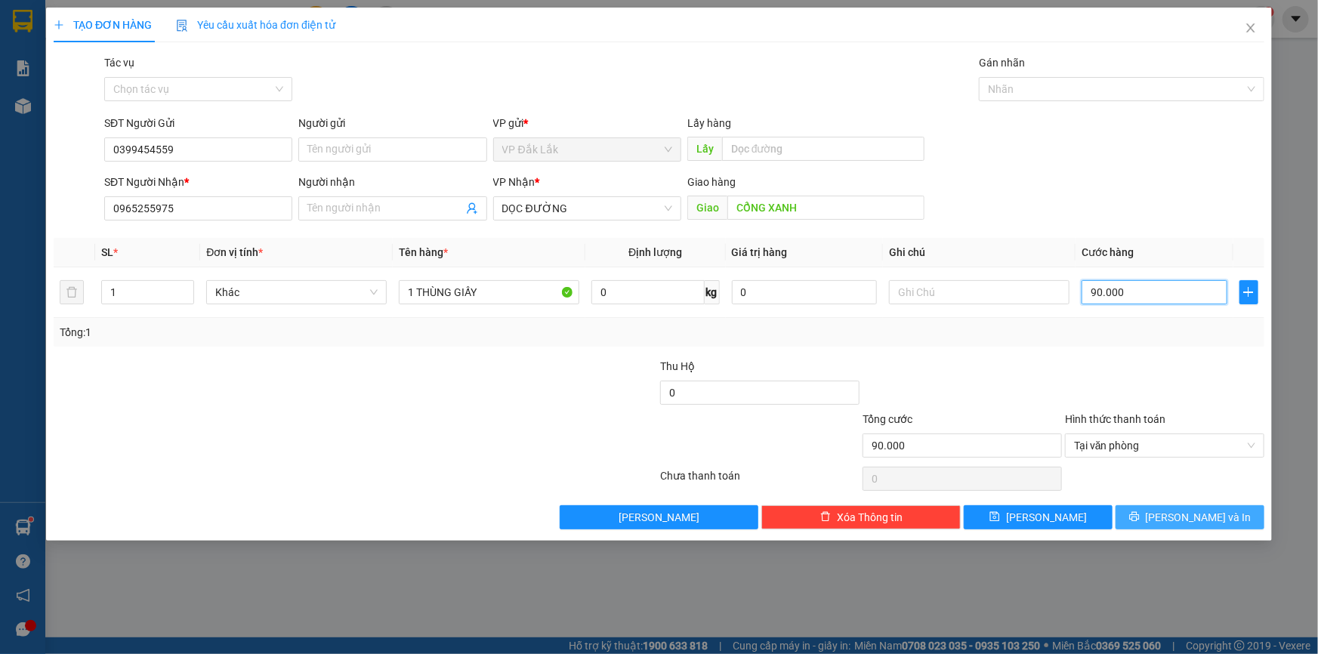
type input "90.000"
click at [1201, 519] on span "Lưu và In" at bounding box center [1199, 517] width 106 height 17
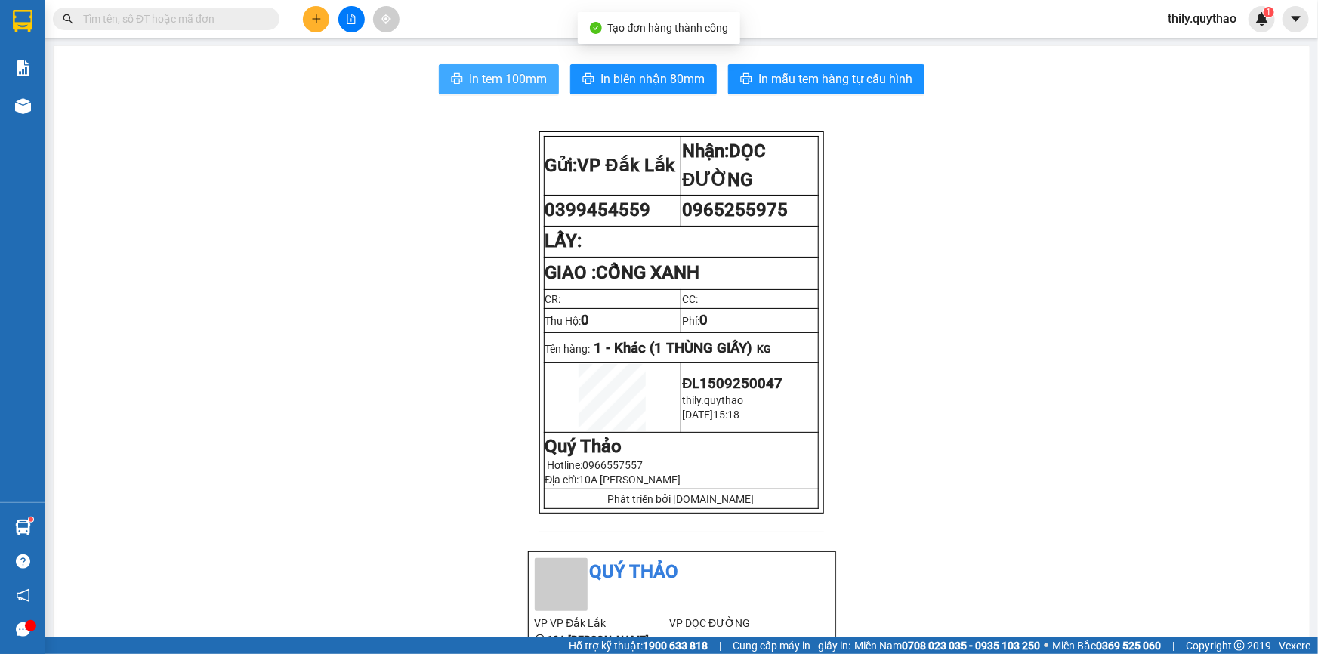
click at [501, 76] on span "In tem 100mm" at bounding box center [508, 78] width 78 height 19
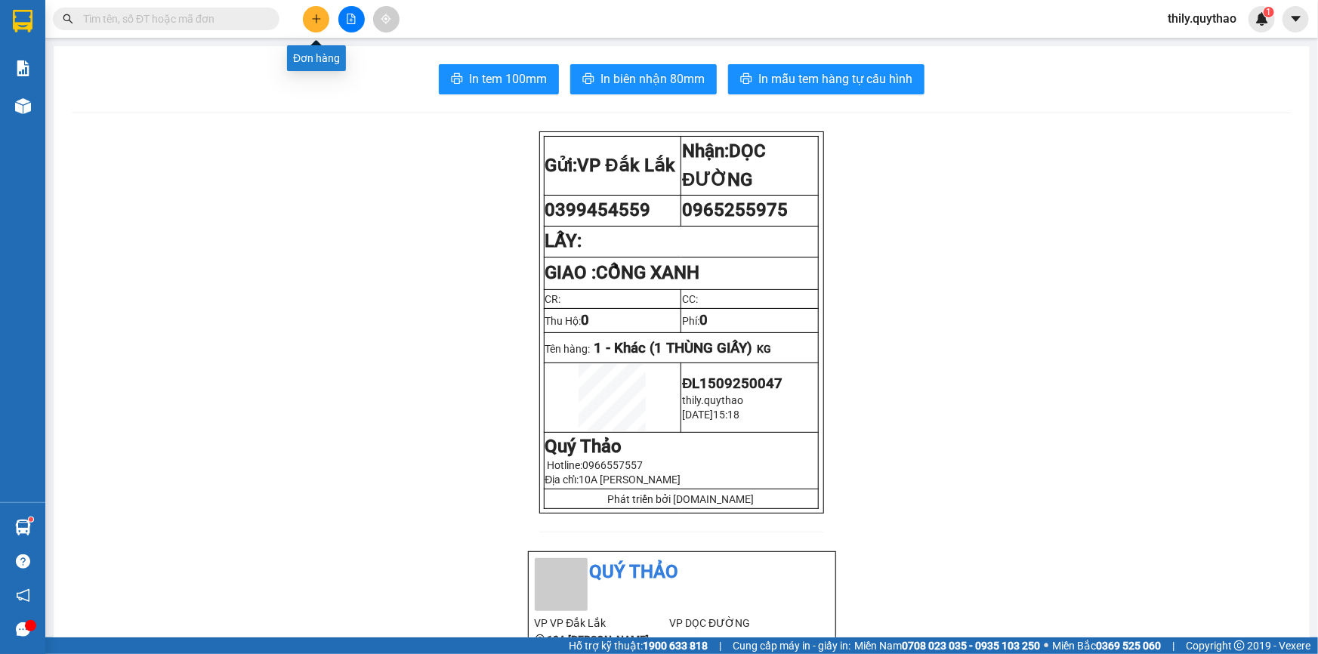
click at [319, 17] on icon "plus" at bounding box center [316, 19] width 11 height 11
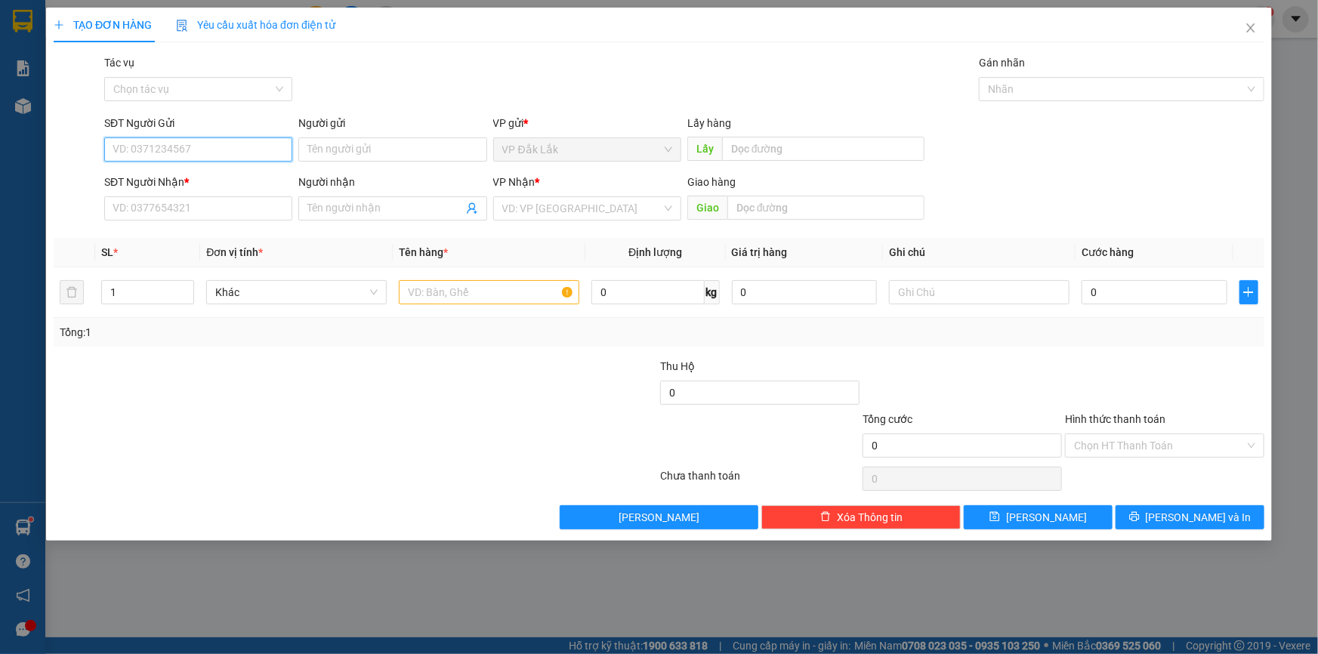
click at [150, 147] on input "SĐT Người Gửi" at bounding box center [198, 149] width 188 height 24
click at [574, 211] on input "search" at bounding box center [581, 208] width 159 height 23
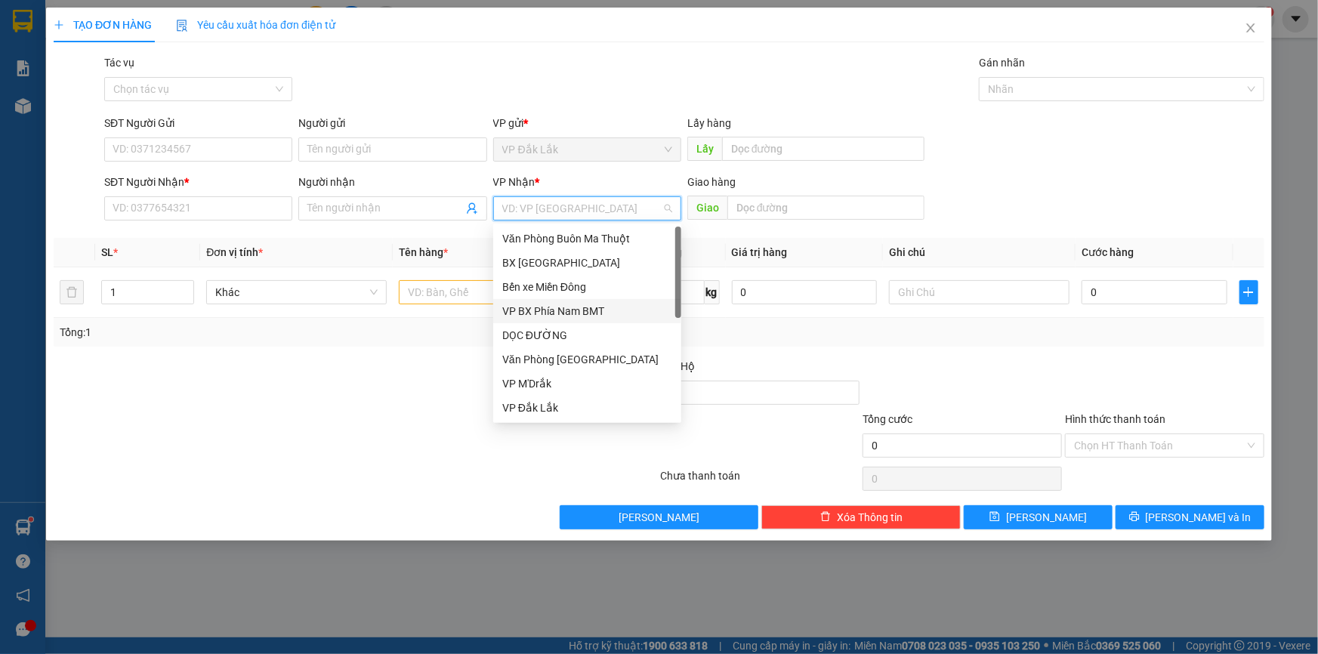
scroll to position [68, 0]
click at [589, 295] on div "Văn Phòng Tân Phú" at bounding box center [587, 291] width 170 height 17
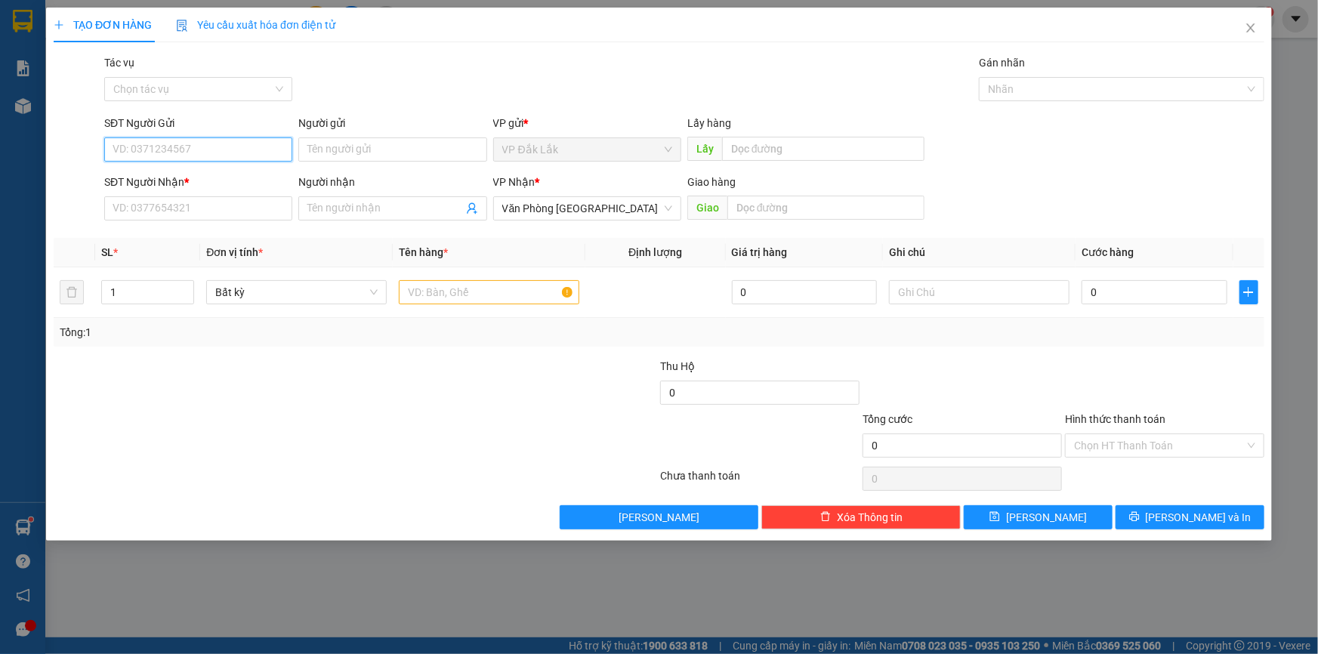
click at [167, 159] on input "SĐT Người Gửi" at bounding box center [198, 149] width 188 height 24
type input "0707655655"
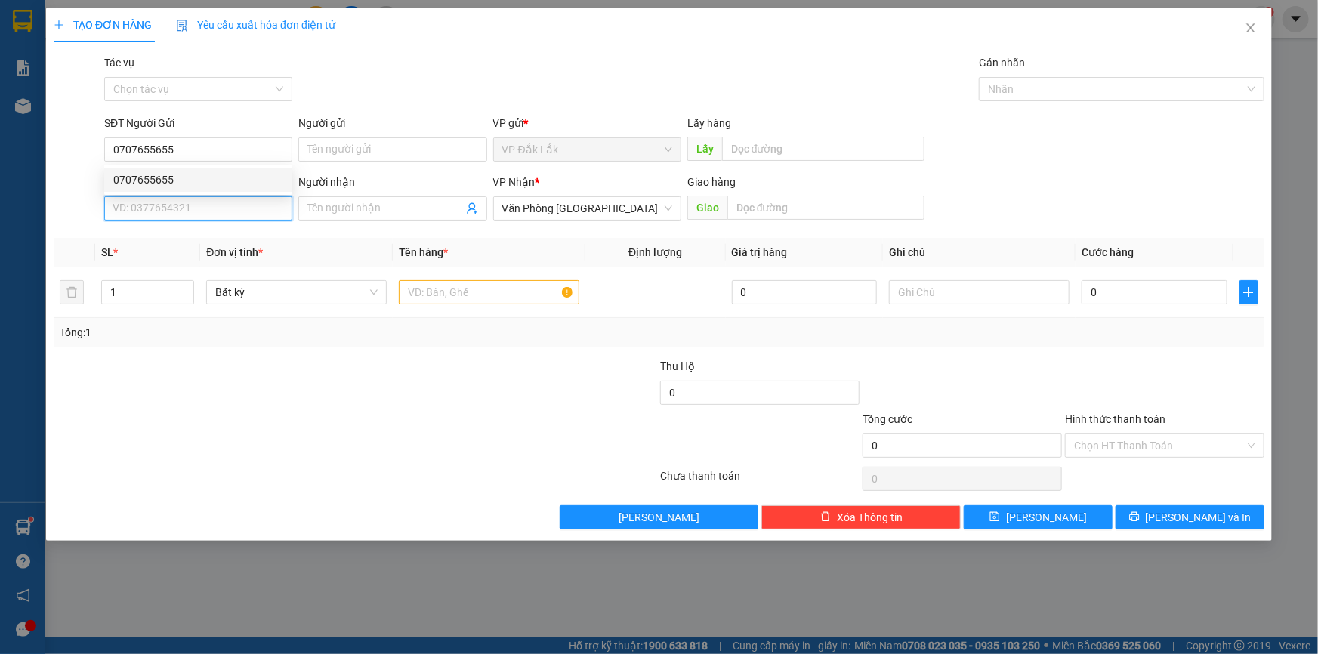
click at [204, 210] on input "SĐT Người Nhận *" at bounding box center [198, 208] width 188 height 24
type input "0779997719"
click at [496, 296] on input "text" at bounding box center [489, 292] width 180 height 24
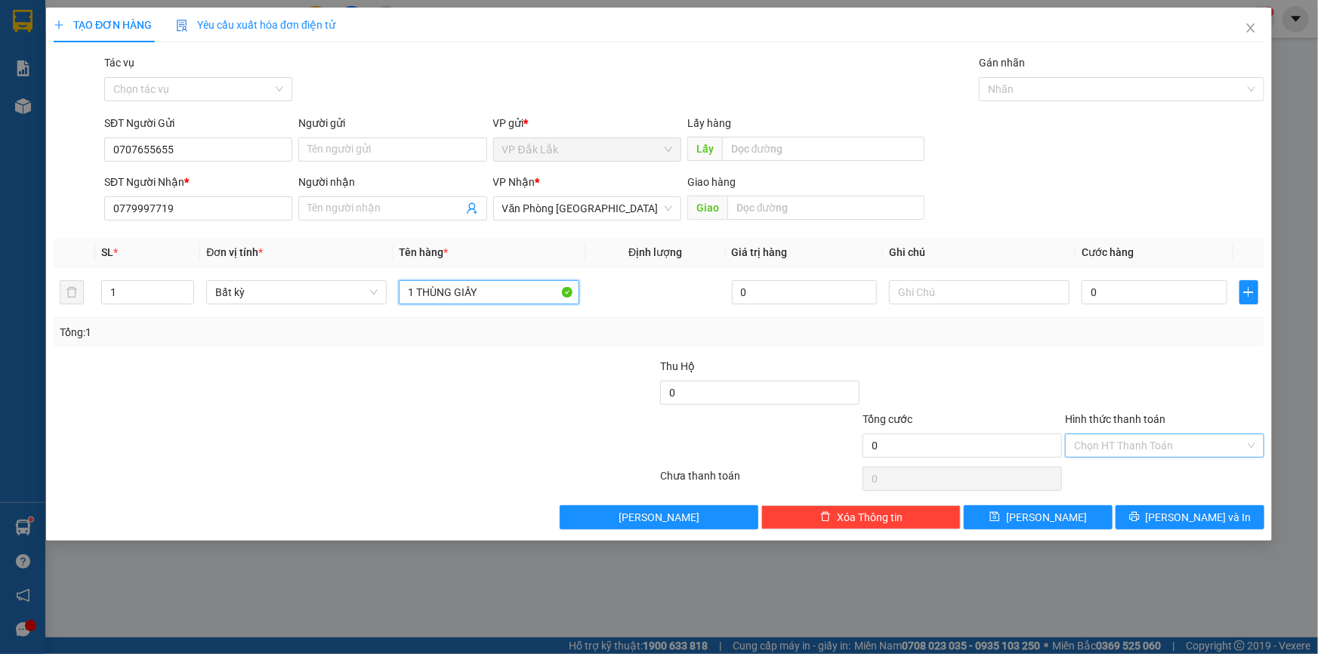
type input "1 THÙNG GIẤY"
click at [1147, 449] on input "Hình thức thanh toán" at bounding box center [1159, 445] width 171 height 23
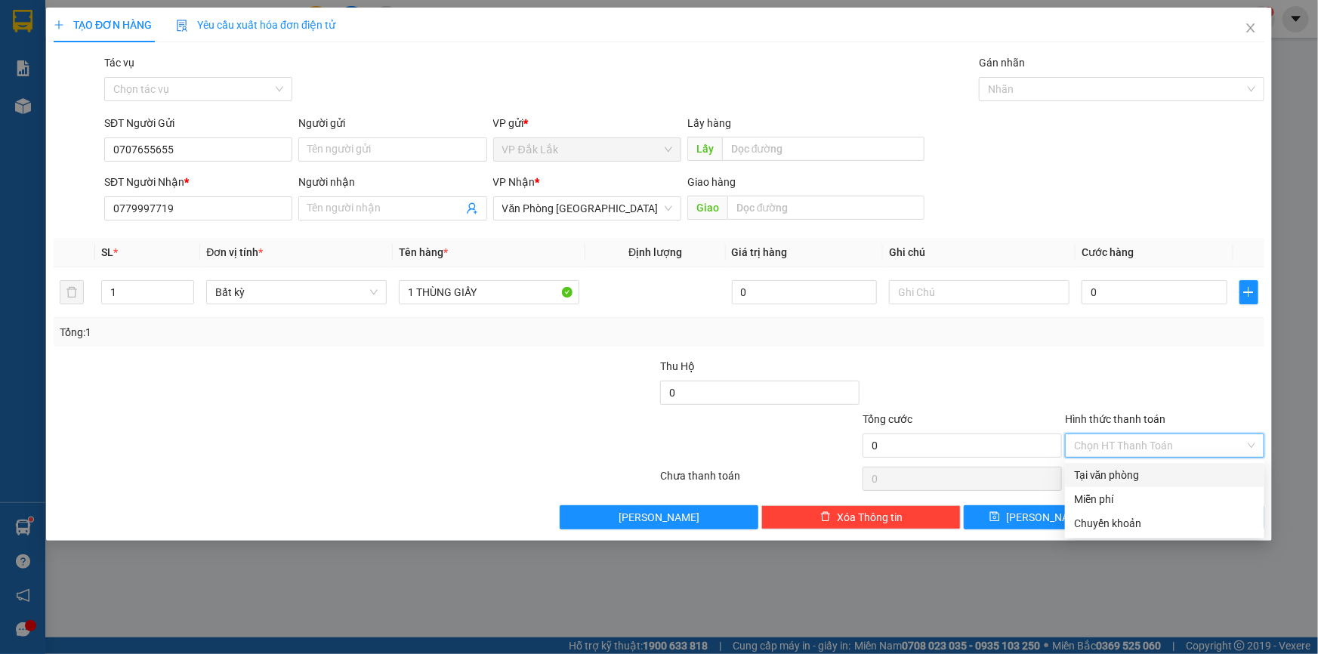
click at [1155, 477] on div "Tại văn phòng" at bounding box center [1164, 475] width 181 height 17
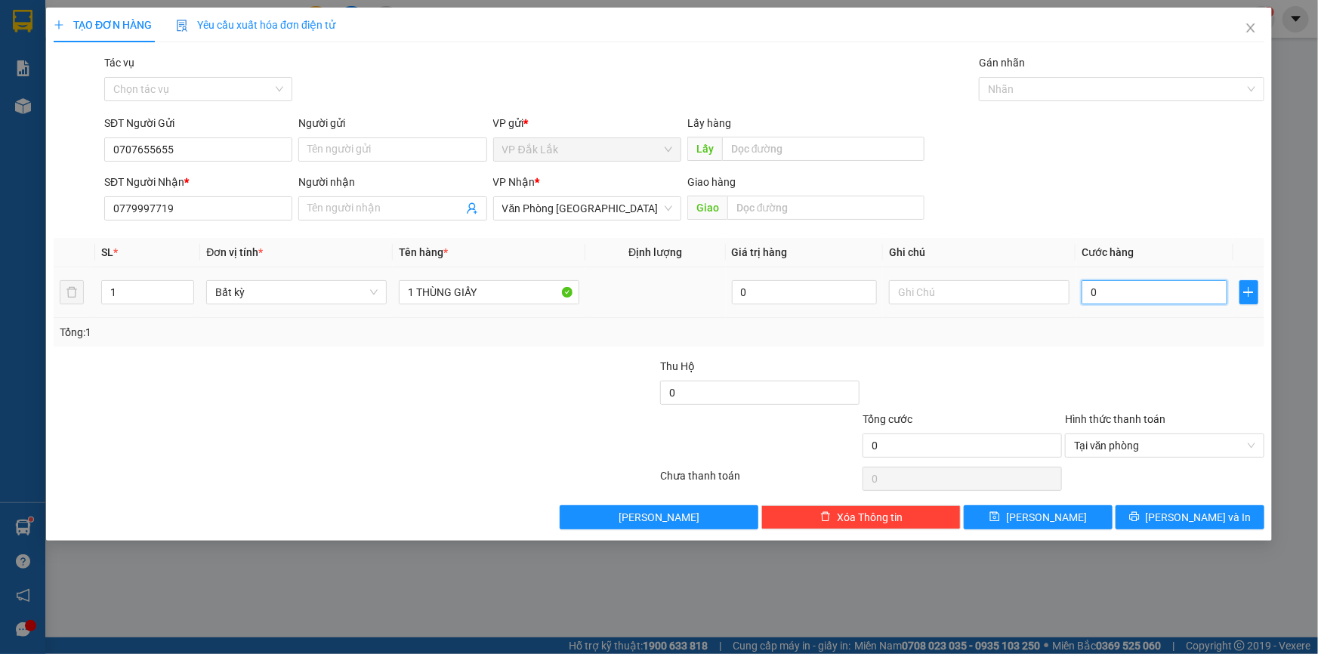
click at [1093, 299] on input "0" at bounding box center [1154, 292] width 146 height 24
type input "45"
type input "4"
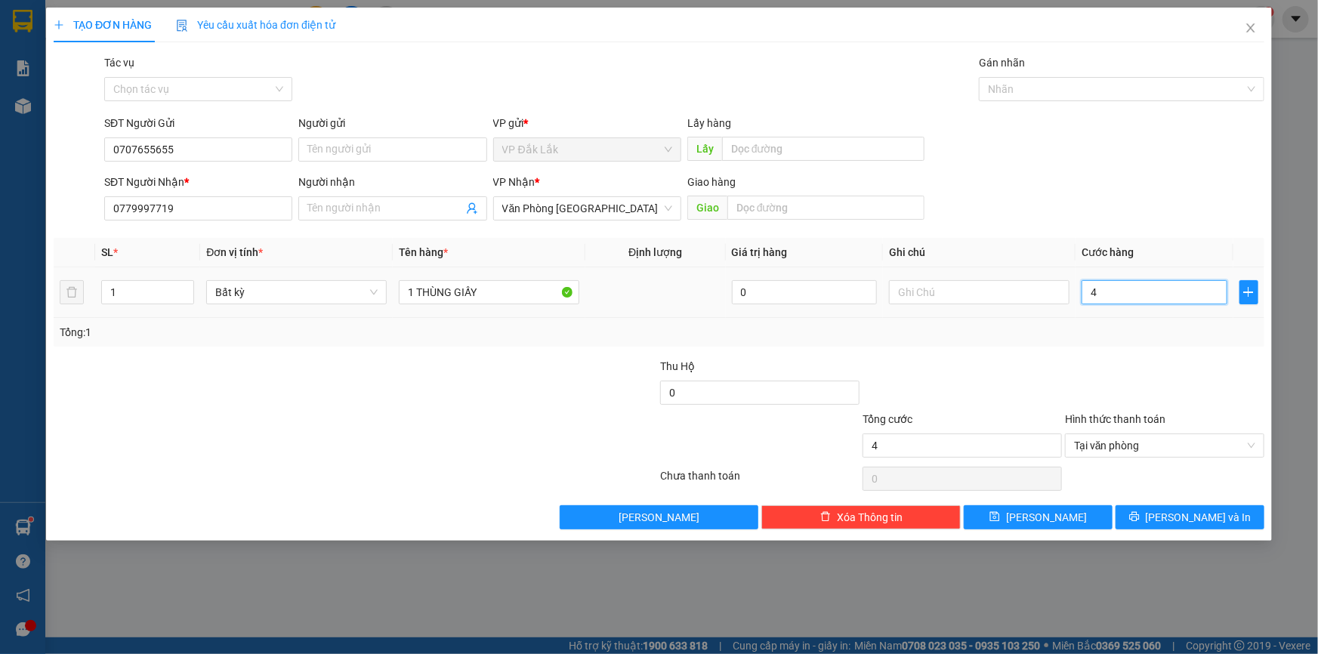
type input "0"
type input "50"
type input "500"
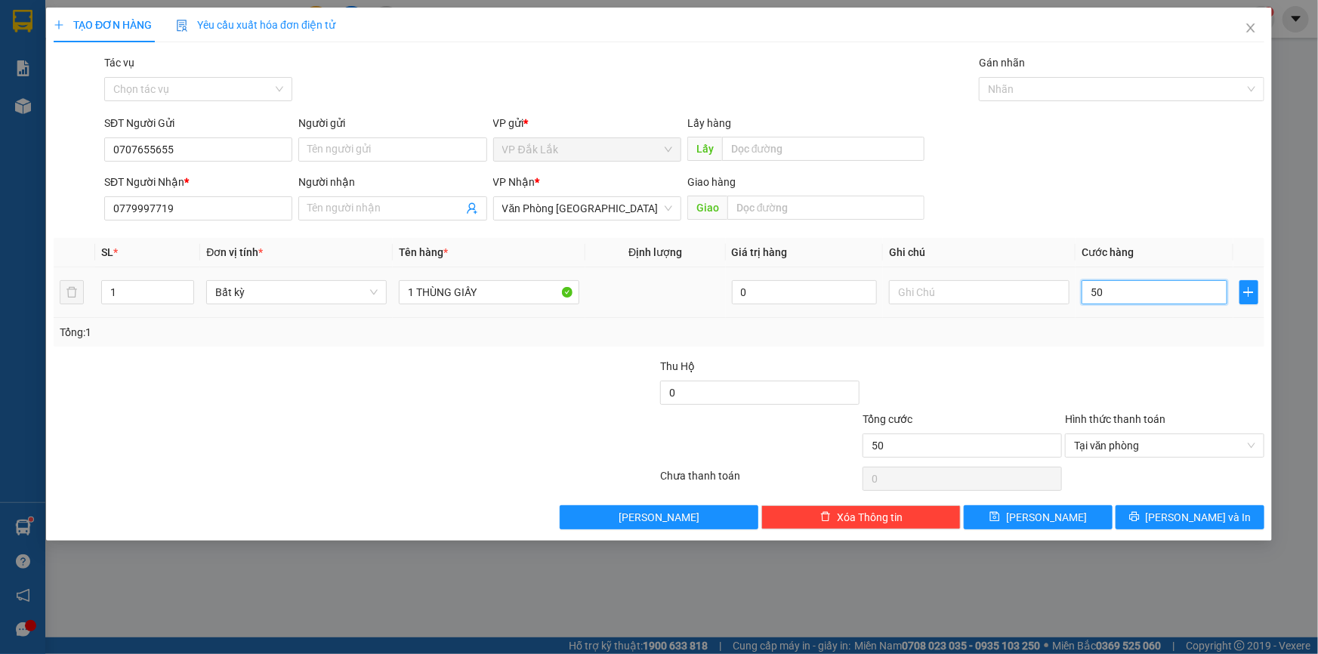
type input "500"
type input "5.000"
type input "50.000"
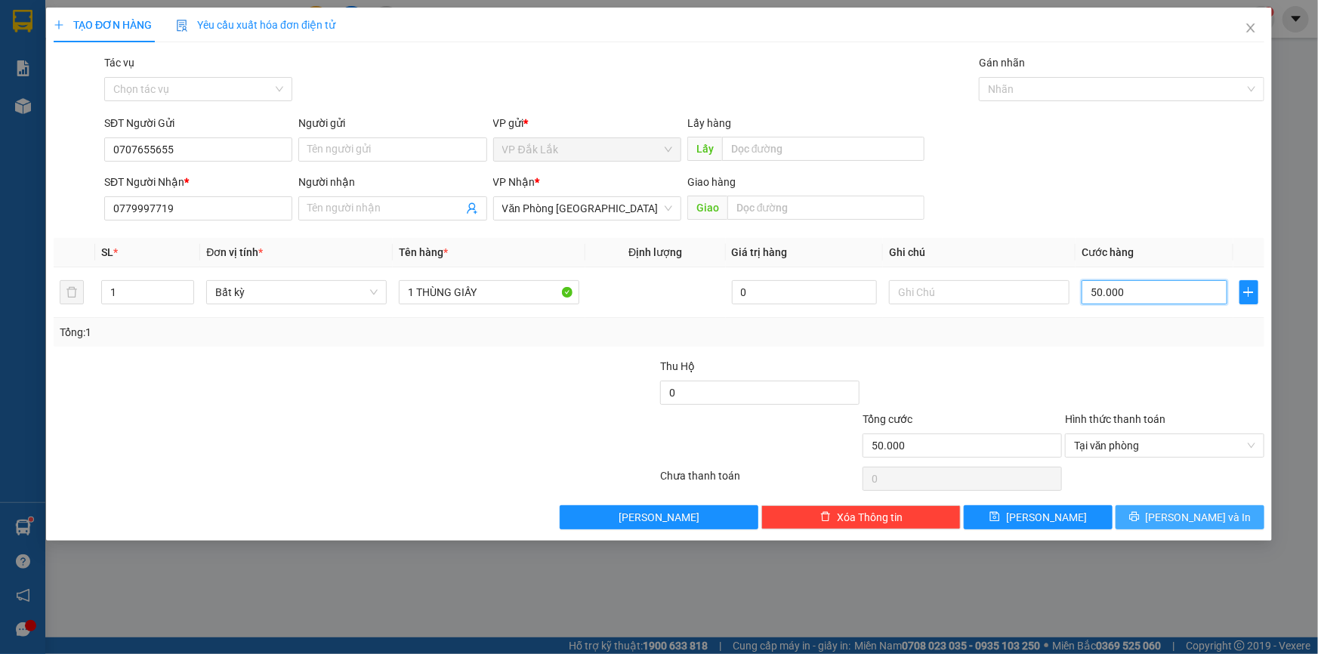
type input "50.000"
click at [1169, 526] on button "Lưu và In" at bounding box center [1189, 517] width 149 height 24
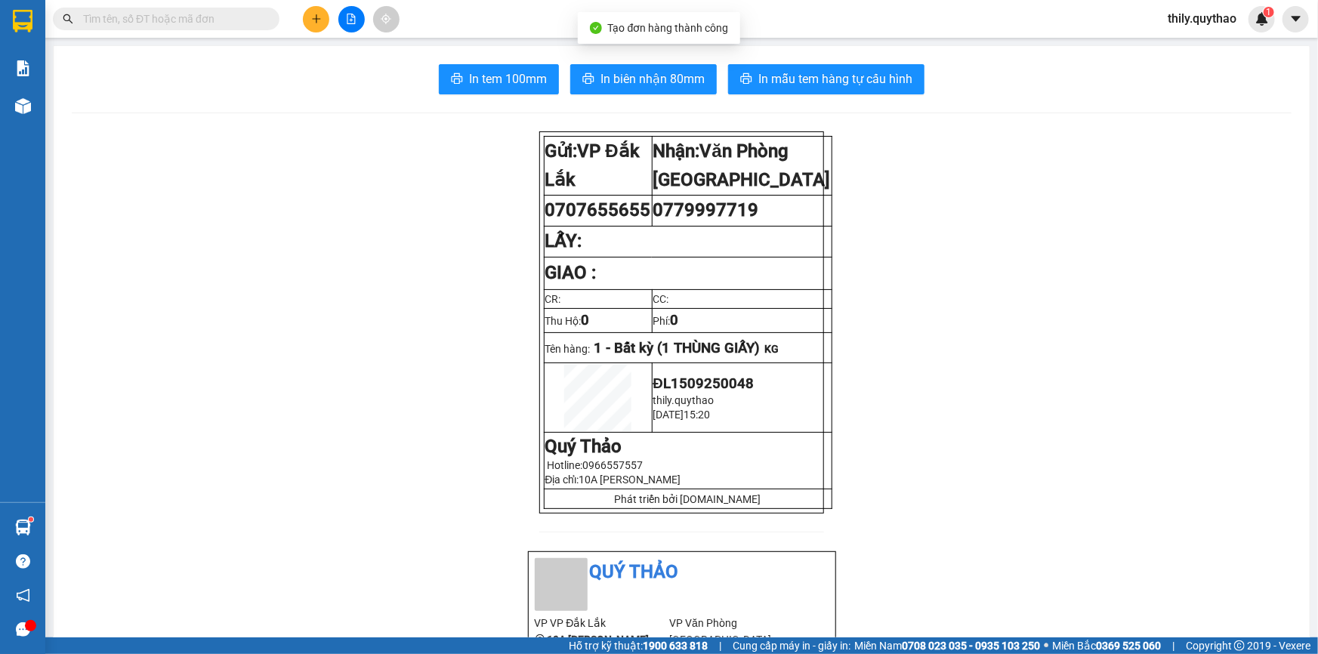
click at [483, 67] on button "In tem 100mm" at bounding box center [499, 79] width 120 height 30
click at [318, 27] on button at bounding box center [316, 19] width 26 height 26
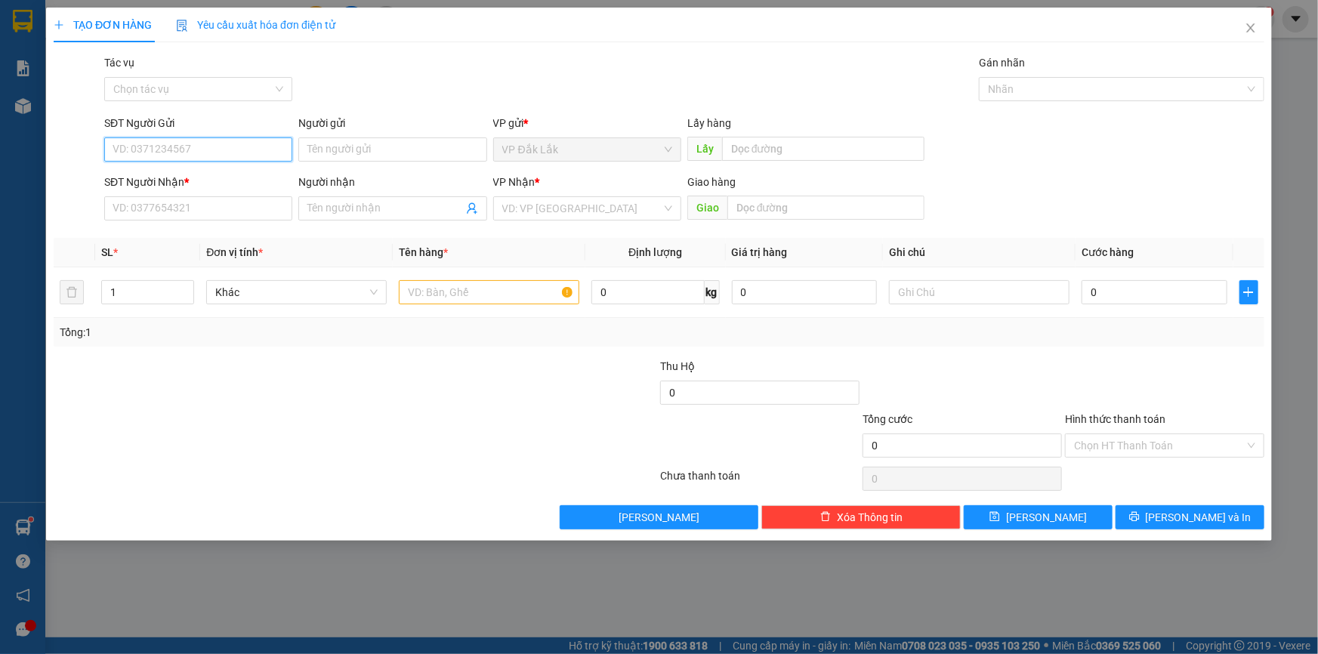
click at [204, 151] on input "SĐT Người Gửi" at bounding box center [198, 149] width 188 height 24
type input "0846572275"
click at [151, 178] on div "0846572275" at bounding box center [198, 179] width 170 height 17
type input "0911732329"
type input "0846572275"
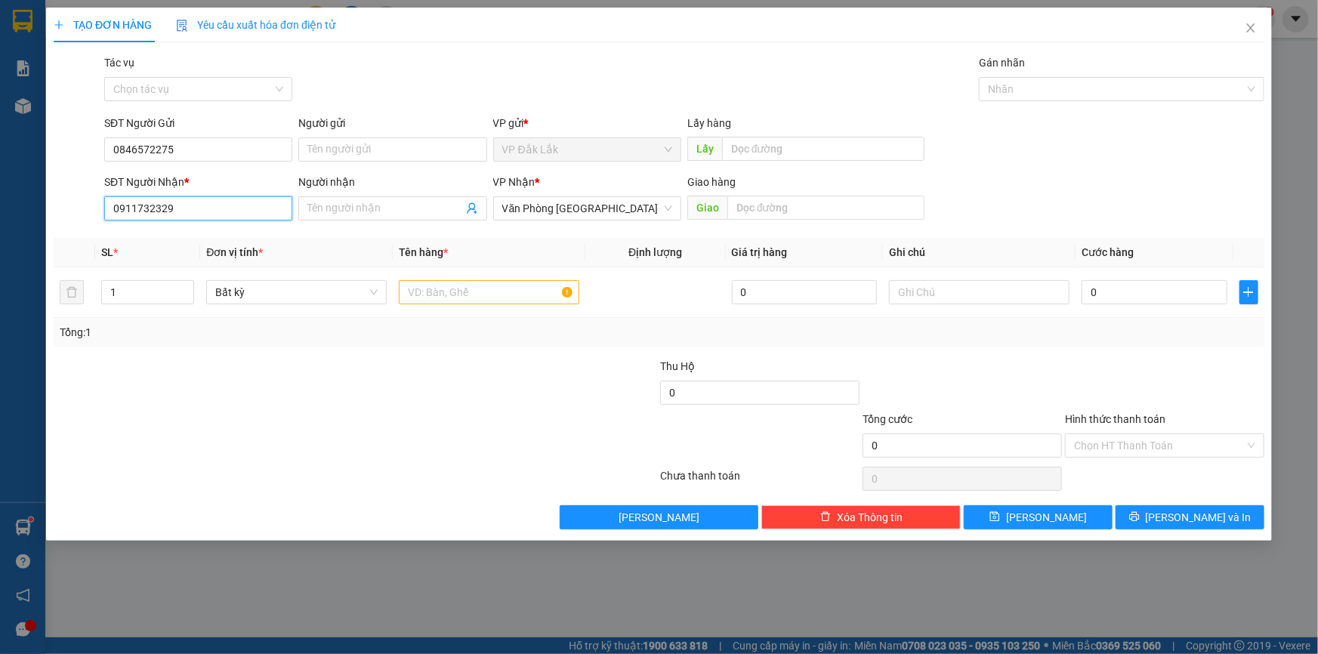
click at [187, 204] on input "0911732329" at bounding box center [198, 208] width 188 height 24
type input "0"
click at [589, 204] on span "Văn Phòng Tân Phú" at bounding box center [587, 208] width 170 height 23
type input "0346565929"
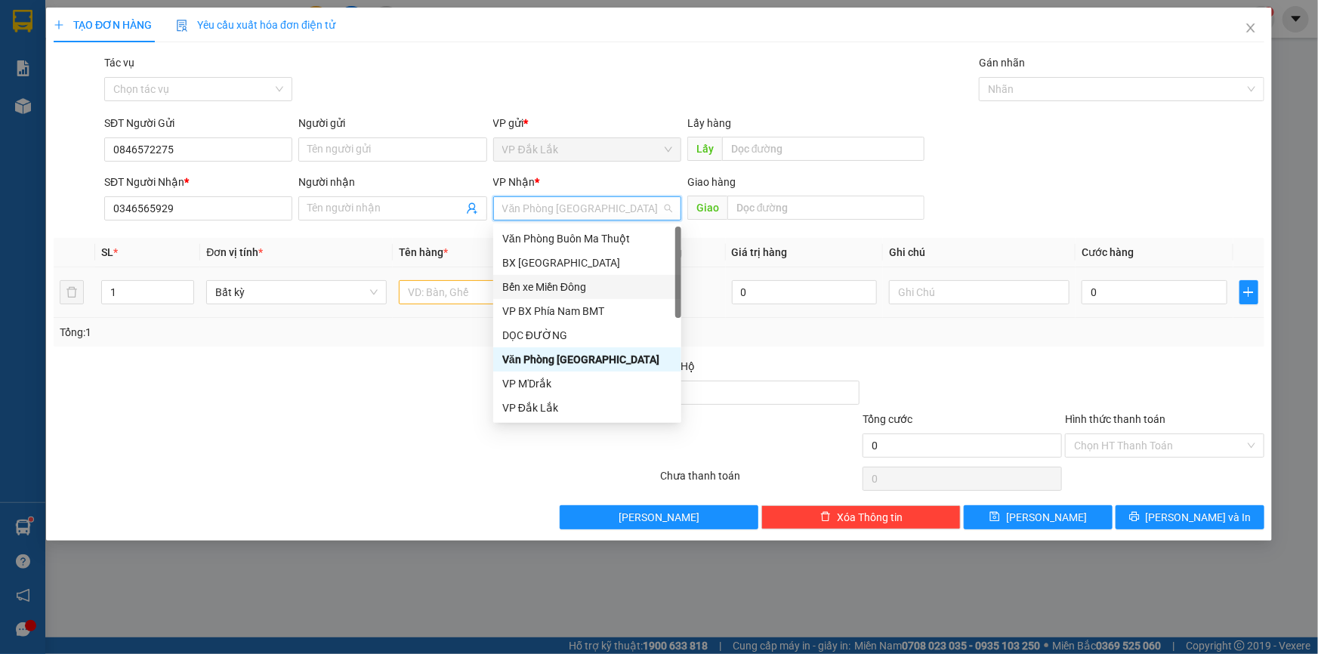
click at [578, 291] on div "Bến xe Miền Đông" at bounding box center [587, 287] width 170 height 17
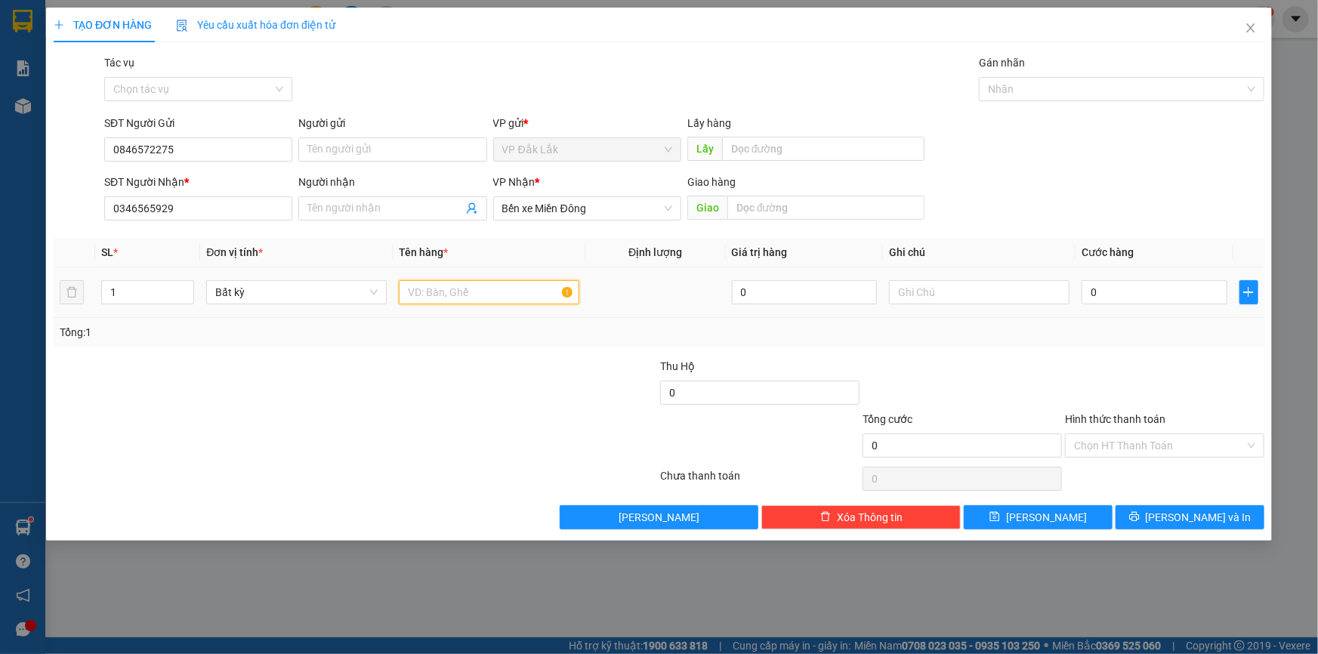
click at [461, 282] on input "text" at bounding box center [489, 292] width 180 height 24
type input "1 THÙNG GIẤY"
click at [1091, 300] on input "0" at bounding box center [1154, 292] width 146 height 24
type input "4"
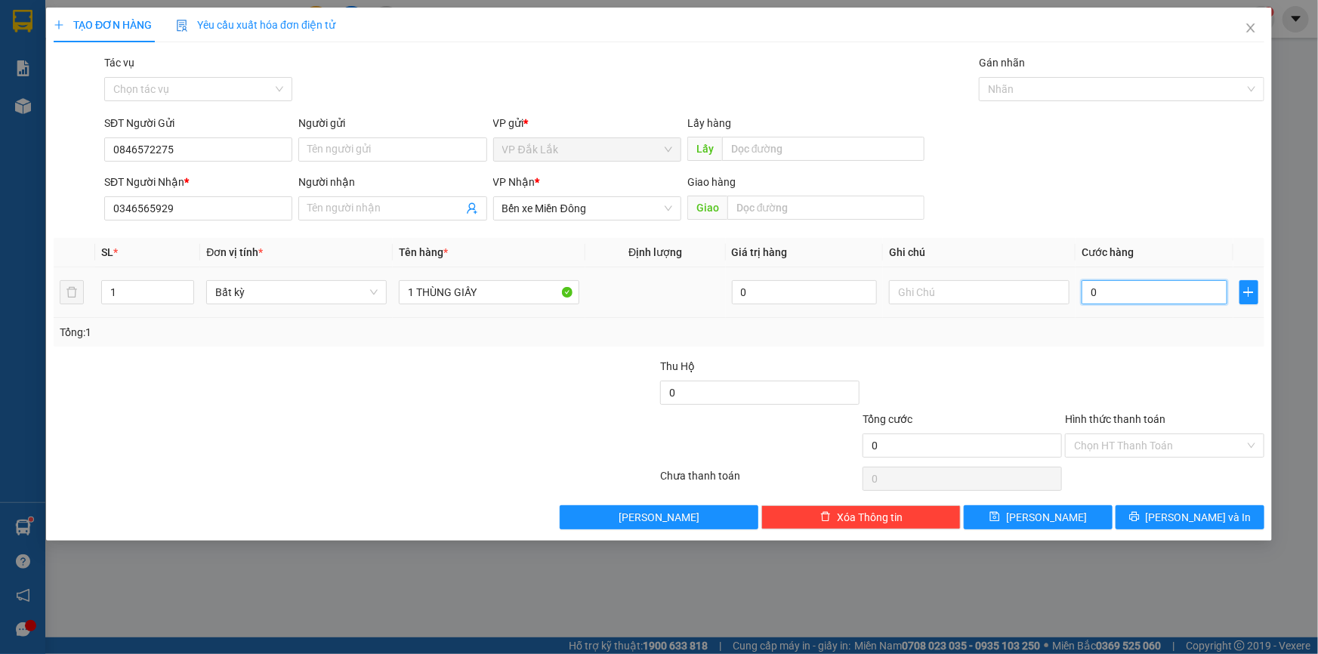
type input "4"
type input "40"
type input "400"
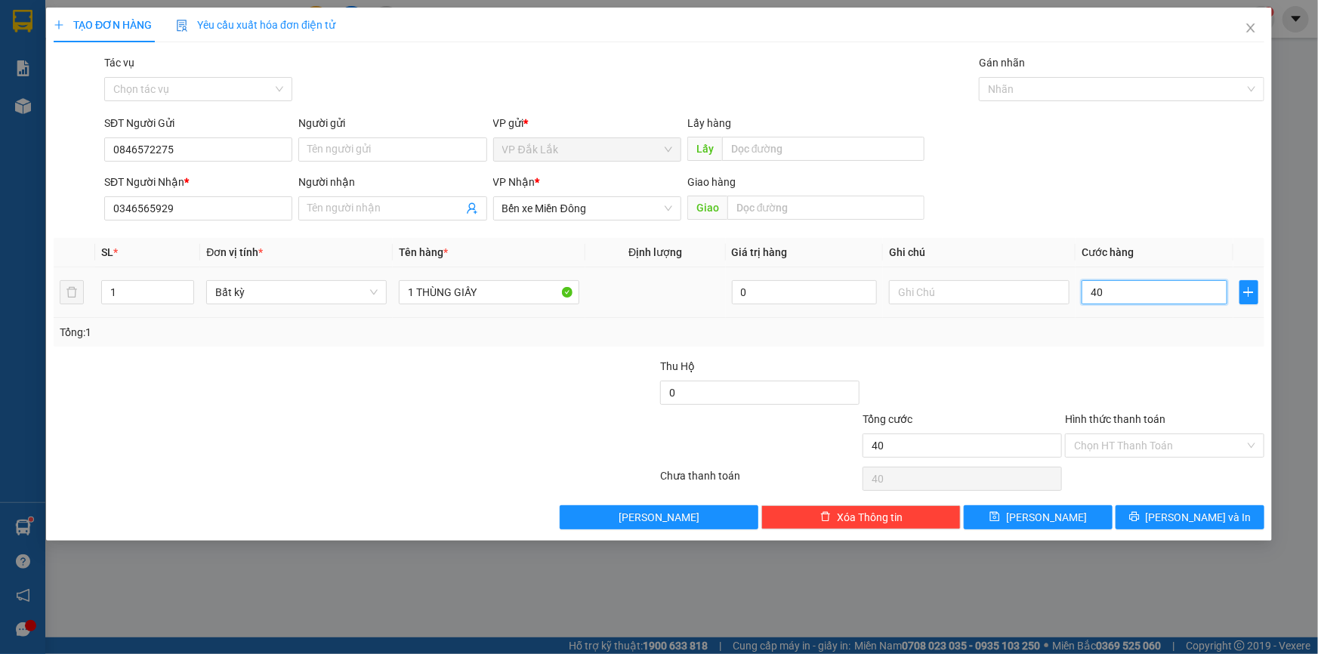
type input "400"
type input "4.000"
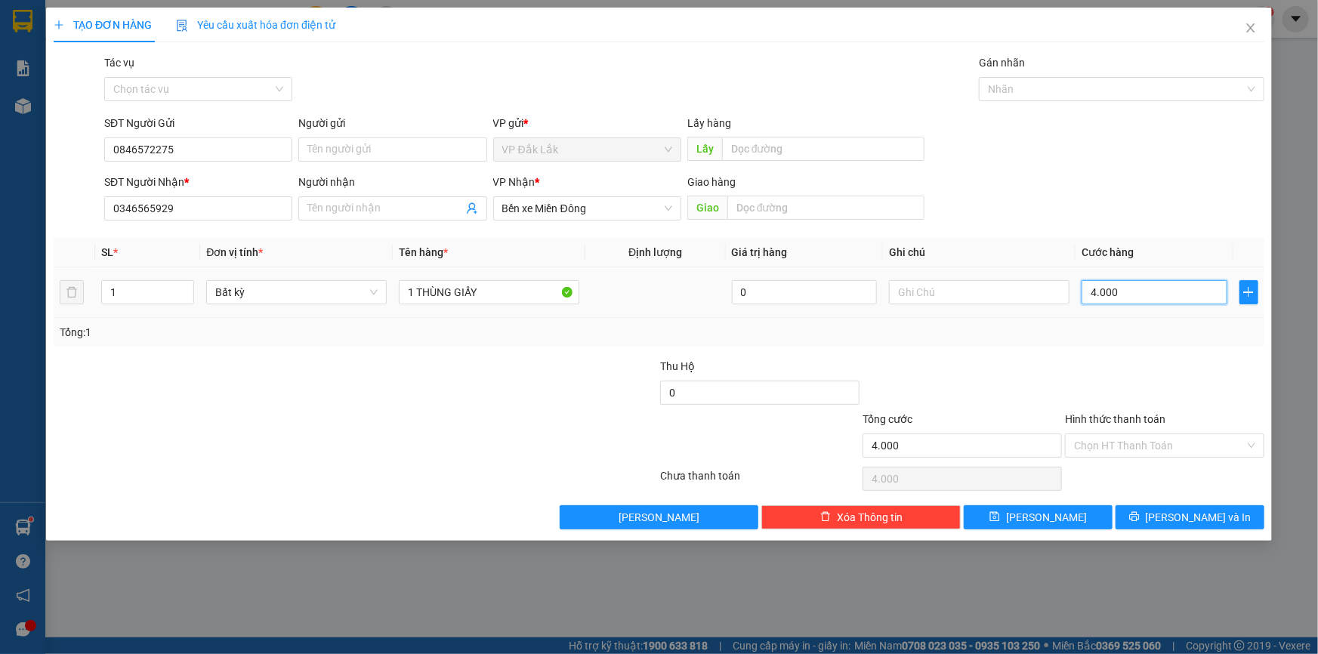
type input "40.000"
click at [1104, 439] on input "Hình thức thanh toán" at bounding box center [1159, 445] width 171 height 23
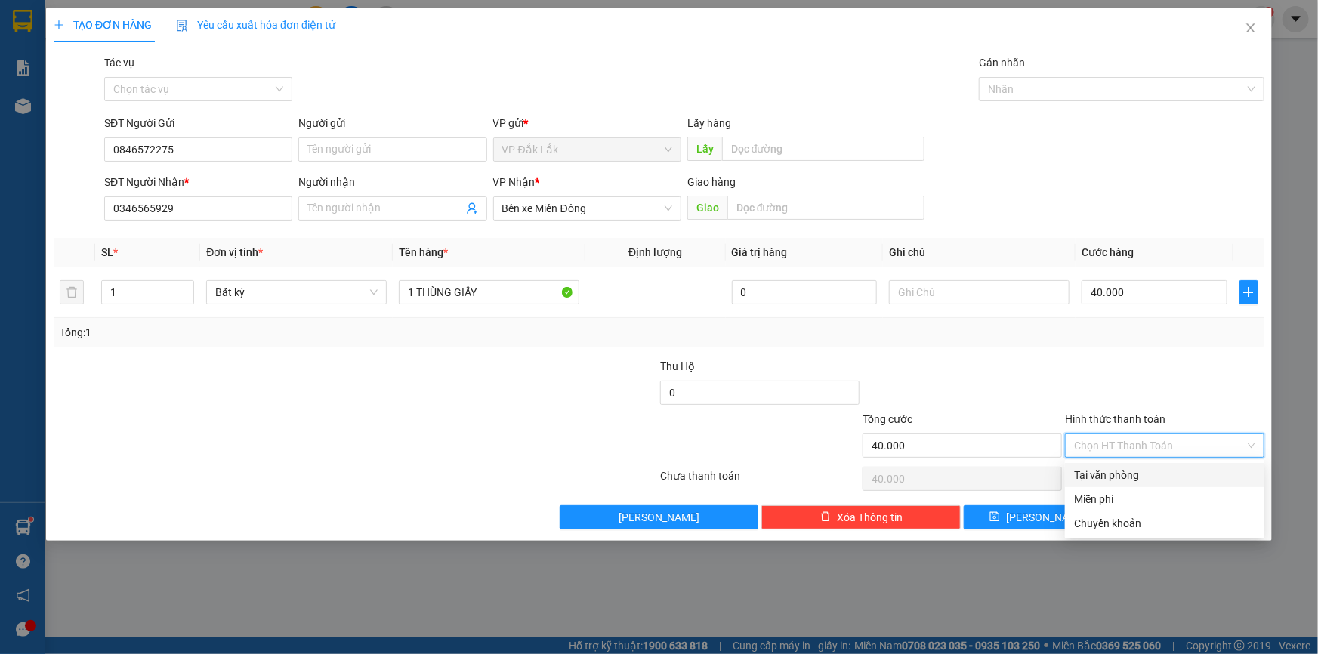
click at [1106, 472] on div "Tại văn phòng" at bounding box center [1164, 475] width 181 height 17
type input "0"
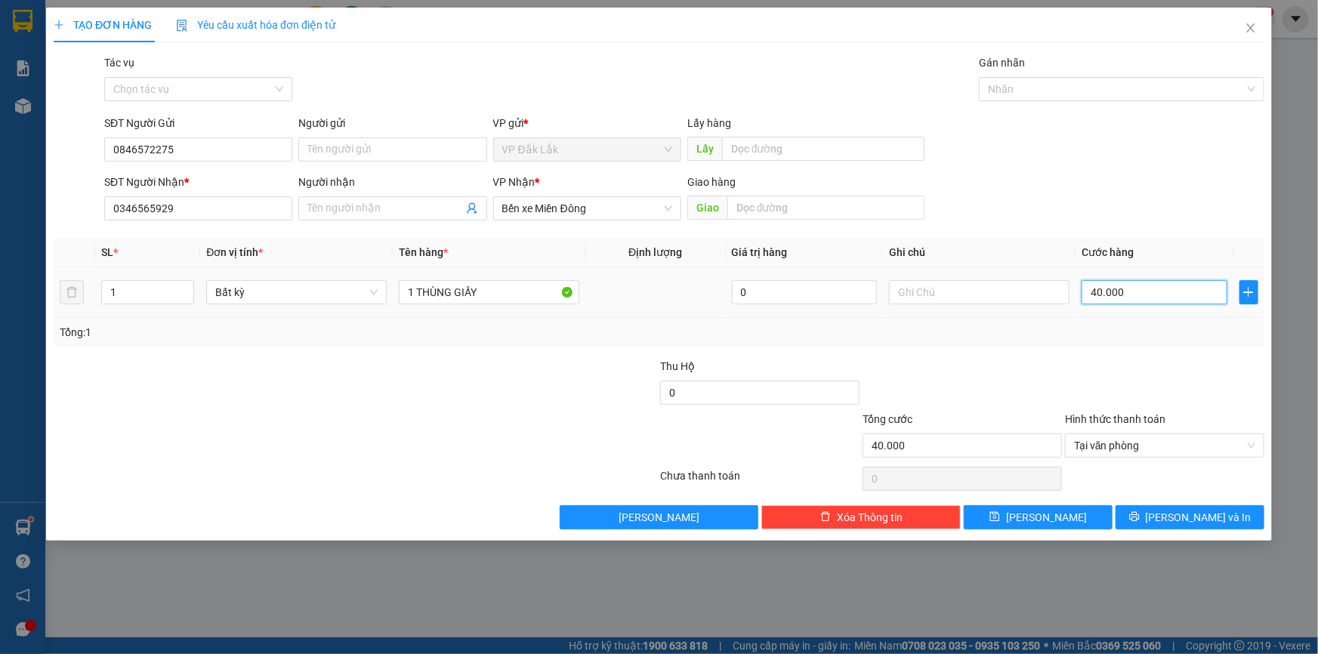
type input "0"
type input "50"
type input "500"
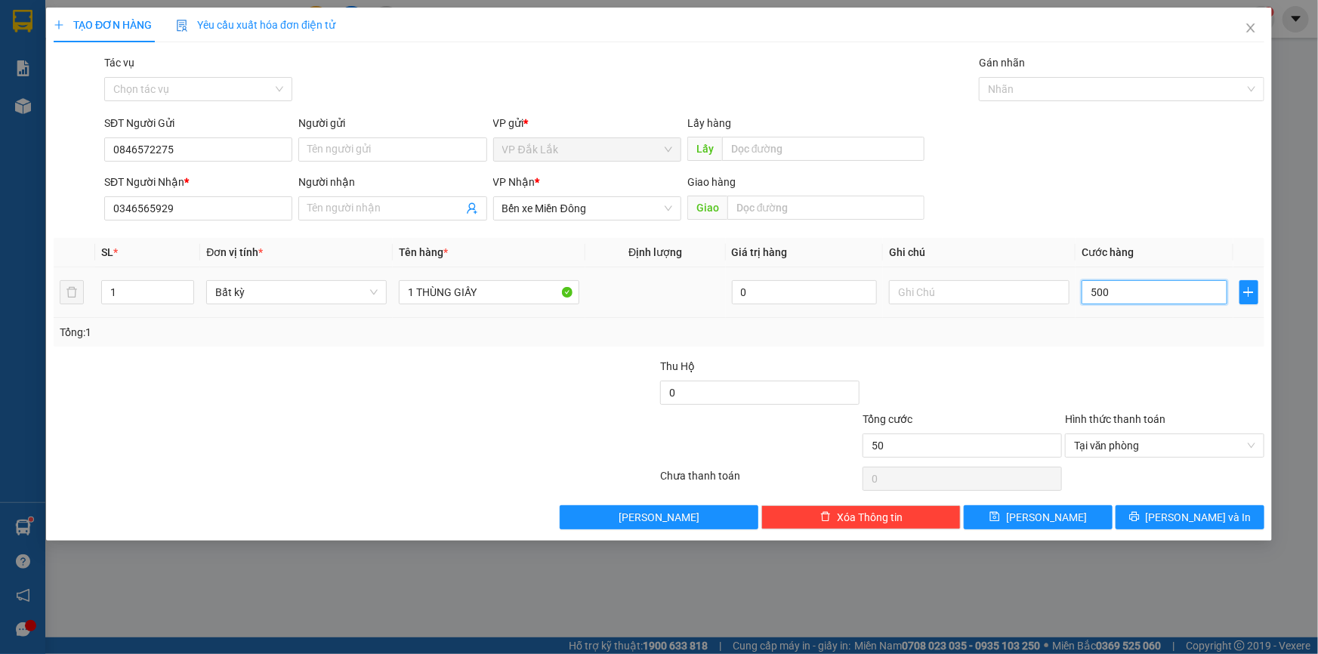
type input "500"
type input "5.000"
type input "50.000"
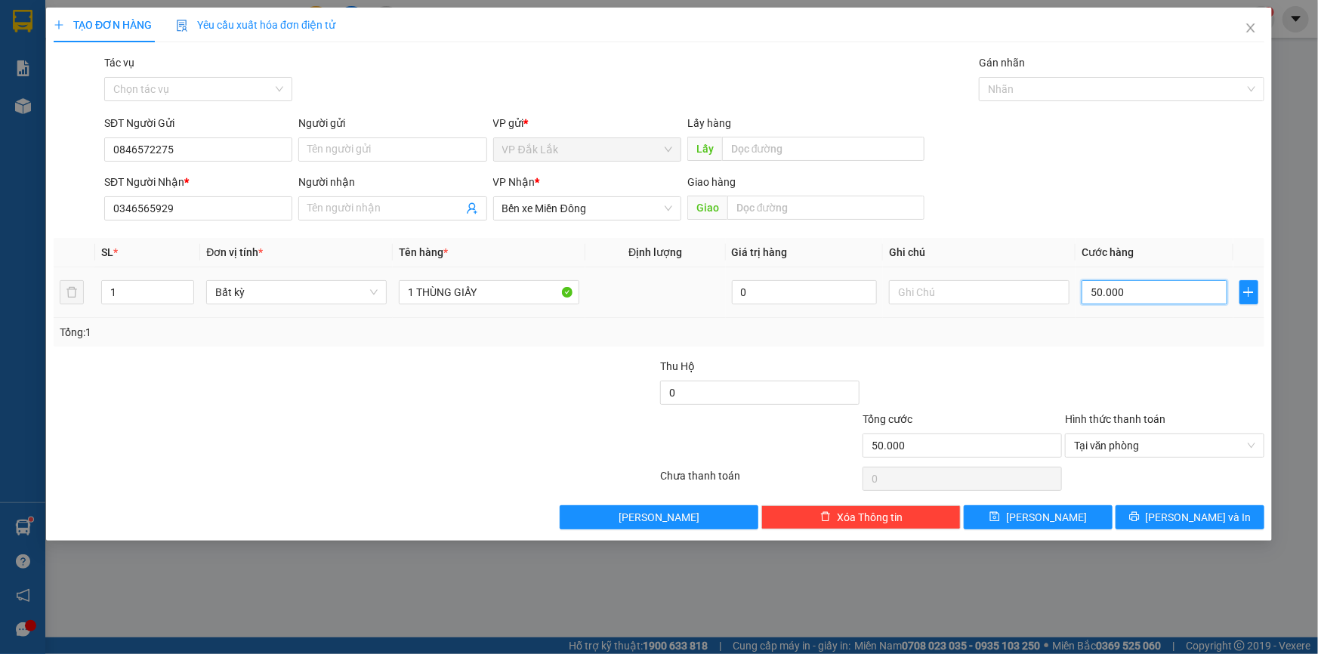
type input "500.000"
type input "50.000"
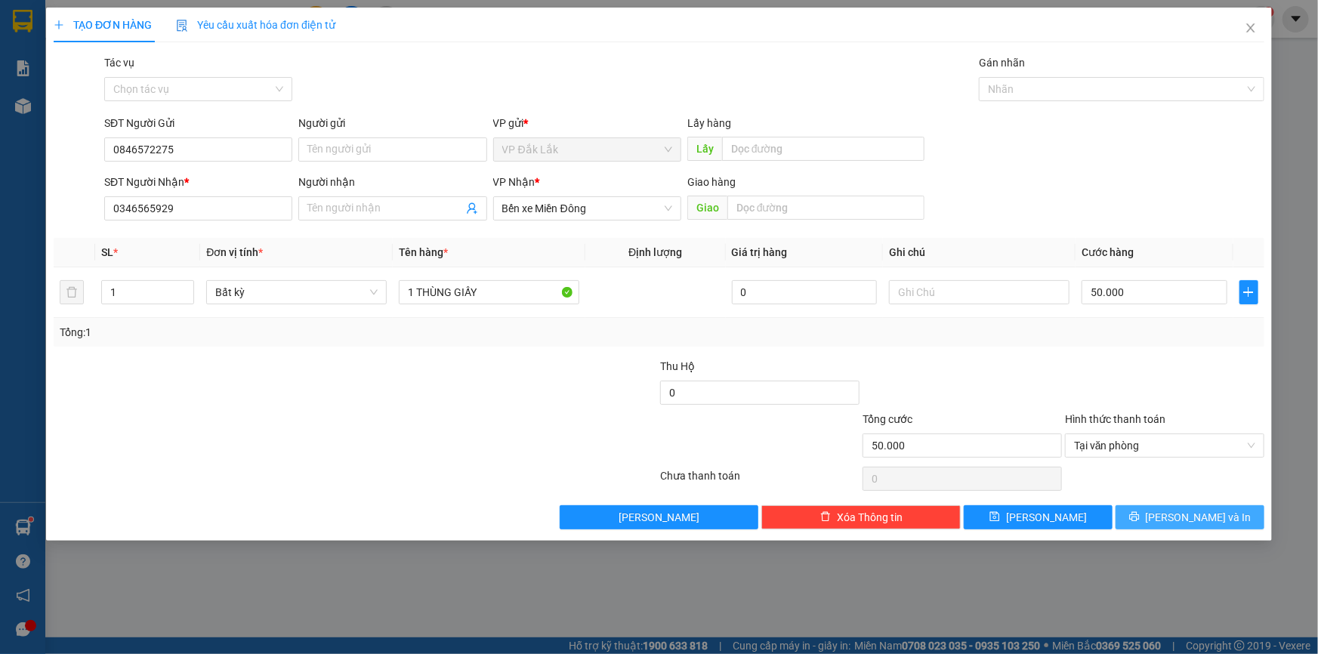
click at [1182, 513] on span "Lưu và In" at bounding box center [1199, 517] width 106 height 17
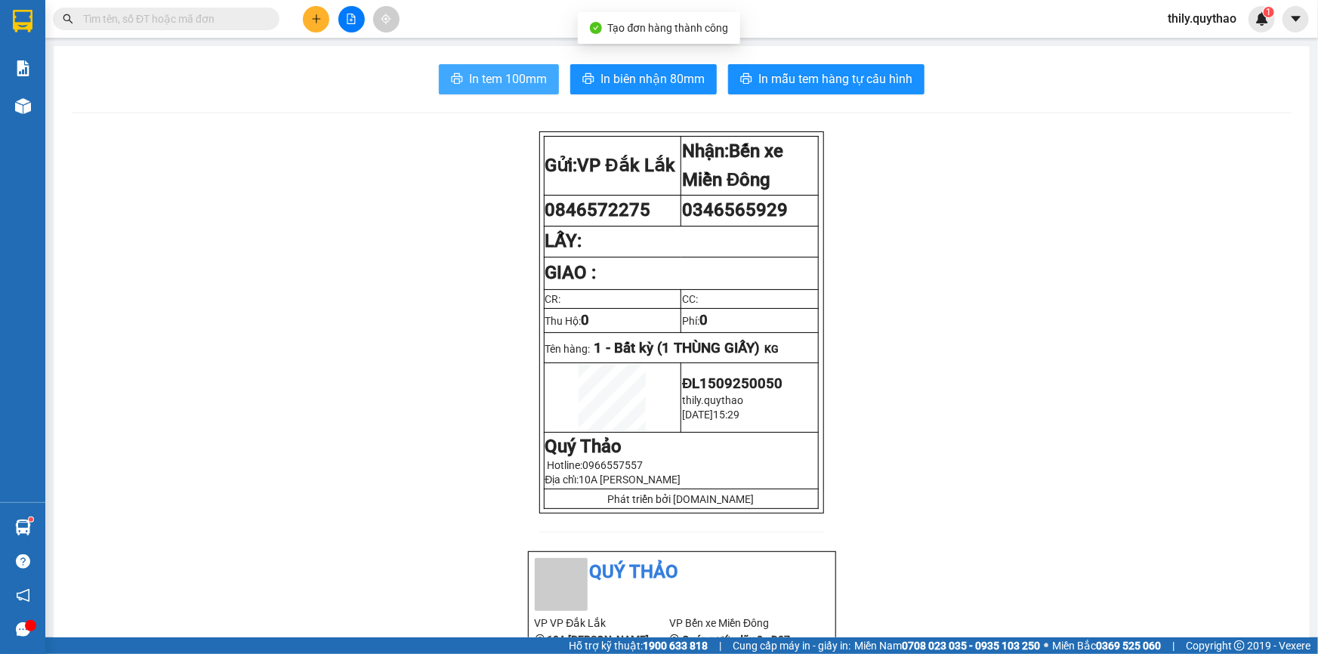
click at [501, 74] on span "In tem 100mm" at bounding box center [508, 78] width 78 height 19
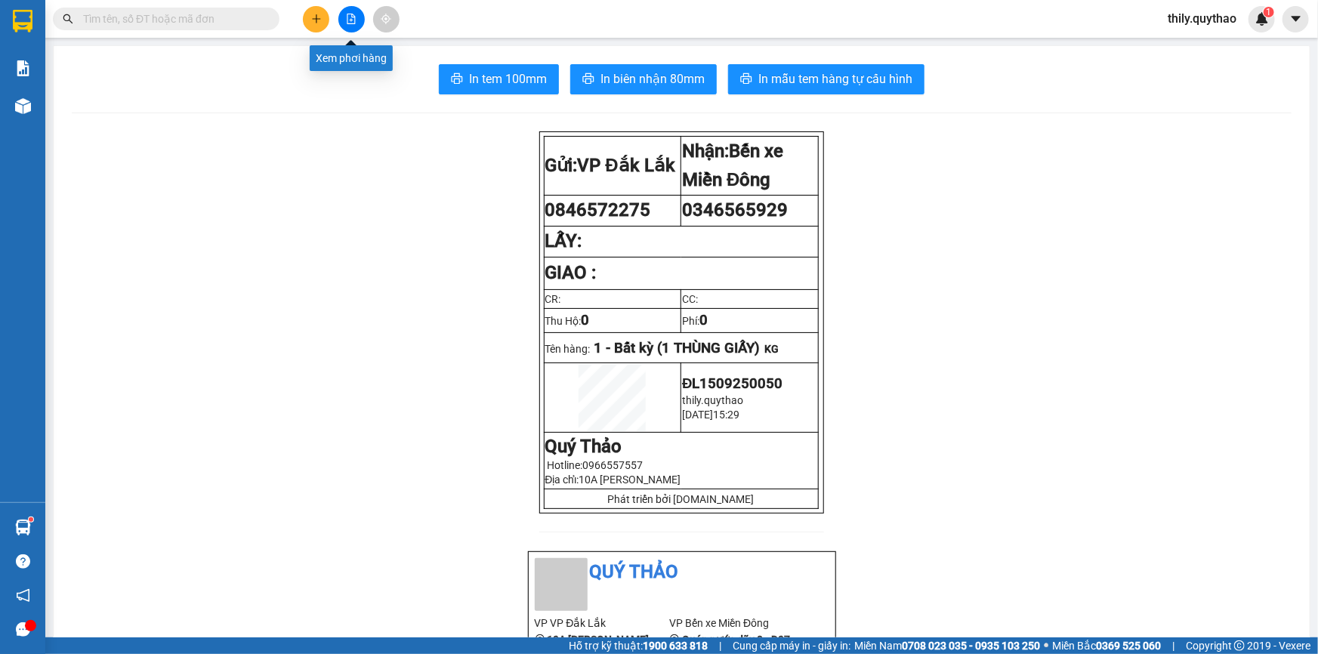
click at [355, 20] on icon "file-add" at bounding box center [351, 19] width 11 height 11
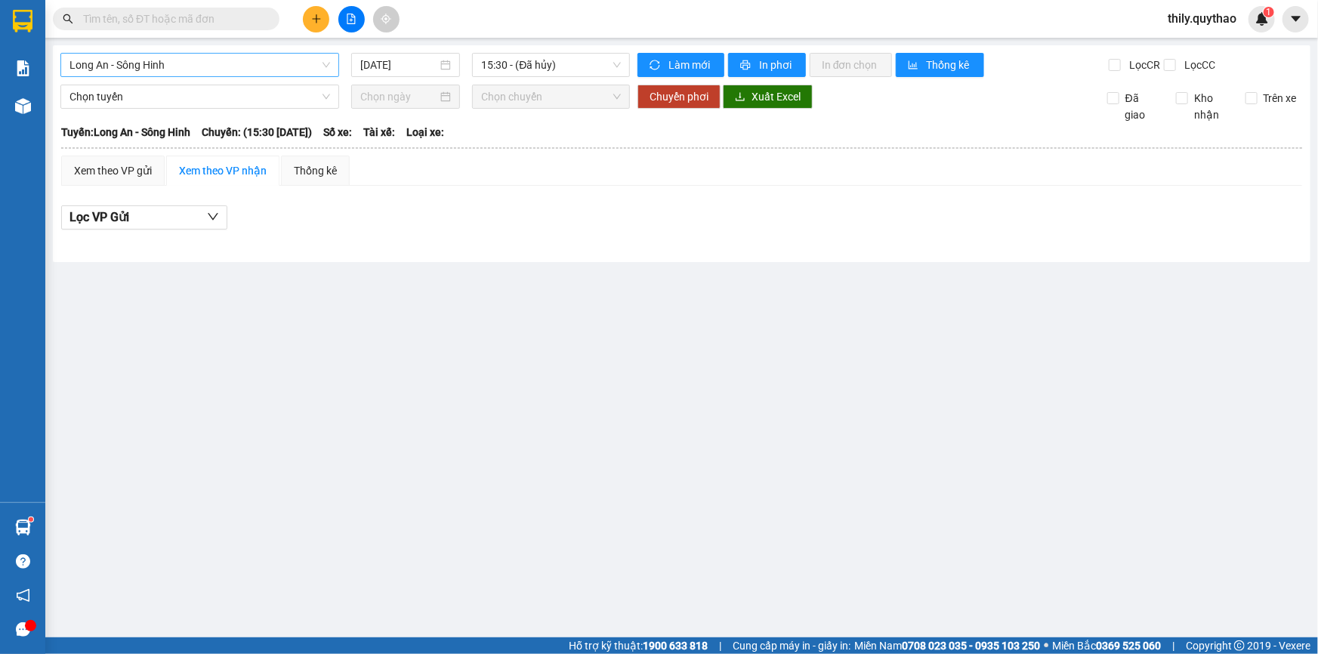
click at [248, 57] on span "Long An - Sông Hinh" at bounding box center [199, 65] width 261 height 23
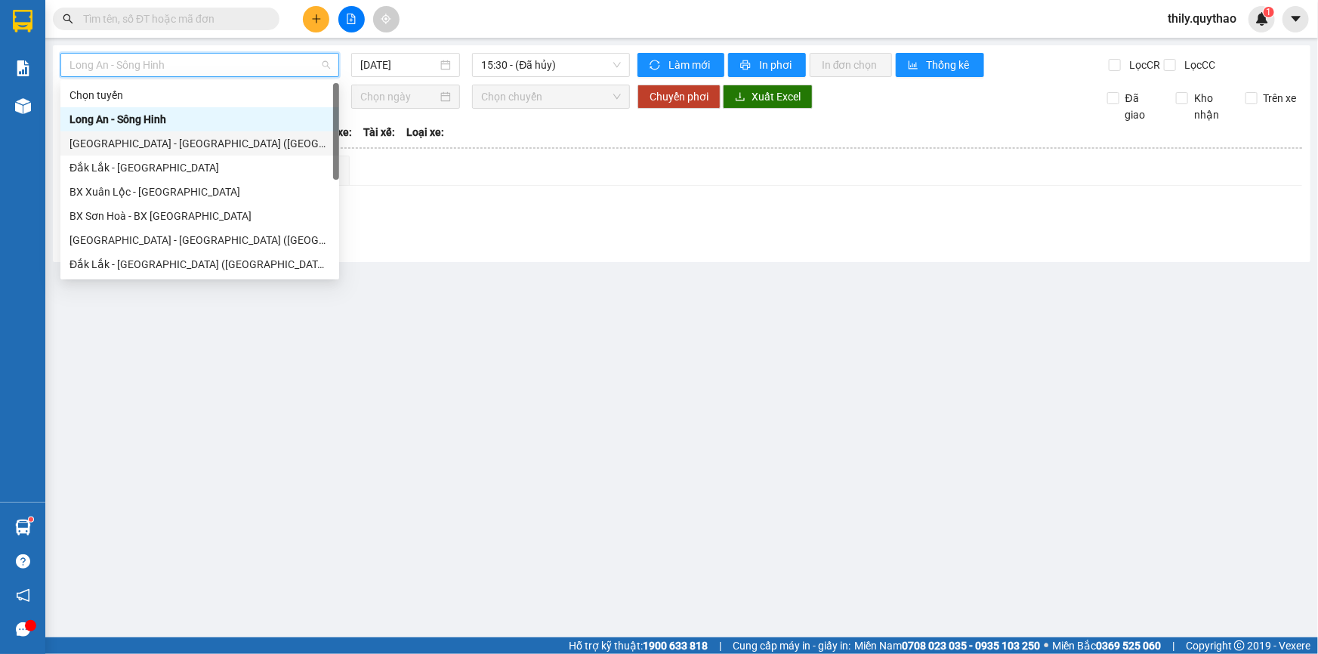
click at [217, 143] on div "Sài Gòn - Đắk Lắk (BXMT - BX Miền Đông cũ)" at bounding box center [199, 143] width 261 height 17
type input "15/09/2025"
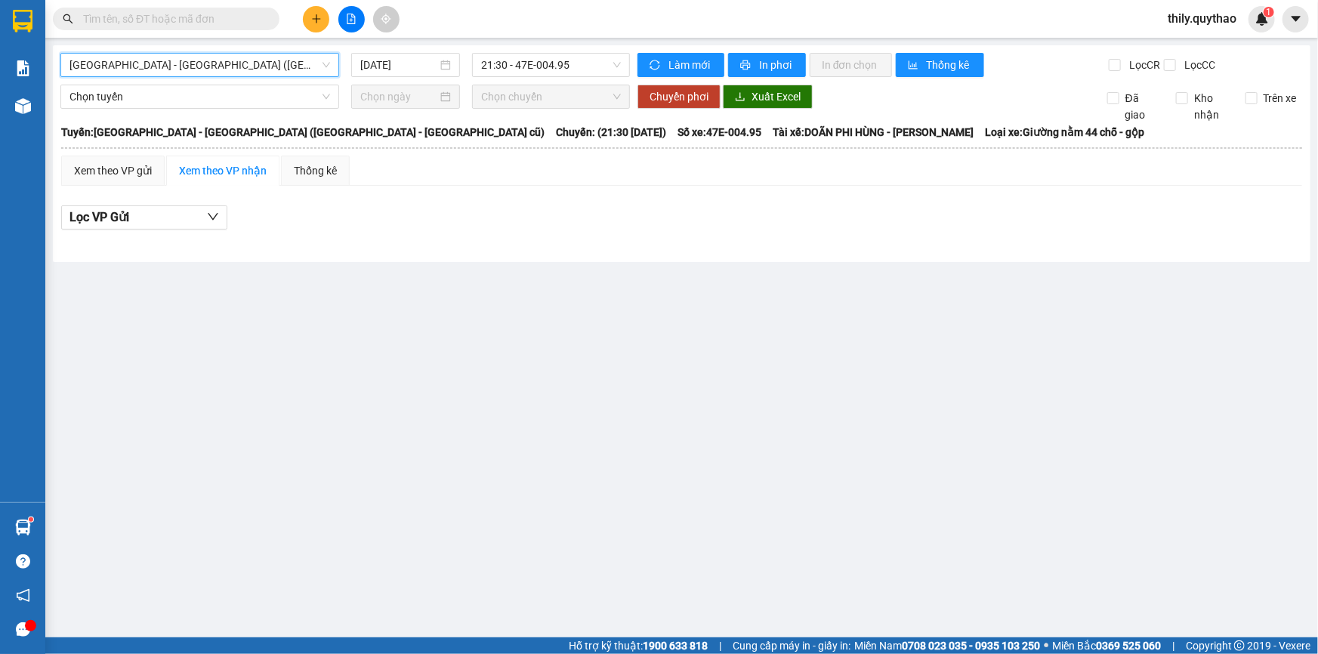
click at [297, 66] on span "Sài Gòn - Đắk Lắk (BXMT - BX Miền Đông cũ)" at bounding box center [199, 65] width 261 height 23
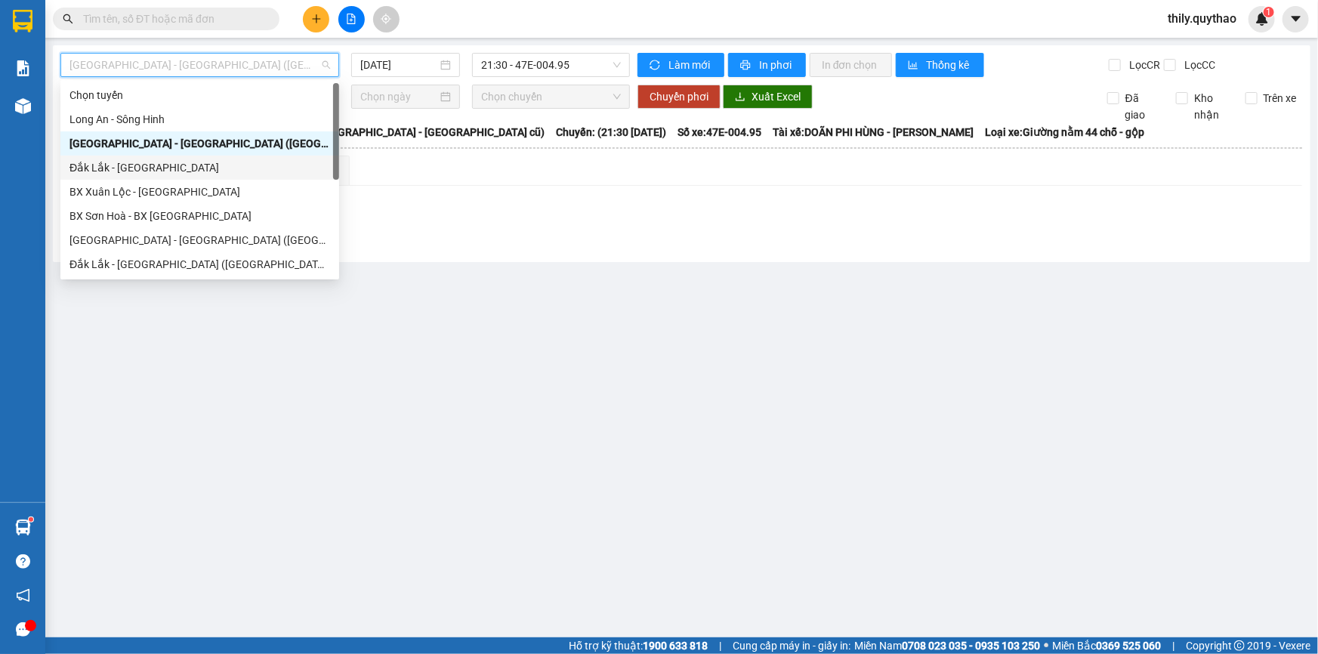
scroll to position [137, 0]
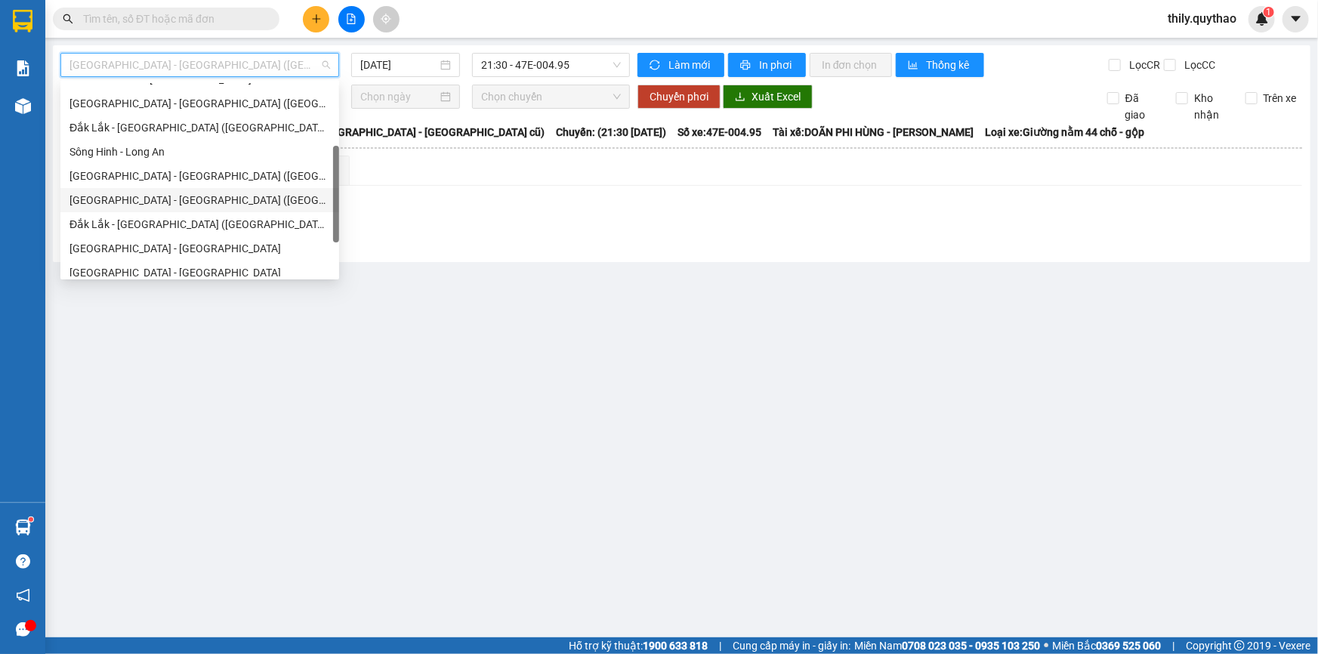
click at [254, 199] on div "Sài Gòn - Đắk Lắk (BXMT - BXMĐ cũ)" at bounding box center [199, 200] width 261 height 17
type input "15/09/2025"
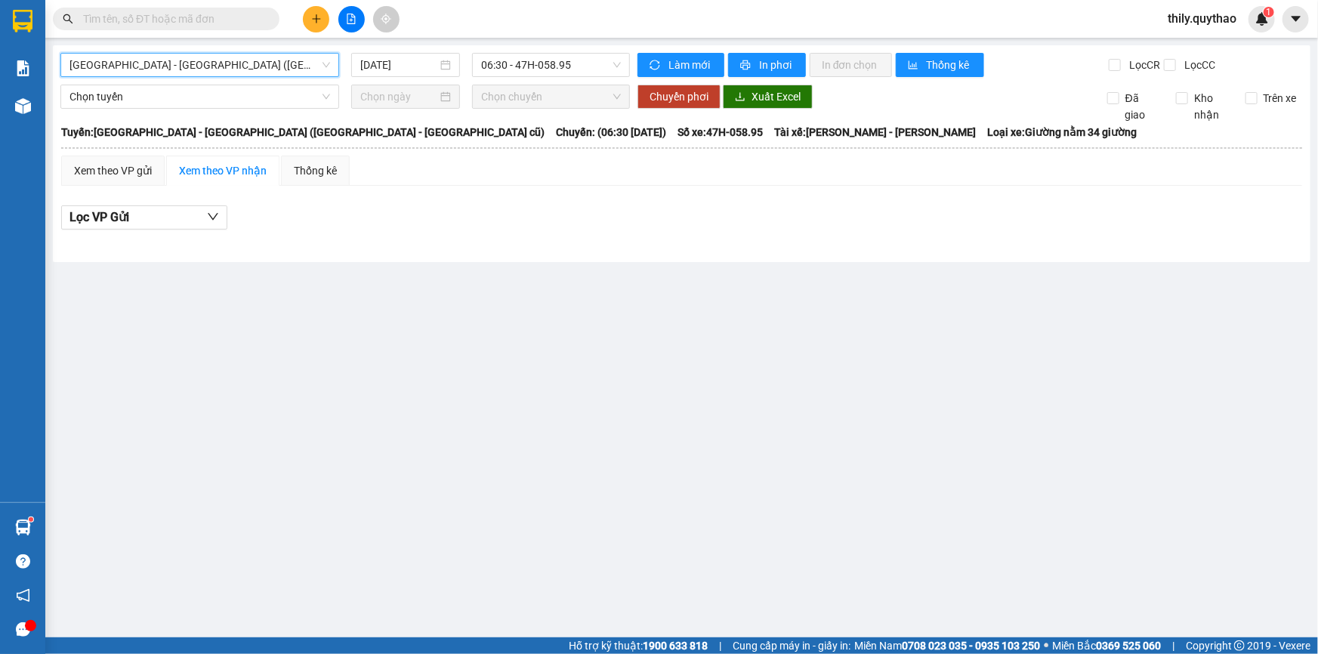
click at [297, 61] on span "Sài Gòn - Đắk Lắk (BXMT - BXMĐ cũ)" at bounding box center [199, 65] width 261 height 23
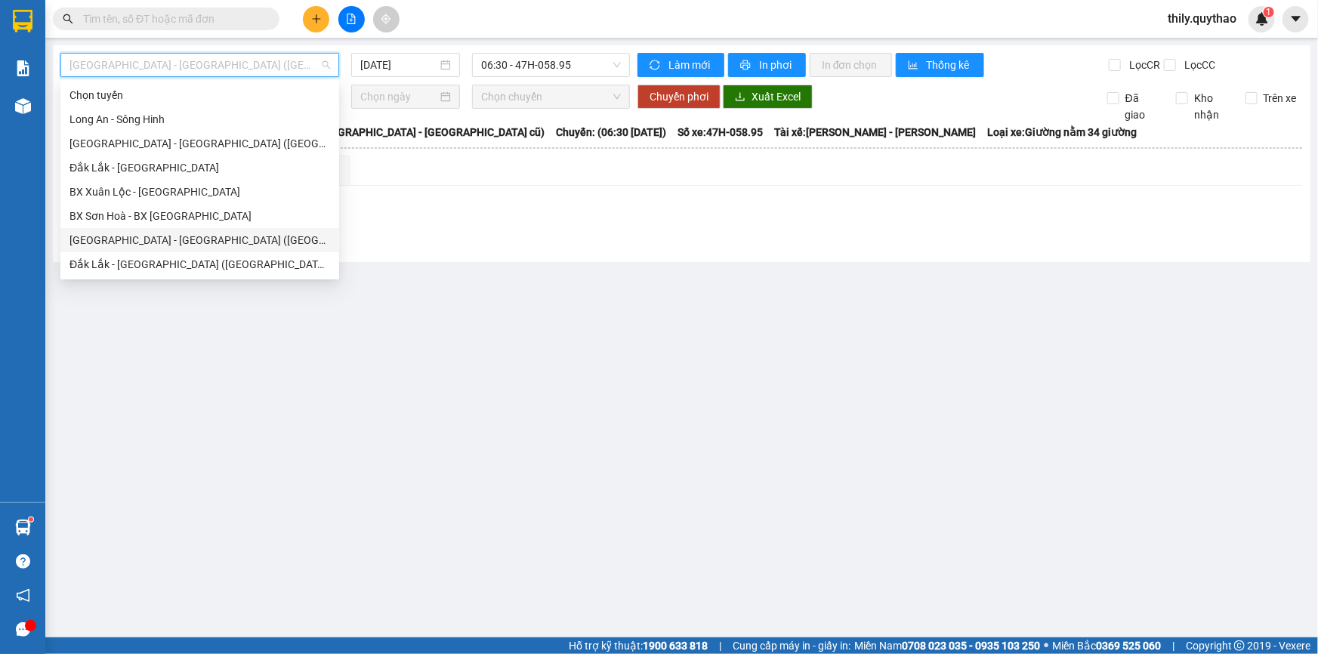
click at [207, 242] on div "Sài Gòn - Đắk Lắk (BXMĐ mới)" at bounding box center [199, 240] width 261 height 17
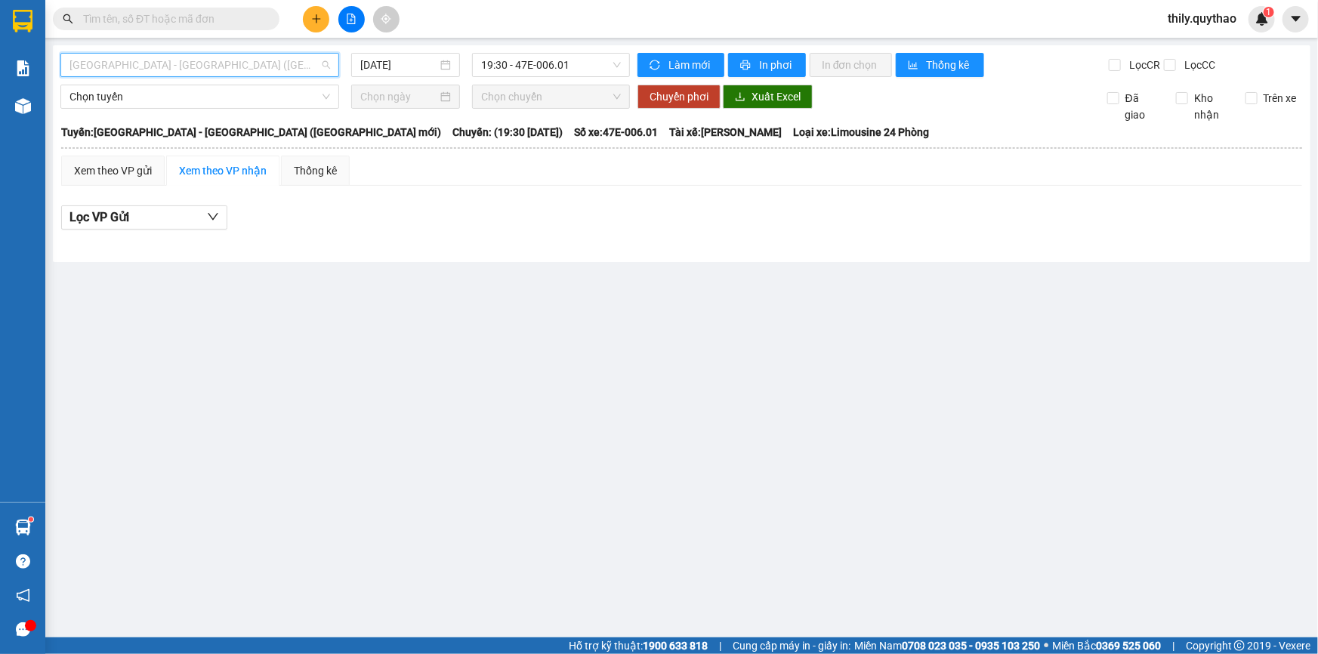
click at [315, 60] on span "Sài Gòn - Đắk Lắk (BXMĐ mới)" at bounding box center [199, 65] width 261 height 23
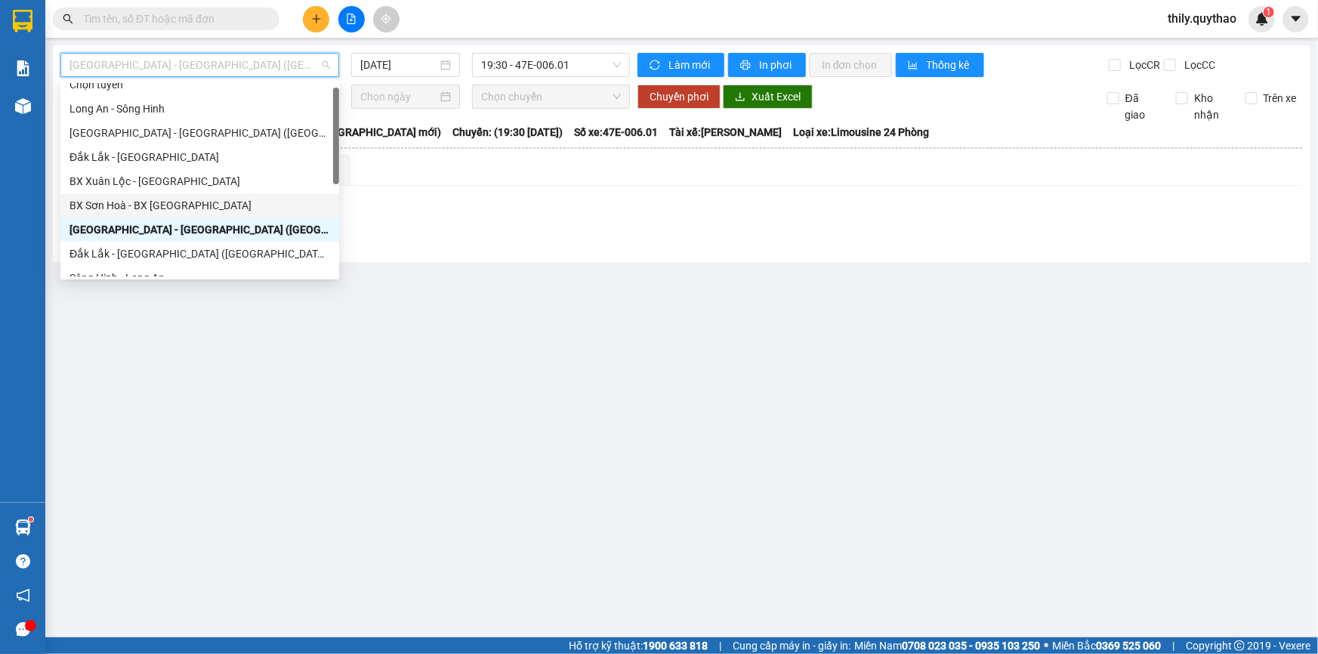
scroll to position [148, 0]
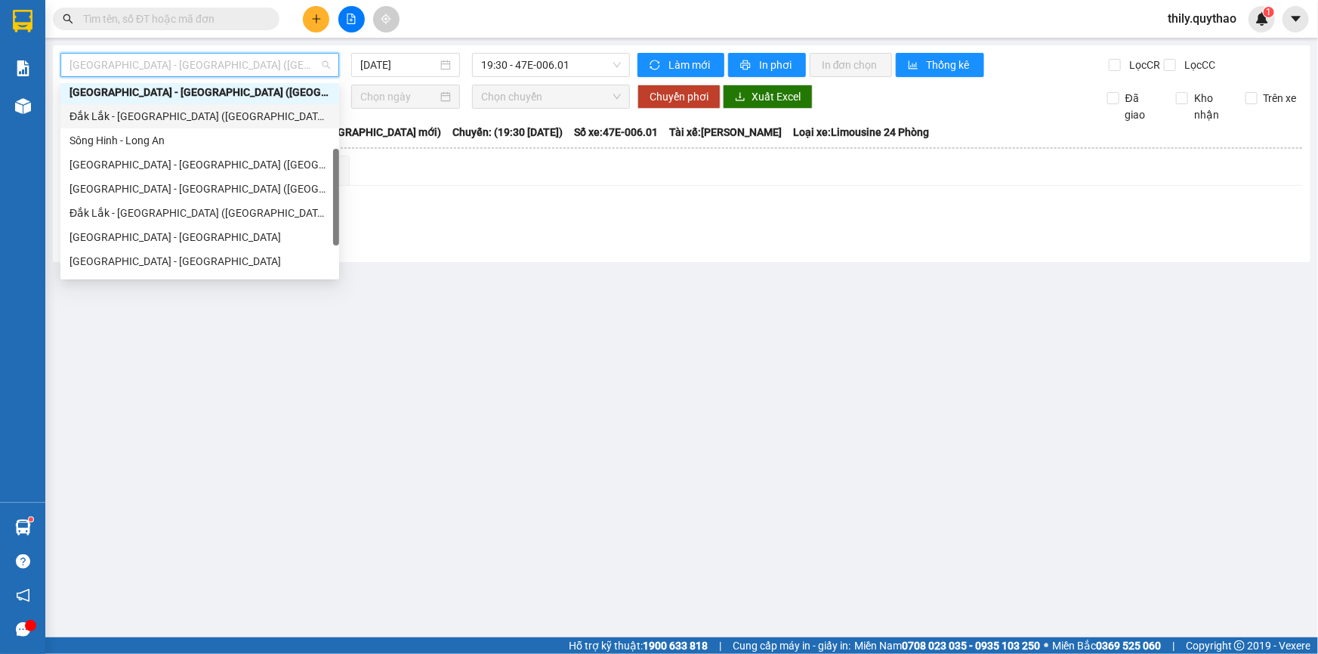
click at [207, 117] on div "Đắk Lắk - Sài Gòn (BXMĐ mới)" at bounding box center [199, 116] width 261 height 17
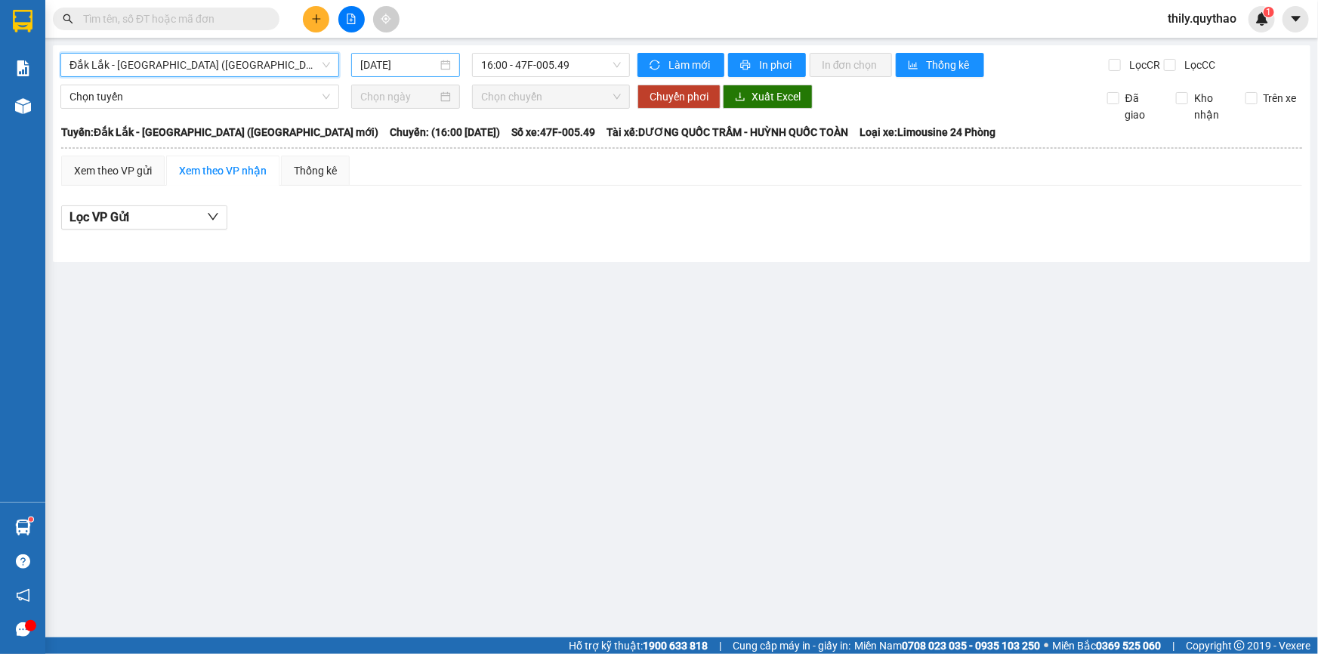
click at [408, 65] on input "15/09/2025" at bounding box center [398, 65] width 77 height 17
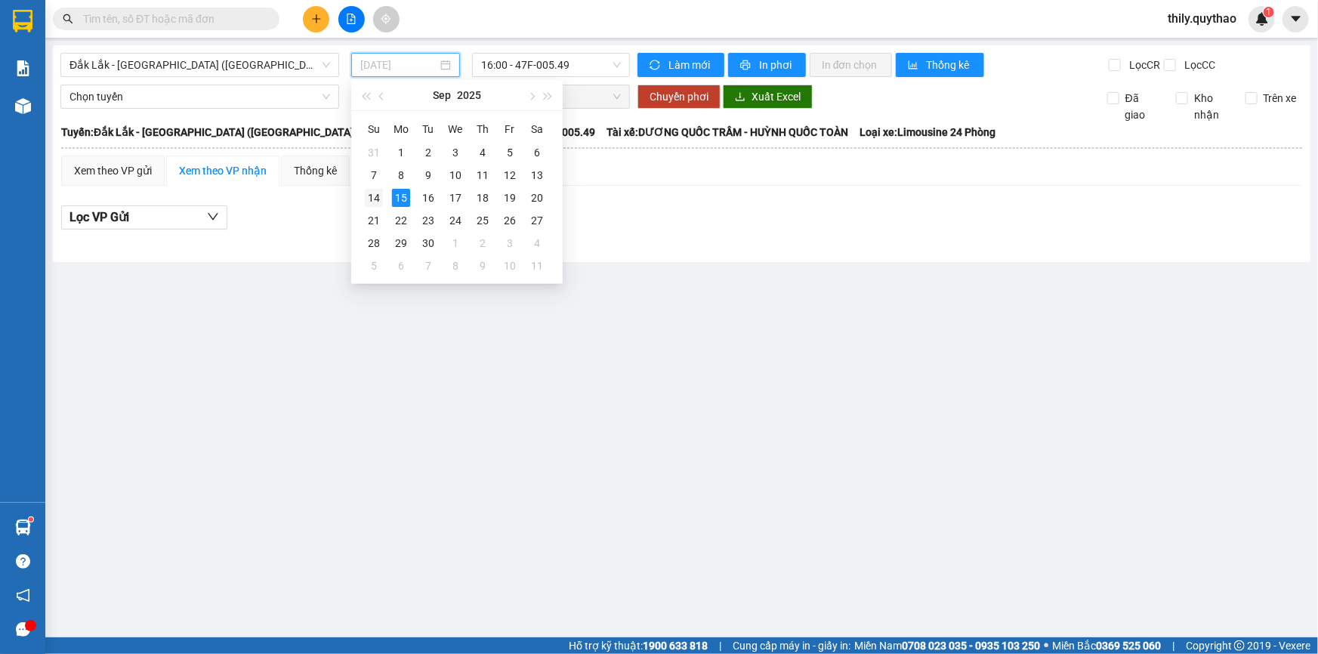
click at [375, 196] on div "14" at bounding box center [374, 198] width 18 height 18
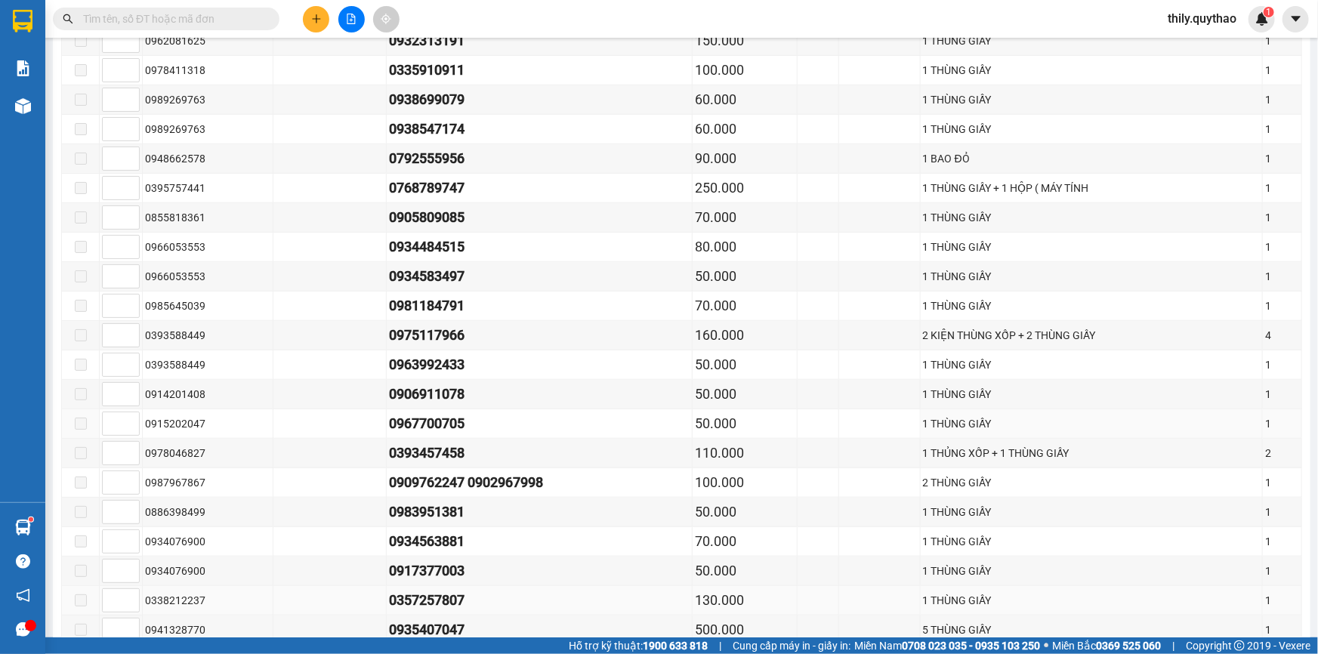
scroll to position [618, 0]
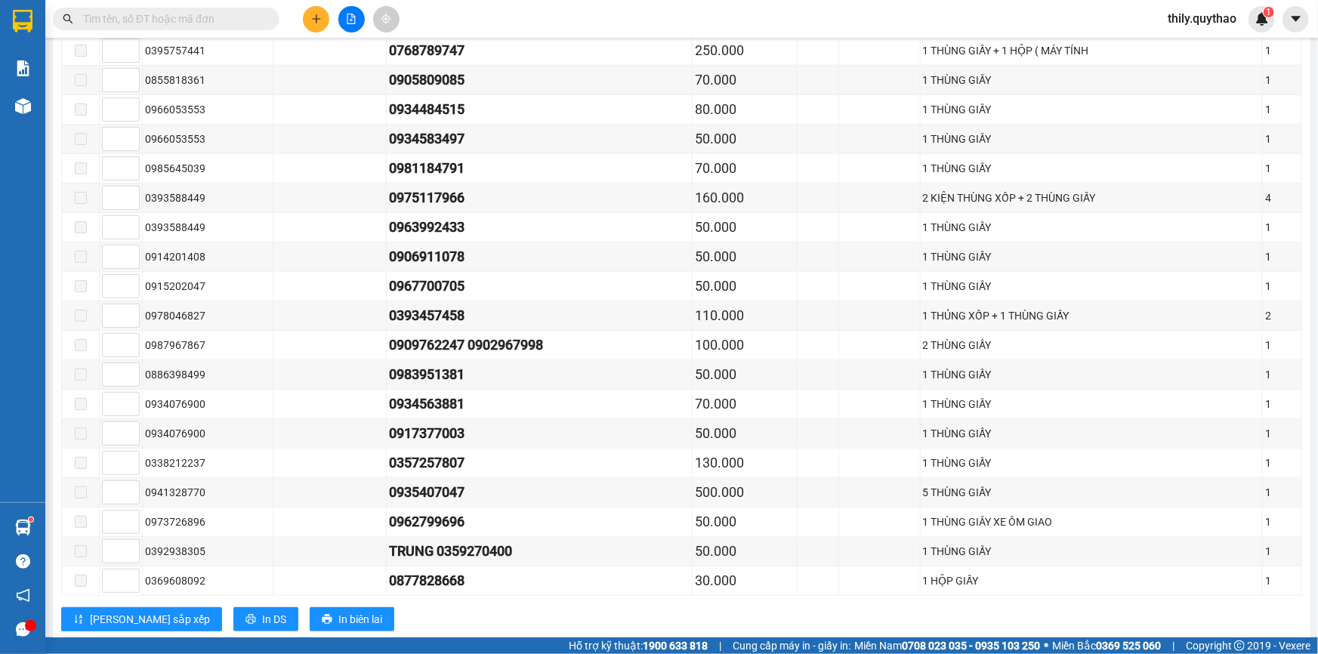
click at [1205, 21] on span "thily.quythao" at bounding box center [1201, 18] width 93 height 19
click at [1201, 52] on span "Đăng xuất" at bounding box center [1208, 47] width 63 height 17
